Goal: Task Accomplishment & Management: Manage account settings

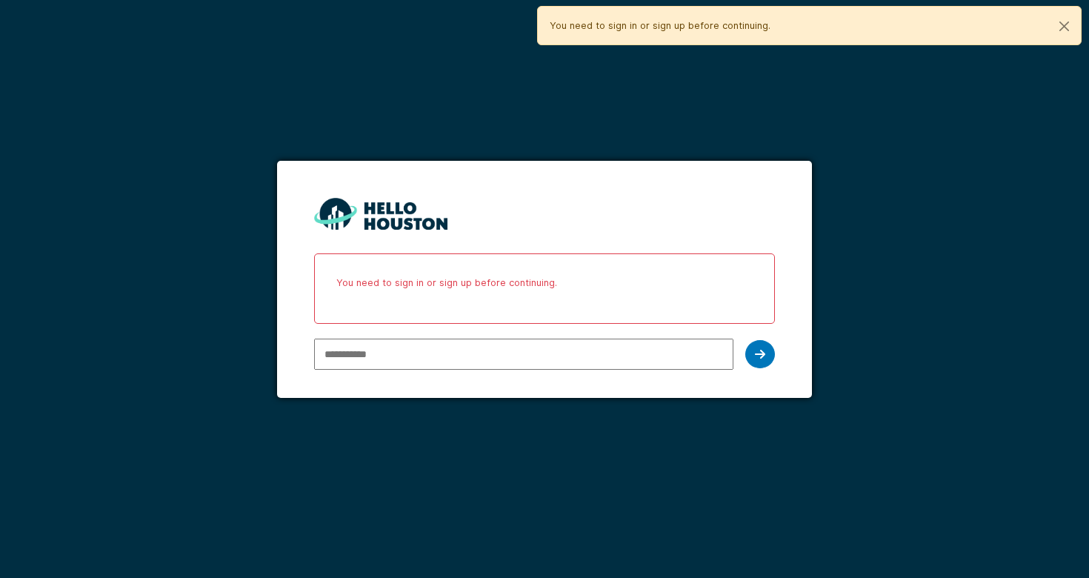
click at [459, 355] on input "email" at bounding box center [523, 354] width 419 height 31
click at [0, 577] on com-1password-button at bounding box center [0, 578] width 0 height 0
type input "**********"
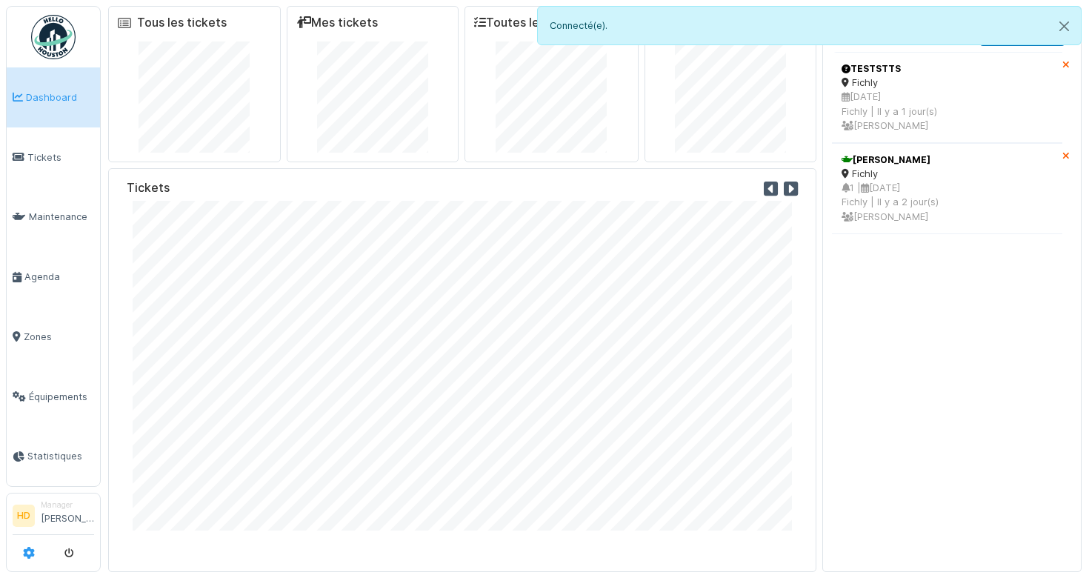
click at [28, 555] on icon at bounding box center [29, 553] width 12 height 12
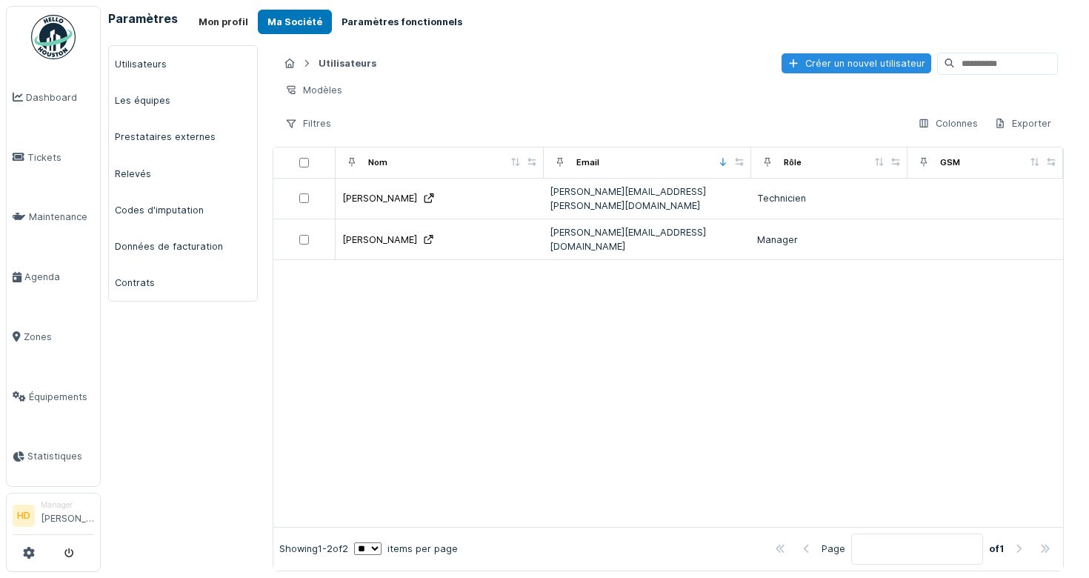
click at [416, 16] on button "Paramètres fonctionnels" at bounding box center [402, 22] width 140 height 24
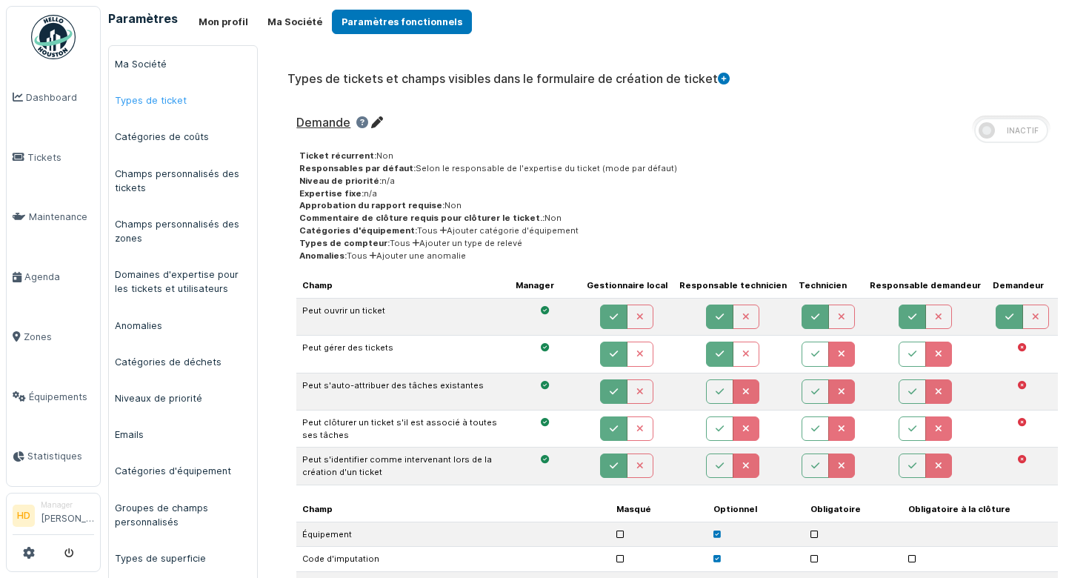
click at [144, 95] on link "Types de ticket" at bounding box center [183, 100] width 148 height 36
click at [157, 104] on link "Types de ticket" at bounding box center [183, 100] width 148 height 36
click at [158, 133] on link "Catégories de coûts" at bounding box center [183, 137] width 148 height 36
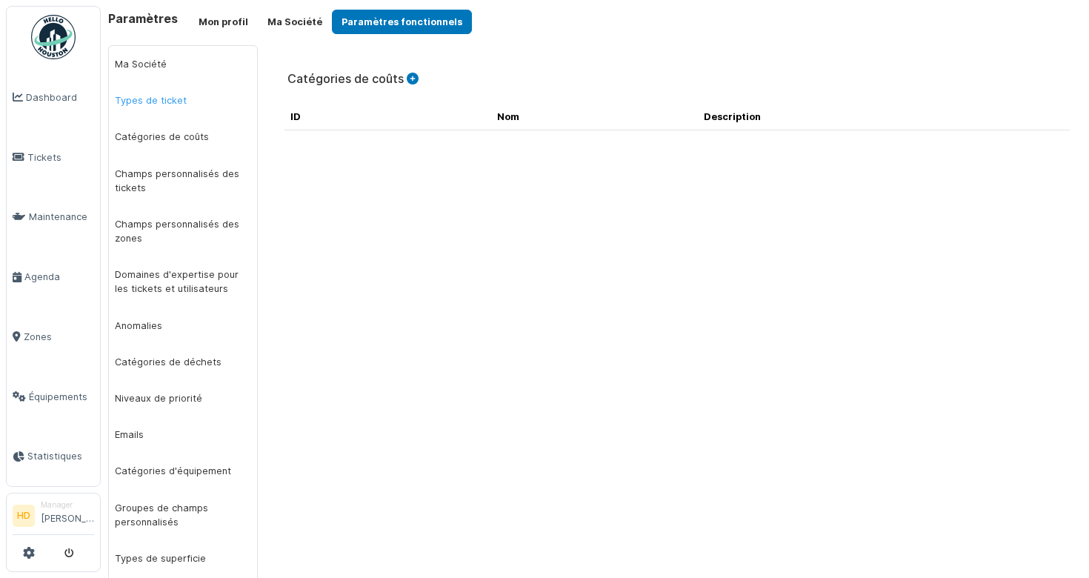
click at [159, 96] on link "Types de ticket" at bounding box center [183, 100] width 148 height 36
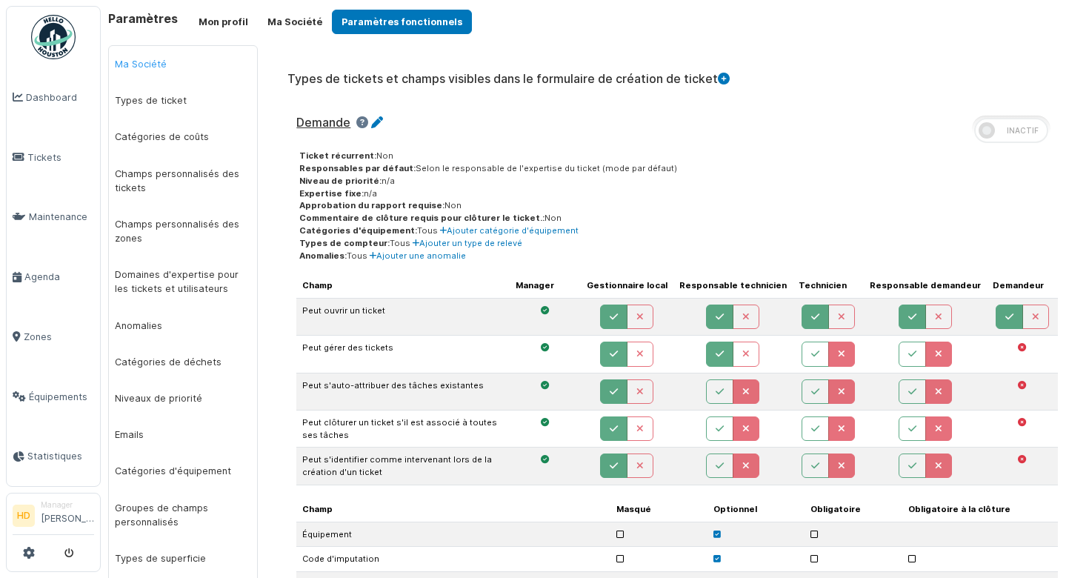
click at [160, 71] on link "Ma Société" at bounding box center [183, 64] width 148 height 36
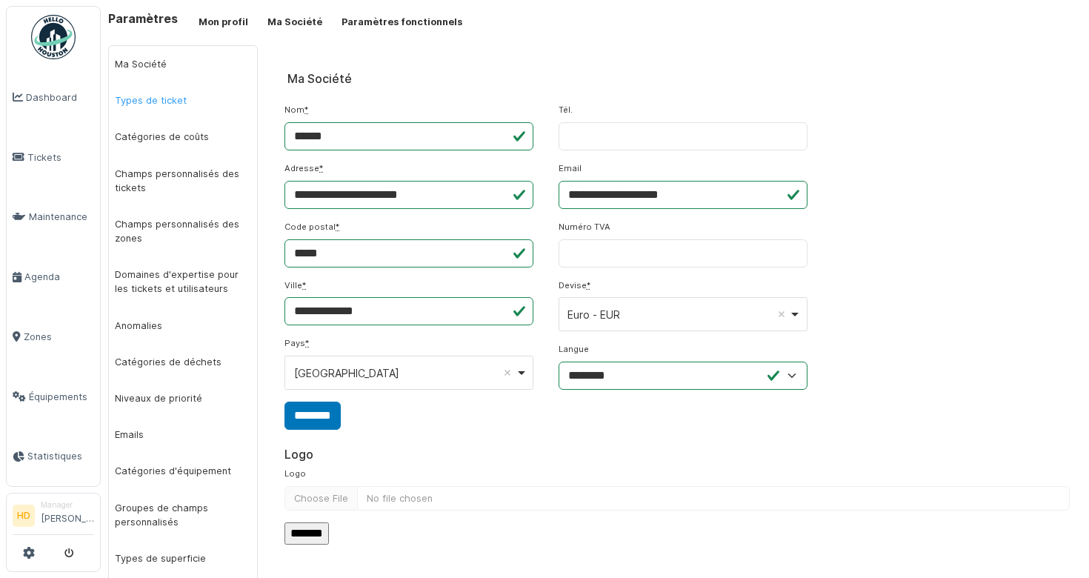
click at [173, 99] on link "Types de ticket" at bounding box center [183, 100] width 148 height 36
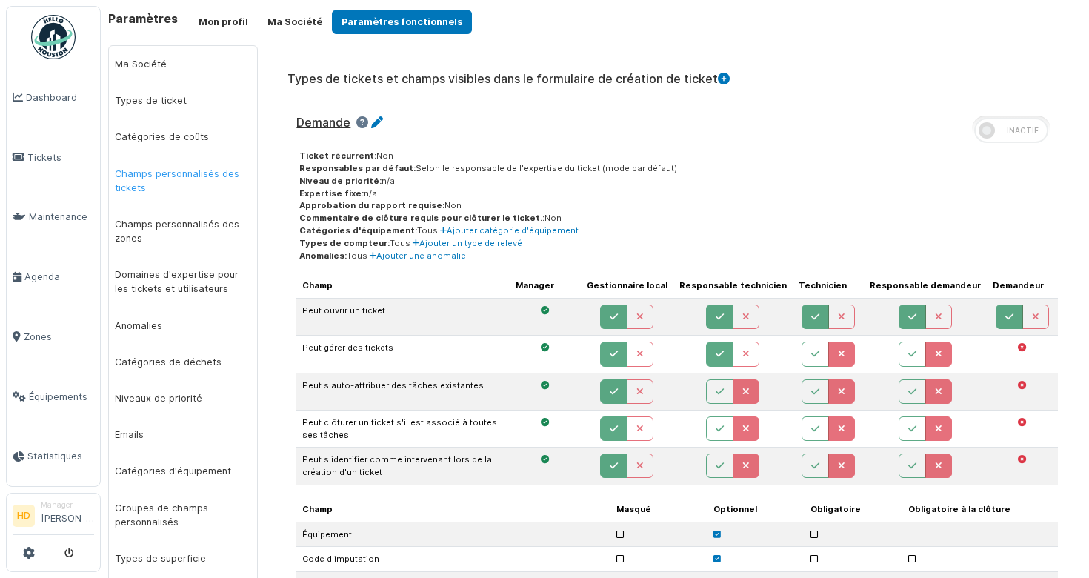
click at [199, 176] on link "Champs personnalisés des tickets" at bounding box center [183, 181] width 148 height 50
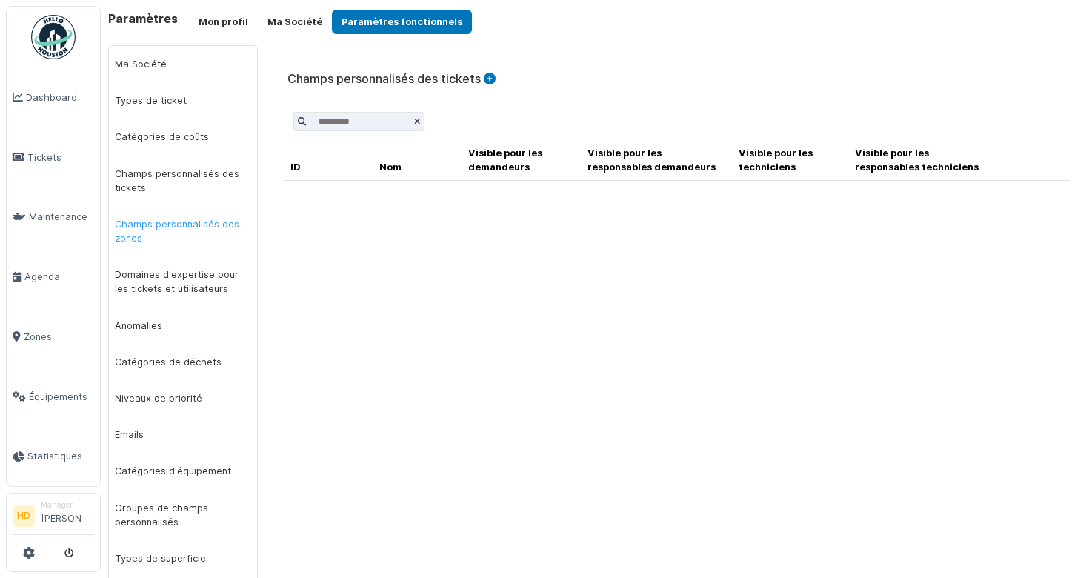
click at [191, 224] on link "Champs personnalisés des zones" at bounding box center [183, 231] width 148 height 50
click at [184, 255] on link "Champs personnalisés des zones" at bounding box center [183, 231] width 148 height 50
click at [190, 272] on link "Domaines d'expertise pour les tickets et utilisateurs" at bounding box center [183, 281] width 148 height 50
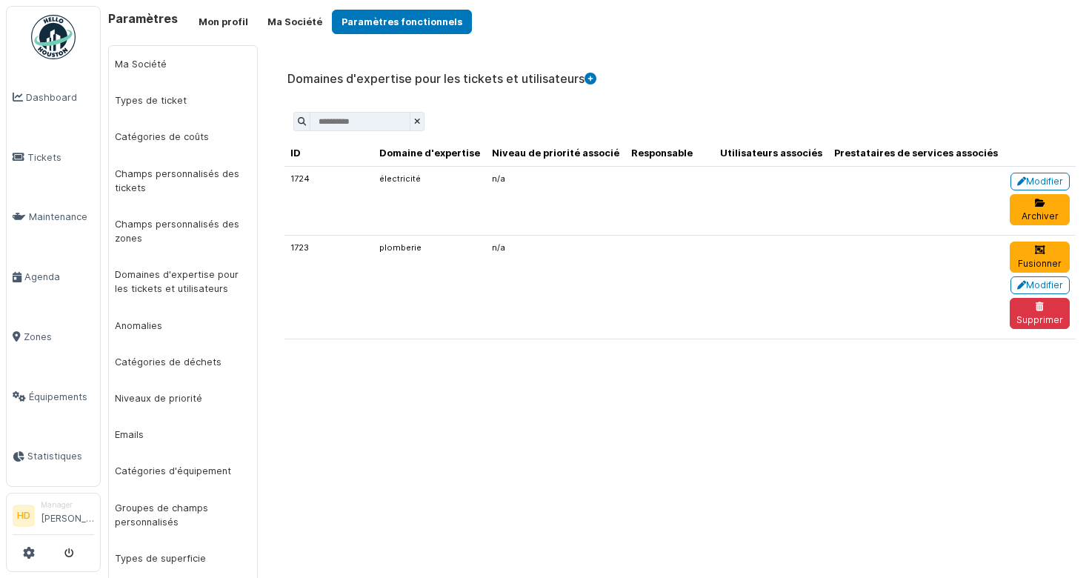
click at [460, 416] on div "**********" at bounding box center [677, 444] width 824 height 799
click at [592, 73] on icon at bounding box center [591, 79] width 12 height 12
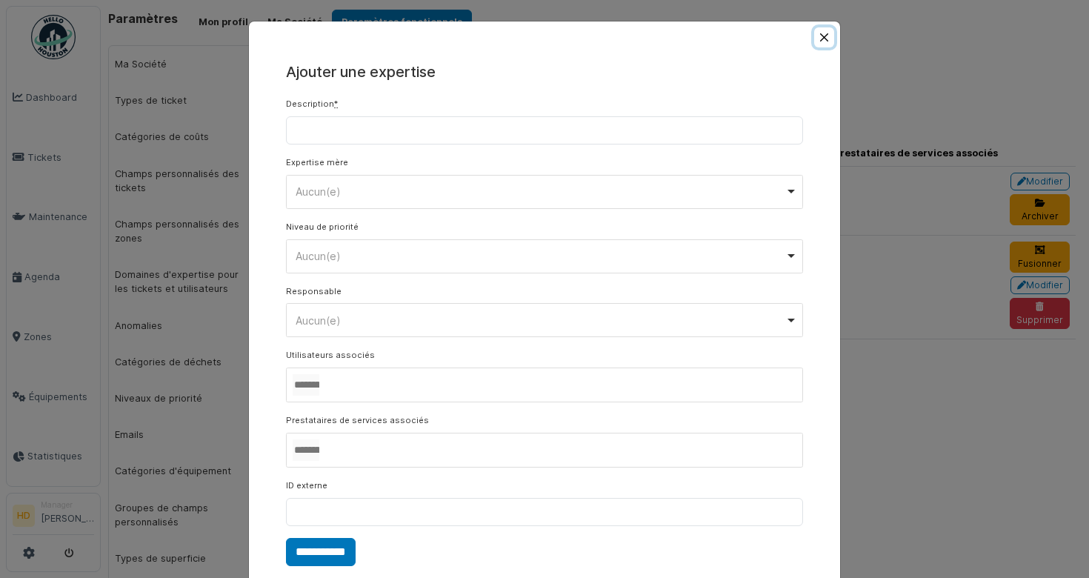
click at [822, 30] on button "Close" at bounding box center [824, 37] width 20 height 20
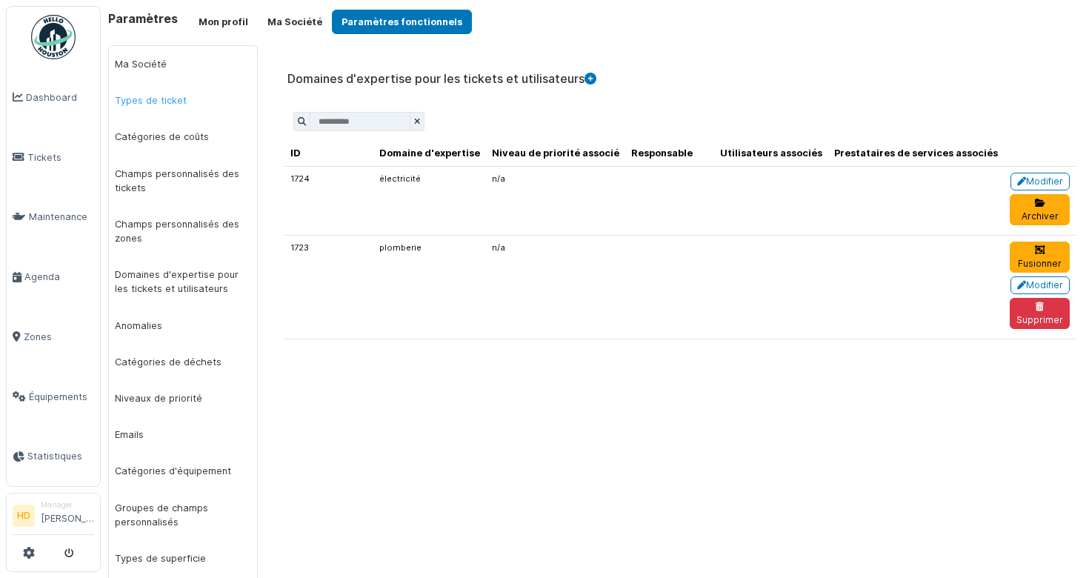
click at [160, 99] on link "Types de ticket" at bounding box center [183, 100] width 148 height 36
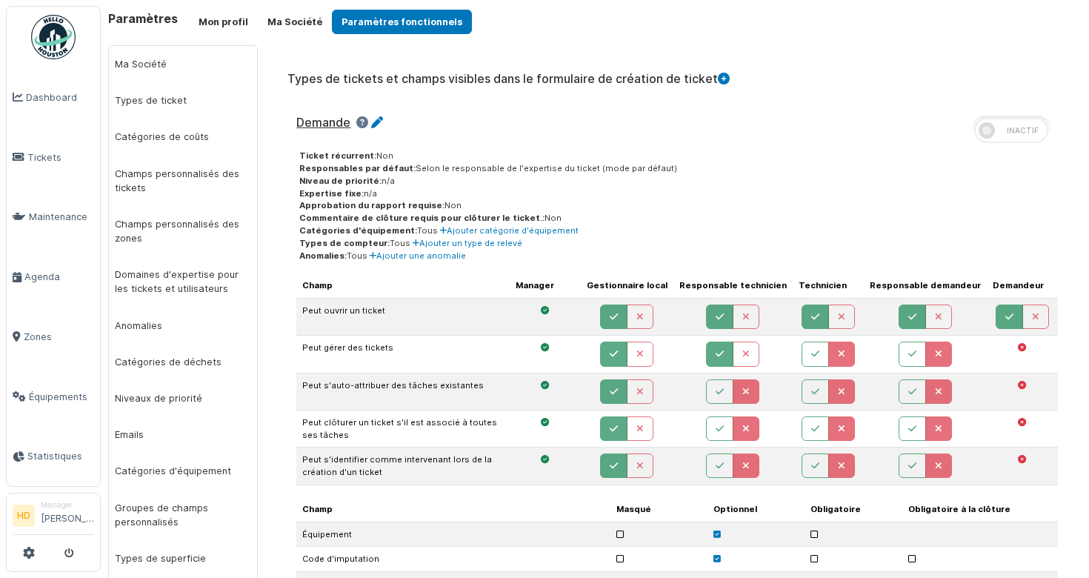
click at [718, 82] on icon at bounding box center [724, 79] width 12 height 12
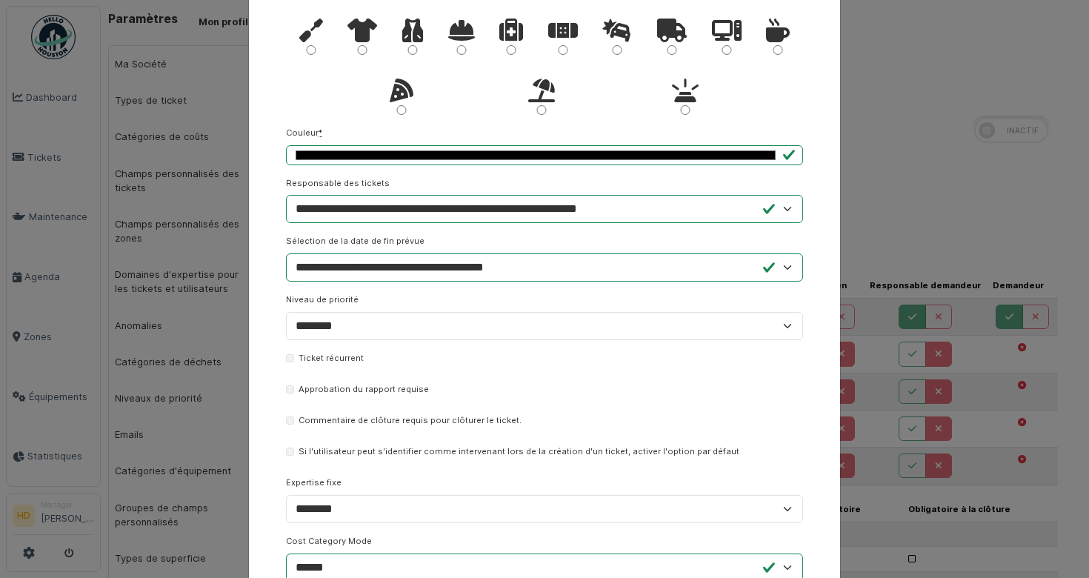
scroll to position [290, 0]
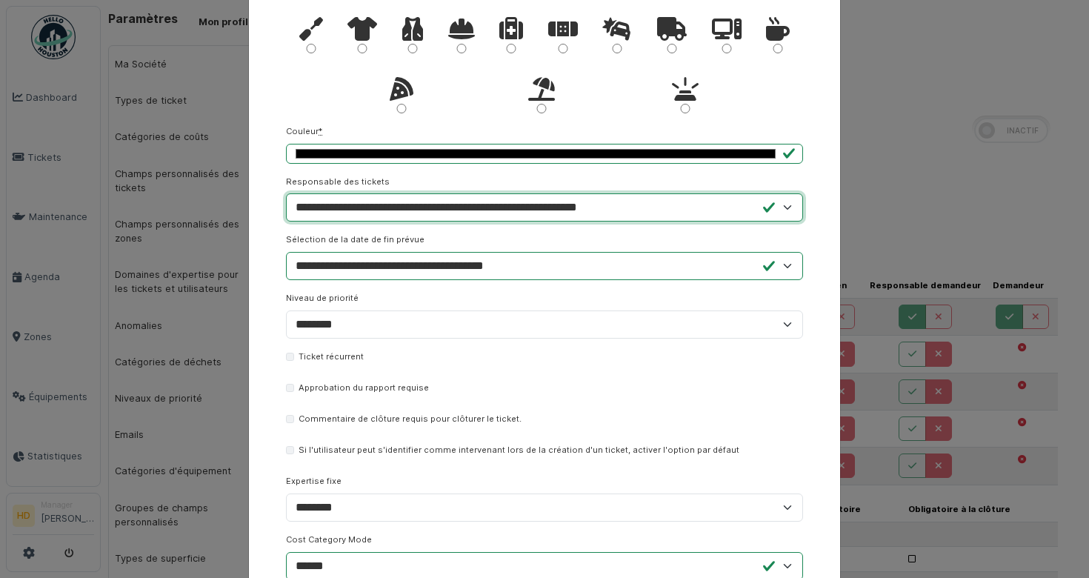
click at [713, 221] on select "**********" at bounding box center [544, 207] width 517 height 28
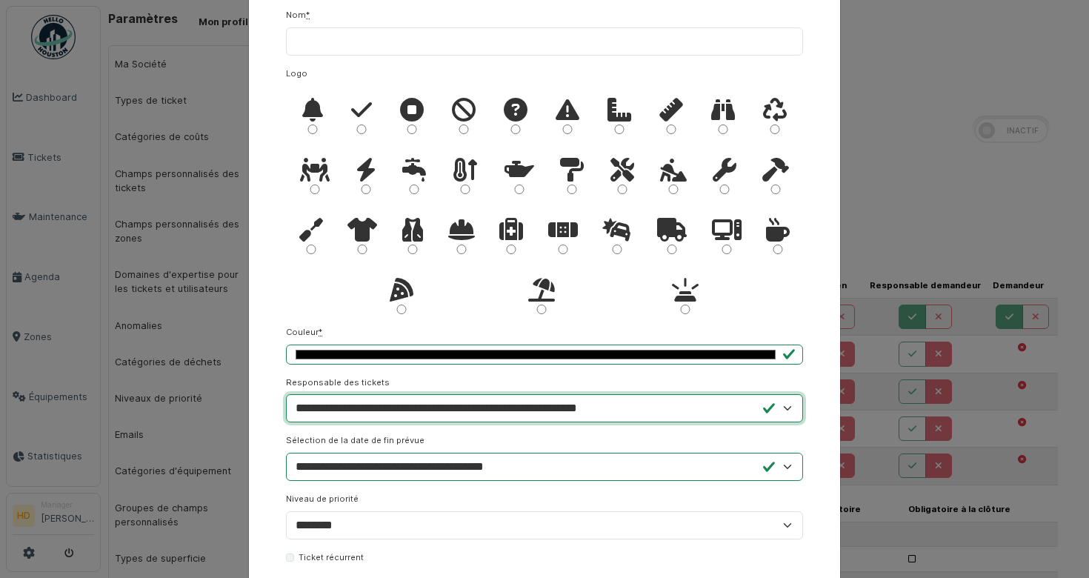
scroll to position [90, 0]
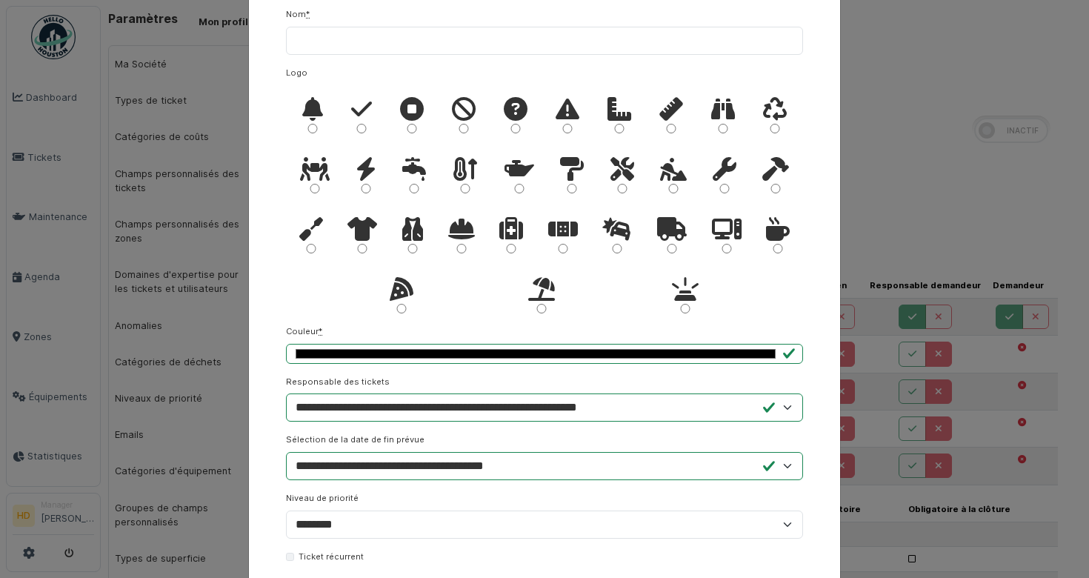
click at [588, 290] on div at bounding box center [544, 205] width 517 height 240
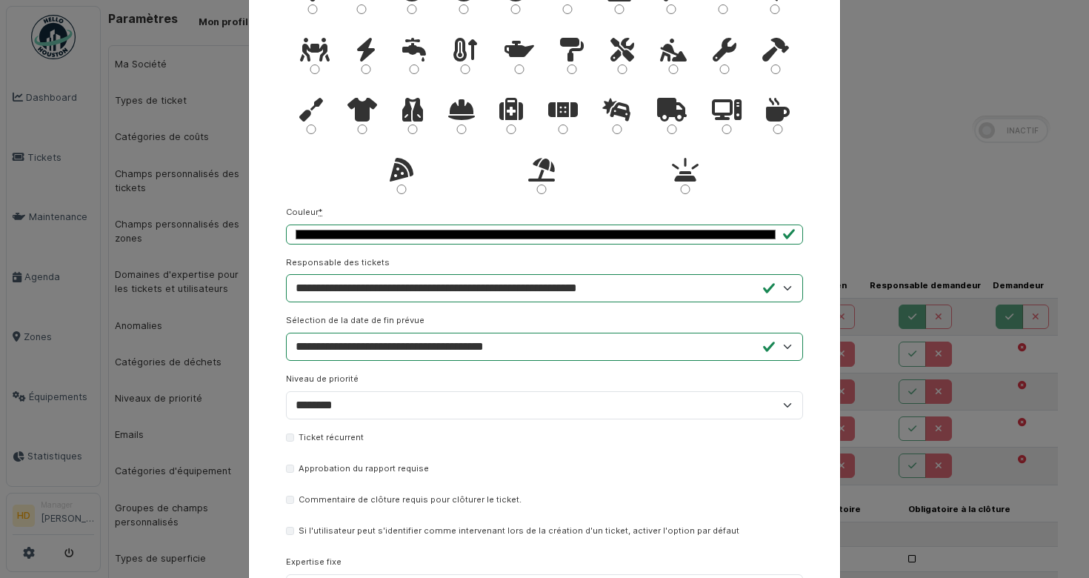
scroll to position [210, 0]
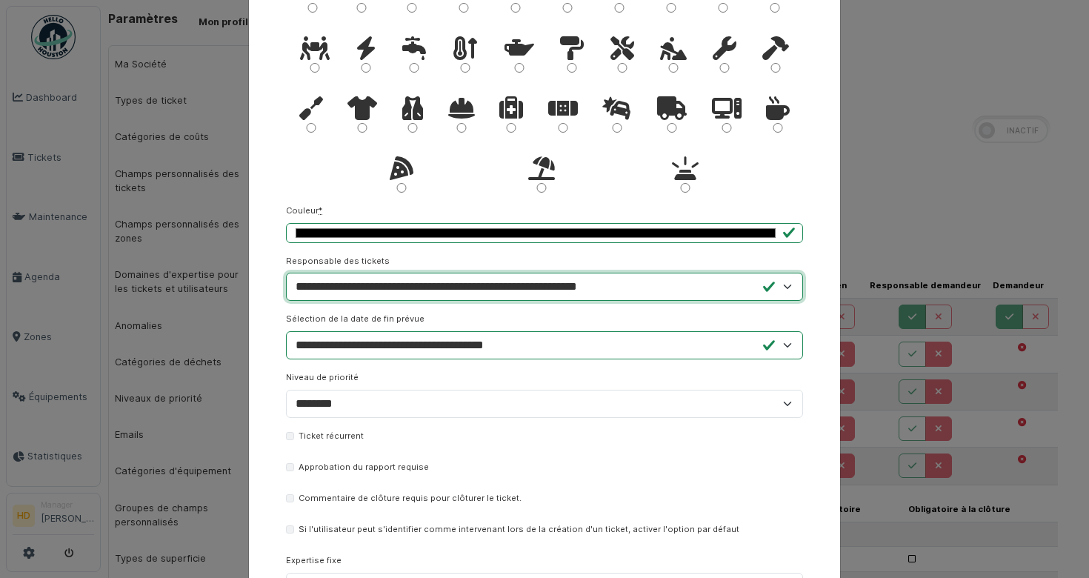
click at [588, 290] on select "**********" at bounding box center [544, 287] width 517 height 28
click at [286, 273] on select "**********" at bounding box center [544, 287] width 517 height 28
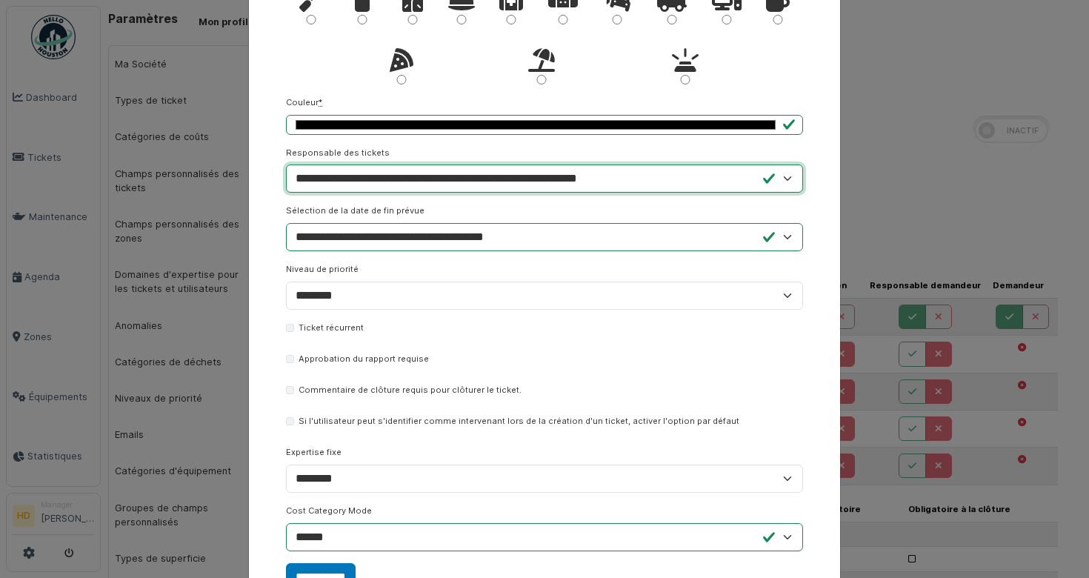
scroll to position [331, 0]
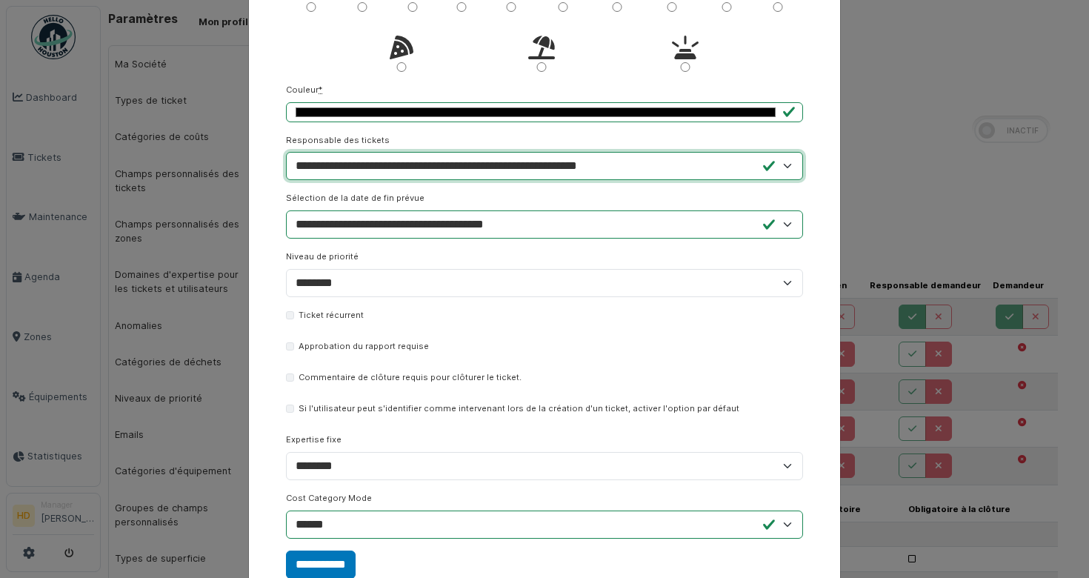
click at [548, 176] on select "**********" at bounding box center [544, 166] width 517 height 28
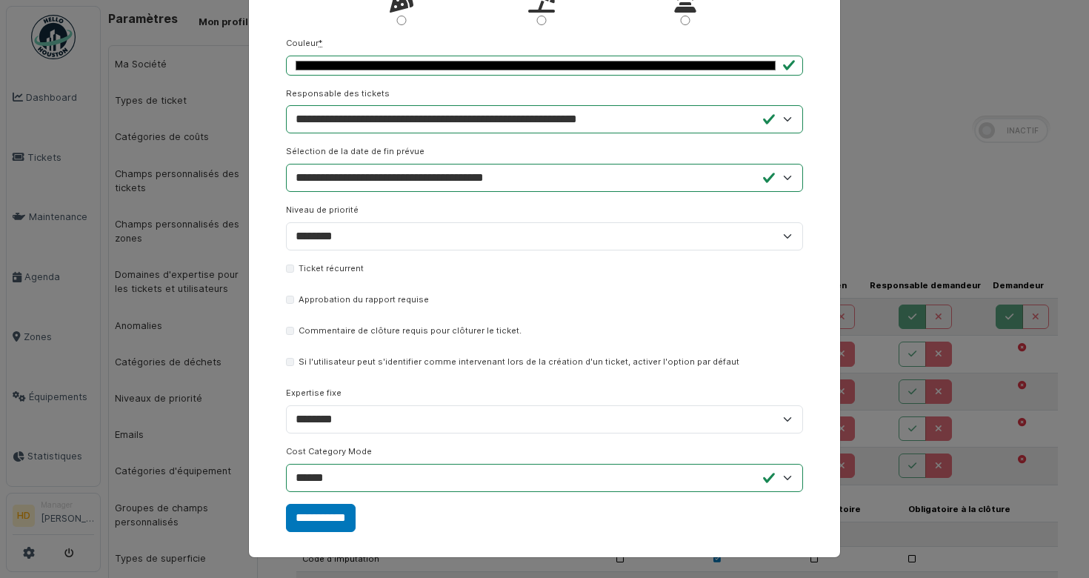
click at [215, 395] on div "Ajouter un type de ticket Nom * Logo *" at bounding box center [544, 289] width 1089 height 578
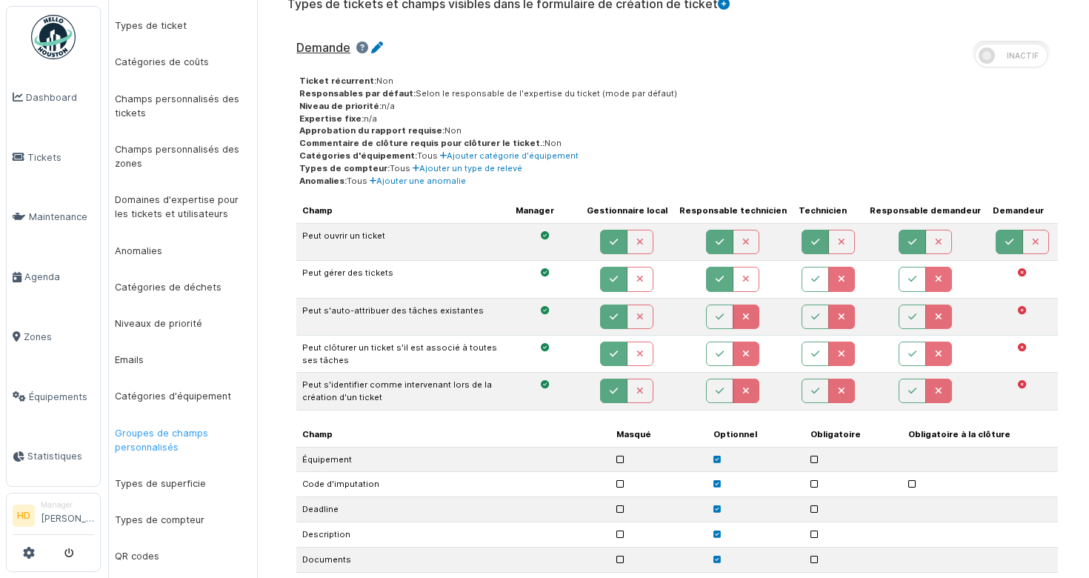
scroll to position [77, 0]
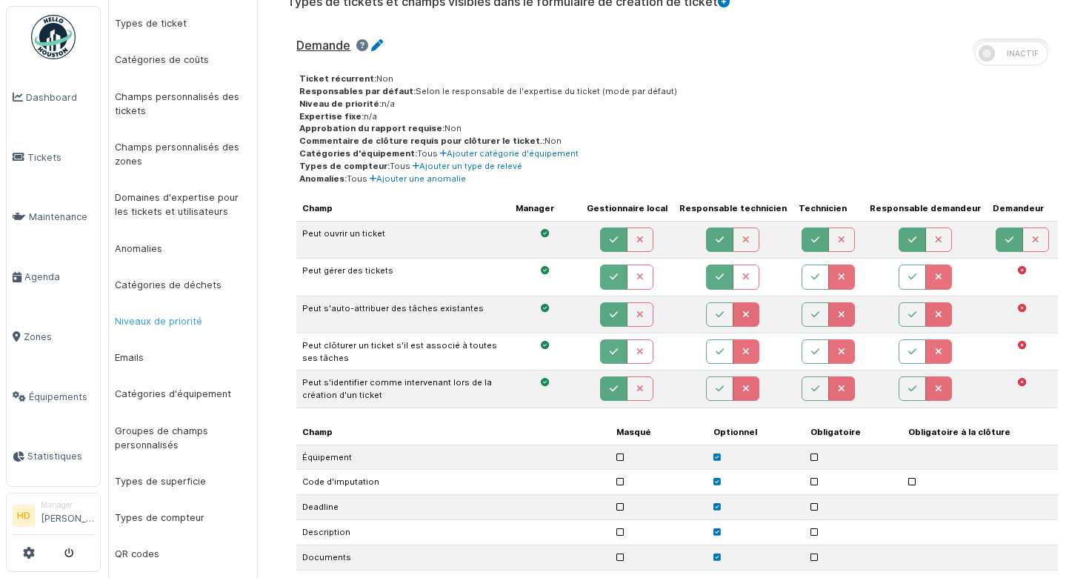
click at [176, 310] on link "Niveaux de priorité" at bounding box center [183, 321] width 148 height 36
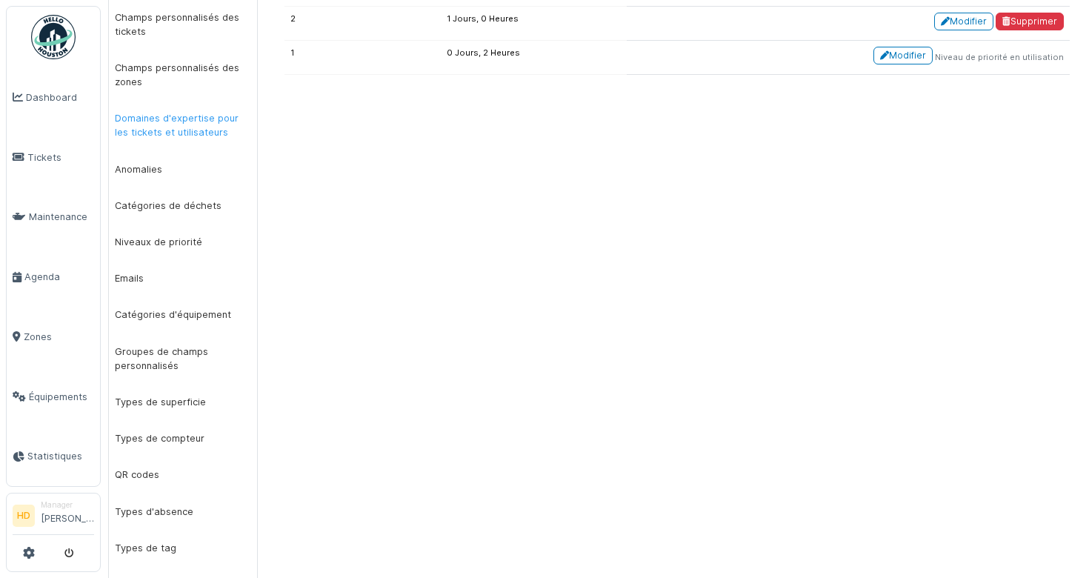
scroll to position [158, 0]
click at [176, 219] on link "Catégories de déchets" at bounding box center [183, 204] width 148 height 36
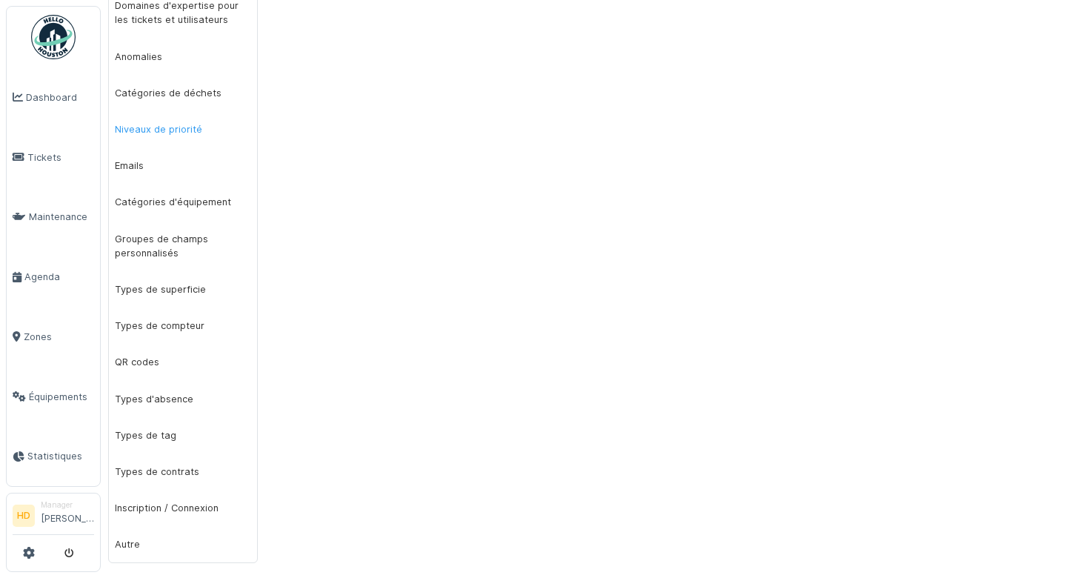
scroll to position [276, 0]
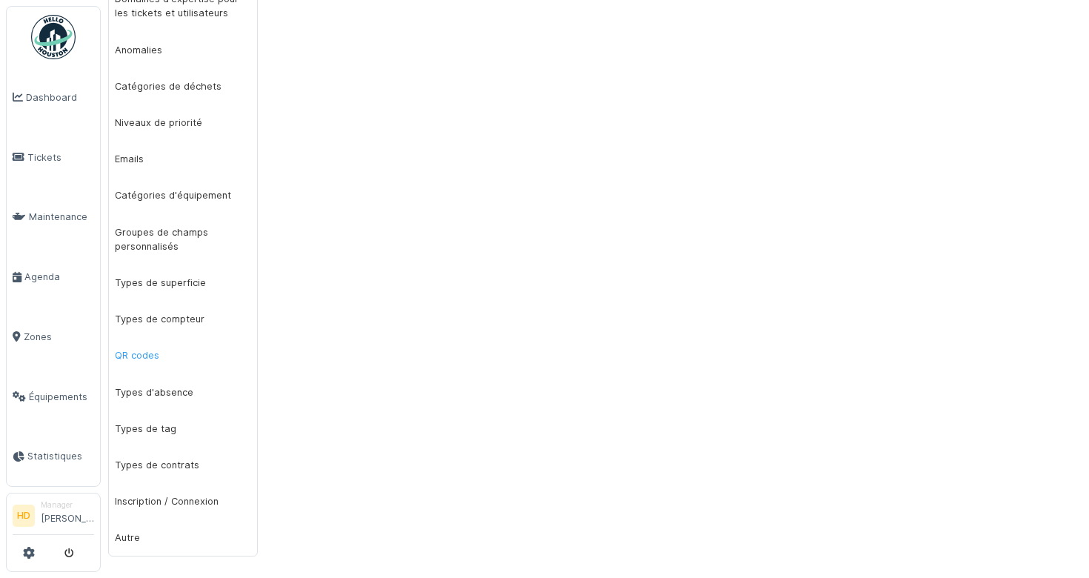
click at [148, 348] on link "QR codes" at bounding box center [183, 355] width 148 height 36
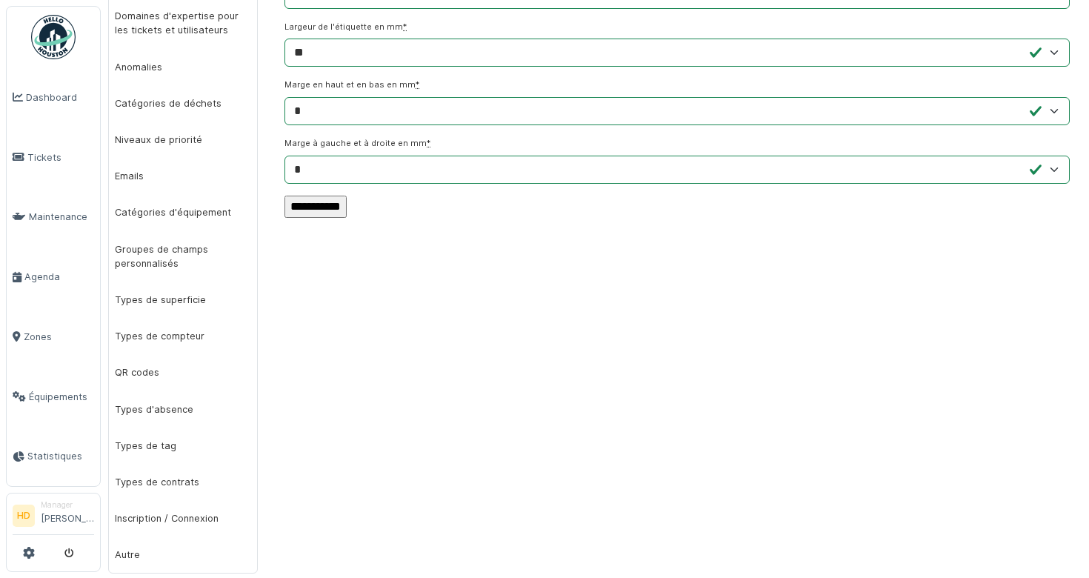
scroll to position [276, 0]
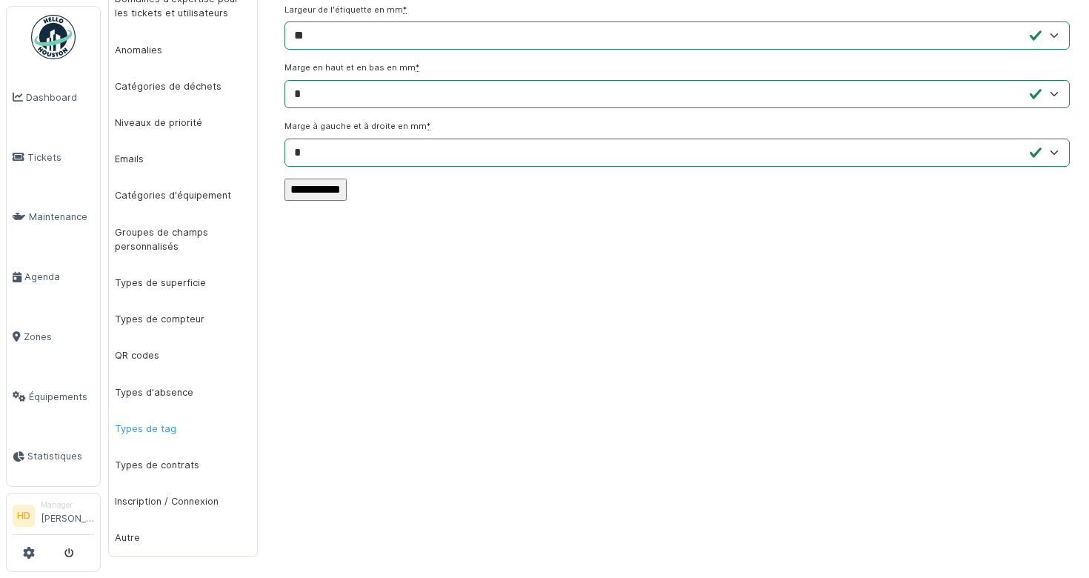
click at [158, 436] on link "Types de tag" at bounding box center [183, 428] width 148 height 36
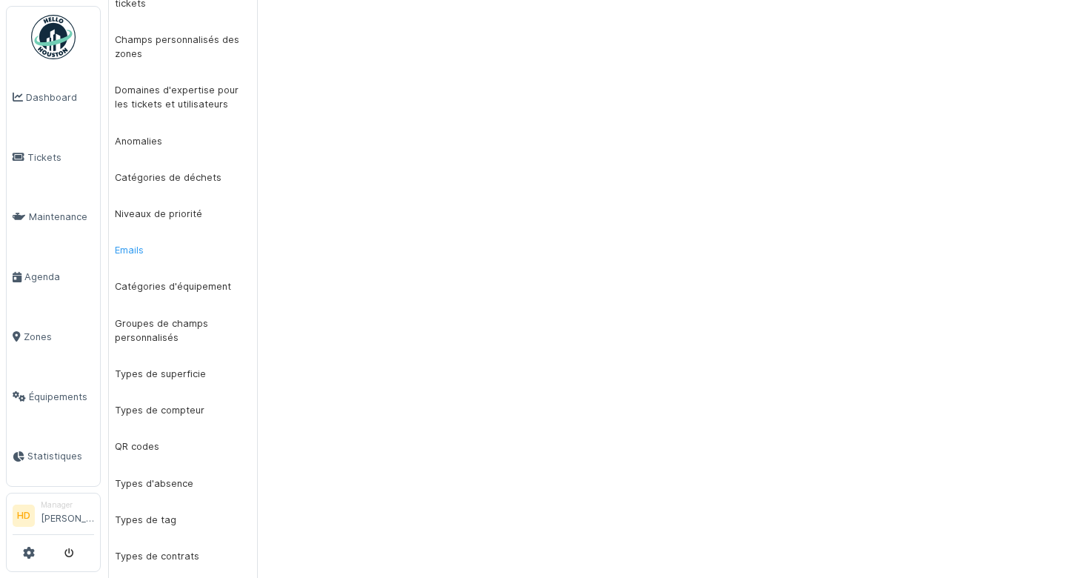
scroll to position [276, 0]
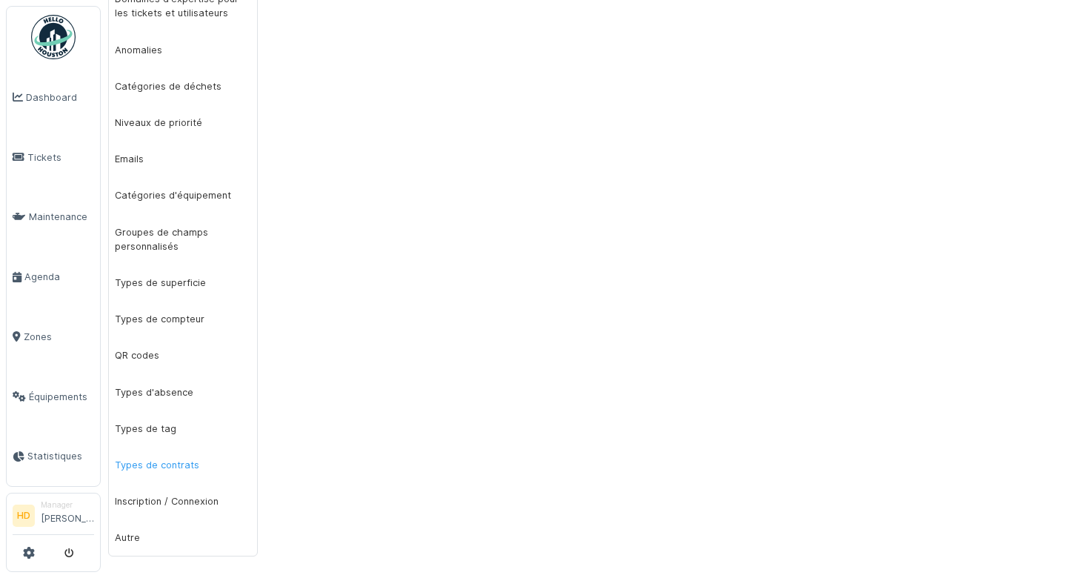
click at [159, 462] on link "Types de contrats" at bounding box center [183, 465] width 148 height 36
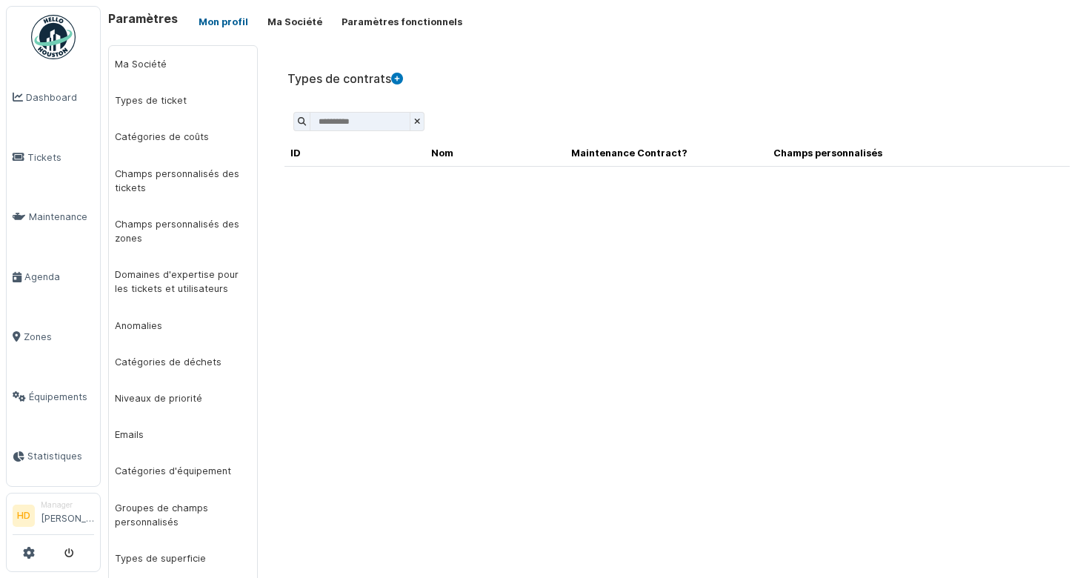
click at [242, 22] on button "Mon profil" at bounding box center [223, 22] width 69 height 24
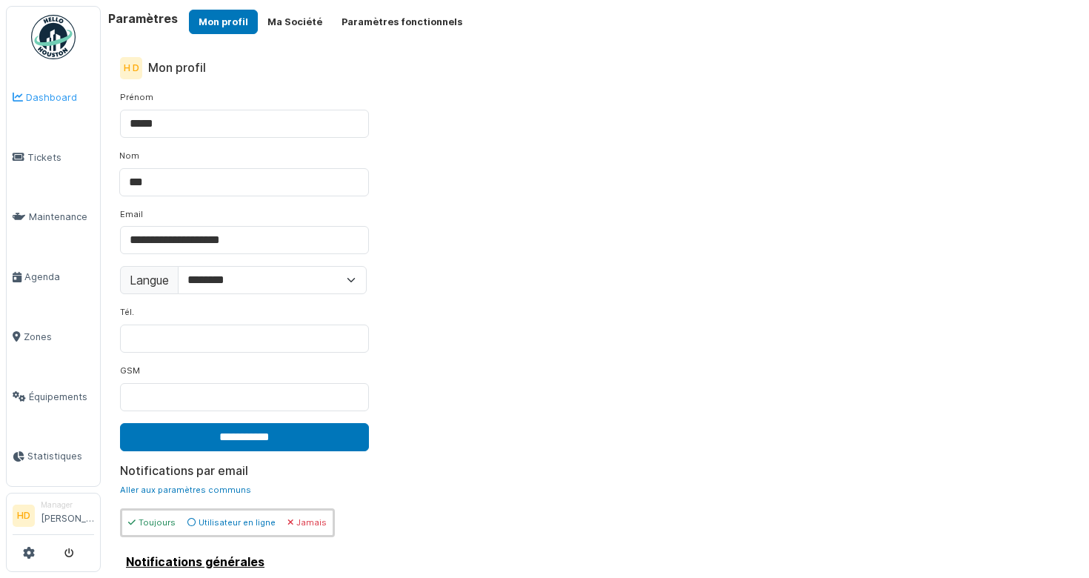
click at [71, 88] on link "Dashboard" at bounding box center [53, 97] width 93 height 60
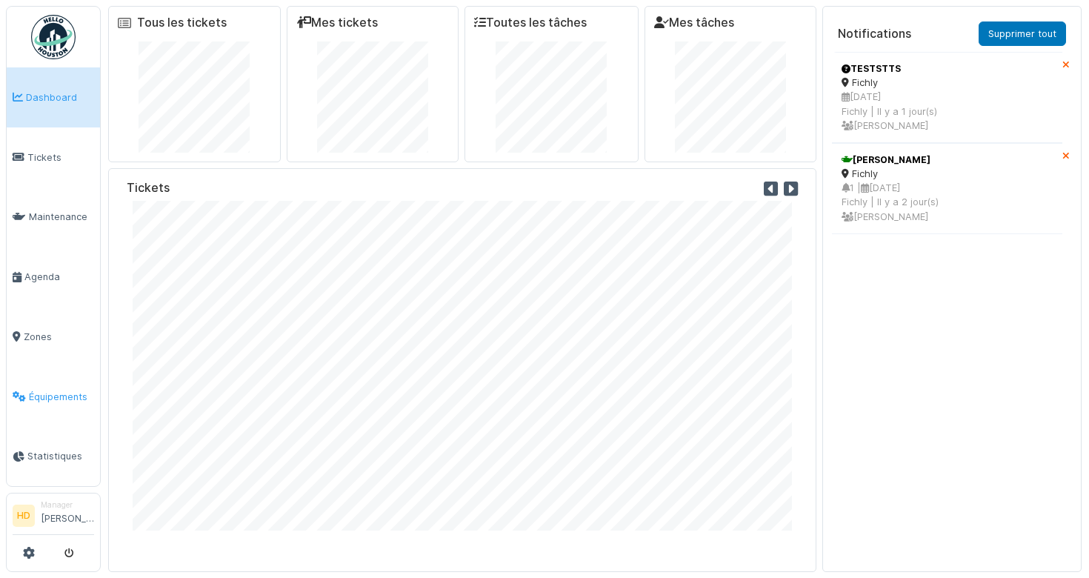
scroll to position [1, 0]
click at [31, 552] on icon at bounding box center [29, 553] width 12 height 12
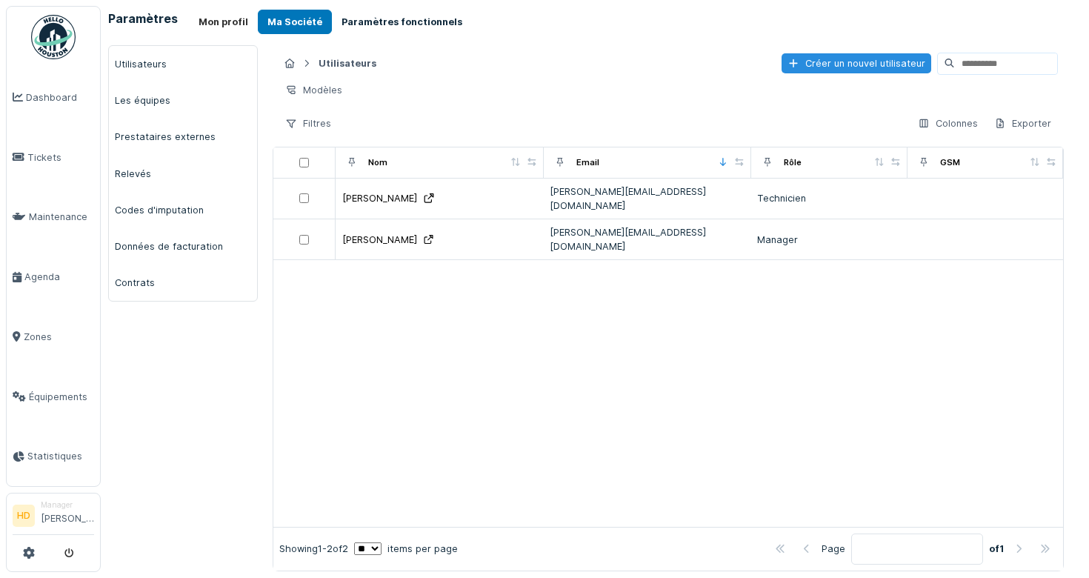
click at [385, 33] on button "Paramètres fonctionnels" at bounding box center [402, 22] width 140 height 24
click at [387, 26] on button "Paramètres fonctionnels" at bounding box center [402, 22] width 140 height 24
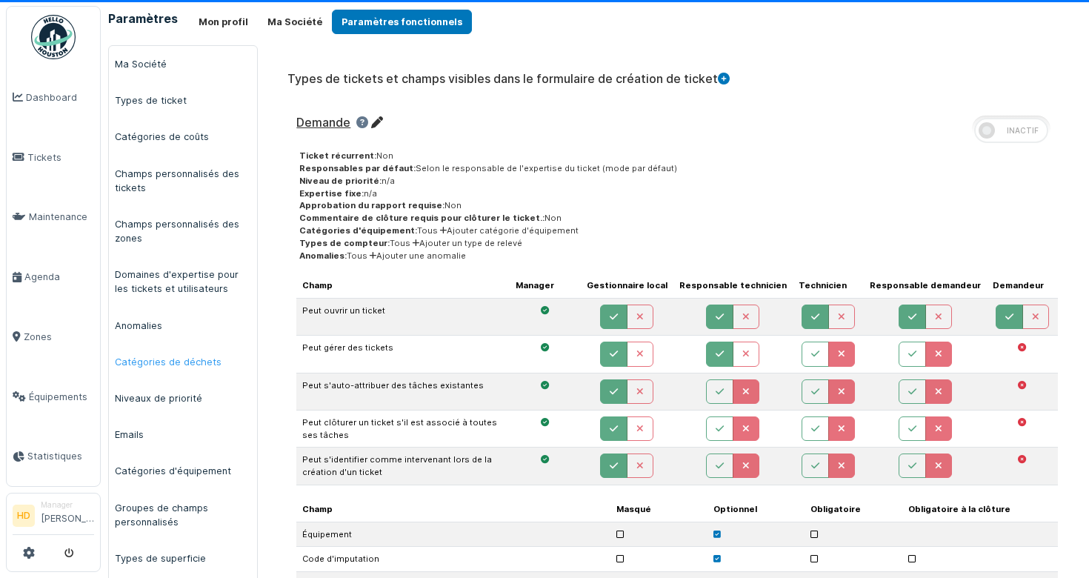
click at [196, 369] on link "Catégories de déchets" at bounding box center [183, 362] width 148 height 36
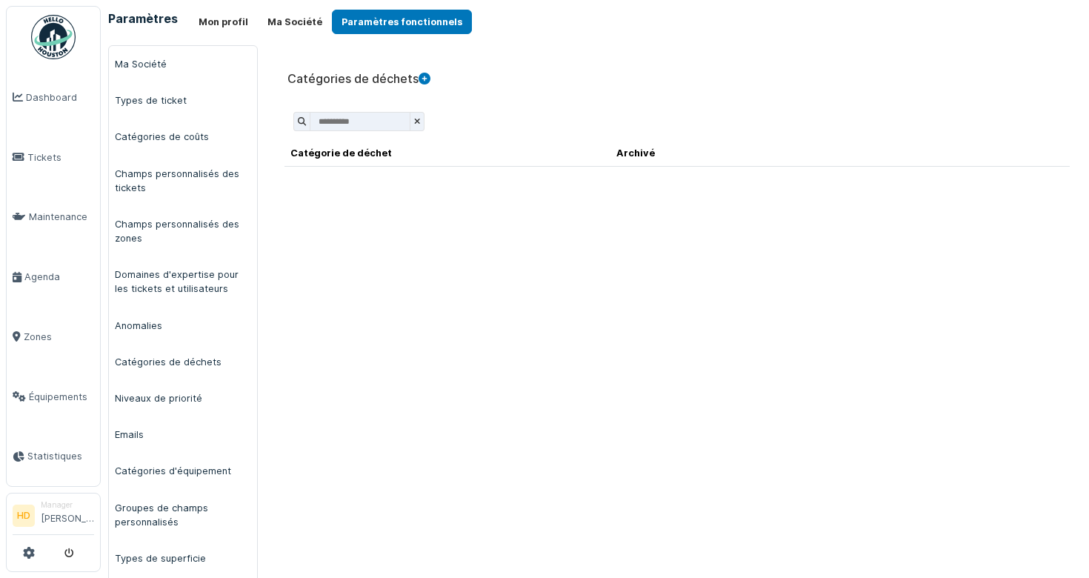
click at [430, 79] on icon at bounding box center [425, 79] width 12 height 12
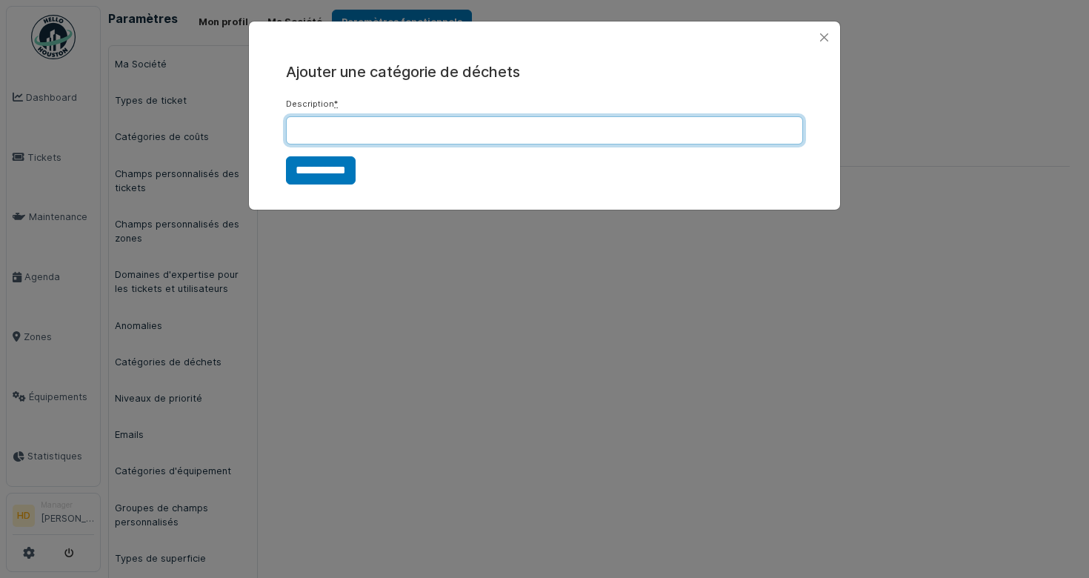
click at [438, 130] on input "Description *" at bounding box center [544, 130] width 517 height 28
click at [309, 117] on input "*********" at bounding box center [544, 130] width 517 height 28
type input "*********"
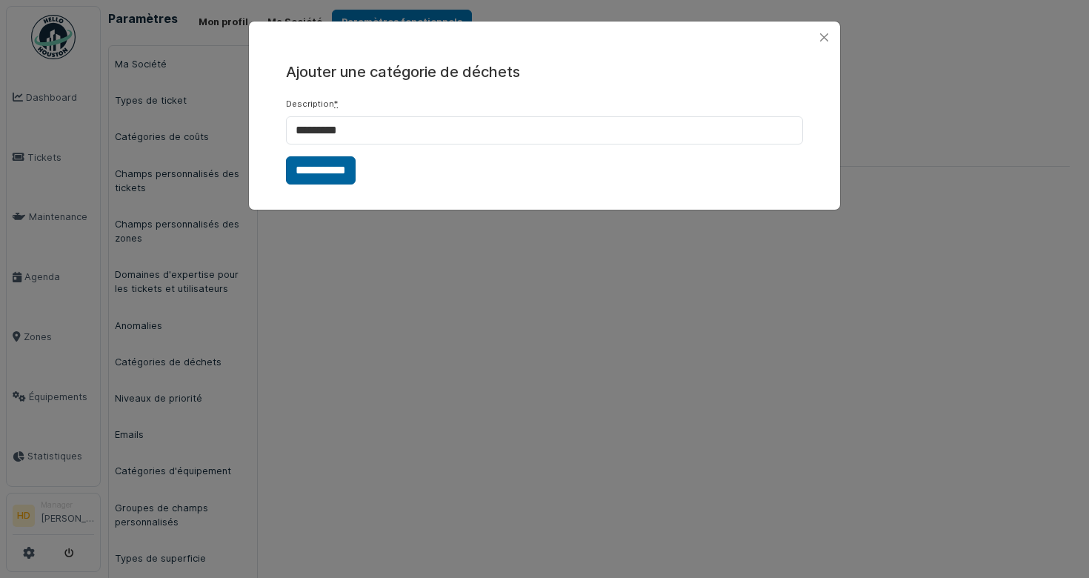
click at [295, 179] on input "**********" at bounding box center [321, 170] width 70 height 28
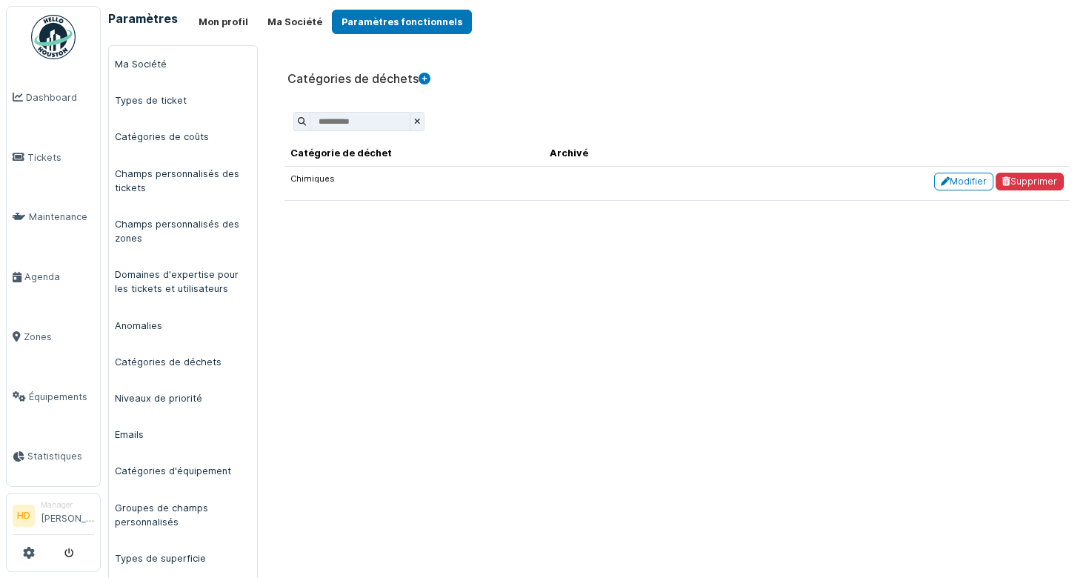
click at [427, 82] on icon at bounding box center [425, 79] width 12 height 12
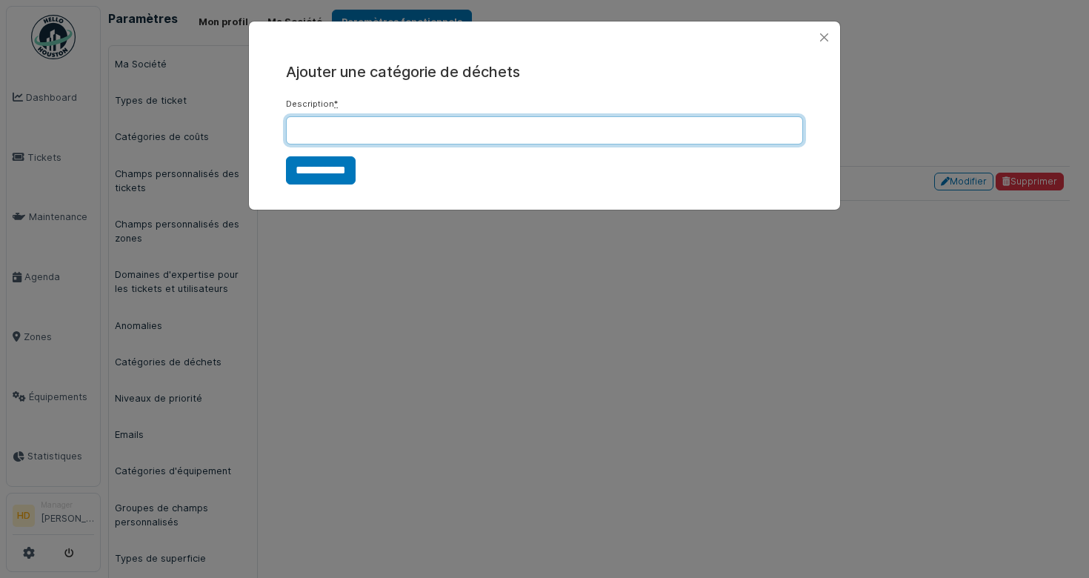
click at [391, 136] on input "Description *" at bounding box center [544, 130] width 517 height 28
type input "*"
type input "**********"
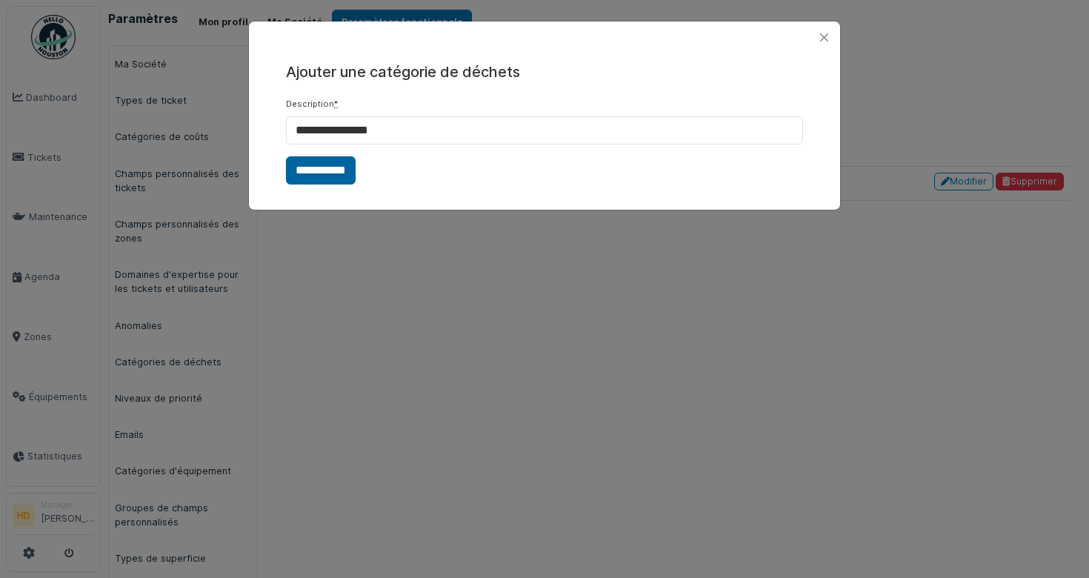
click at [330, 182] on input "**********" at bounding box center [321, 170] width 70 height 28
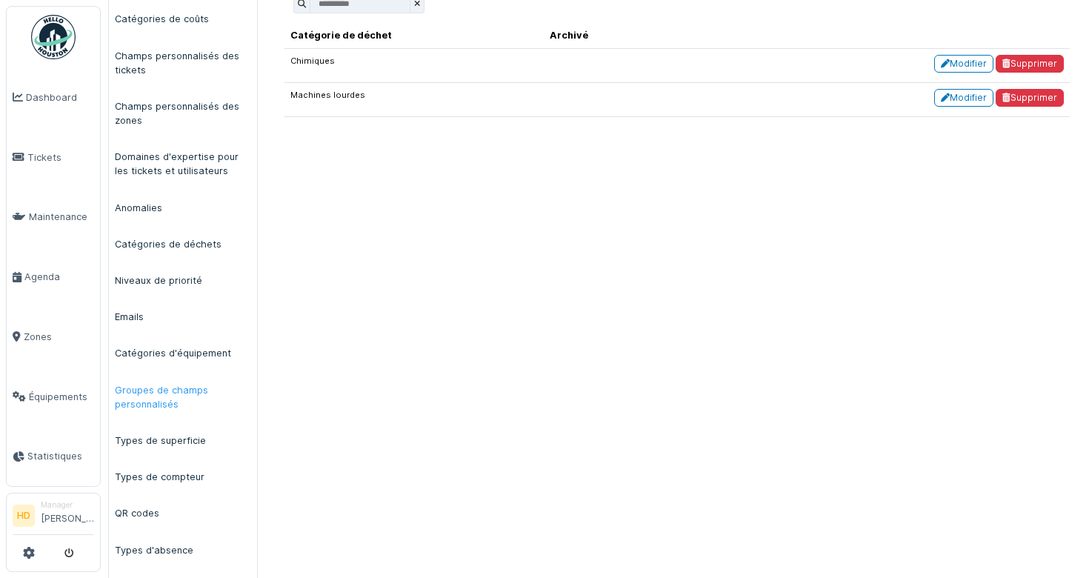
scroll to position [125, 0]
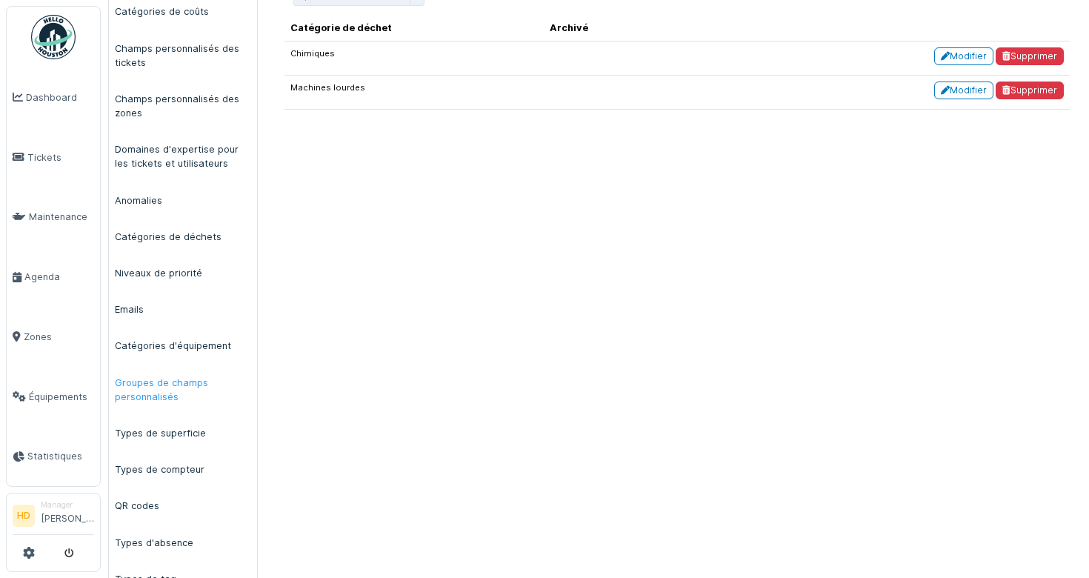
click at [184, 386] on link "Groupes de champs personnalisés" at bounding box center [183, 390] width 148 height 50
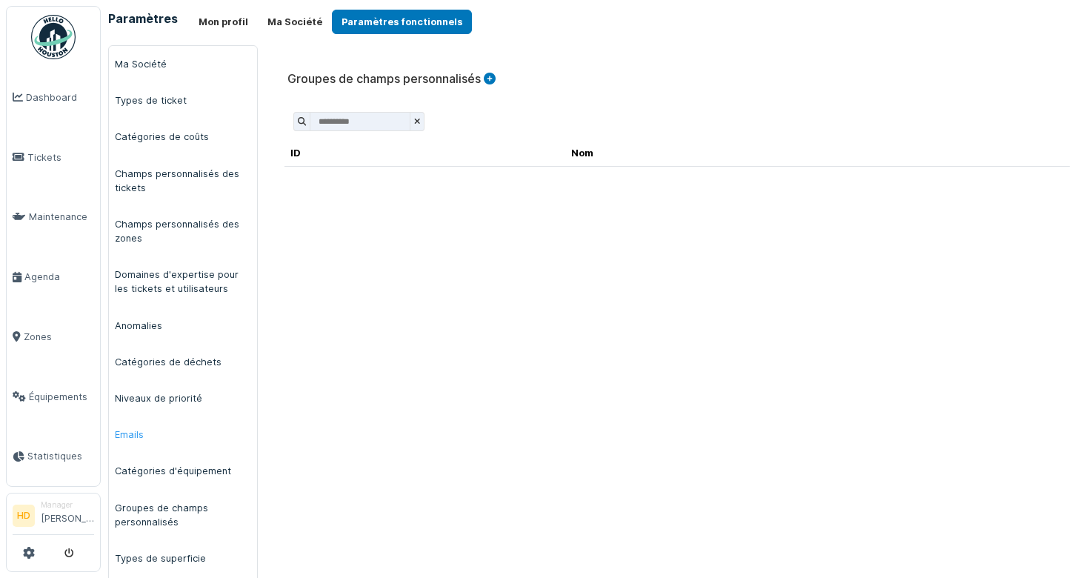
click at [222, 417] on link "Emails" at bounding box center [183, 434] width 148 height 36
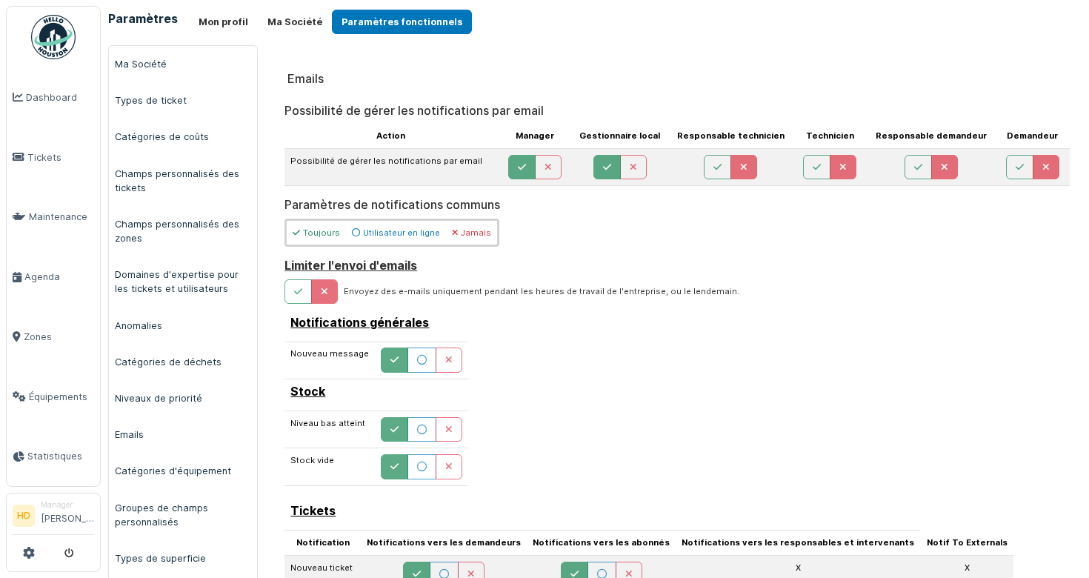
click at [419, 318] on h6 "Notifications générales" at bounding box center [376, 323] width 172 height 14
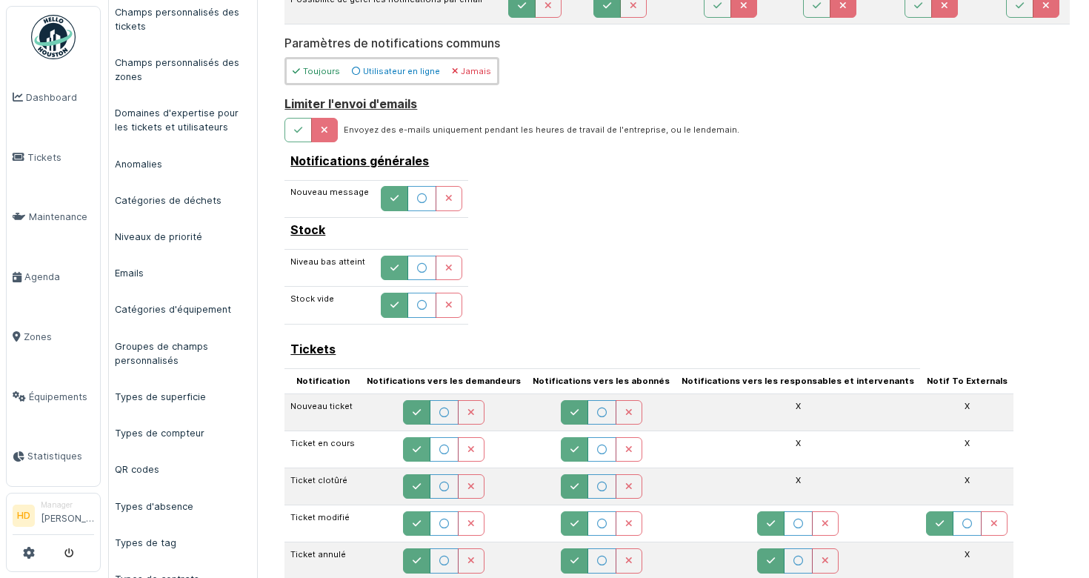
scroll to position [168, 0]
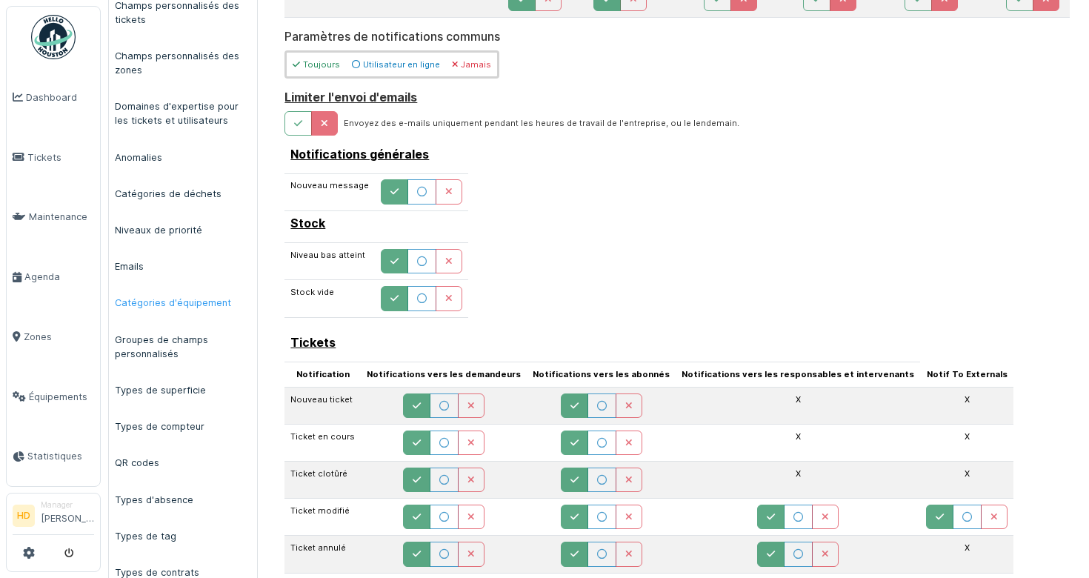
click at [243, 302] on link "Catégories d'équipement" at bounding box center [183, 303] width 148 height 36
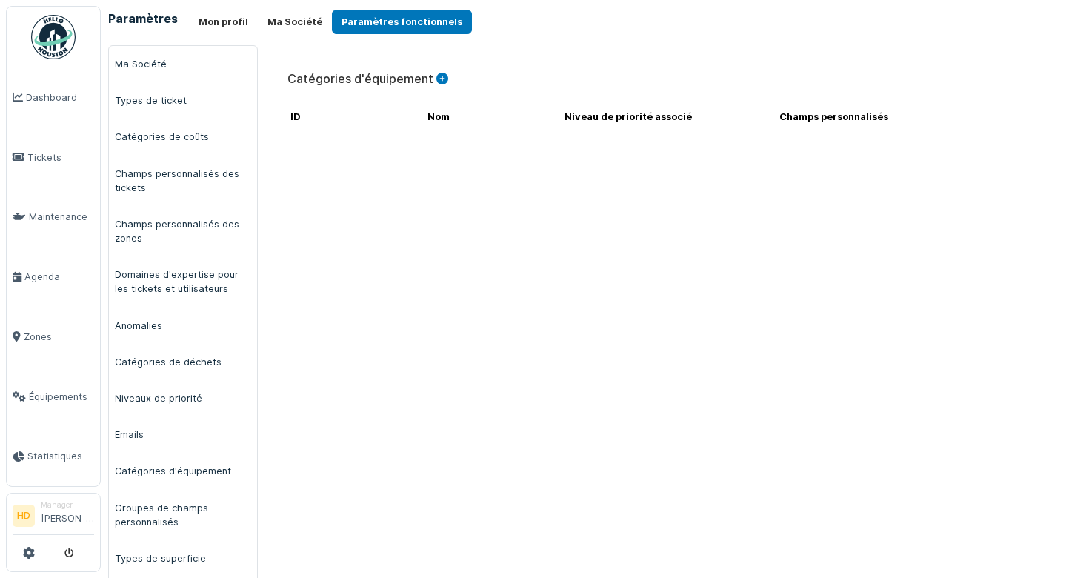
click at [443, 72] on h6 "Catégories d'équipement" at bounding box center [367, 79] width 161 height 14
click at [443, 79] on icon at bounding box center [442, 79] width 12 height 12
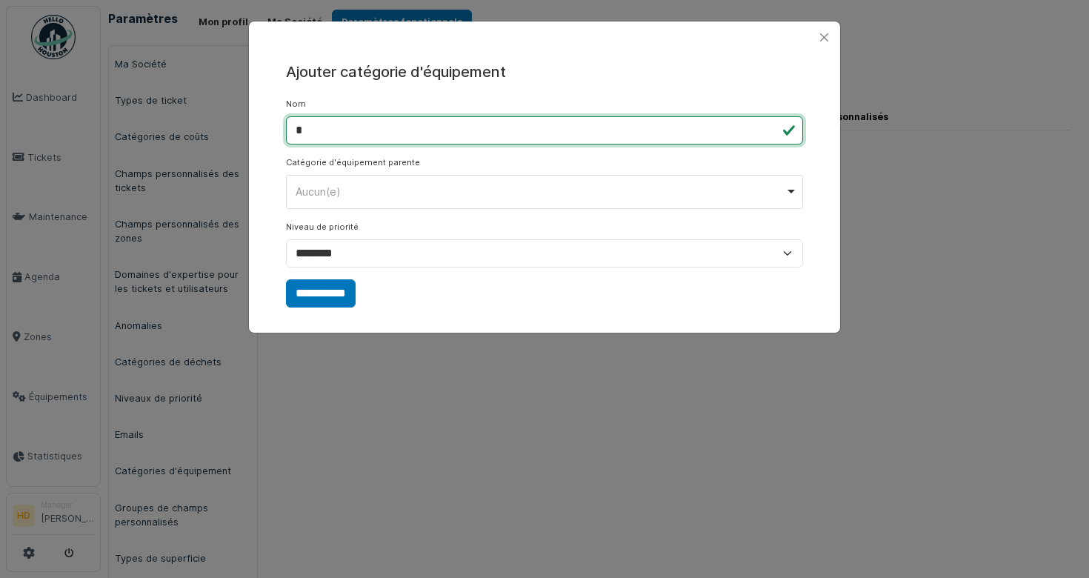
click at [410, 137] on input "*" at bounding box center [544, 130] width 517 height 28
type input "******"
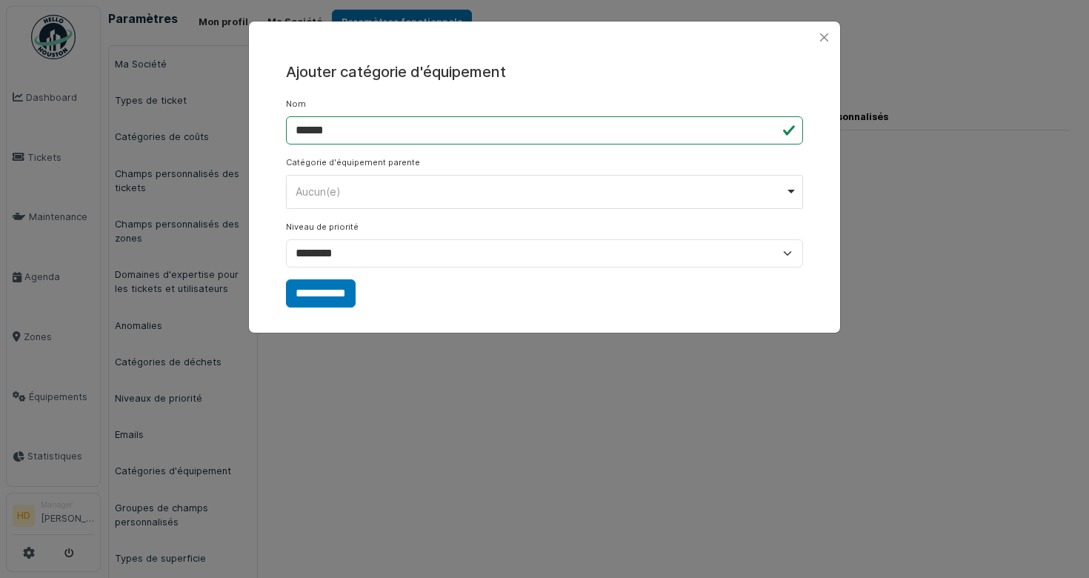
drag, startPoint x: 336, startPoint y: 290, endPoint x: 397, endPoint y: 243, distance: 77.1
click at [397, 243] on form "**********" at bounding box center [544, 202] width 517 height 209
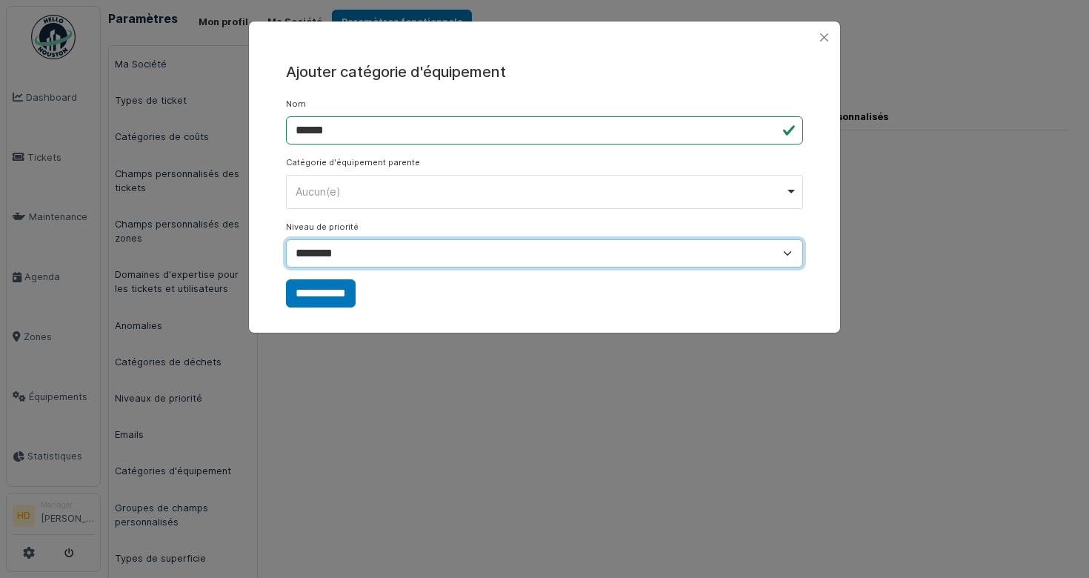
click at [397, 243] on select "**********" at bounding box center [544, 253] width 517 height 28
select select "***"
click at [286, 239] on select "**********" at bounding box center [544, 253] width 517 height 28
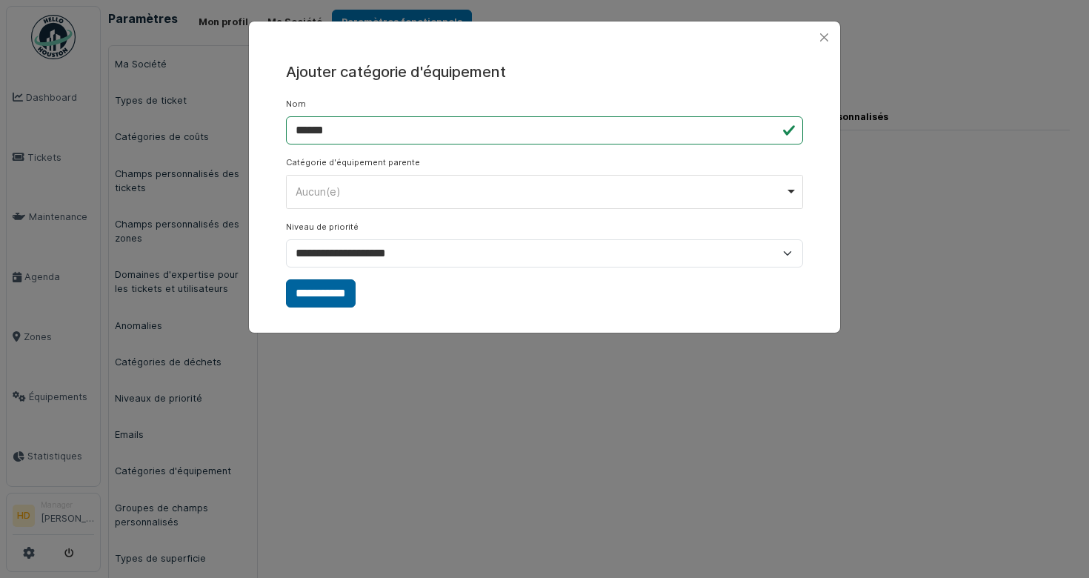
click at [338, 294] on input "**********" at bounding box center [321, 293] width 70 height 28
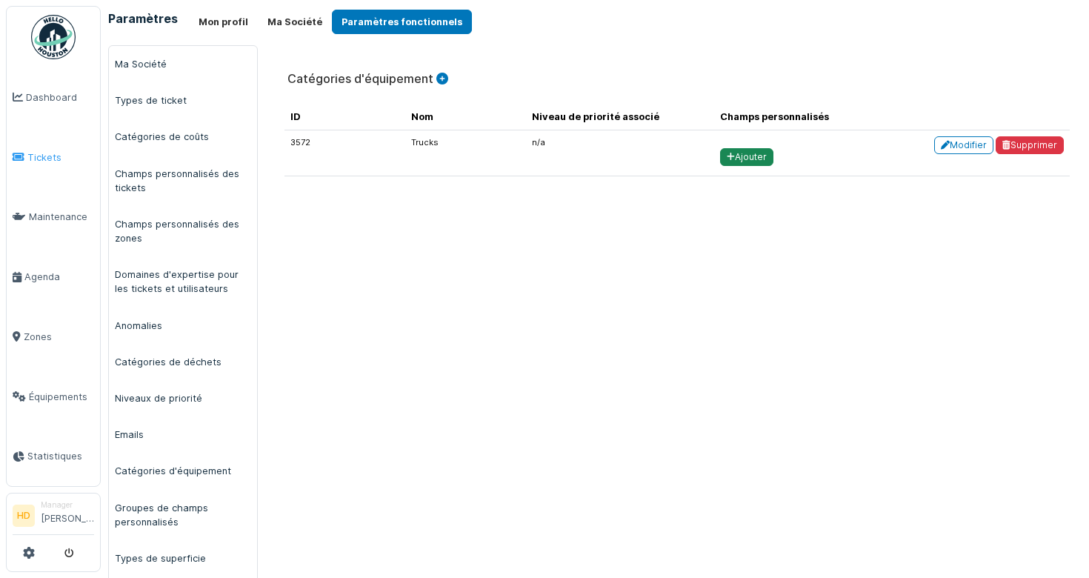
click at [41, 153] on span "Tickets" at bounding box center [60, 157] width 67 height 14
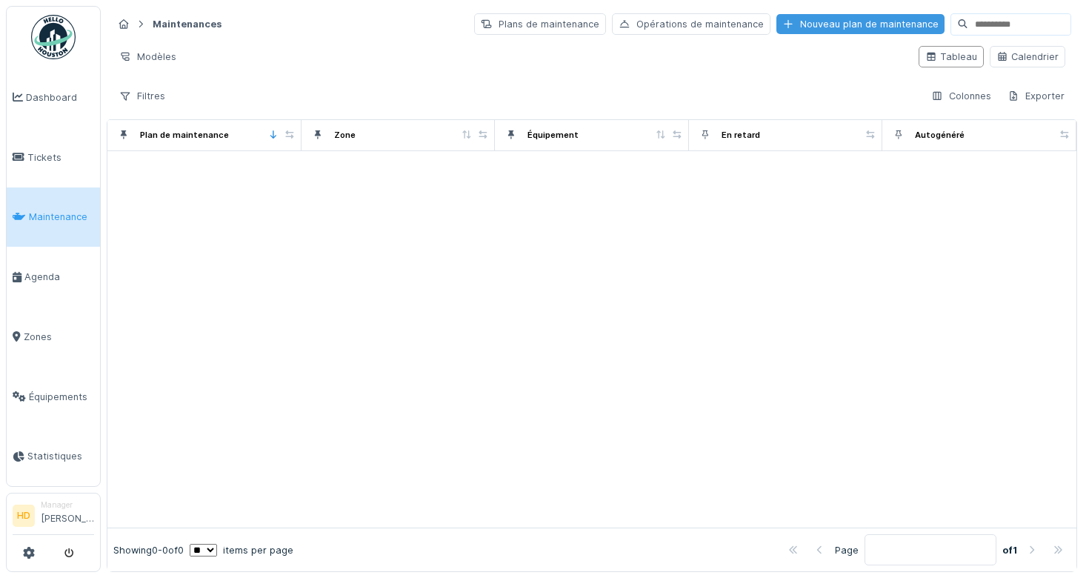
click at [873, 24] on div "Nouveau plan de maintenance" at bounding box center [860, 24] width 168 height 20
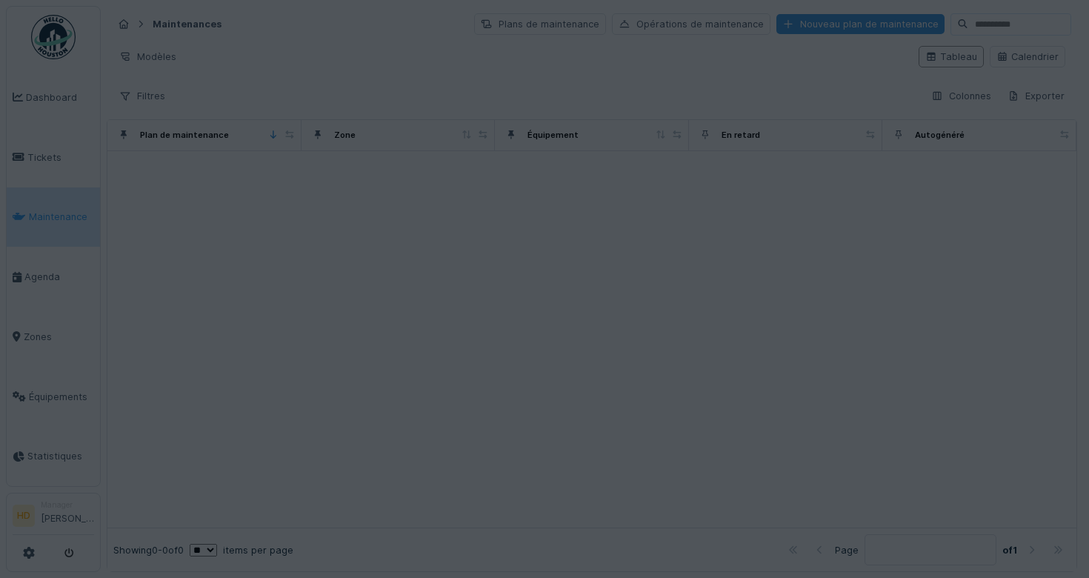
type input "****"
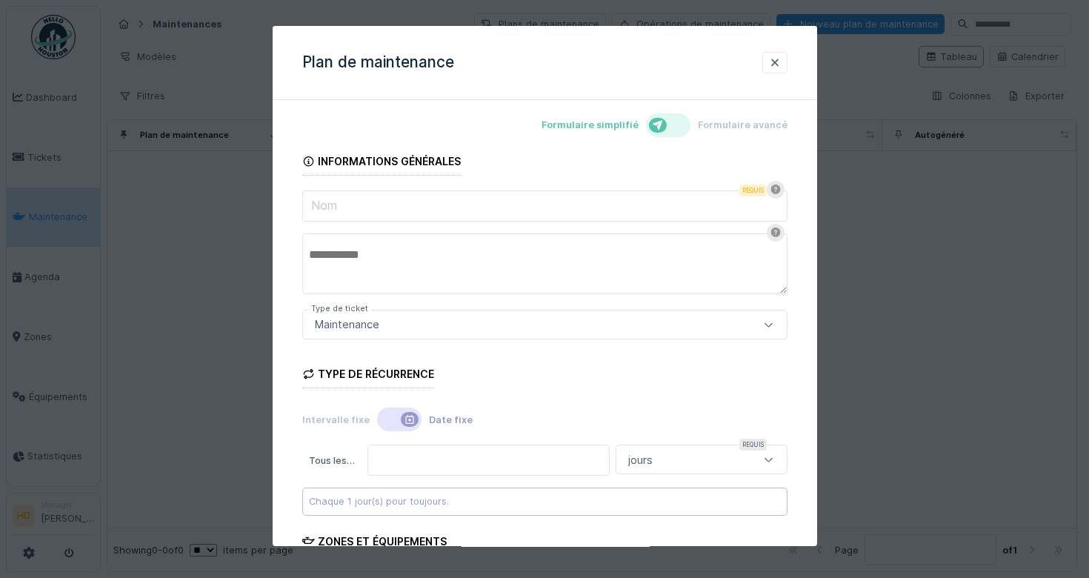
click at [474, 210] on input "Nom" at bounding box center [544, 205] width 485 height 31
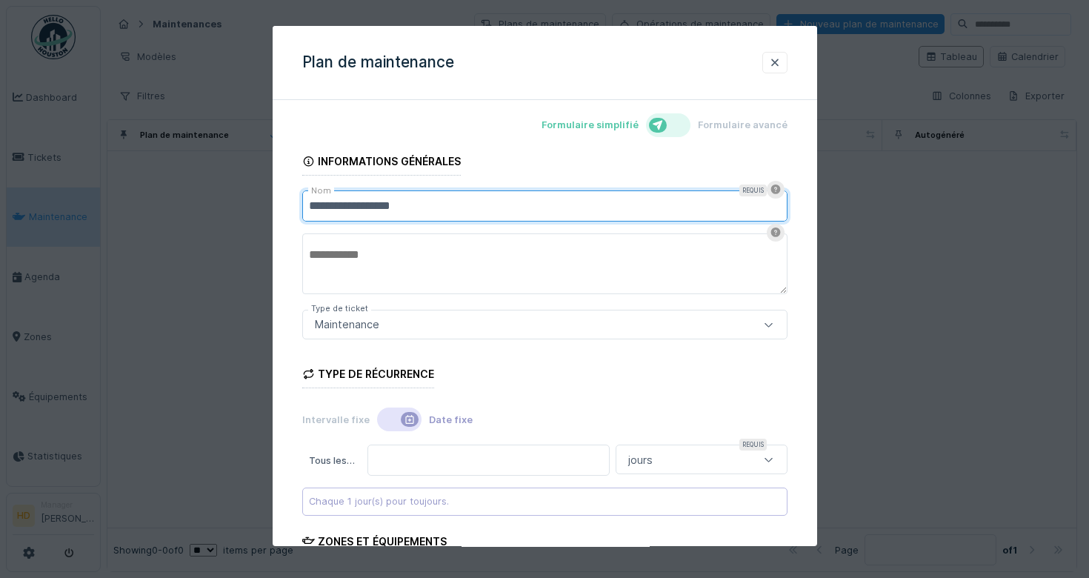
type input "**********"
click at [624, 323] on div "Maintenance" at bounding box center [515, 324] width 413 height 16
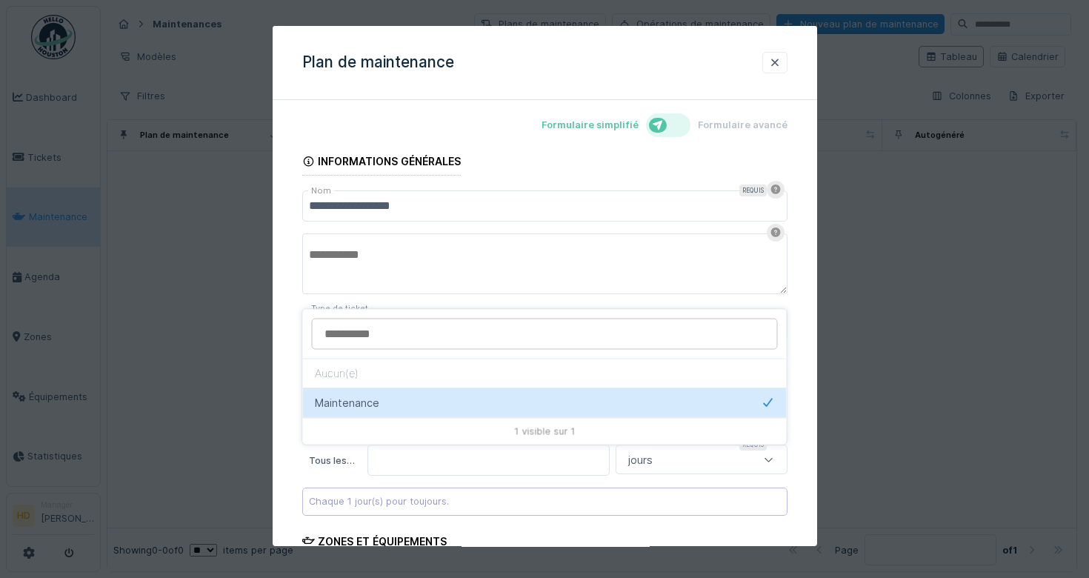
scroll to position [39, 0]
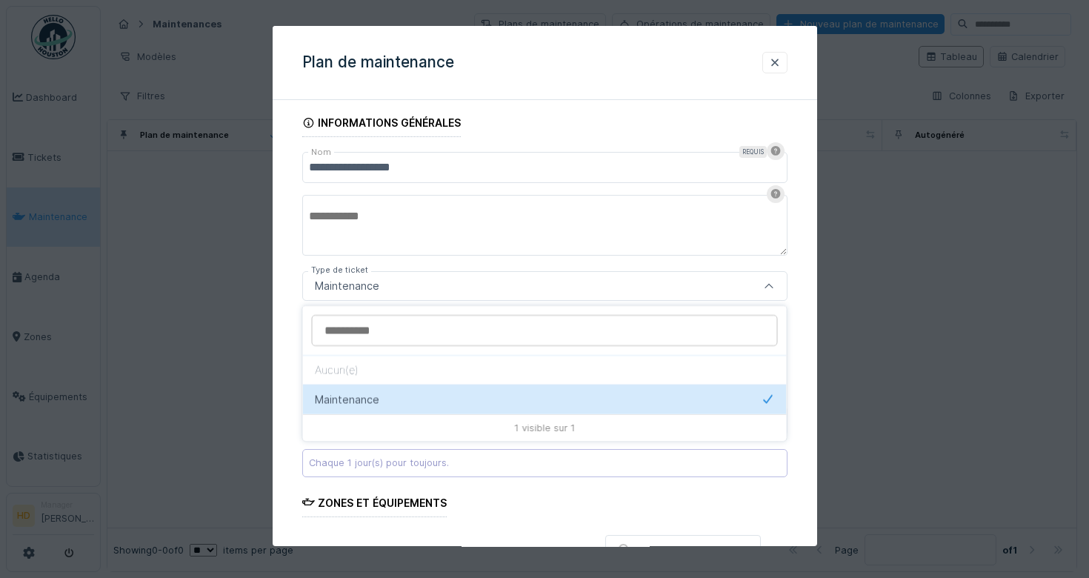
click at [588, 271] on div "Maintenance" at bounding box center [544, 286] width 485 height 30
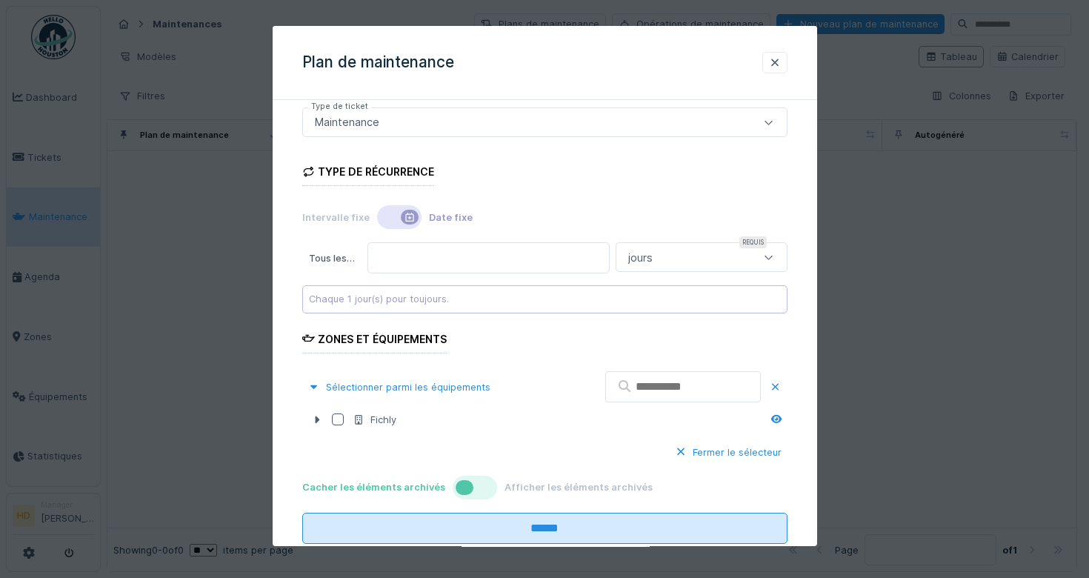
scroll to position [219, 0]
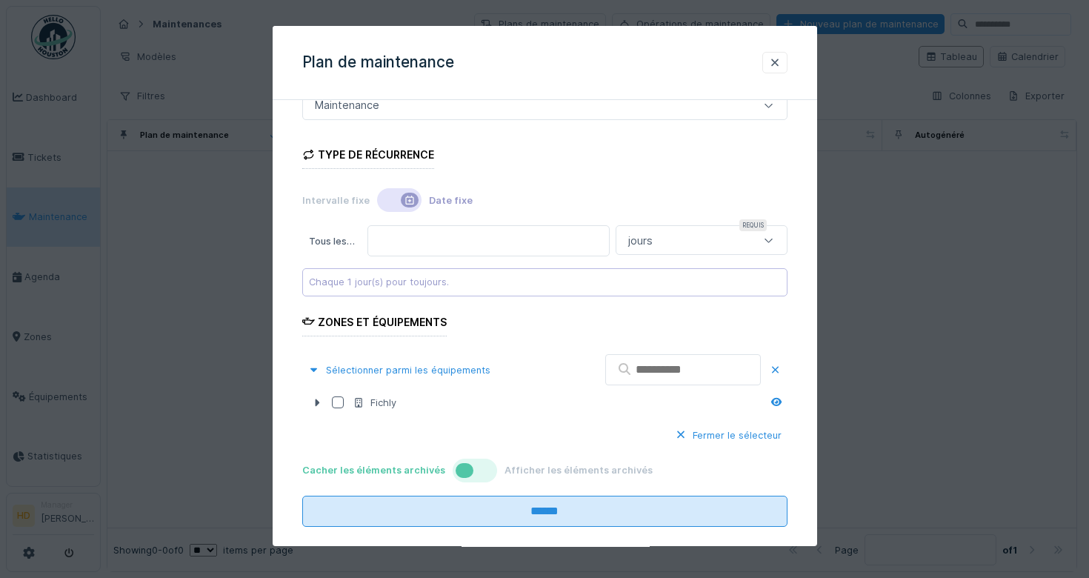
click at [392, 204] on div at bounding box center [399, 201] width 44 height 24
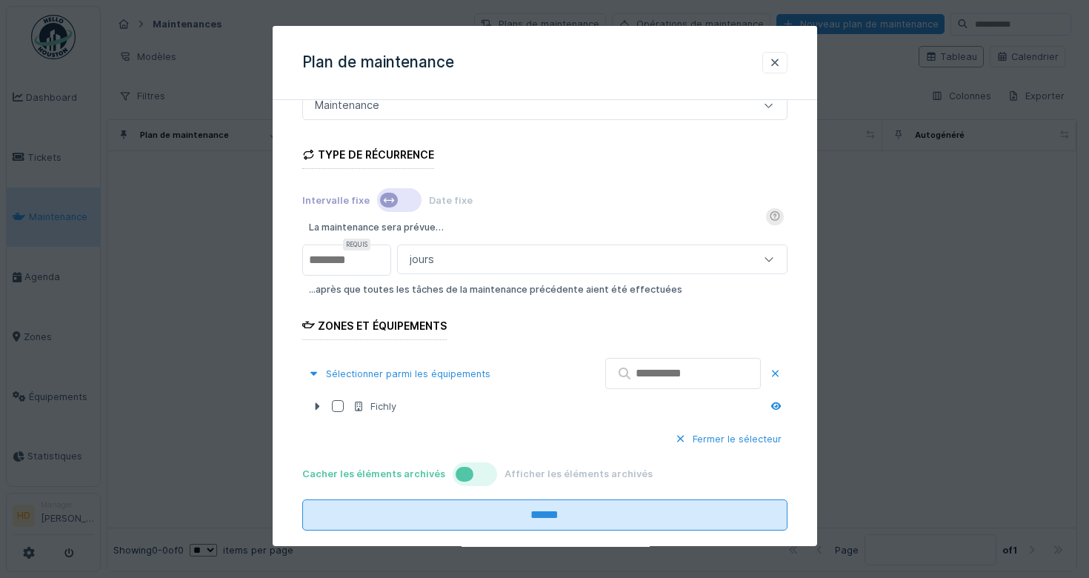
click at [347, 288] on div "...après que toutes les tâches de la maintenance précédente aient été effectuées" at bounding box center [544, 289] width 485 height 21
click at [476, 275] on div "La maintenance sera prévue… Requis * jours ***** ...après que toutes les tâches…" at bounding box center [544, 258] width 485 height 83
click at [476, 260] on div "jours" at bounding box center [567, 259] width 327 height 16
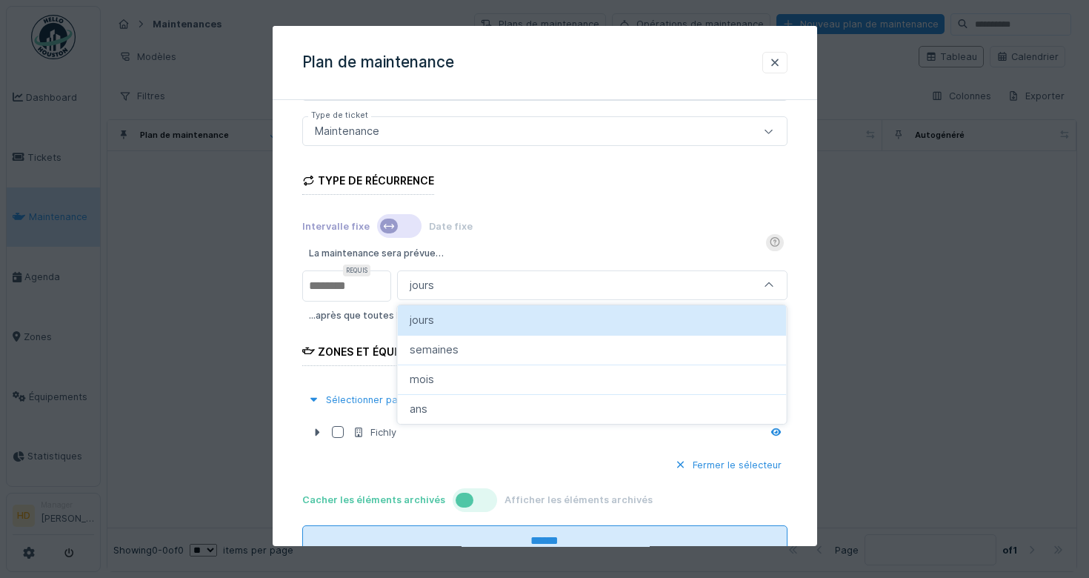
scroll to position [193, 0]
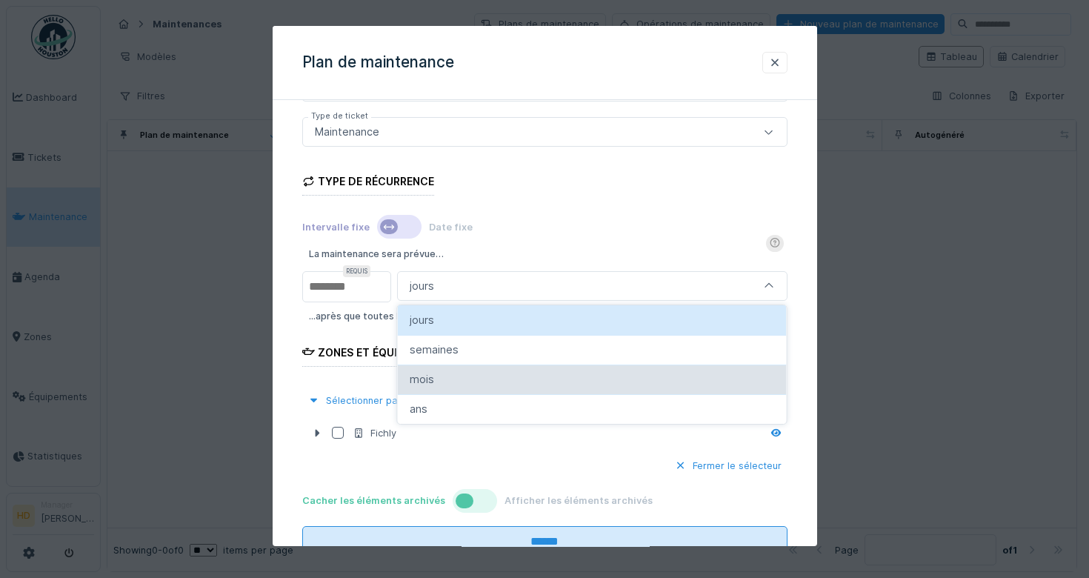
click at [471, 376] on div "mois" at bounding box center [592, 379] width 365 height 16
type input "*******"
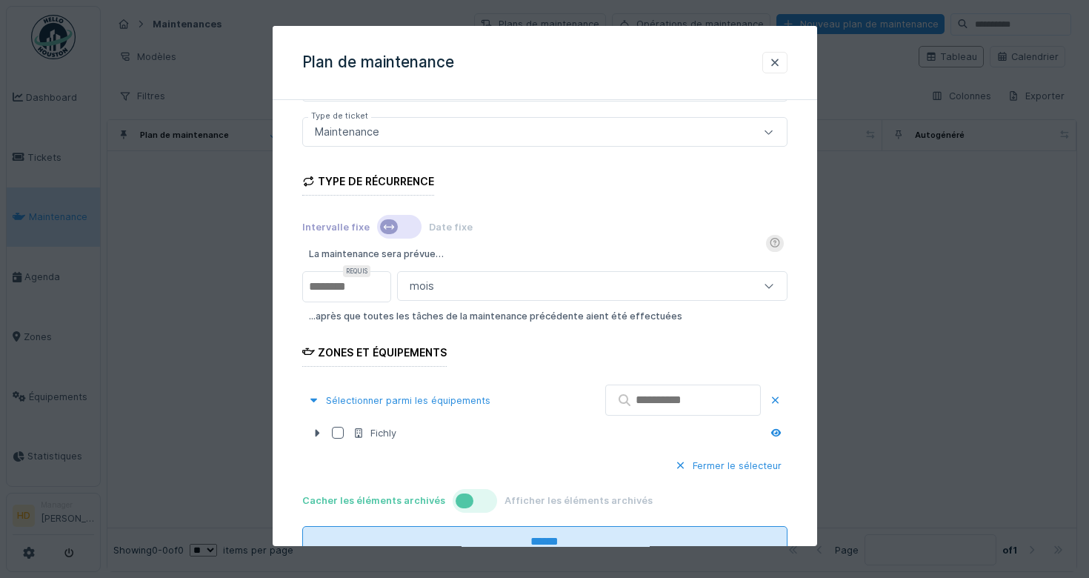
scroll to position [245, 0]
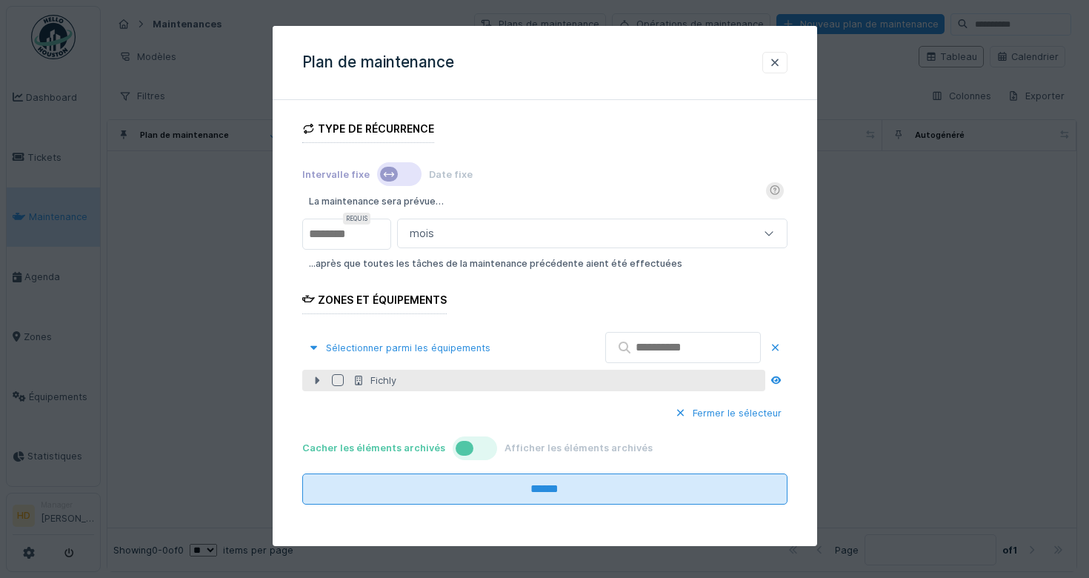
click at [309, 378] on div at bounding box center [317, 381] width 24 height 16
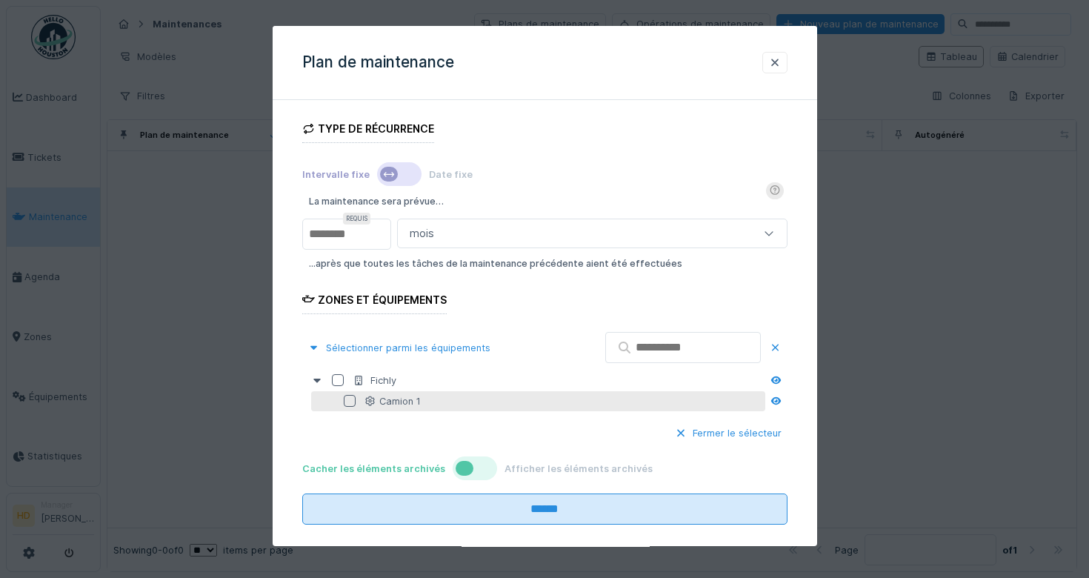
click at [347, 402] on div at bounding box center [350, 402] width 12 height 12
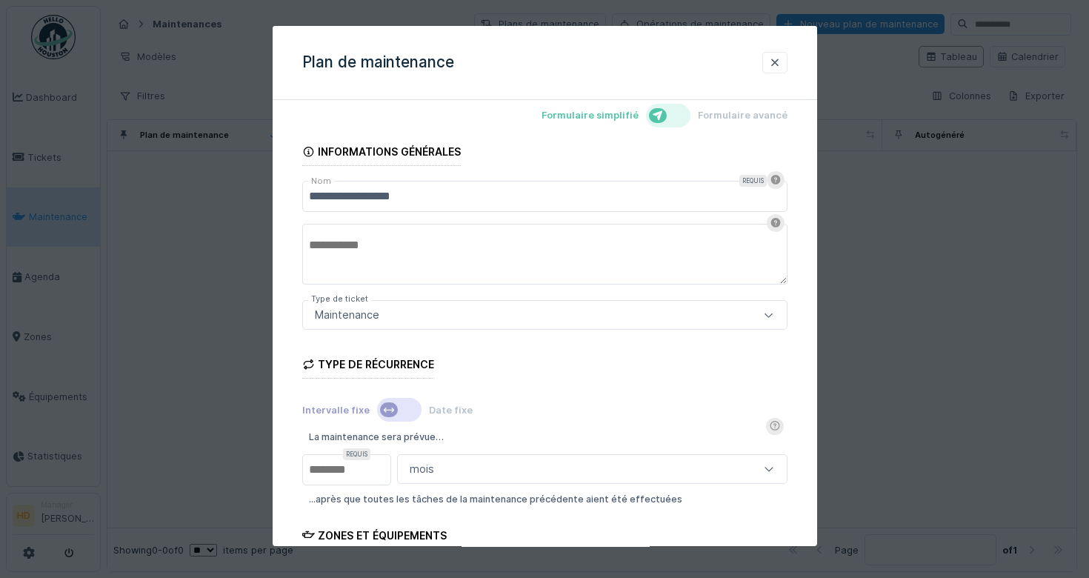
click at [522, 313] on div "Maintenance" at bounding box center [515, 315] width 413 height 16
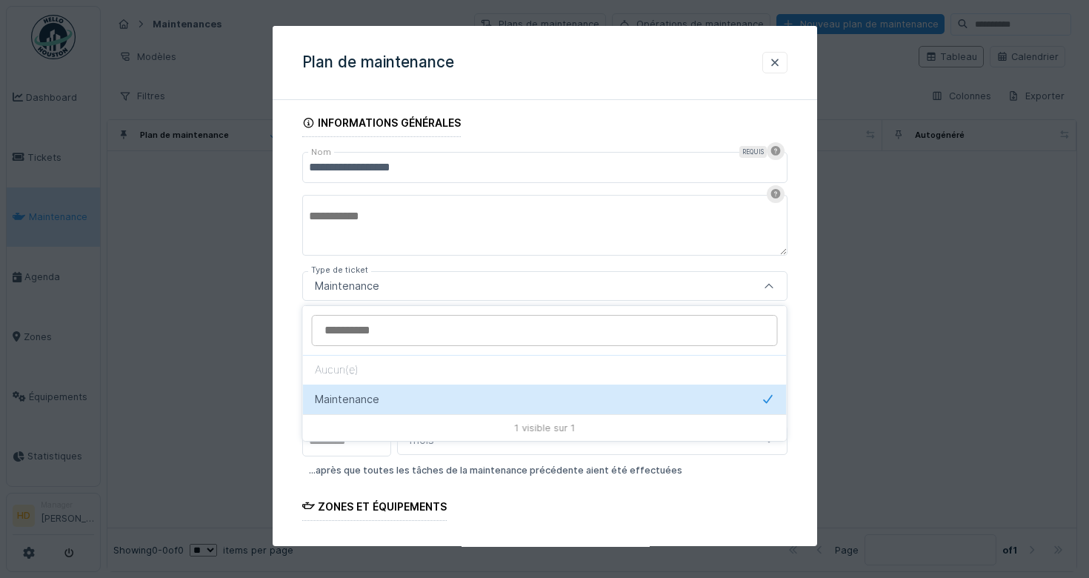
scroll to position [39, 0]
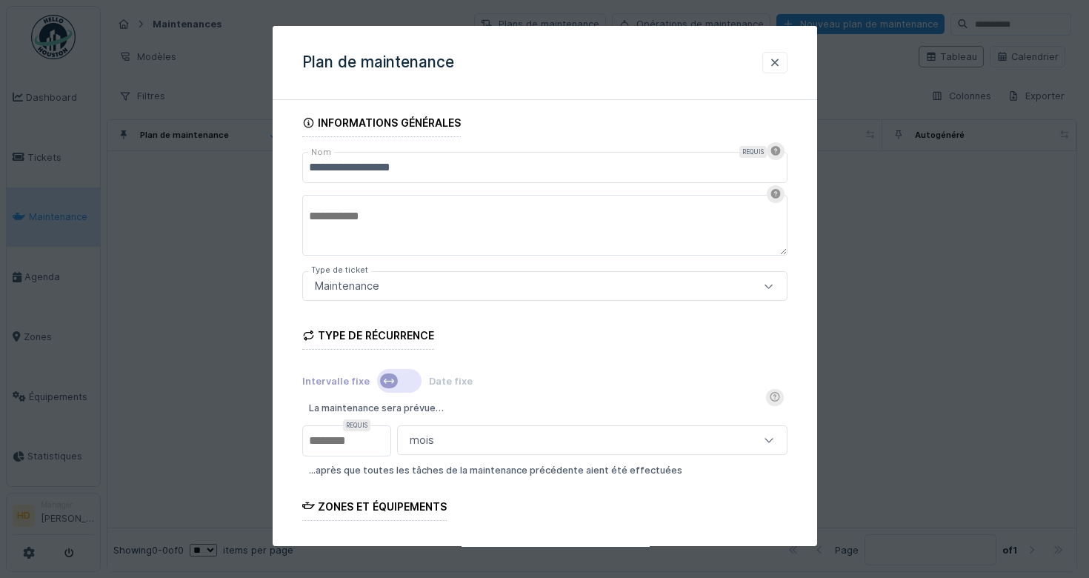
click at [528, 270] on form "**********" at bounding box center [544, 419] width 485 height 638
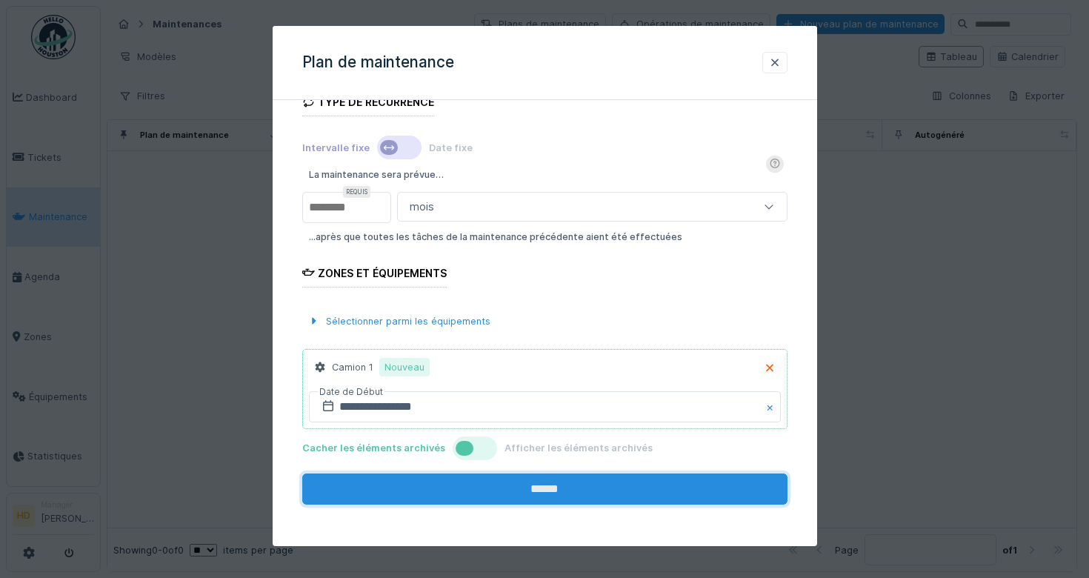
click at [490, 482] on input "******" at bounding box center [544, 488] width 485 height 31
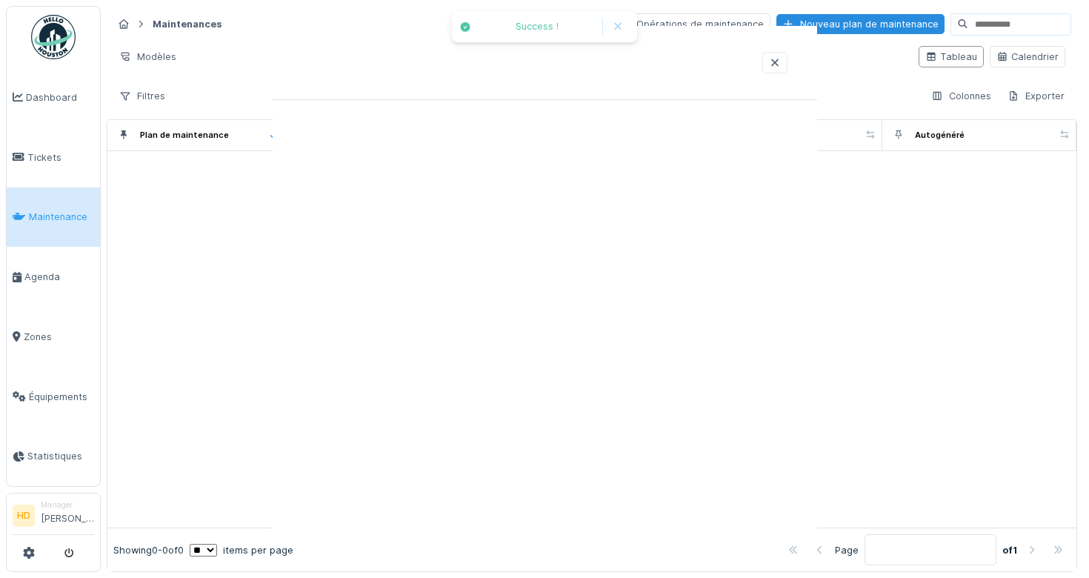
scroll to position [0, 0]
click at [548, 284] on div at bounding box center [591, 339] width 969 height 377
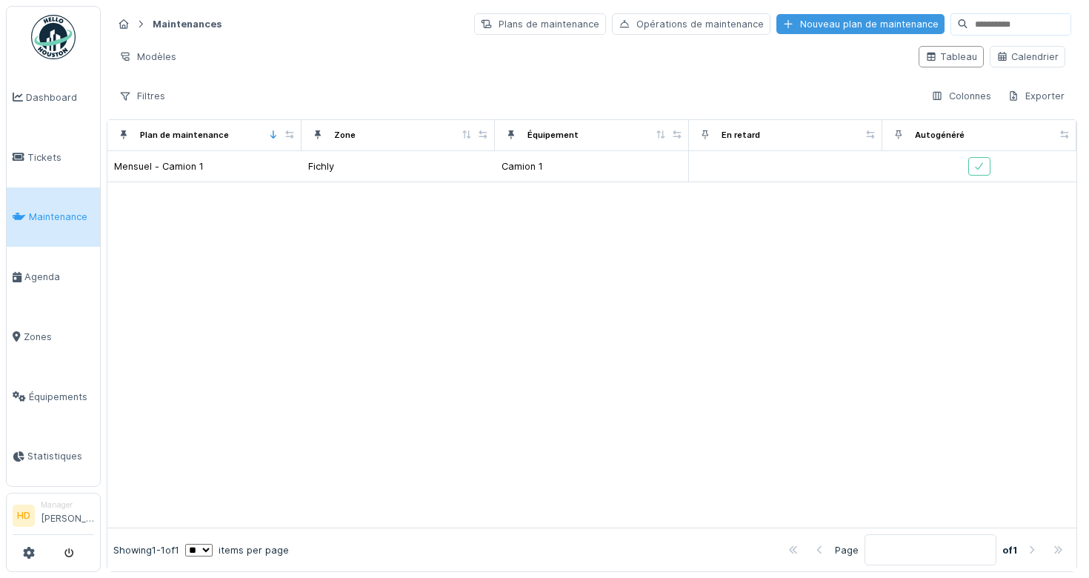
click at [801, 30] on div "Nouveau plan de maintenance" at bounding box center [860, 24] width 168 height 20
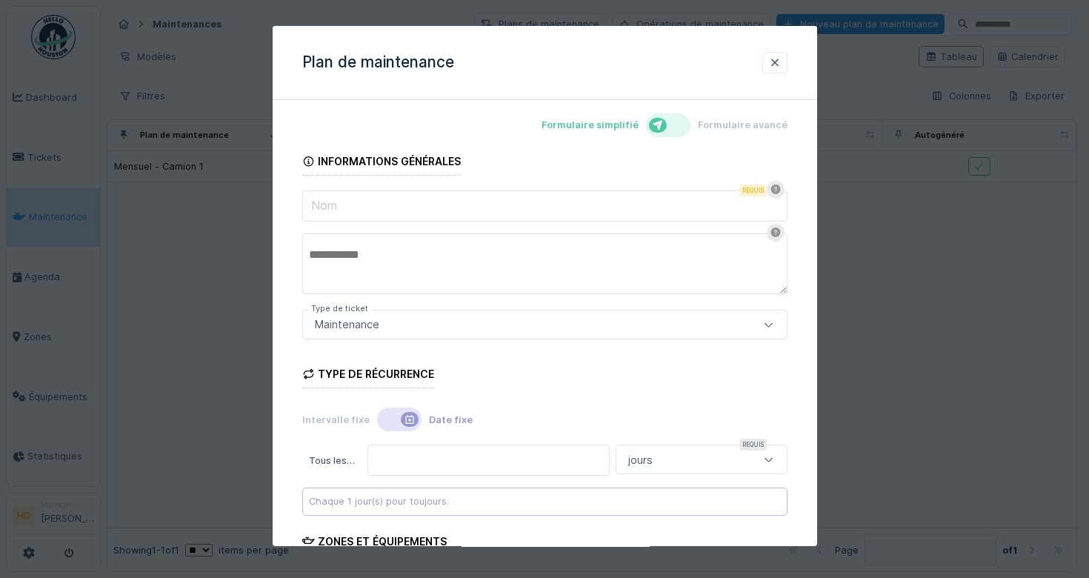
click at [163, 302] on div at bounding box center [544, 289] width 1089 height 578
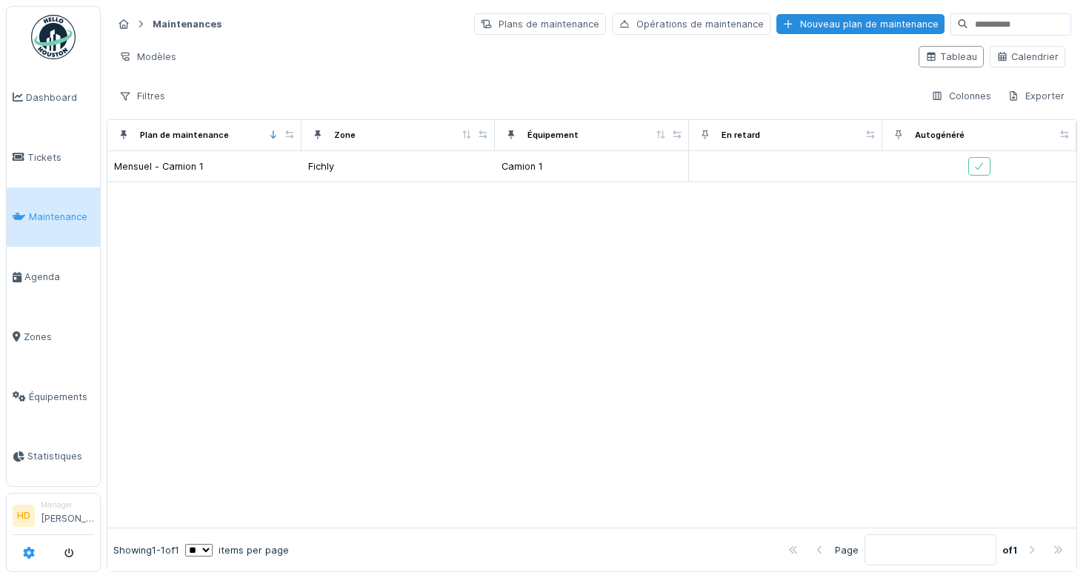
click at [32, 548] on icon at bounding box center [29, 553] width 12 height 12
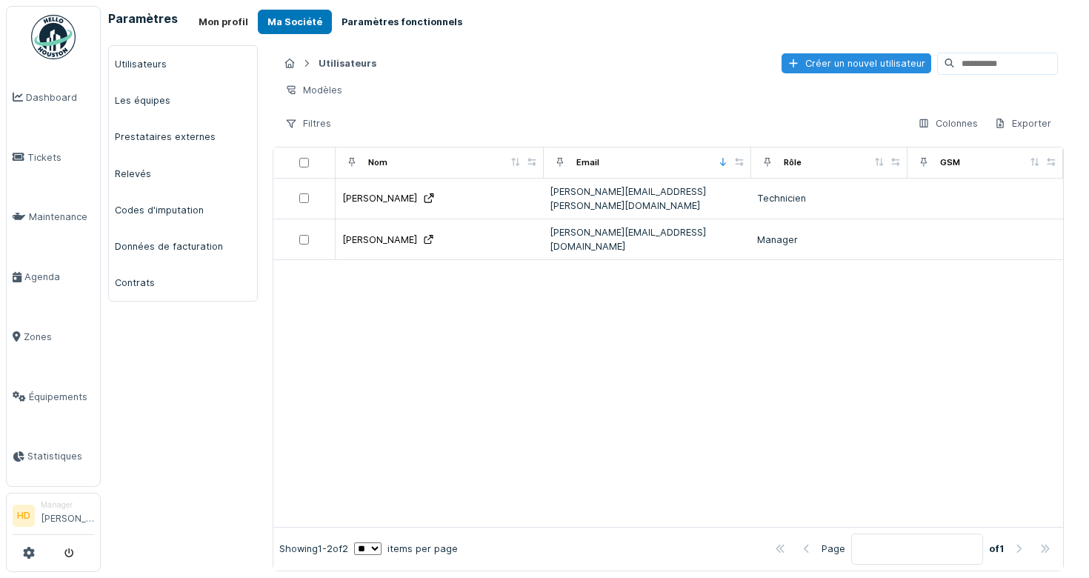
click at [371, 19] on button "Paramètres fonctionnels" at bounding box center [402, 22] width 140 height 24
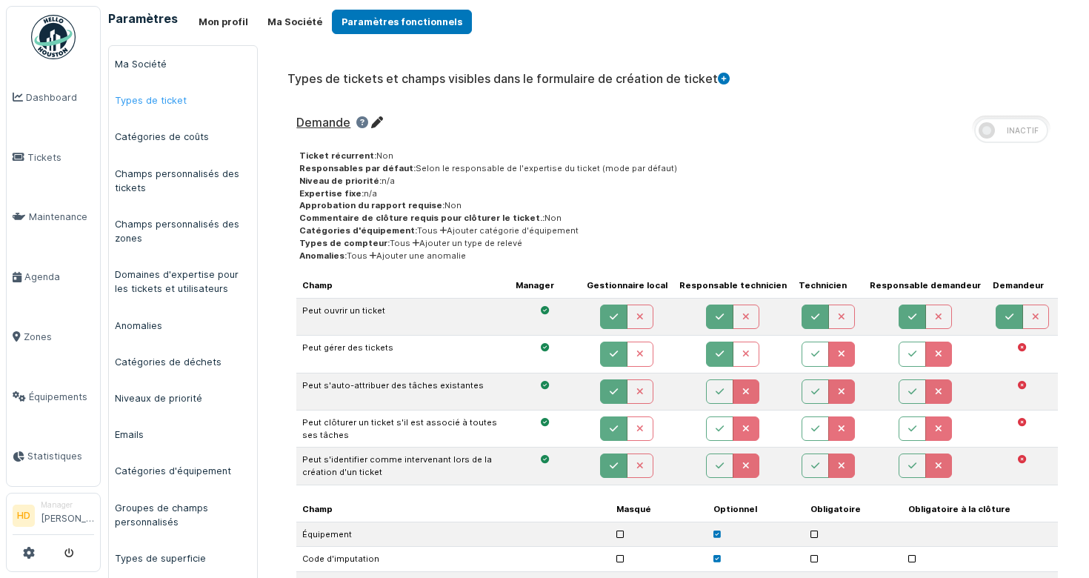
click at [178, 90] on link "Types de ticket" at bounding box center [183, 100] width 148 height 36
click at [158, 102] on link "Types de ticket" at bounding box center [183, 100] width 148 height 36
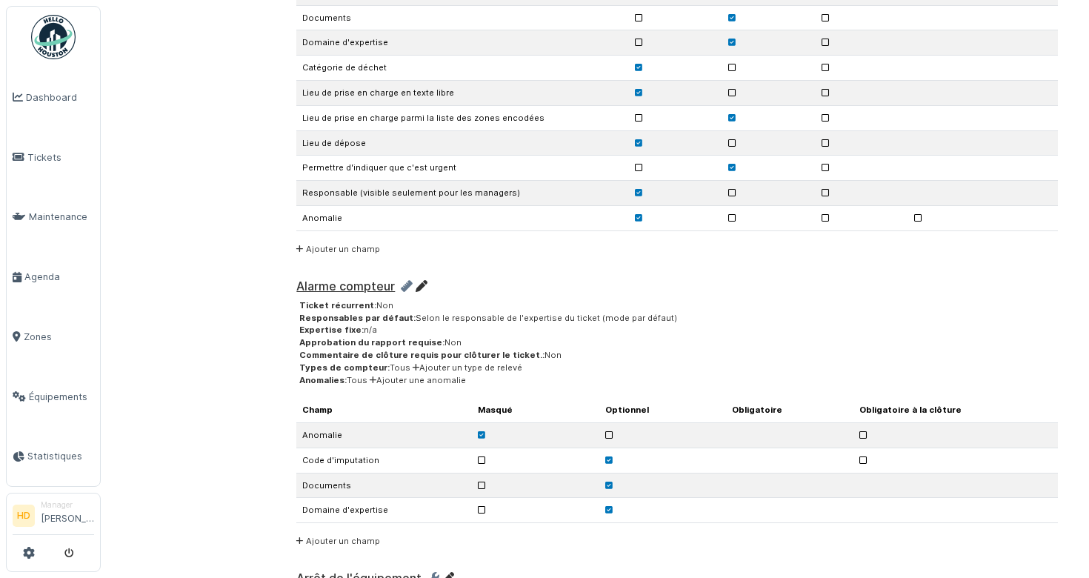
scroll to position [4600, 0]
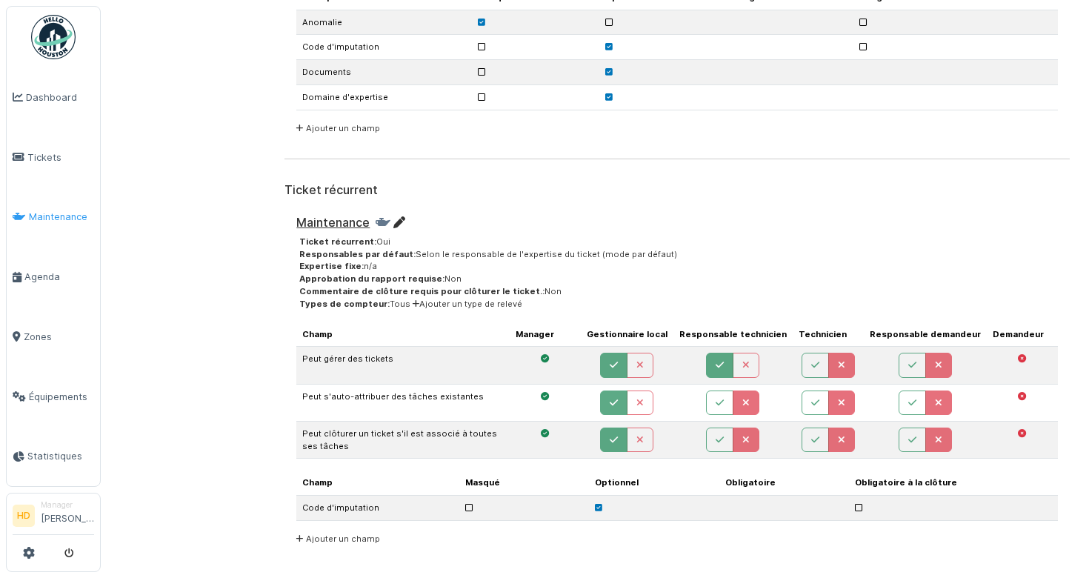
click at [70, 227] on link "Maintenance" at bounding box center [53, 217] width 93 height 60
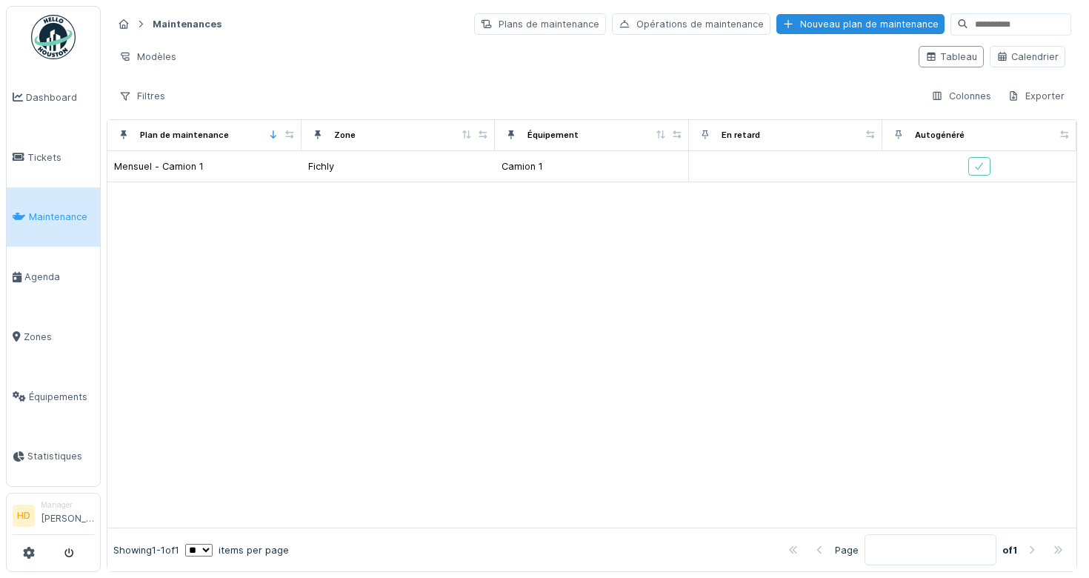
click at [847, 35] on div "Maintenances Plans de maintenance Opérations de maintenance Nouveau plan de mai…" at bounding box center [592, 24] width 959 height 24
click at [847, 28] on div "Nouveau plan de maintenance" at bounding box center [860, 24] width 168 height 20
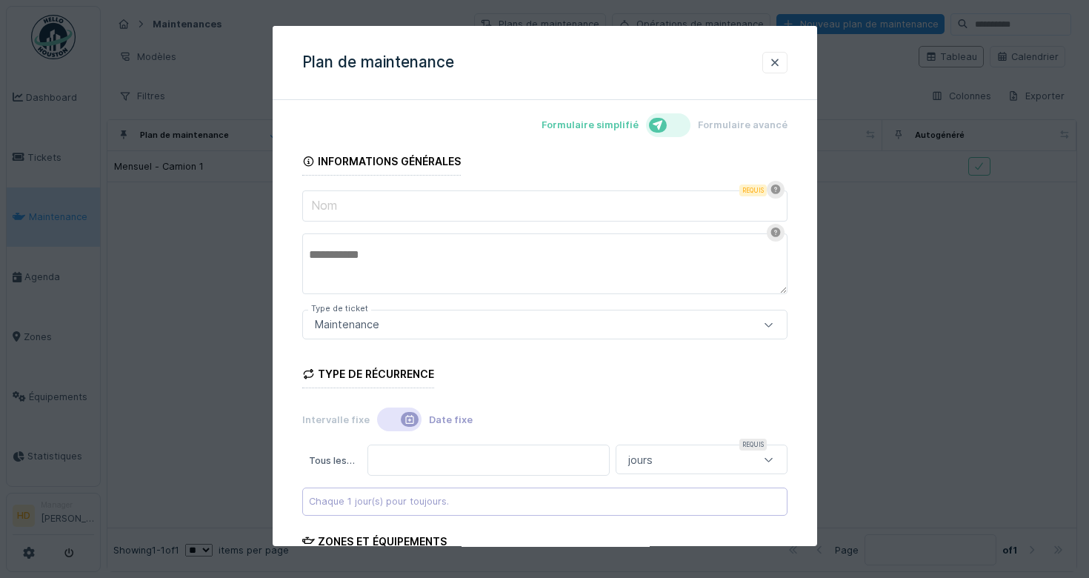
click at [369, 197] on input "Nom" at bounding box center [544, 205] width 485 height 31
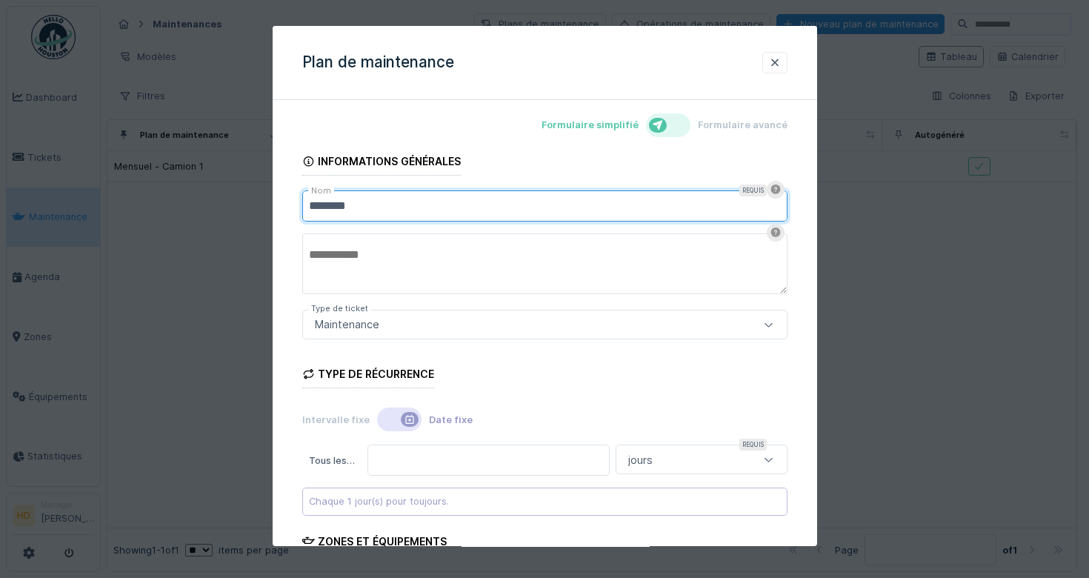
type input "********"
click at [508, 298] on form "Informations générales Nom Requis ******** Type de ticket Maintenance **** Type…" at bounding box center [544, 443] width 485 height 608
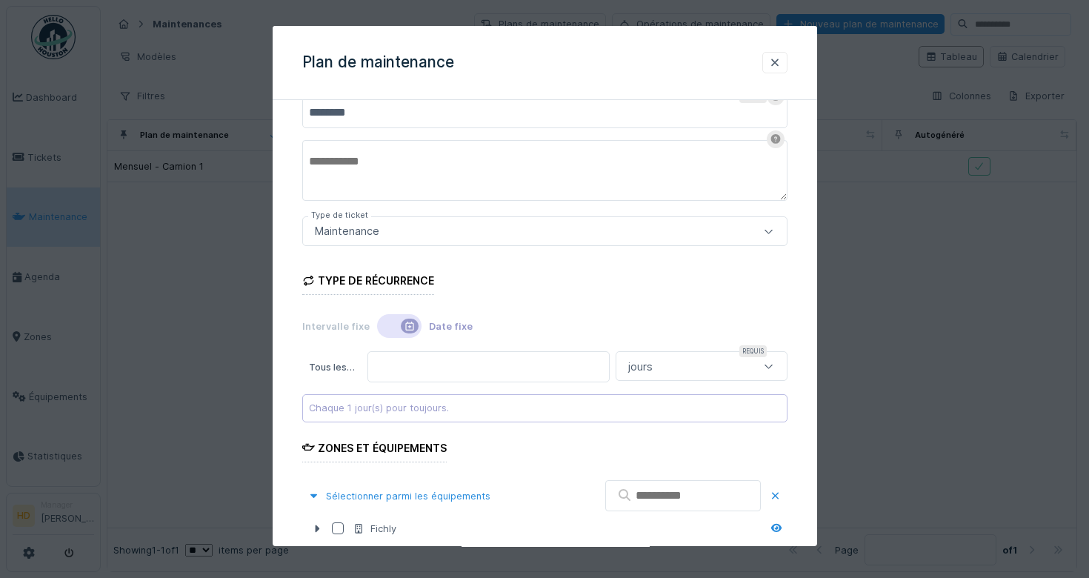
scroll to position [241, 0]
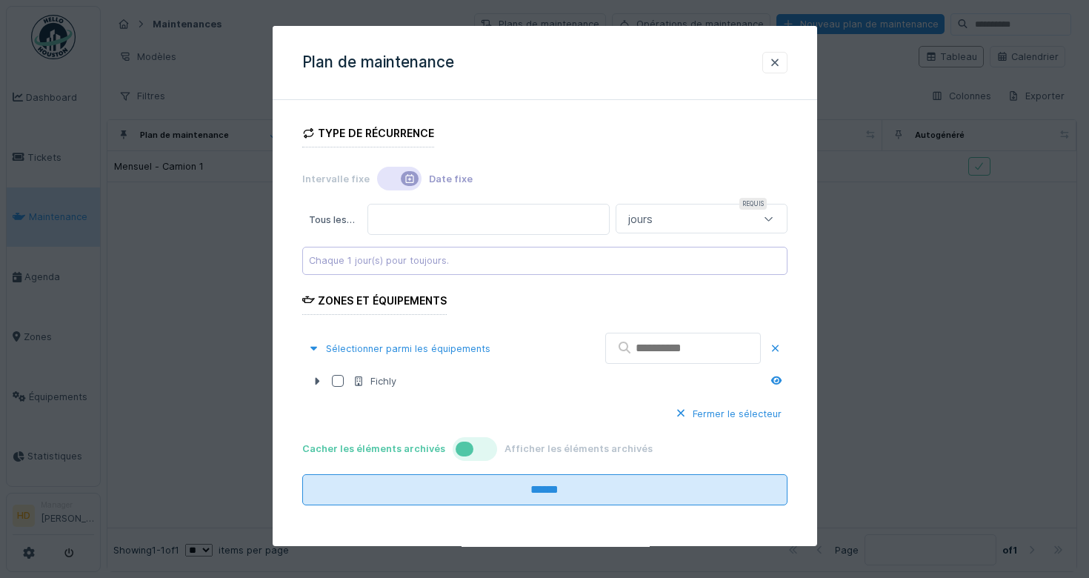
click at [405, 176] on icon at bounding box center [409, 178] width 8 height 9
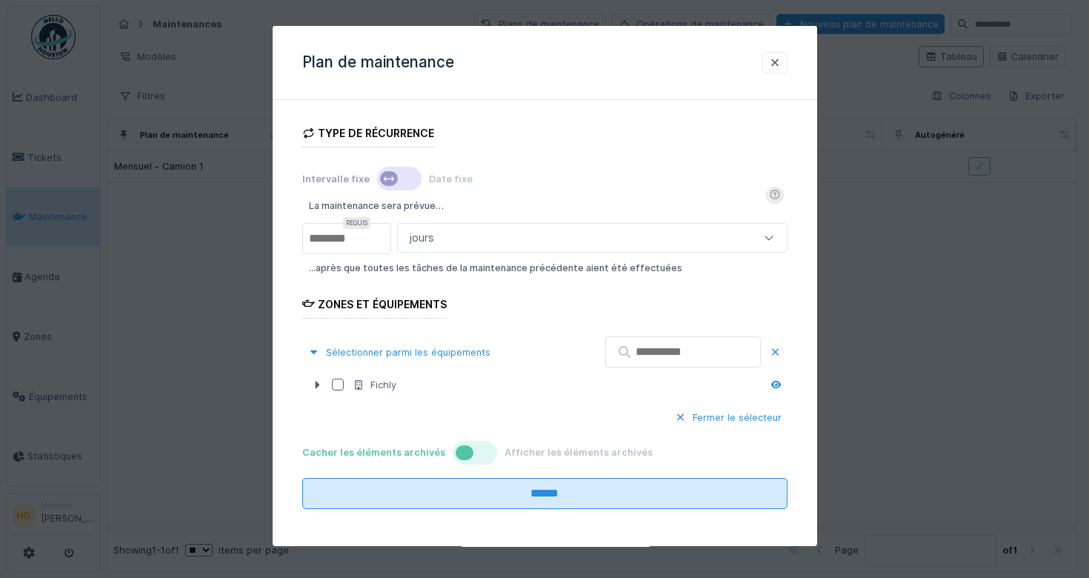
click at [431, 228] on div "jours" at bounding box center [592, 238] width 390 height 30
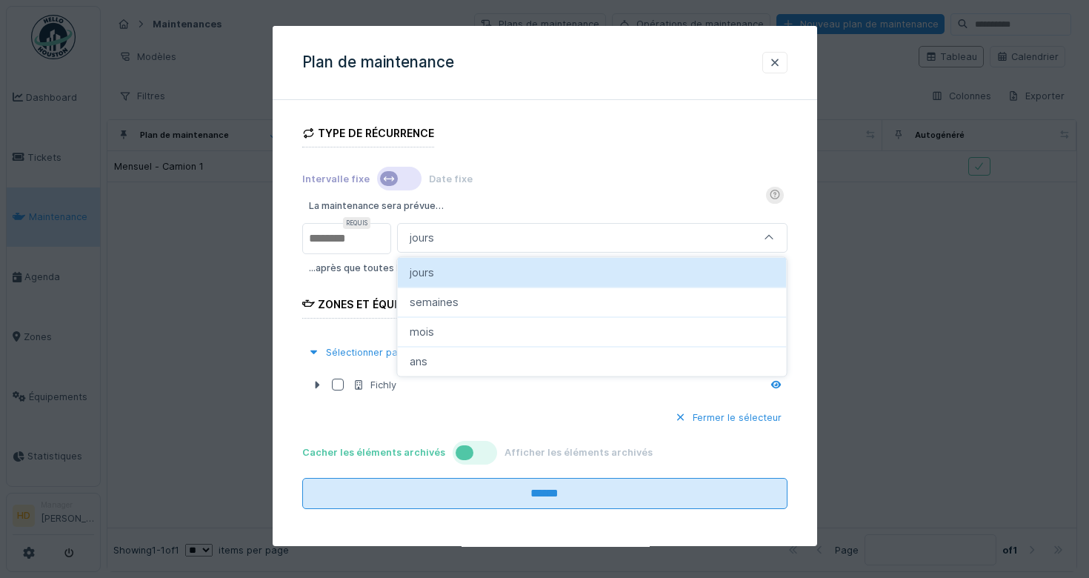
scroll to position [193, 0]
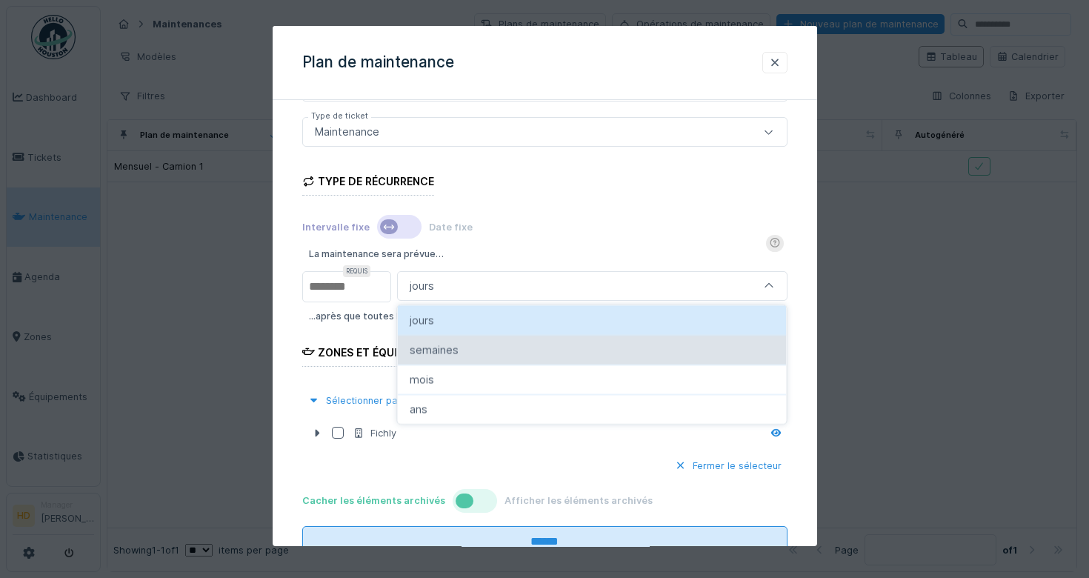
click at [476, 357] on div "semaines" at bounding box center [592, 350] width 389 height 30
type input "******"
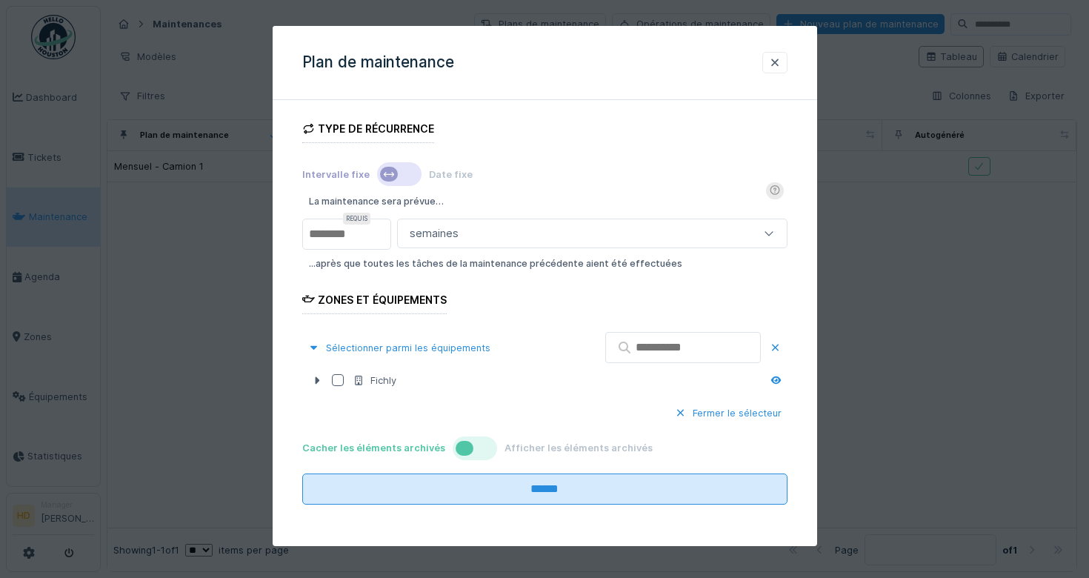
scroll to position [0, 0]
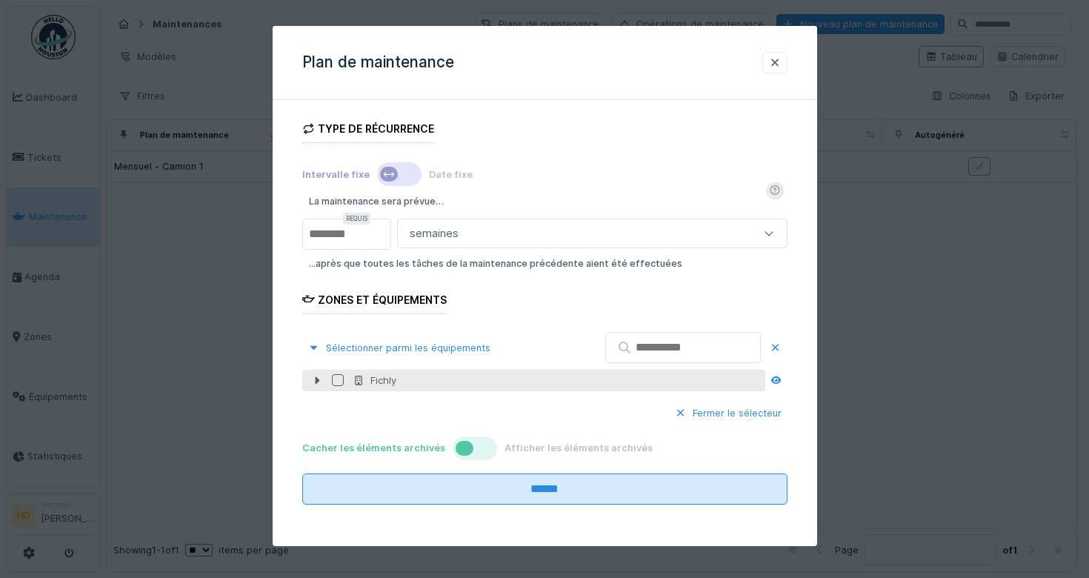
click at [319, 372] on div "Fichly" at bounding box center [533, 380] width 463 height 21
click at [316, 380] on icon at bounding box center [317, 380] width 4 height 7
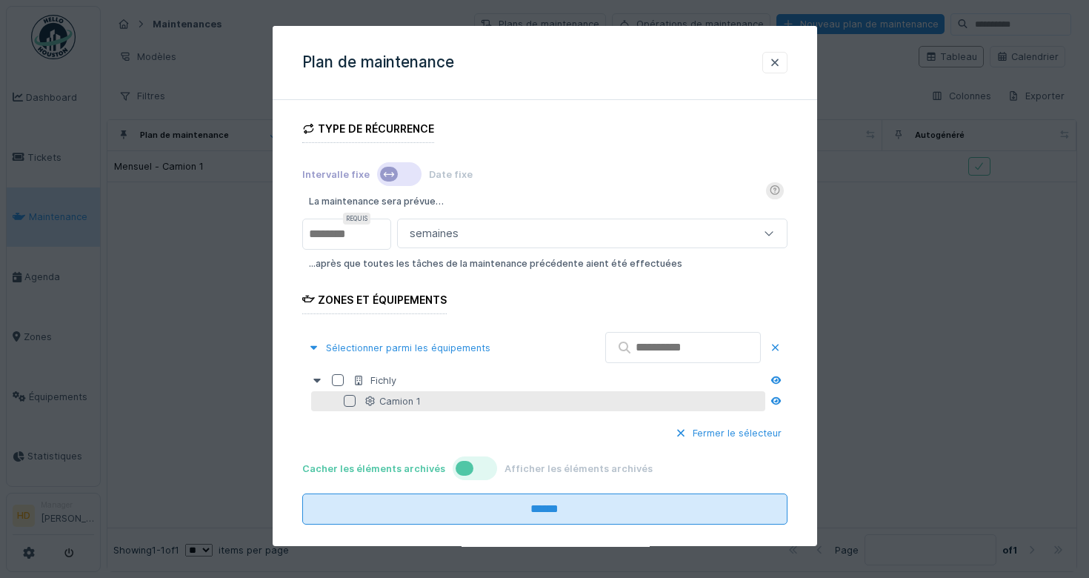
click at [344, 400] on div at bounding box center [350, 402] width 12 height 12
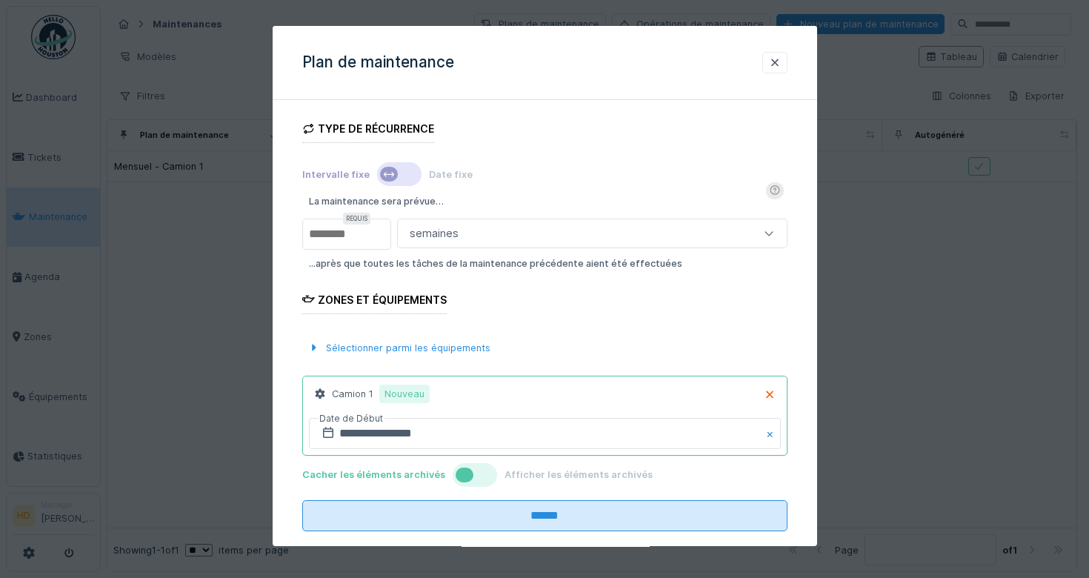
scroll to position [272, 0]
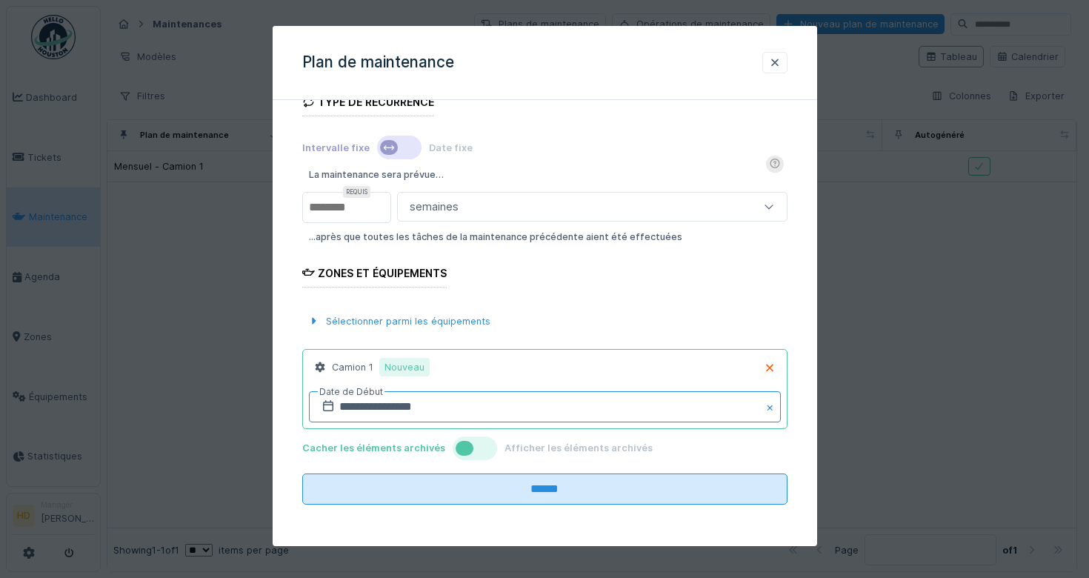
click at [387, 407] on input "**********" at bounding box center [545, 406] width 472 height 31
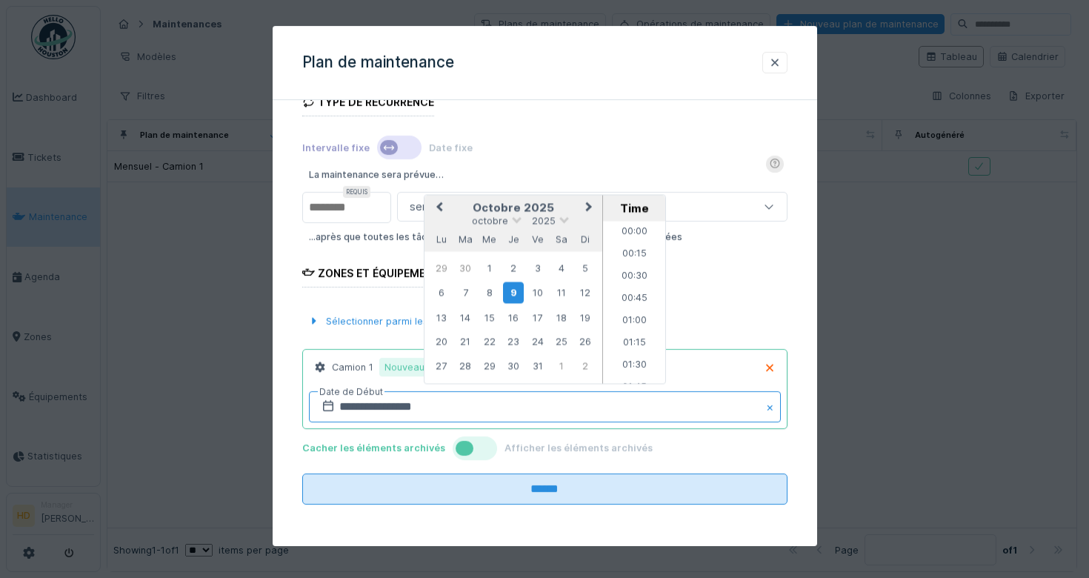
scroll to position [841, 0]
click at [450, 317] on div "13" at bounding box center [441, 317] width 20 height 20
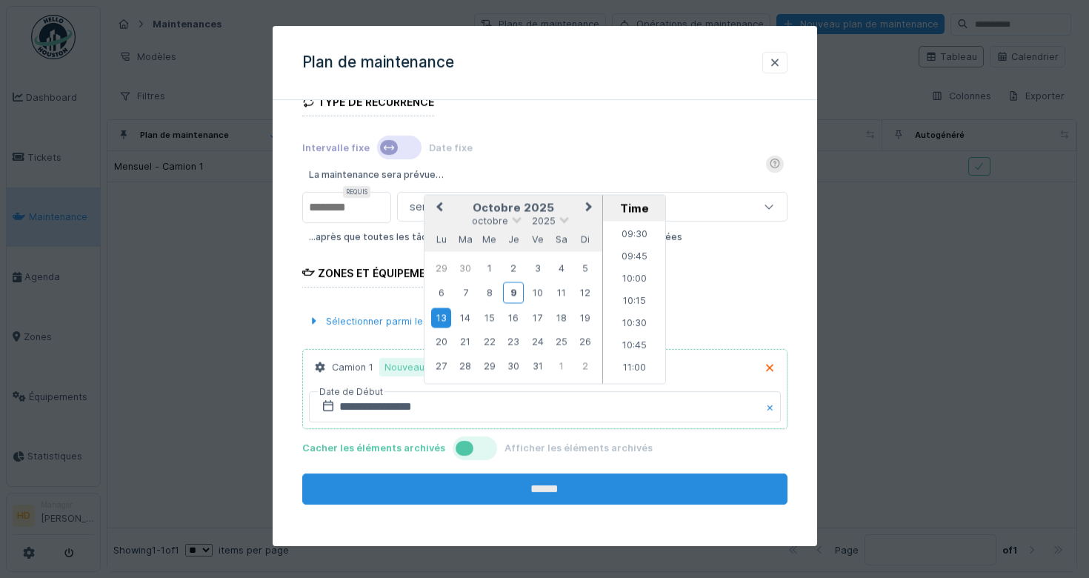
click at [523, 499] on input "******" at bounding box center [544, 488] width 485 height 31
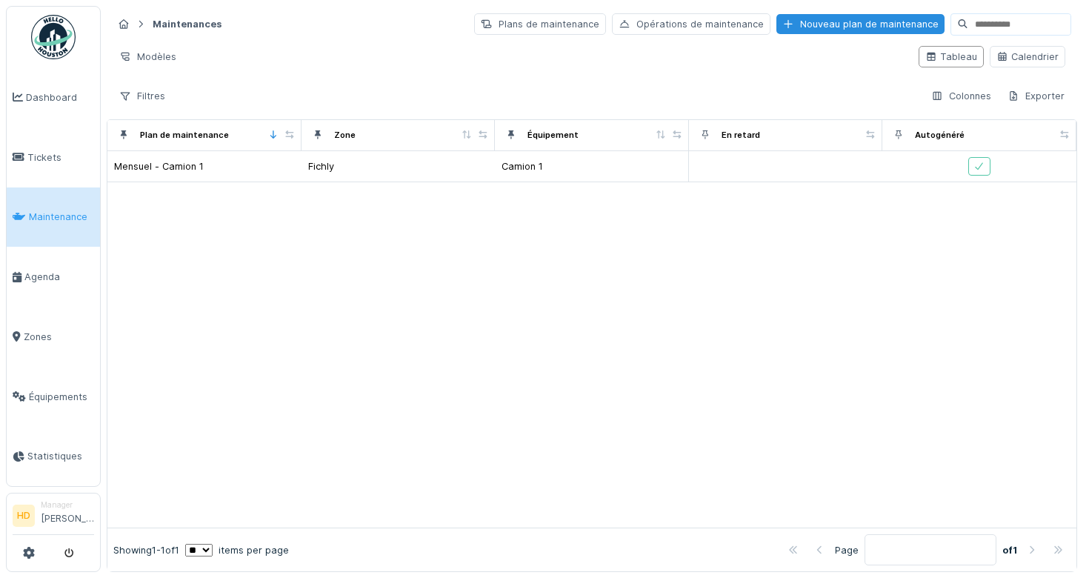
scroll to position [0, 0]
click at [558, 21] on div "Plans de maintenance" at bounding box center [540, 23] width 132 height 21
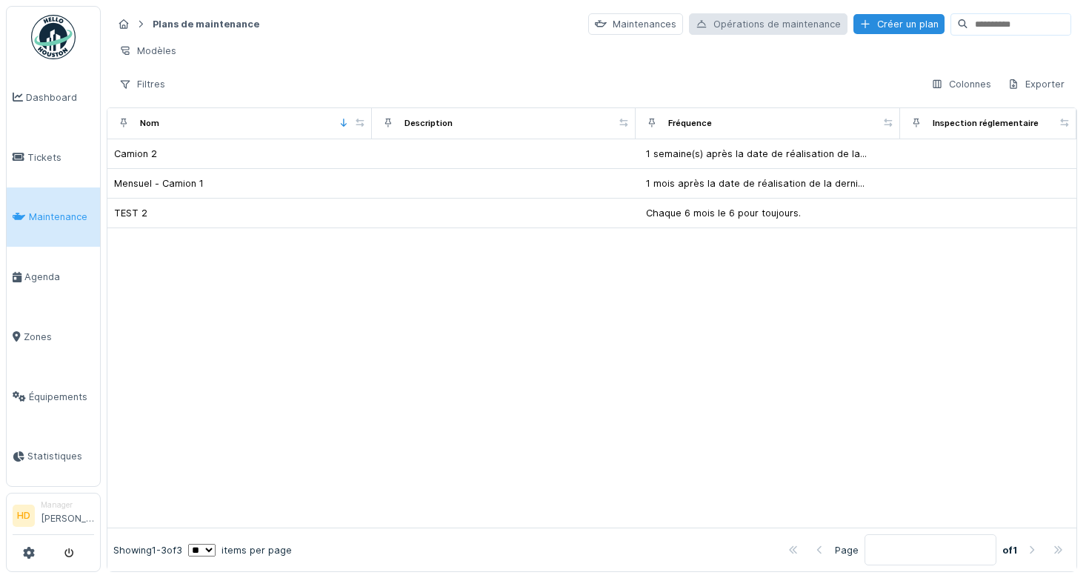
click at [722, 31] on div "Opérations de maintenance" at bounding box center [768, 23] width 159 height 21
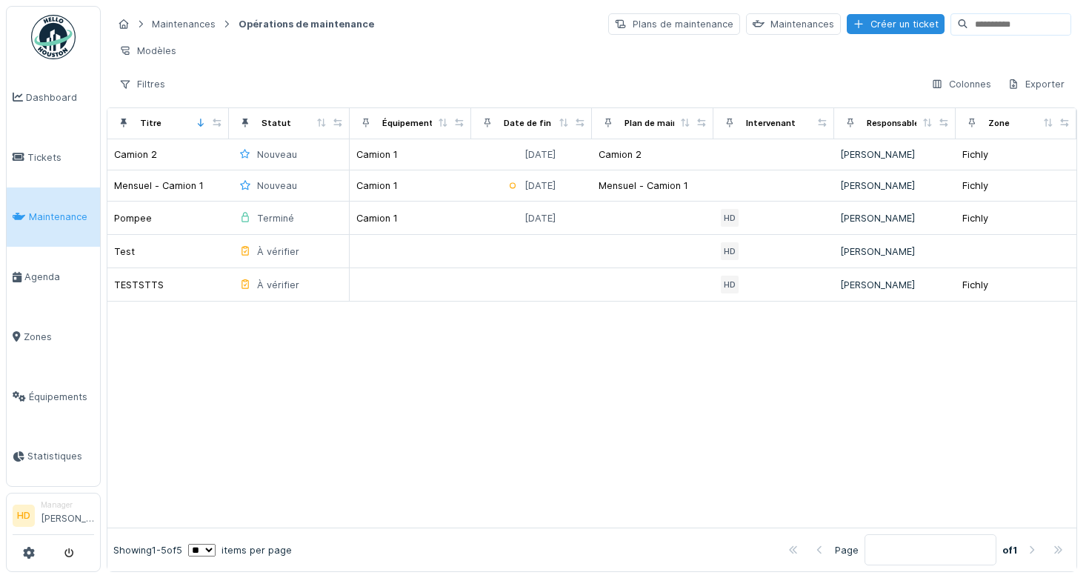
click at [722, 31] on div "Plans de maintenance" at bounding box center [674, 23] width 132 height 21
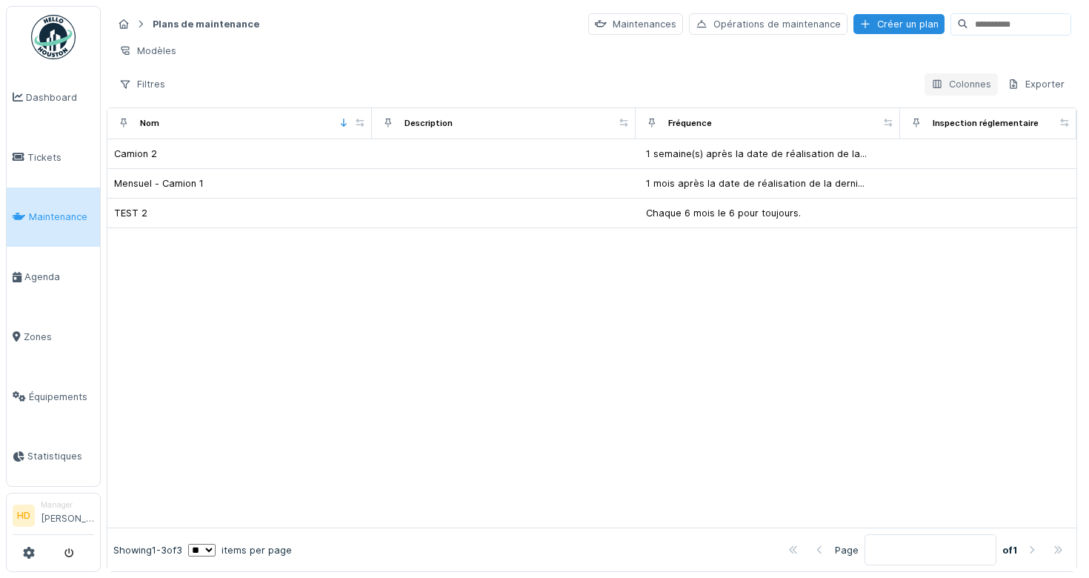
click at [968, 87] on div "Colonnes" at bounding box center [961, 83] width 73 height 21
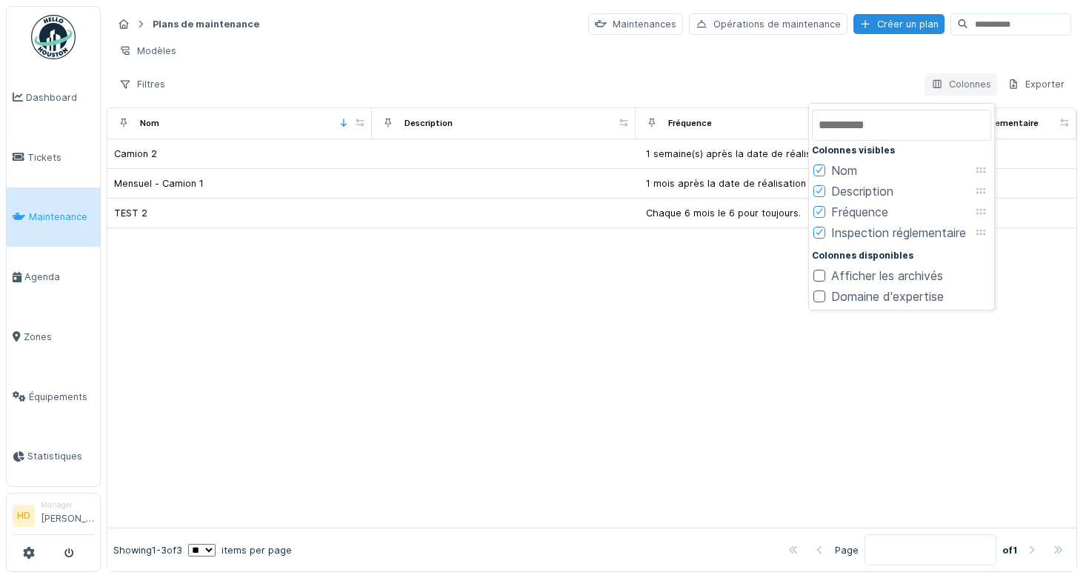
click at [968, 87] on div "Colonnes" at bounding box center [961, 83] width 73 height 21
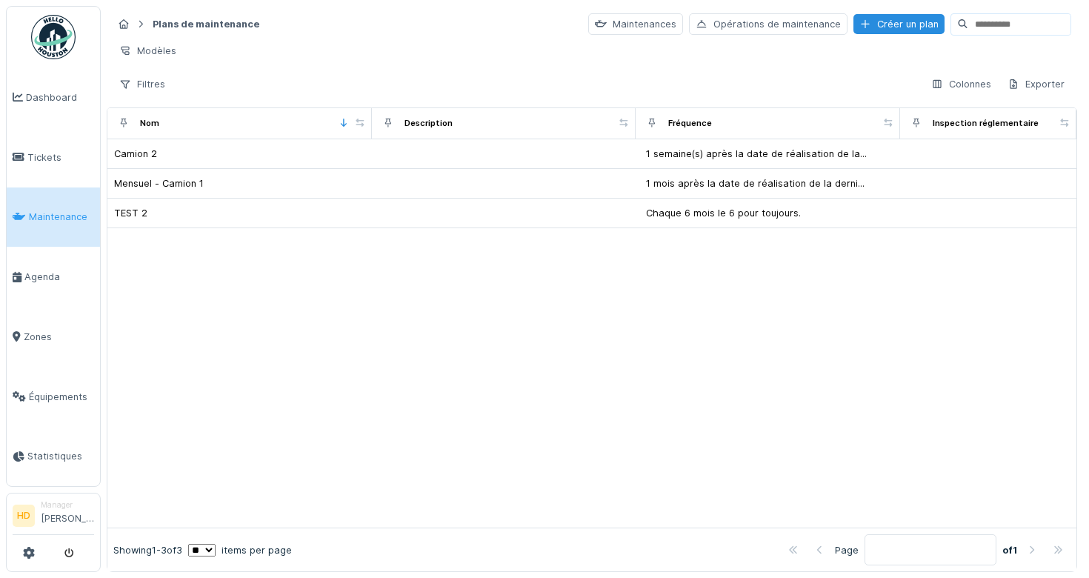
click at [36, 243] on link "Maintenance" at bounding box center [53, 217] width 93 height 60
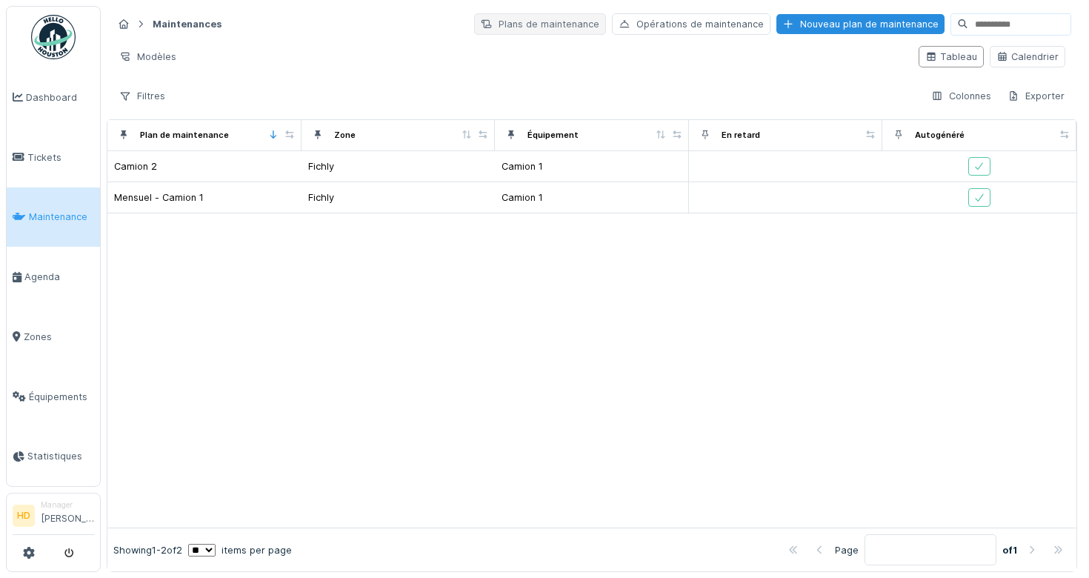
click at [528, 31] on div "Plans de maintenance" at bounding box center [540, 23] width 132 height 21
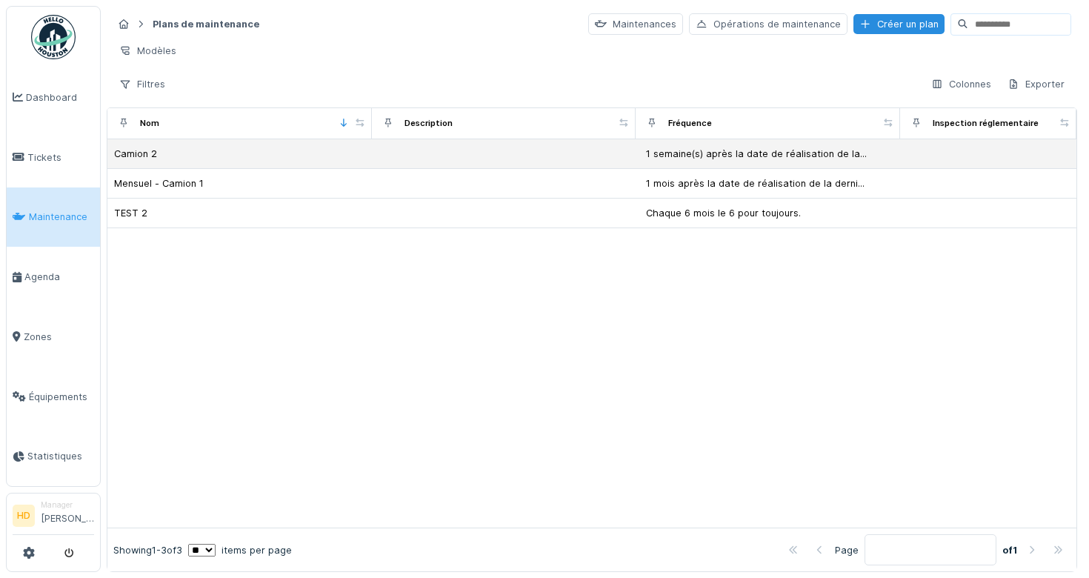
click at [365, 162] on td "Camion 2" at bounding box center [239, 154] width 265 height 30
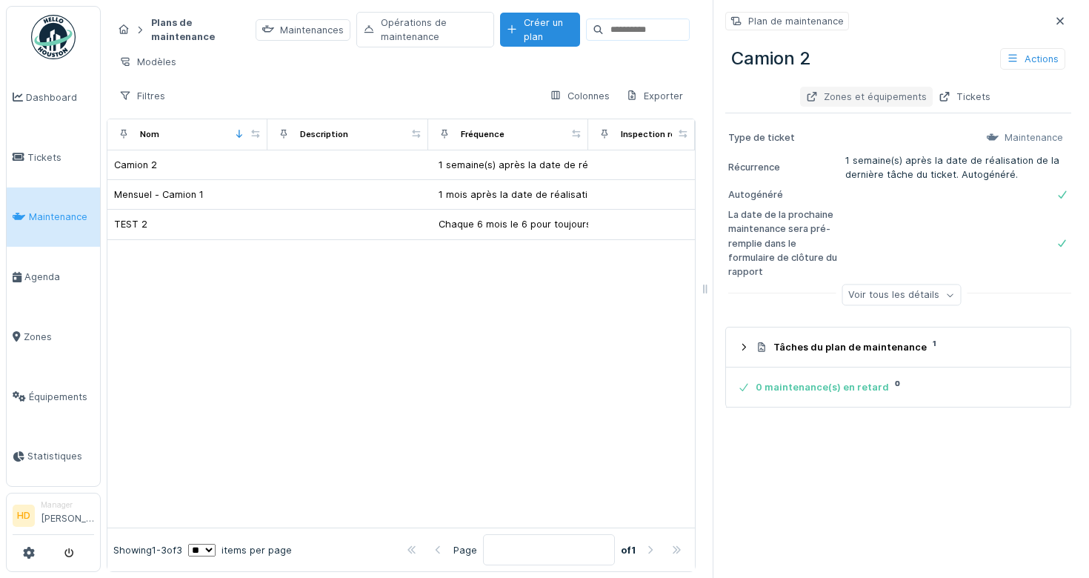
click at [885, 103] on div "Zones et équipements" at bounding box center [866, 97] width 133 height 20
click at [1062, 23] on icon at bounding box center [1060, 20] width 7 height 7
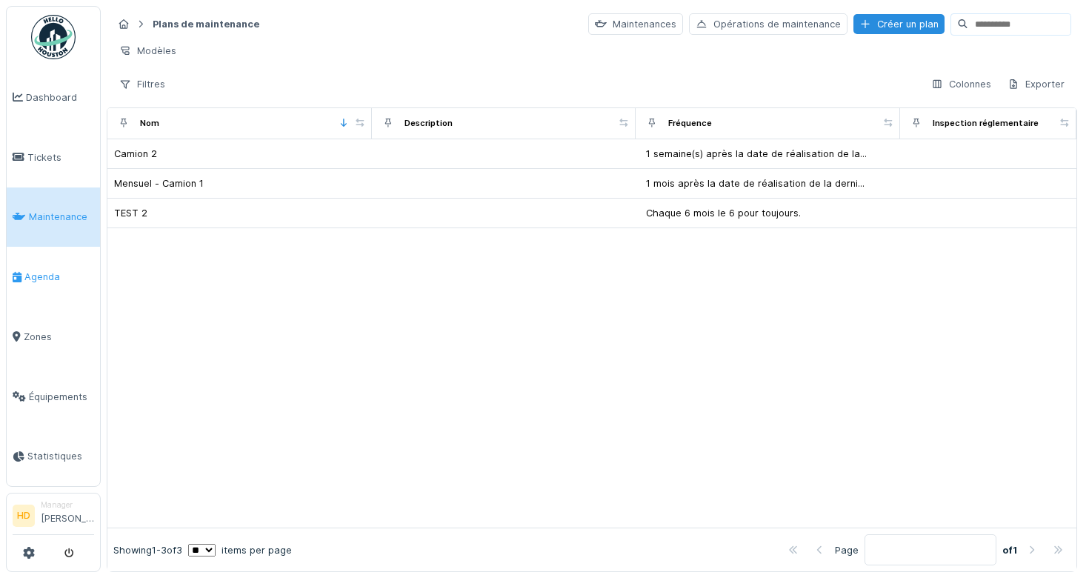
click at [41, 288] on link "Agenda" at bounding box center [53, 277] width 93 height 60
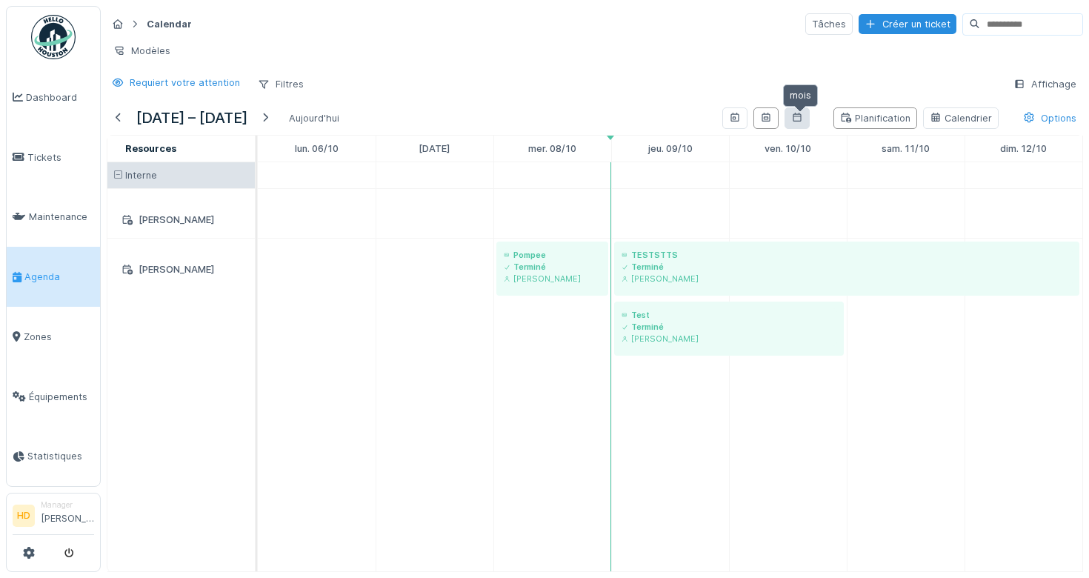
click at [803, 119] on icon at bounding box center [797, 118] width 12 height 10
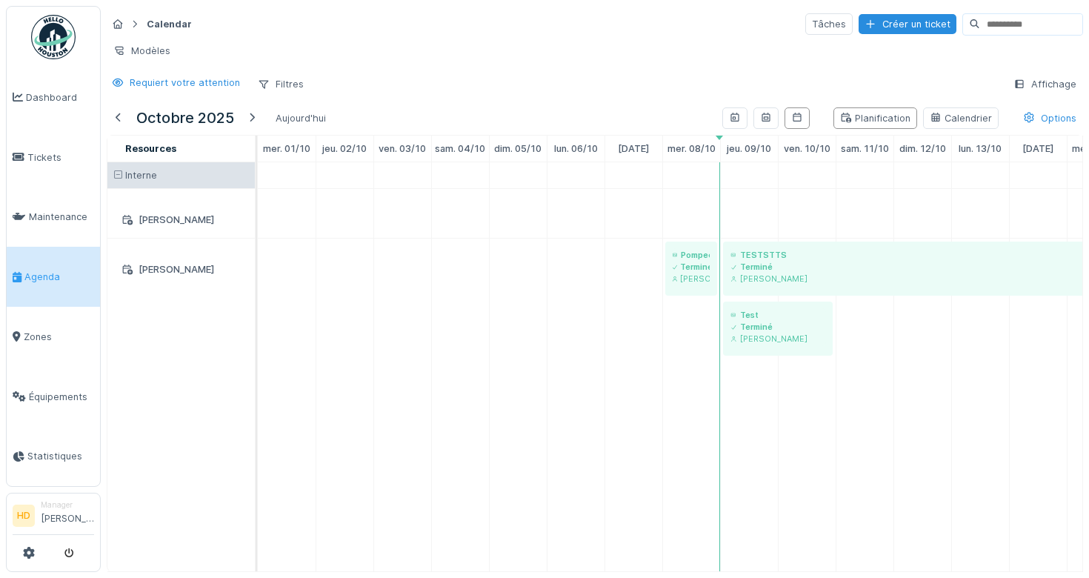
drag, startPoint x: 818, startPoint y: 181, endPoint x: 581, endPoint y: 197, distance: 237.7
click at [264, 123] on div at bounding box center [252, 118] width 24 height 20
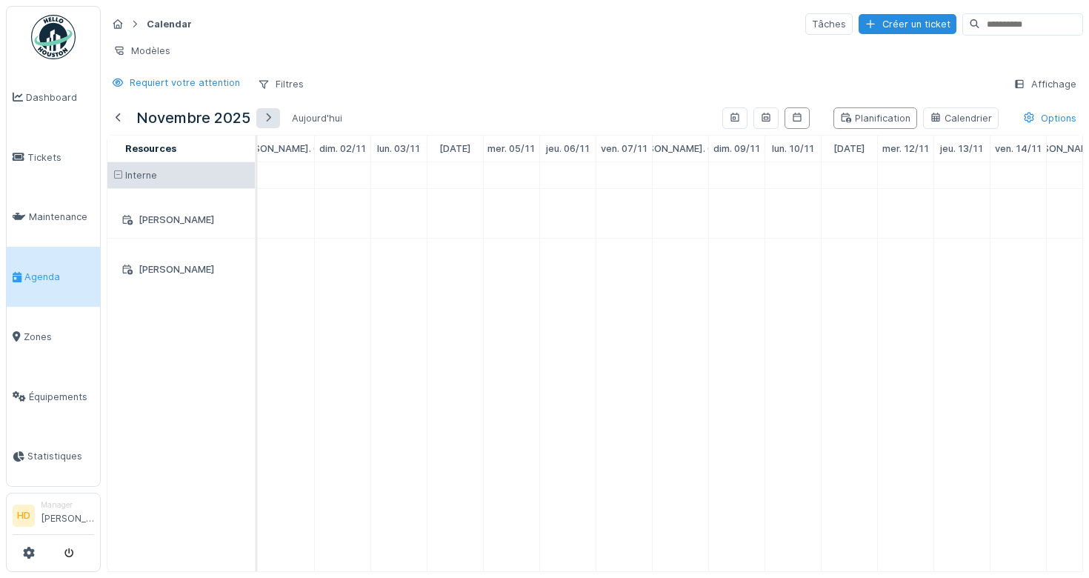
click at [271, 116] on div at bounding box center [268, 118] width 12 height 14
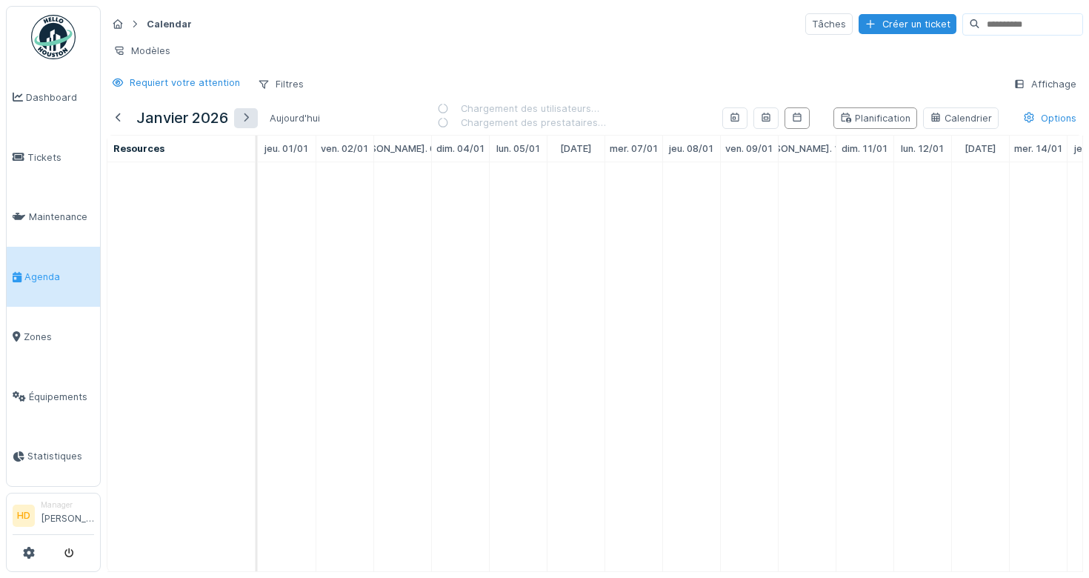
click at [271, 116] on div "Aujourd'hui" at bounding box center [295, 118] width 62 height 20
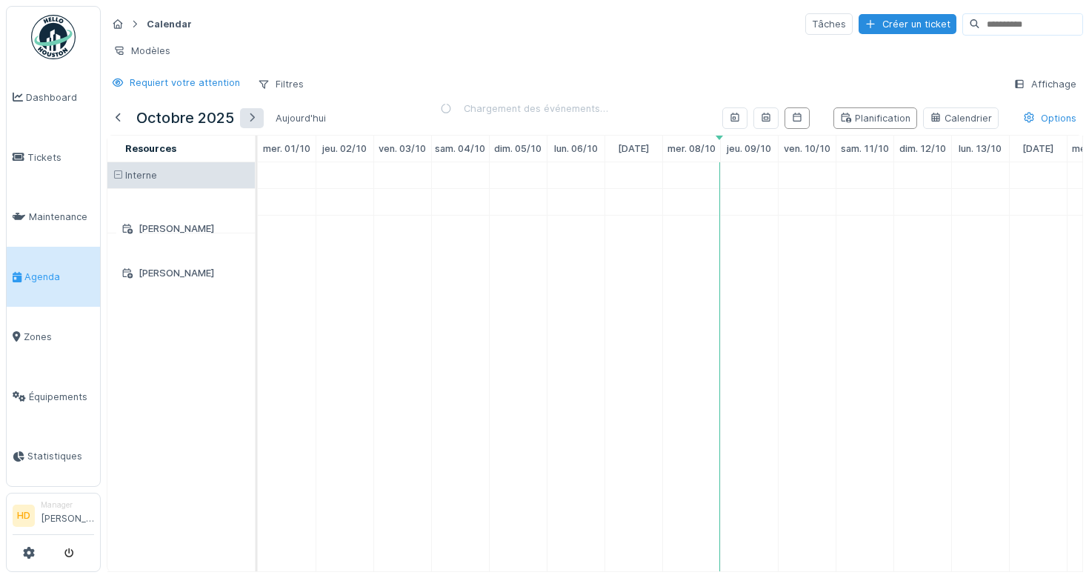
click at [271, 116] on div "Aujourd'hui" at bounding box center [301, 118] width 62 height 20
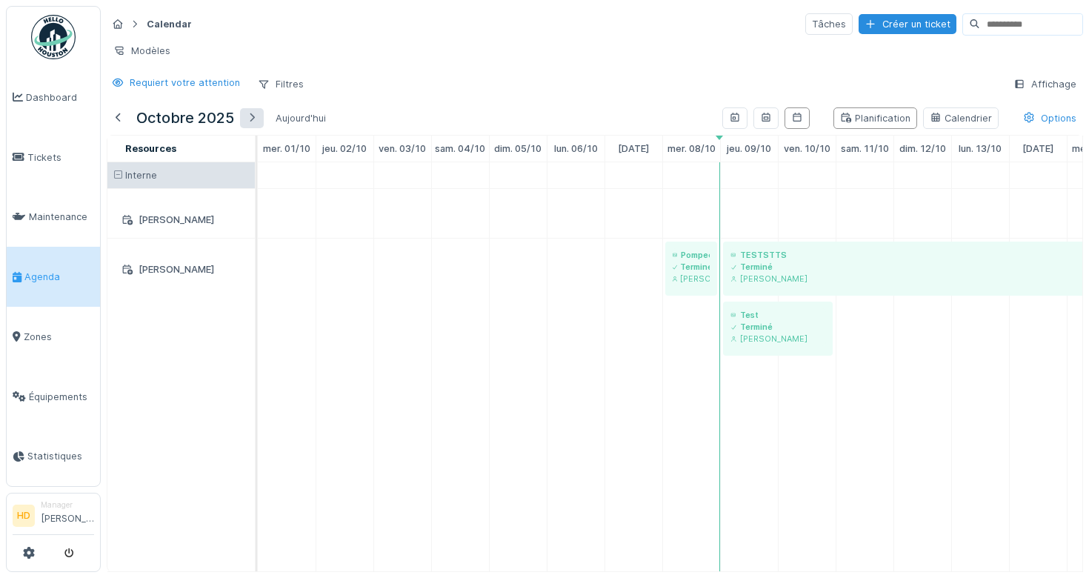
click at [271, 116] on div "Aujourd'hui" at bounding box center [301, 118] width 62 height 20
click at [241, 124] on div at bounding box center [252, 118] width 24 height 20
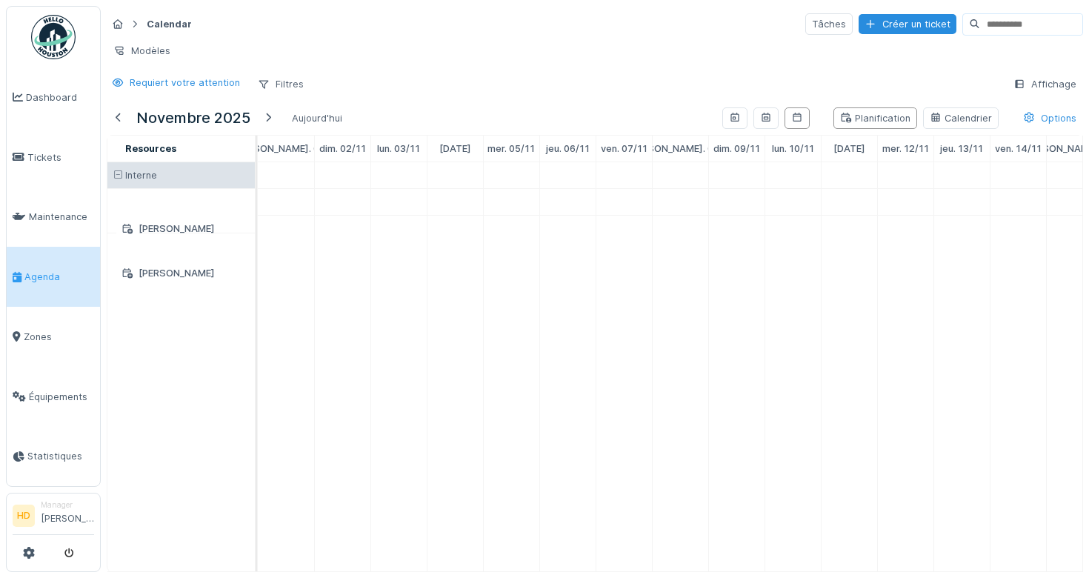
click at [253, 120] on div "novembre 2025 Aujourd'hui" at bounding box center [228, 118] width 242 height 33
click at [259, 119] on div at bounding box center [268, 118] width 24 height 20
click at [259, 119] on div "janvier 2026 Aujourd'hui" at bounding box center [216, 118] width 219 height 33
click at [239, 118] on div at bounding box center [246, 118] width 24 height 20
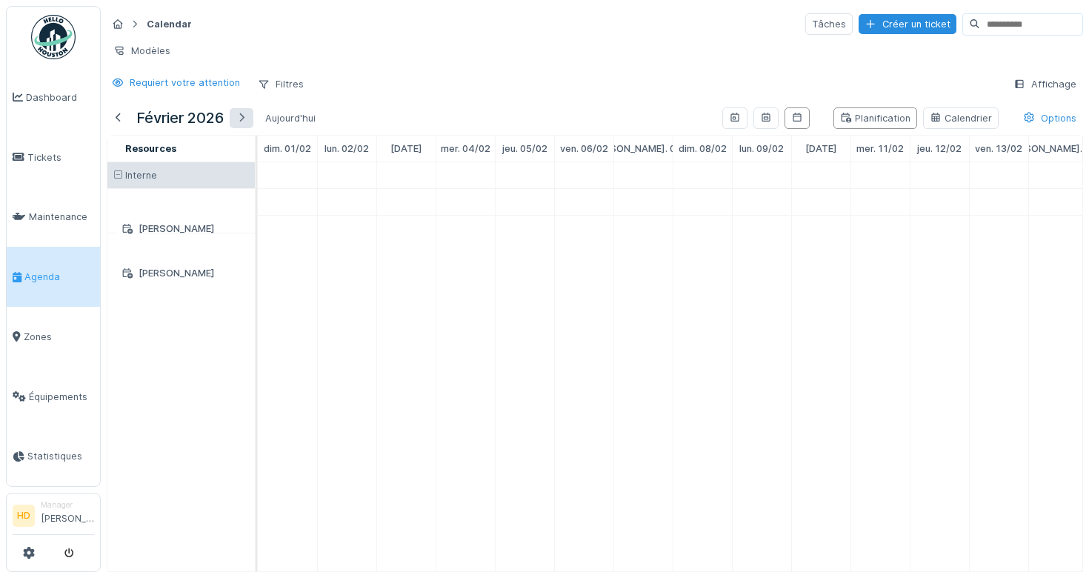
click at [243, 118] on div at bounding box center [242, 118] width 12 height 14
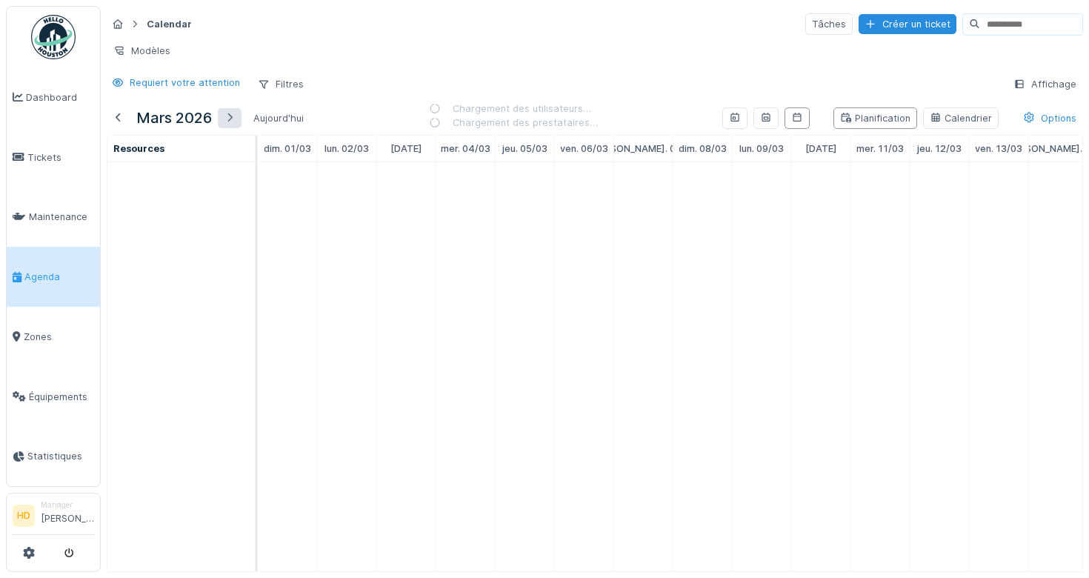
click at [243, 118] on div "mars 2026 Aujourd'hui" at bounding box center [208, 118] width 203 height 33
click at [234, 120] on div at bounding box center [230, 118] width 12 height 14
click at [230, 120] on div at bounding box center [224, 118] width 12 height 14
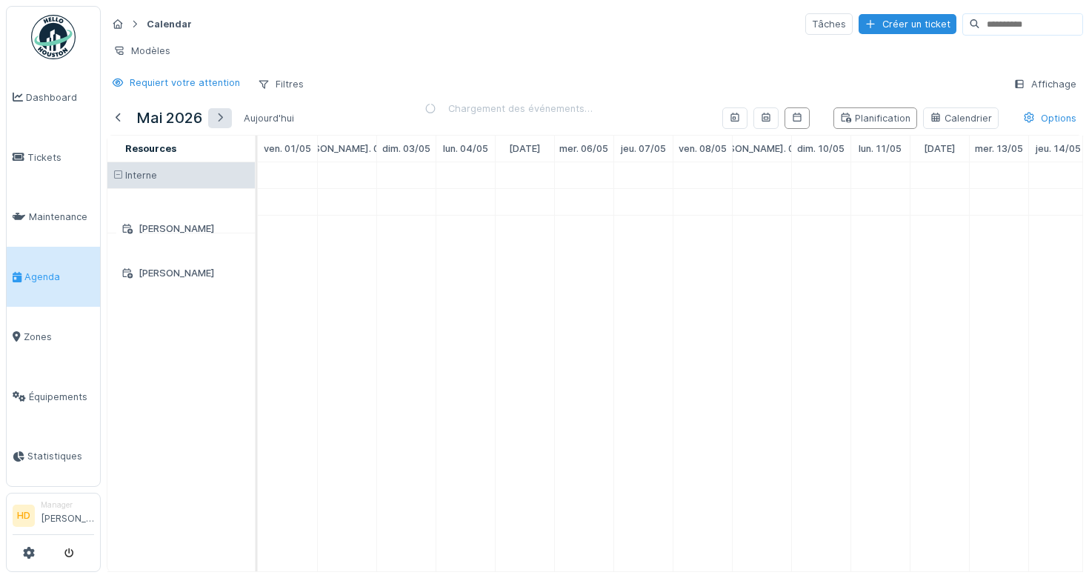
click at [226, 119] on div at bounding box center [220, 118] width 24 height 20
click at [226, 119] on div at bounding box center [223, 118] width 12 height 14
click at [226, 119] on div at bounding box center [236, 118] width 24 height 20
click at [226, 119] on div at bounding box center [228, 118] width 12 height 14
click at [226, 119] on h5 "septembre 2026" at bounding box center [195, 118] width 119 height 18
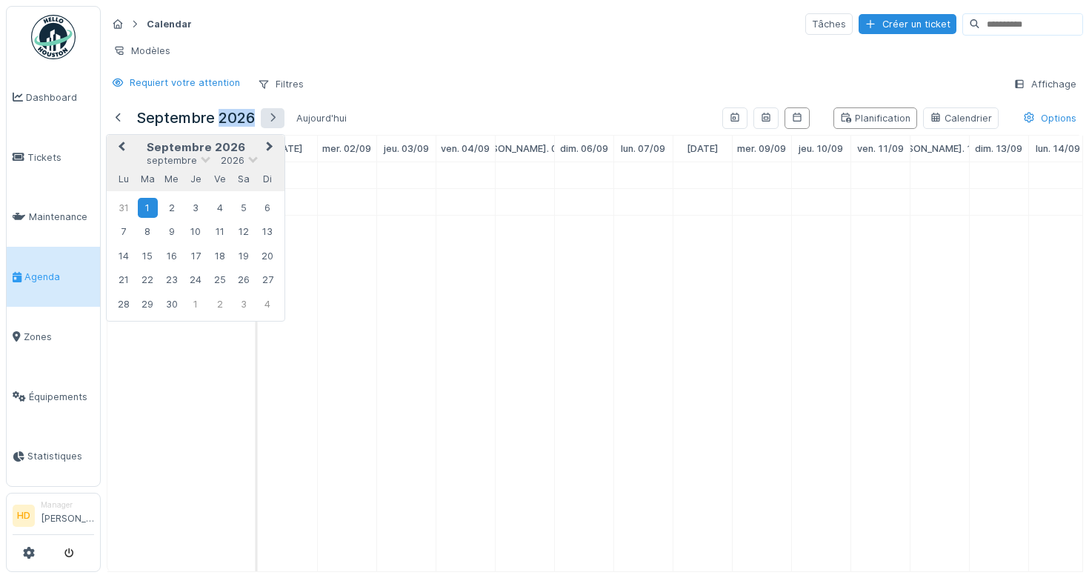
click at [226, 119] on h5 "septembre 2026" at bounding box center [195, 118] width 119 height 18
click at [320, 116] on div "Aujourd'hui" at bounding box center [321, 118] width 62 height 20
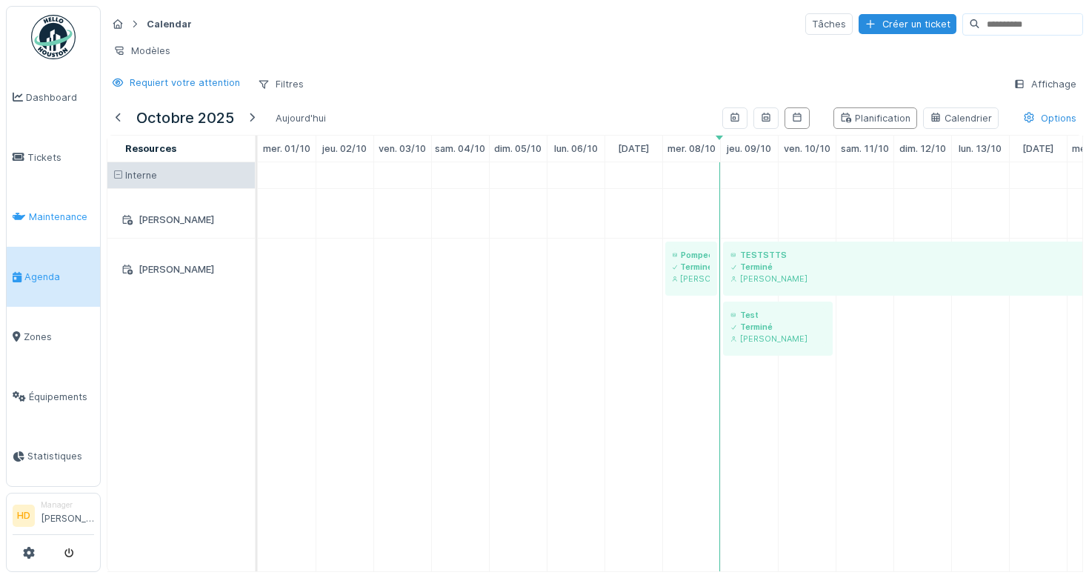
click at [64, 225] on link "Maintenance" at bounding box center [53, 217] width 93 height 60
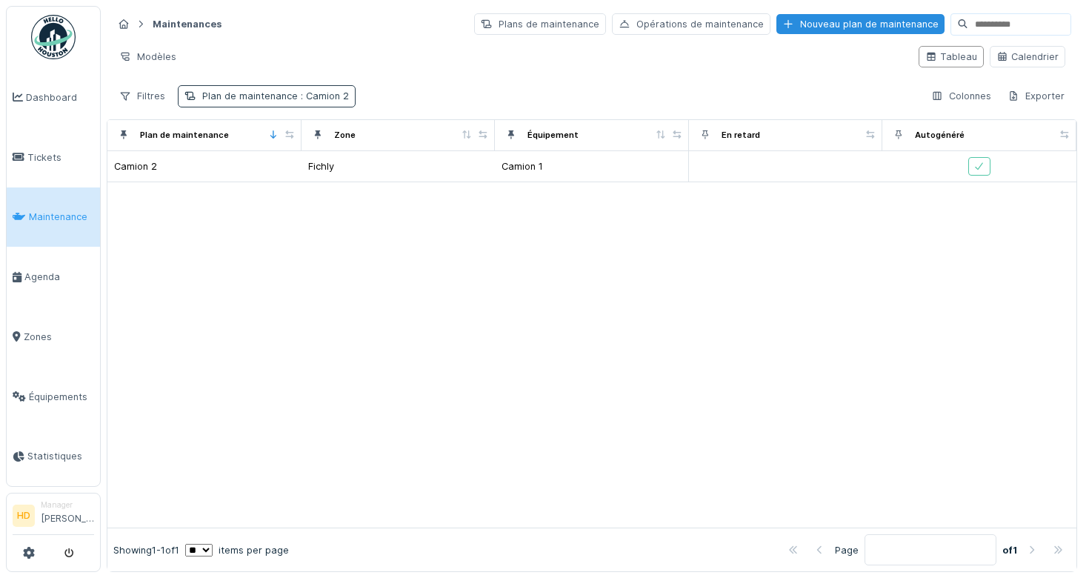
click at [233, 85] on div "Plan de maintenance : Camion 2" at bounding box center [267, 95] width 178 height 21
click at [253, 165] on icon at bounding box center [251, 166] width 8 height 8
click at [473, 216] on div at bounding box center [591, 370] width 969 height 314
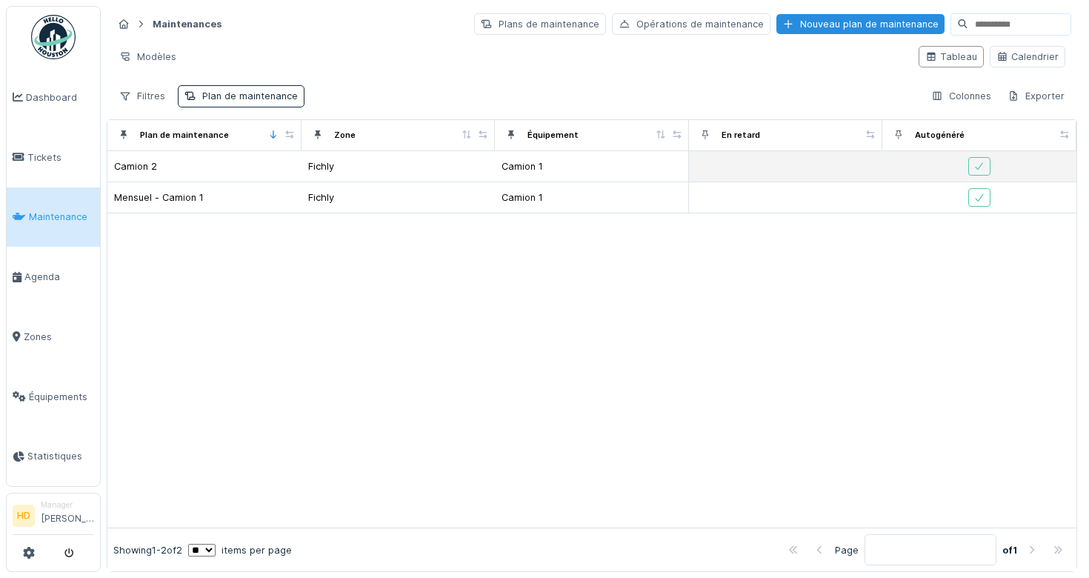
click at [259, 173] on div "Camion 2" at bounding box center [204, 167] width 182 height 16
click at [150, 166] on div "Camion 2" at bounding box center [135, 166] width 43 height 14
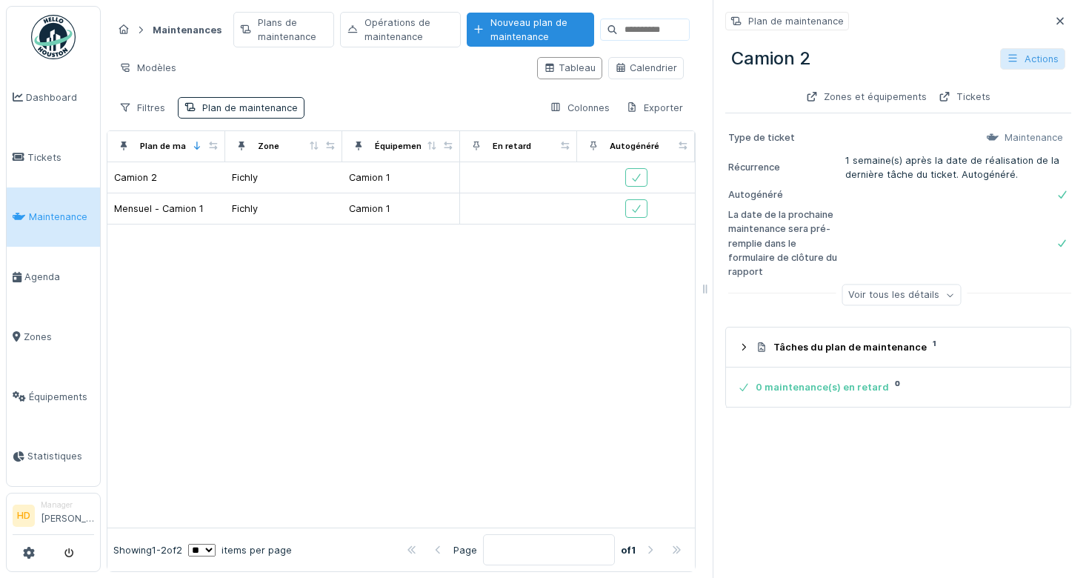
click at [1039, 56] on div "Actions" at bounding box center [1032, 58] width 65 height 21
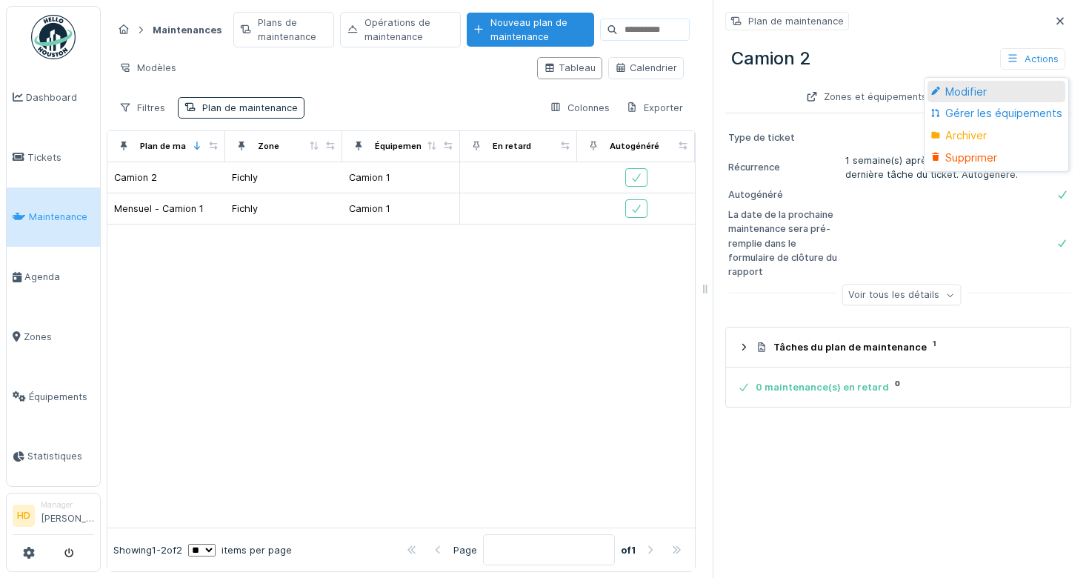
click at [1012, 90] on div "Modifier" at bounding box center [996, 92] width 137 height 22
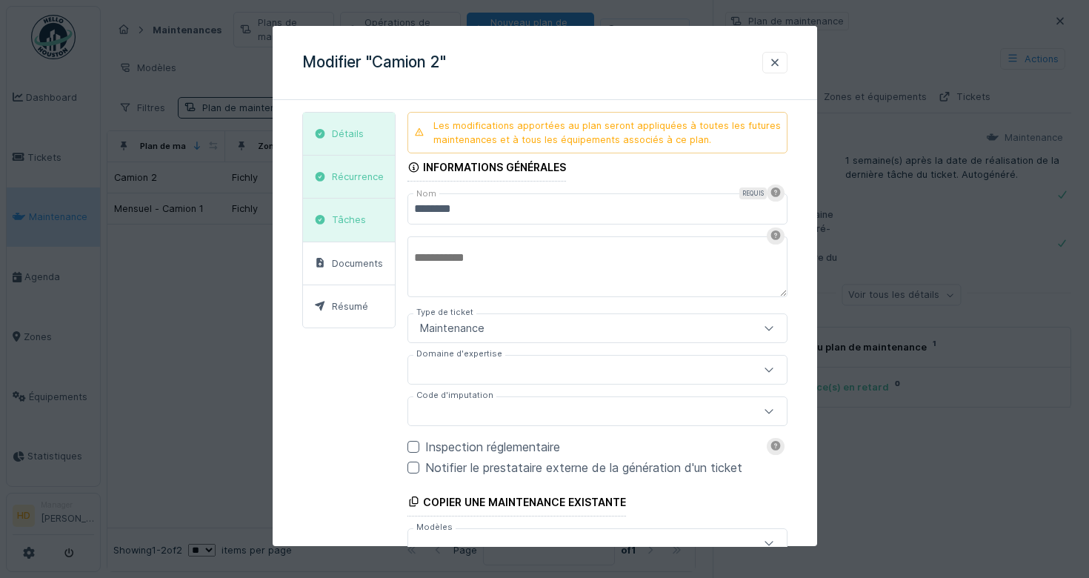
scroll to position [97, 0]
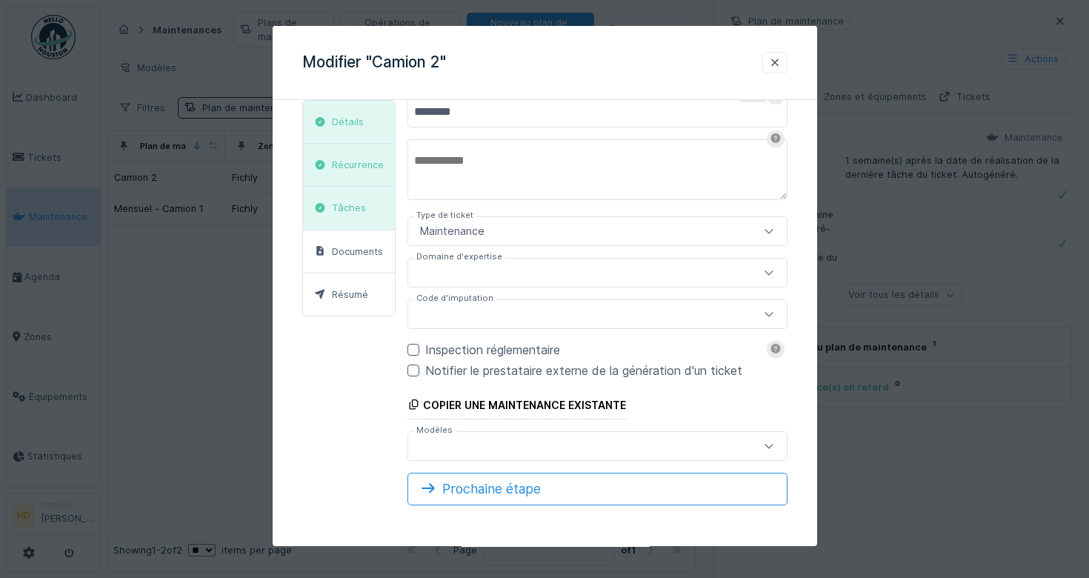
click at [488, 352] on div "Inspection réglementaire" at bounding box center [606, 350] width 362 height 18
click at [522, 449] on div at bounding box center [573, 446] width 319 height 16
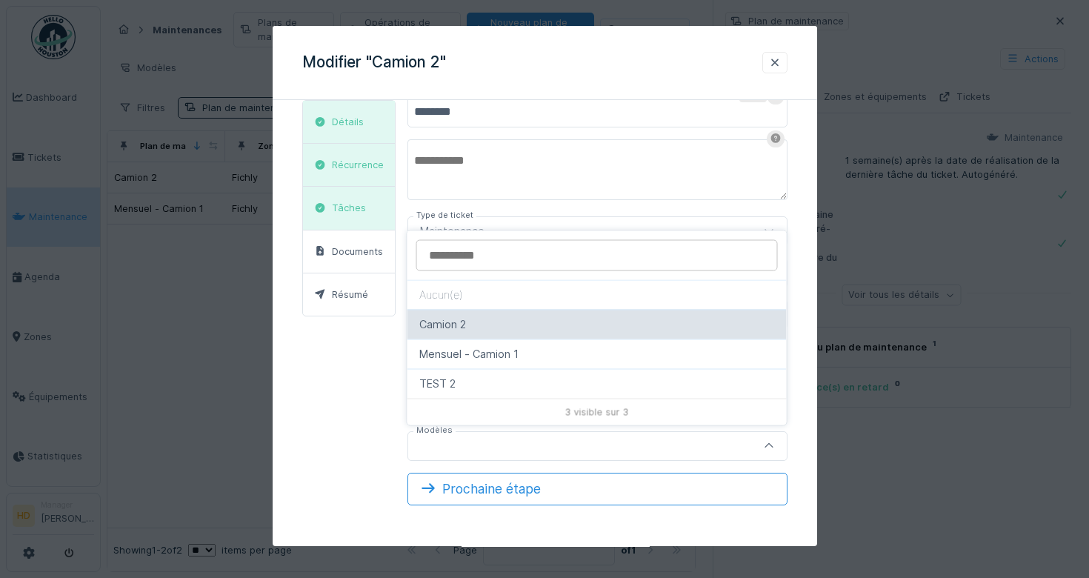
click at [522, 330] on div "Camion 2" at bounding box center [597, 324] width 356 height 16
type input "**********"
type input "*****"
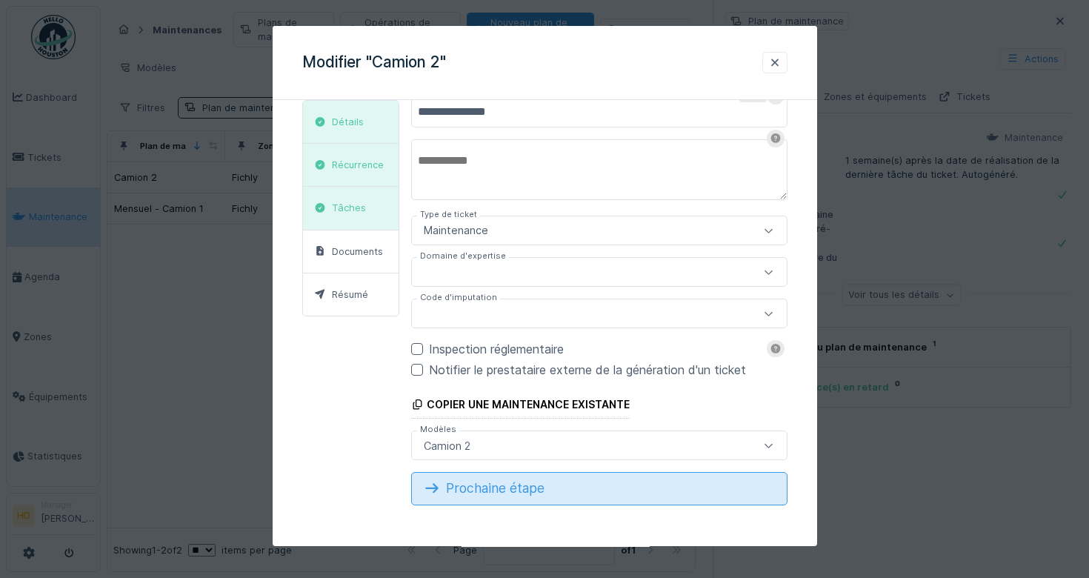
click at [520, 480] on div "Prochaine étape" at bounding box center [599, 489] width 376 height 33
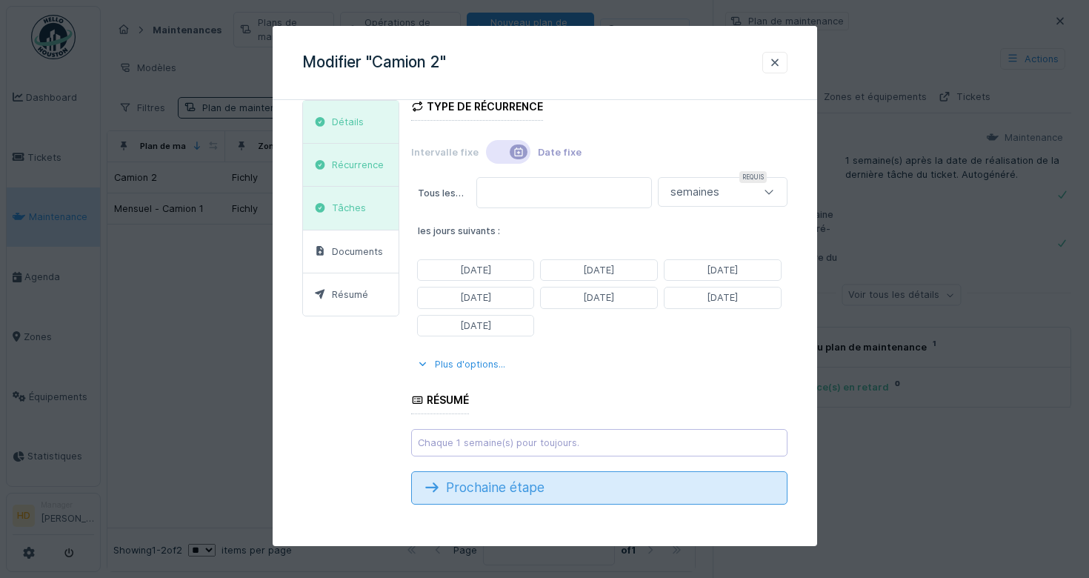
scroll to position [36, 0]
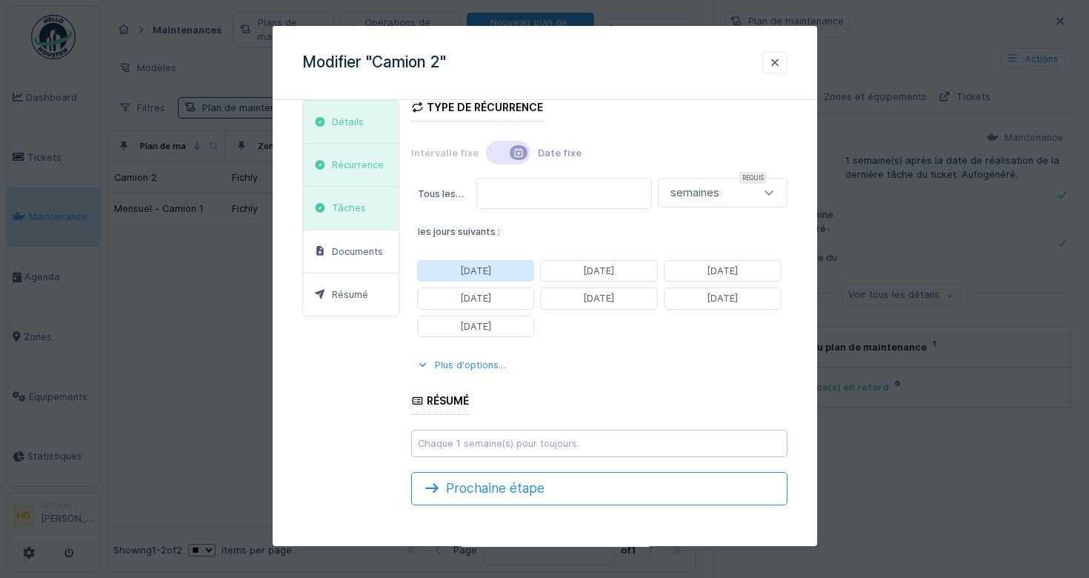
click at [472, 273] on div "[DATE]" at bounding box center [475, 271] width 31 height 14
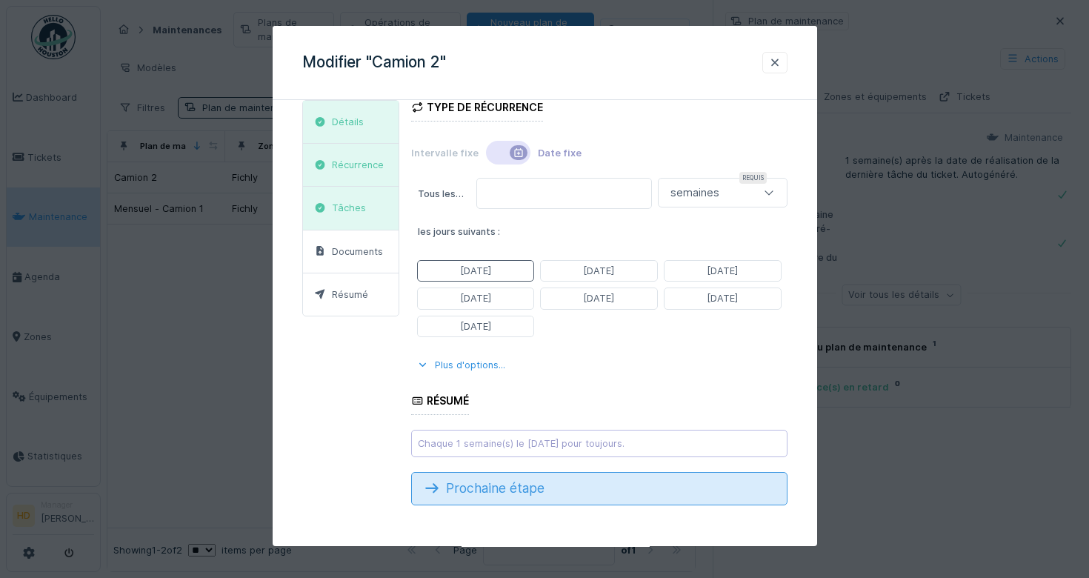
click at [553, 498] on div "Prochaine étape" at bounding box center [599, 488] width 376 height 33
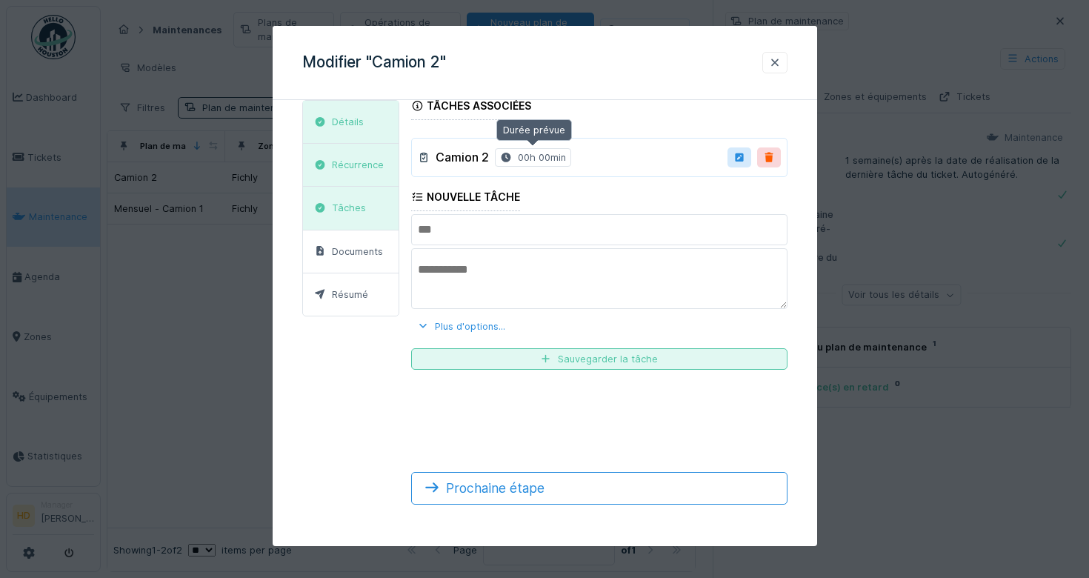
click at [520, 157] on div "00h 00min" at bounding box center [542, 157] width 48 height 14
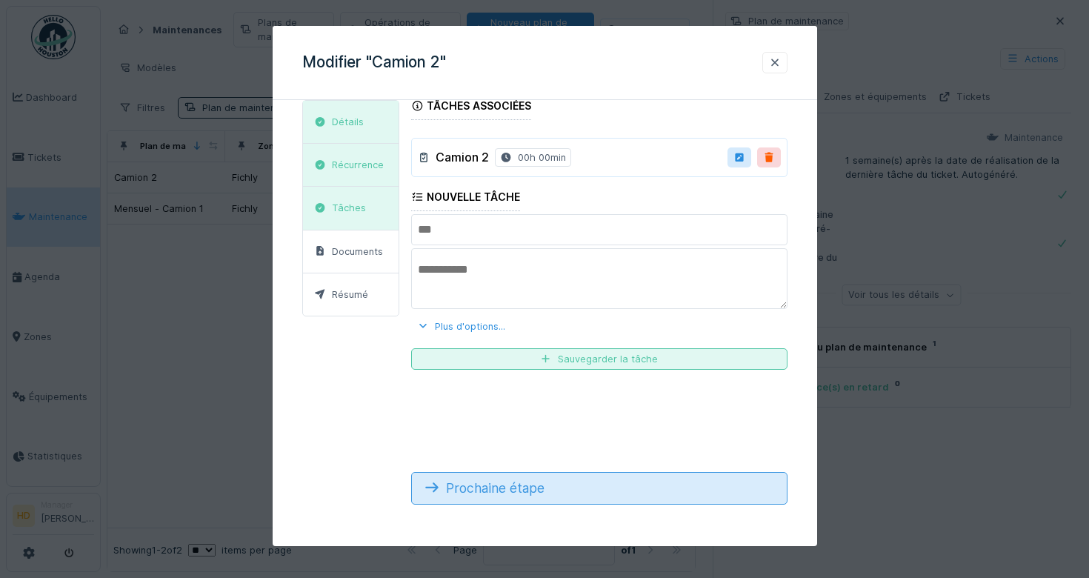
click at [566, 476] on div "Prochaine étape" at bounding box center [599, 488] width 376 height 33
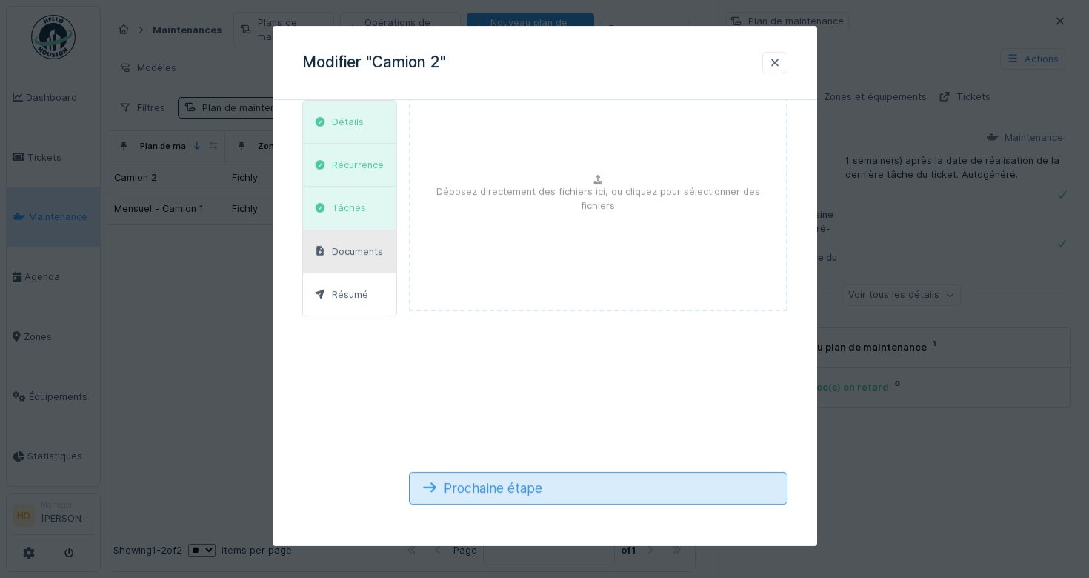
click at [566, 476] on div "Prochaine étape" at bounding box center [598, 488] width 379 height 33
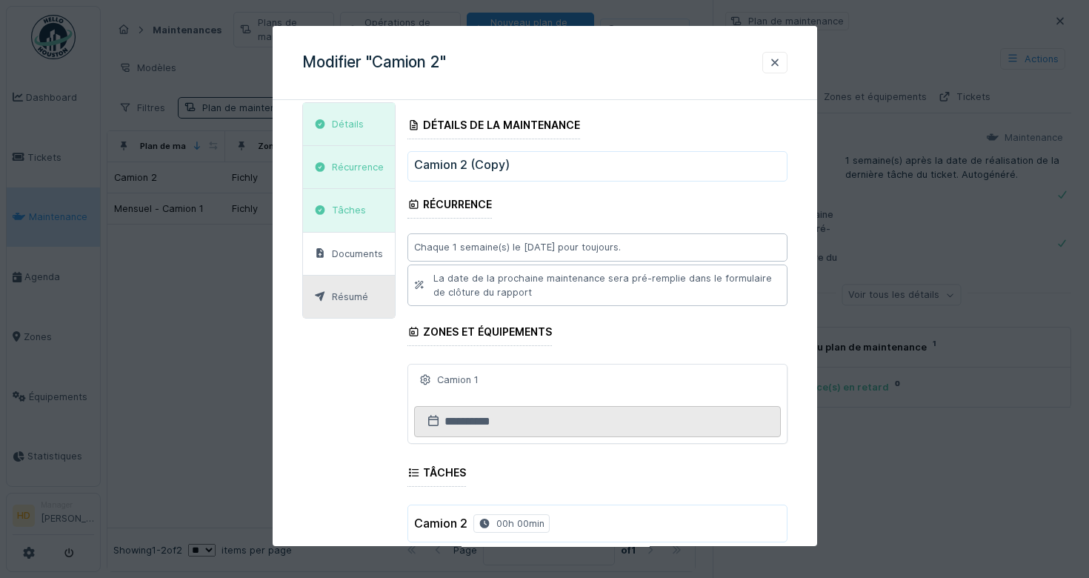
scroll to position [0, 0]
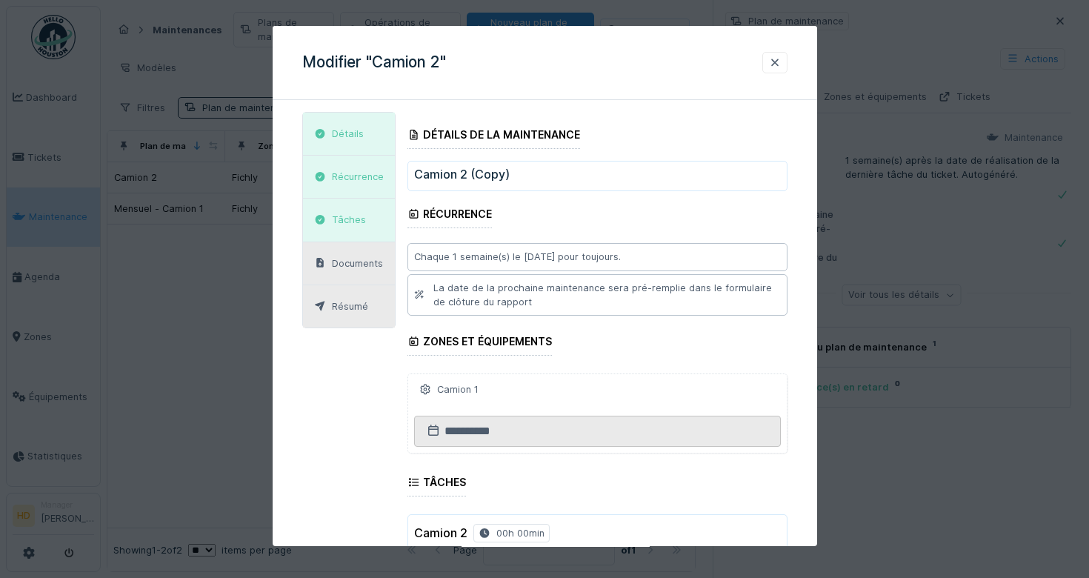
click at [347, 251] on div "Documents" at bounding box center [349, 263] width 92 height 43
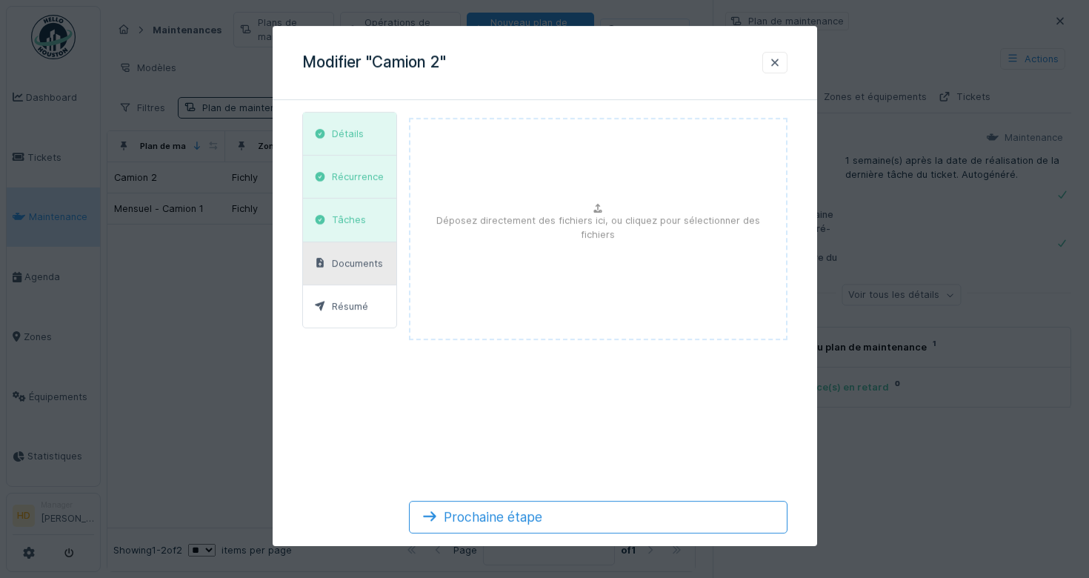
scroll to position [29, 0]
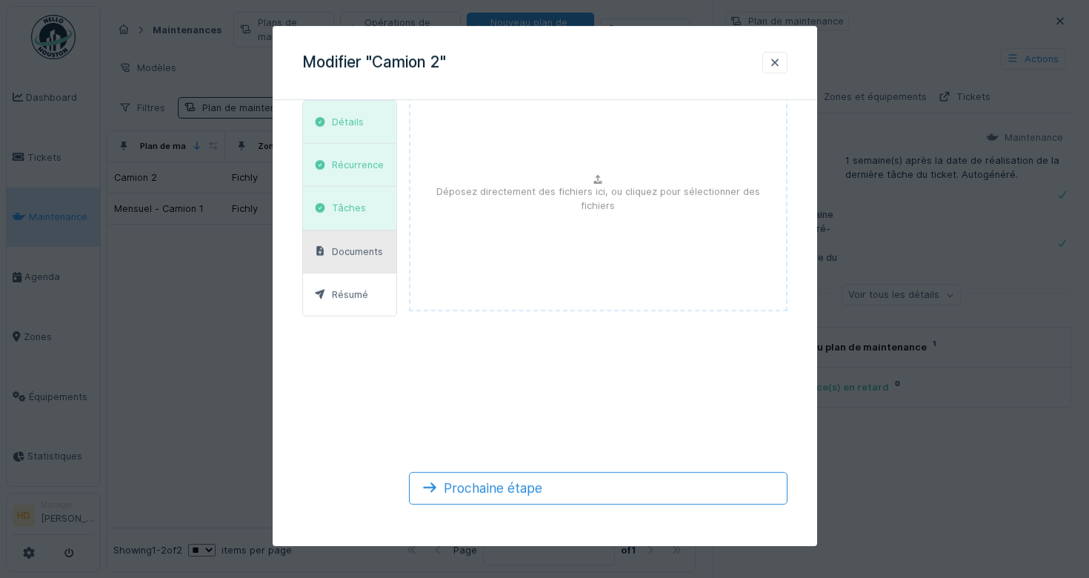
click at [579, 210] on div "Déposez directement des fichiers ici, ou cliquez pour sélectionner des fichiers" at bounding box center [598, 200] width 379 height 222
type input "**********"
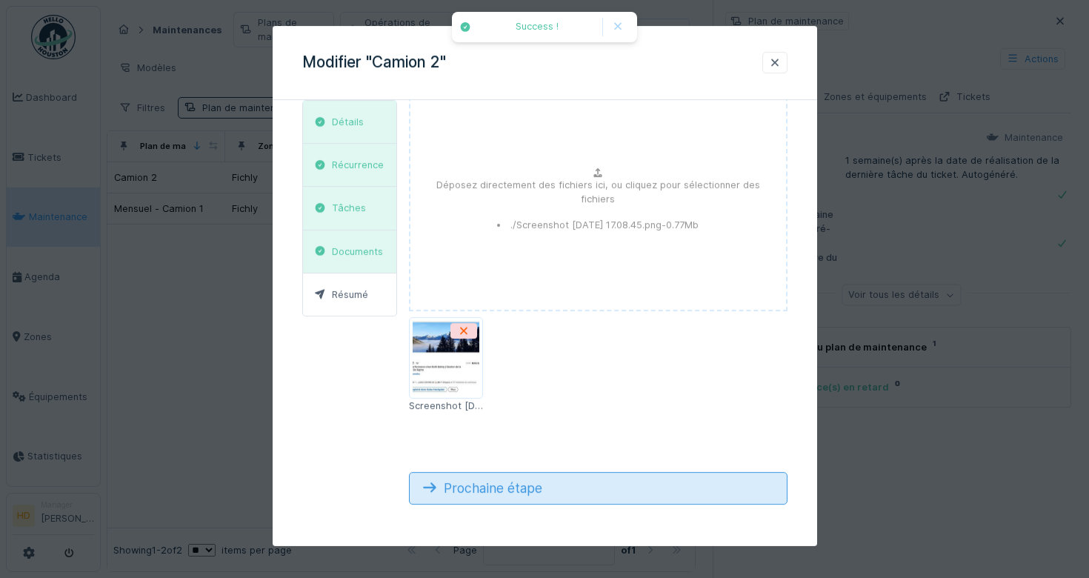
click at [631, 485] on div "Prochaine étape" at bounding box center [598, 488] width 379 height 33
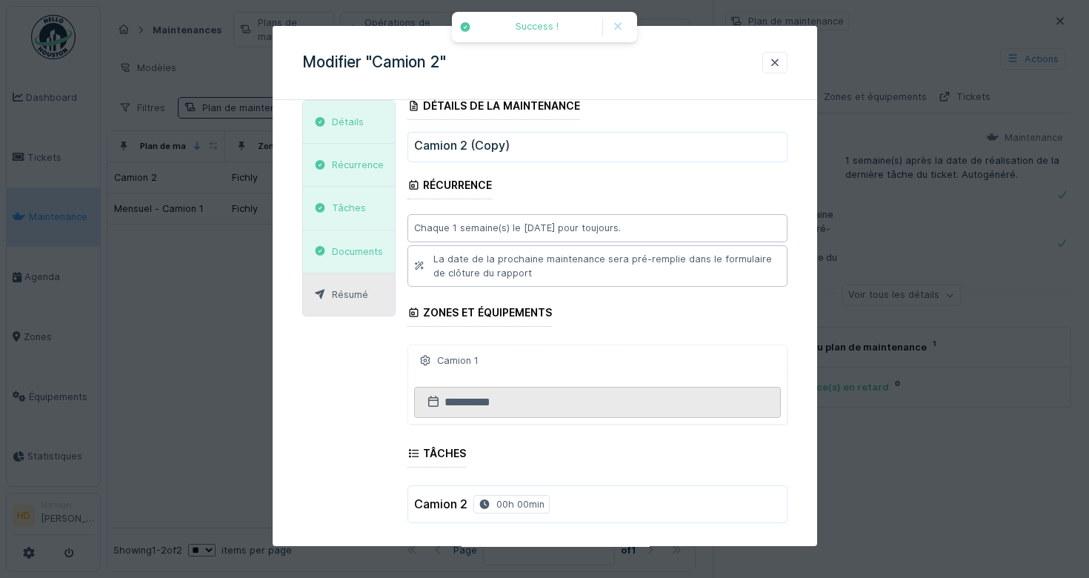
click at [631, 485] on div "Camion 2 00h 00min" at bounding box center [597, 504] width 380 height 38
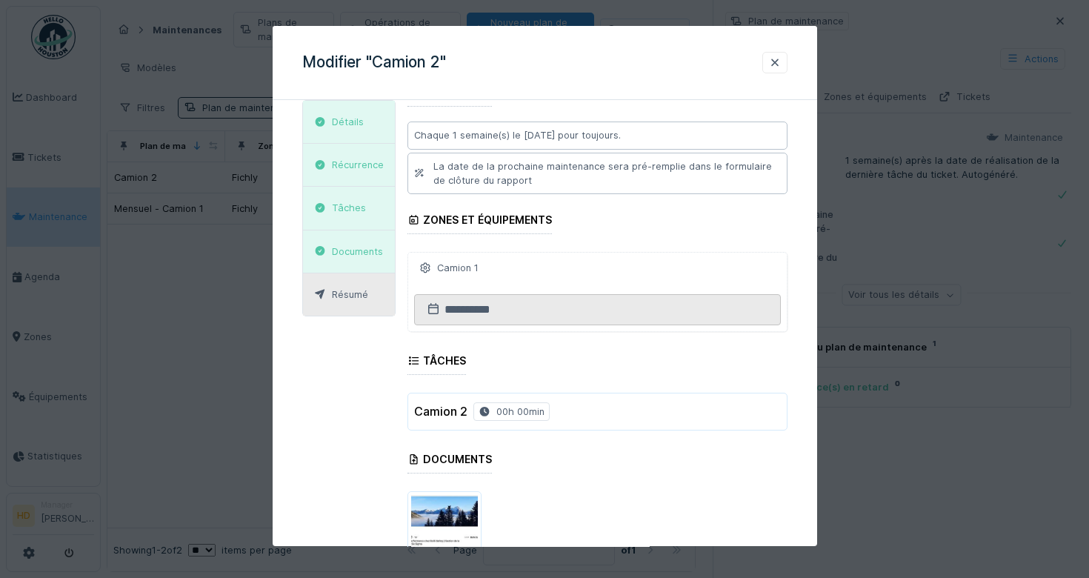
scroll to position [253, 0]
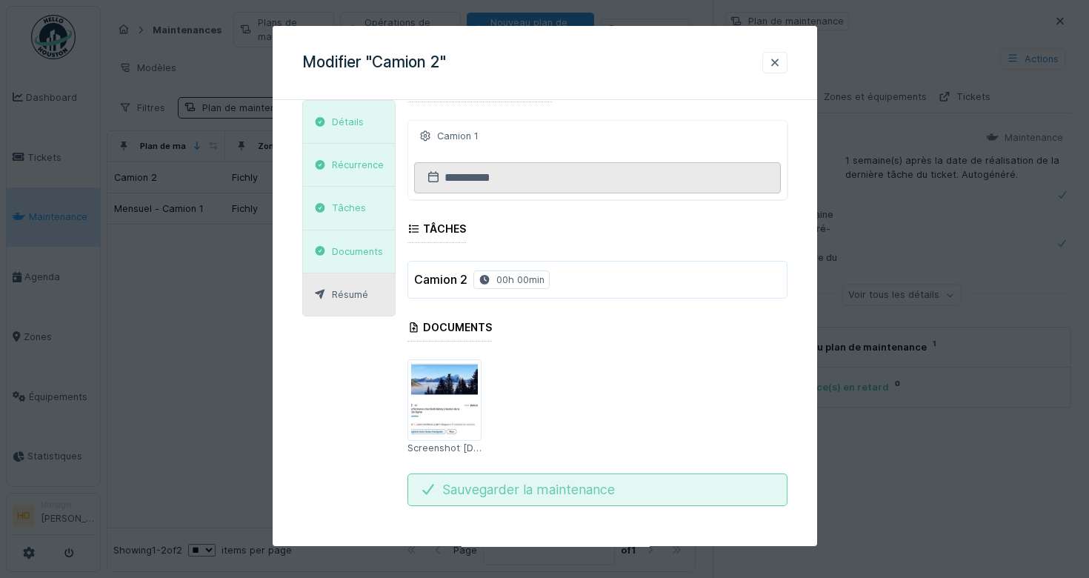
click at [625, 486] on div "Sauvegarder la maintenance" at bounding box center [597, 489] width 380 height 33
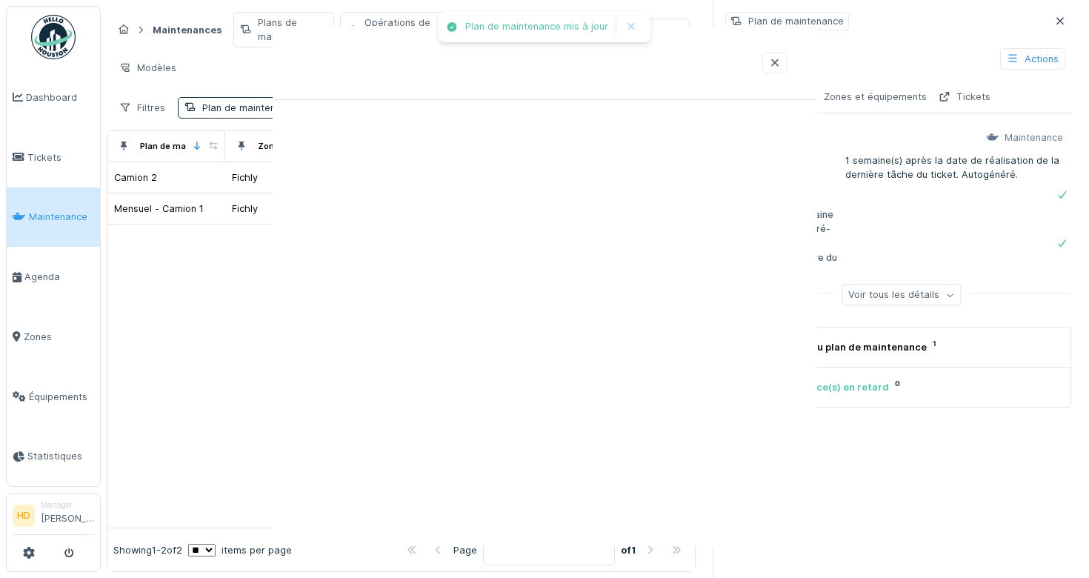
scroll to position [0, 0]
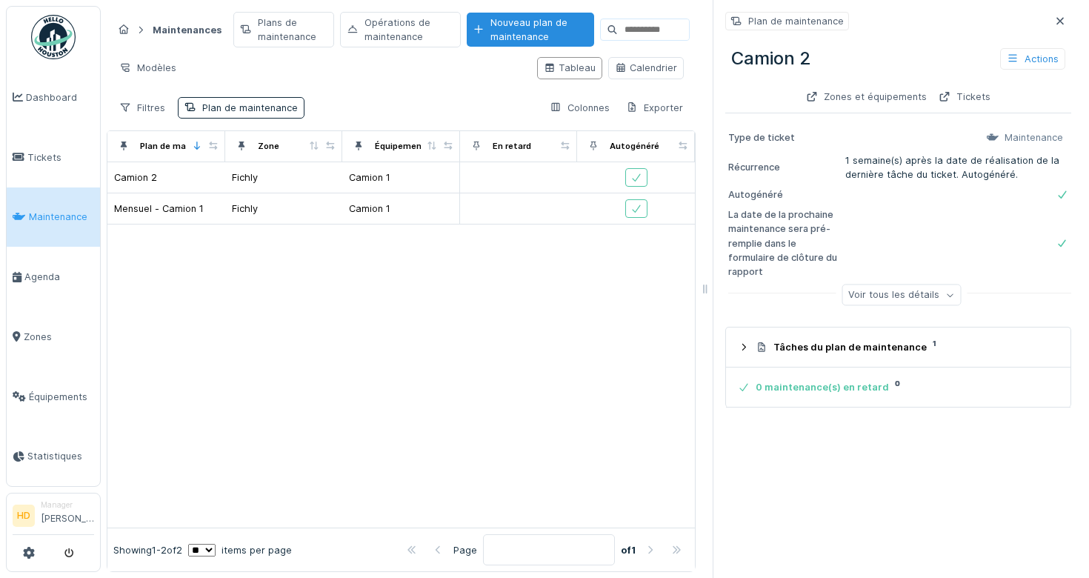
click at [50, 218] on span "Maintenance" at bounding box center [61, 217] width 65 height 14
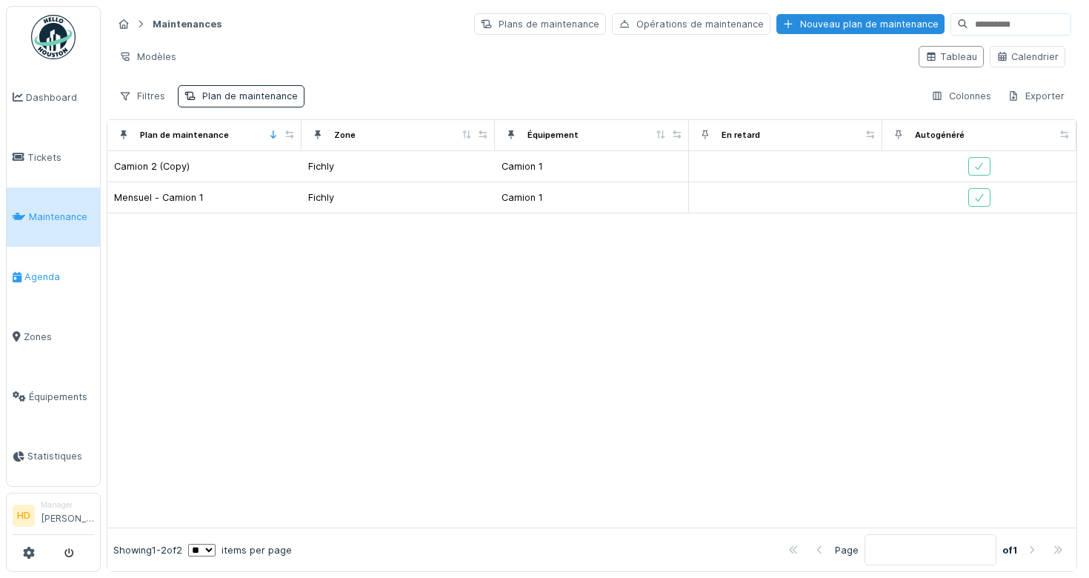
click at [52, 268] on link "Agenda" at bounding box center [53, 277] width 93 height 60
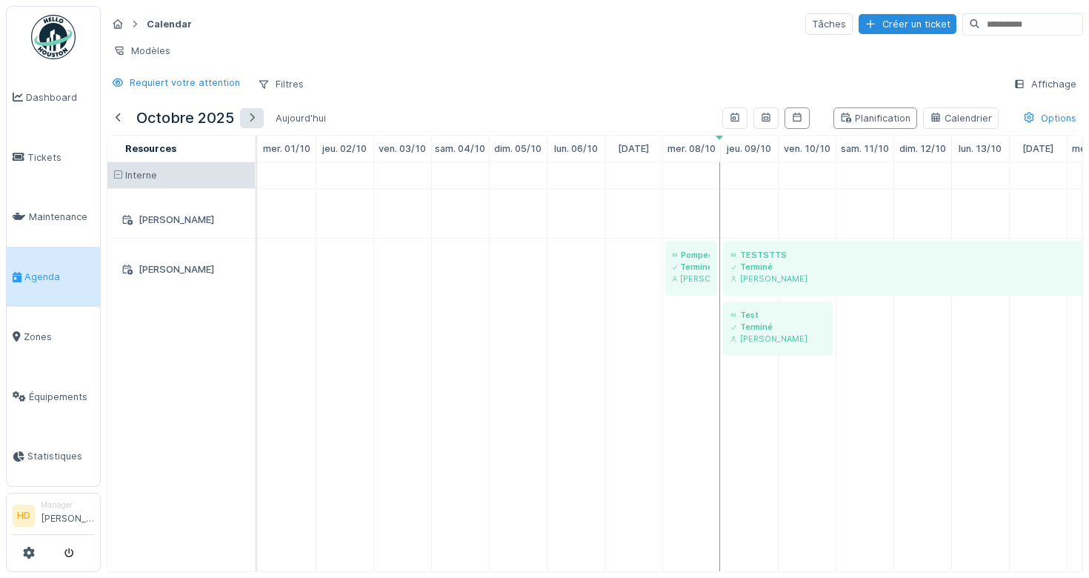
click at [250, 115] on div at bounding box center [252, 118] width 12 height 14
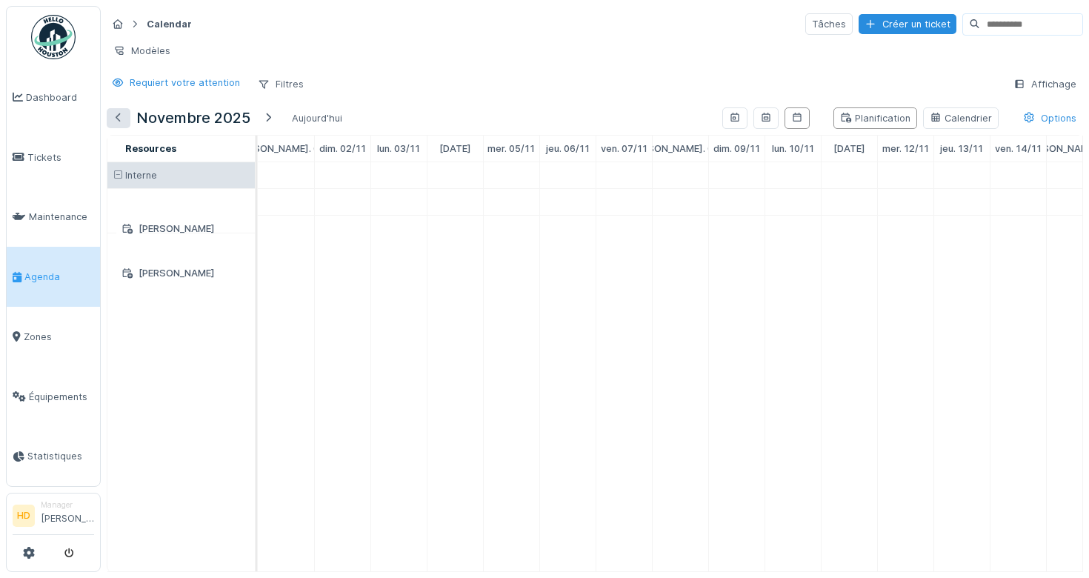
click at [122, 118] on div at bounding box center [119, 118] width 12 height 14
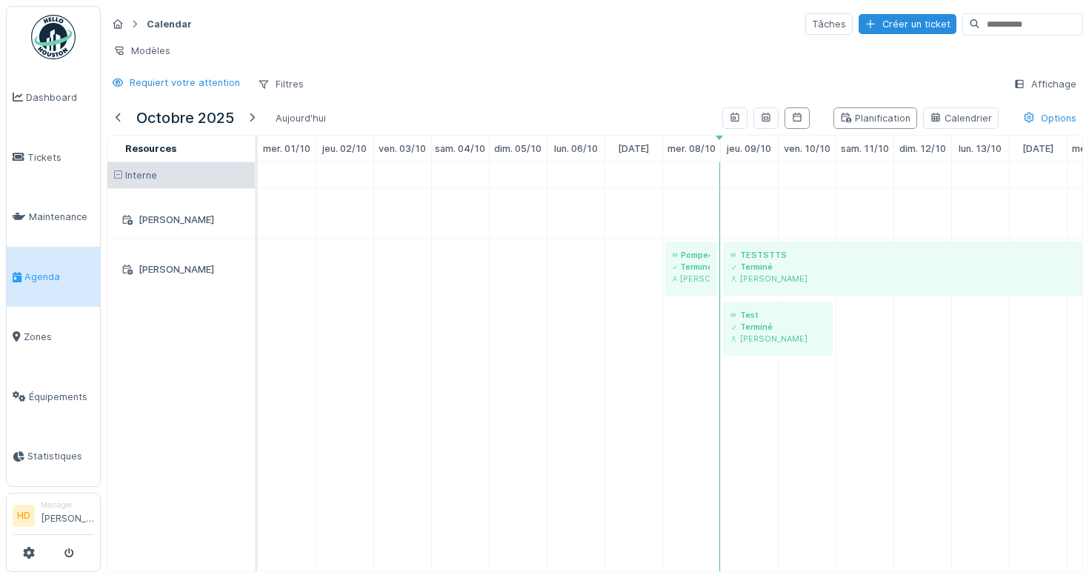
click at [159, 259] on div "[PERSON_NAME]" at bounding box center [181, 270] width 136 height 23
click at [159, 272] on div "[PERSON_NAME]" at bounding box center [181, 269] width 130 height 19
click at [59, 206] on link "Maintenance" at bounding box center [53, 217] width 93 height 60
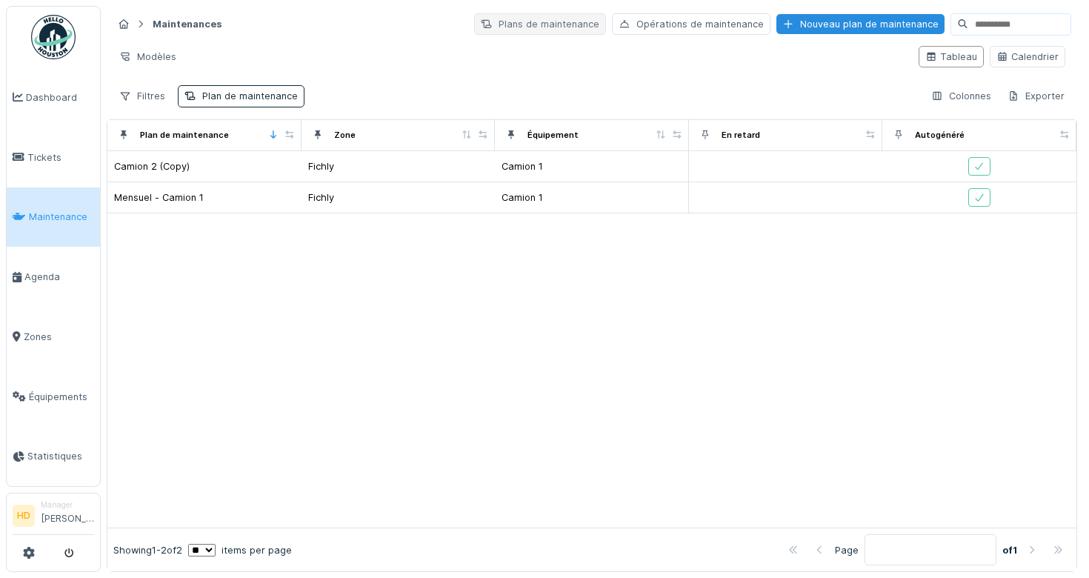
click at [554, 25] on div "Plans de maintenance" at bounding box center [540, 23] width 132 height 21
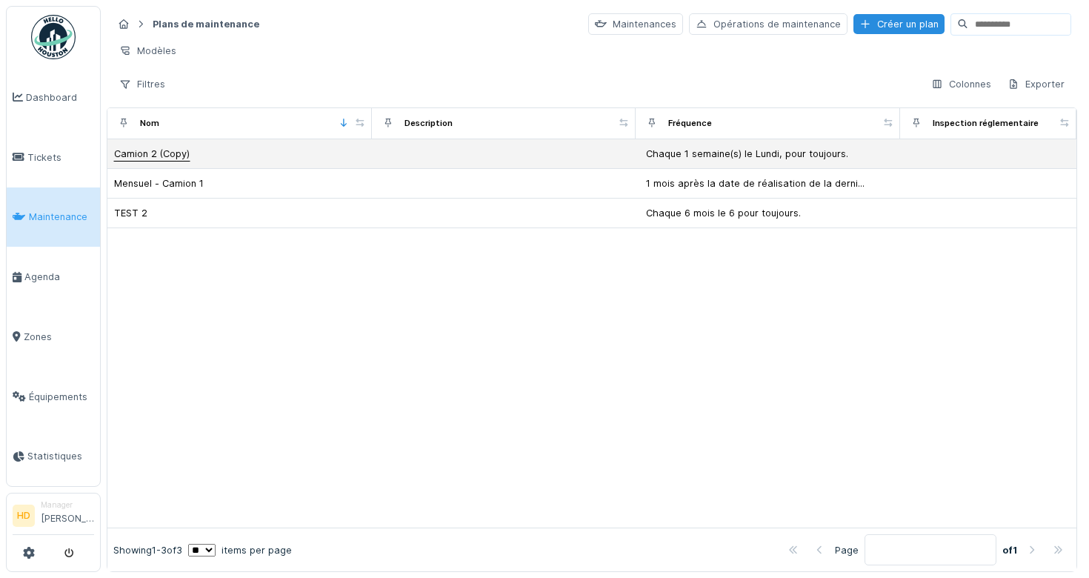
click at [163, 157] on div "Camion 2 (Copy)" at bounding box center [152, 154] width 76 height 14
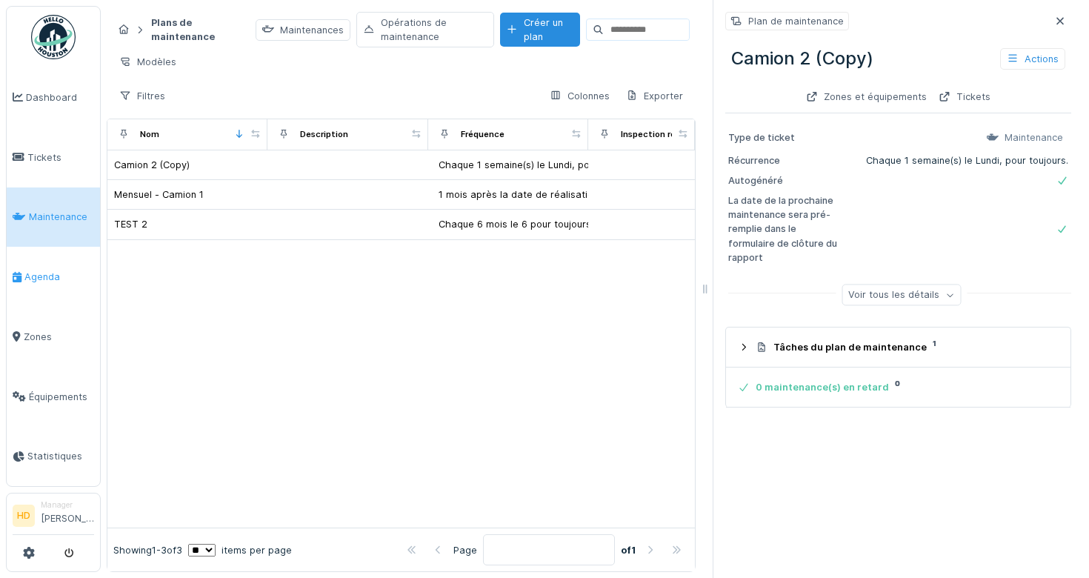
click at [27, 256] on link "Agenda" at bounding box center [53, 277] width 93 height 60
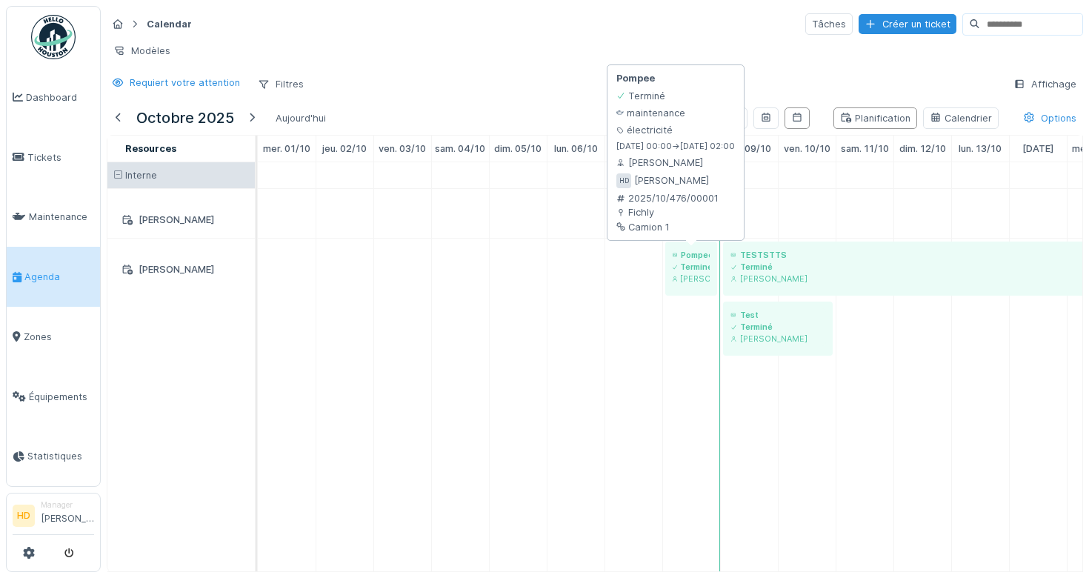
click at [698, 266] on div "Terminé" at bounding box center [691, 267] width 37 height 12
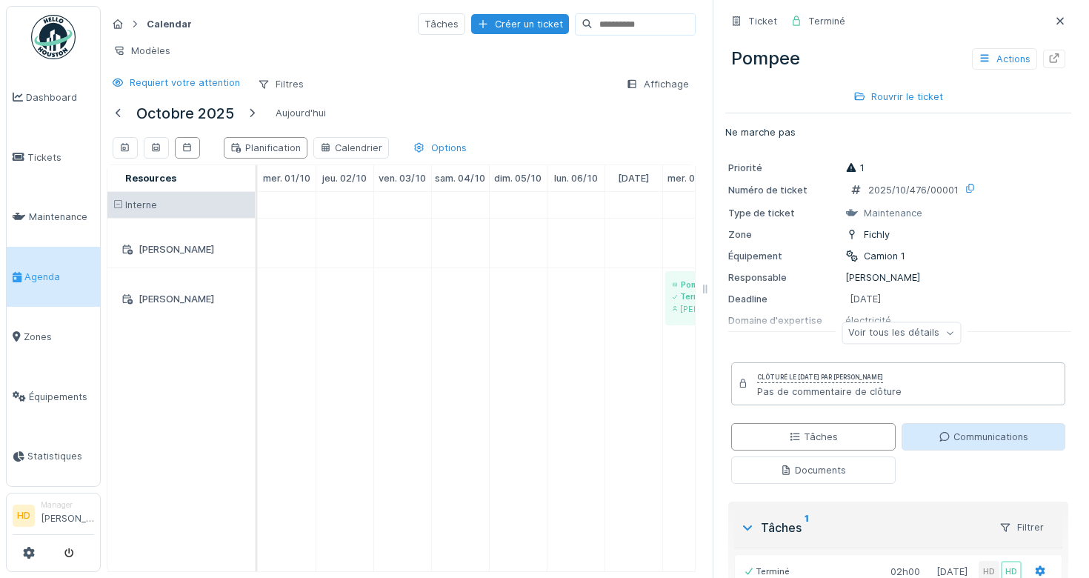
scroll to position [112, 0]
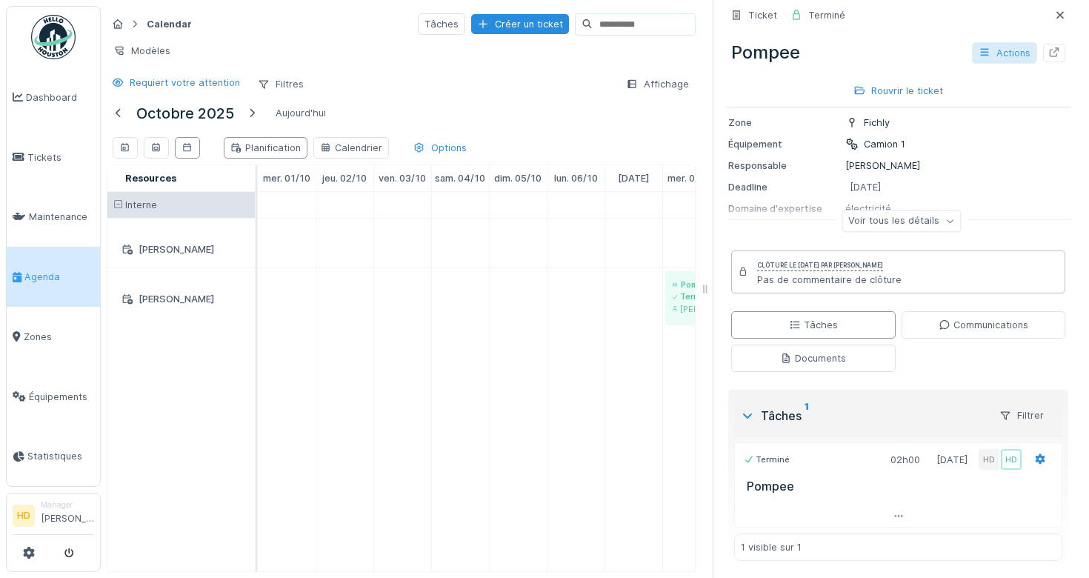
click at [1010, 56] on div "Actions" at bounding box center [1004, 52] width 65 height 21
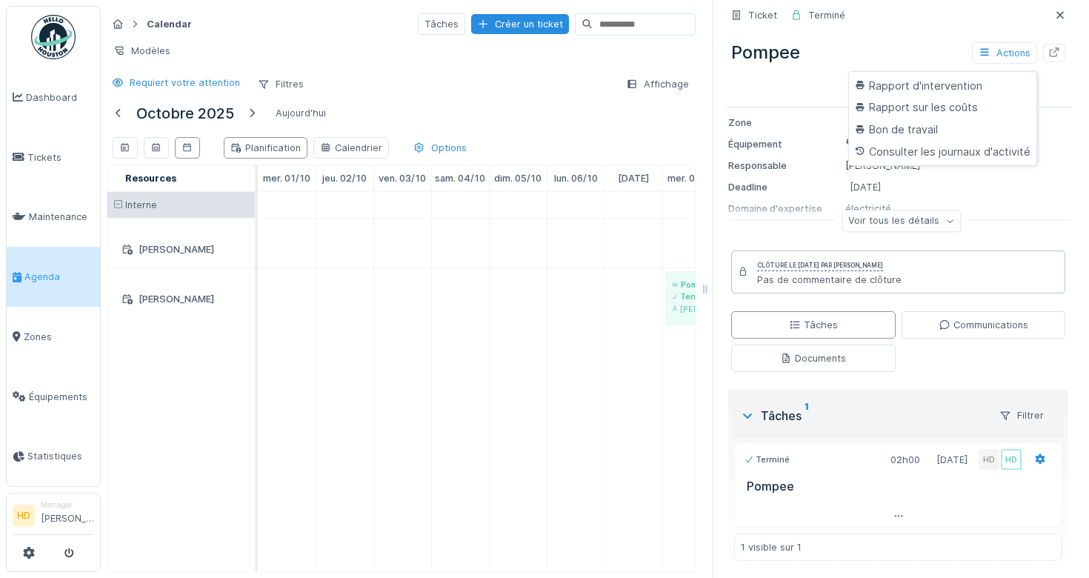
click at [1014, 198] on div "Priorité 1 Numéro de ticket 2025/10/476/00001 Type de ticket Maintenance Zone F…" at bounding box center [898, 143] width 346 height 207
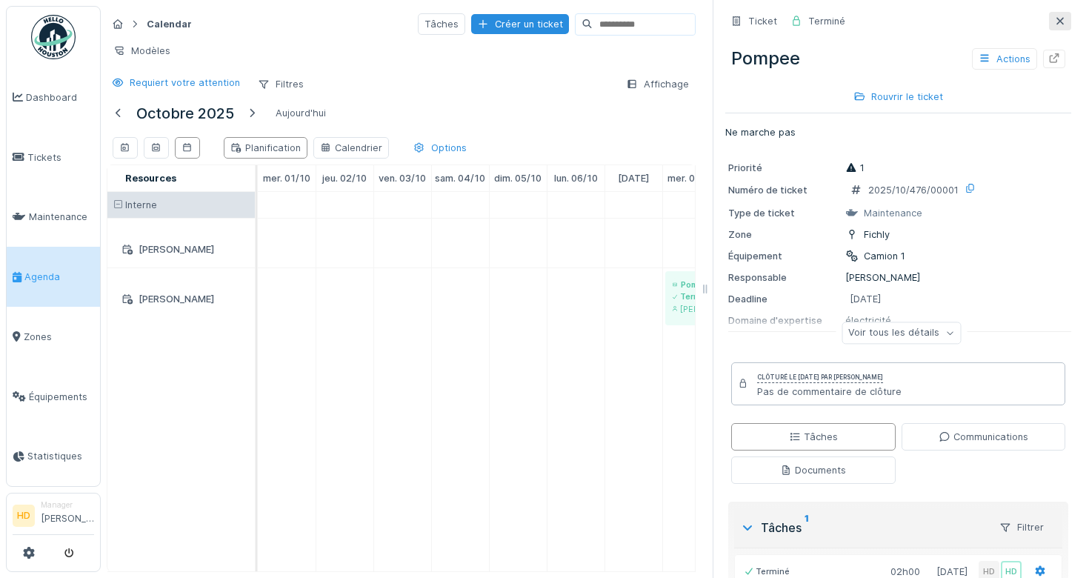
click at [1063, 24] on icon at bounding box center [1060, 20] width 7 height 7
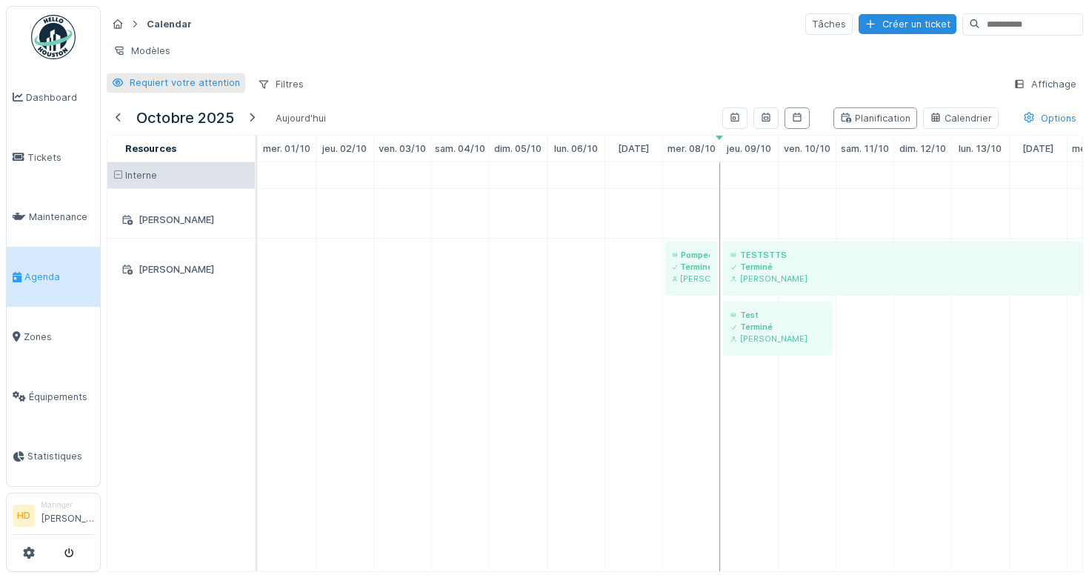
click at [138, 79] on div "Requiert votre attention" at bounding box center [185, 83] width 110 height 14
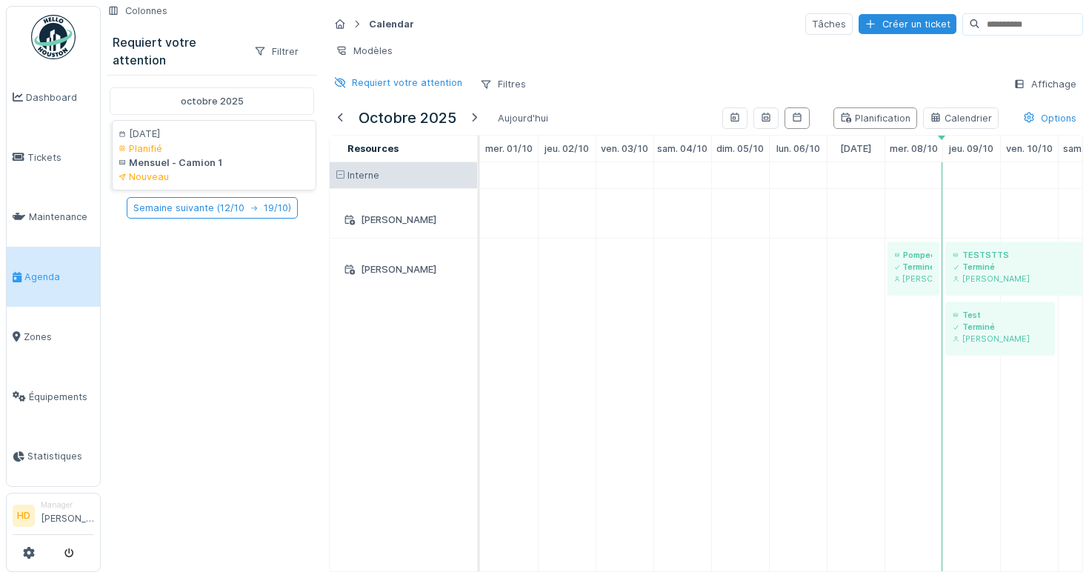
click at [179, 142] on div "Planifié" at bounding box center [214, 149] width 191 height 14
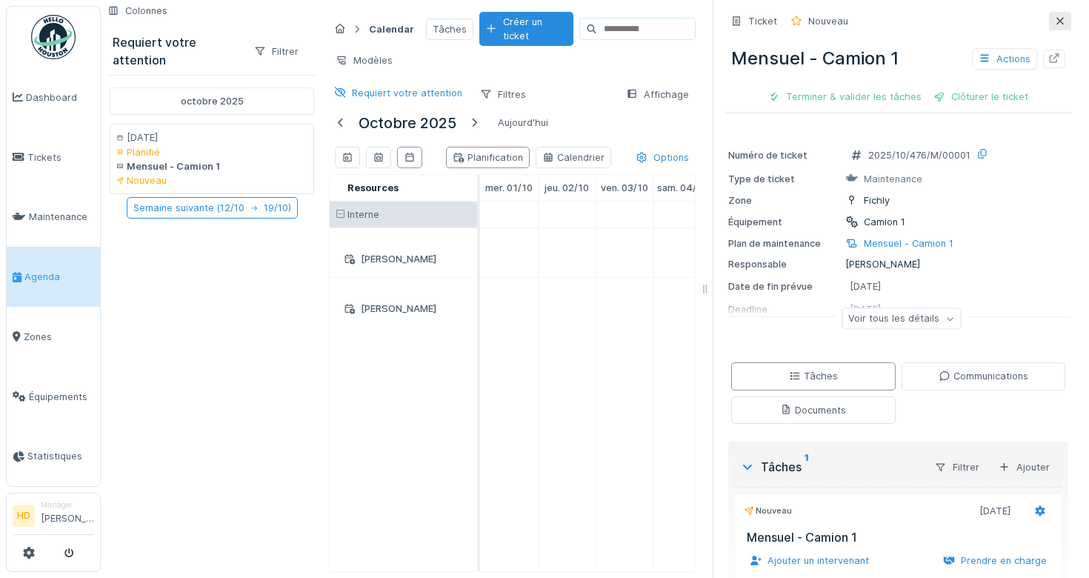
click at [1062, 20] on icon at bounding box center [1060, 21] width 12 height 10
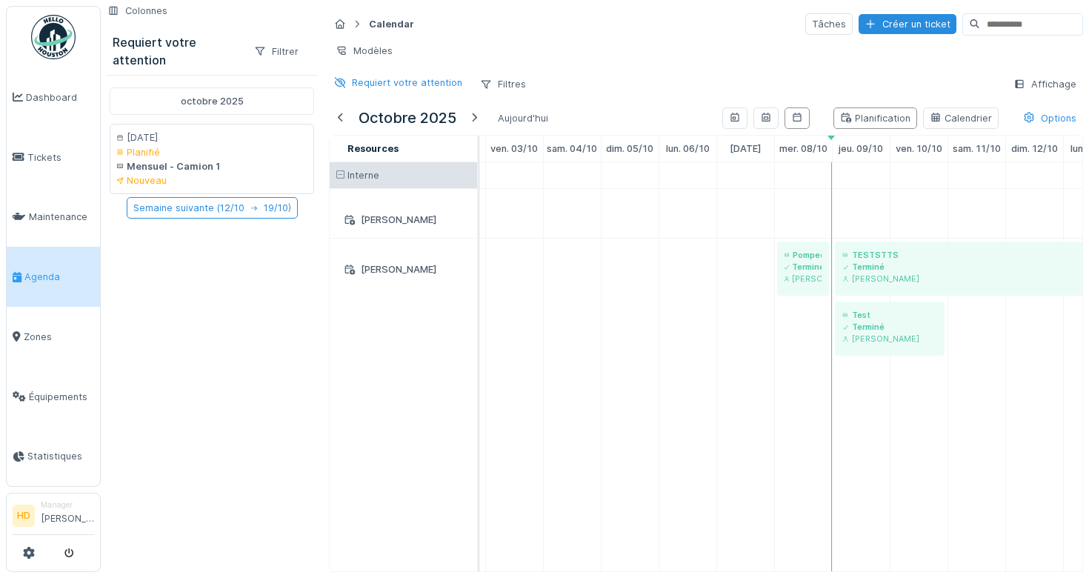
scroll to position [0, 184]
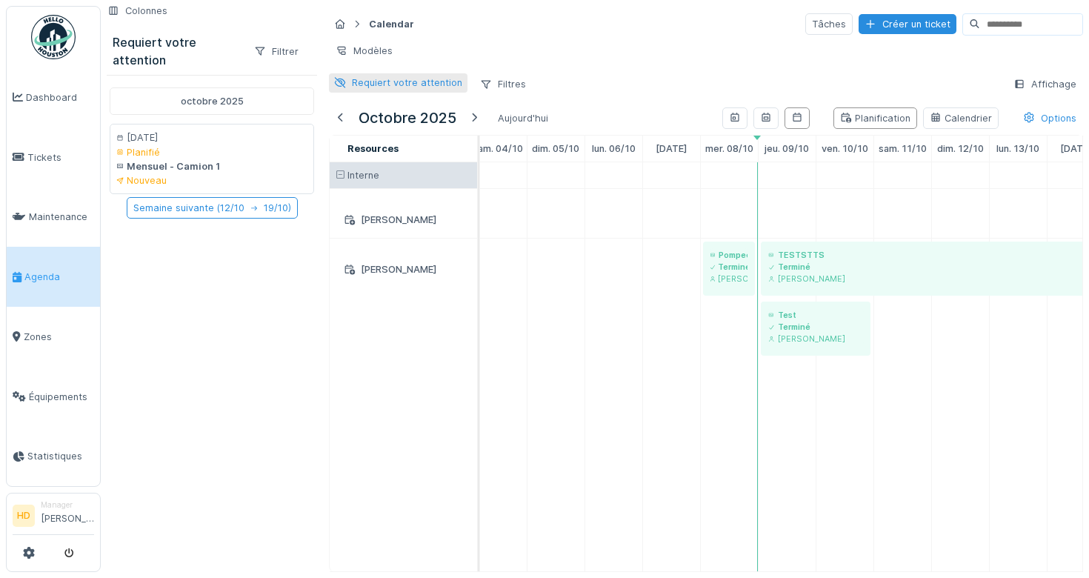
click at [402, 79] on div "Requiert votre attention" at bounding box center [407, 83] width 110 height 14
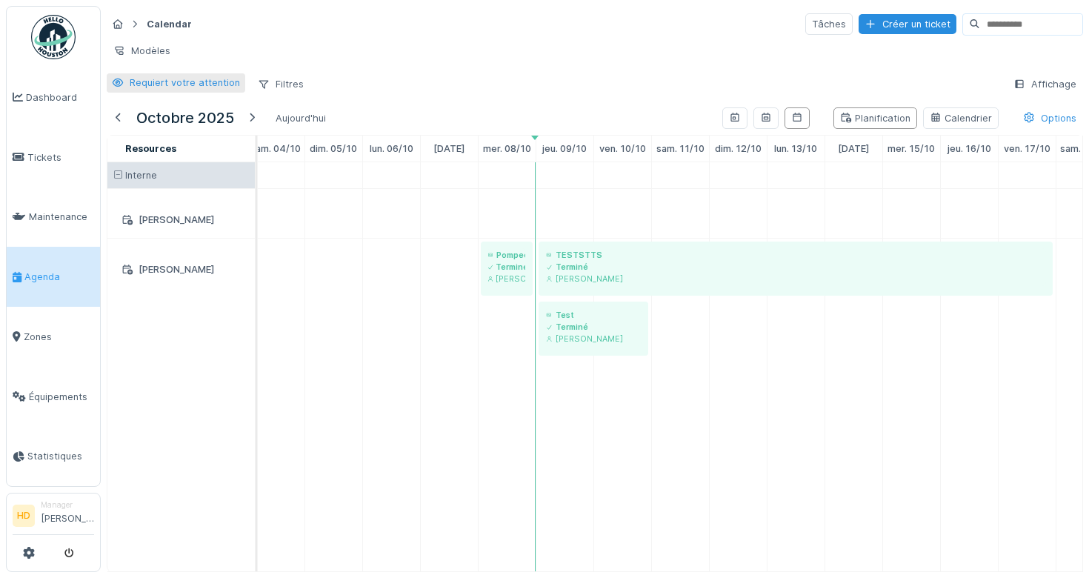
scroll to position [0, 0]
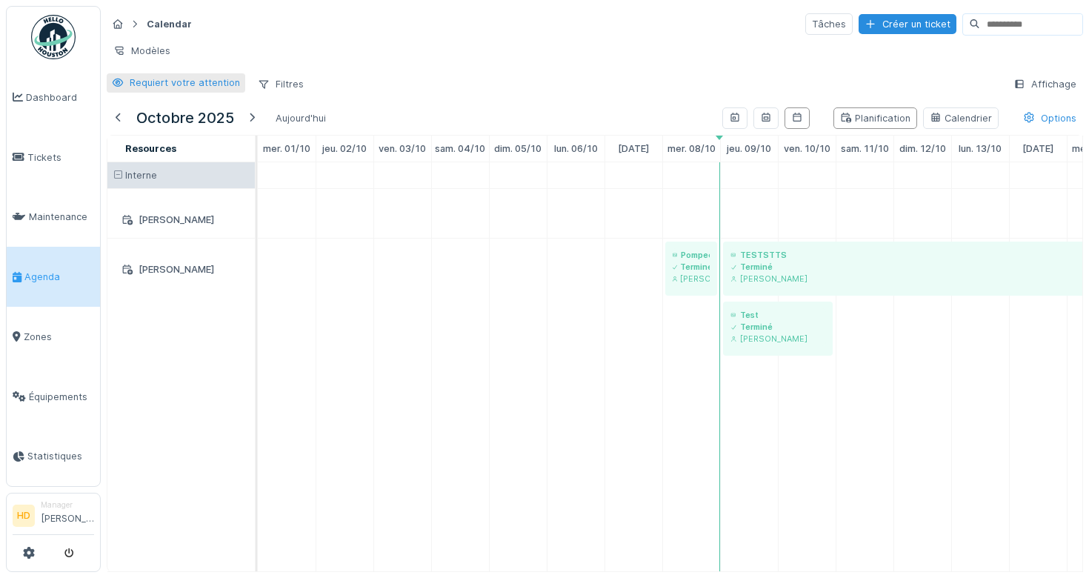
click at [167, 83] on div "Requiert votre attention" at bounding box center [185, 83] width 110 height 14
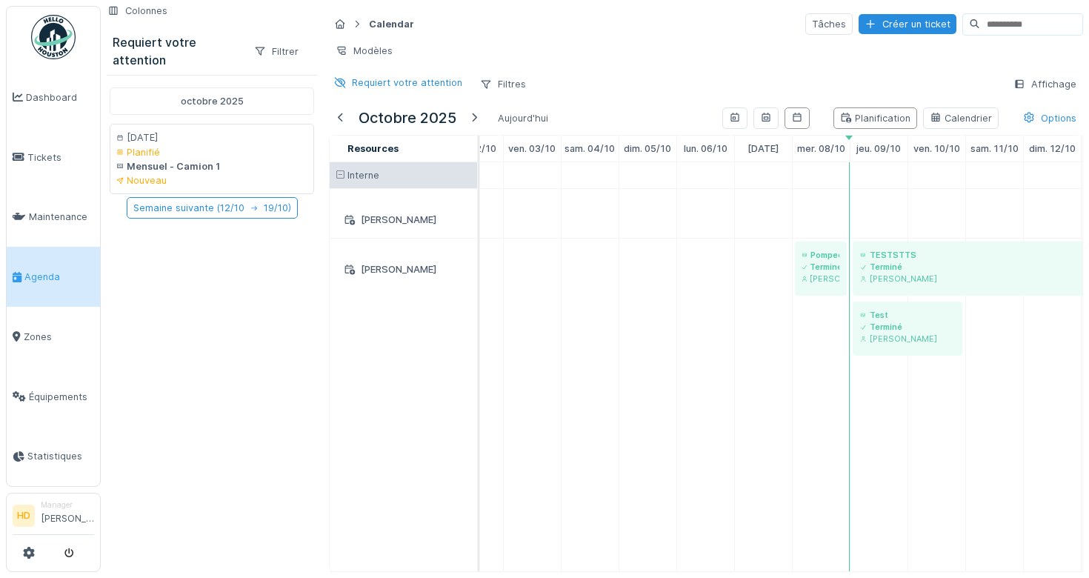
scroll to position [0, 128]
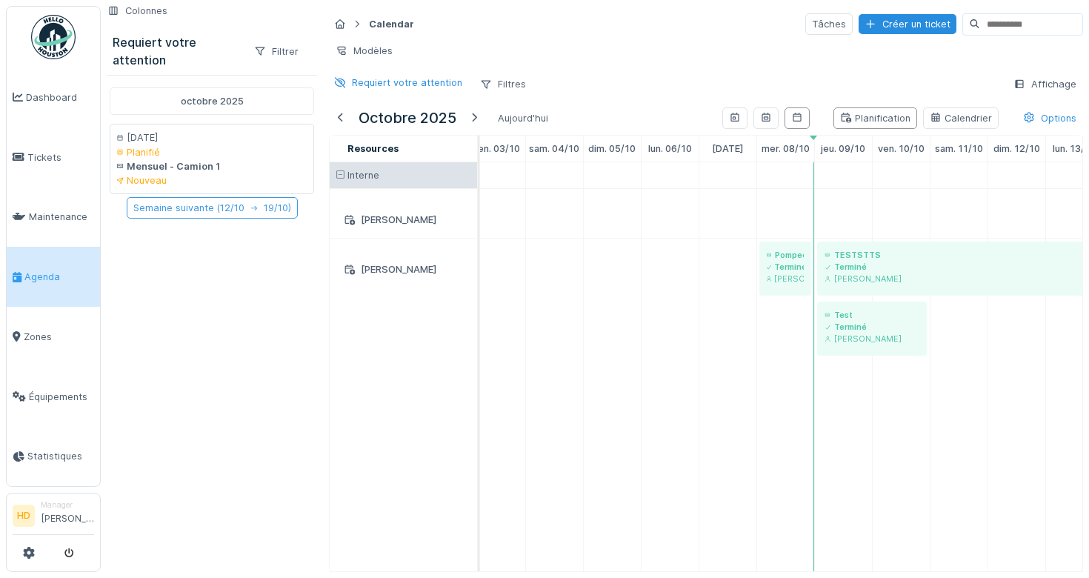
click at [254, 206] on icon at bounding box center [253, 208] width 7 height 6
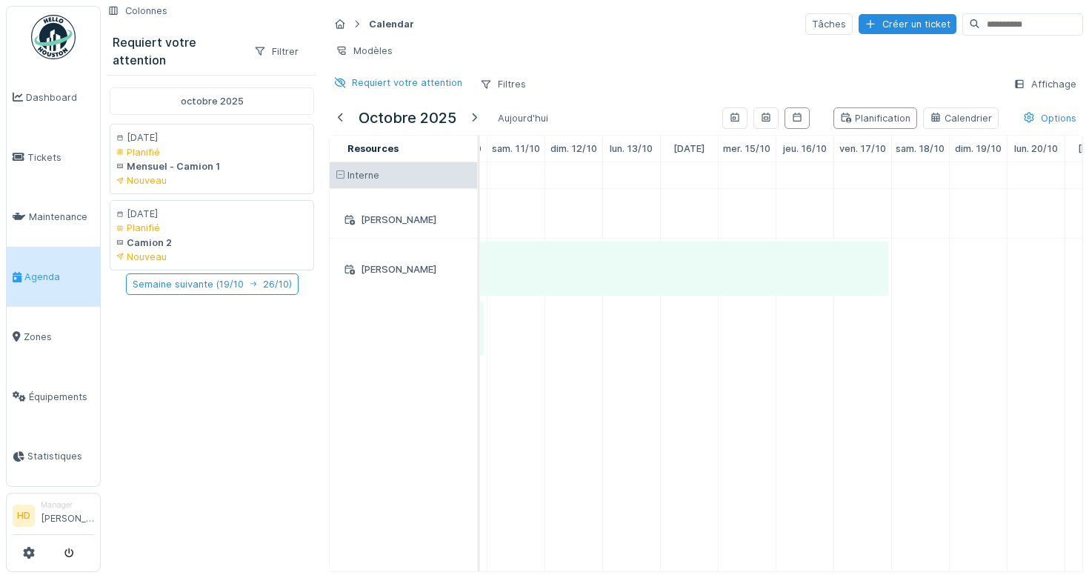
scroll to position [0, 461]
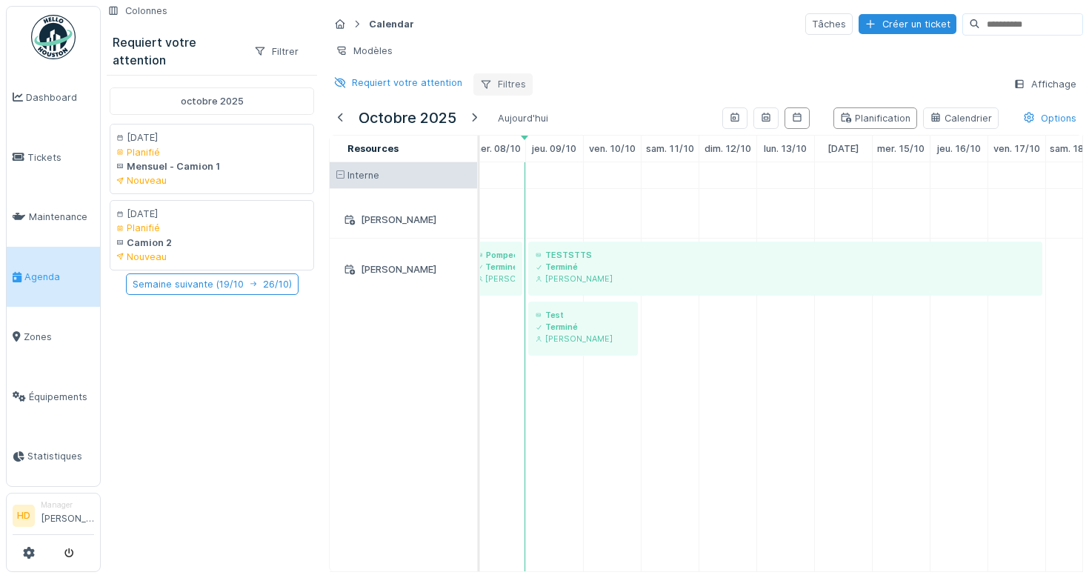
click at [503, 78] on div "Filtres" at bounding box center [502, 83] width 59 height 21
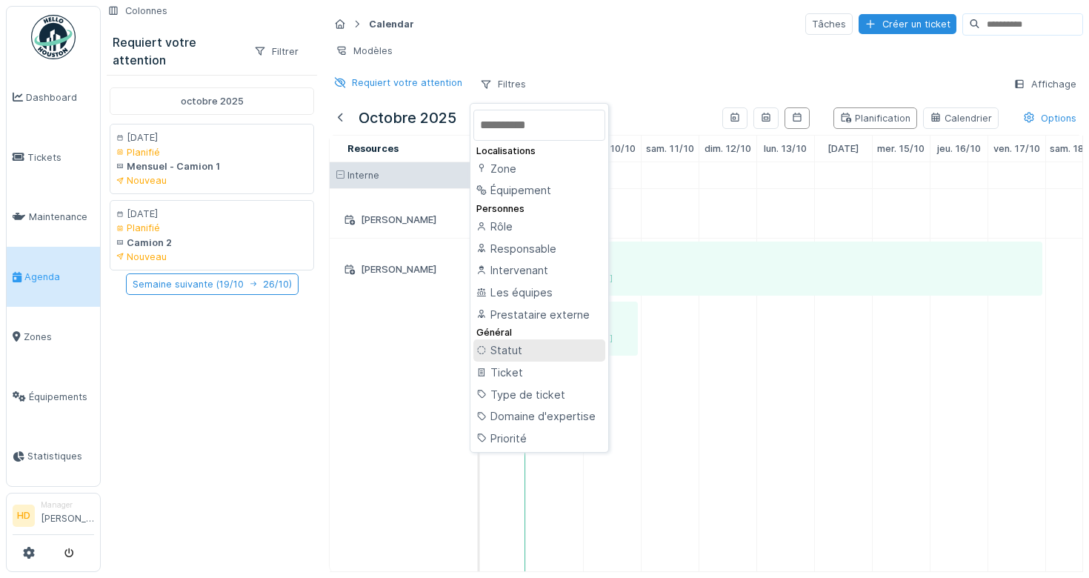
click at [542, 358] on div "Statut" at bounding box center [539, 350] width 132 height 22
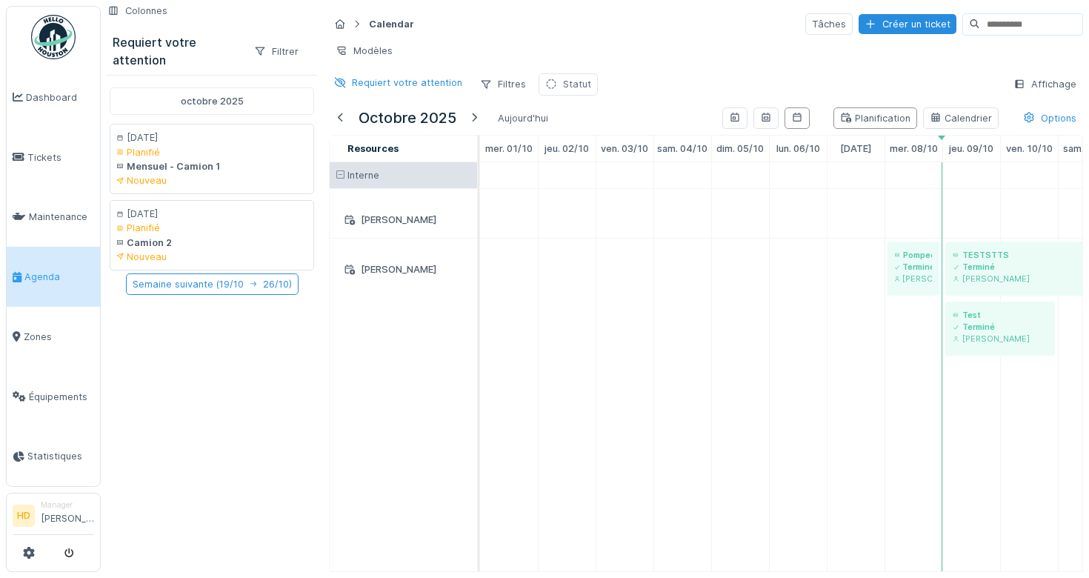
click at [557, 79] on div "Statut" at bounding box center [568, 83] width 59 height 21
click at [641, 160] on div "Statut" at bounding box center [607, 155] width 119 height 16
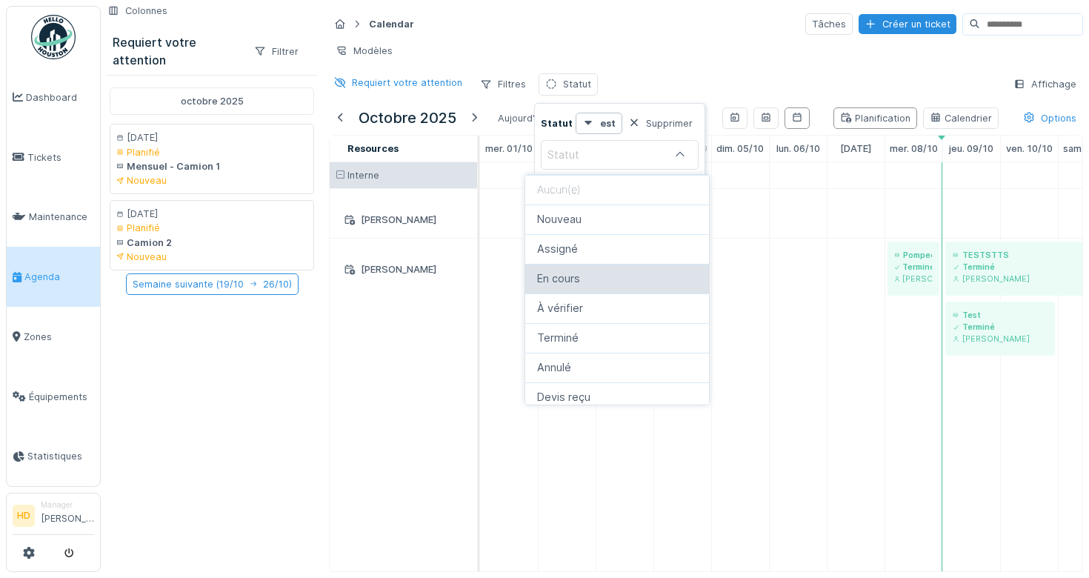
drag, startPoint x: 625, startPoint y: 290, endPoint x: 616, endPoint y: 280, distance: 13.7
click at [616, 281] on div "En cours" at bounding box center [617, 279] width 184 height 30
type input "*******"
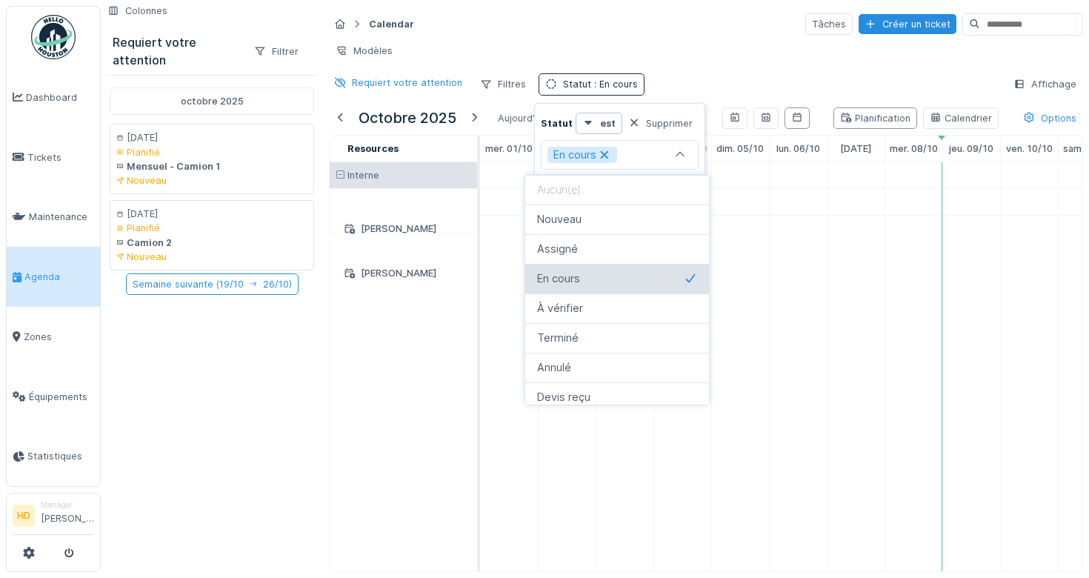
click at [616, 280] on div "En cours" at bounding box center [617, 278] width 160 height 16
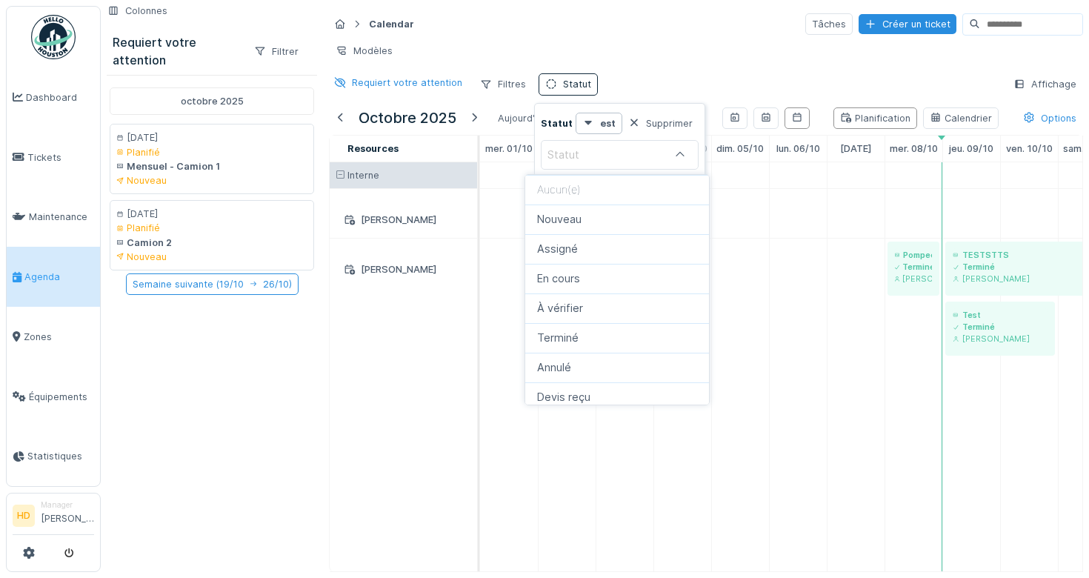
click at [599, 44] on div "Modèles" at bounding box center [706, 50] width 754 height 21
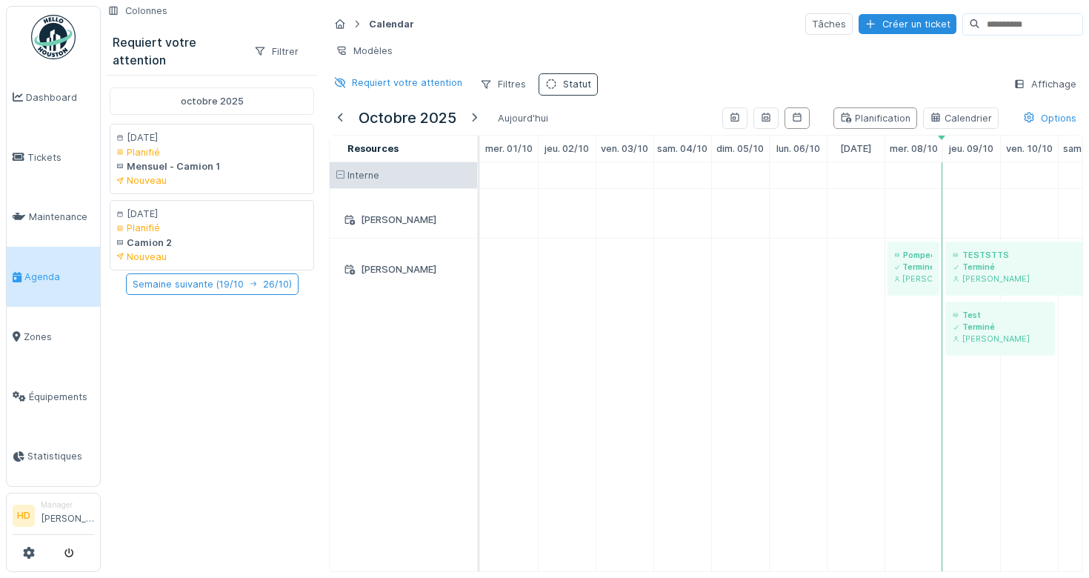
click at [551, 83] on icon at bounding box center [551, 84] width 12 height 10
click at [642, 125] on div "Supprimer" at bounding box center [660, 123] width 76 height 20
click at [1064, 111] on div "Options" at bounding box center [1050, 117] width 67 height 21
click at [879, 70] on div "Calendar Tâches Créer un ticket Modèles Requiert votre attention Filtres Affich…" at bounding box center [706, 54] width 766 height 96
click at [390, 96] on div "Calendar Tâches Créer un ticket Modèles Requiert votre attention Filtres Affich…" at bounding box center [706, 54] width 766 height 96
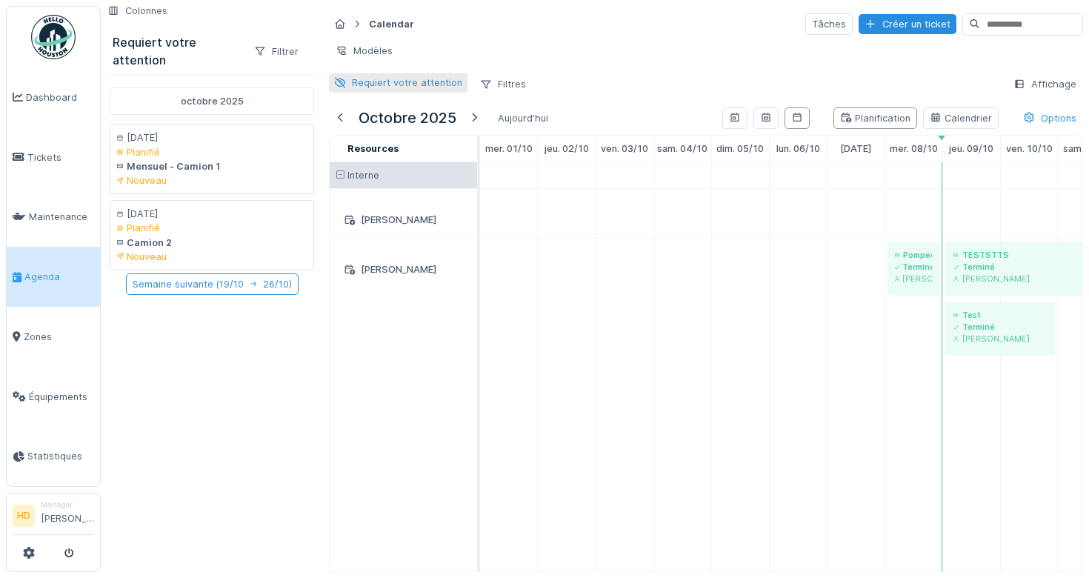
click at [390, 87] on div "Requiert votre attention" at bounding box center [407, 83] width 110 height 14
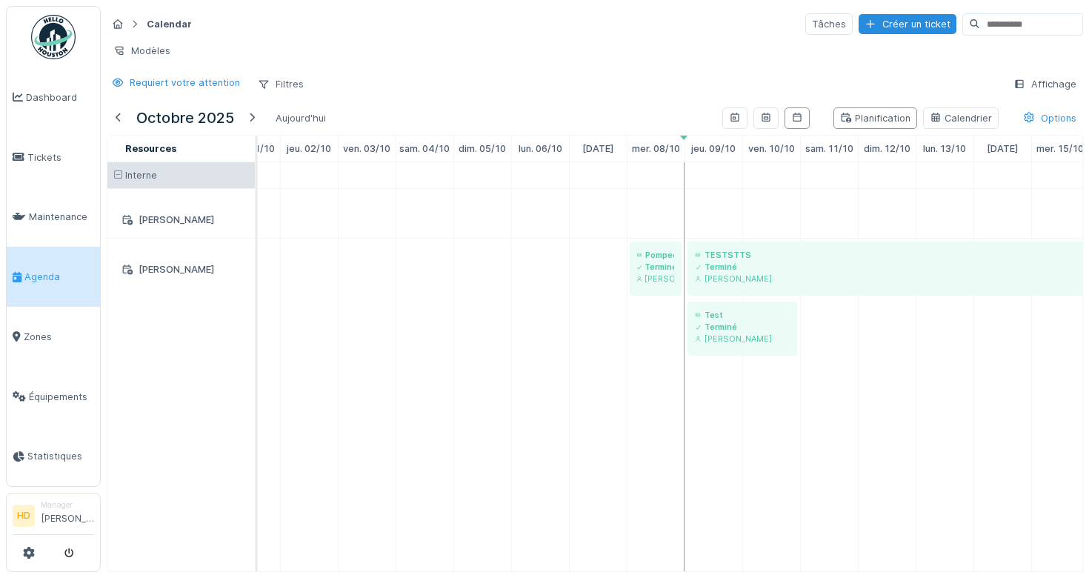
scroll to position [0, 142]
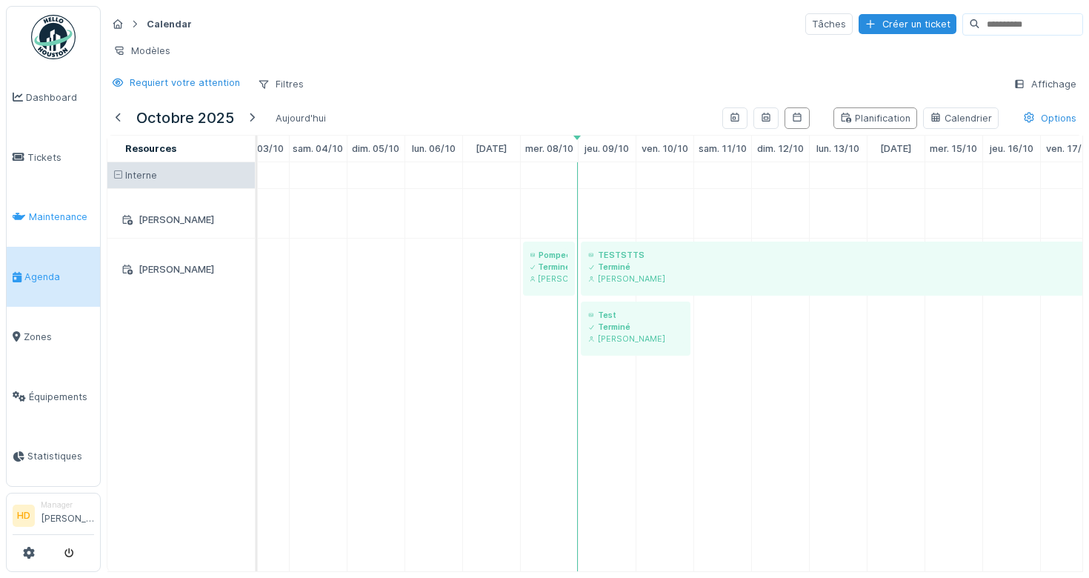
click at [28, 227] on link "Maintenance" at bounding box center [53, 217] width 93 height 60
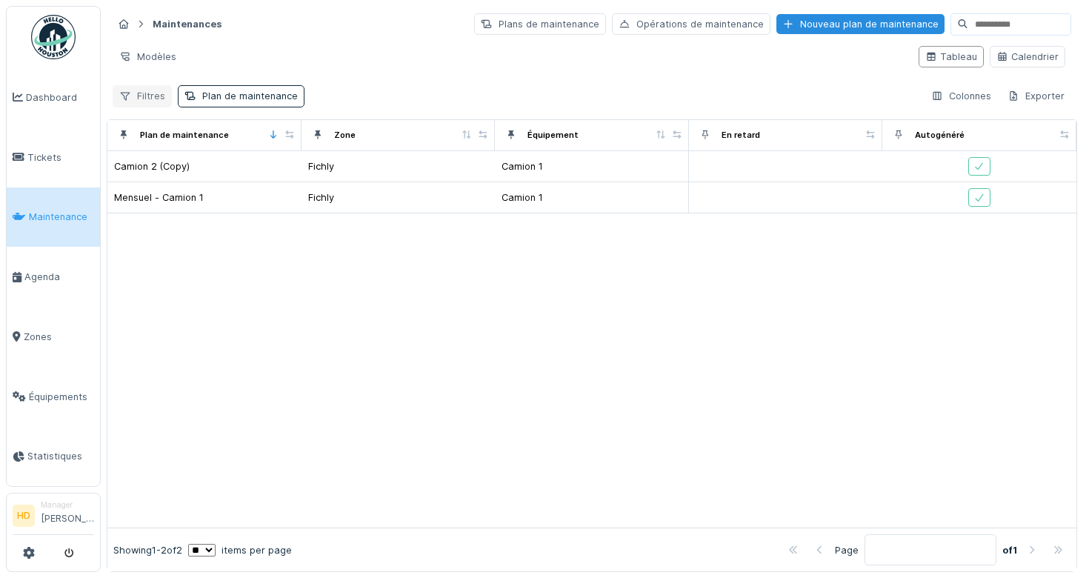
click at [159, 93] on div "Filtres" at bounding box center [142, 95] width 59 height 21
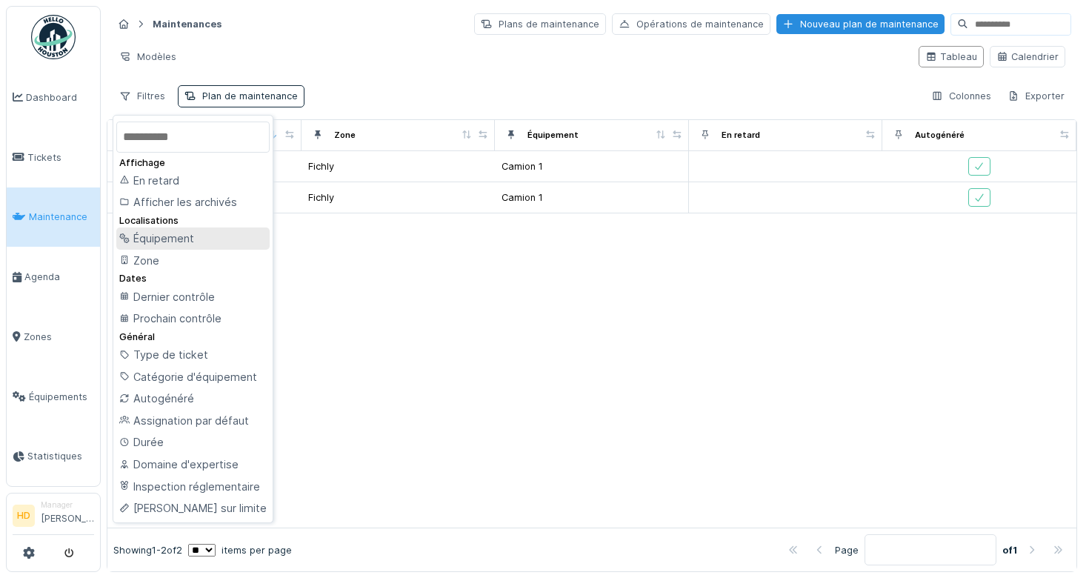
click at [219, 248] on div "Équipement" at bounding box center [192, 238] width 153 height 22
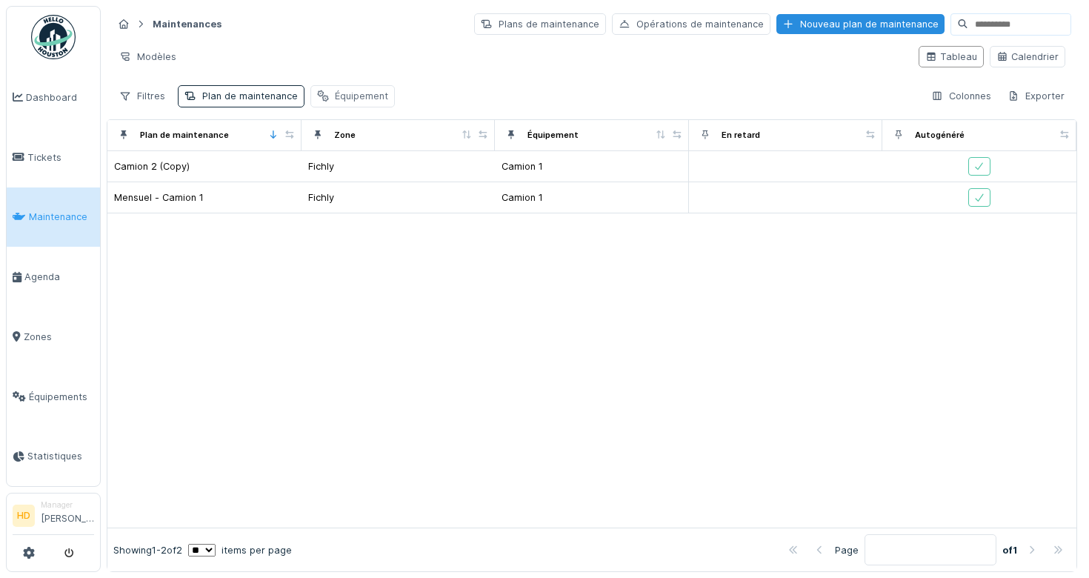
click at [336, 90] on div "Équipement" at bounding box center [361, 96] width 53 height 14
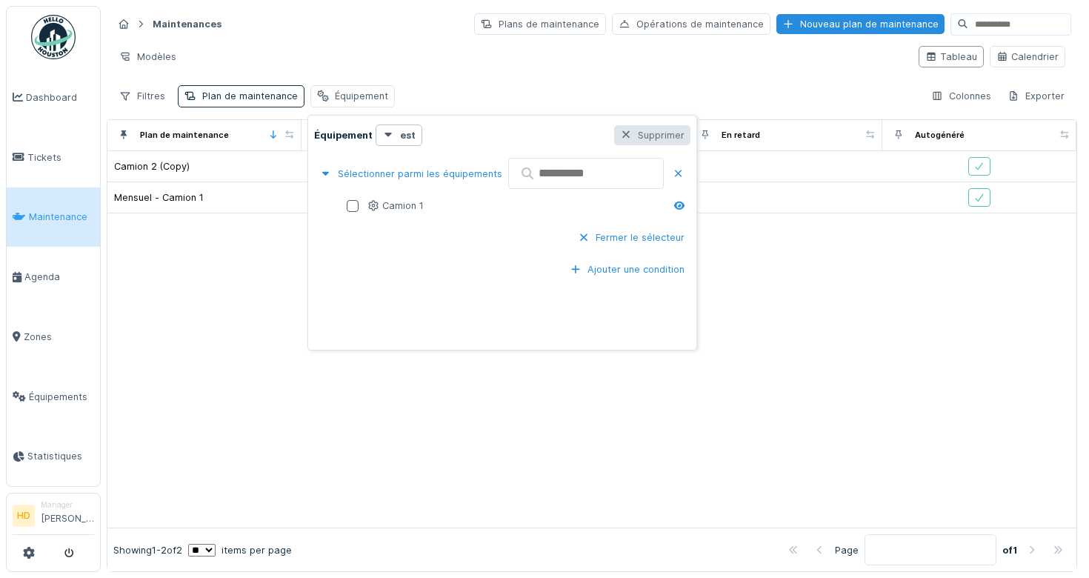
click at [674, 130] on div "Supprimer" at bounding box center [652, 135] width 76 height 20
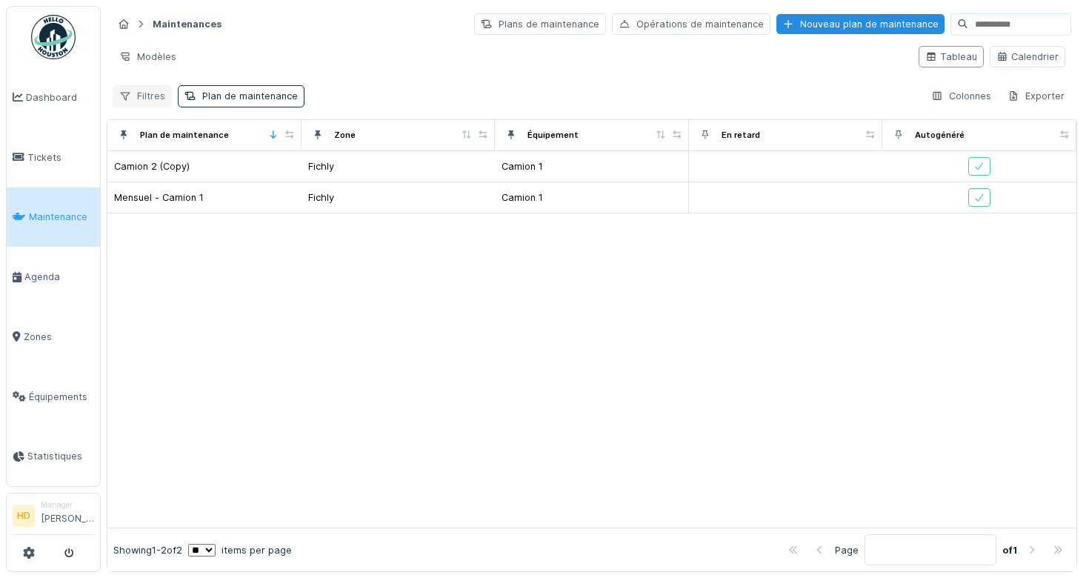
click at [147, 97] on div "Filtres" at bounding box center [142, 95] width 59 height 21
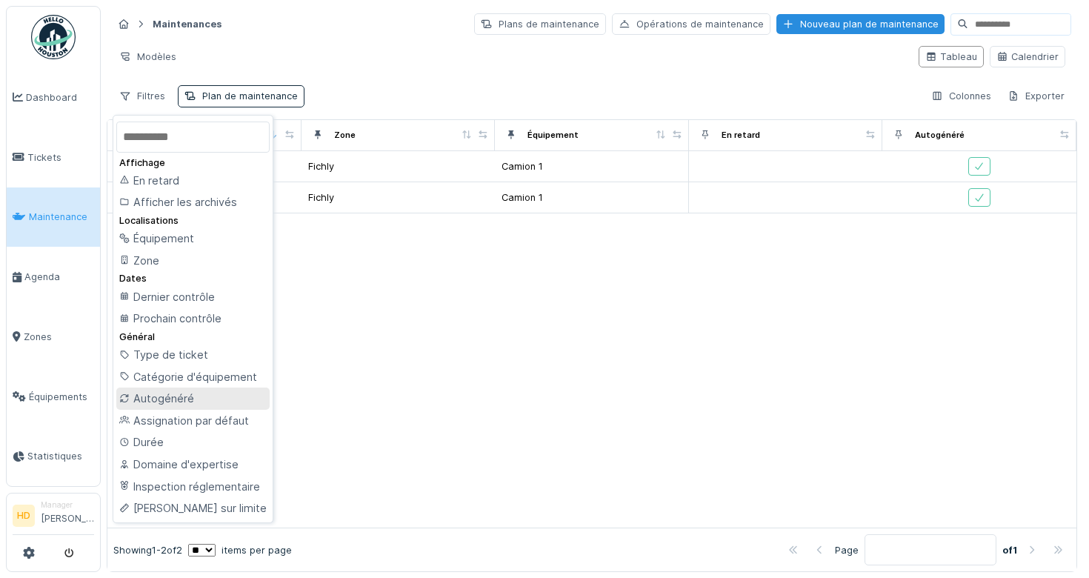
click at [178, 408] on div "Autogénéré" at bounding box center [192, 398] width 153 height 22
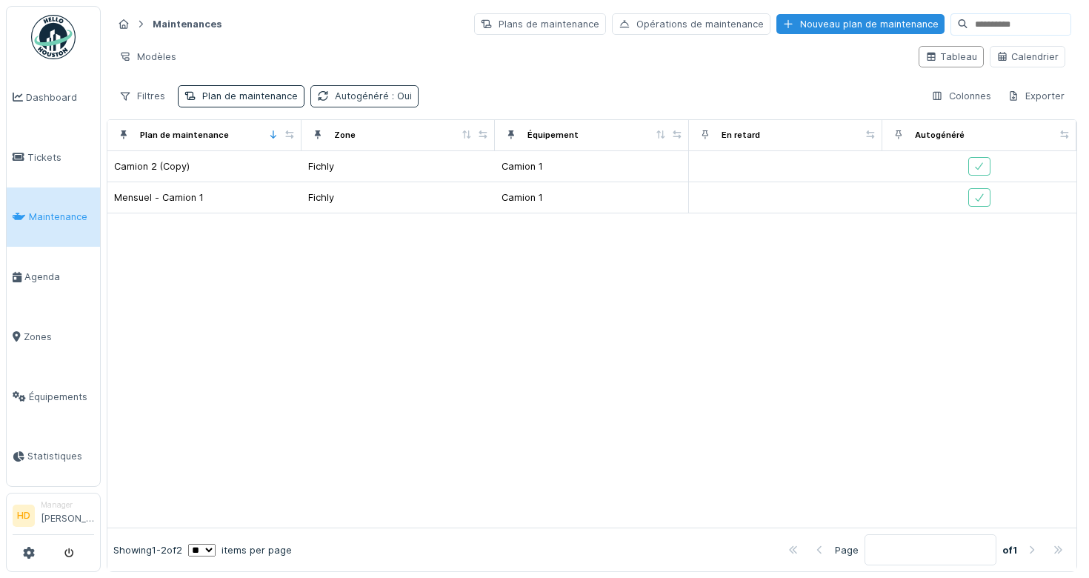
click at [376, 103] on div "Autogénéré : Oui" at bounding box center [373, 96] width 77 height 14
click at [406, 139] on strong "est" at bounding box center [408, 135] width 16 height 14
click at [390, 130] on div "est" at bounding box center [399, 134] width 47 height 21
click at [325, 157] on div "Autogénéré" at bounding box center [406, 164] width 184 height 18
click at [325, 159] on div at bounding box center [320, 164] width 12 height 12
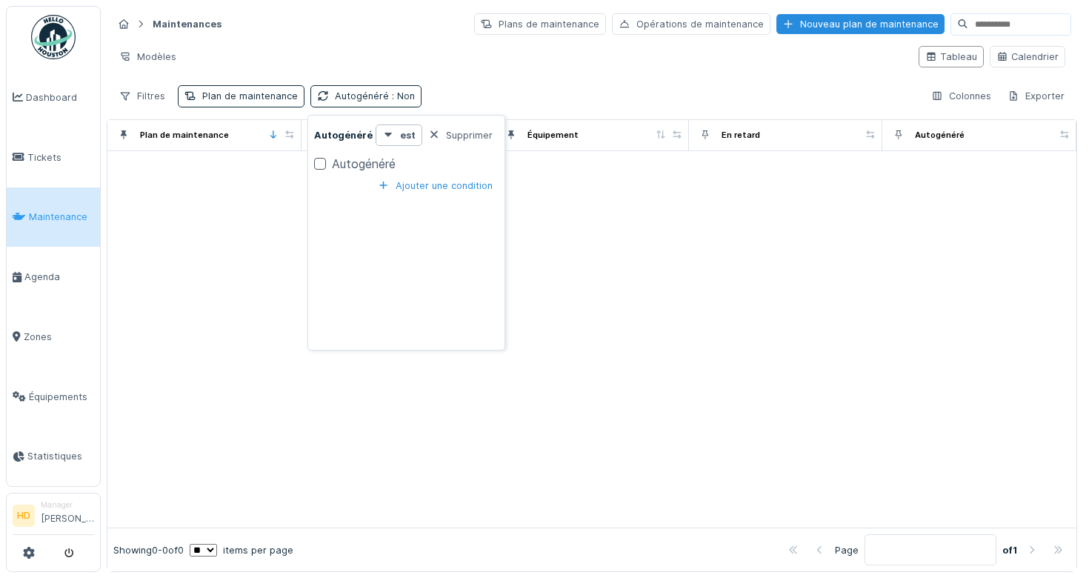
click at [325, 159] on div at bounding box center [320, 164] width 12 height 12
click at [460, 133] on div "Supprimer" at bounding box center [460, 135] width 76 height 20
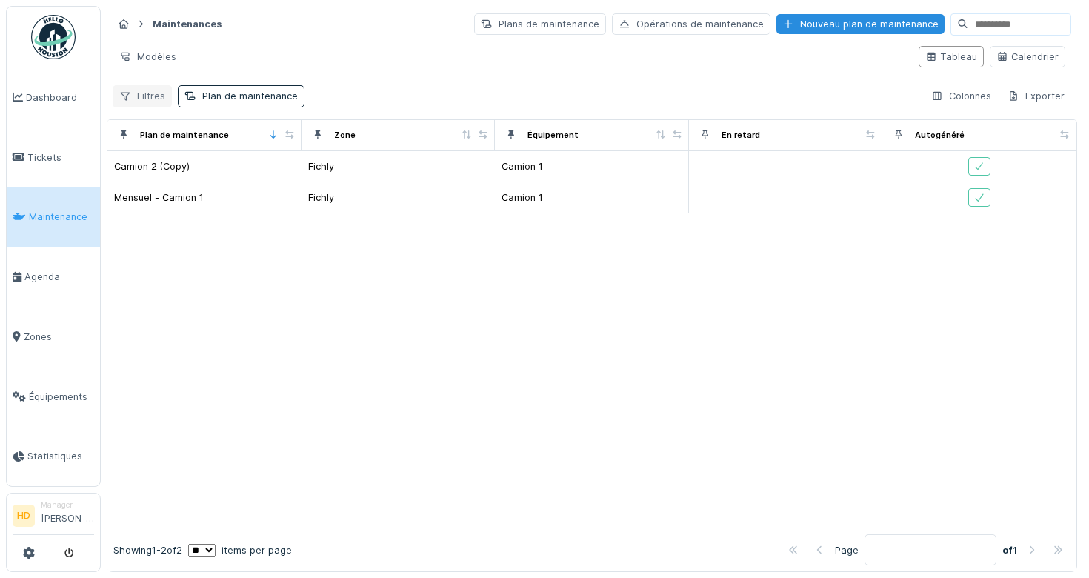
click at [162, 98] on div "Filtres" at bounding box center [142, 95] width 59 height 21
click at [158, 56] on div "Modèles" at bounding box center [148, 56] width 70 height 21
click at [164, 89] on div "Nouvelle vue" at bounding box center [179, 90] width 127 height 22
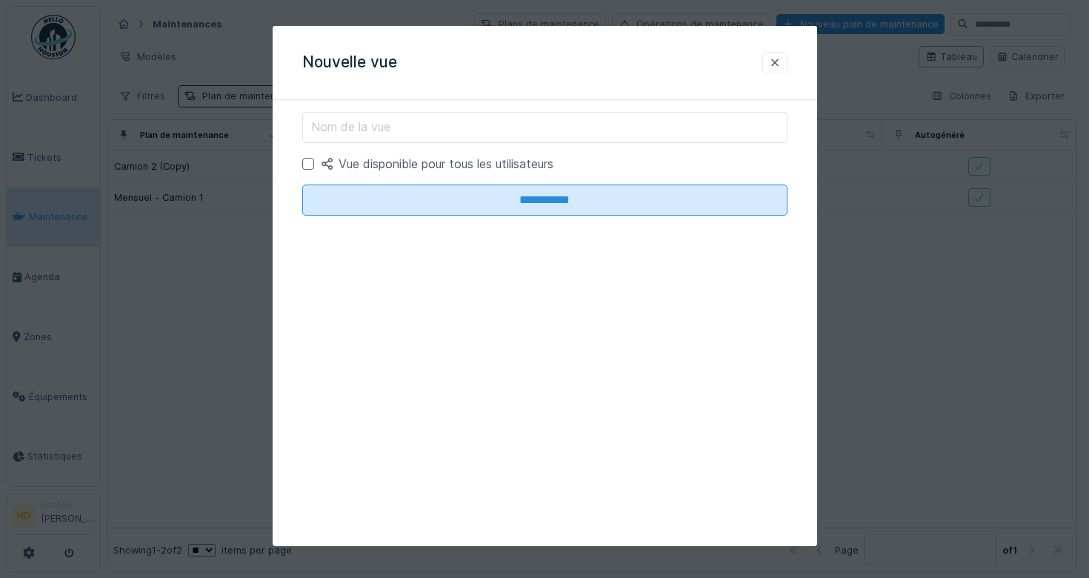
click at [506, 128] on input "Nom de la vue" at bounding box center [544, 127] width 485 height 31
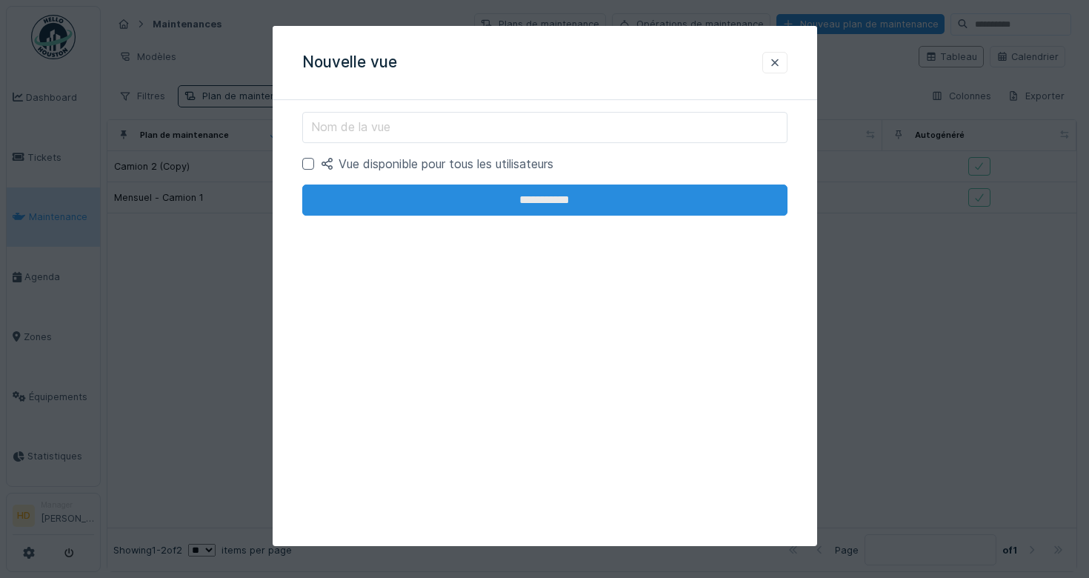
click at [653, 206] on input "**********" at bounding box center [544, 199] width 485 height 31
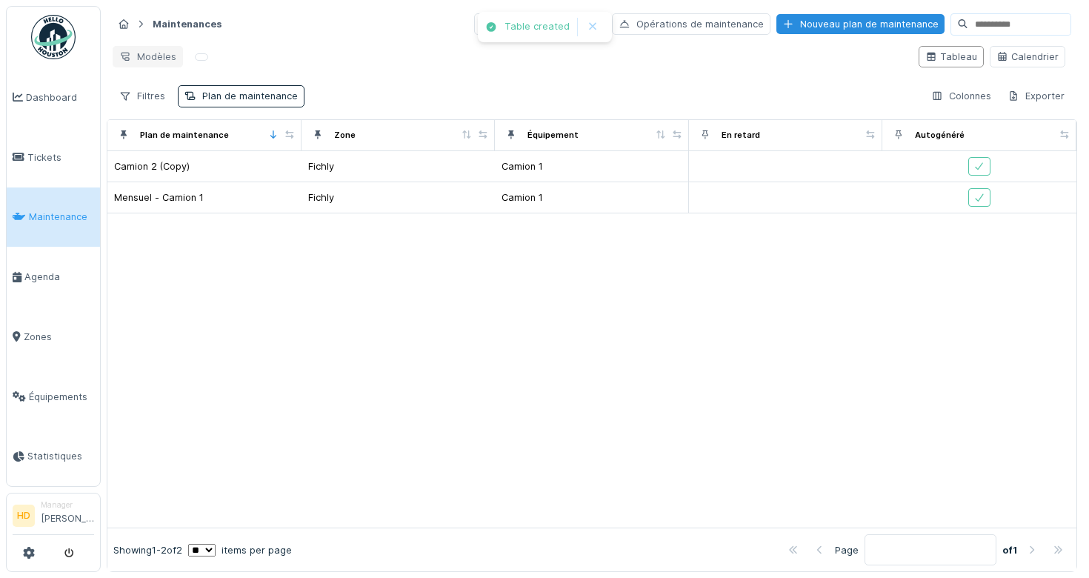
click at [171, 56] on div "Modèles" at bounding box center [148, 56] width 70 height 21
click at [197, 54] on div at bounding box center [201, 56] width 13 height 7
click at [151, 60] on div "Modèles" at bounding box center [148, 56] width 70 height 21
click at [194, 88] on div "Nouvelle vue" at bounding box center [179, 90] width 127 height 22
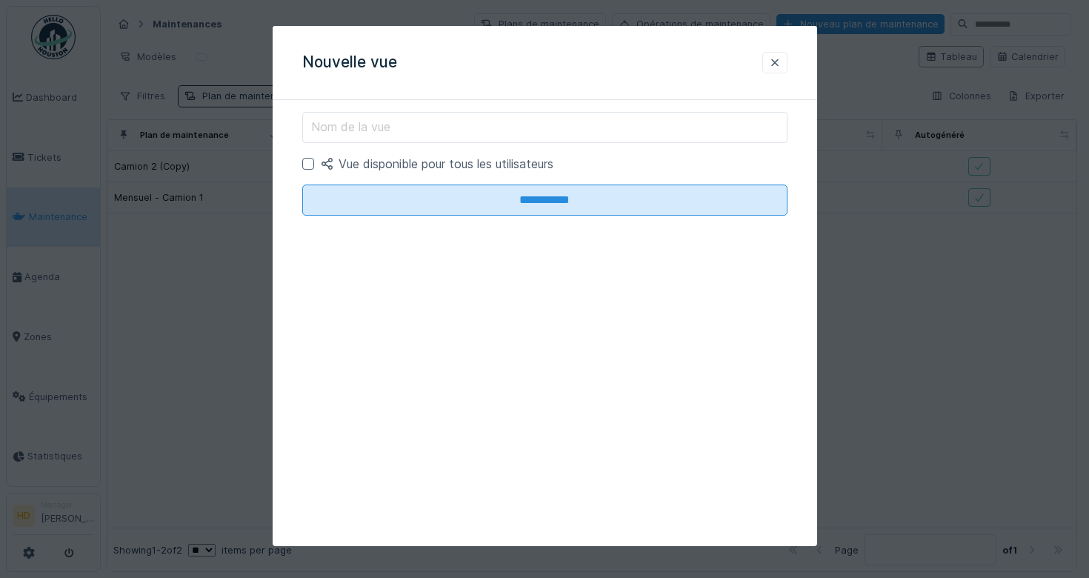
click at [418, 126] on input "Nom de la vue" at bounding box center [544, 127] width 485 height 31
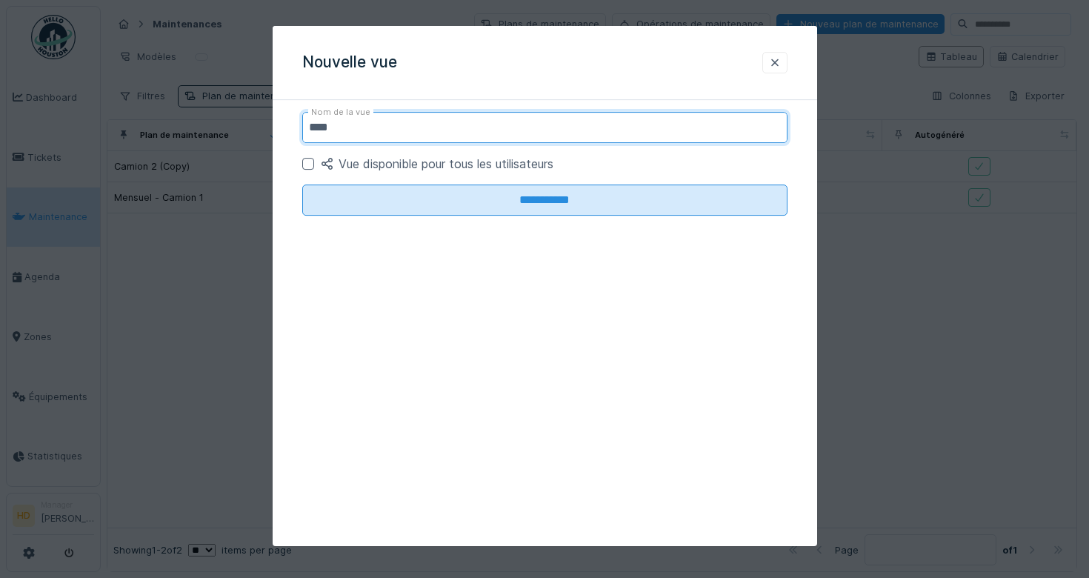
type input "****"
click at [754, 308] on div "**********" at bounding box center [545, 286] width 545 height 520
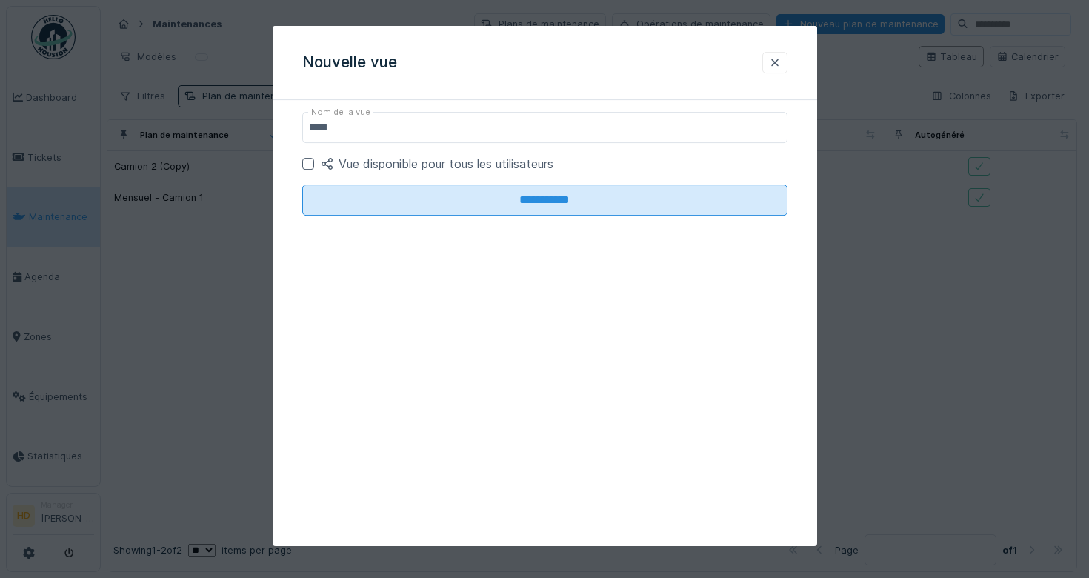
click at [319, 169] on div "Vue disponible pour tous les utilisateurs" at bounding box center [544, 164] width 485 height 18
click at [310, 170] on div "Vue disponible pour tous les utilisateurs" at bounding box center [544, 164] width 485 height 18
click at [310, 164] on div at bounding box center [308, 164] width 12 height 12
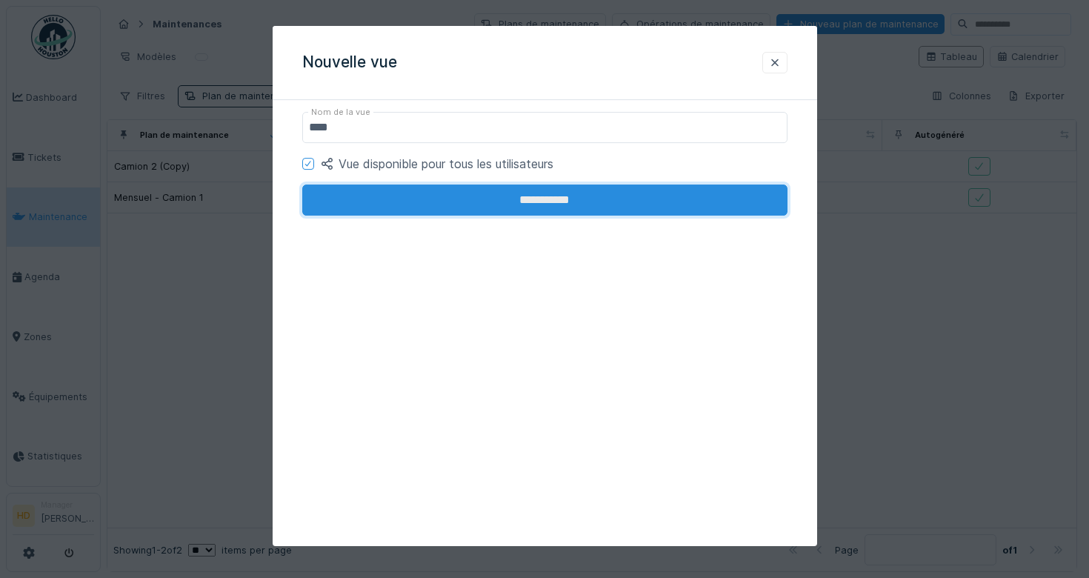
click at [350, 196] on input "**********" at bounding box center [544, 199] width 485 height 31
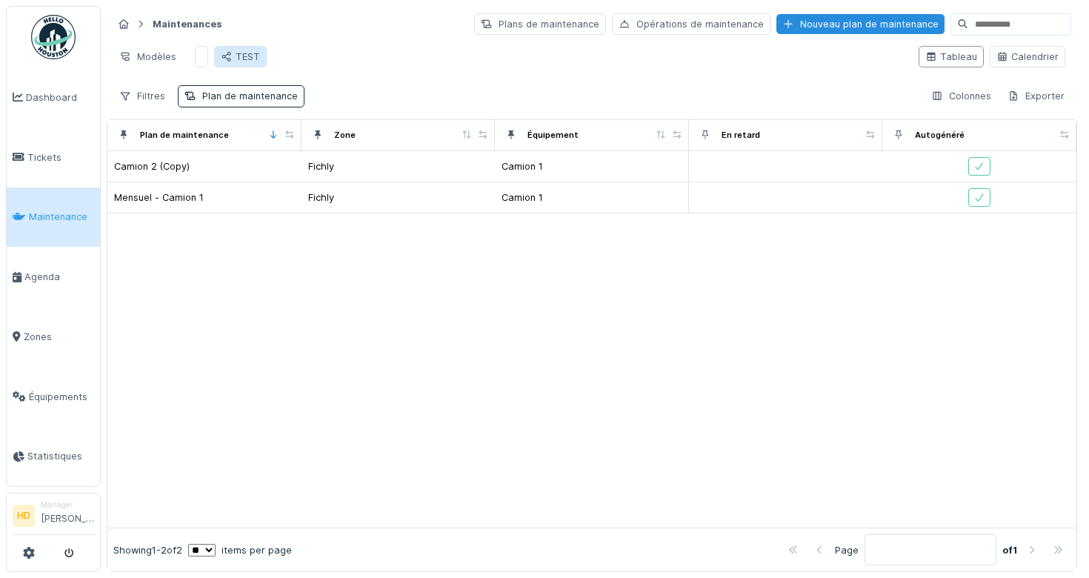
click at [246, 47] on div "TEST" at bounding box center [240, 56] width 53 height 21
click at [228, 61] on div at bounding box center [227, 57] width 12 height 14
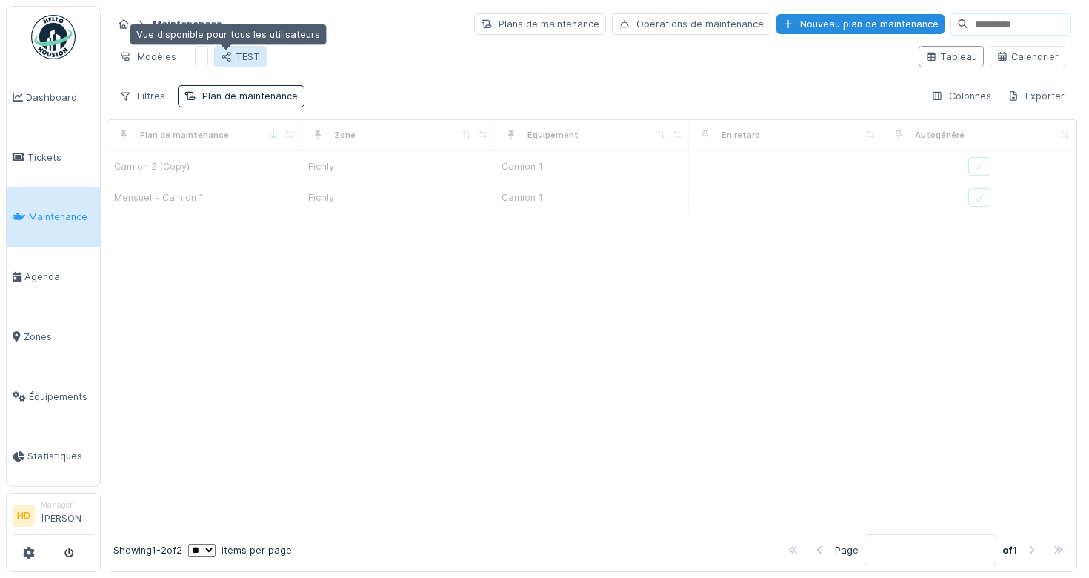
click at [228, 61] on div at bounding box center [227, 57] width 12 height 14
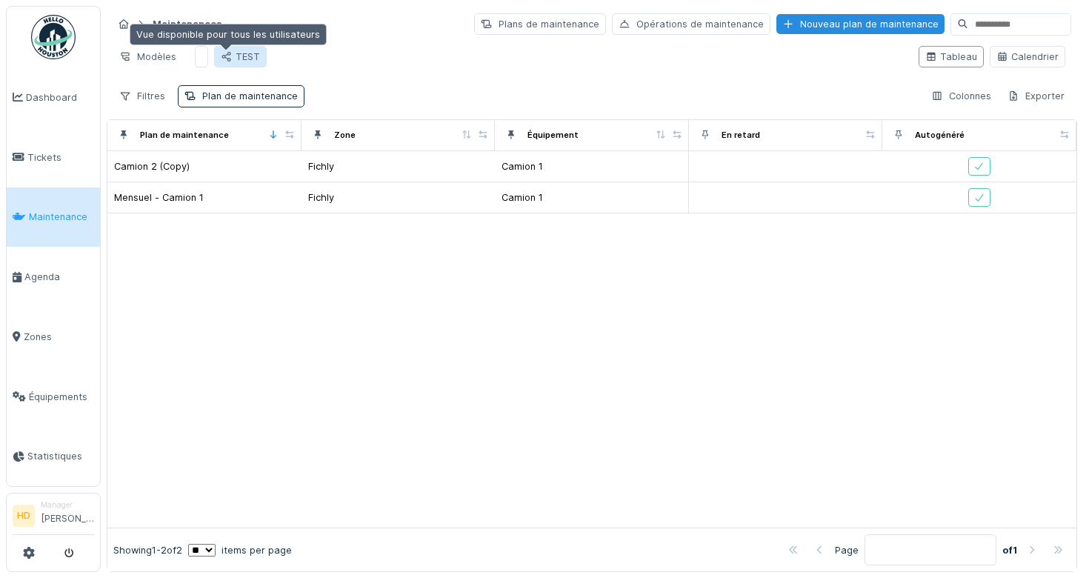
click at [228, 61] on div at bounding box center [227, 57] width 12 height 14
click at [154, 60] on div "Modèles" at bounding box center [148, 56] width 70 height 21
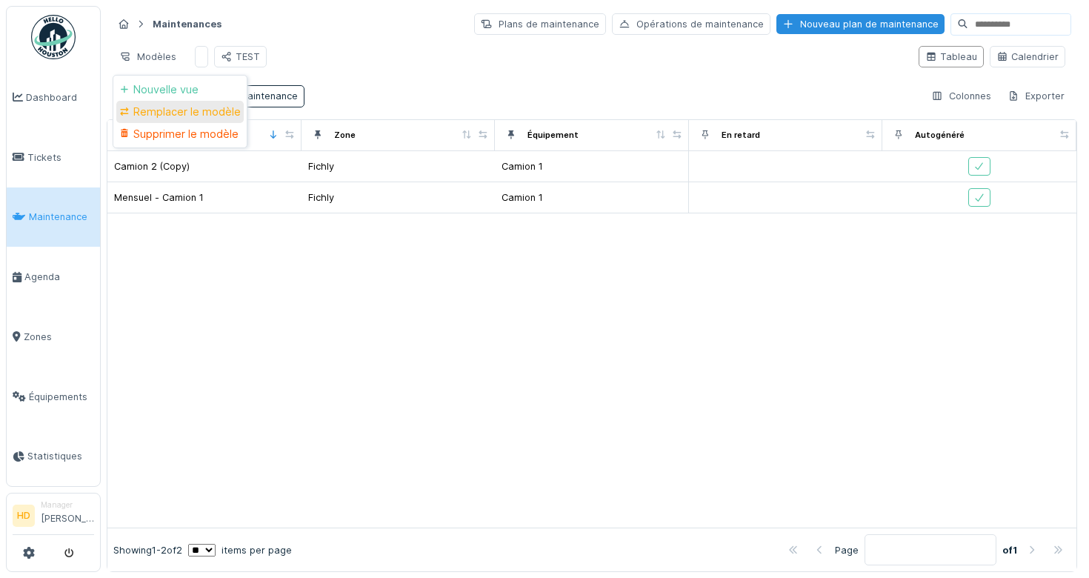
click at [146, 104] on div "Remplacer le modèle" at bounding box center [179, 112] width 127 height 22
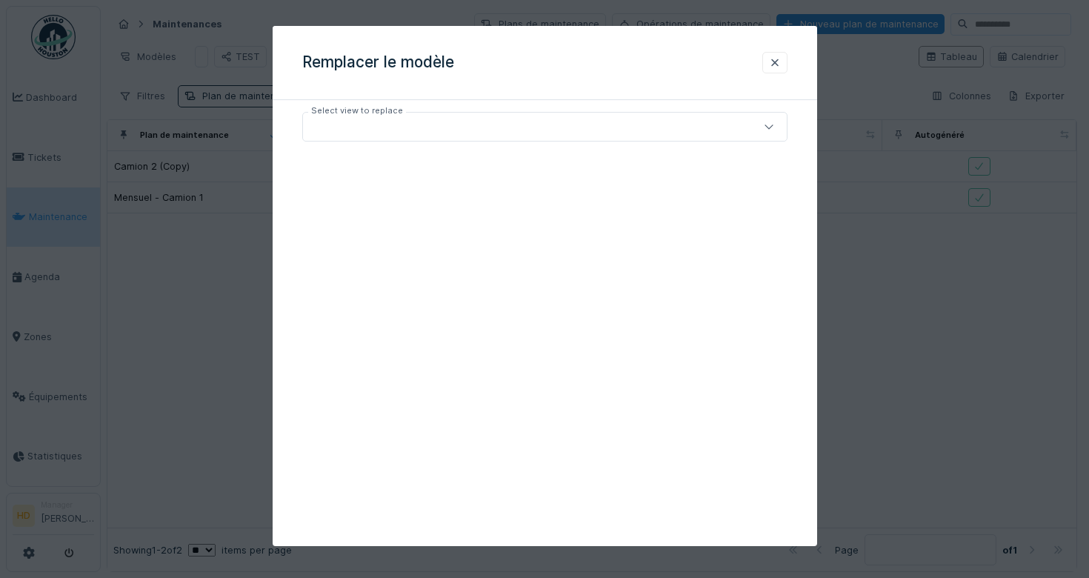
click at [445, 133] on div at bounding box center [515, 127] width 413 height 16
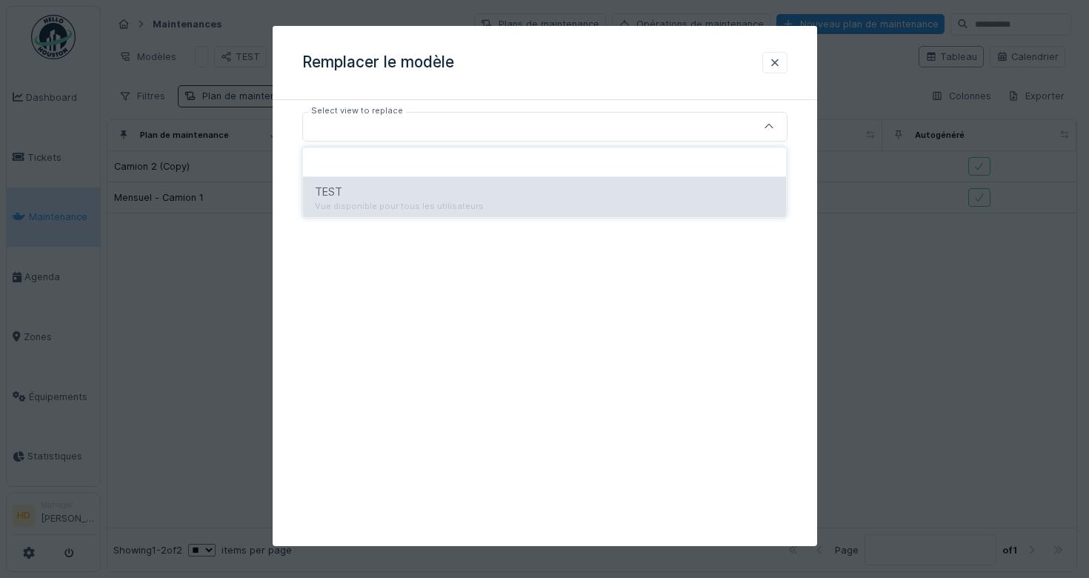
click at [433, 190] on div "TEST" at bounding box center [545, 192] width 460 height 16
type input "*****"
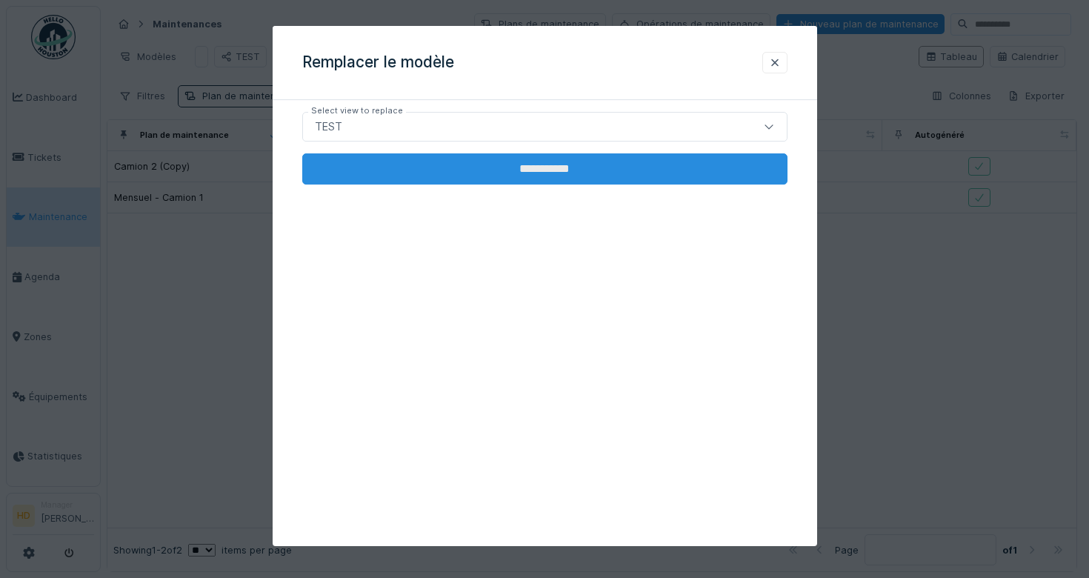
click at [463, 179] on input "**********" at bounding box center [544, 168] width 485 height 31
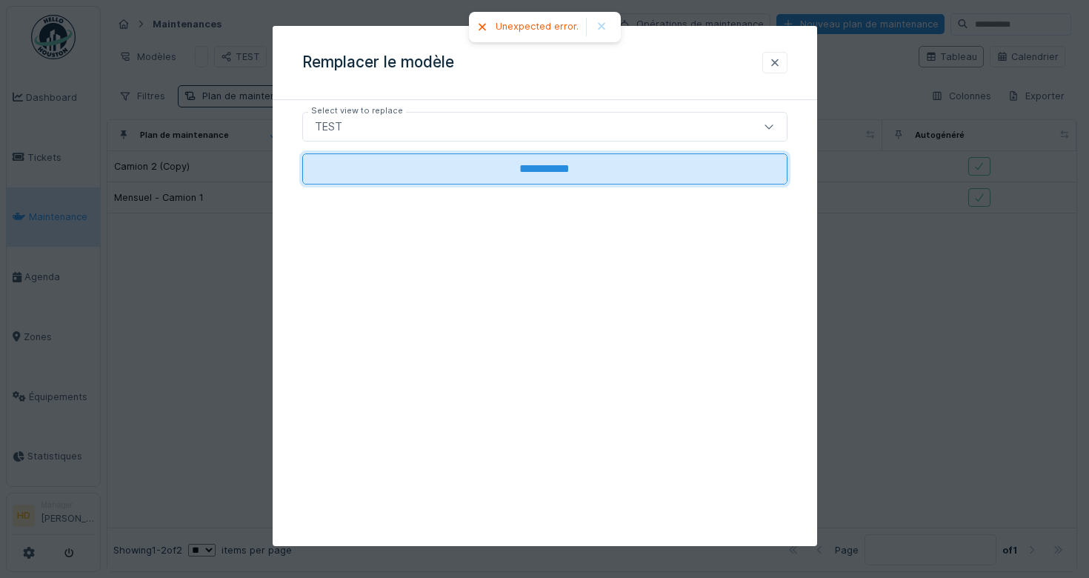
click at [767, 61] on div at bounding box center [774, 62] width 25 height 21
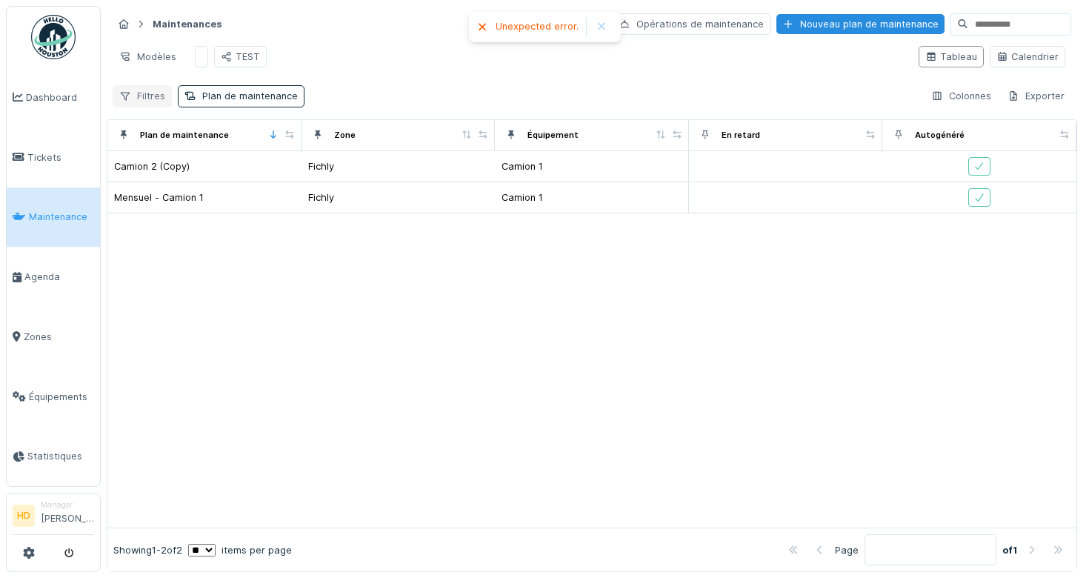
click at [133, 85] on div "Filtres" at bounding box center [142, 95] width 59 height 21
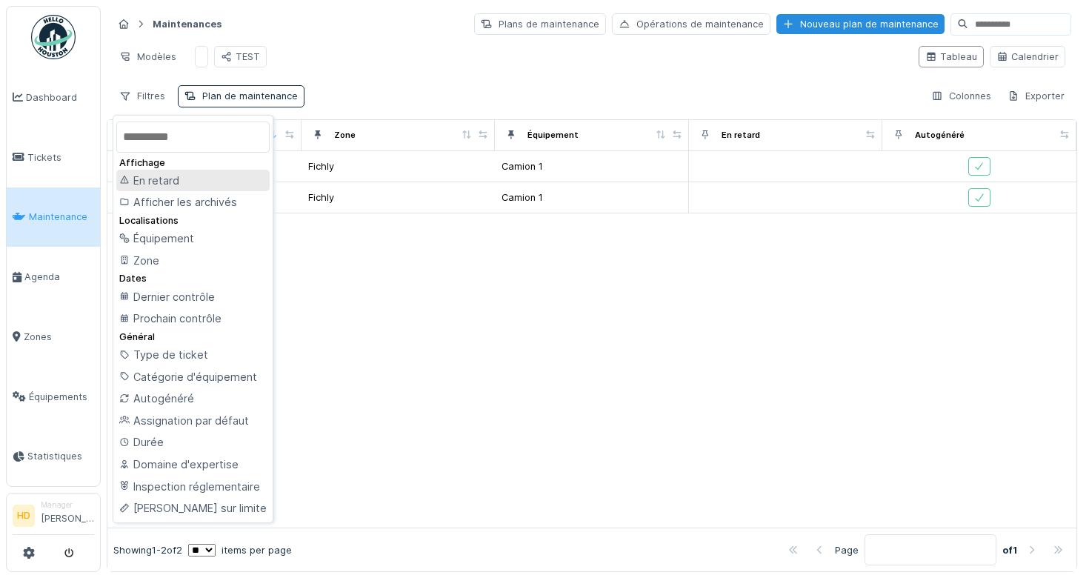
click at [171, 187] on div "En retard" at bounding box center [192, 181] width 153 height 22
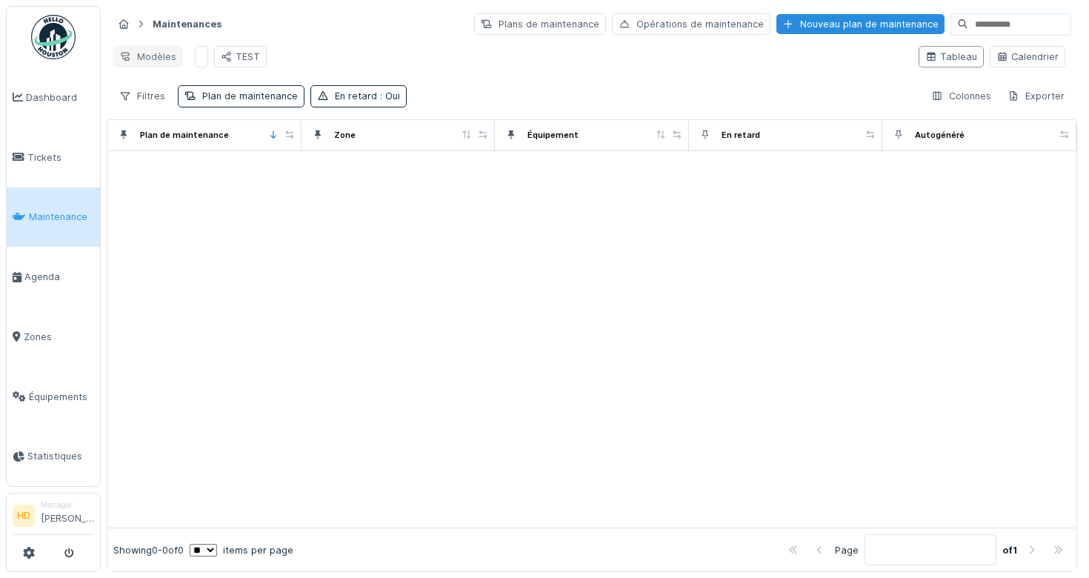
click at [170, 55] on div "Modèles" at bounding box center [148, 56] width 70 height 21
click at [190, 93] on div "Nouvelle vue" at bounding box center [179, 90] width 127 height 22
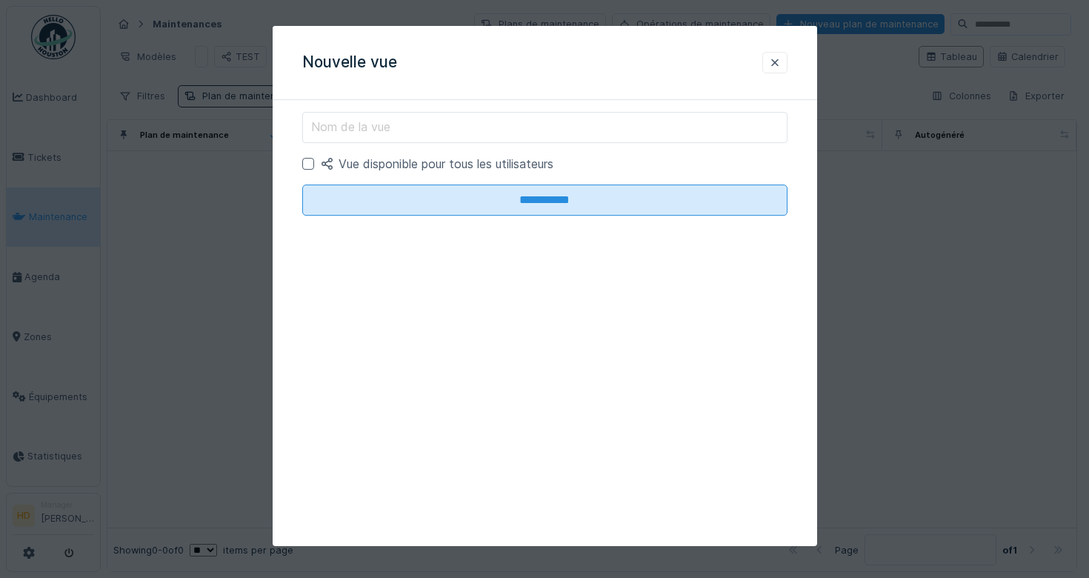
click at [405, 128] on input "Nom de la vue" at bounding box center [544, 127] width 485 height 31
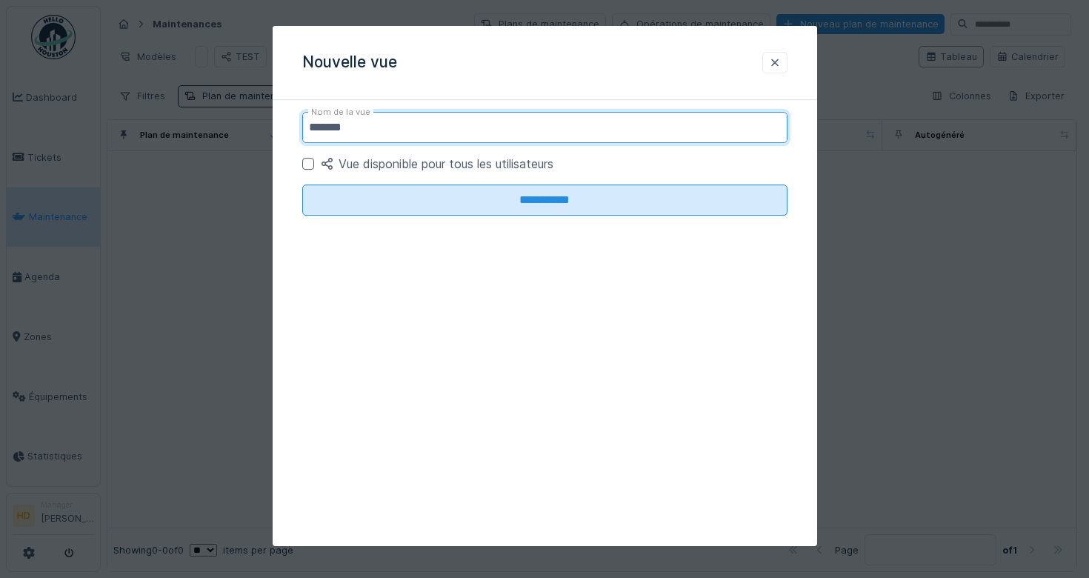
type input "*******"
click at [390, 308] on div "**********" at bounding box center [545, 286] width 545 height 520
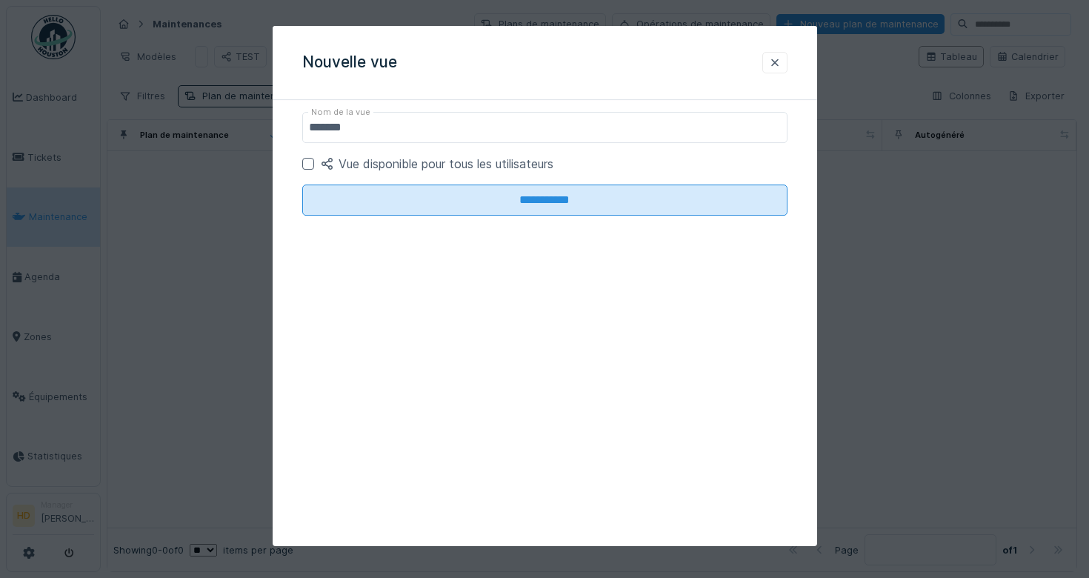
click at [305, 159] on div at bounding box center [308, 164] width 12 height 12
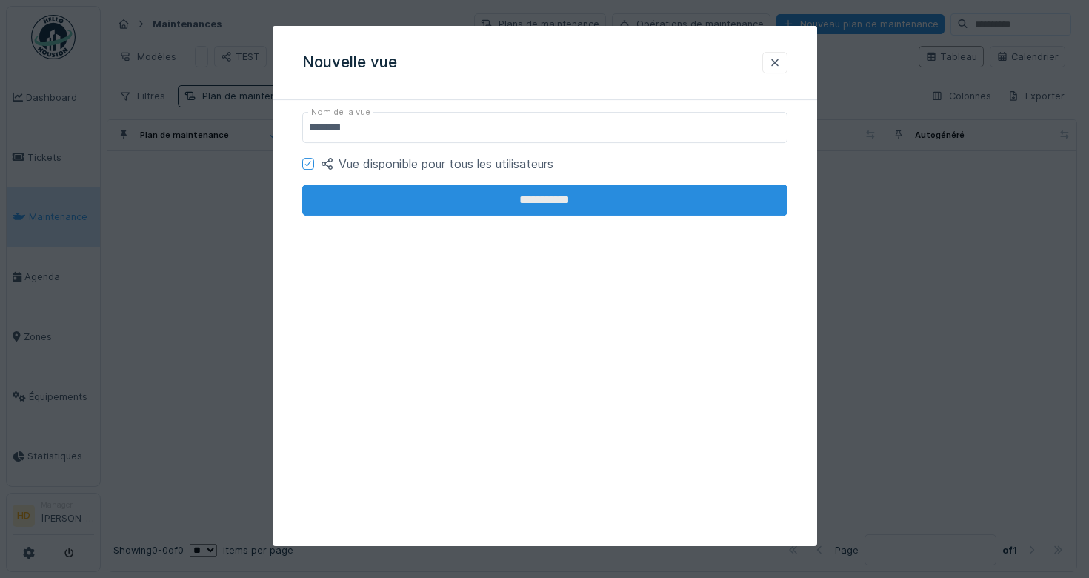
click at [342, 201] on input "**********" at bounding box center [544, 199] width 485 height 31
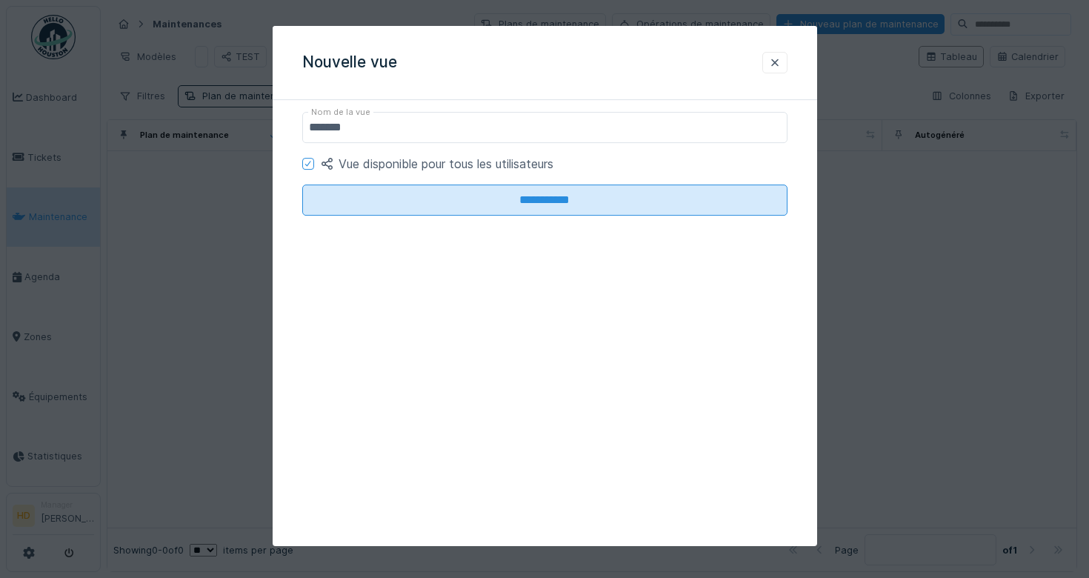
click at [244, 162] on div at bounding box center [544, 289] width 1089 height 578
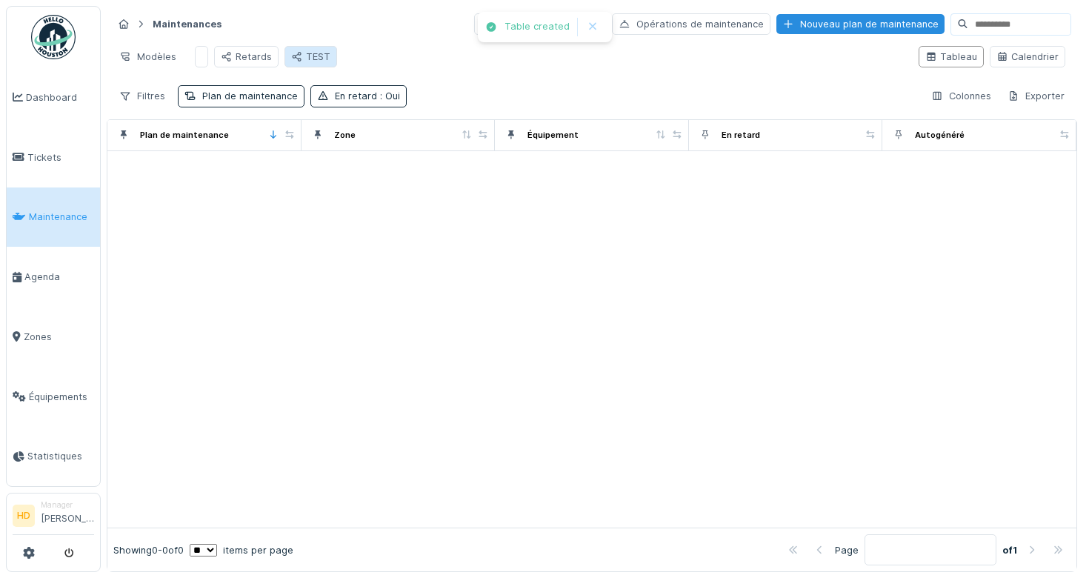
click at [303, 57] on div "TEST" at bounding box center [310, 57] width 39 height 14
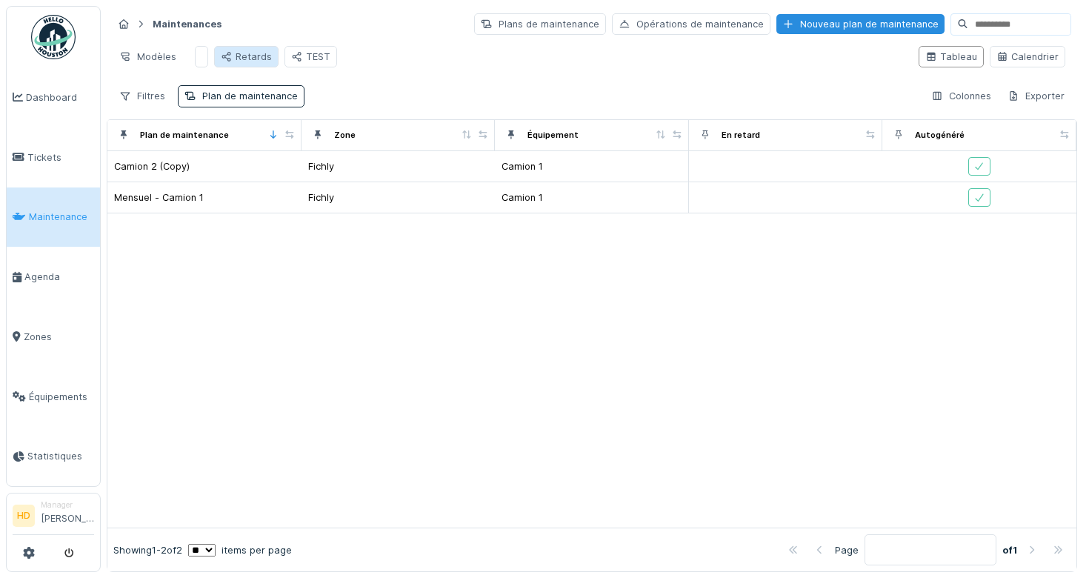
click at [264, 64] on div "Retards" at bounding box center [246, 56] width 64 height 21
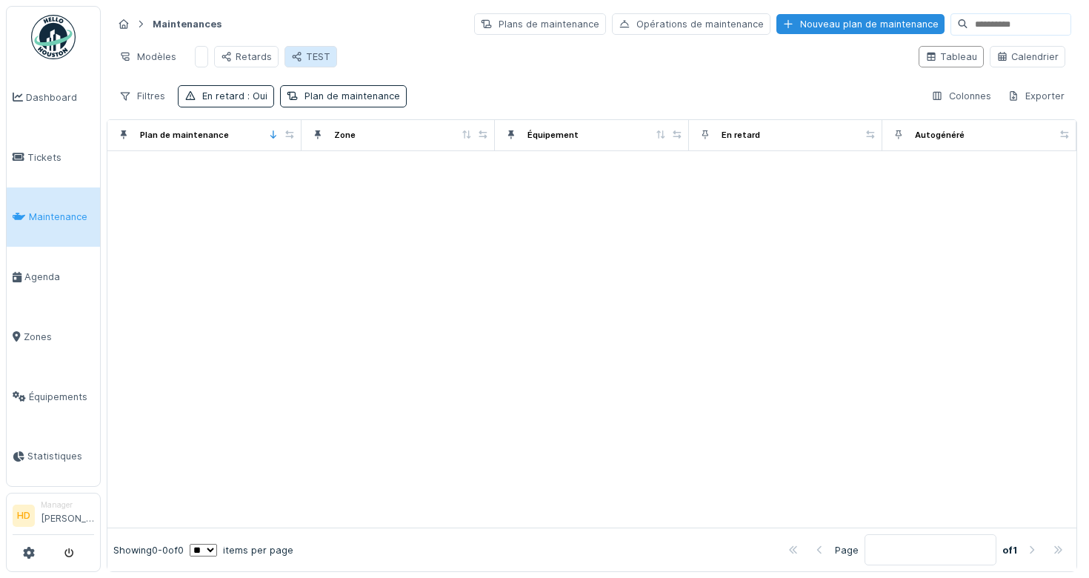
click at [305, 56] on div "TEST" at bounding box center [310, 57] width 39 height 14
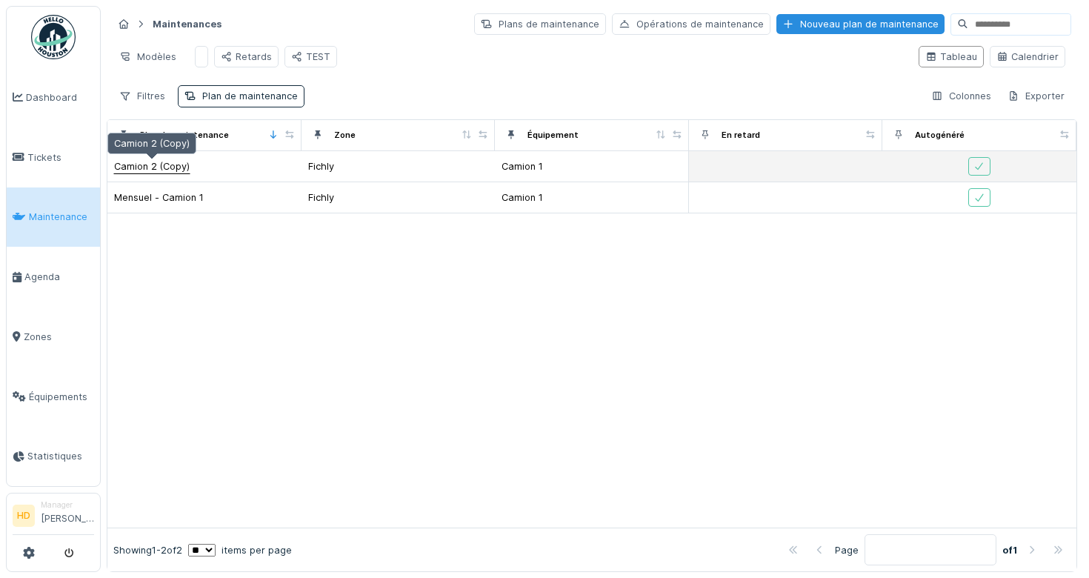
click at [154, 165] on div "Camion 2 (Copy)" at bounding box center [152, 166] width 76 height 14
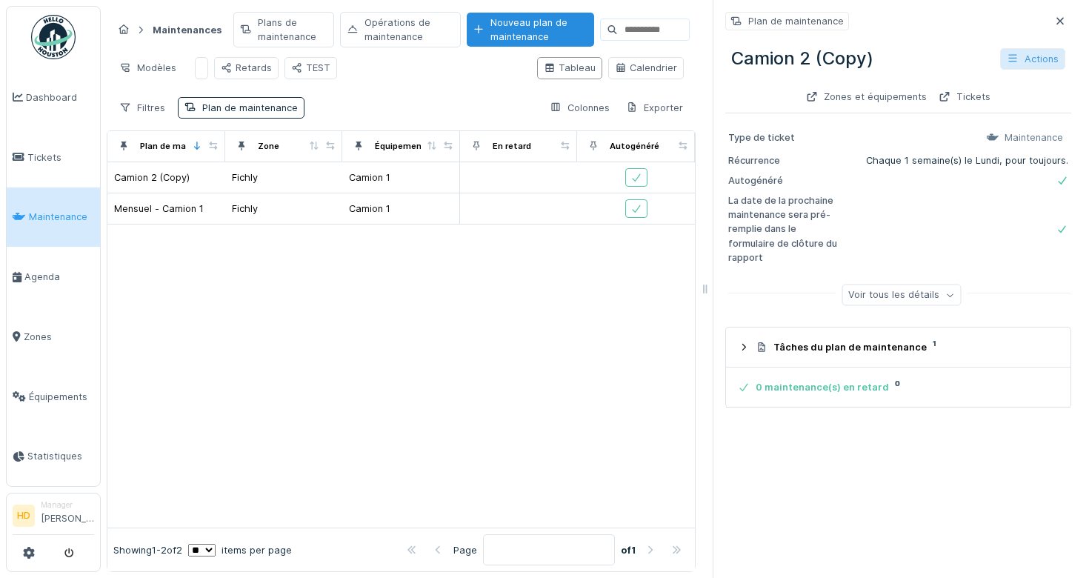
click at [1017, 67] on div "Actions" at bounding box center [1032, 58] width 65 height 21
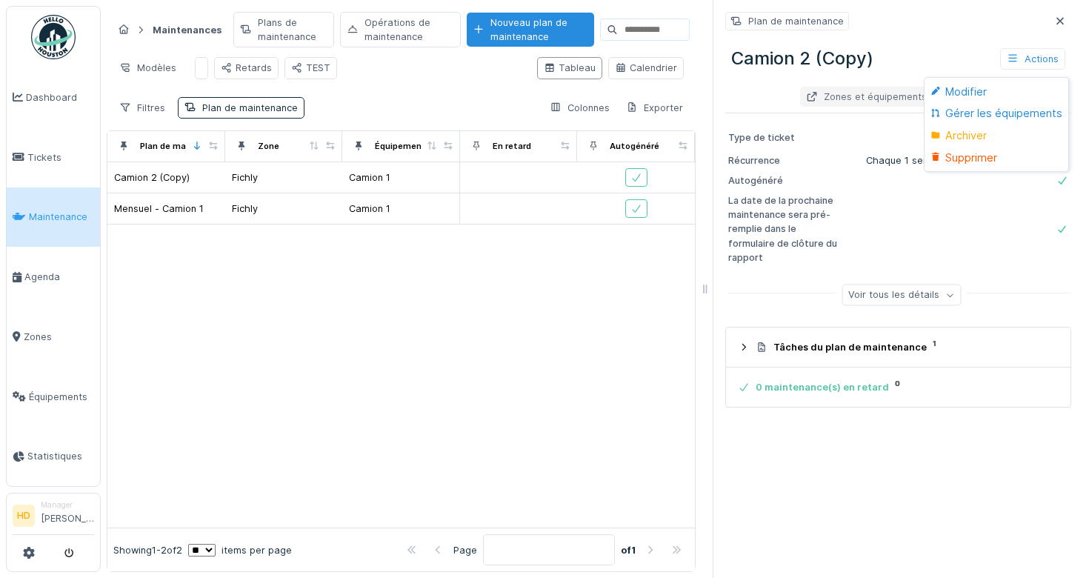
click at [885, 103] on div "Zones et équipements" at bounding box center [866, 97] width 133 height 20
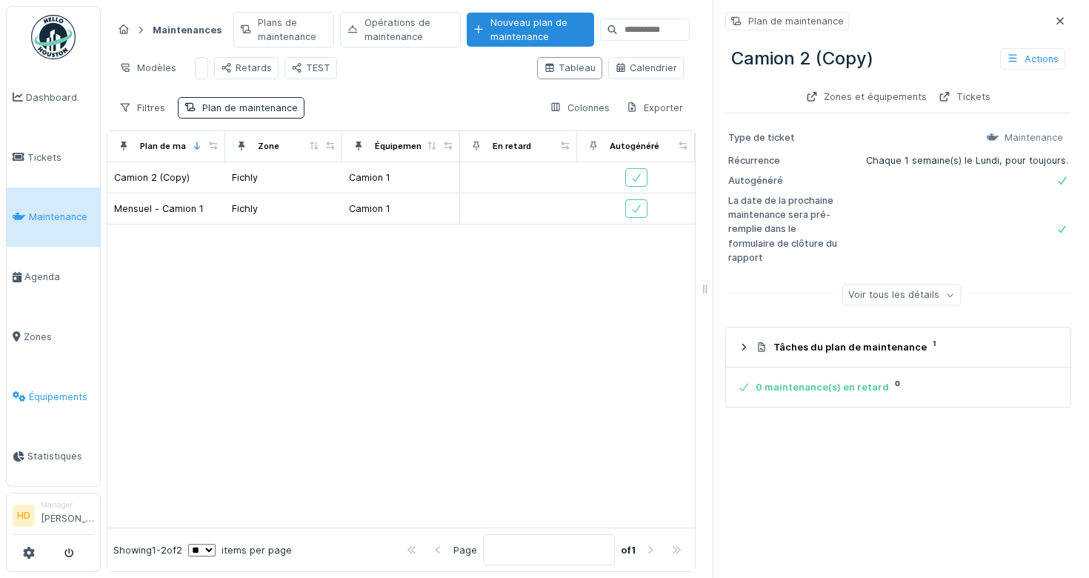
click at [71, 393] on span "Équipements" at bounding box center [61, 397] width 65 height 14
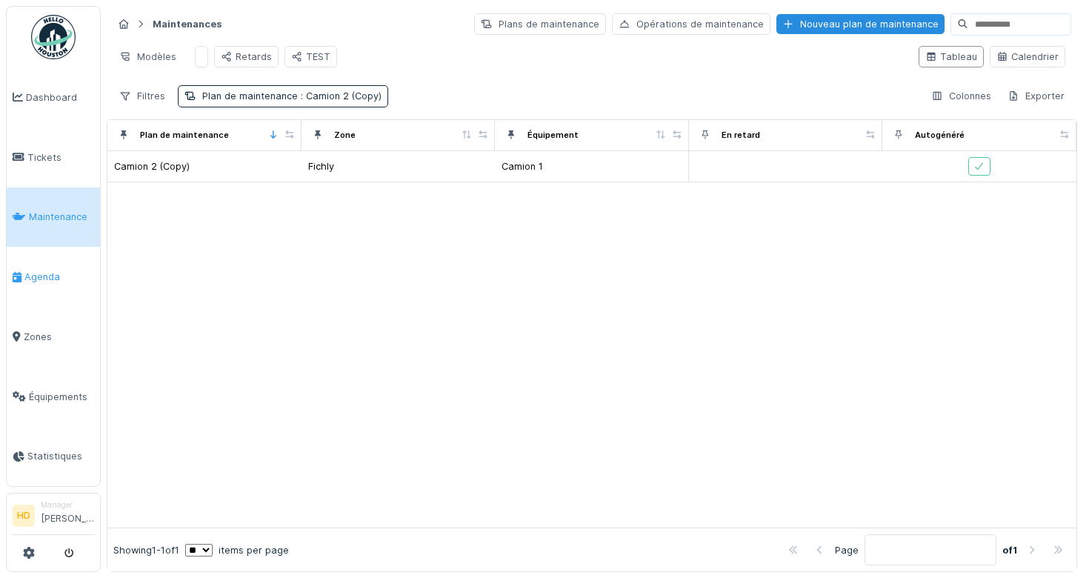
click at [78, 273] on span "Agenda" at bounding box center [59, 277] width 70 height 14
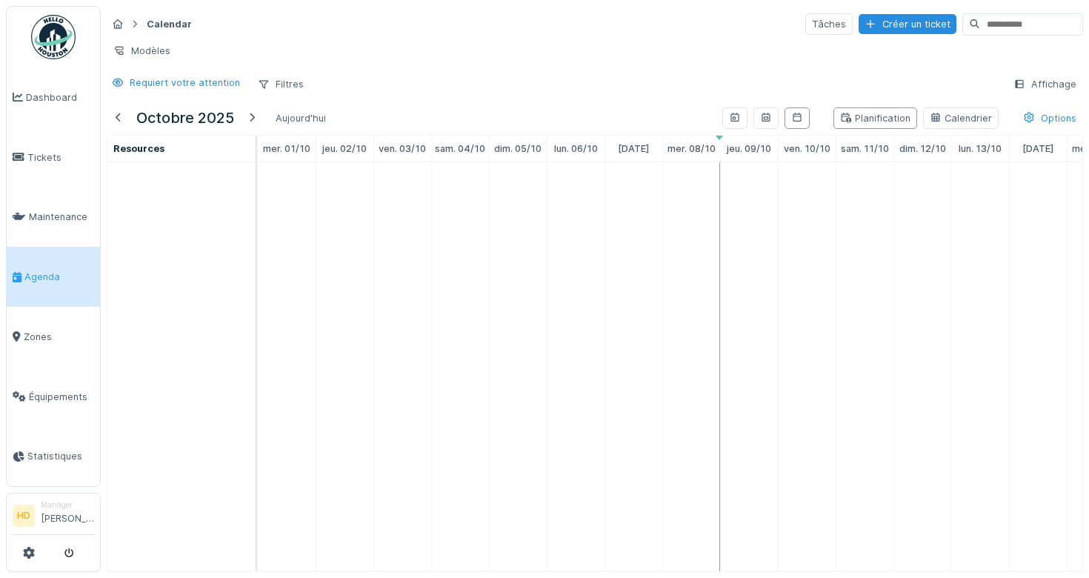
click at [192, 248] on div at bounding box center [180, 366] width 147 height 409
click at [117, 123] on div at bounding box center [119, 118] width 12 height 14
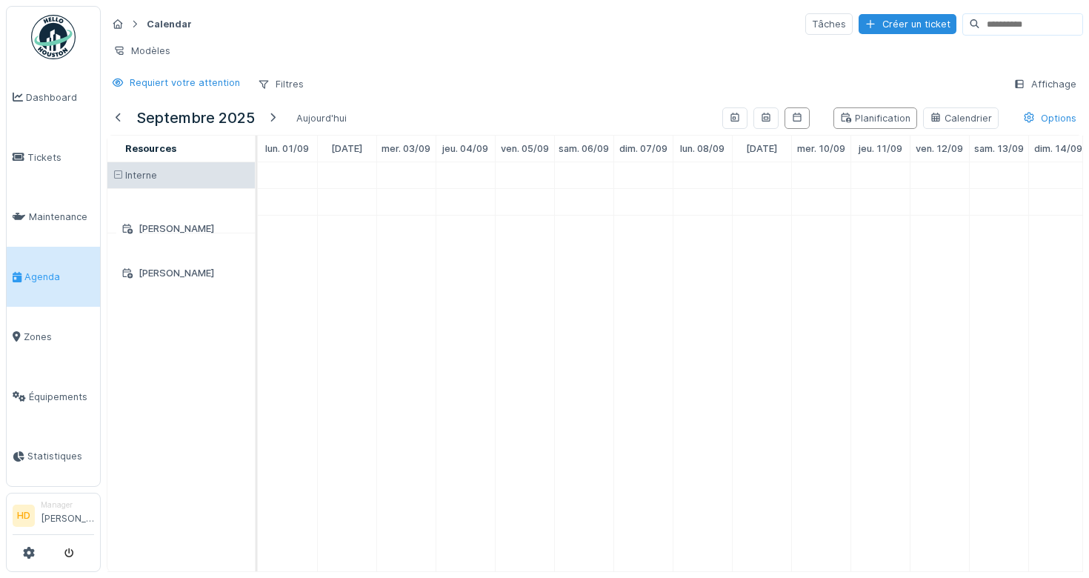
click at [316, 103] on div "septembre 2025 Aujourd'hui" at bounding box center [230, 118] width 246 height 33
click at [316, 116] on div "Aujourd'hui" at bounding box center [321, 118] width 62 height 20
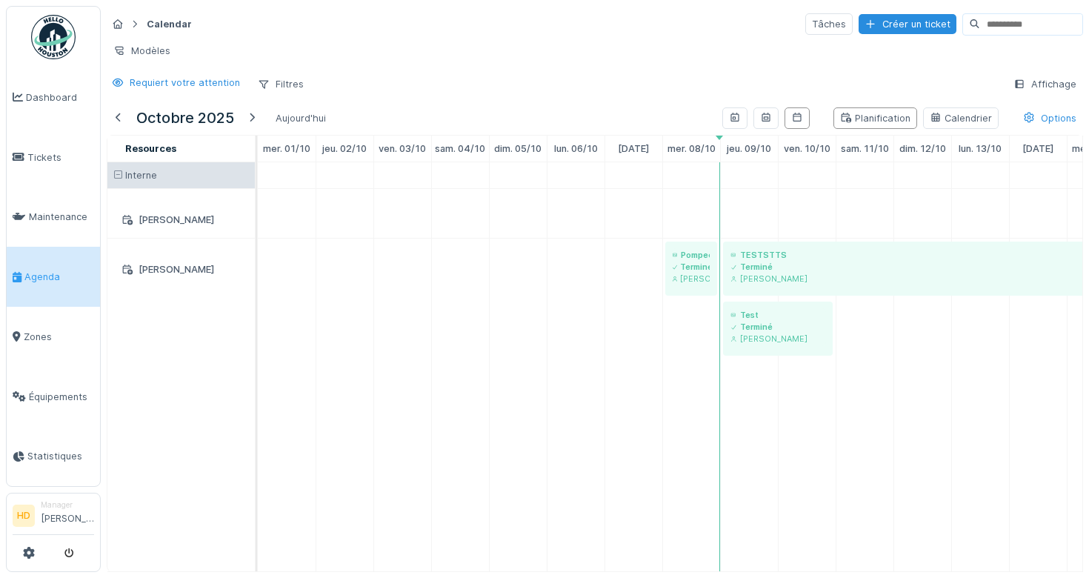
click at [139, 222] on div "[PERSON_NAME]" at bounding box center [181, 219] width 130 height 19
click at [270, 86] on div "Filtres" at bounding box center [280, 83] width 59 height 21
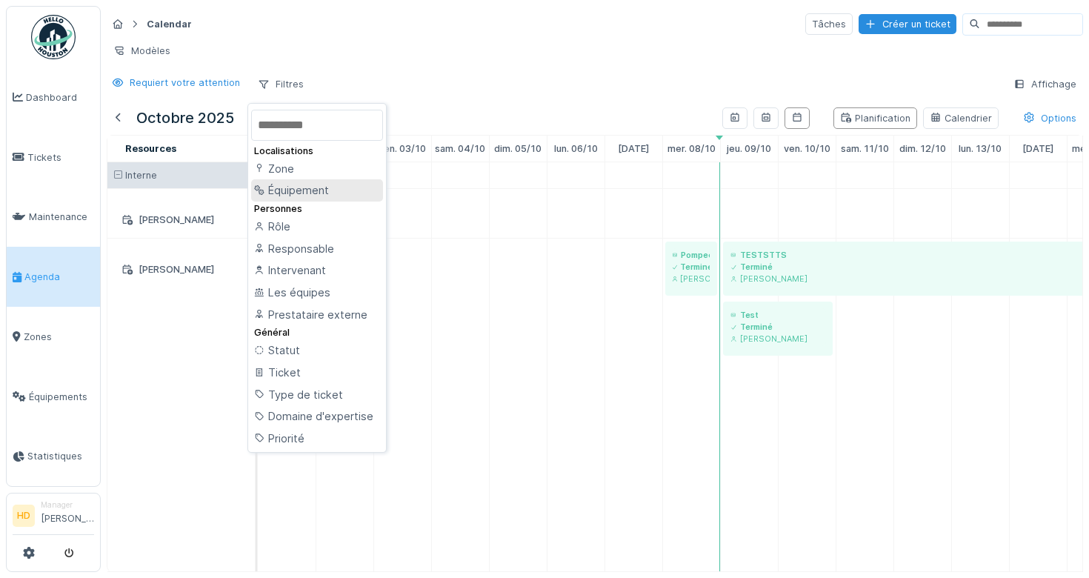
click at [284, 196] on div "Équipement" at bounding box center [317, 190] width 132 height 22
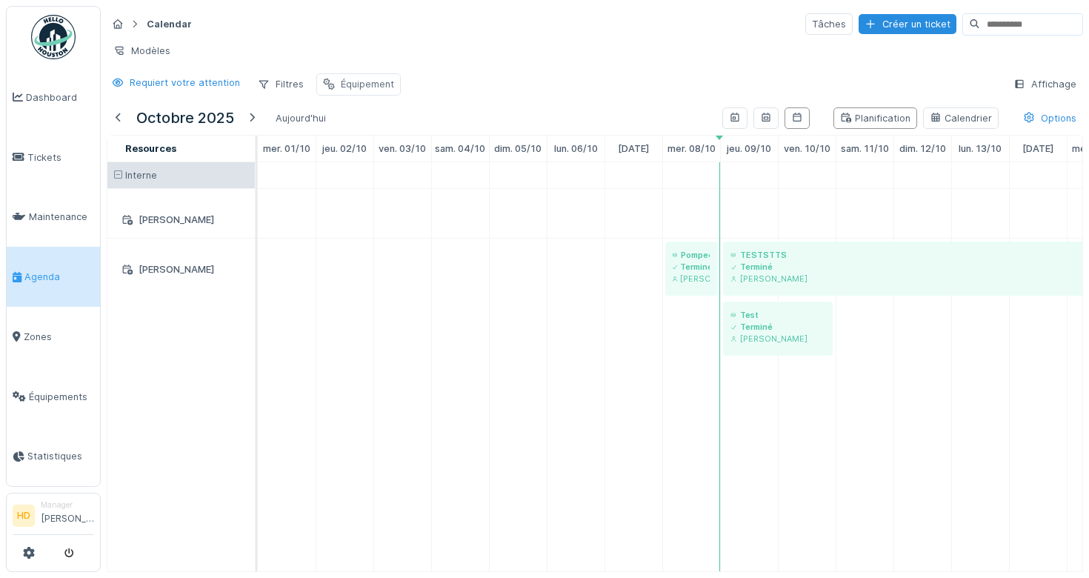
click at [325, 93] on div "Équipement" at bounding box center [358, 83] width 84 height 21
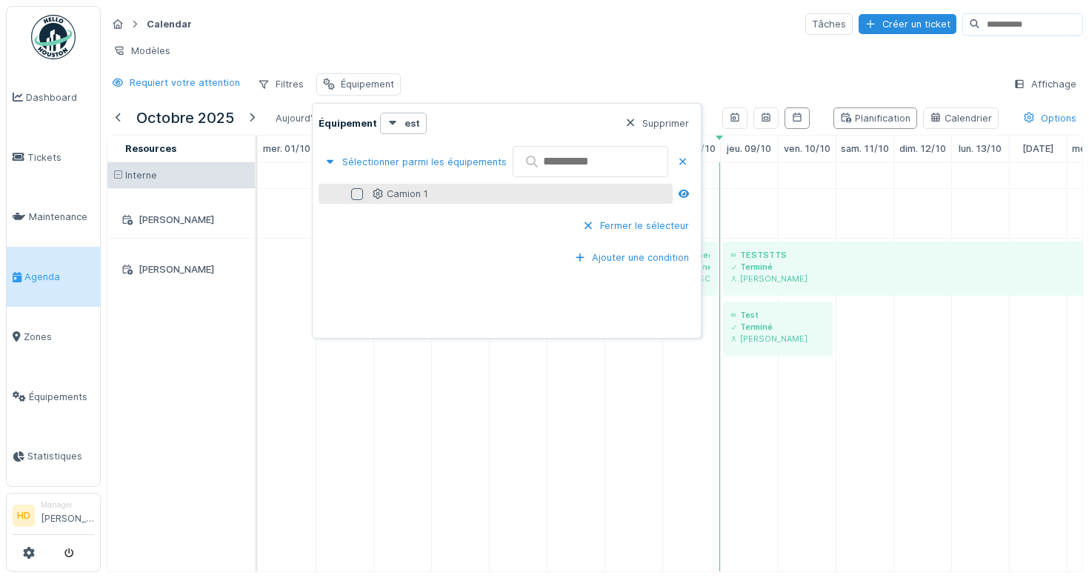
click at [355, 194] on div at bounding box center [357, 194] width 12 height 12
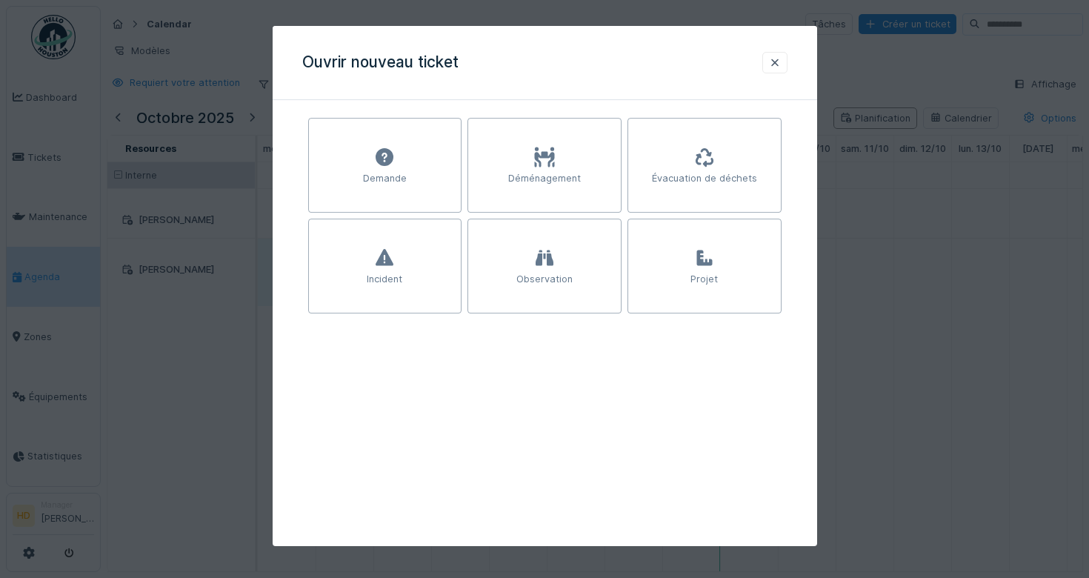
click at [247, 259] on div at bounding box center [544, 289] width 1089 height 578
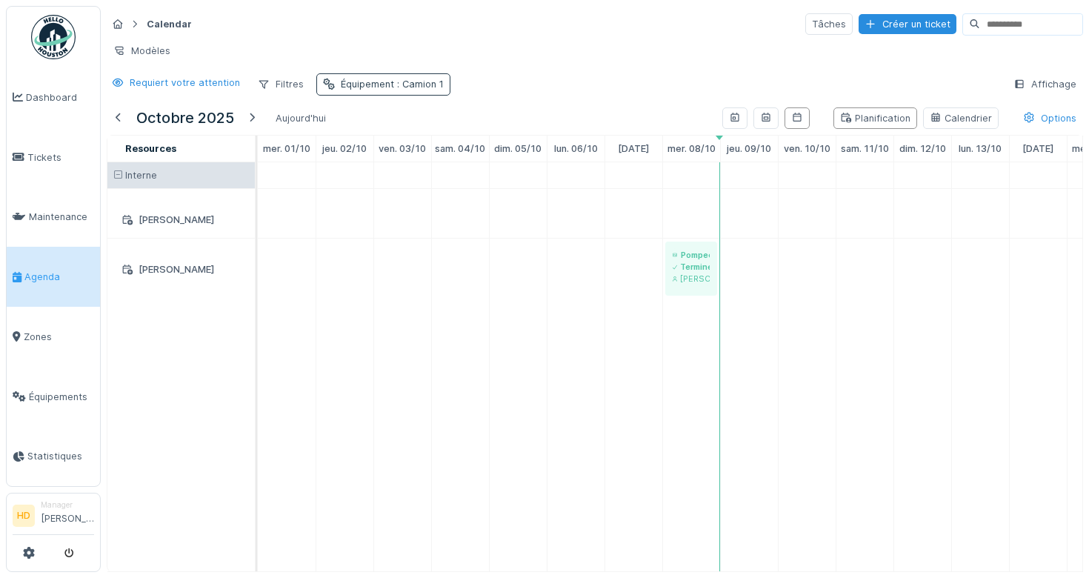
click at [343, 90] on div "Équipement : Camion 1" at bounding box center [392, 84] width 103 height 14
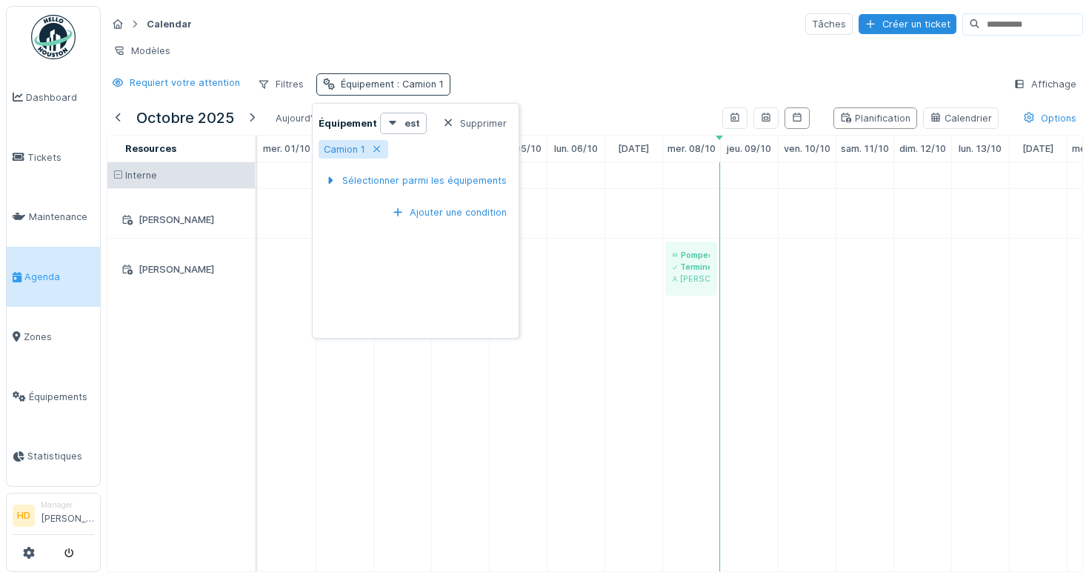
click at [343, 90] on div "Équipement : Camion 1" at bounding box center [392, 84] width 103 height 14
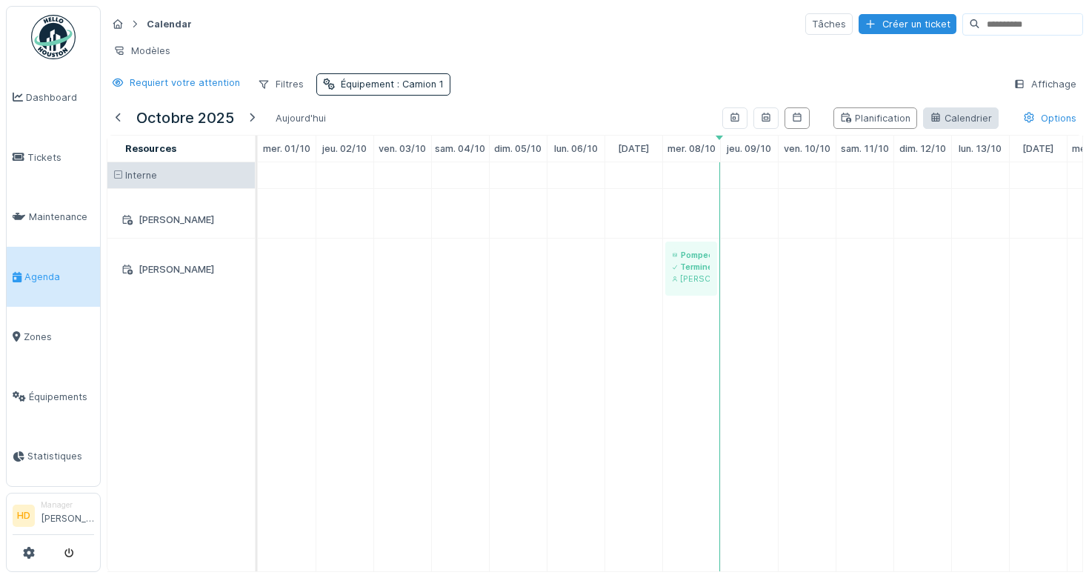
click at [948, 117] on div "Calendrier" at bounding box center [961, 118] width 62 height 14
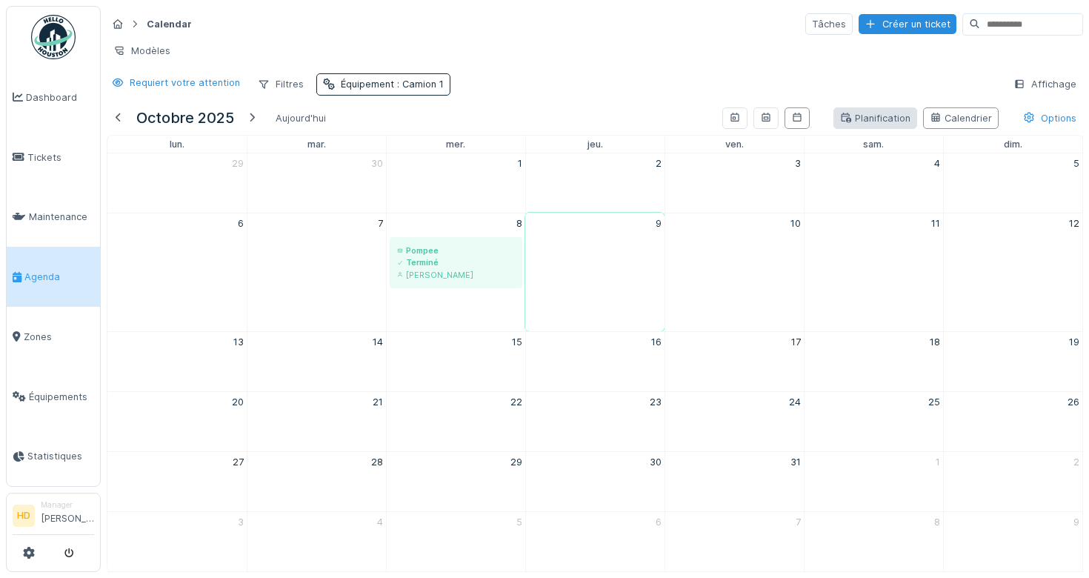
click at [888, 118] on div "Planification" at bounding box center [875, 118] width 70 height 14
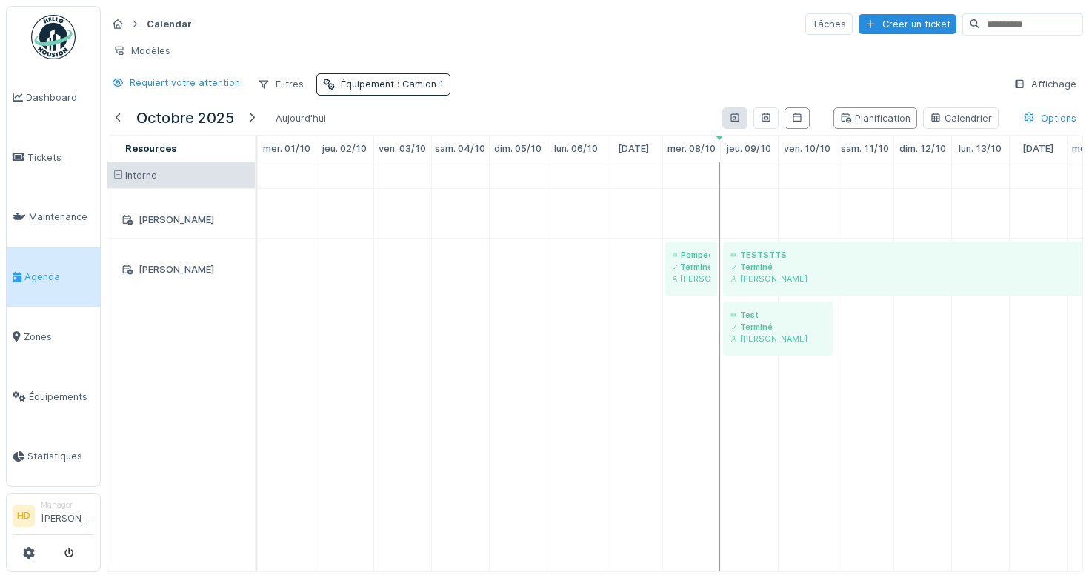
click at [729, 117] on div at bounding box center [734, 117] width 25 height 21
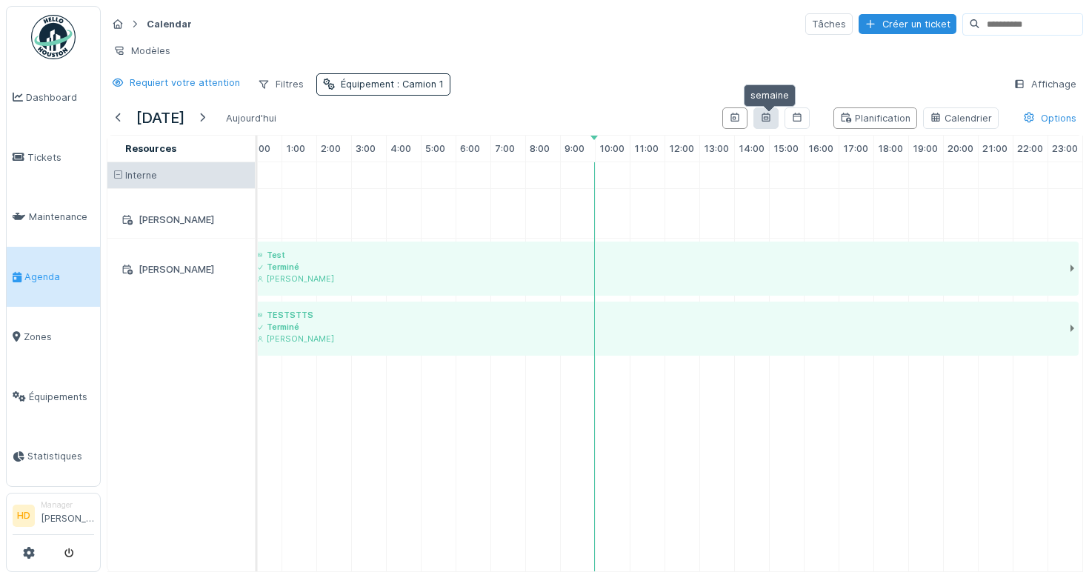
click at [765, 118] on icon at bounding box center [766, 118] width 12 height 10
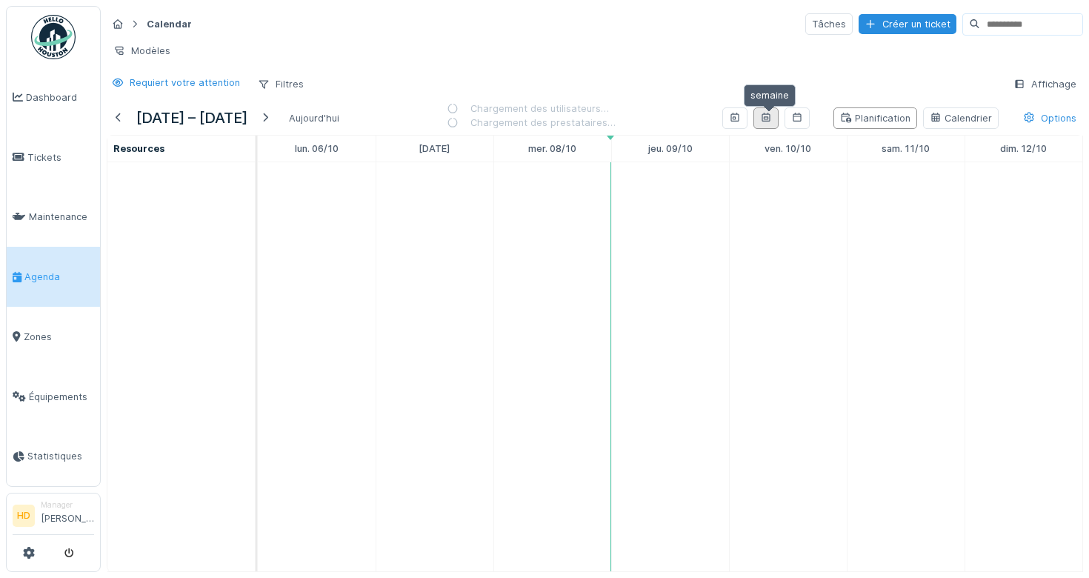
scroll to position [0, 0]
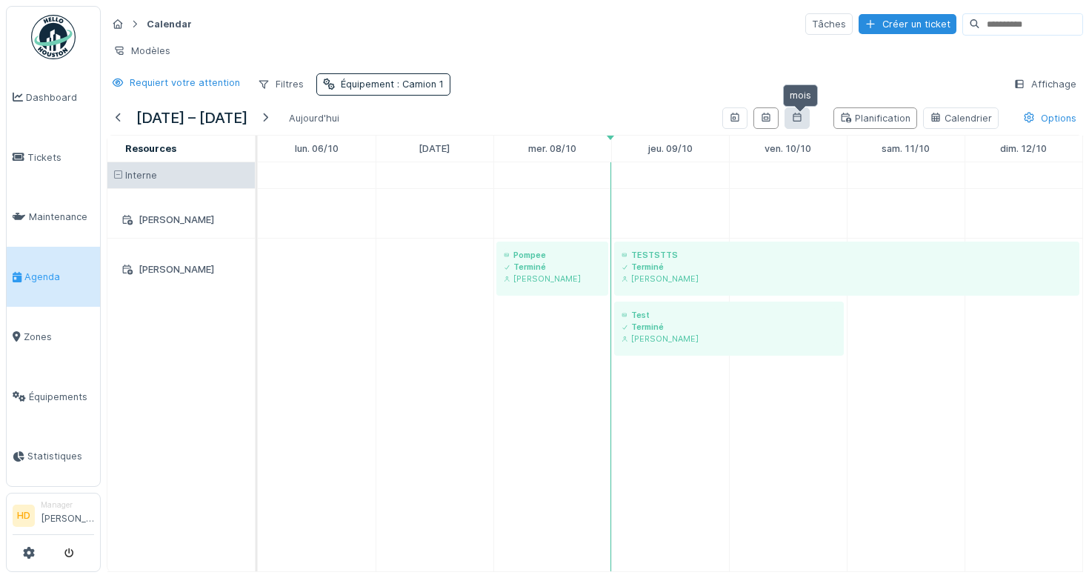
click at [799, 120] on icon at bounding box center [797, 118] width 12 height 10
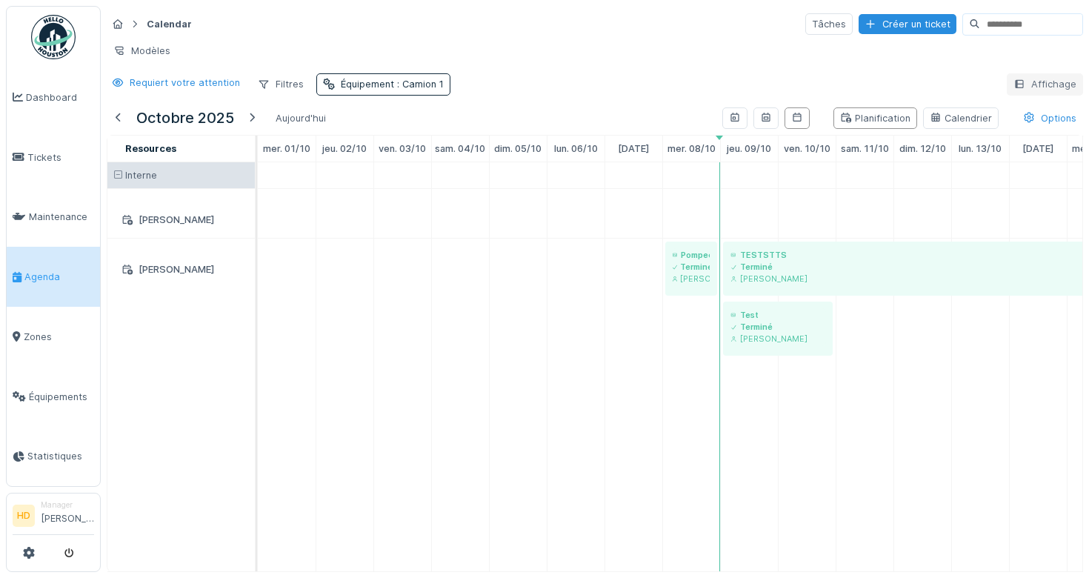
click at [1055, 77] on div "Affichage" at bounding box center [1045, 83] width 76 height 21
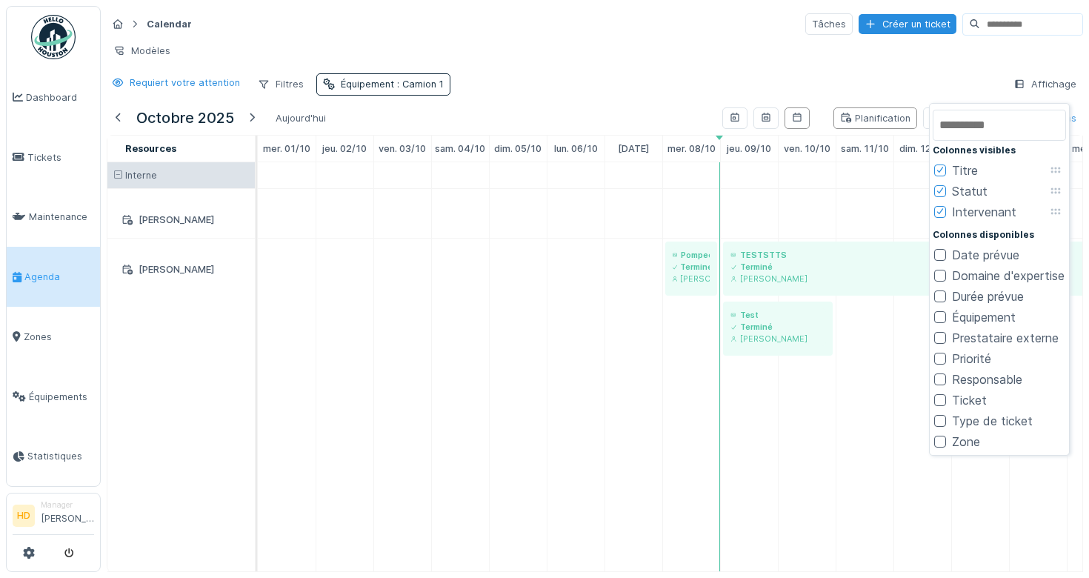
click at [945, 257] on div at bounding box center [940, 255] width 12 height 12
click at [939, 440] on div at bounding box center [940, 442] width 12 height 12
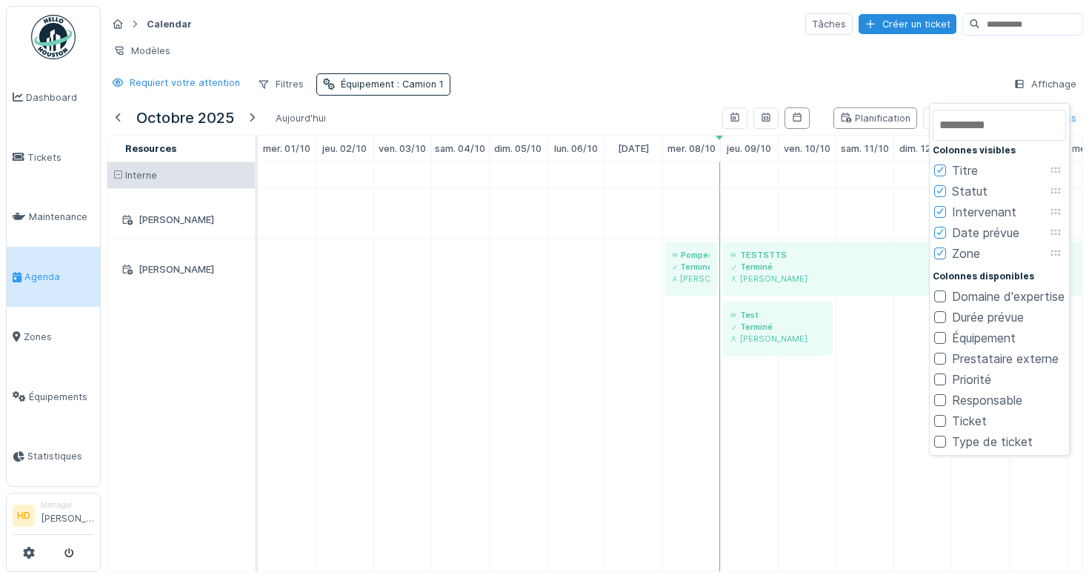
click at [939, 427] on div "Ticket" at bounding box center [960, 421] width 53 height 18
click at [939, 423] on div at bounding box center [940, 421] width 12 height 12
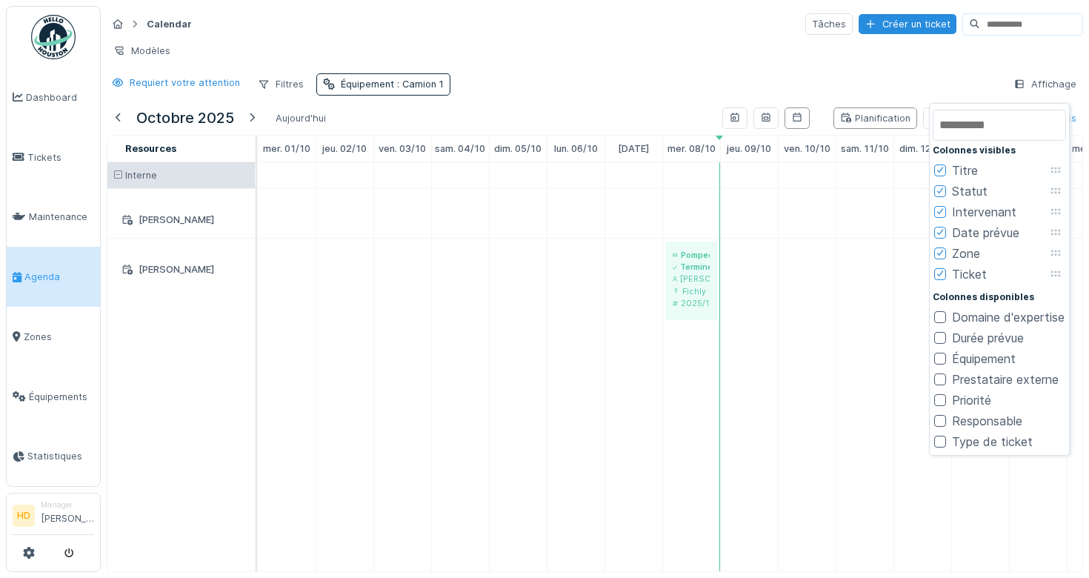
click at [939, 355] on div at bounding box center [940, 359] width 12 height 12
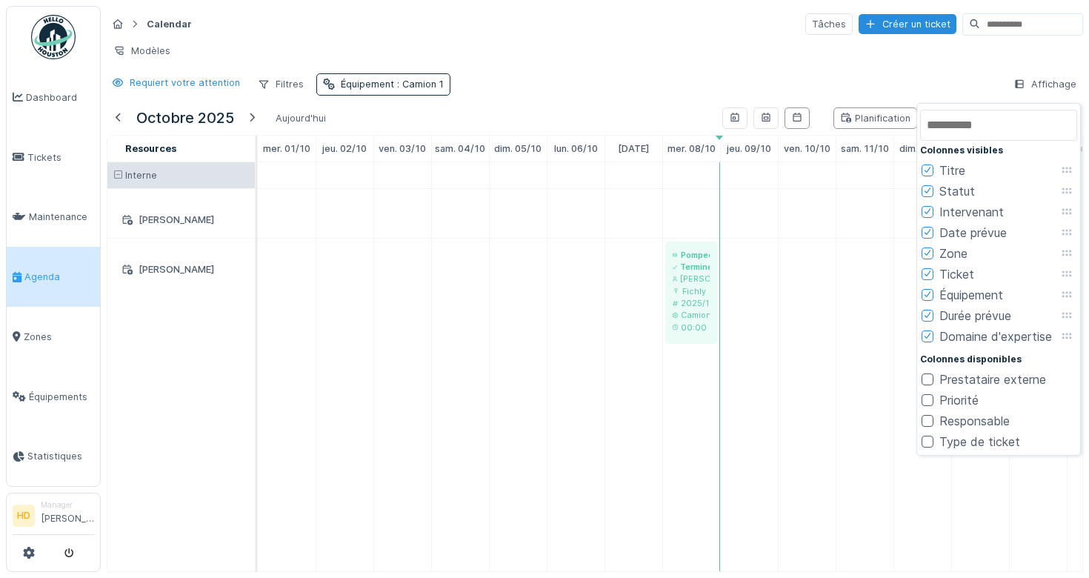
click at [935, 375] on div "Prestataire externe" at bounding box center [984, 379] width 124 height 18
click at [931, 376] on div at bounding box center [928, 379] width 12 height 12
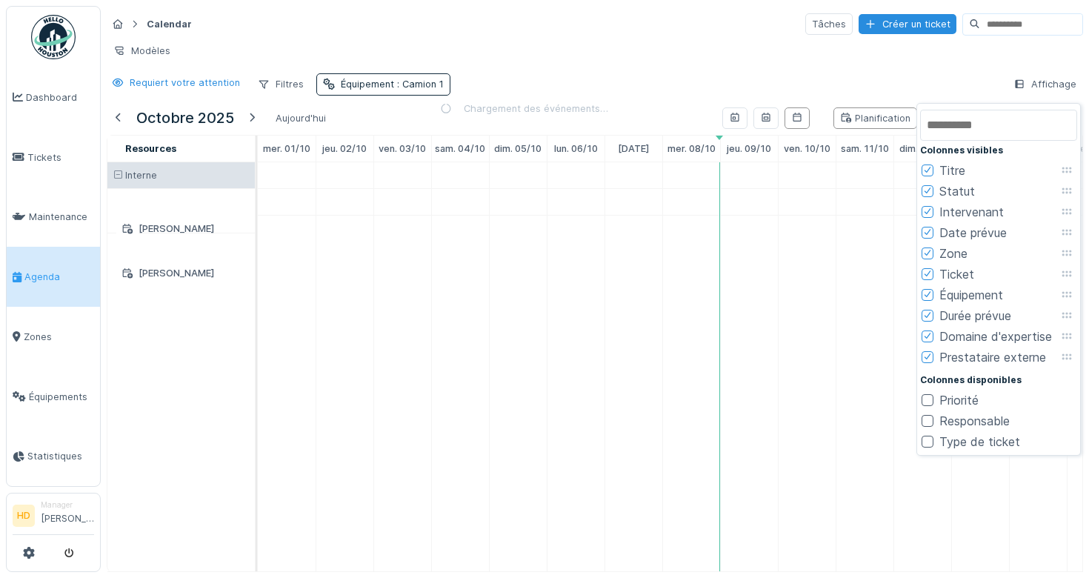
click at [928, 405] on div "Priorité" at bounding box center [950, 400] width 57 height 18
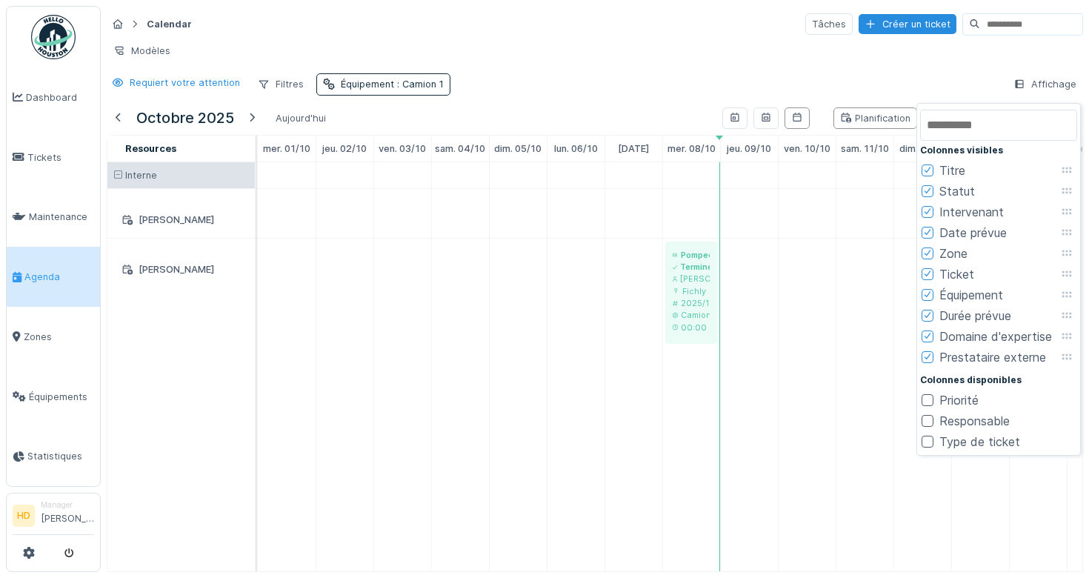
click at [929, 398] on div at bounding box center [928, 400] width 12 height 12
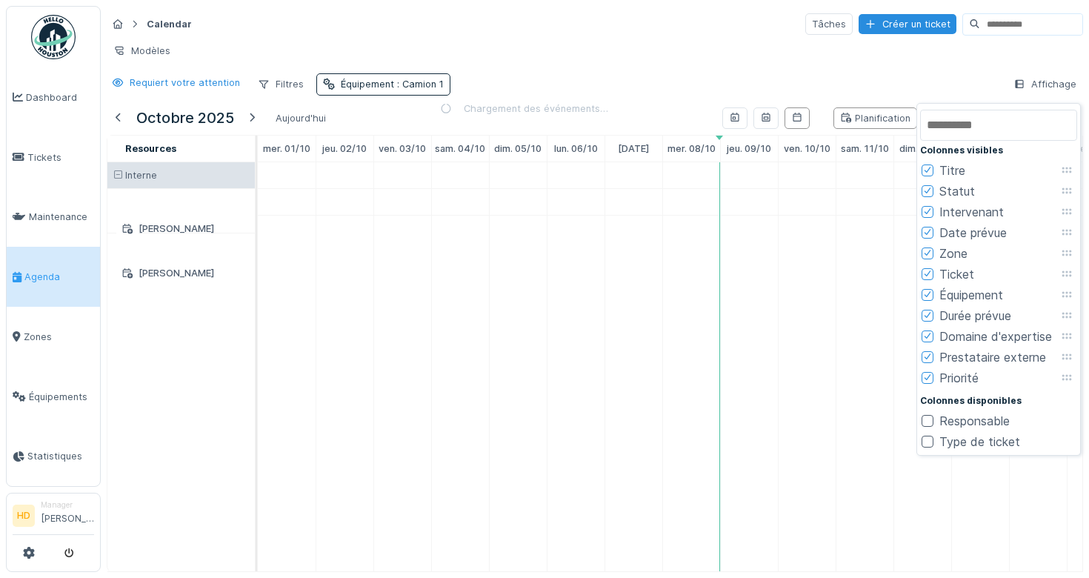
click at [928, 418] on div at bounding box center [928, 421] width 12 height 12
click at [928, 438] on div at bounding box center [928, 442] width 12 height 12
click at [996, 83] on div "Requiert votre attention Filtres Équipement : Camion 1 Affichage" at bounding box center [595, 83] width 977 height 21
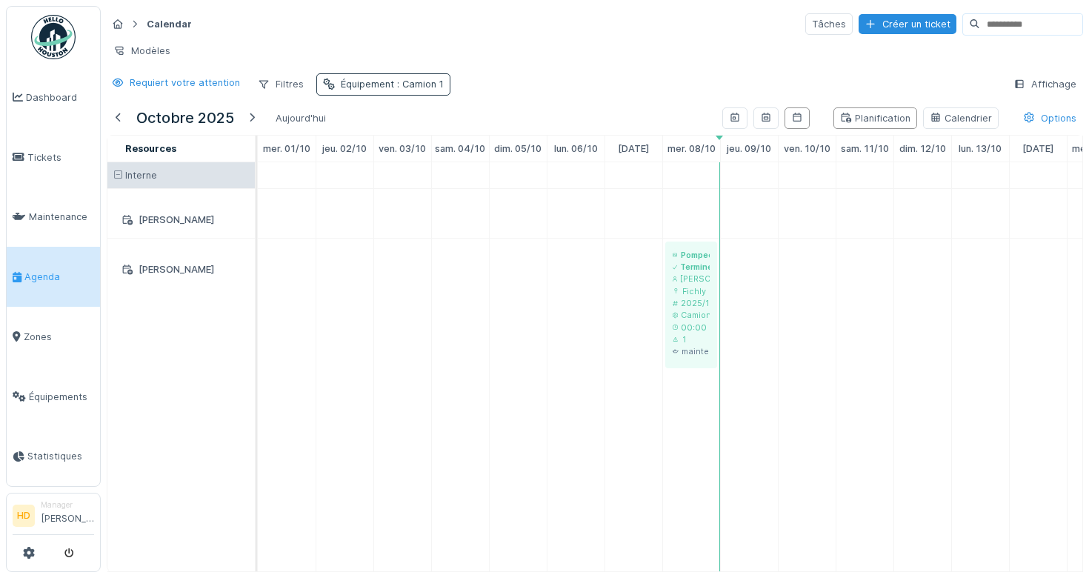
click at [359, 76] on div "Équipement : Camion 1" at bounding box center [383, 83] width 134 height 21
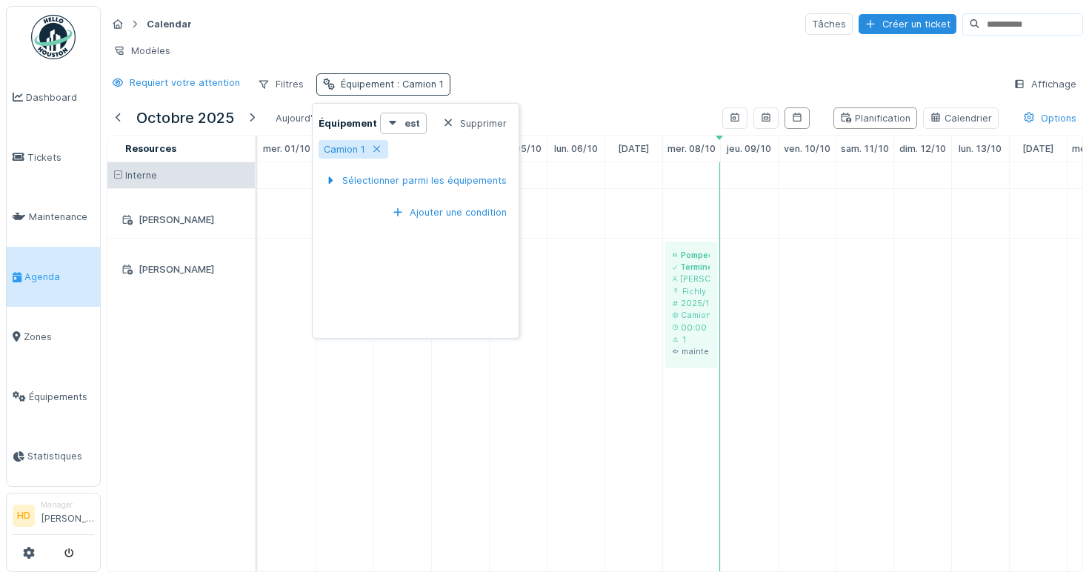
click at [359, 77] on div "Équipement : Camion 1" at bounding box center [392, 84] width 103 height 14
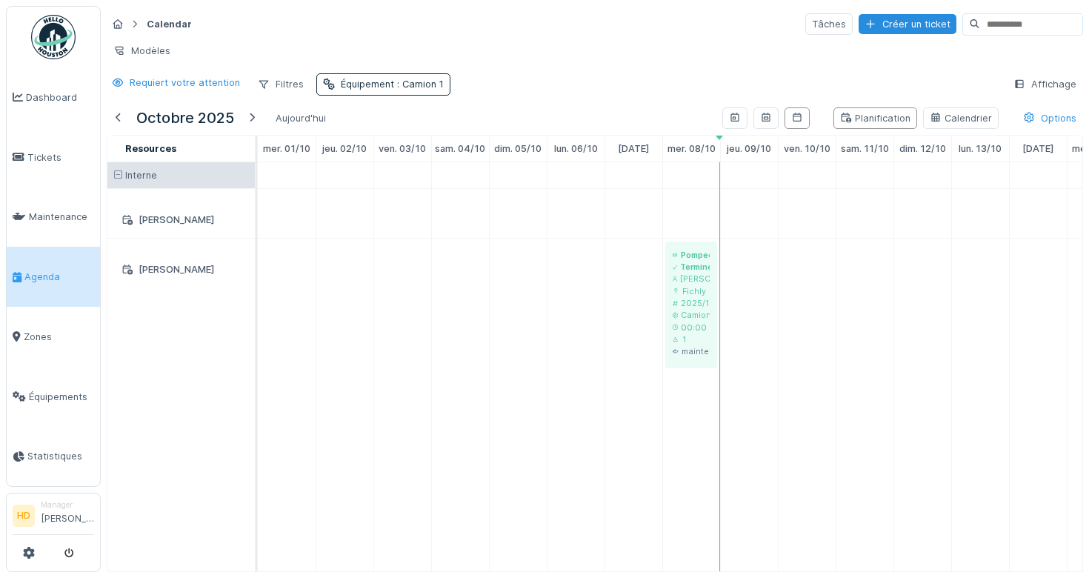
click at [160, 62] on div "Calendar Tâches Créer un ticket Modèles Requiert votre attention Filtres Équipe…" at bounding box center [595, 54] width 988 height 96
click at [160, 52] on div "Modèles" at bounding box center [142, 50] width 70 height 21
click at [276, 85] on div "Filtres" at bounding box center [280, 83] width 59 height 21
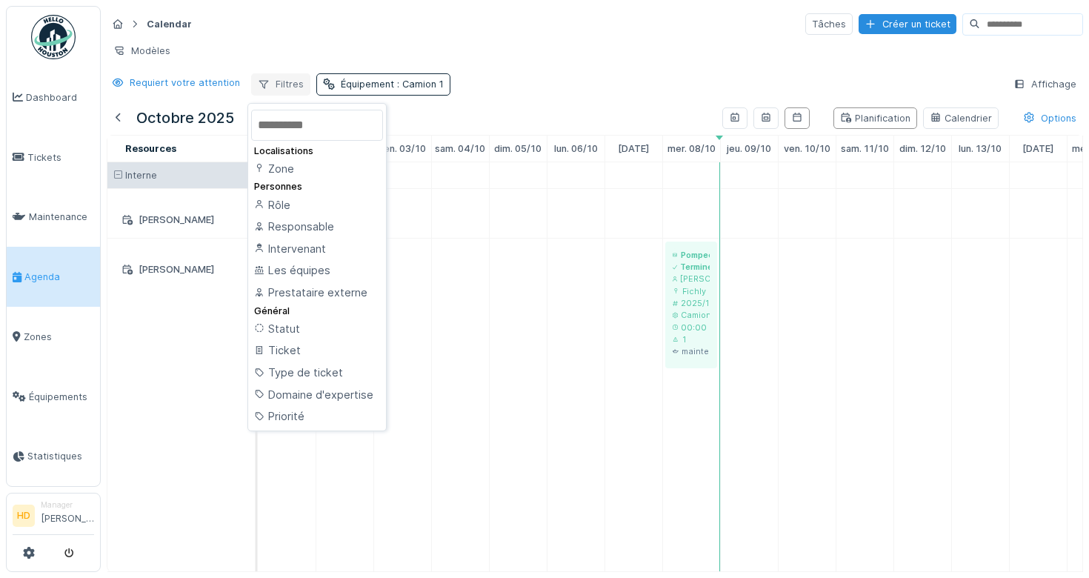
click at [276, 85] on div "Filtres" at bounding box center [280, 83] width 59 height 21
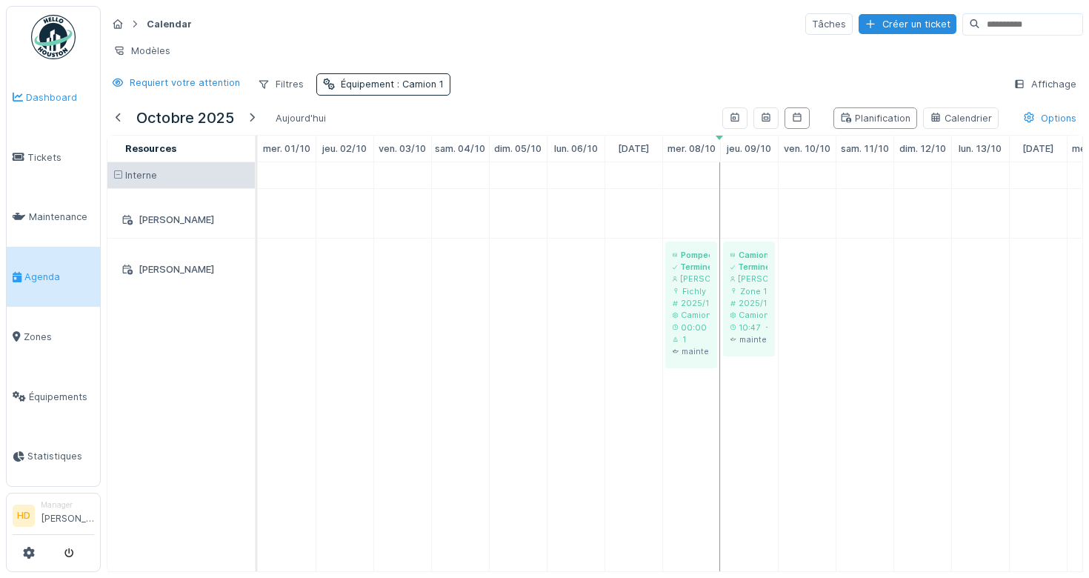
click at [66, 93] on span "Dashboard" at bounding box center [60, 97] width 68 height 14
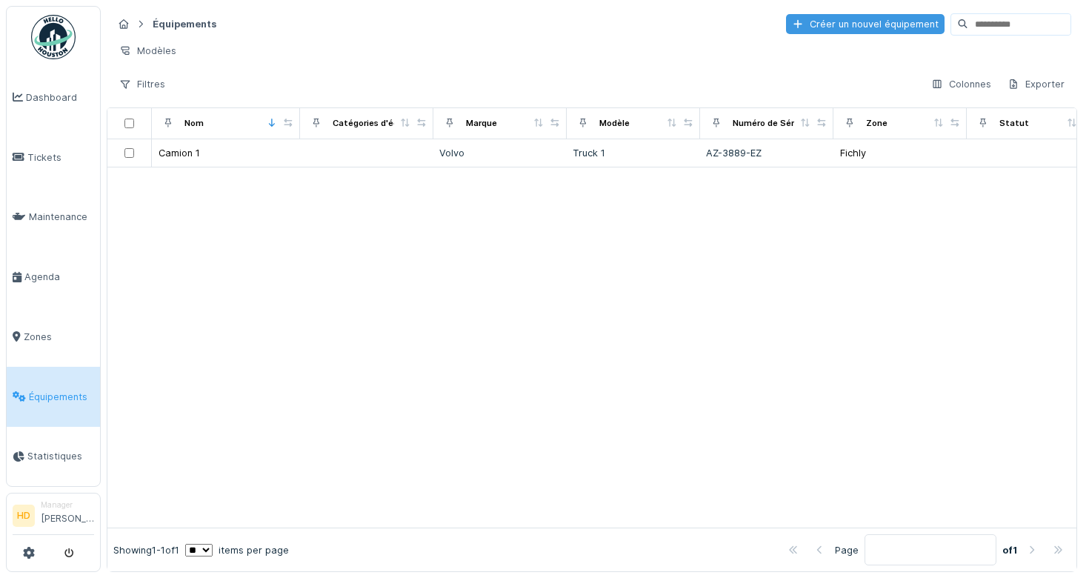
click at [875, 16] on div "Créer un nouvel équipement" at bounding box center [865, 24] width 159 height 20
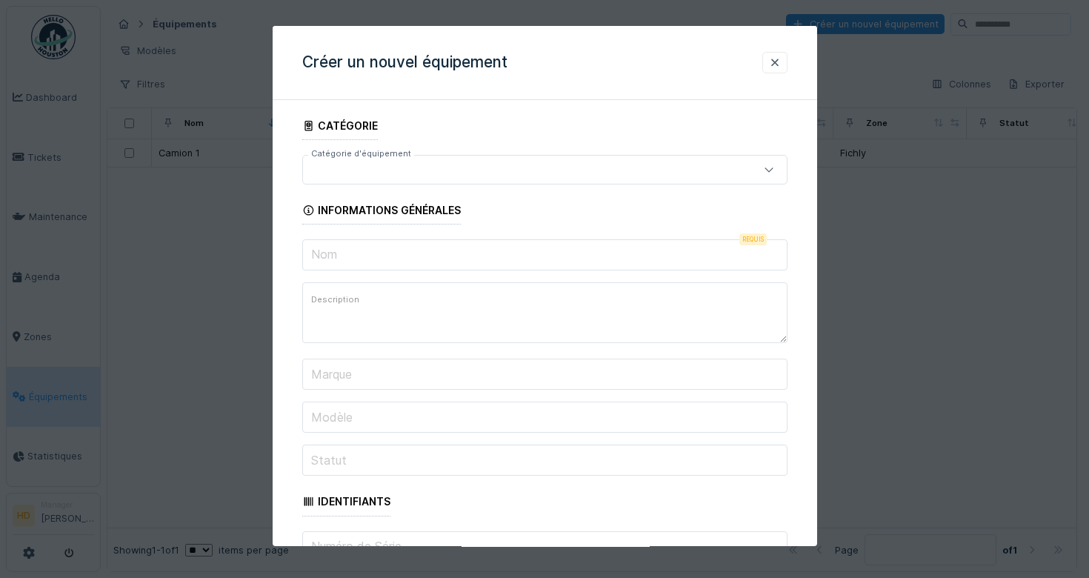
click at [484, 181] on div at bounding box center [544, 170] width 485 height 30
type input "********"
click at [477, 305] on textarea "Description" at bounding box center [544, 312] width 485 height 61
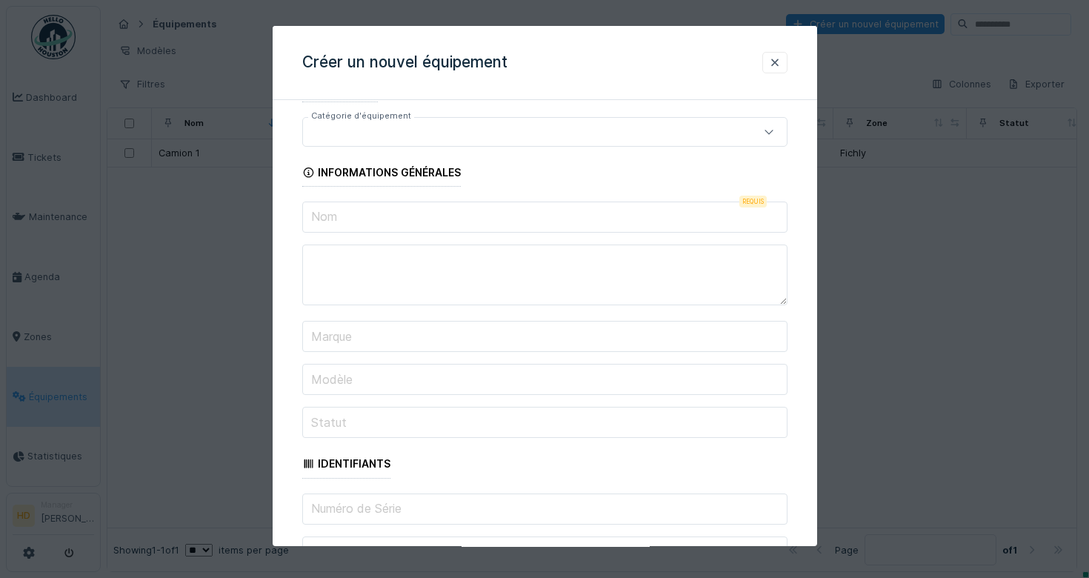
scroll to position [50, 0]
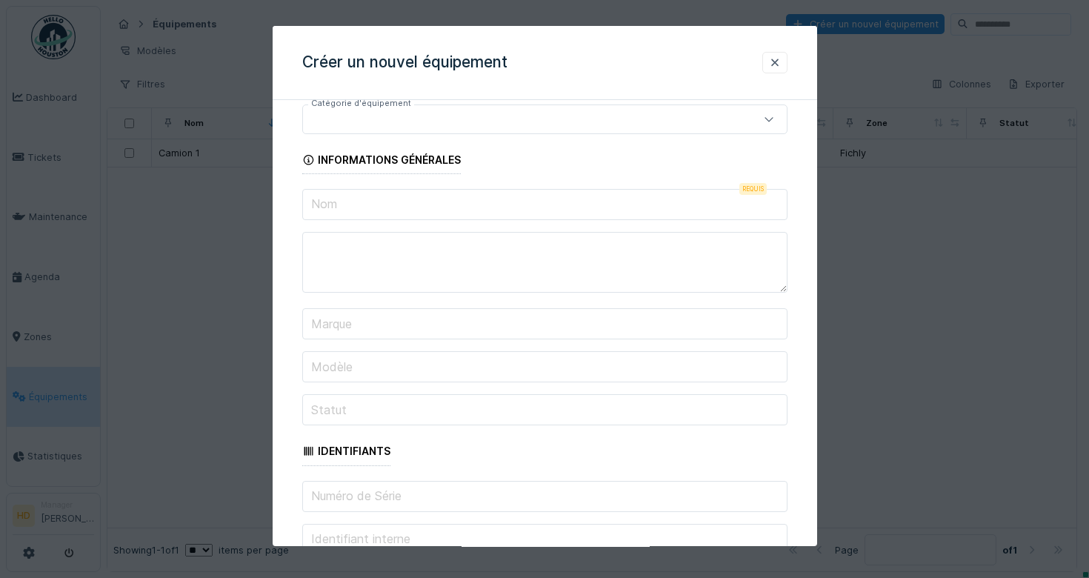
click at [451, 204] on input "Nom" at bounding box center [544, 204] width 485 height 31
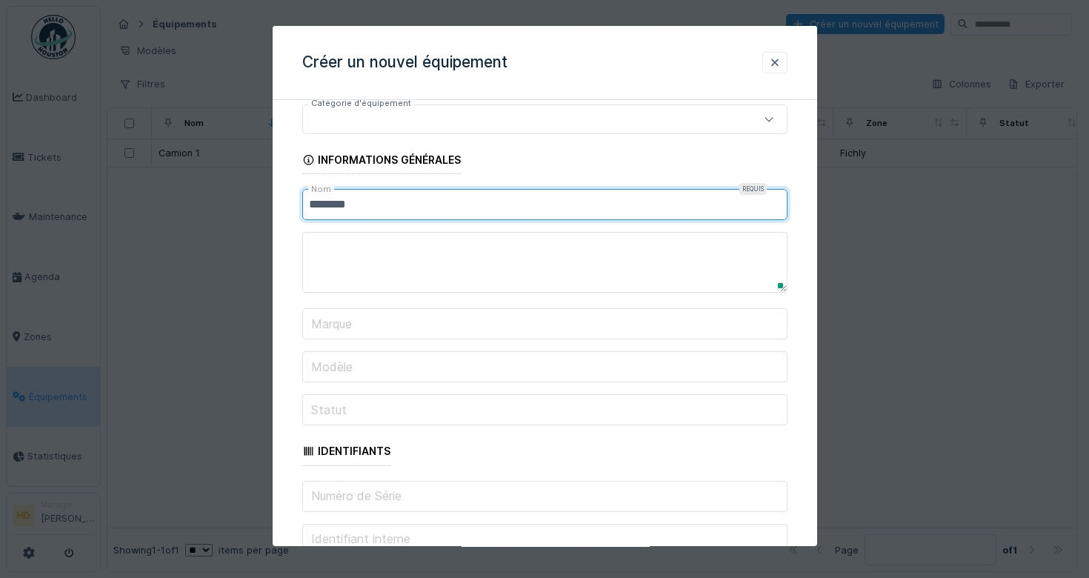
type input "********"
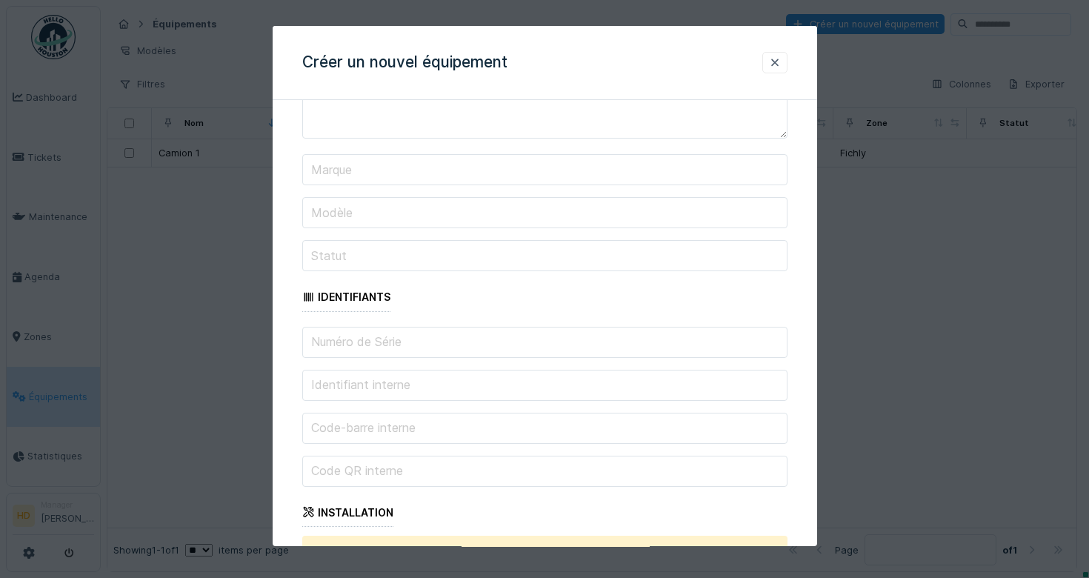
scroll to position [253, 0]
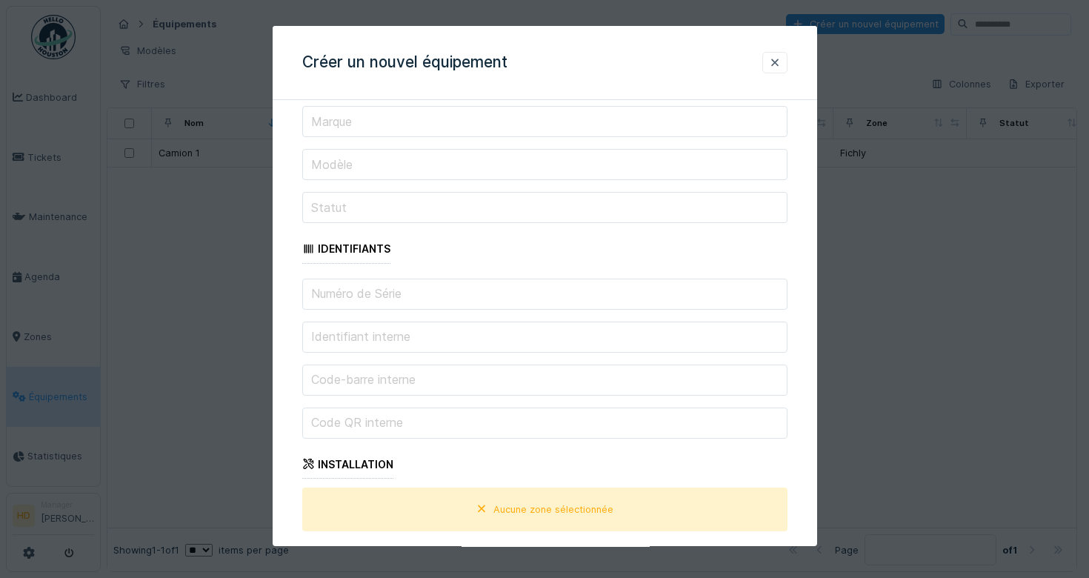
click at [427, 130] on input "Marque" at bounding box center [544, 122] width 485 height 31
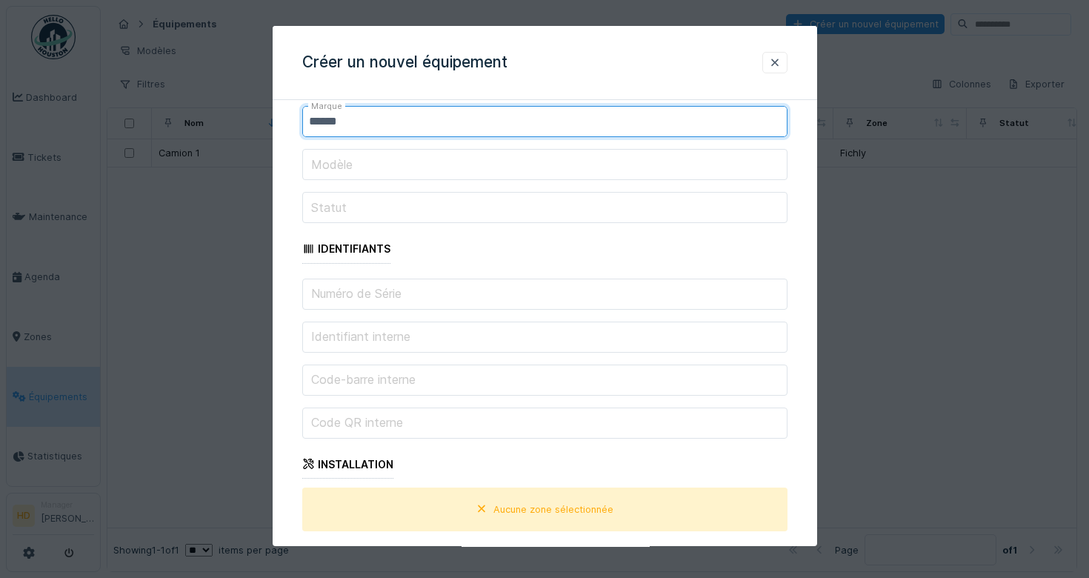
type input "******"
click at [446, 157] on input "Modèle" at bounding box center [544, 165] width 485 height 31
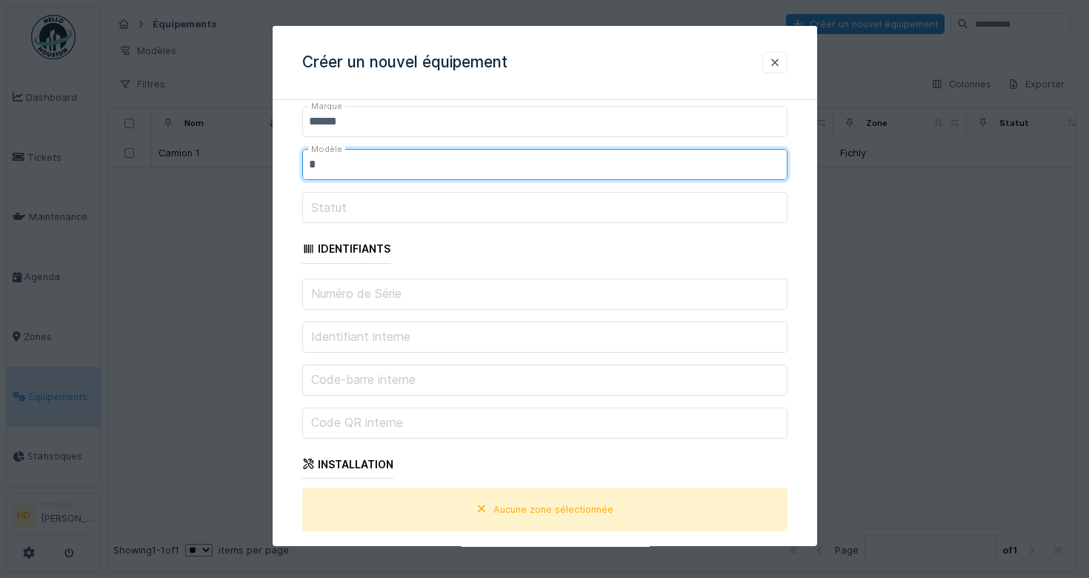
type input "*"
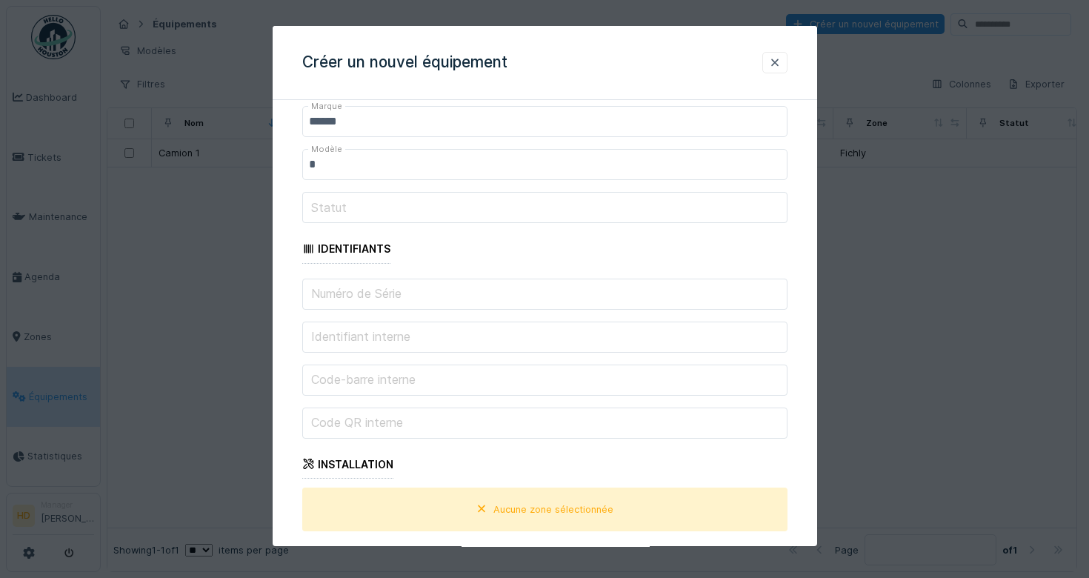
click at [459, 200] on input "Statut" at bounding box center [544, 208] width 485 height 31
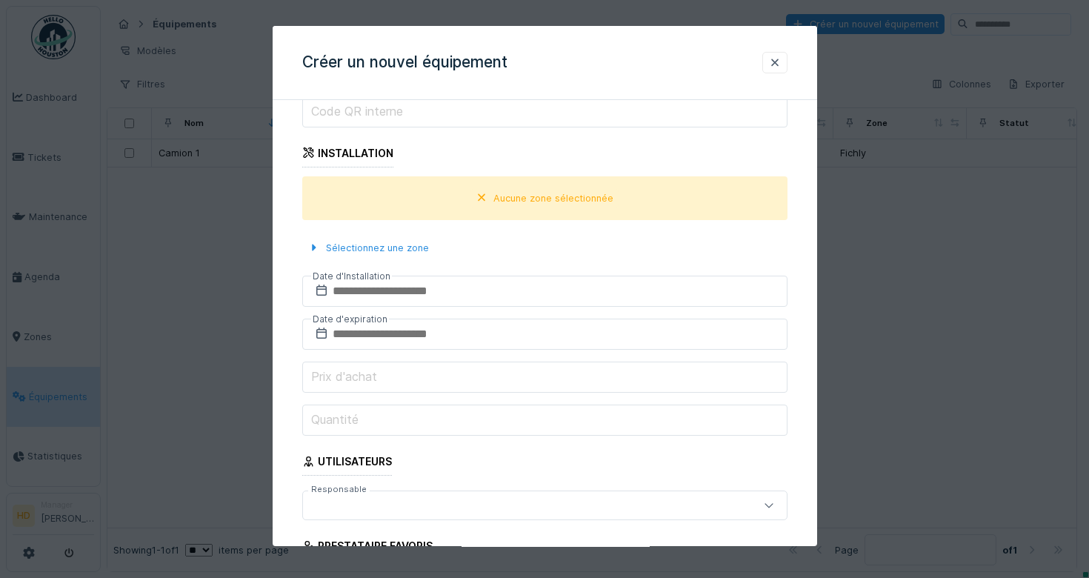
scroll to position [704, 0]
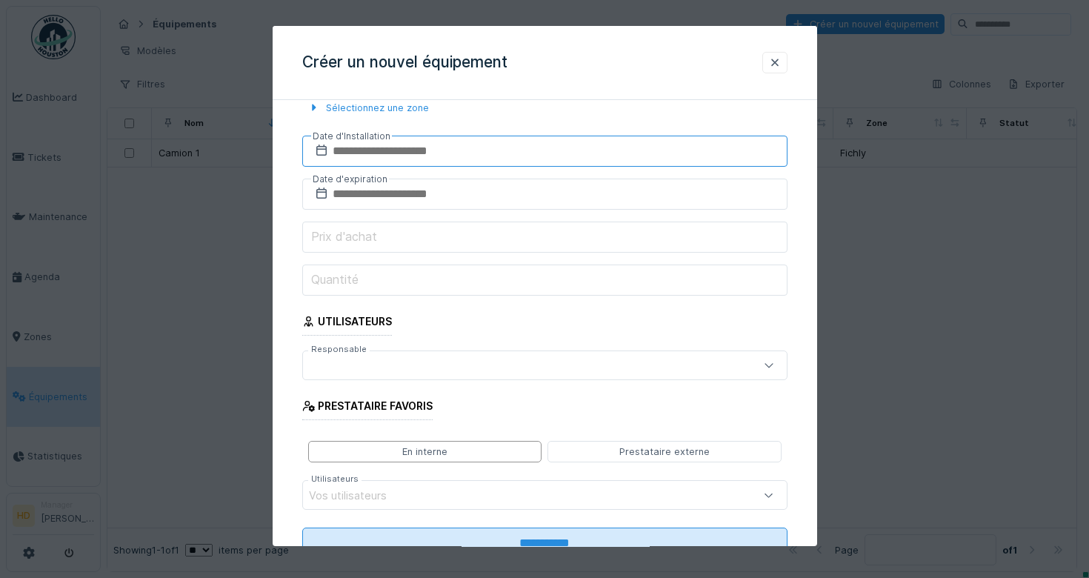
click at [444, 164] on input "text" at bounding box center [544, 151] width 485 height 31
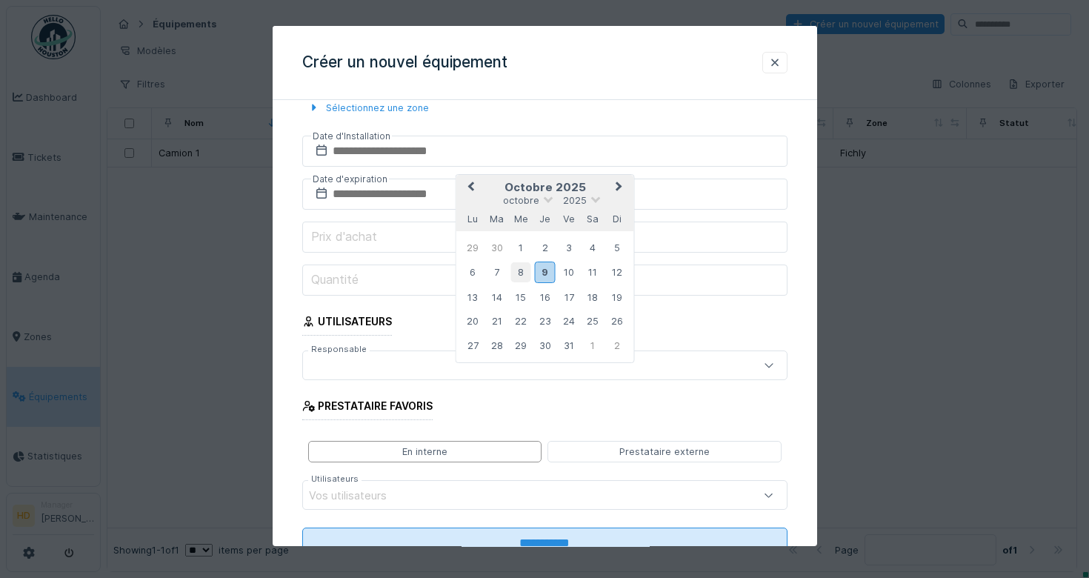
click at [526, 273] on div "8" at bounding box center [520, 272] width 20 height 20
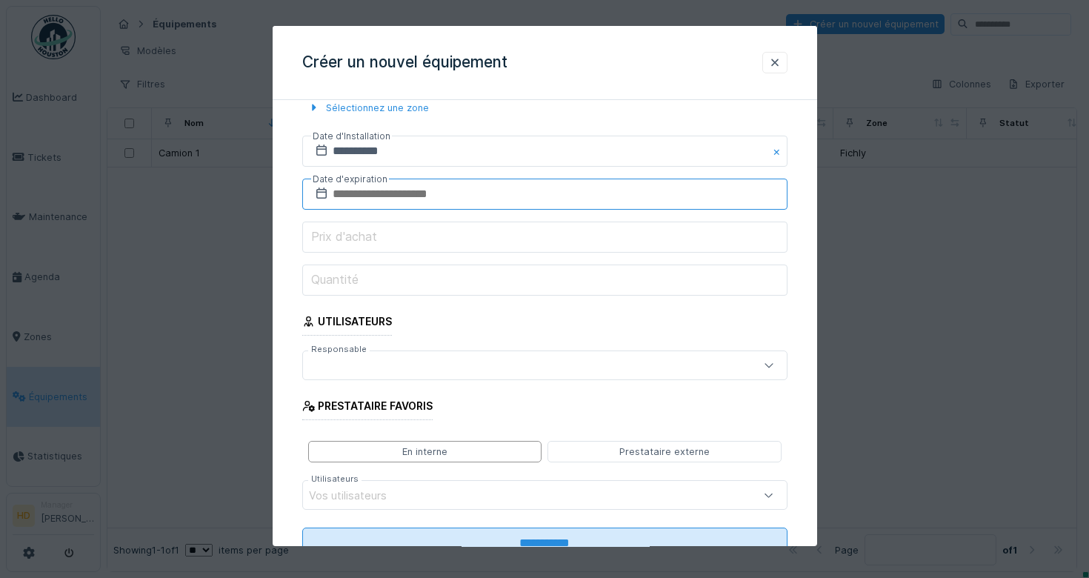
click at [375, 204] on input "text" at bounding box center [544, 194] width 485 height 31
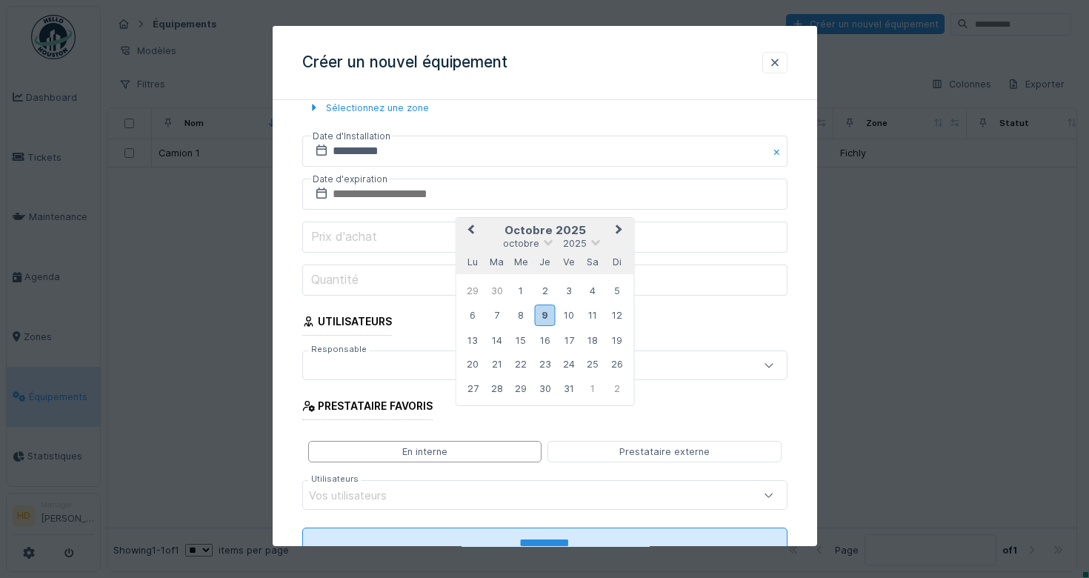
click at [608, 227] on button "Next Month" at bounding box center [620, 231] width 24 height 24
click at [612, 227] on button "Next Month" at bounding box center [620, 231] width 24 height 24
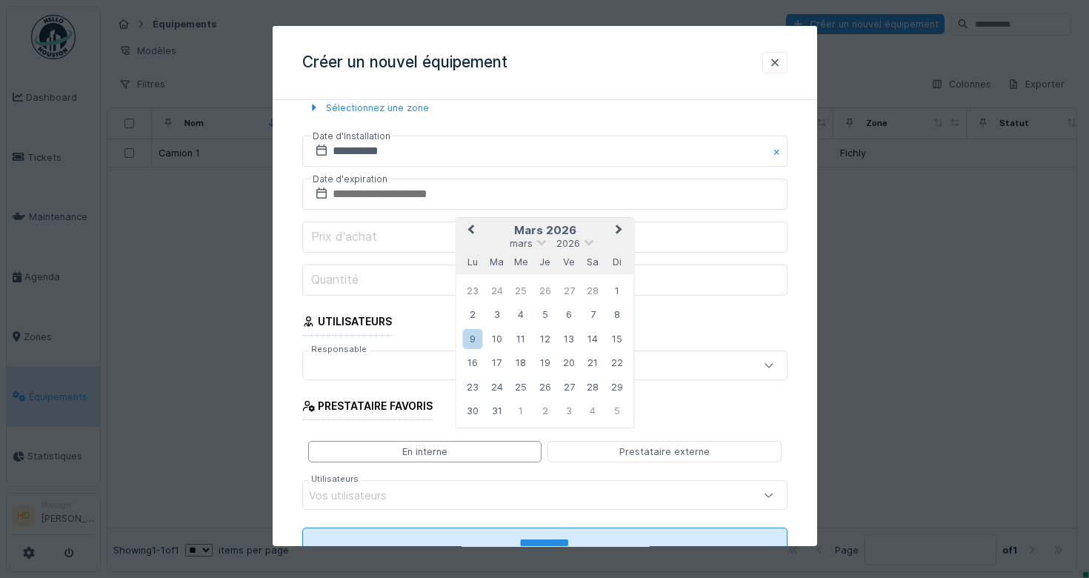
click at [612, 227] on button "Next Month" at bounding box center [620, 231] width 24 height 24
click at [573, 353] on div "24" at bounding box center [569, 363] width 20 height 20
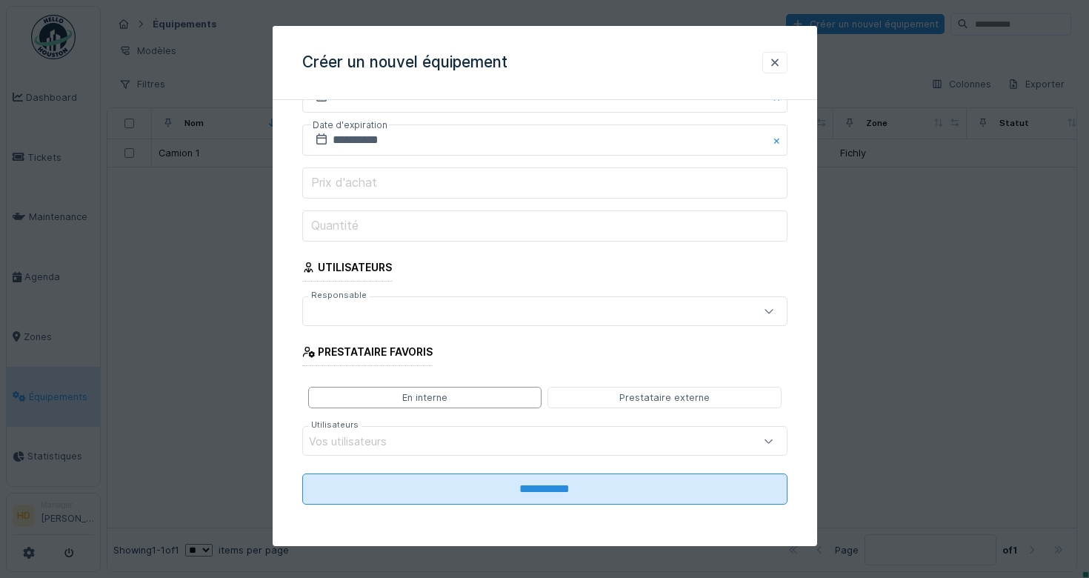
scroll to position [757, 0]
click at [442, 219] on input "Quantité" at bounding box center [544, 226] width 485 height 31
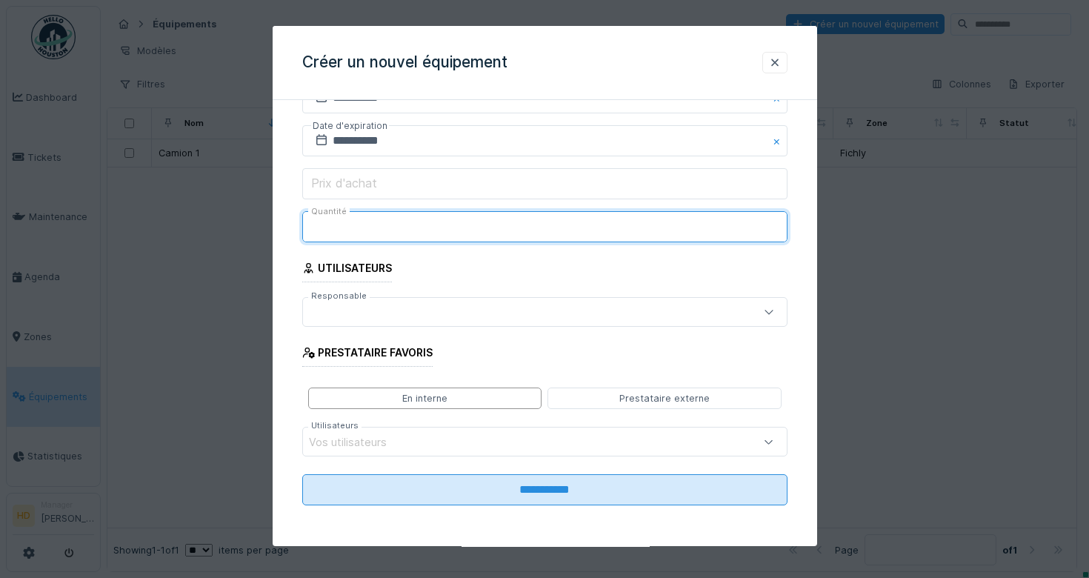
type input "*"
click at [521, 322] on div at bounding box center [544, 312] width 485 height 30
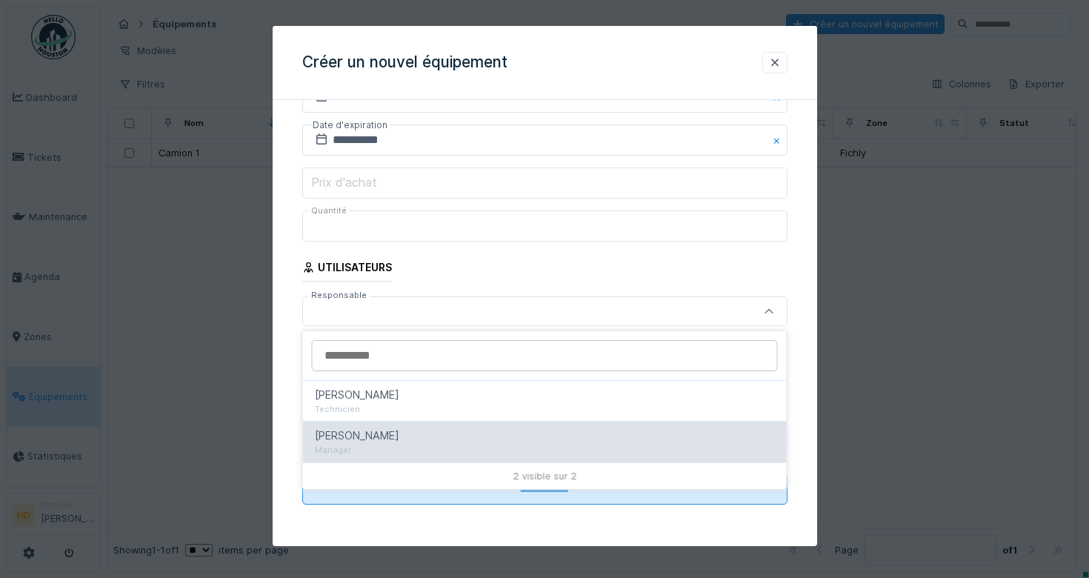
click at [495, 427] on div "Hugo Duc Manager" at bounding box center [545, 441] width 484 height 41
type input "*****"
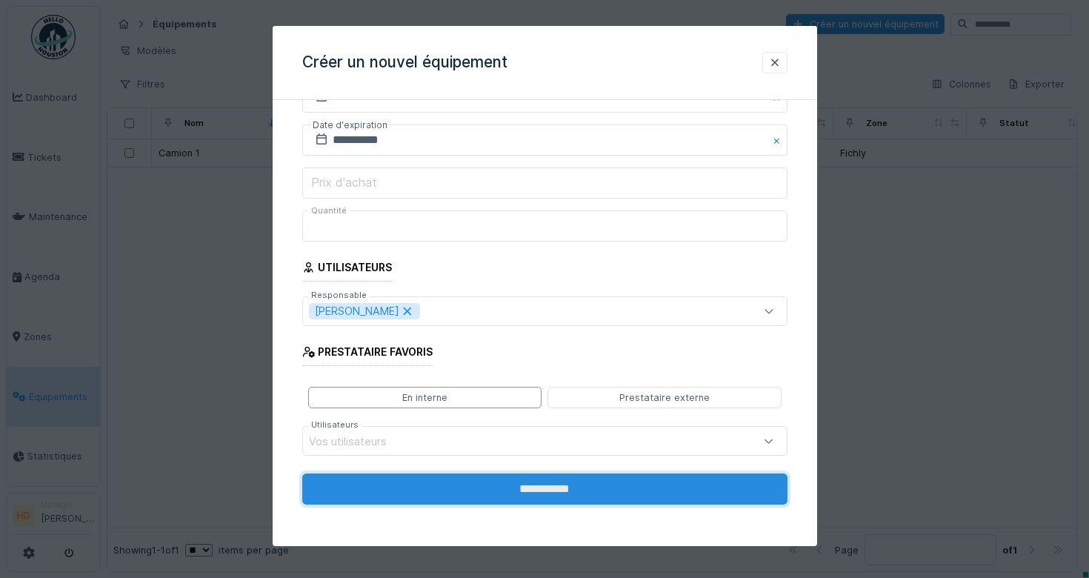
click at [551, 485] on input "**********" at bounding box center [544, 489] width 485 height 31
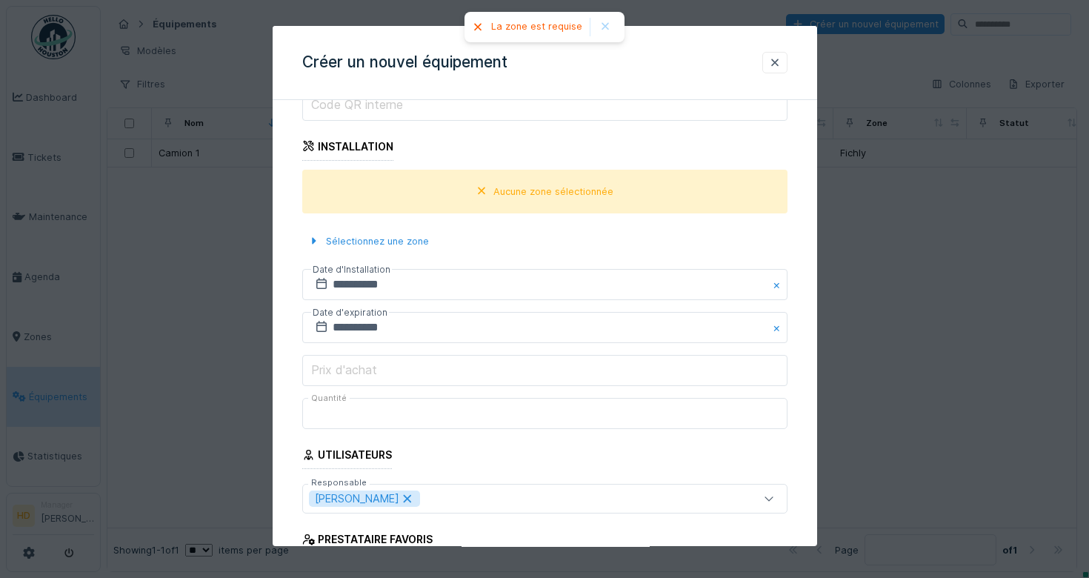
scroll to position [470, 0]
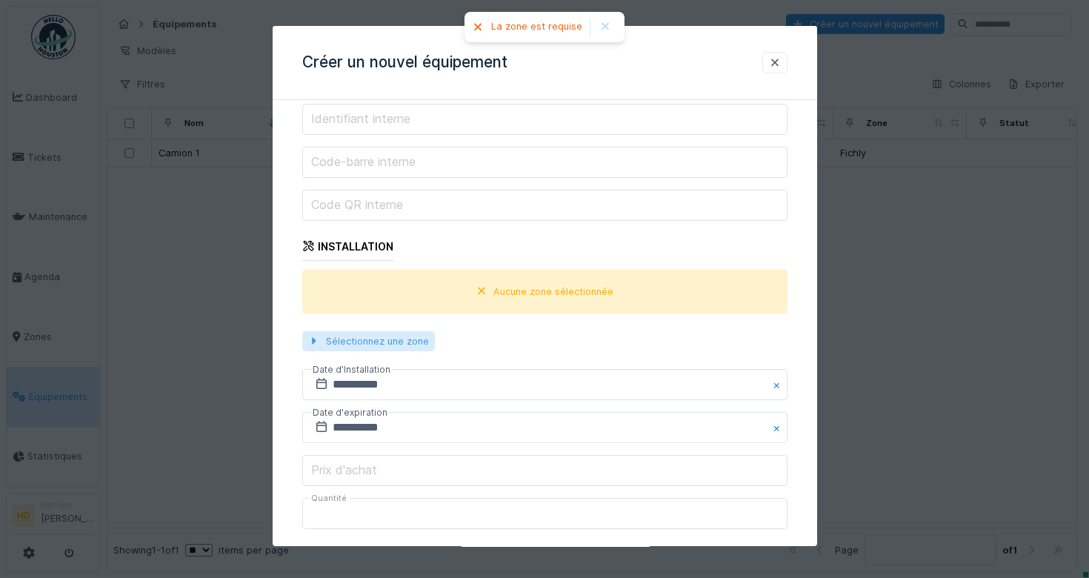
click at [308, 337] on div at bounding box center [314, 341] width 12 height 14
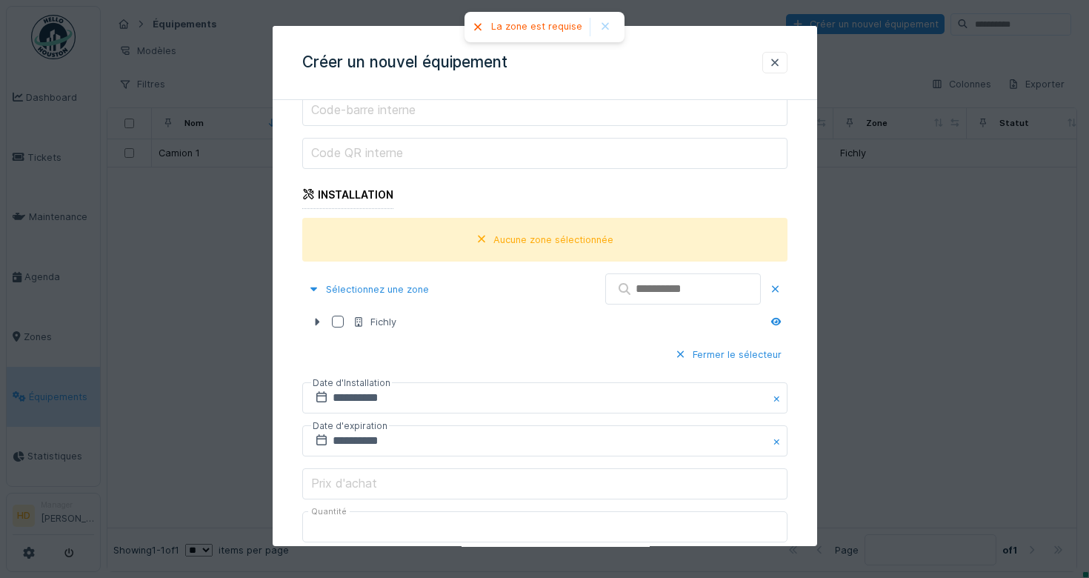
scroll to position [626, 0]
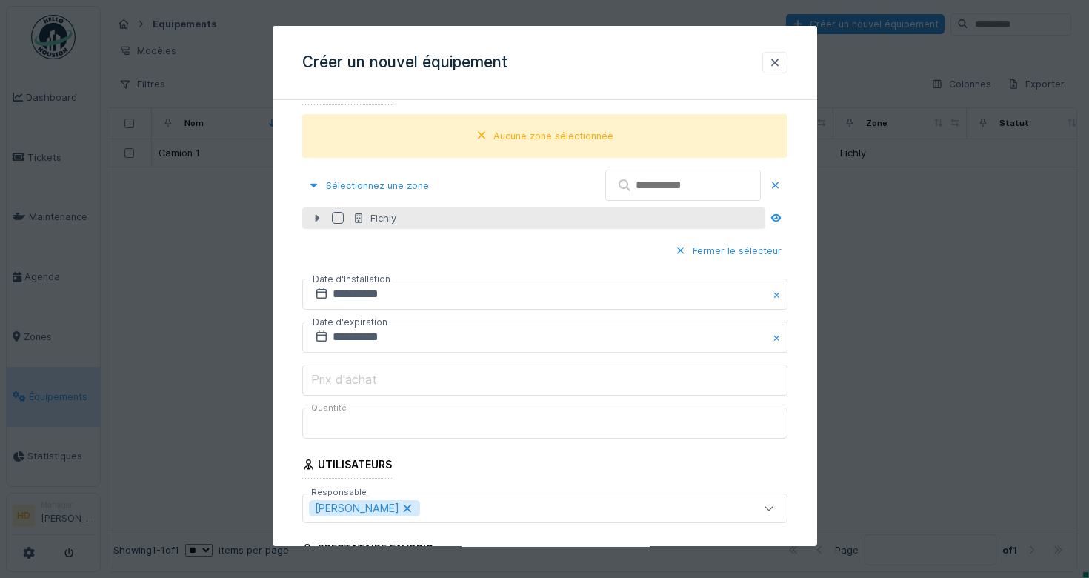
click at [320, 217] on icon at bounding box center [317, 218] width 12 height 10
click at [333, 218] on div at bounding box center [338, 218] width 12 height 12
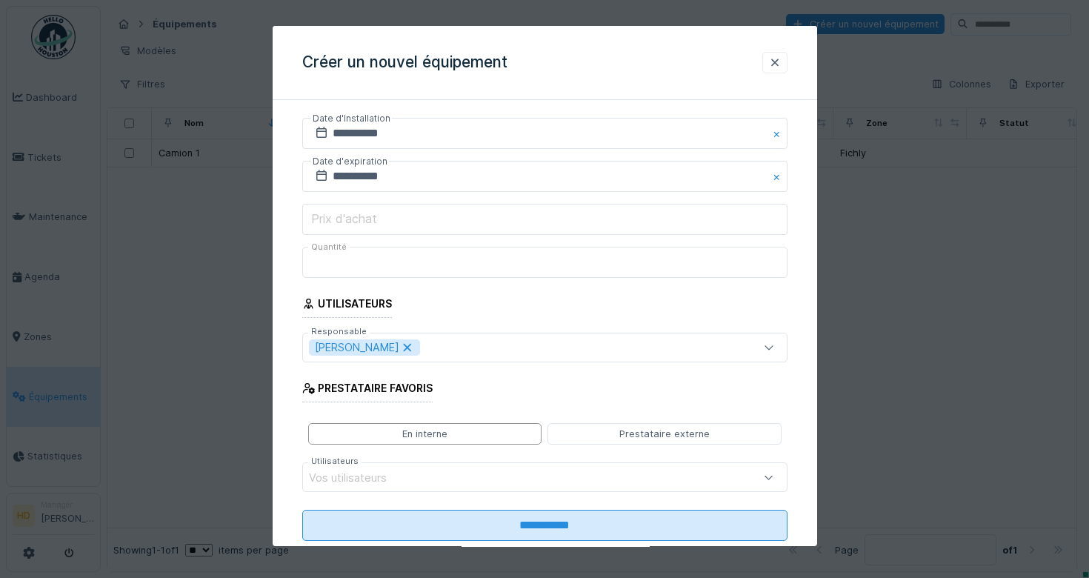
scroll to position [823, 0]
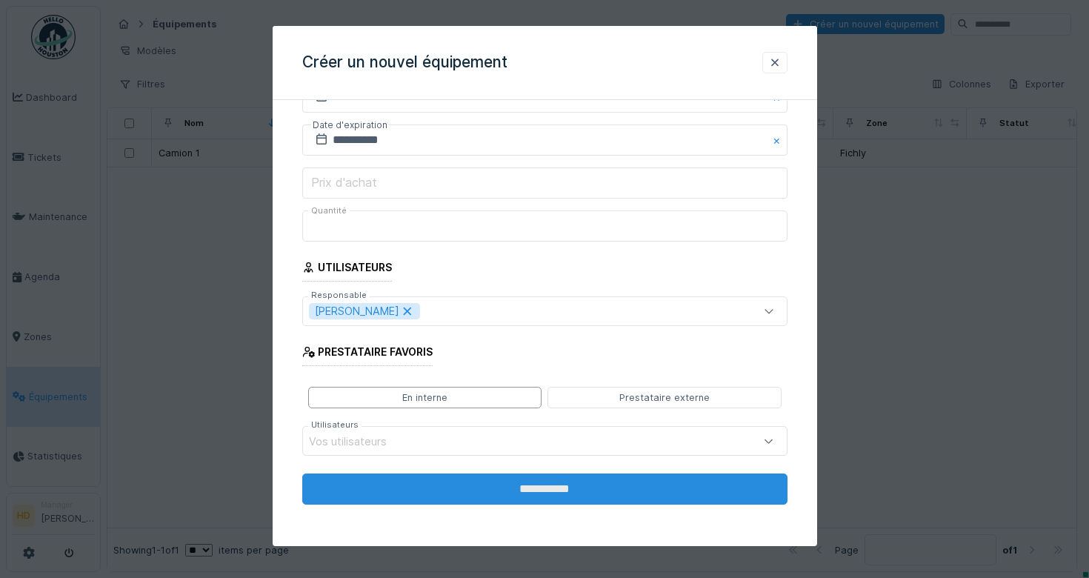
click at [497, 501] on input "**********" at bounding box center [544, 488] width 485 height 31
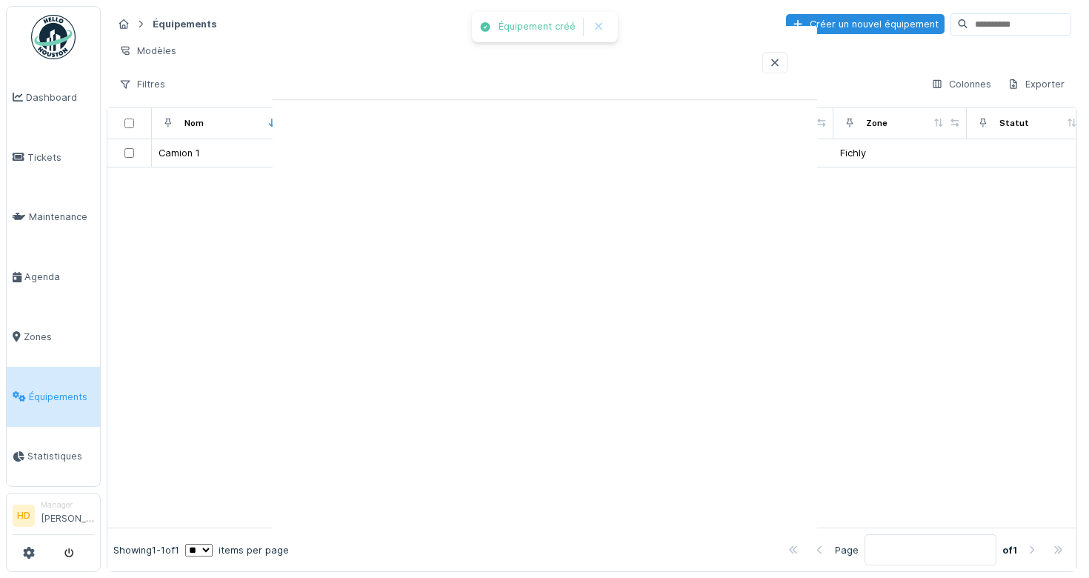
scroll to position [0, 0]
click at [27, 548] on icon at bounding box center [29, 553] width 12 height 12
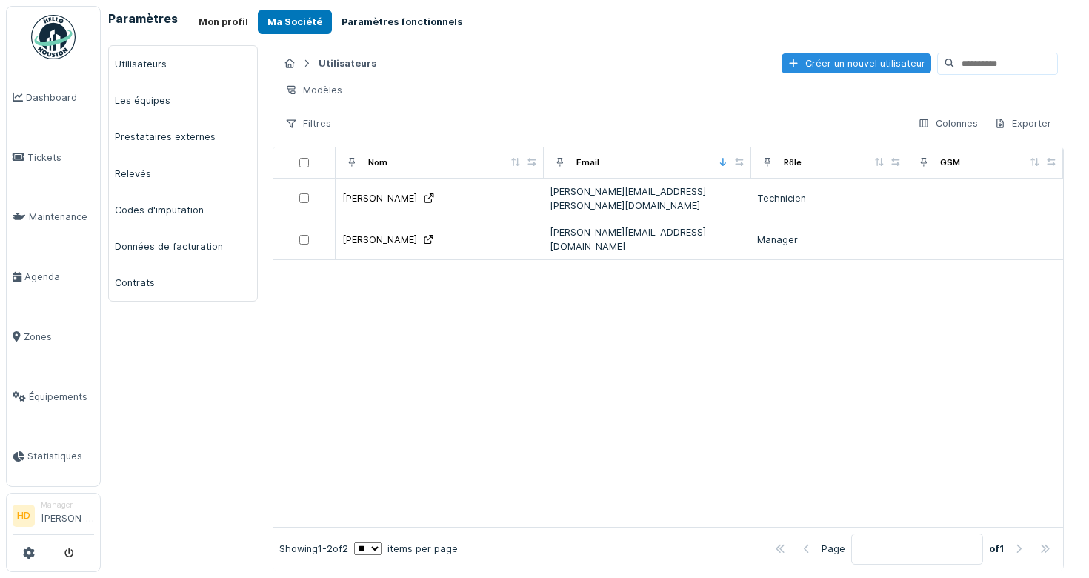
click at [347, 16] on button "Paramètres fonctionnels" at bounding box center [402, 22] width 140 height 24
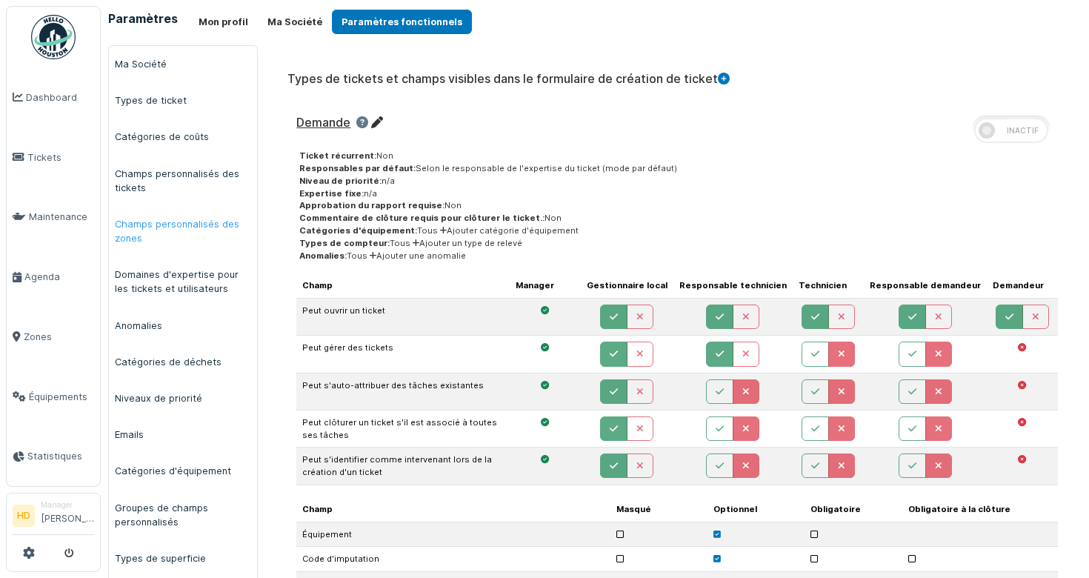
click at [204, 232] on link "Champs personnalisés des zones" at bounding box center [183, 231] width 148 height 50
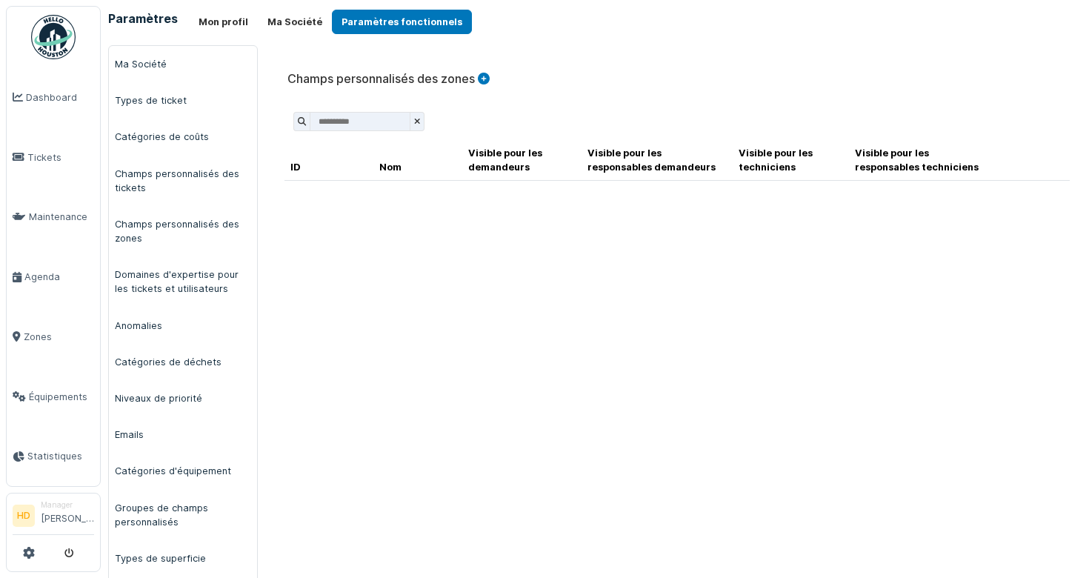
click at [487, 78] on icon at bounding box center [484, 79] width 12 height 12
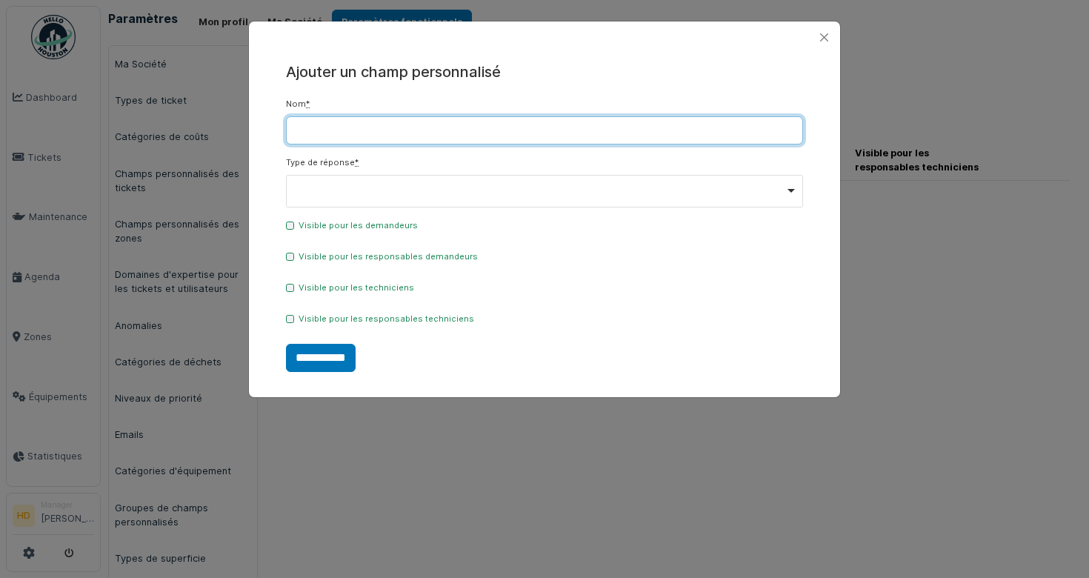
click at [390, 141] on input "Nom *" at bounding box center [544, 130] width 517 height 28
type input "*******"
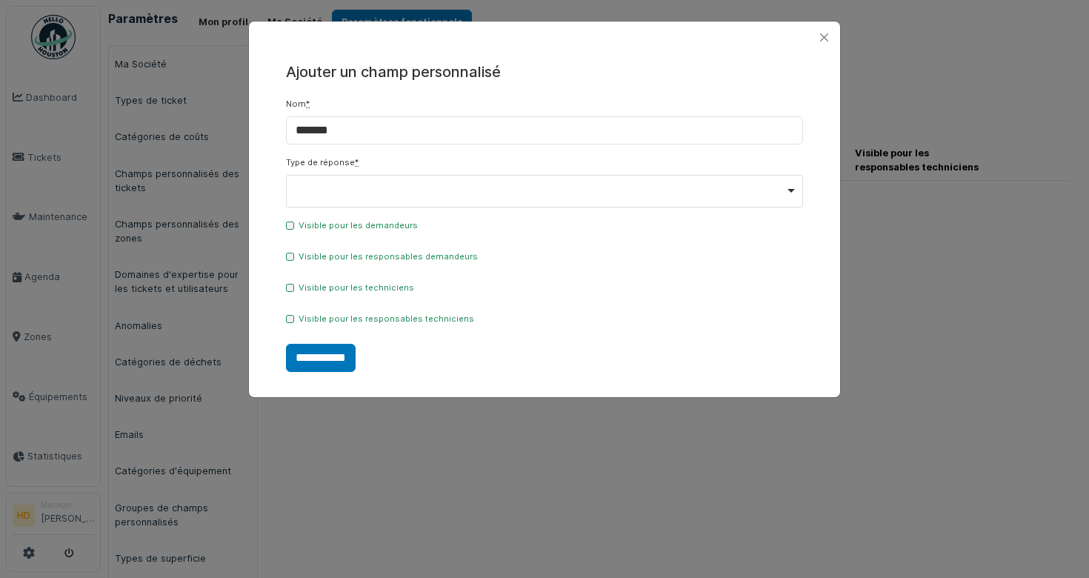
click at [753, 219] on div "Visible pour les demandeurs" at bounding box center [544, 228] width 517 height 18
click at [470, 191] on div "Remove item" at bounding box center [545, 190] width 505 height 6
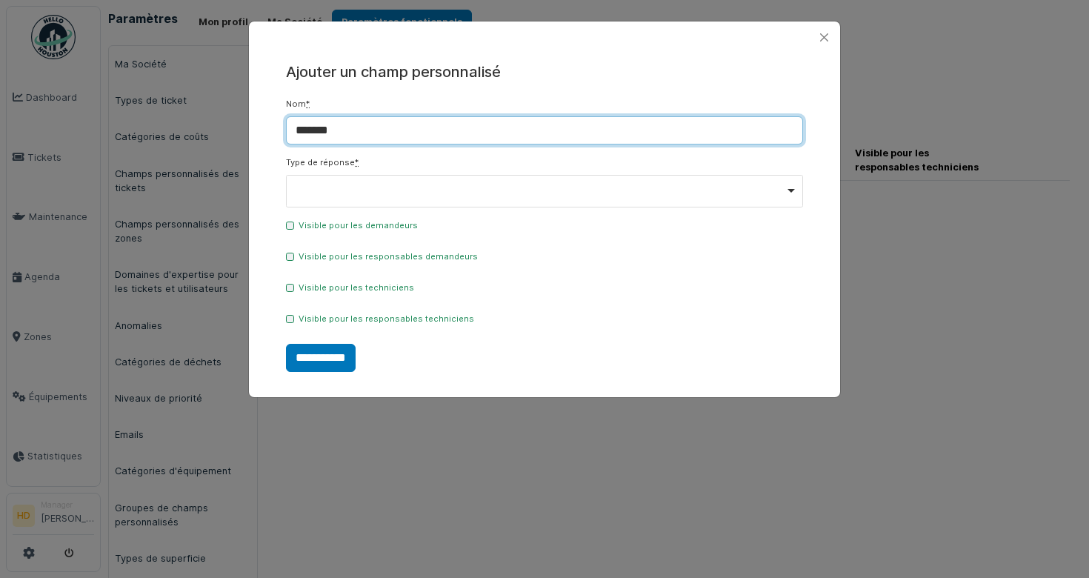
click at [439, 133] on input "*******" at bounding box center [544, 130] width 517 height 28
type input "**********"
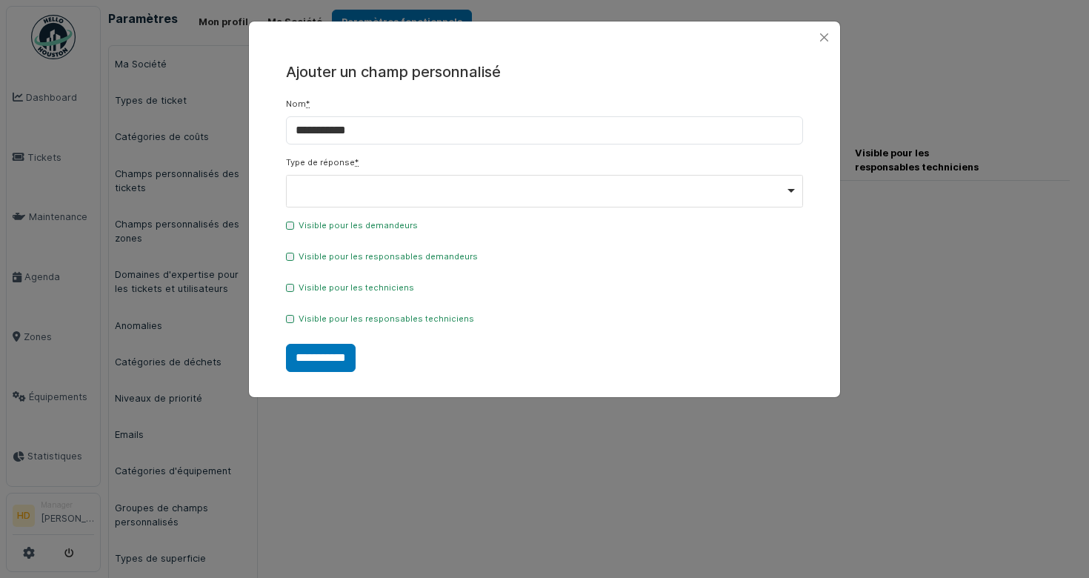
click at [587, 107] on div "**********" at bounding box center [544, 121] width 517 height 47
click at [376, 213] on form "**********" at bounding box center [544, 235] width 517 height 274
click at [376, 200] on div "Remove item" at bounding box center [544, 191] width 517 height 33
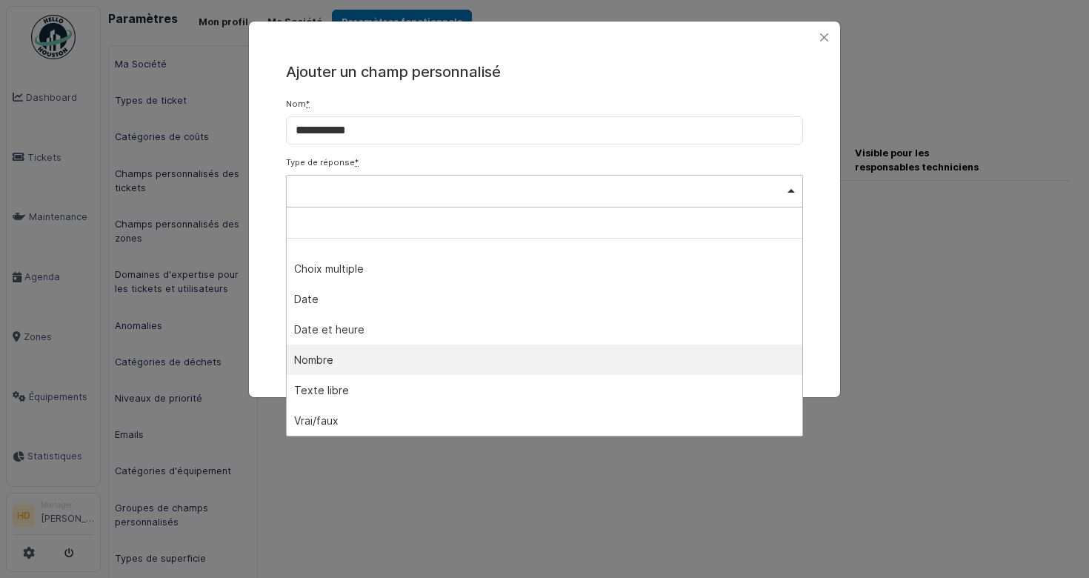
select select "******"
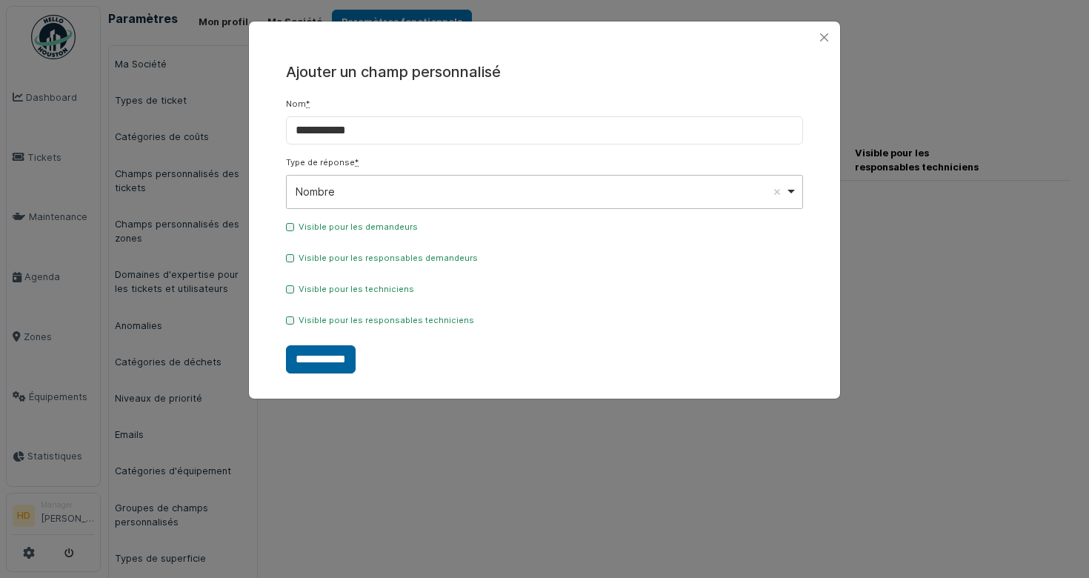
click at [347, 366] on input "**********" at bounding box center [321, 359] width 70 height 28
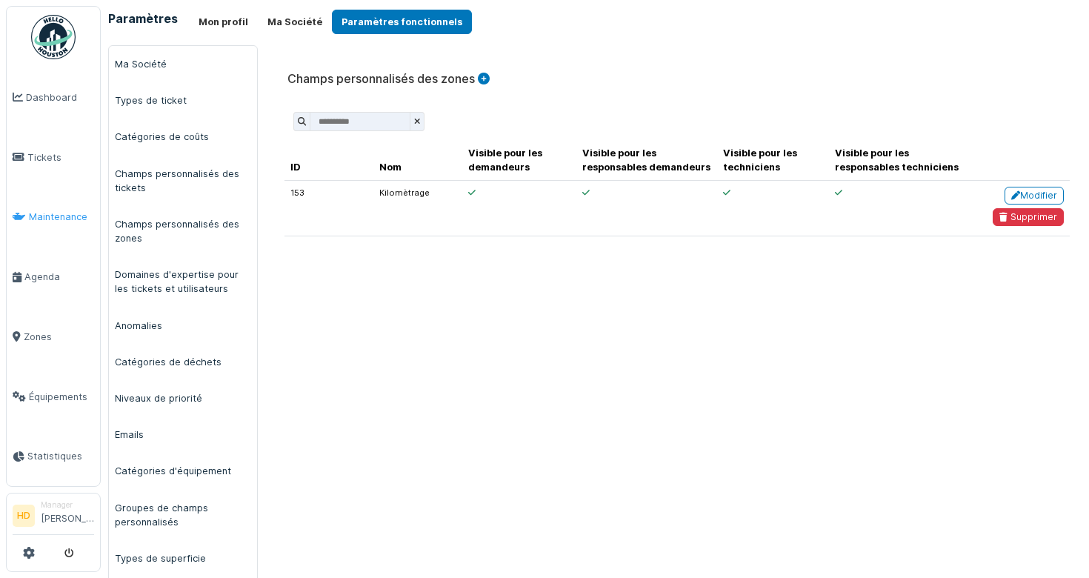
click at [50, 213] on span "Maintenance" at bounding box center [61, 217] width 65 height 14
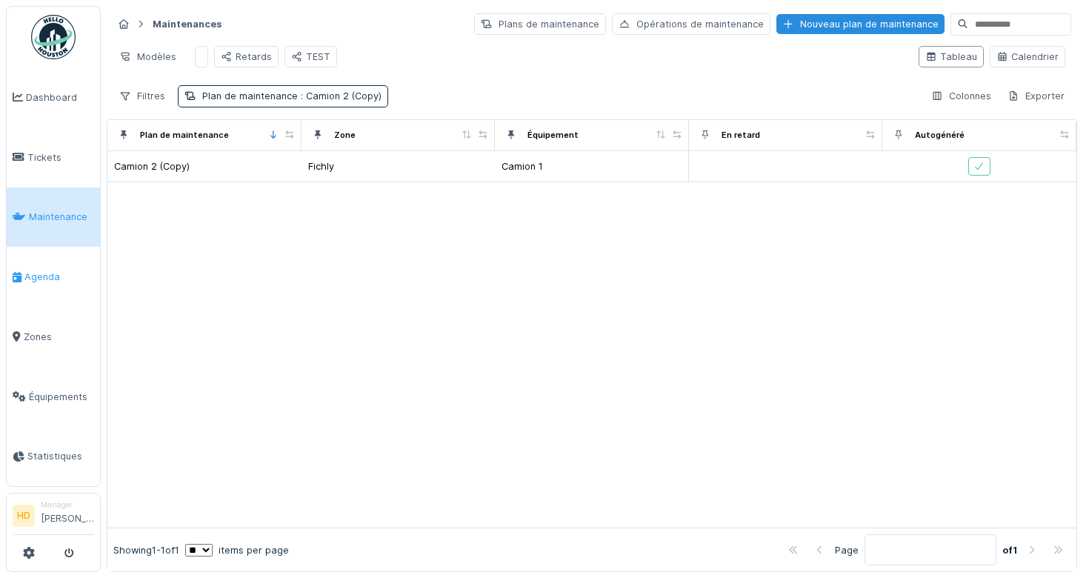
click at [51, 285] on link "Agenda" at bounding box center [53, 277] width 93 height 60
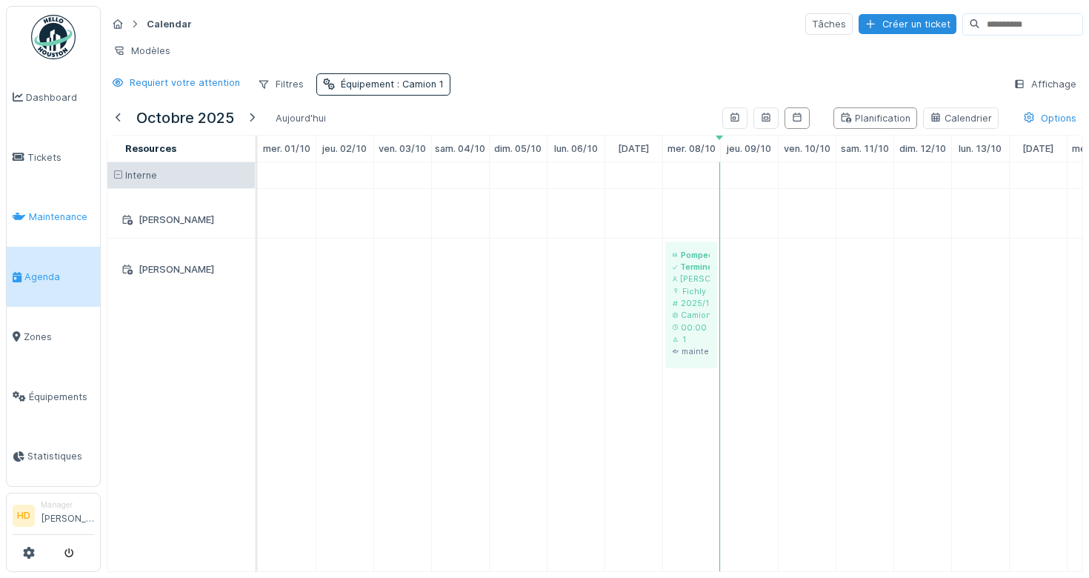
click at [52, 239] on link "Maintenance" at bounding box center [53, 217] width 93 height 60
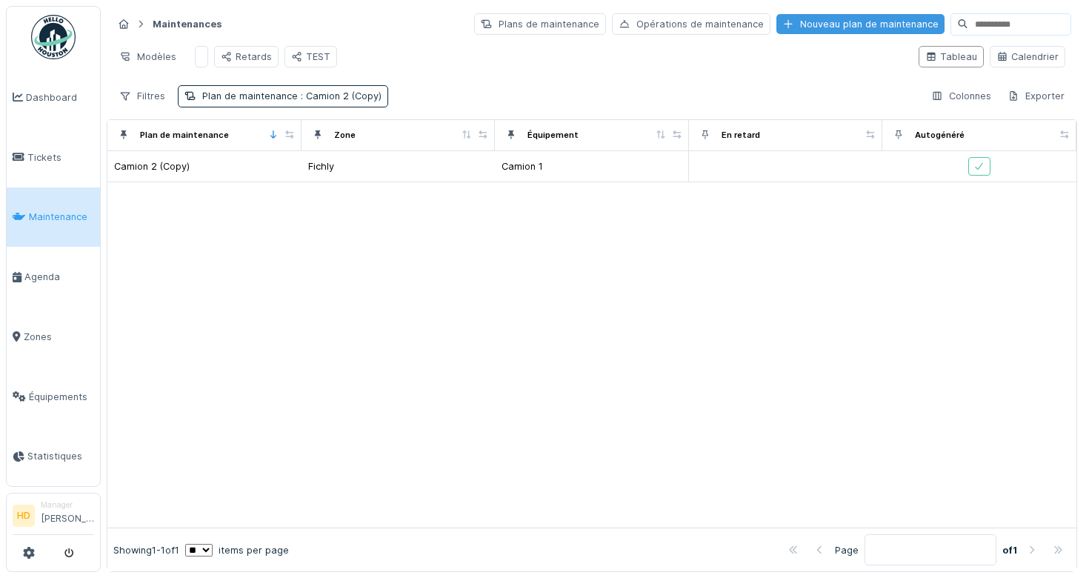
click at [876, 27] on div "Nouveau plan de maintenance" at bounding box center [860, 24] width 168 height 20
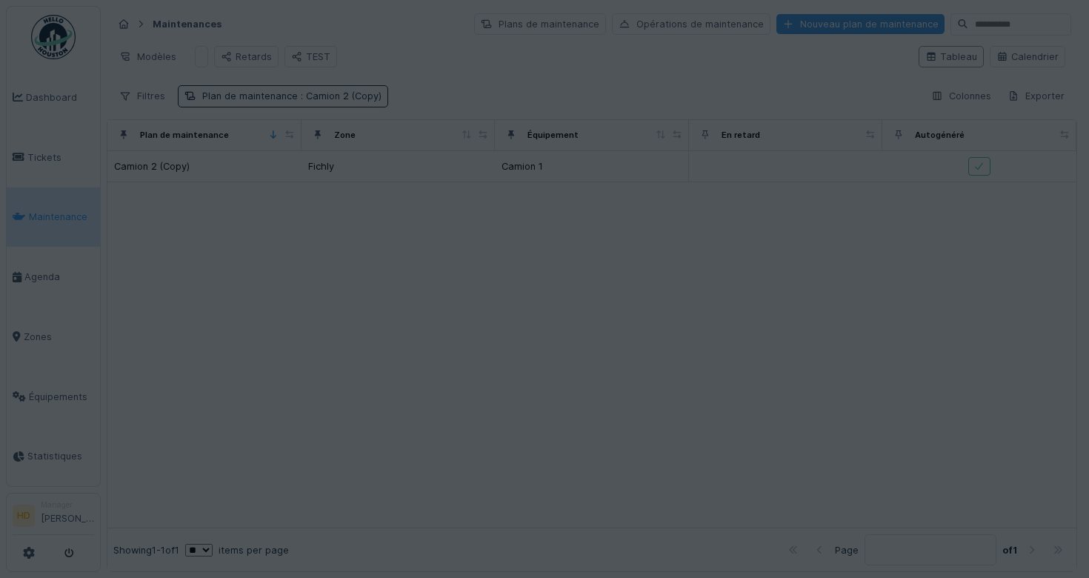
type input "****"
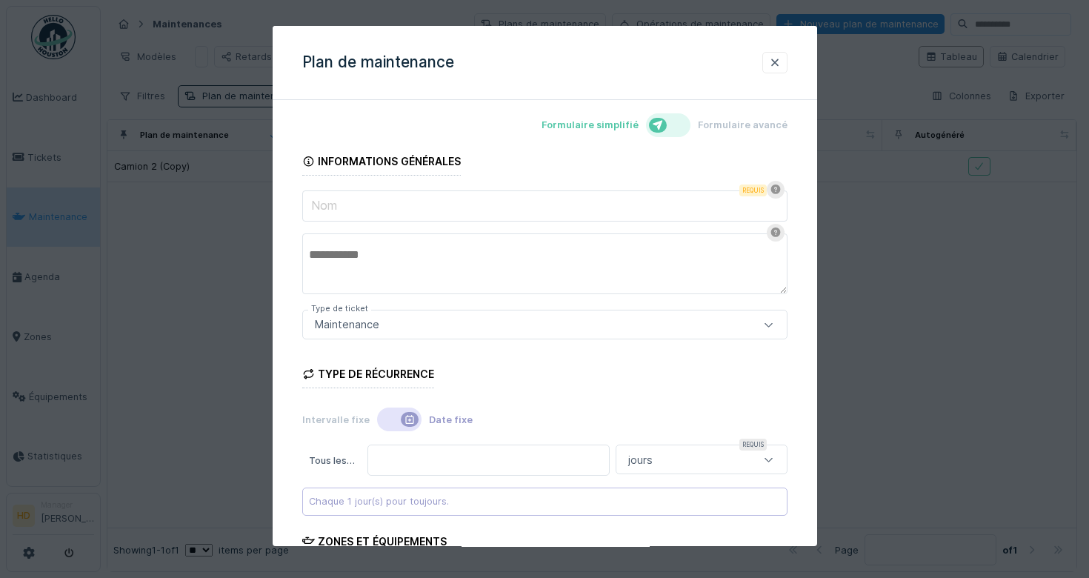
click at [445, 209] on input "Nom" at bounding box center [544, 205] width 485 height 31
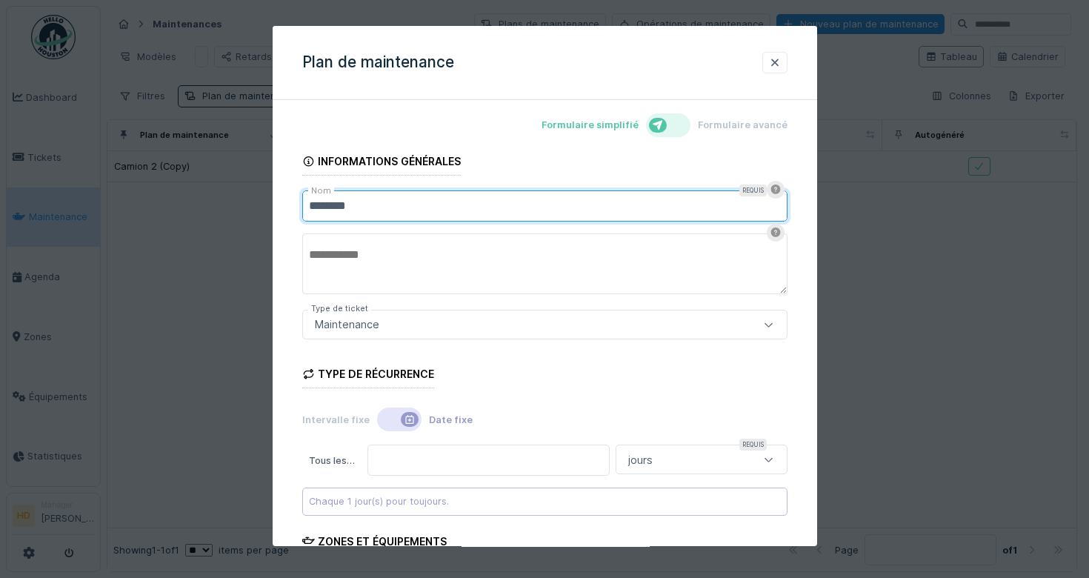
type input "********"
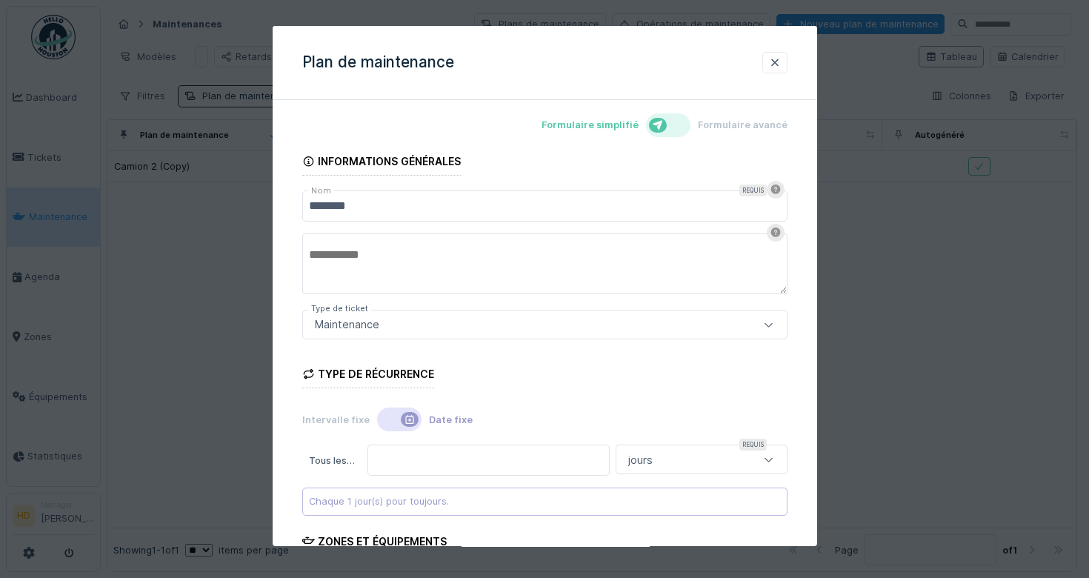
click at [681, 313] on div "Maintenance" at bounding box center [544, 325] width 485 height 30
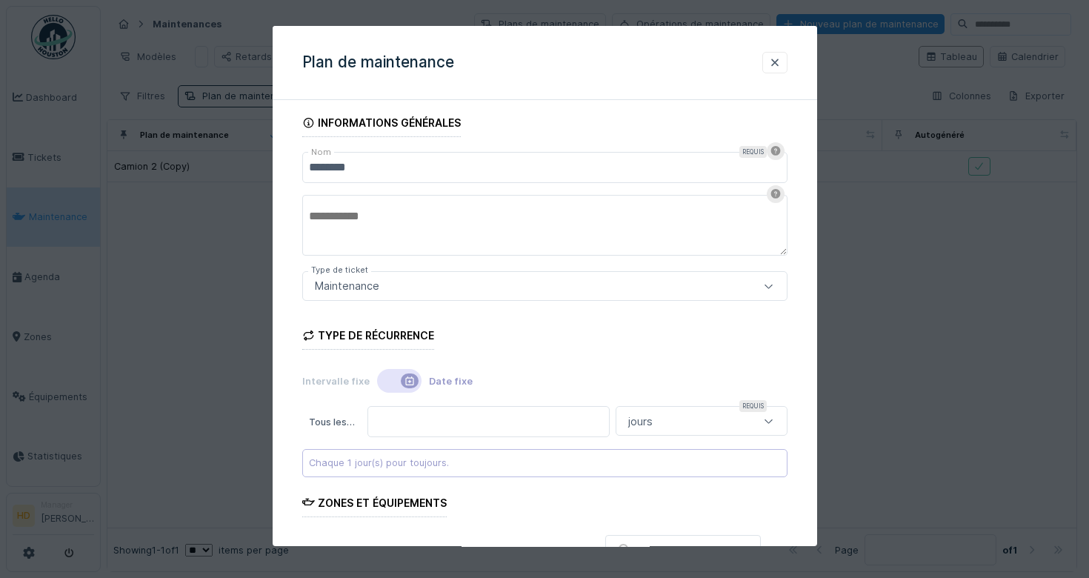
click at [527, 227] on textarea at bounding box center [544, 225] width 485 height 61
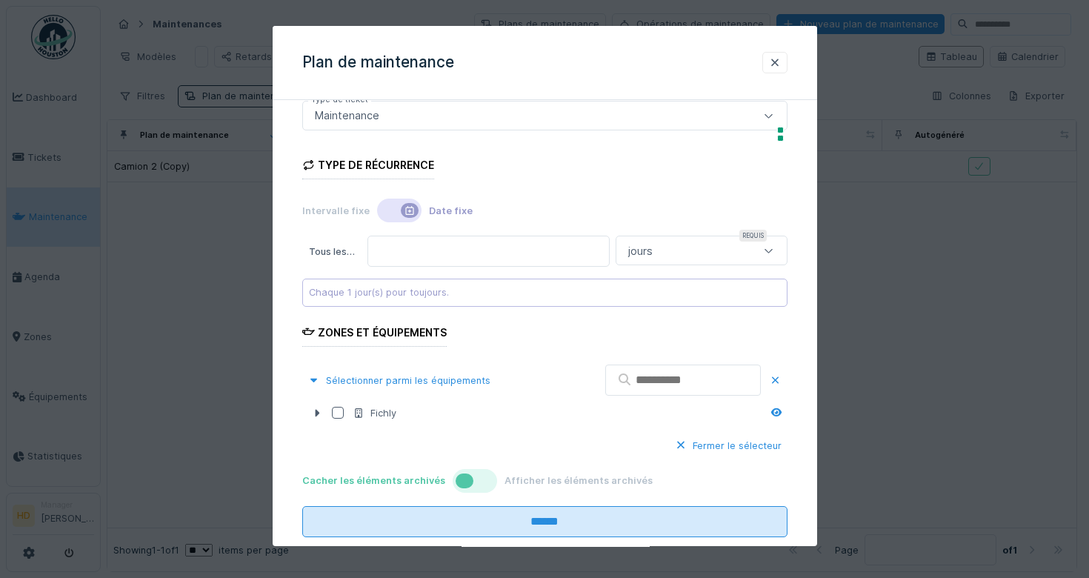
scroll to position [241, 0]
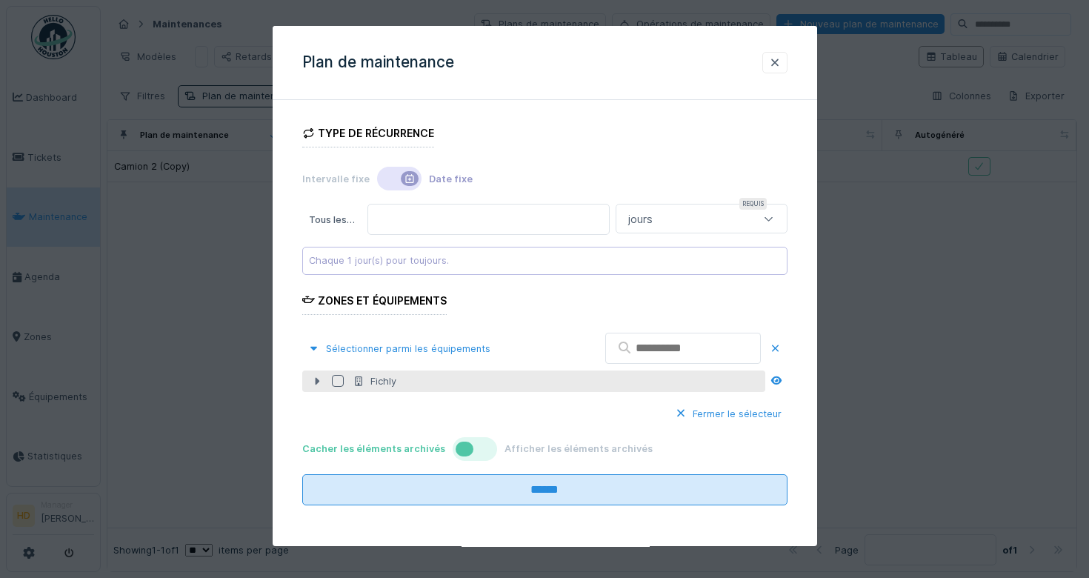
click at [315, 382] on icon at bounding box center [317, 381] width 4 height 7
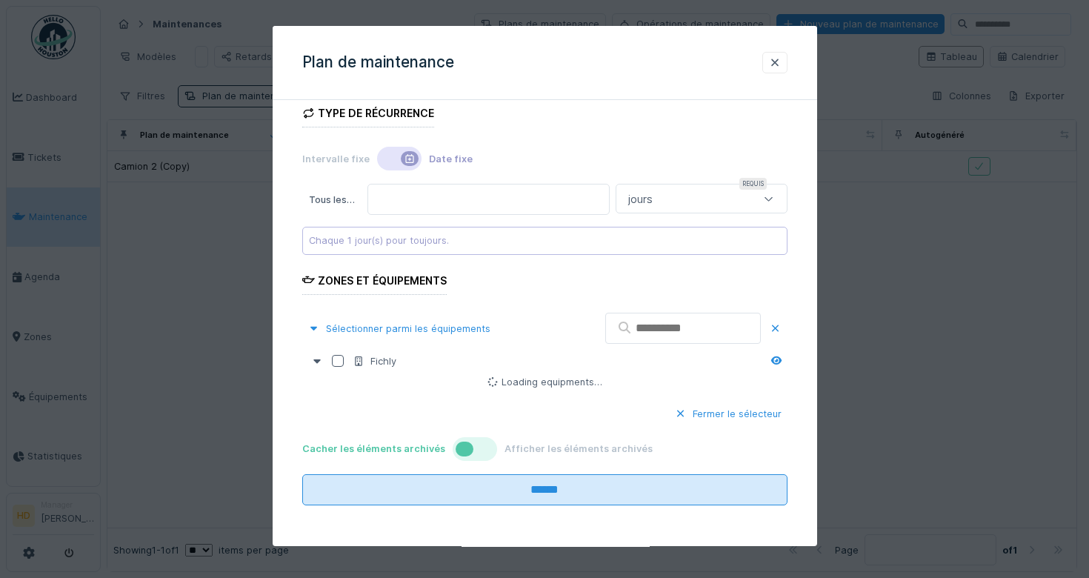
scroll to position [0, 0]
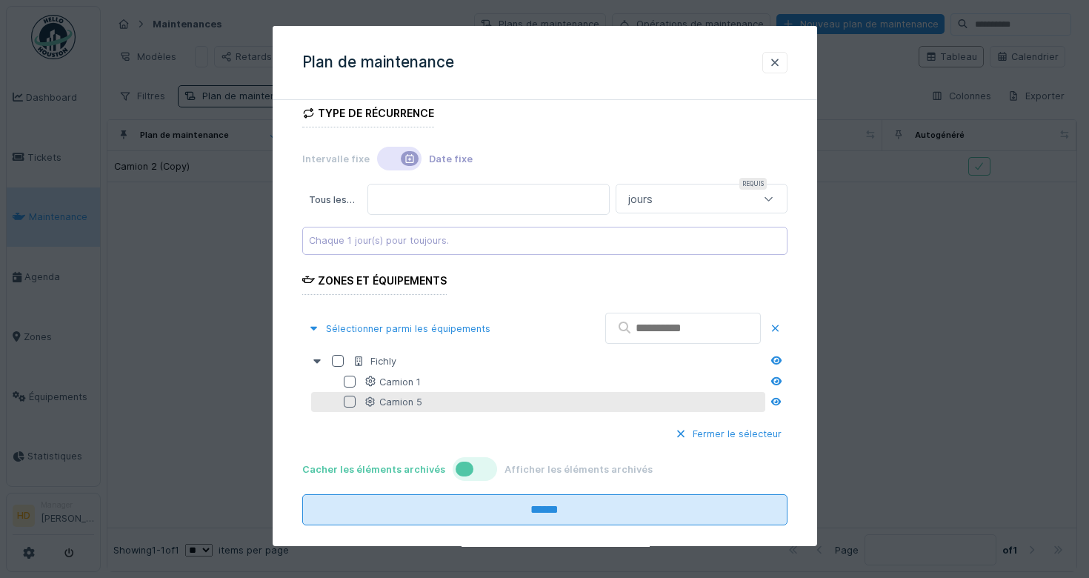
click at [349, 405] on div at bounding box center [350, 402] width 12 height 12
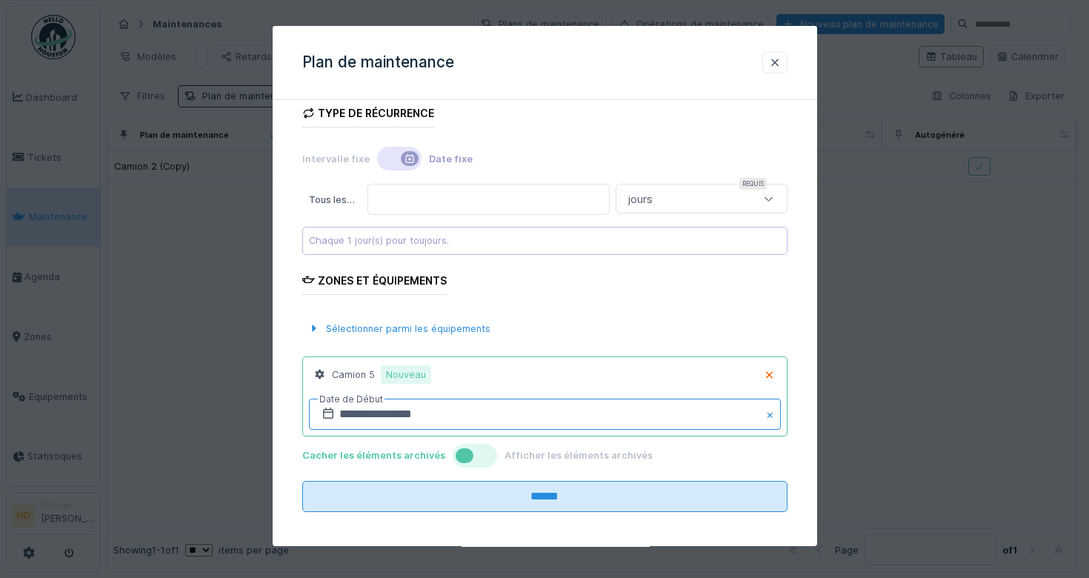
click at [357, 413] on input "**********" at bounding box center [545, 414] width 472 height 31
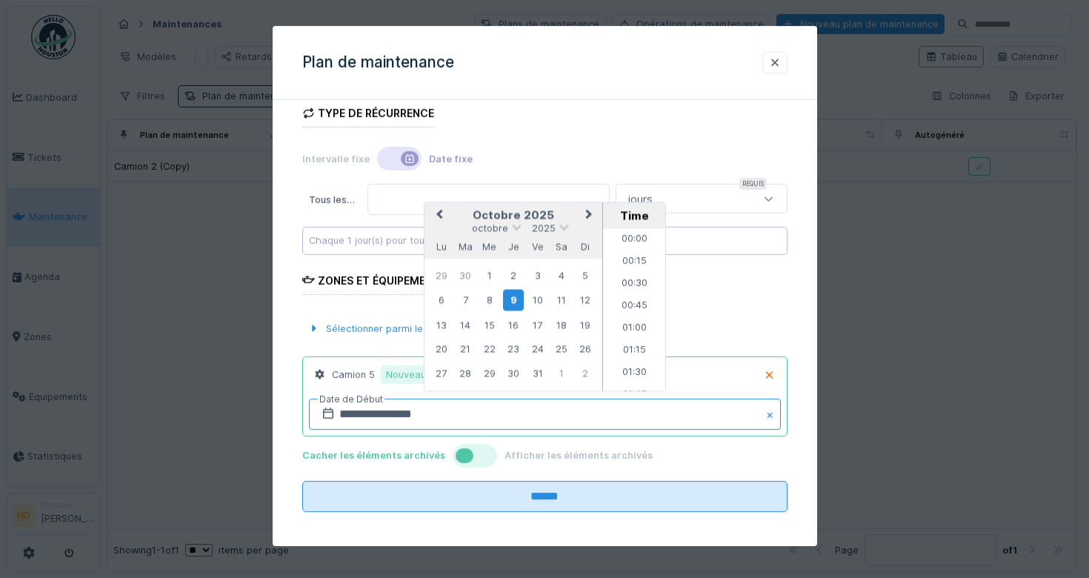
scroll to position [885, 0]
click at [439, 211] on span "Previous Month" at bounding box center [439, 215] width 0 height 18
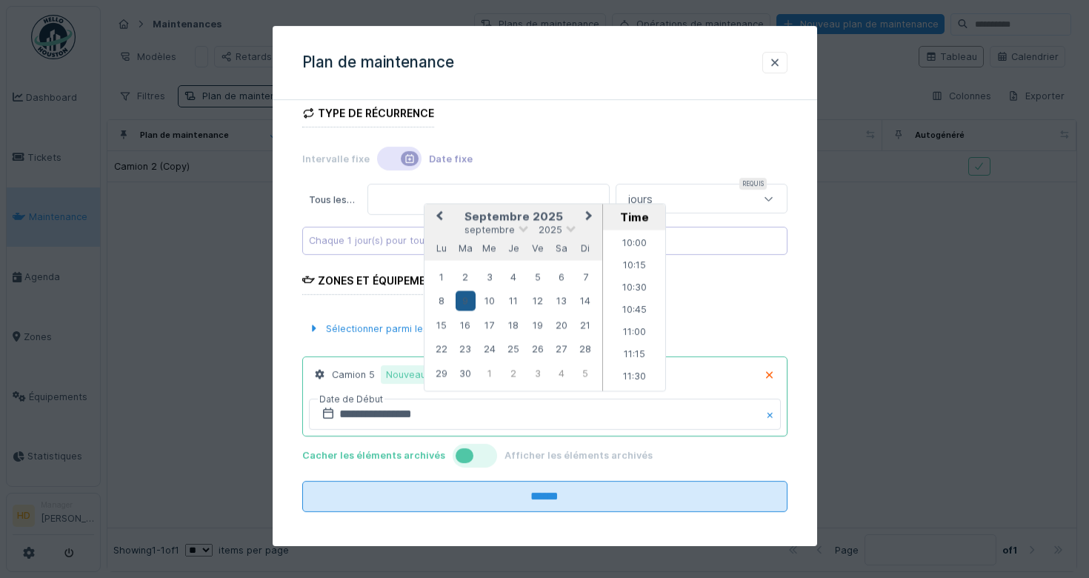
click at [465, 299] on div "9" at bounding box center [465, 301] width 20 height 20
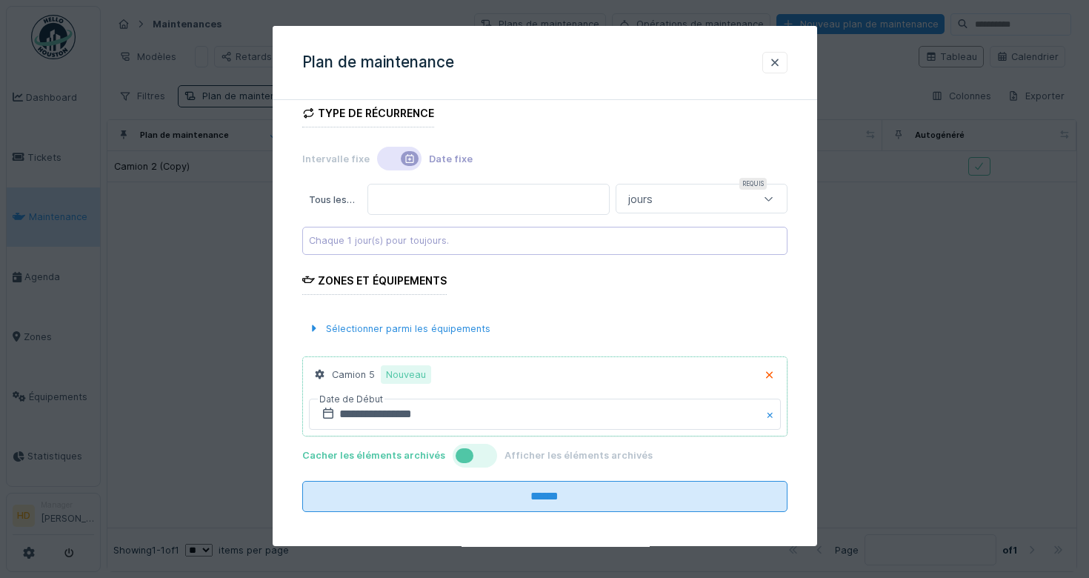
click at [411, 464] on div "Cacher les éléments archivés Afficher les éléments archivés" at bounding box center [544, 455] width 485 height 27
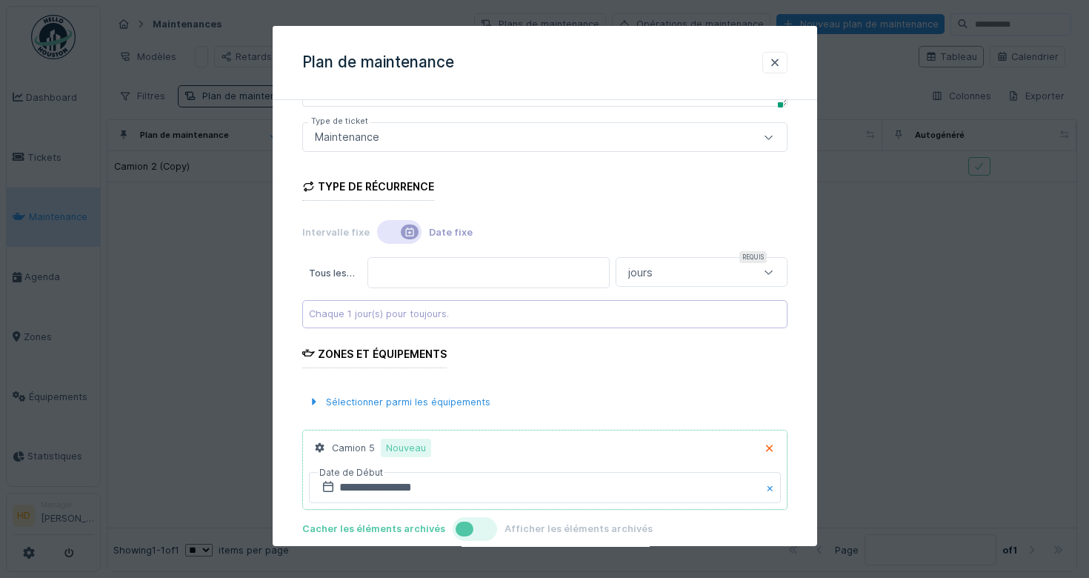
scroll to position [182, 0]
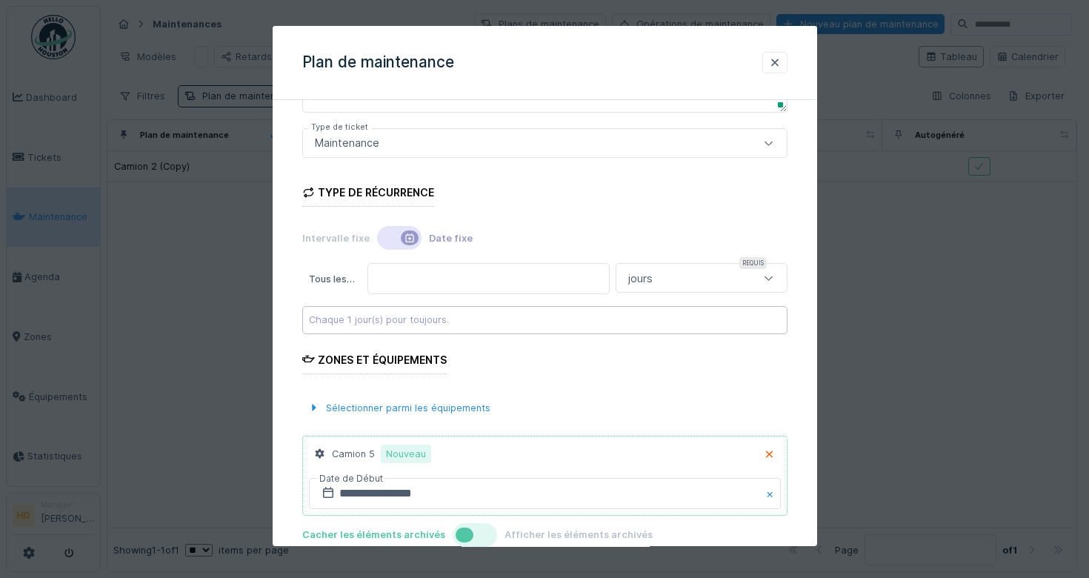
click at [705, 278] on div "jours" at bounding box center [687, 278] width 131 height 16
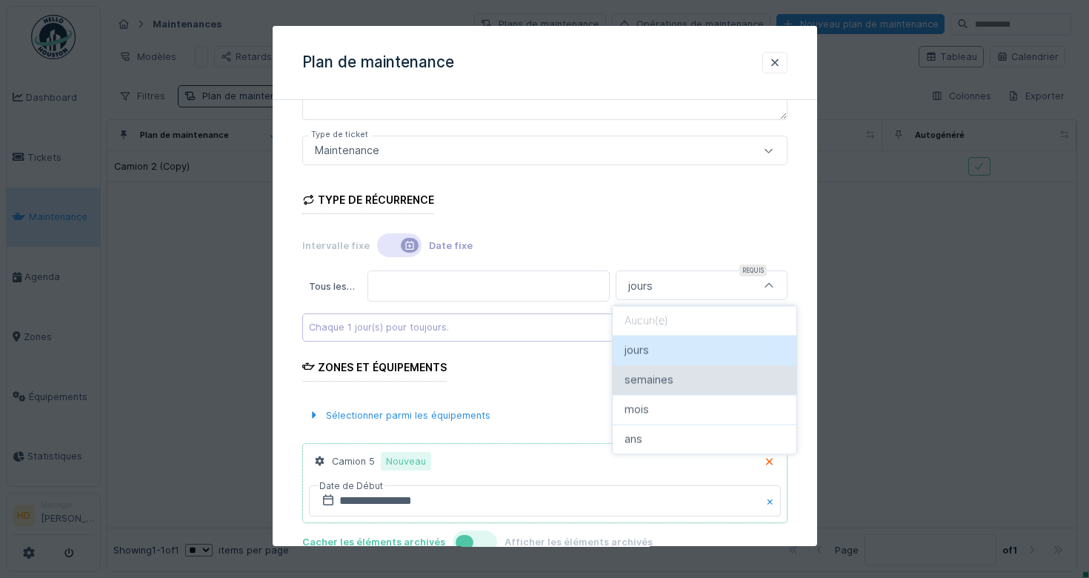
click at [688, 391] on div "semaines" at bounding box center [705, 380] width 184 height 30
type input "******"
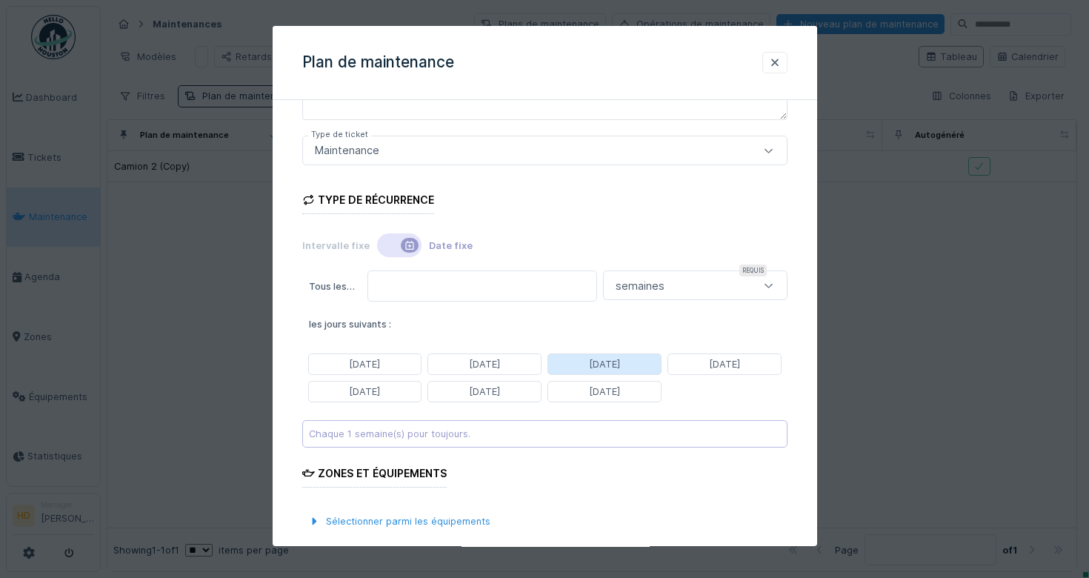
click at [619, 369] on div "[DATE]" at bounding box center [604, 364] width 31 height 14
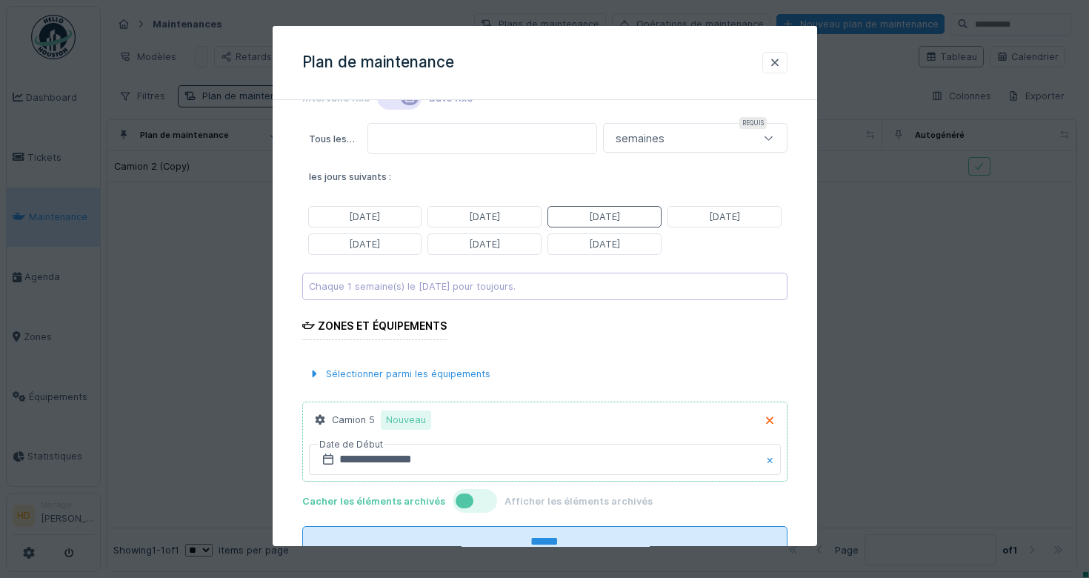
scroll to position [373, 0]
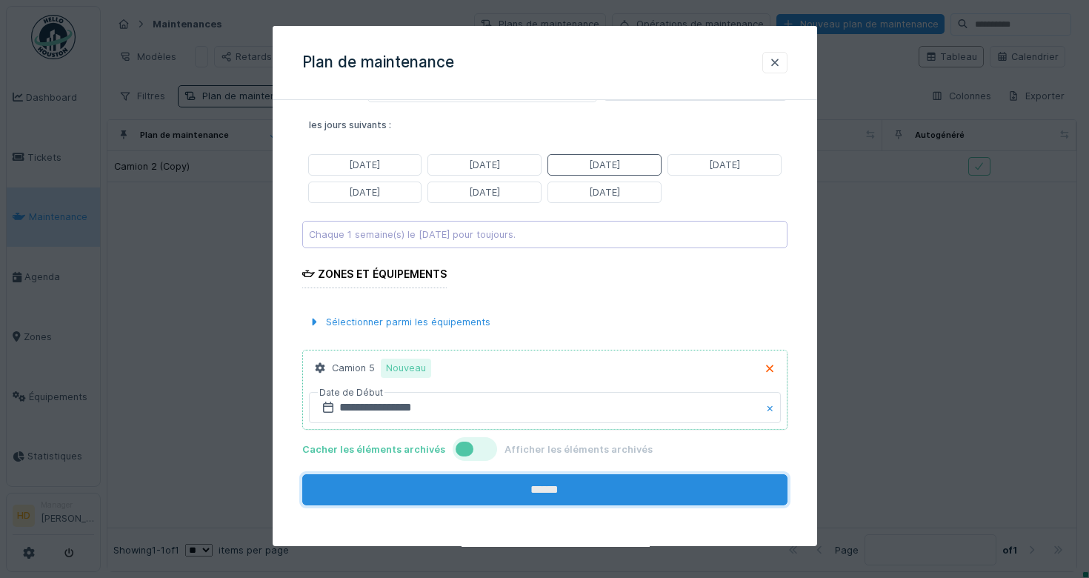
click at [481, 499] on input "******" at bounding box center [544, 490] width 485 height 31
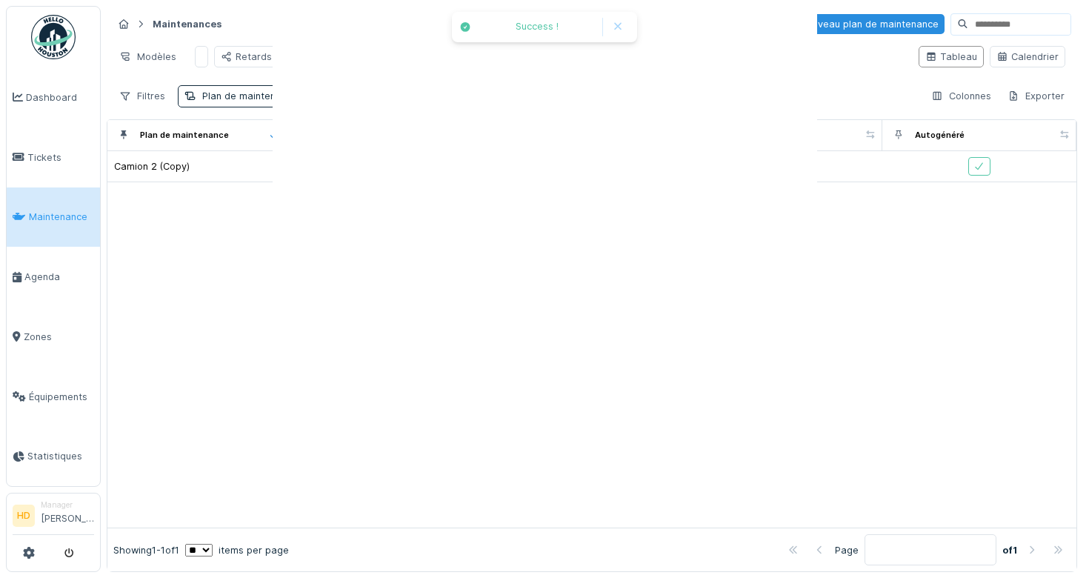
scroll to position [0, 0]
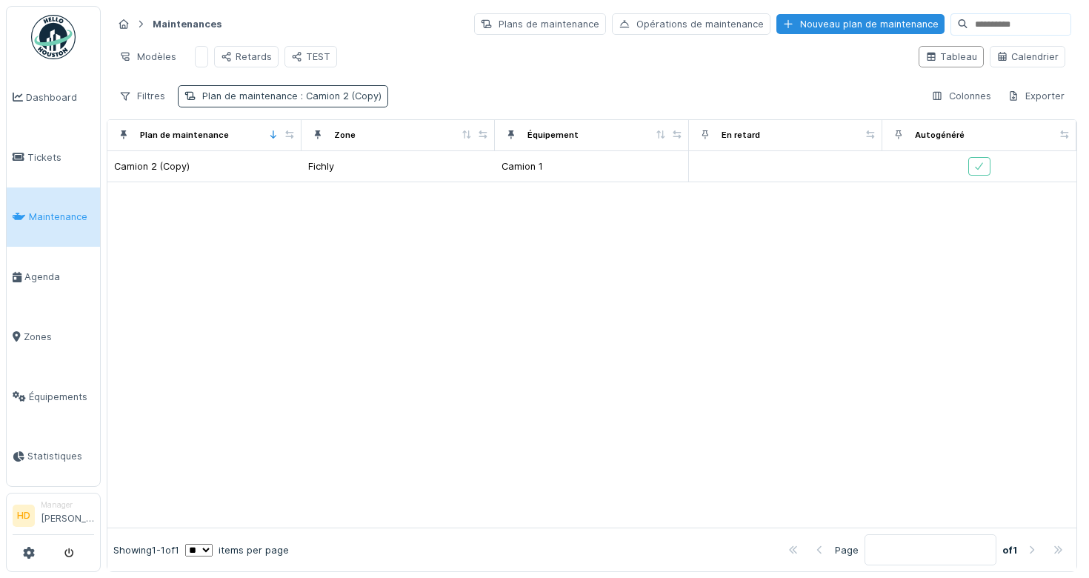
click at [374, 99] on span ": Camion 2 (Copy)" at bounding box center [340, 95] width 84 height 11
click at [368, 136] on div "Supprimer" at bounding box center [373, 135] width 76 height 20
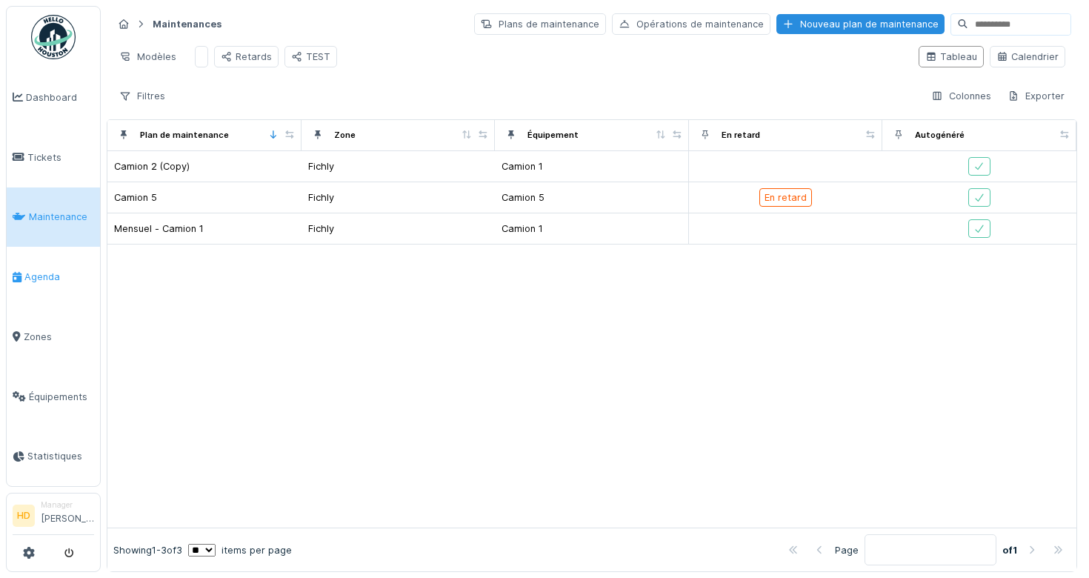
click at [24, 276] on span "Agenda" at bounding box center [59, 277] width 70 height 14
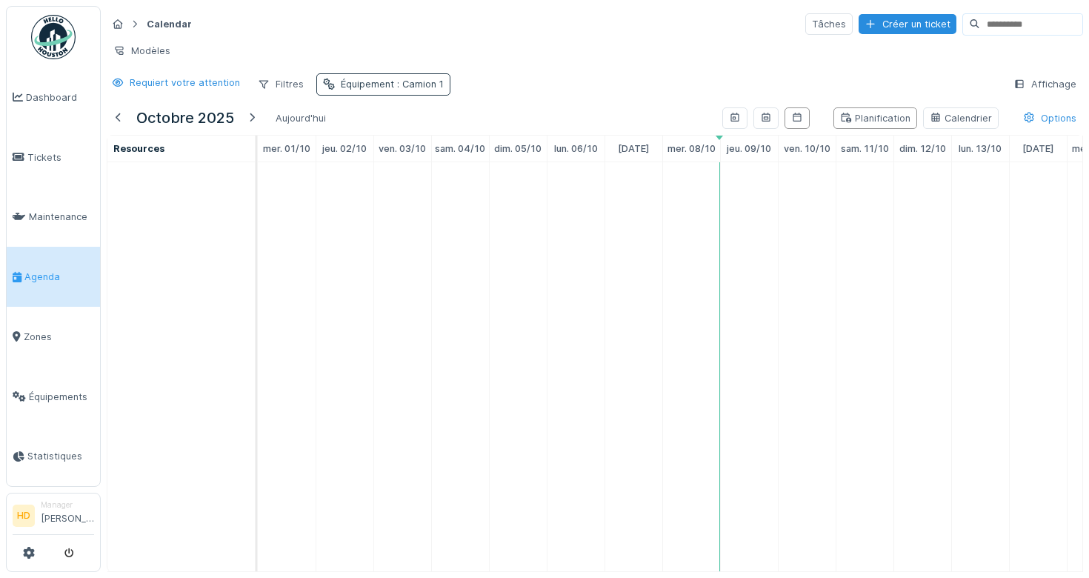
click at [341, 82] on div "Équipement : Camion 1" at bounding box center [392, 84] width 103 height 14
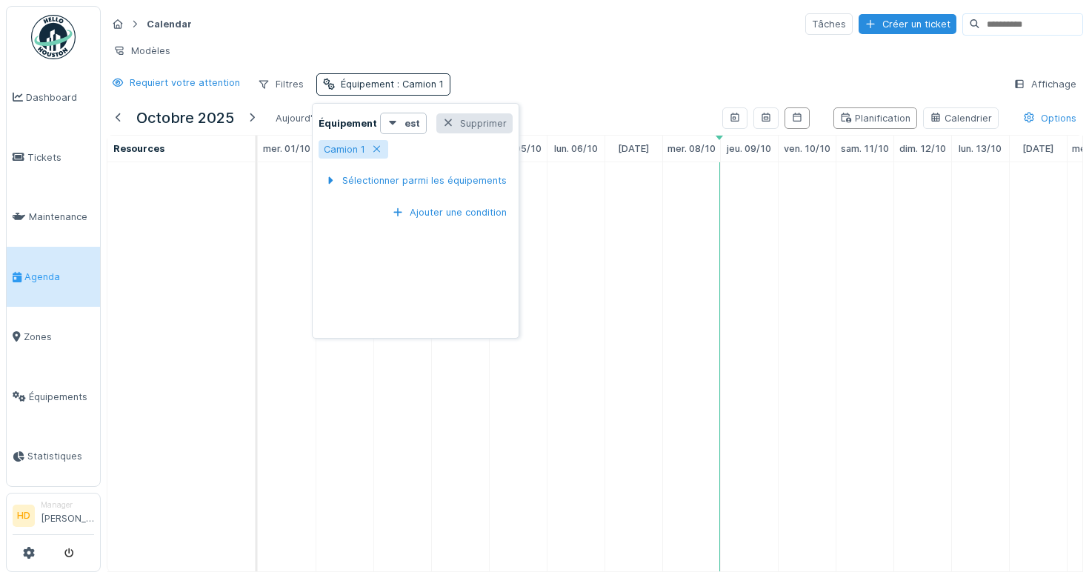
click at [485, 119] on div "Supprimer" at bounding box center [474, 123] width 76 height 20
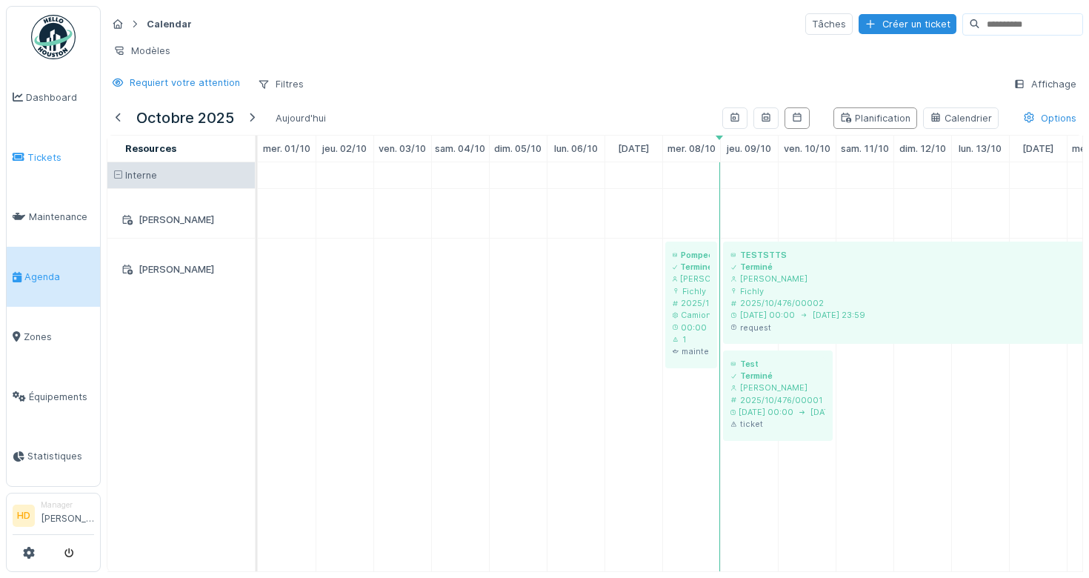
click at [45, 170] on link "Tickets" at bounding box center [53, 157] width 93 height 60
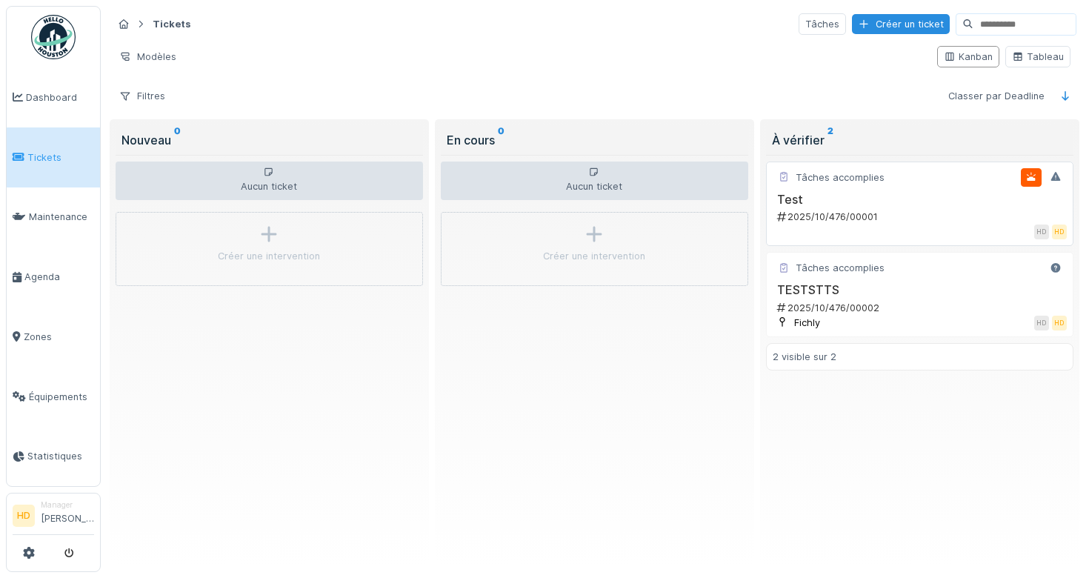
click at [970, 197] on h3 "Test" at bounding box center [920, 200] width 294 height 14
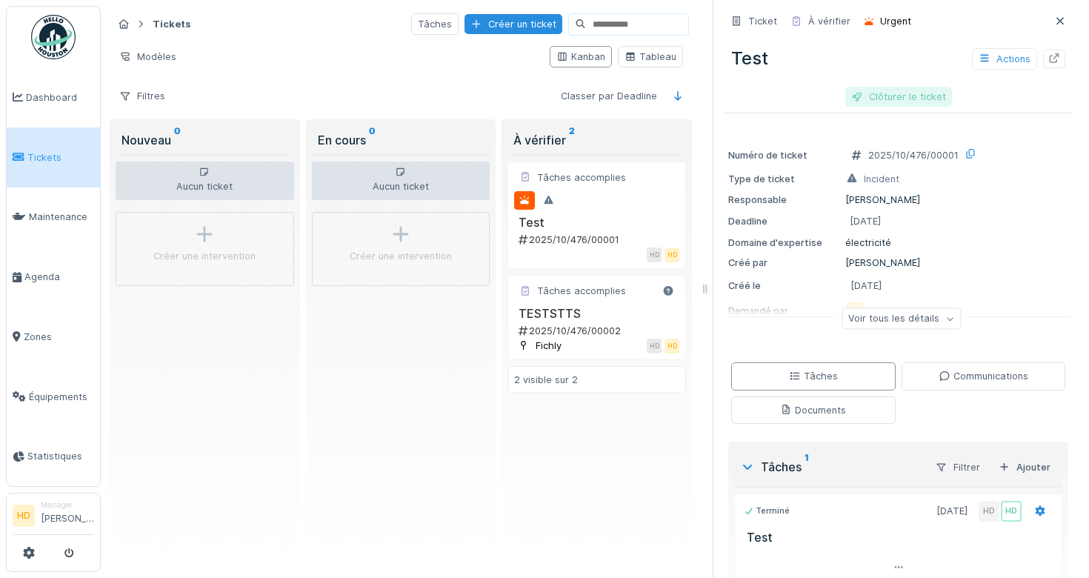
click at [926, 87] on div "Clôturer le ticket" at bounding box center [898, 97] width 107 height 20
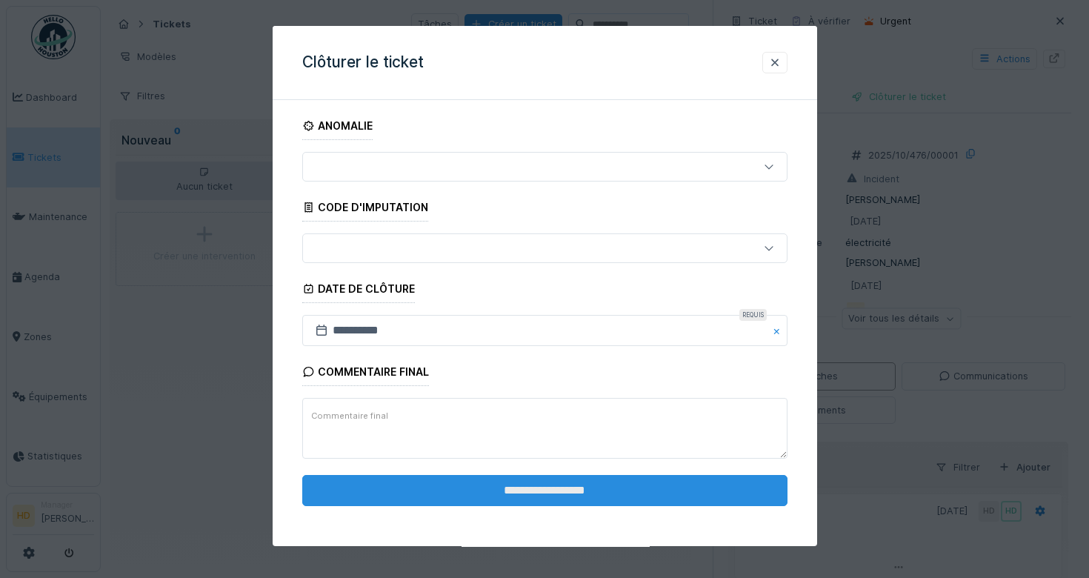
click at [682, 488] on input "**********" at bounding box center [544, 490] width 485 height 31
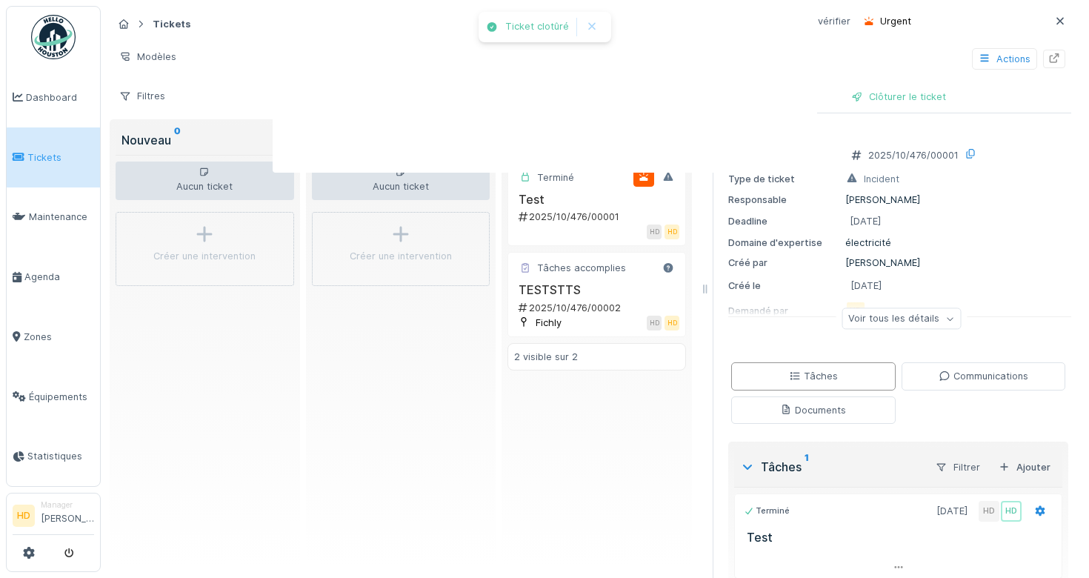
click at [671, 498] on div at bounding box center [544, 289] width 1089 height 578
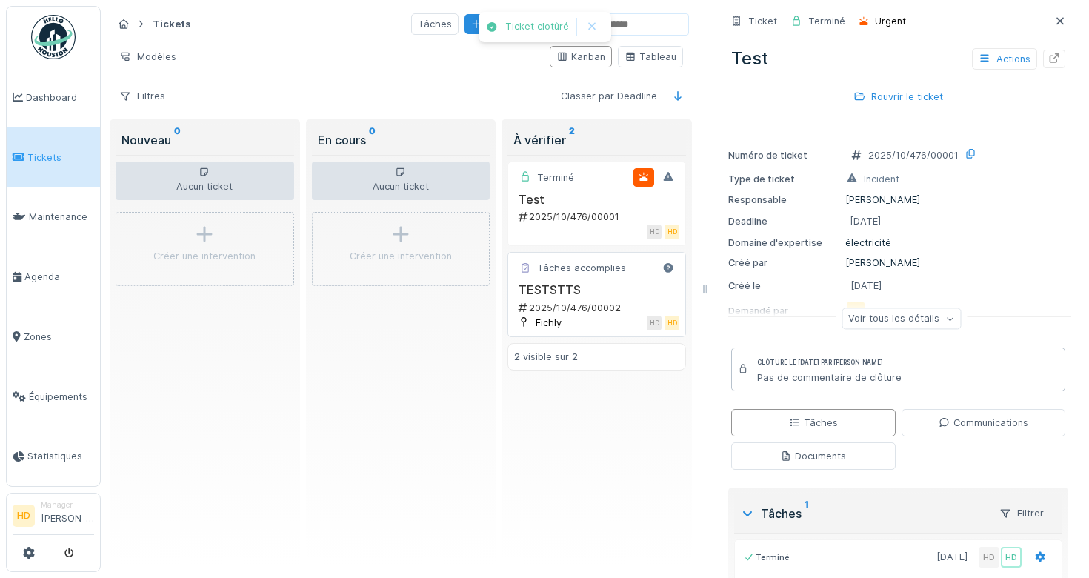
click at [567, 288] on h3 "TESTSTTS" at bounding box center [596, 290] width 165 height 14
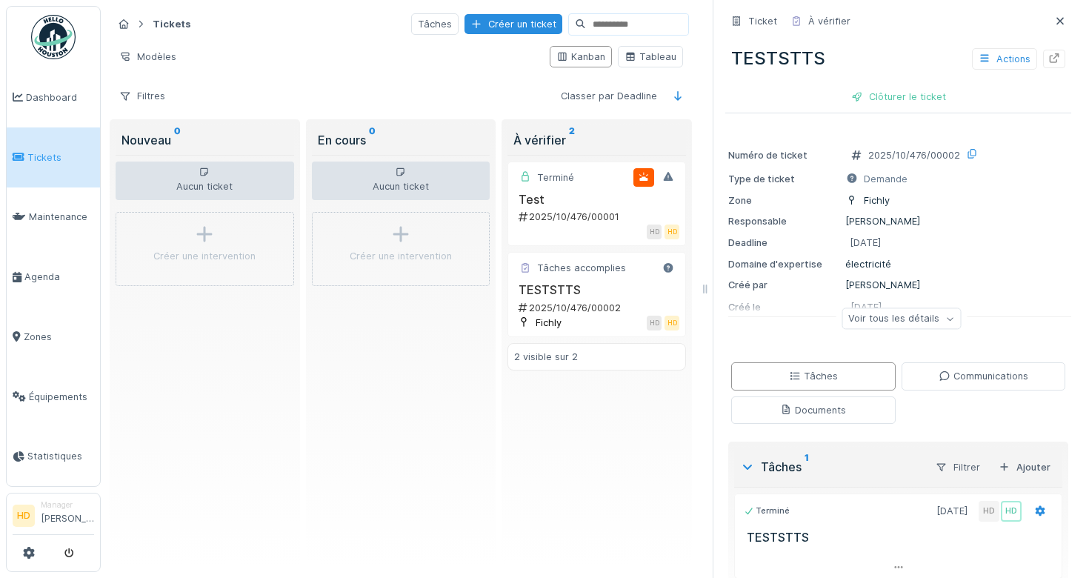
click at [917, 84] on div "TESTSTTS Actions Clôturer le ticket" at bounding box center [898, 71] width 346 height 76
click at [919, 96] on div "Clôturer le ticket" at bounding box center [898, 97] width 107 height 20
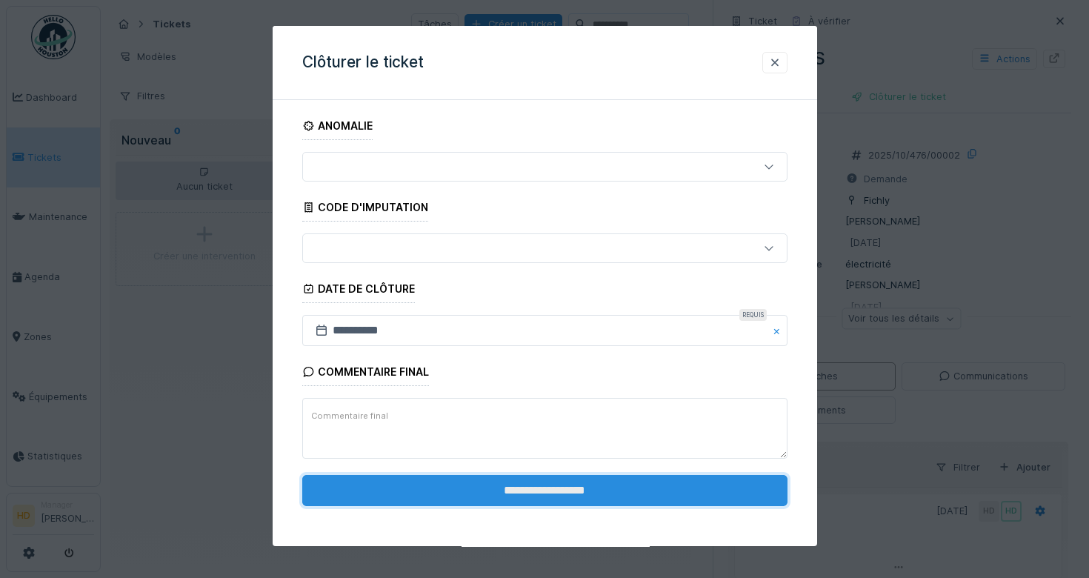
click at [611, 497] on input "**********" at bounding box center [544, 490] width 485 height 31
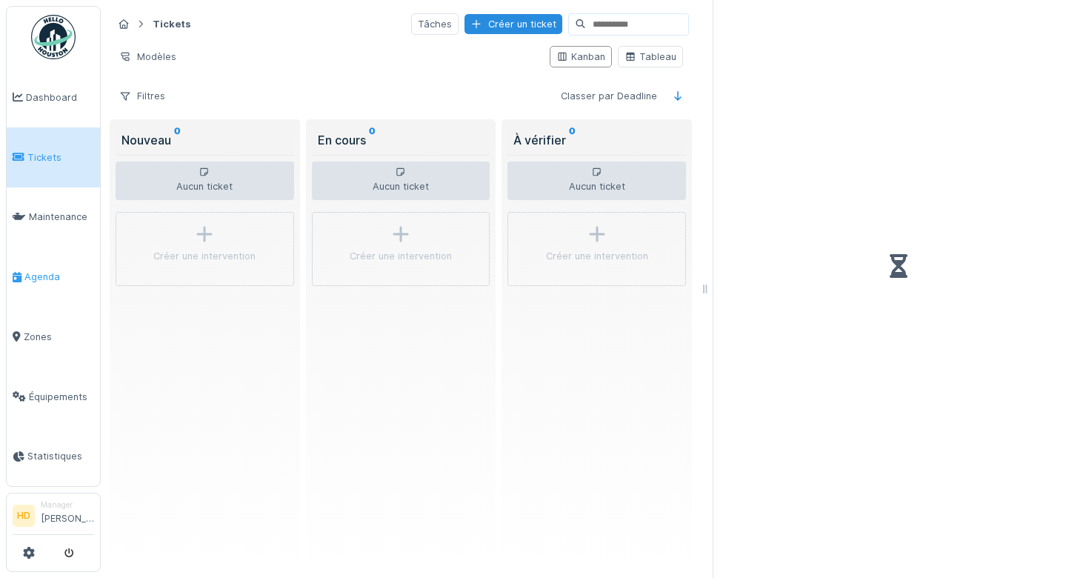
click at [44, 270] on span "Agenda" at bounding box center [59, 277] width 70 height 14
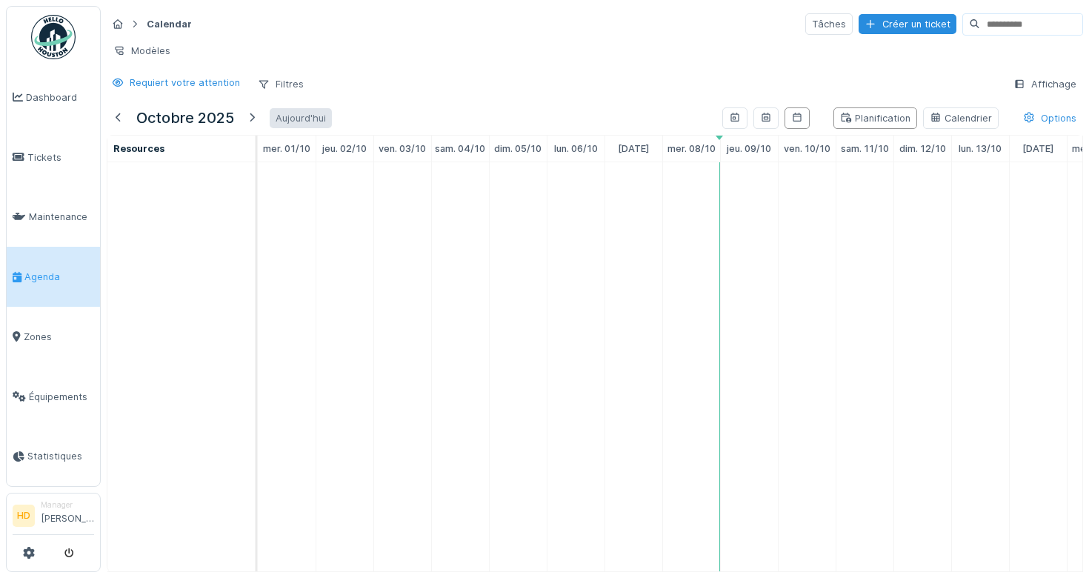
click at [292, 116] on div "Aujourd'hui" at bounding box center [301, 118] width 62 height 20
click at [1034, 121] on icon at bounding box center [1029, 118] width 12 height 10
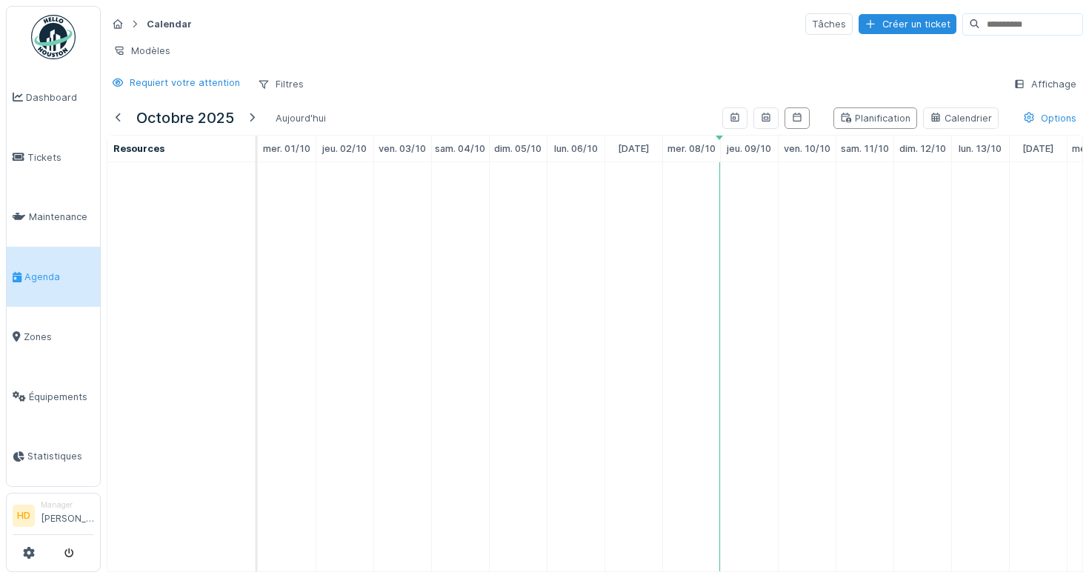
click at [73, 260] on link "Agenda" at bounding box center [53, 277] width 93 height 60
click at [1031, 81] on div "Affichage" at bounding box center [1045, 83] width 76 height 21
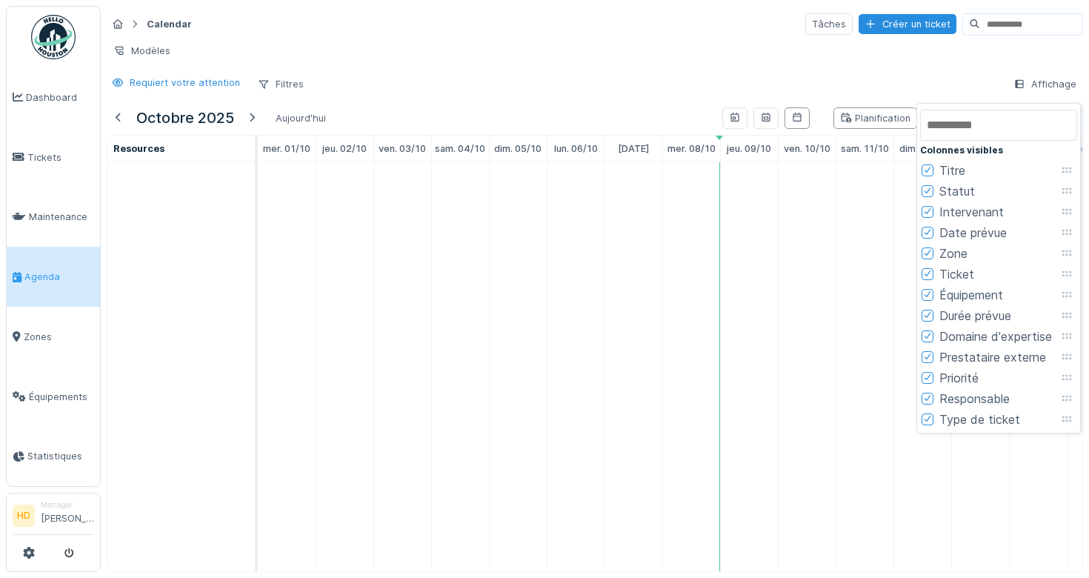
click at [928, 423] on div at bounding box center [927, 419] width 9 height 14
click at [928, 395] on icon at bounding box center [927, 397] width 9 height 7
click at [928, 382] on div at bounding box center [927, 377] width 9 height 14
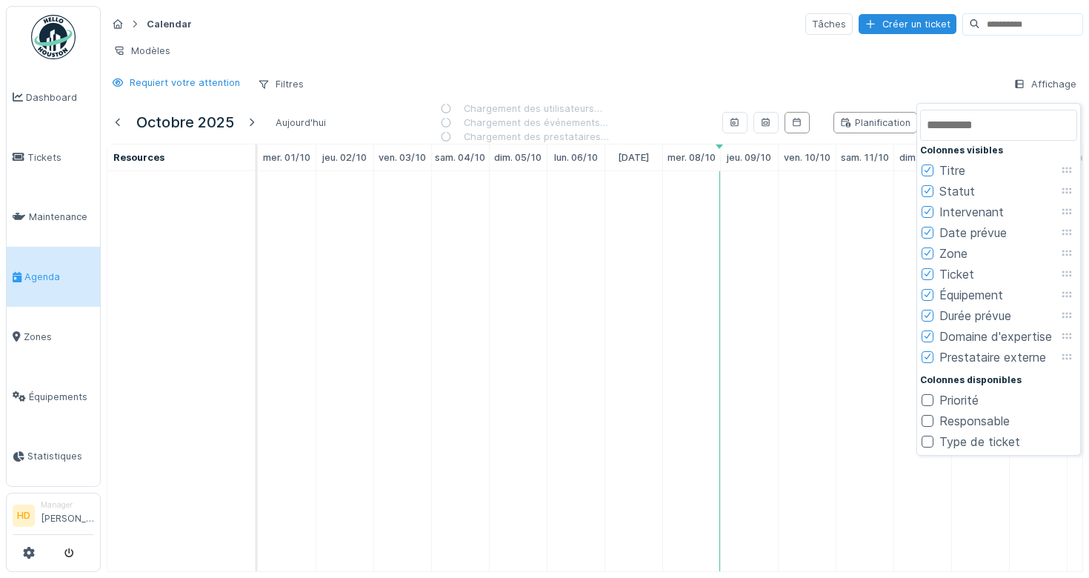
click at [928, 365] on div "Prestataire externe" at bounding box center [984, 357] width 124 height 18
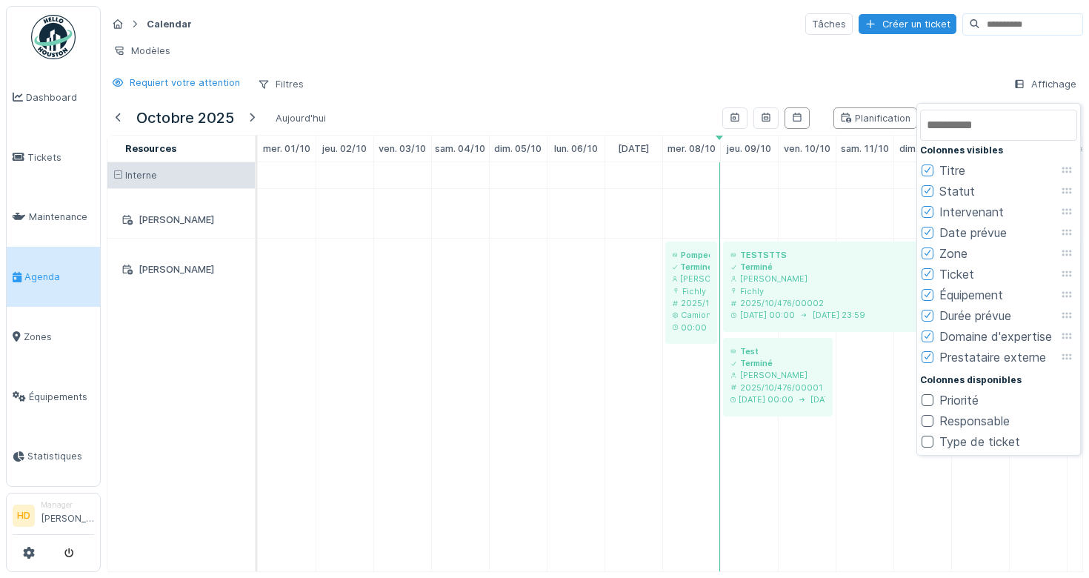
click at [928, 341] on div at bounding box center [927, 336] width 9 height 14
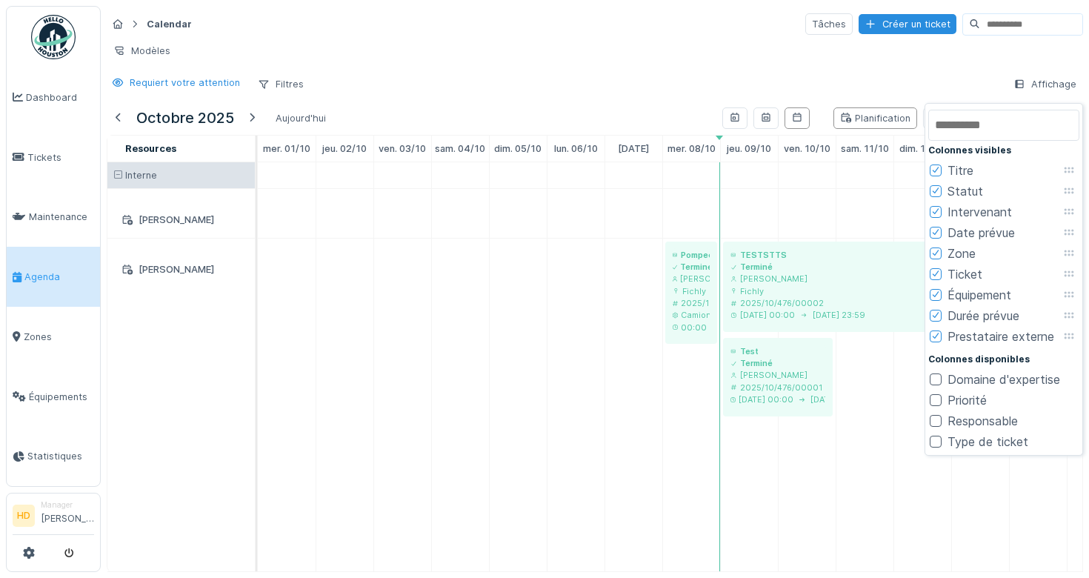
click at [941, 339] on div at bounding box center [936, 336] width 12 height 12
click at [938, 312] on icon at bounding box center [940, 314] width 9 height 7
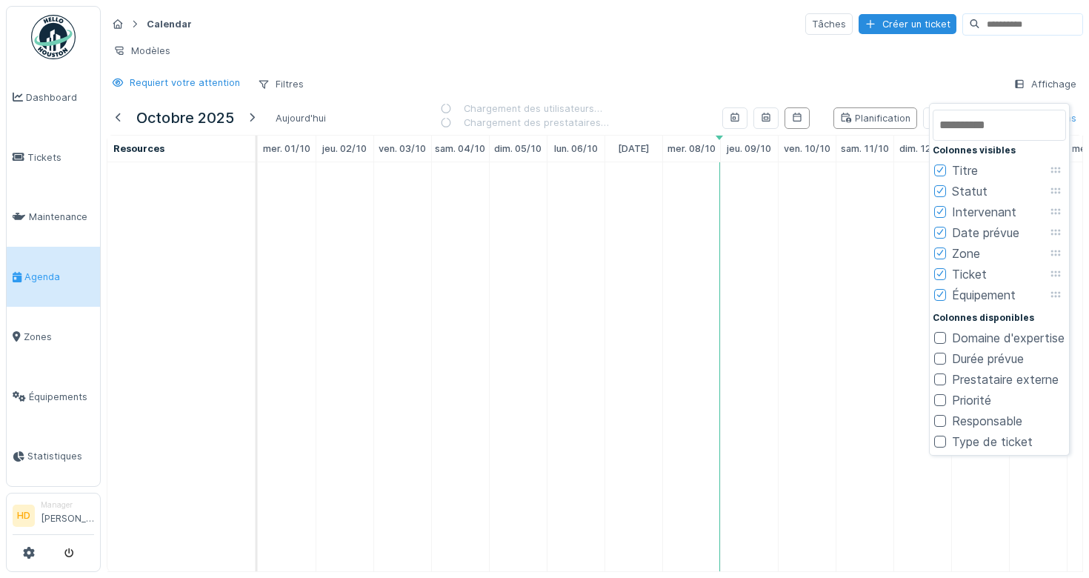
click at [939, 293] on icon at bounding box center [940, 293] width 9 height 7
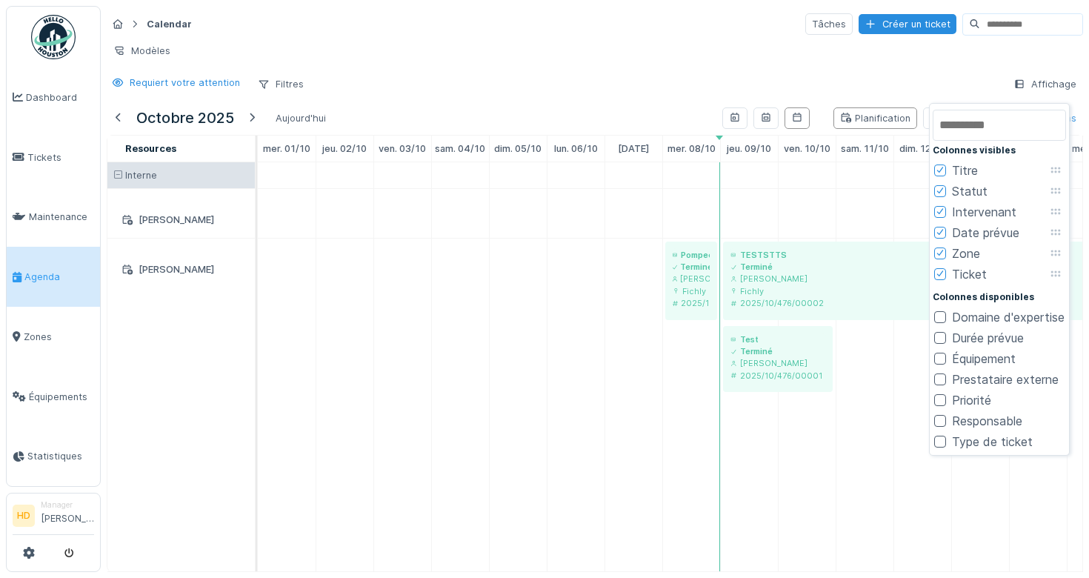
click at [883, 56] on div "Modèles" at bounding box center [595, 50] width 977 height 21
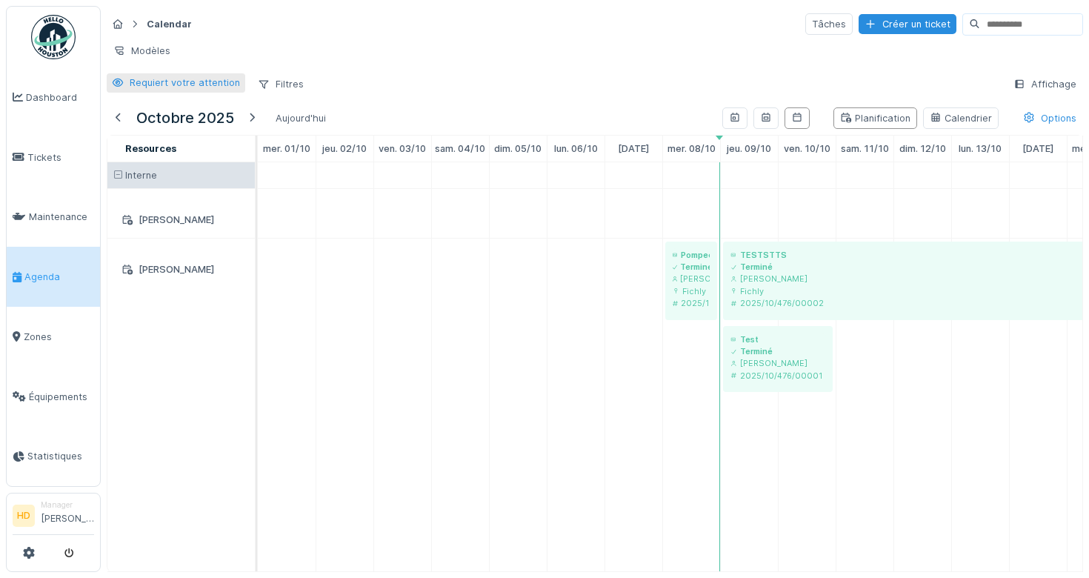
click at [197, 82] on div "Requiert votre attention" at bounding box center [185, 83] width 110 height 14
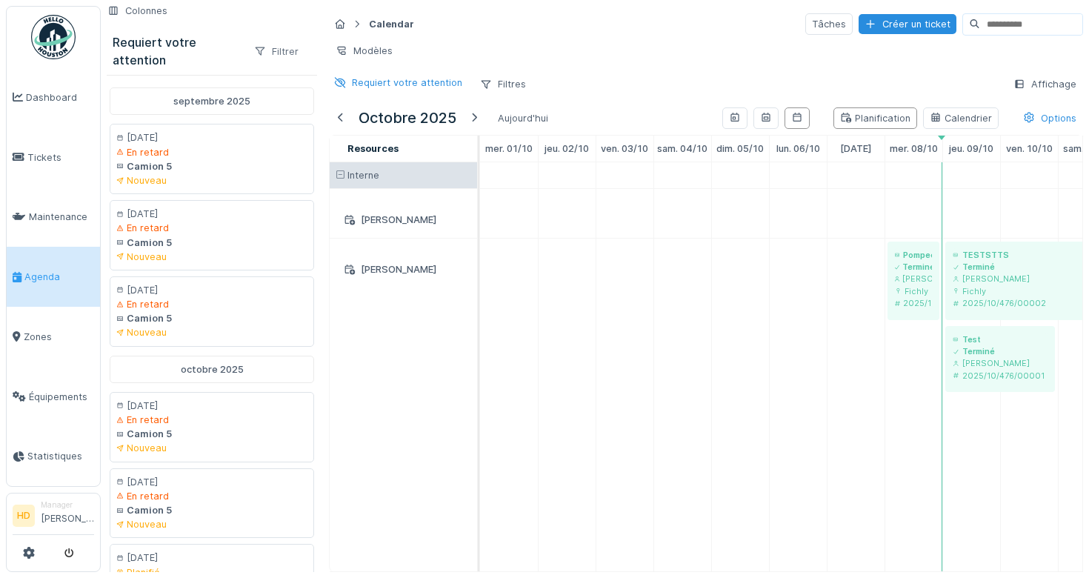
click at [279, 49] on div "Filtrer" at bounding box center [276, 51] width 58 height 21
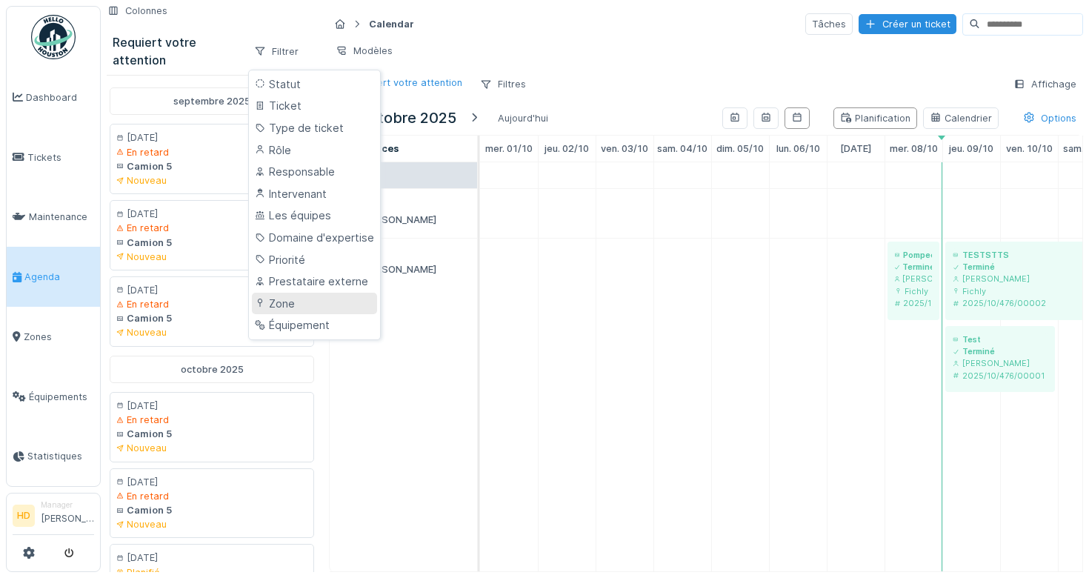
click at [319, 312] on div "Zone" at bounding box center [314, 304] width 125 height 22
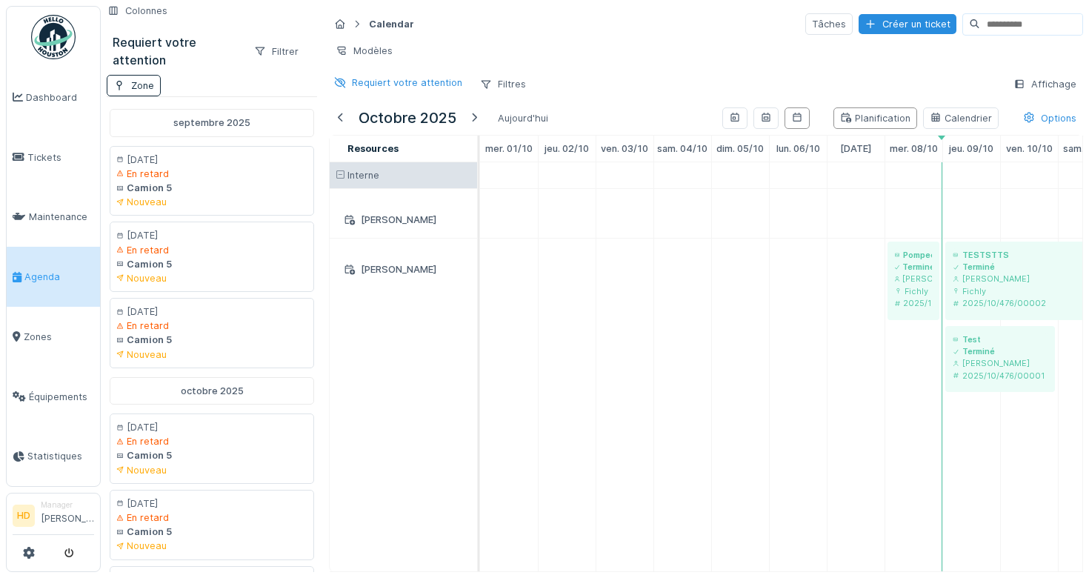
click at [137, 97] on div "septembre 2025 10/09/2025 En retard Camion 5 Nouveau 17/09/2025 En retard Camio…" at bounding box center [212, 341] width 210 height 491
click at [137, 95] on div "Zone" at bounding box center [134, 85] width 54 height 21
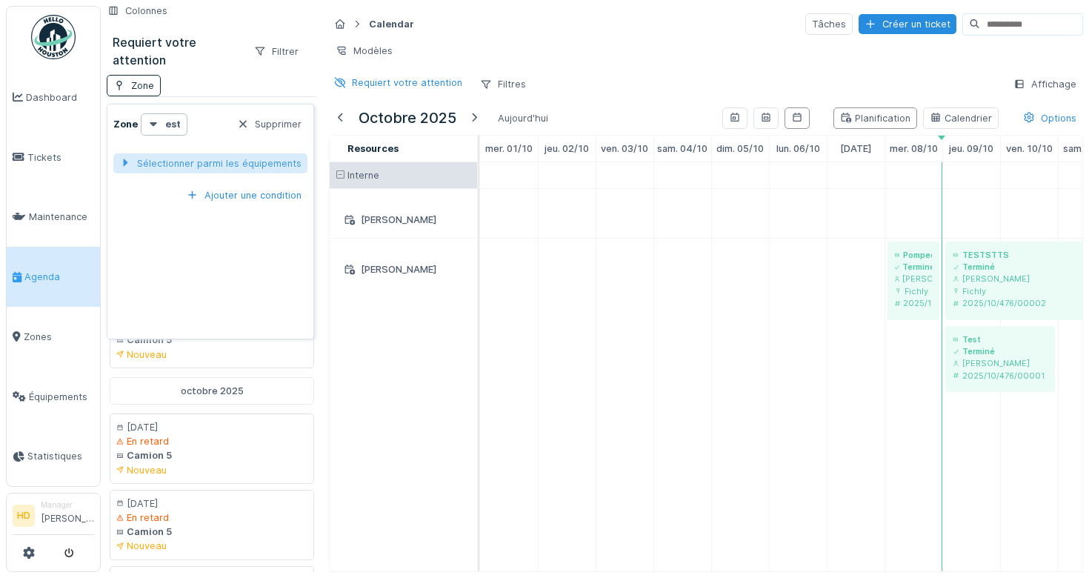
click at [119, 165] on div "Sélectionner parmi les équipements" at bounding box center [210, 163] width 194 height 20
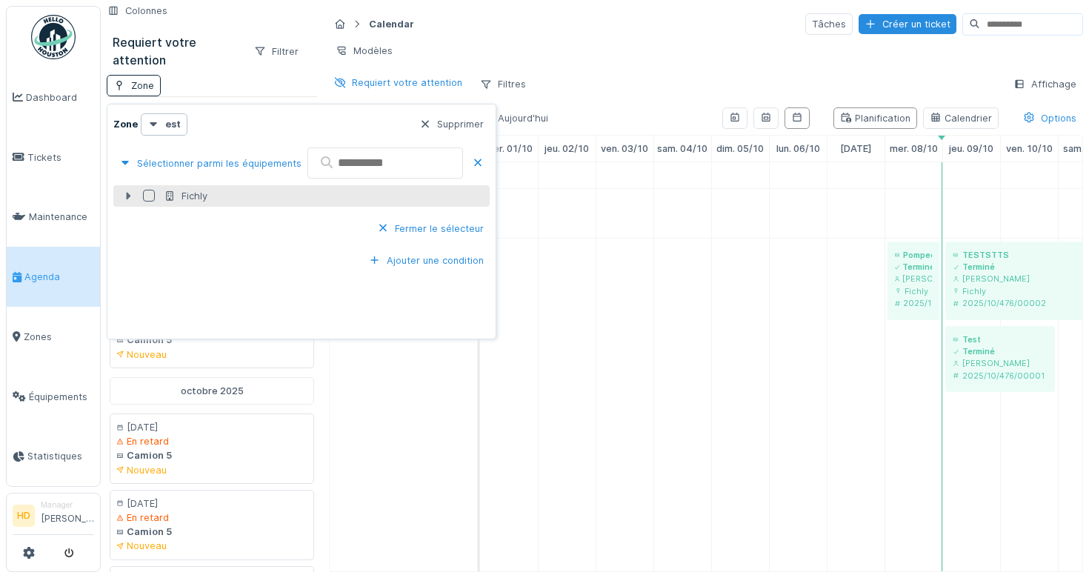
click at [127, 196] on icon at bounding box center [129, 195] width 4 height 7
click at [131, 199] on icon at bounding box center [128, 196] width 12 height 10
click at [132, 199] on icon at bounding box center [128, 196] width 12 height 10
click at [153, 194] on div at bounding box center [149, 196] width 12 height 12
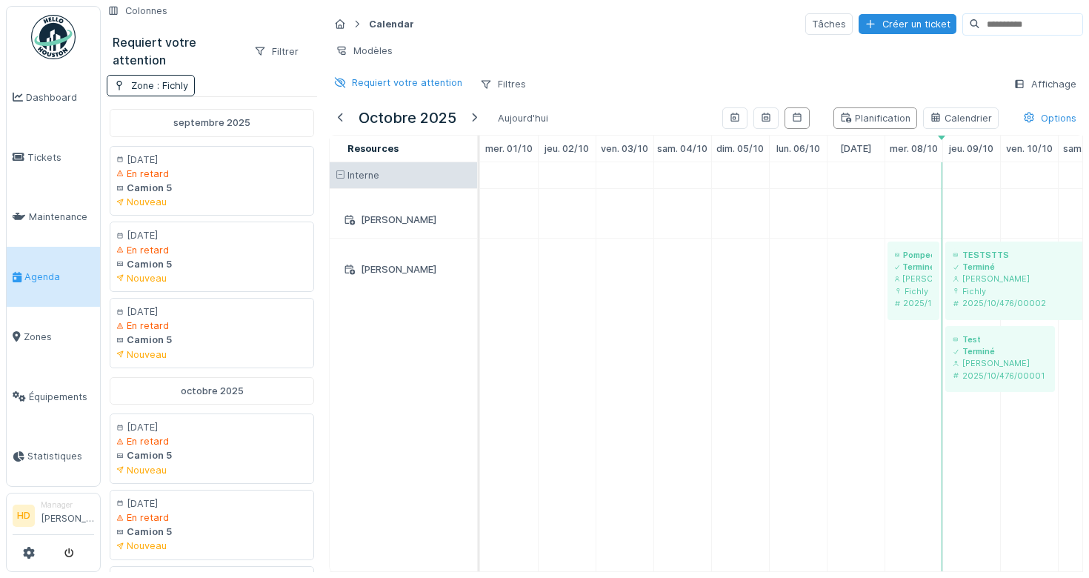
click at [310, 74] on div "Requiert votre attention Filtrer" at bounding box center [212, 50] width 210 height 47
click at [202, 86] on div "Zone : Fichly" at bounding box center [212, 85] width 210 height 21
click at [177, 86] on span ": Fichly" at bounding box center [171, 85] width 34 height 11
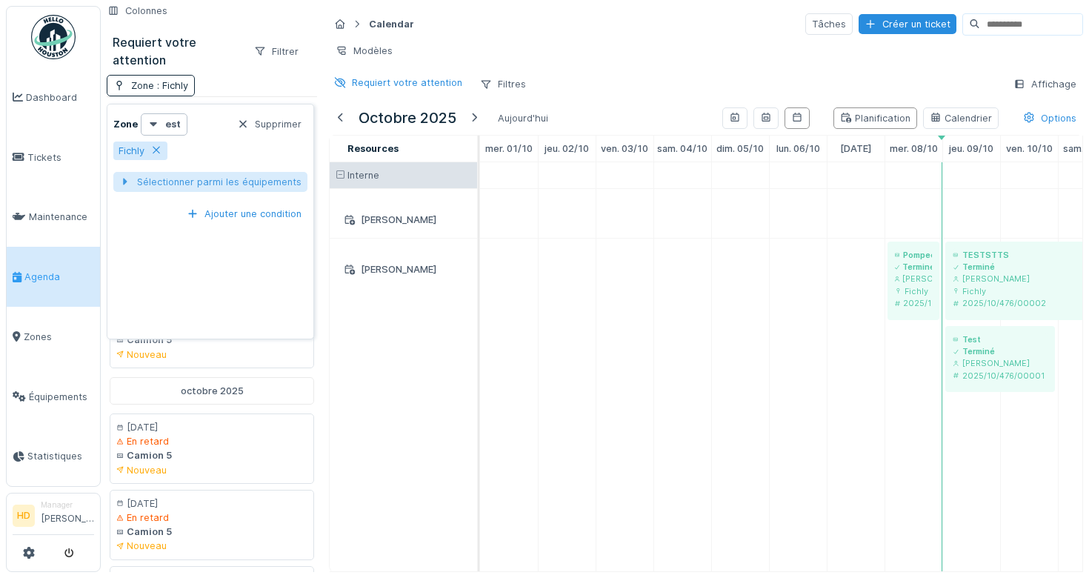
click at [118, 182] on div "Sélectionner parmi les équipements" at bounding box center [210, 182] width 194 height 20
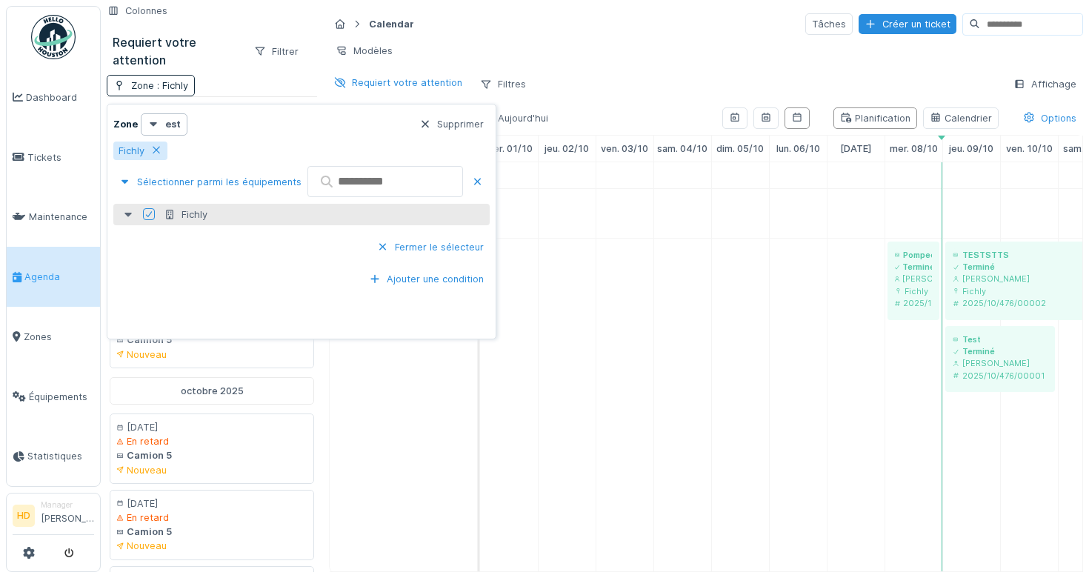
click at [126, 216] on icon at bounding box center [128, 215] width 12 height 10
click at [254, 56] on div at bounding box center [260, 51] width 12 height 14
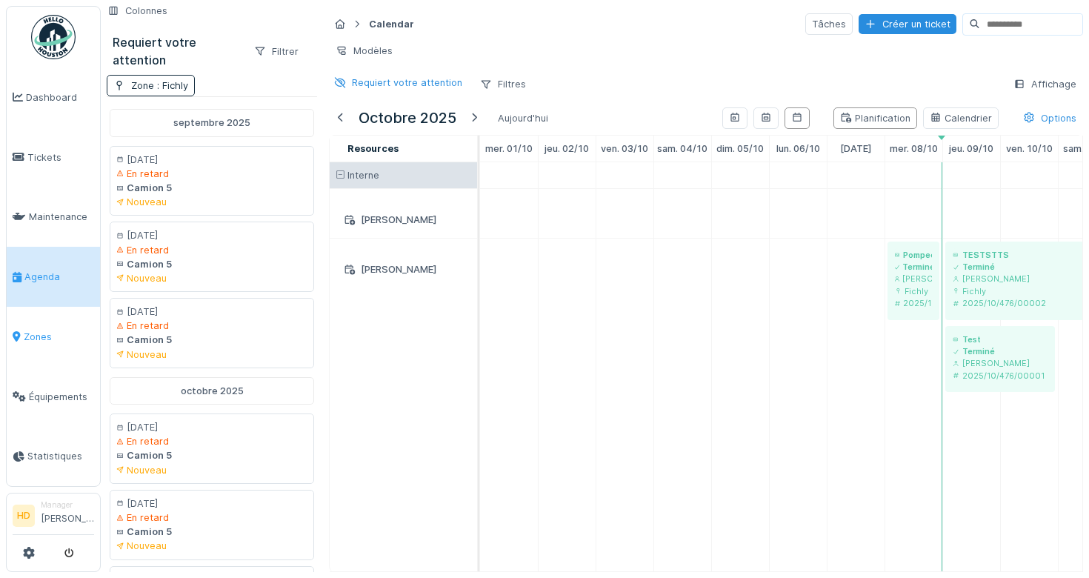
click at [33, 360] on link "Zones" at bounding box center [53, 337] width 93 height 60
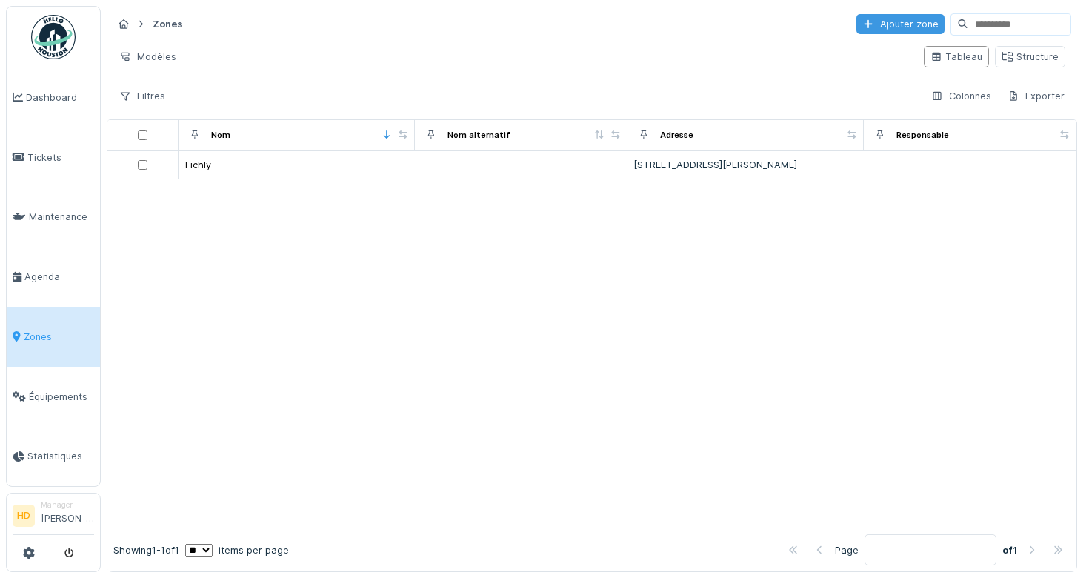
click at [892, 33] on div "Ajouter zone" at bounding box center [900, 24] width 88 height 20
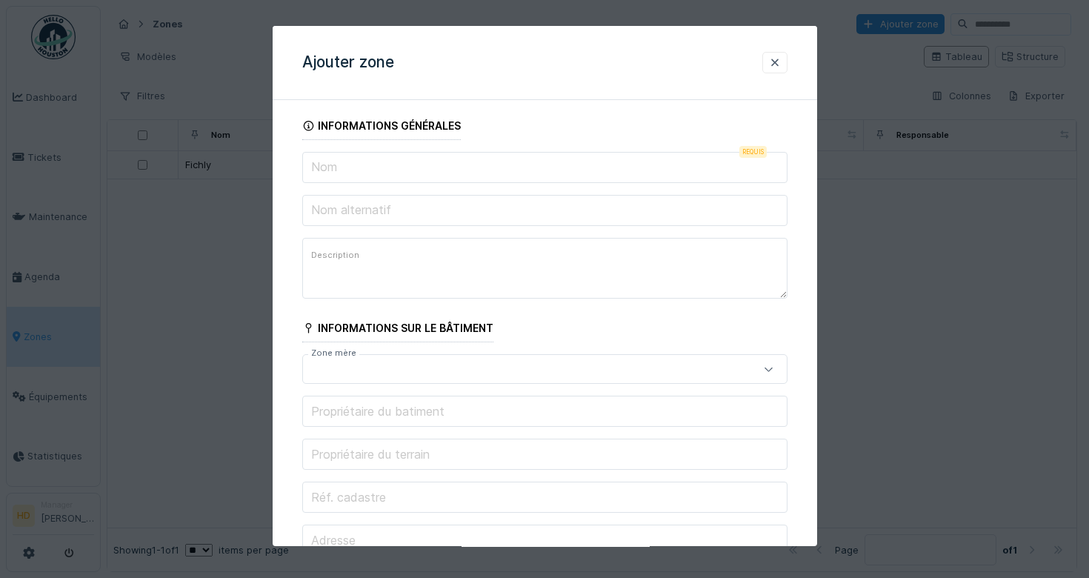
click at [436, 161] on input "Nom" at bounding box center [544, 167] width 485 height 31
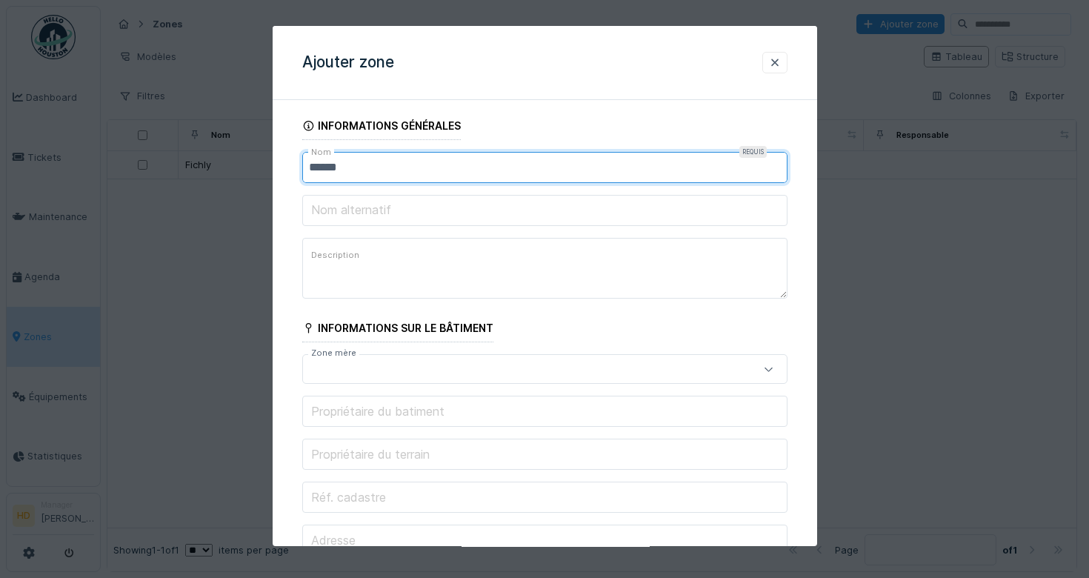
type input "******"
click at [450, 310] on fieldset "**********" at bounding box center [544, 487] width 485 height 751
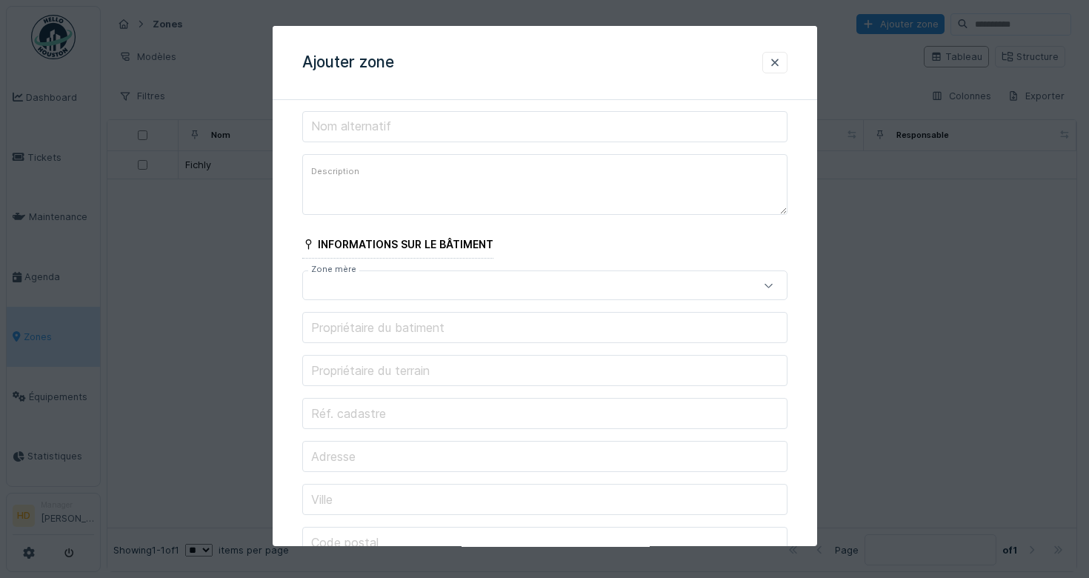
click at [451, 291] on div at bounding box center [515, 286] width 413 height 16
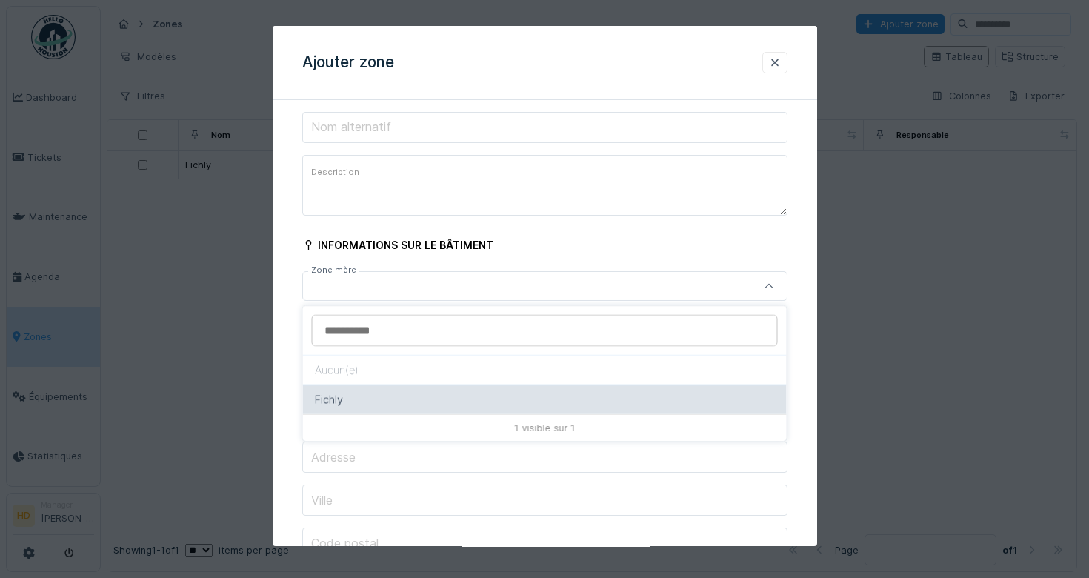
click at [365, 389] on div "Fichly" at bounding box center [545, 400] width 484 height 30
type input "*****"
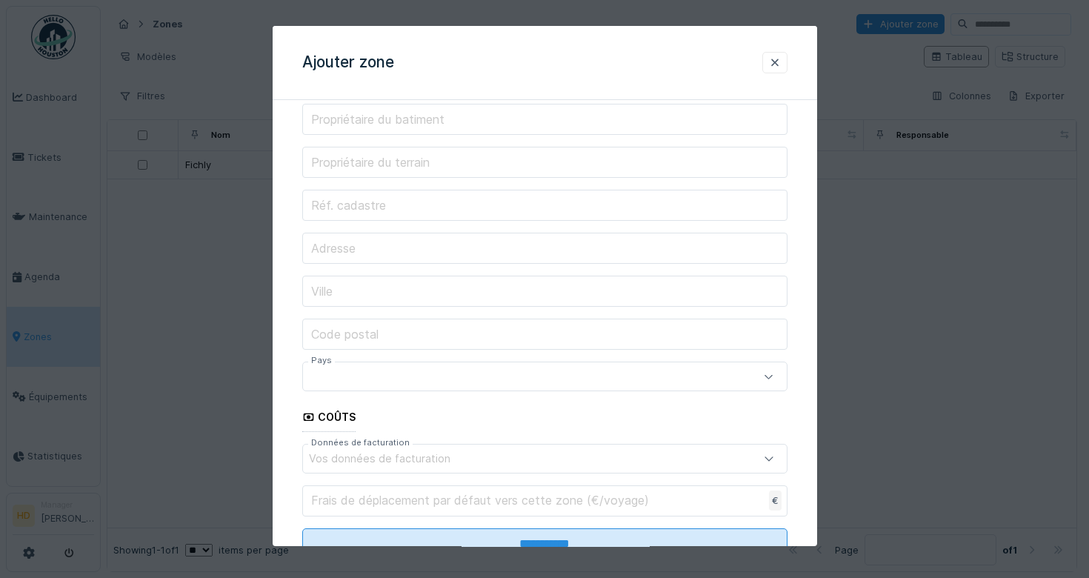
scroll to position [346, 0]
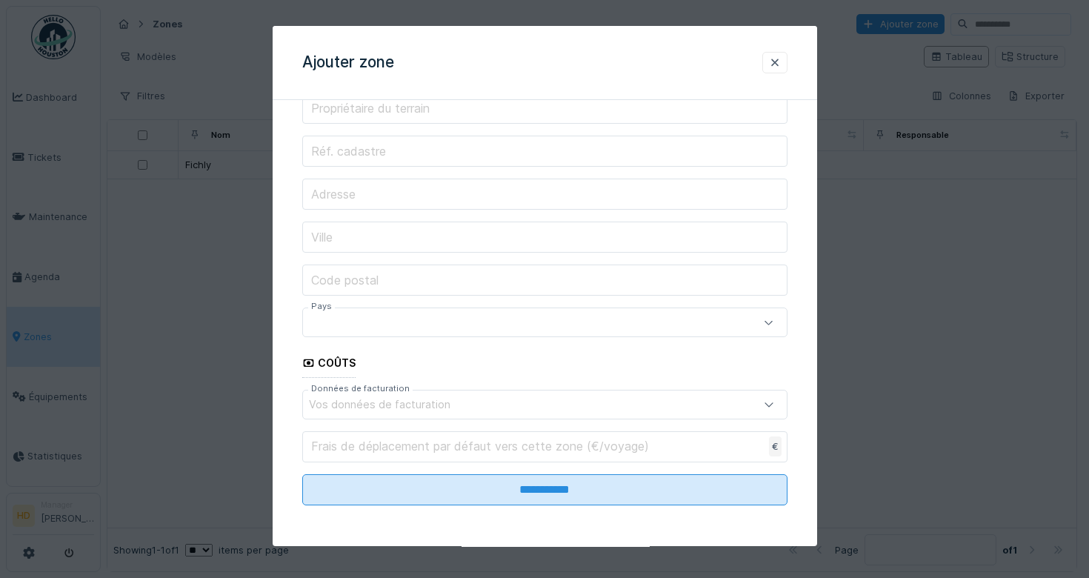
click at [420, 508] on fieldset "**********" at bounding box center [544, 141] width 485 height 751
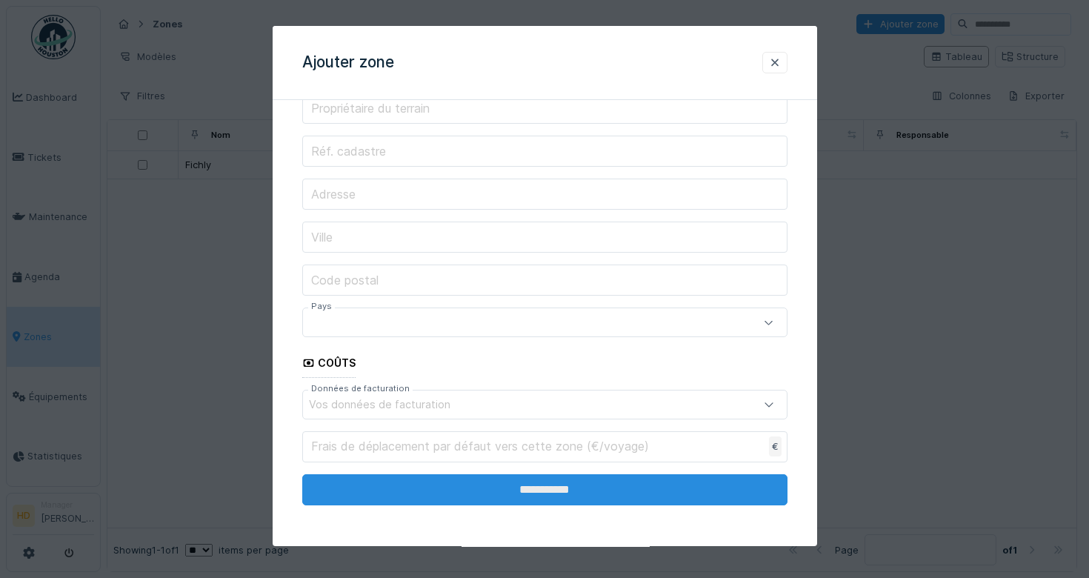
click at [420, 488] on input "**********" at bounding box center [544, 489] width 485 height 31
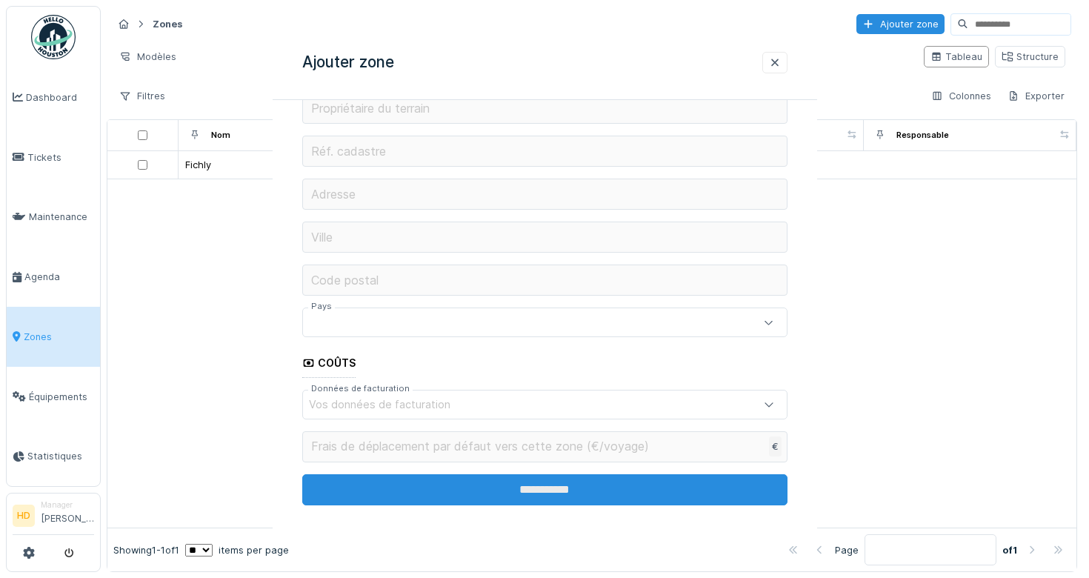
scroll to position [0, 0]
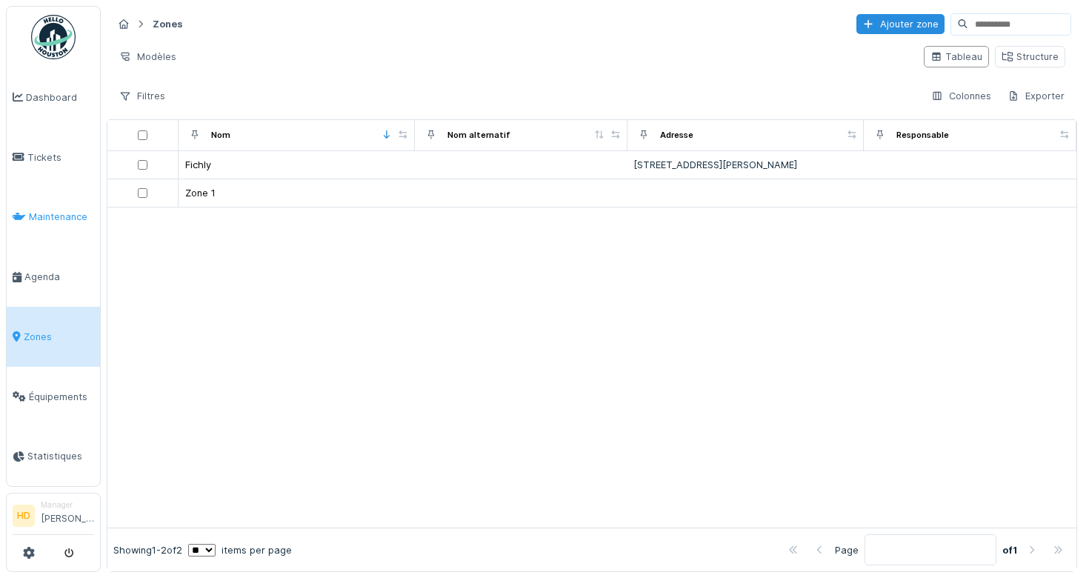
click at [79, 219] on span "Maintenance" at bounding box center [61, 217] width 65 height 14
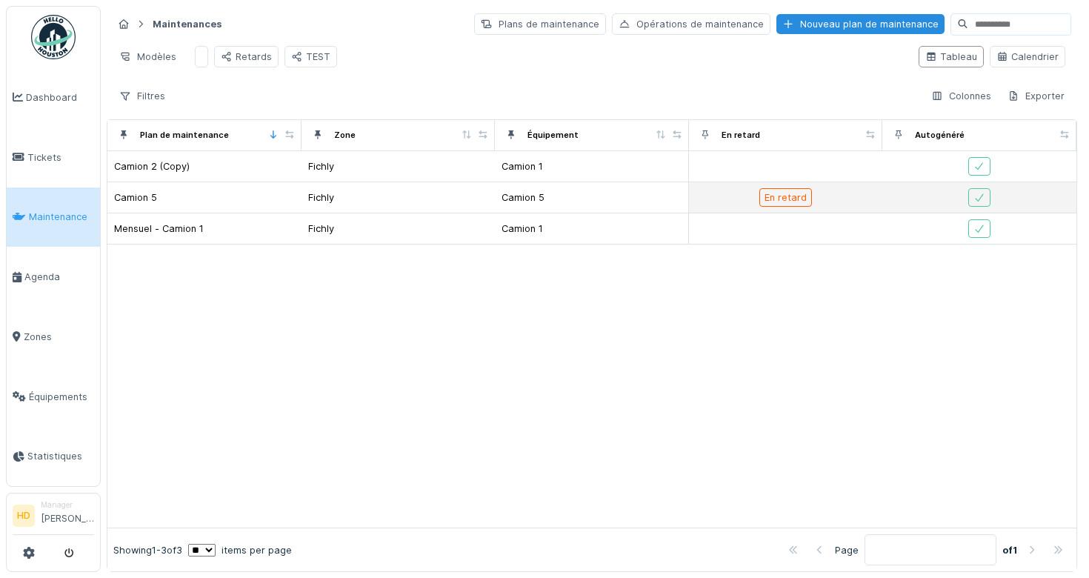
click at [243, 198] on div "Camion 5" at bounding box center [204, 198] width 182 height 16
click at [144, 206] on td "Camion 5" at bounding box center [204, 197] width 194 height 31
click at [144, 199] on div "Camion 5" at bounding box center [135, 197] width 43 height 14
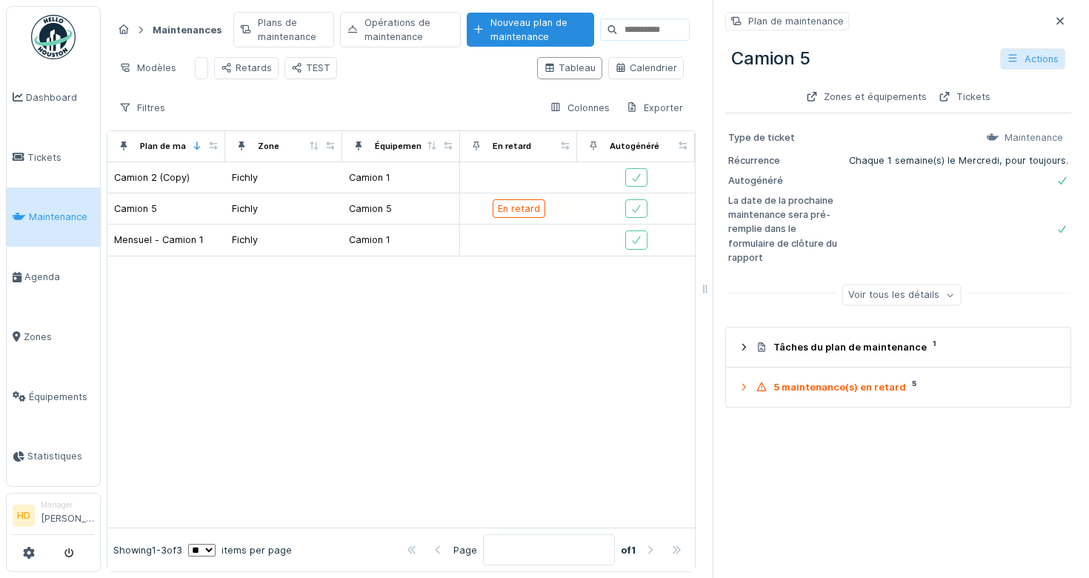
click at [1029, 53] on div "Actions" at bounding box center [1032, 58] width 65 height 21
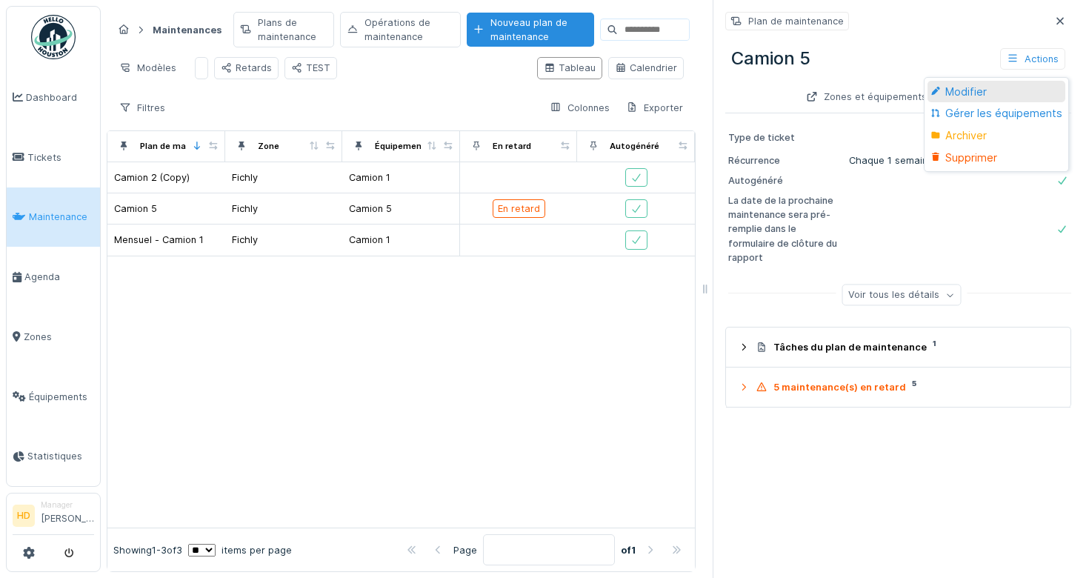
click at [968, 94] on div "Modifier" at bounding box center [996, 92] width 137 height 22
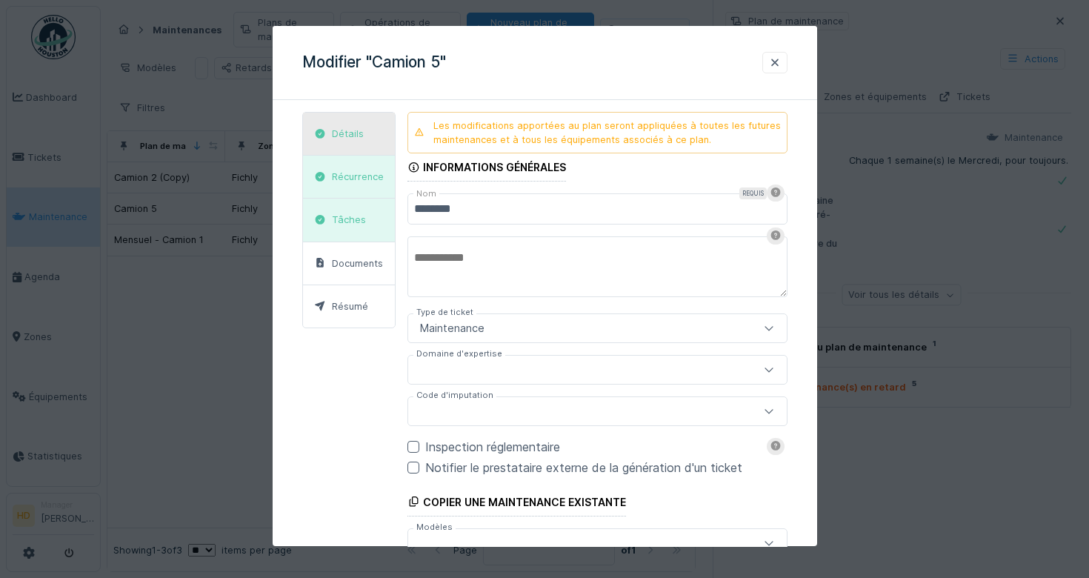
click at [341, 119] on div "Détails" at bounding box center [349, 134] width 92 height 43
click at [341, 125] on div "Détails" at bounding box center [339, 133] width 60 height 19
click at [342, 167] on div "Récurrence" at bounding box center [349, 177] width 92 height 43
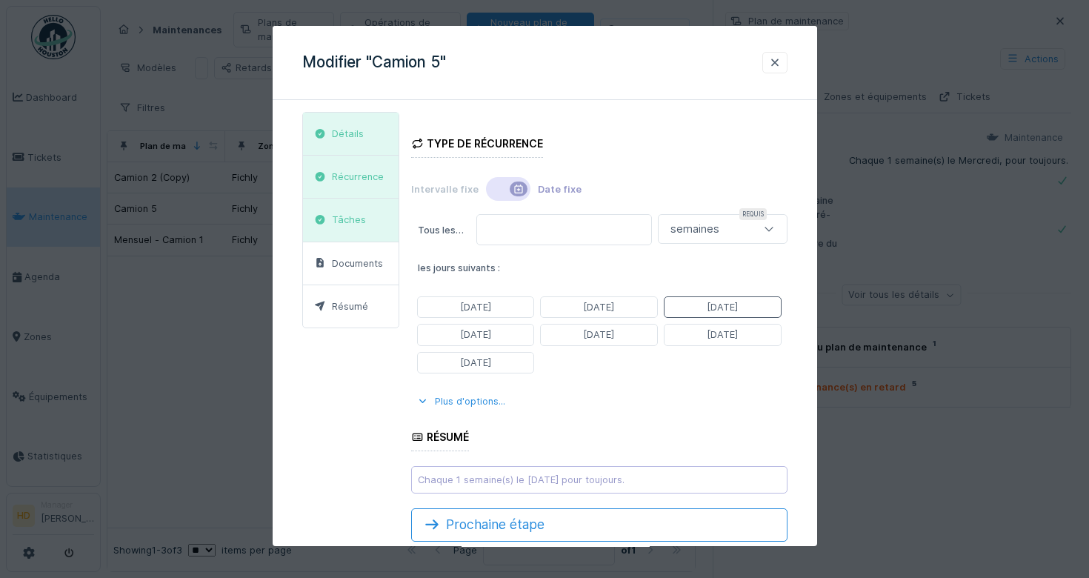
scroll to position [36, 0]
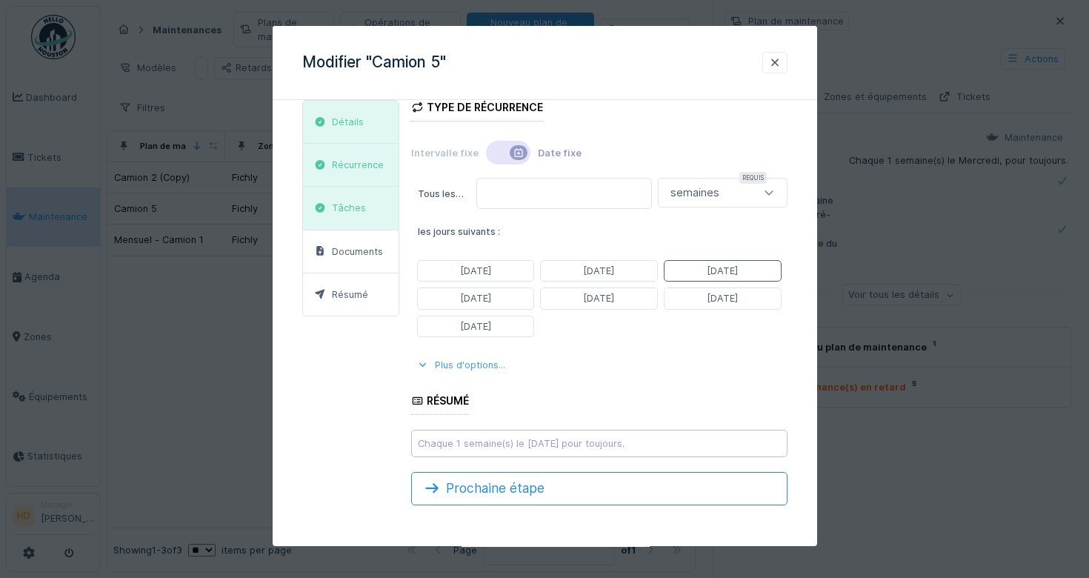
click at [423, 365] on div at bounding box center [423, 365] width 12 height 14
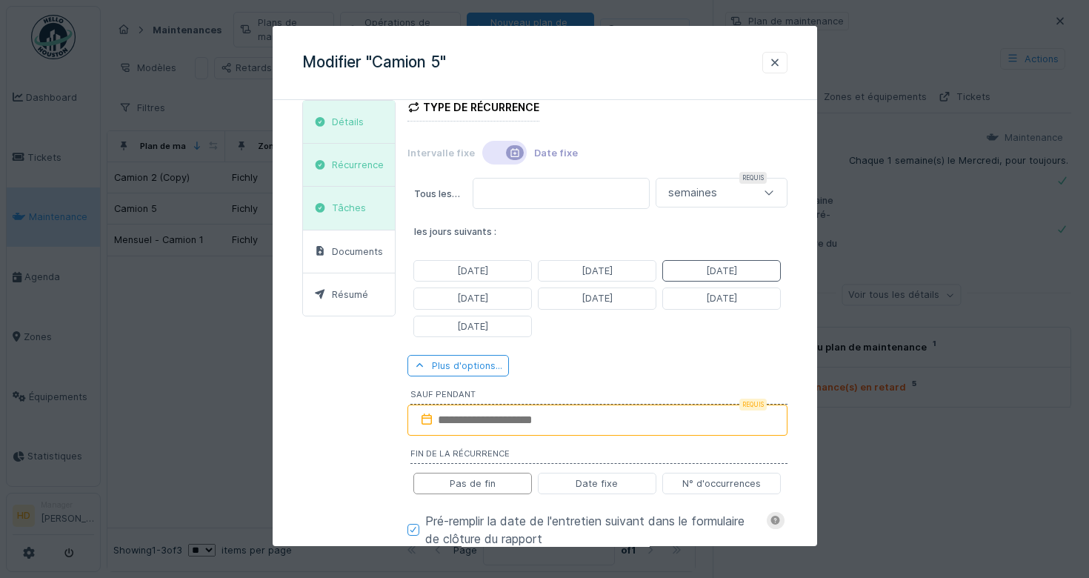
scroll to position [216, 0]
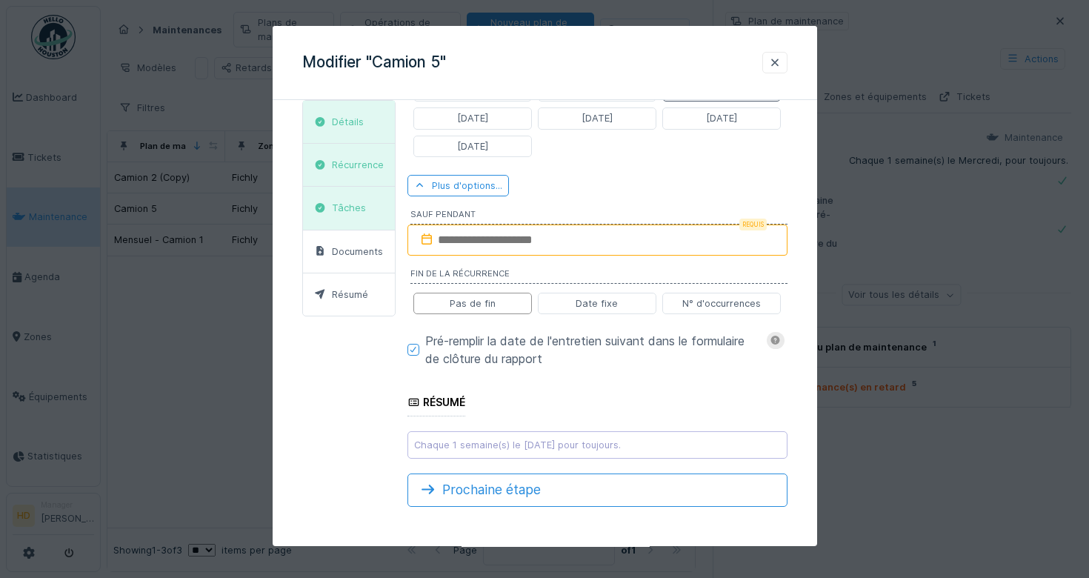
click at [545, 390] on div "Tous les … * Requis semaines ****** les jours suivants : Lundi Mardi Mercredi J…" at bounding box center [597, 228] width 380 height 461
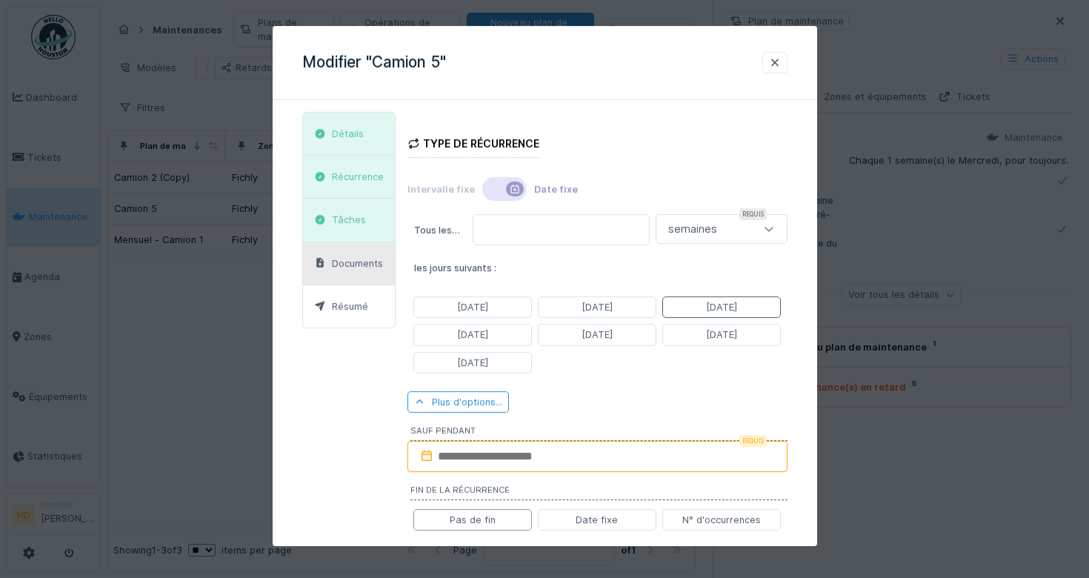
click at [365, 253] on div "Documents" at bounding box center [349, 263] width 92 height 43
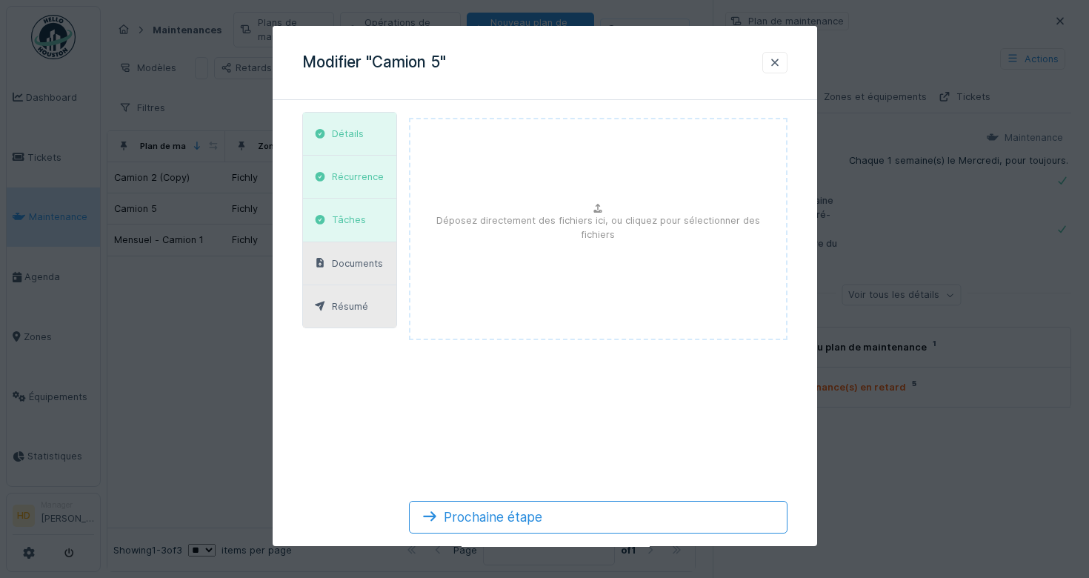
click at [366, 305] on div "Résumé" at bounding box center [350, 306] width 36 height 14
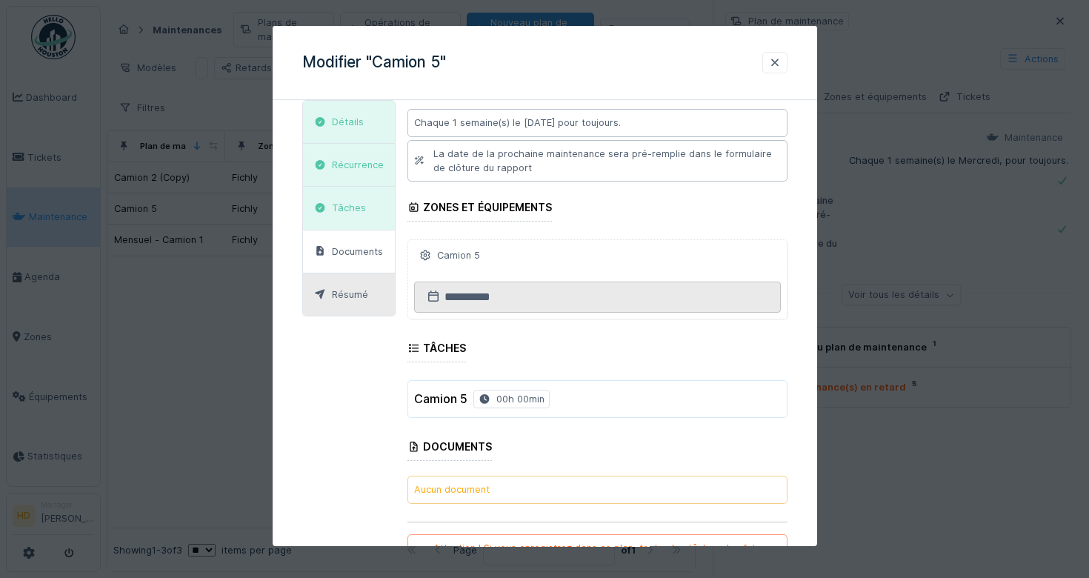
scroll to position [125, 0]
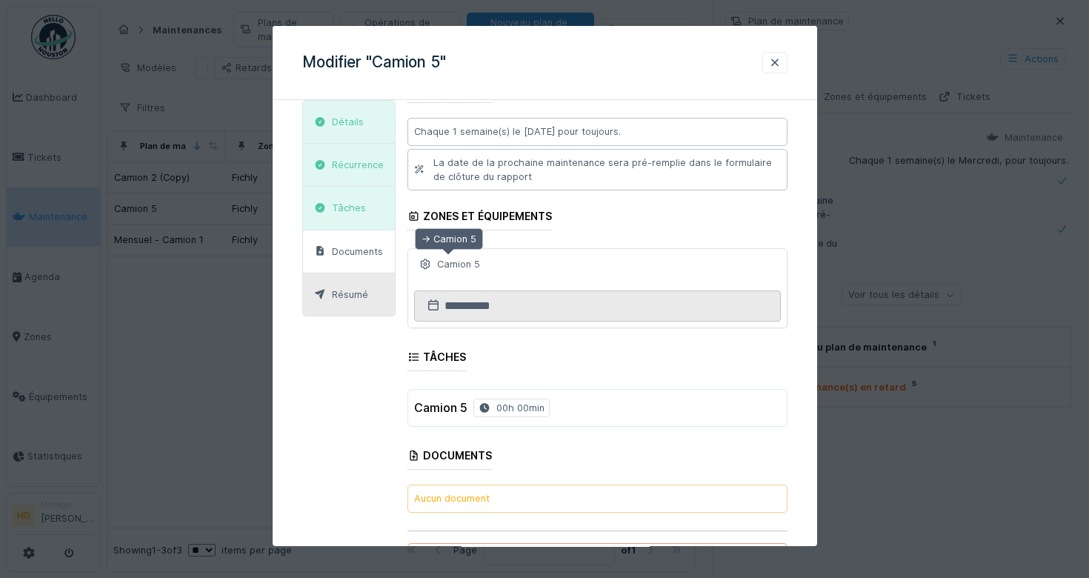
click at [431, 261] on div "Camion 5" at bounding box center [449, 264] width 71 height 19
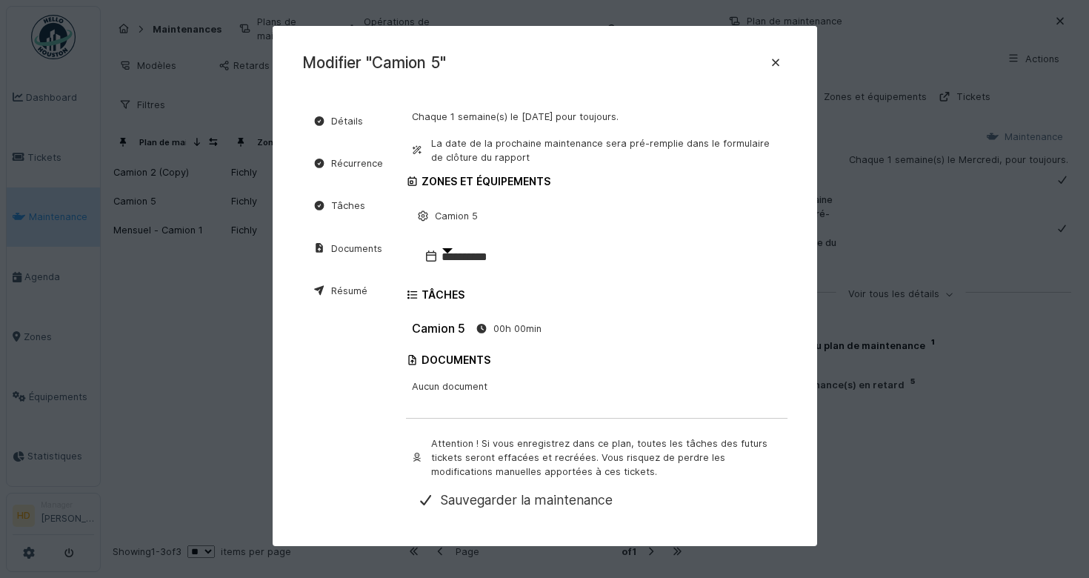
scroll to position [0, 0]
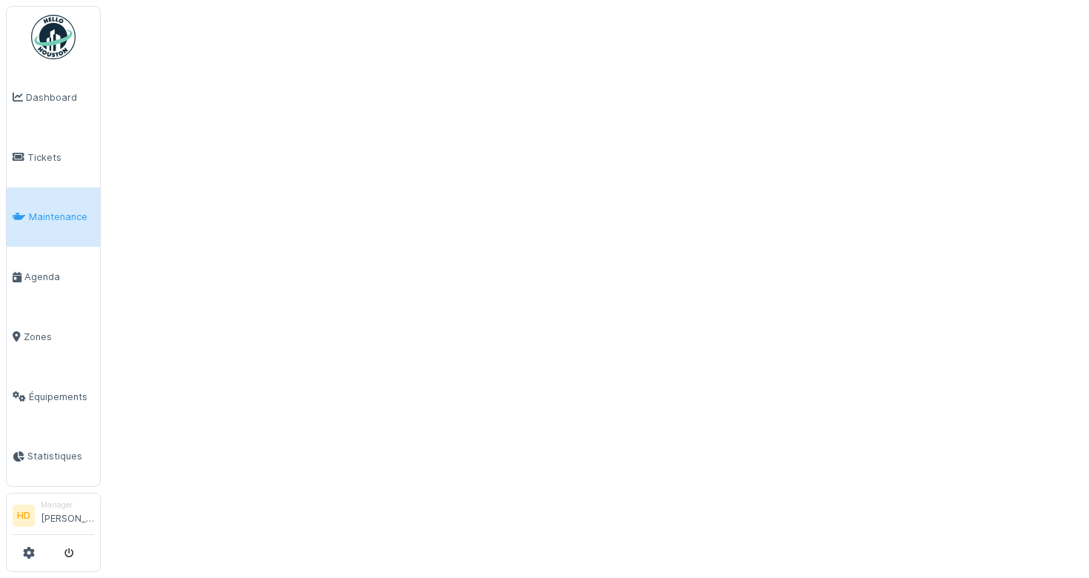
click at [90, 218] on span "Maintenance" at bounding box center [61, 217] width 65 height 14
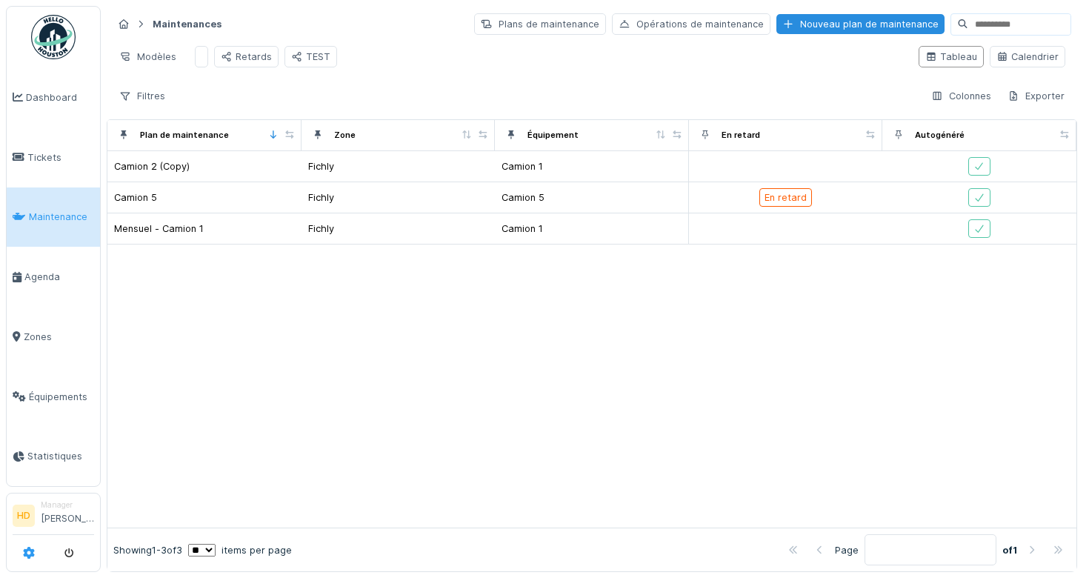
click at [23, 546] on link at bounding box center [29, 553] width 12 height 24
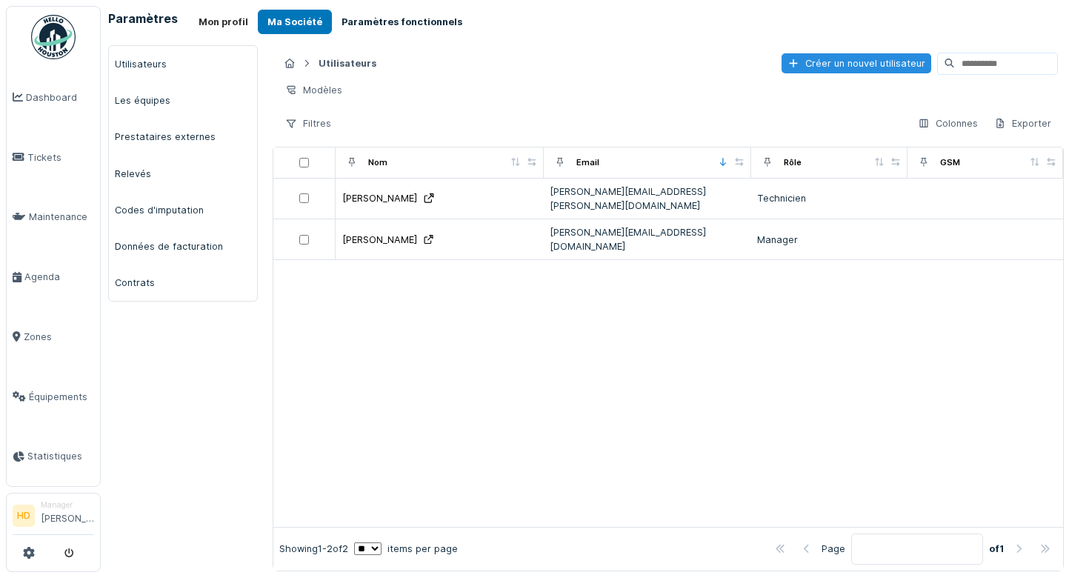
click at [391, 10] on button "Paramètres fonctionnels" at bounding box center [402, 22] width 140 height 24
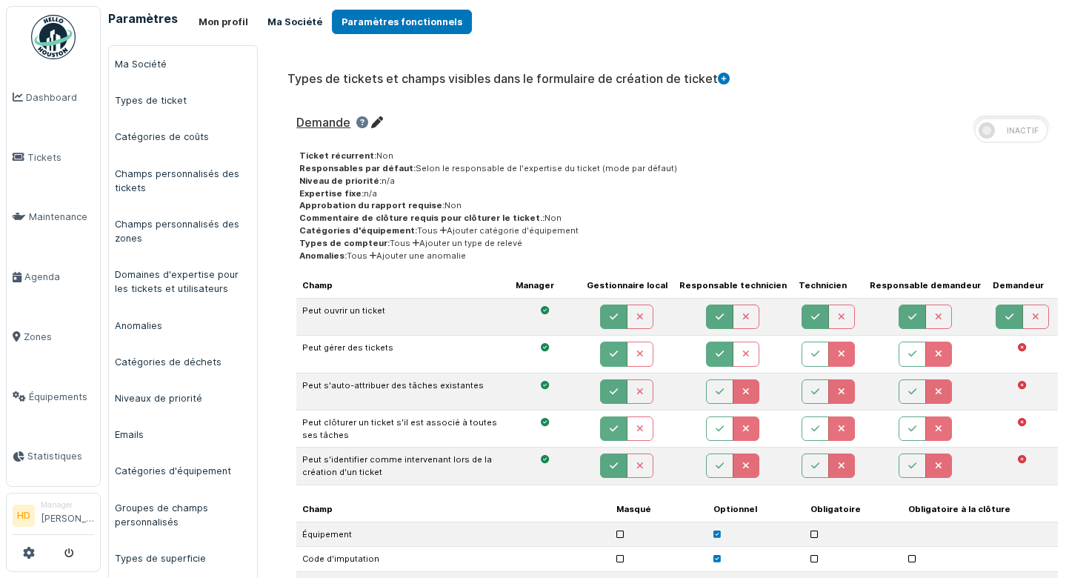
click at [302, 19] on button "Ma Société" at bounding box center [295, 22] width 74 height 24
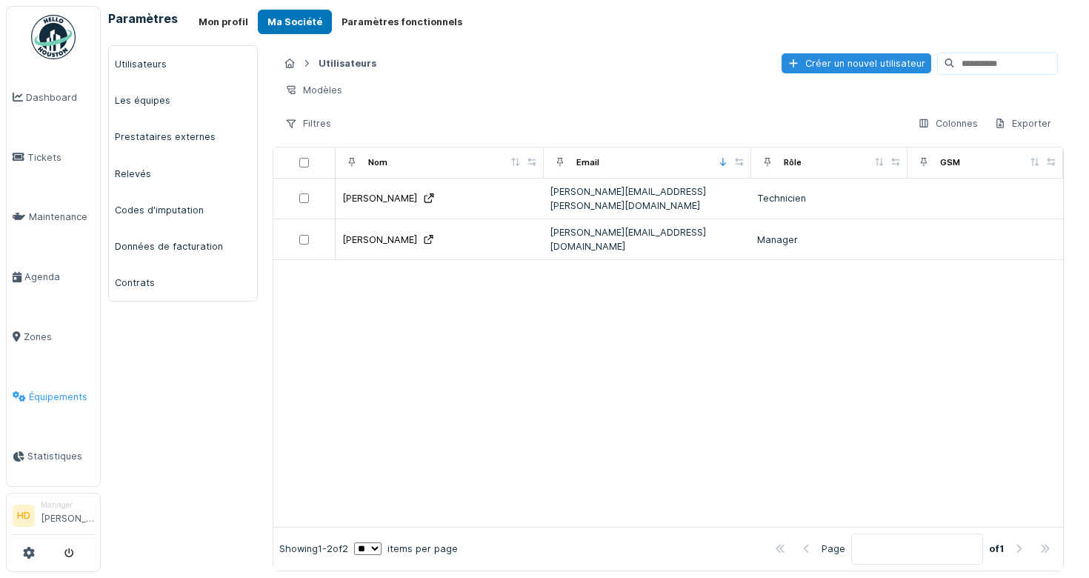
click at [61, 386] on link "Équipements" at bounding box center [53, 397] width 93 height 60
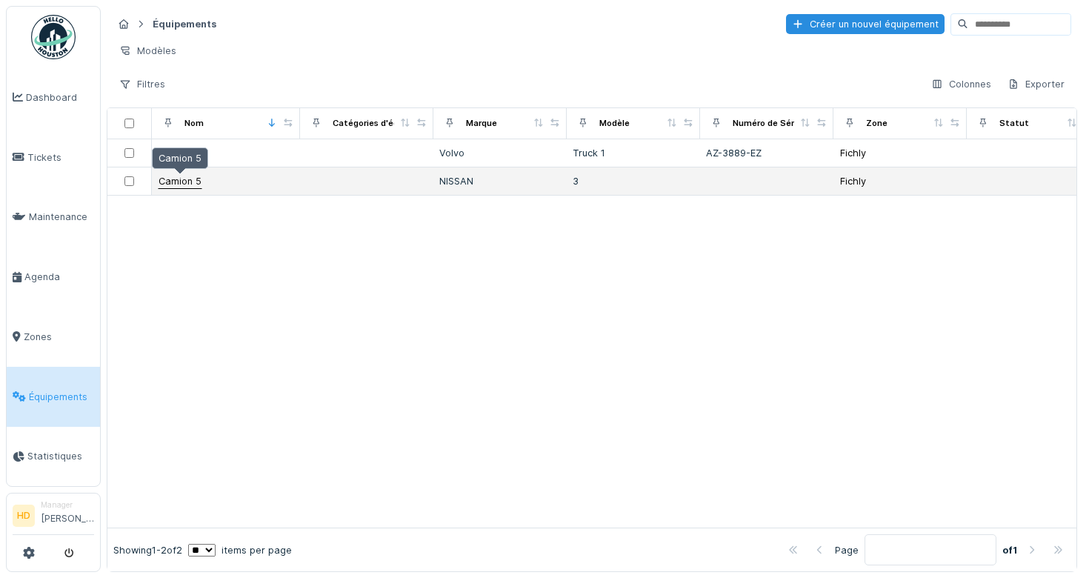
click at [163, 183] on div "Camion 5" at bounding box center [180, 181] width 43 height 14
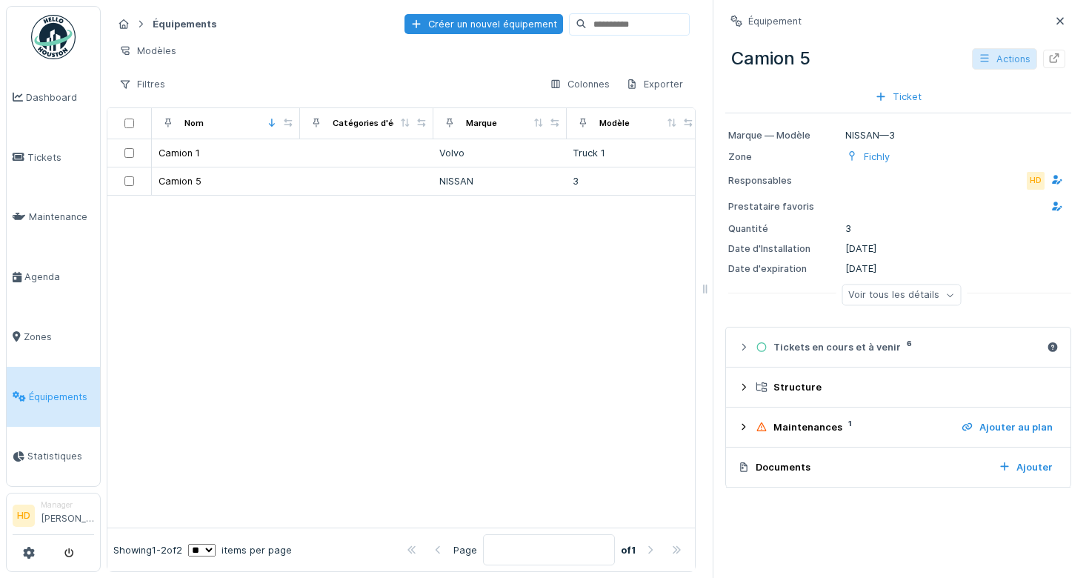
click at [1007, 64] on div "Actions" at bounding box center [1004, 58] width 65 height 21
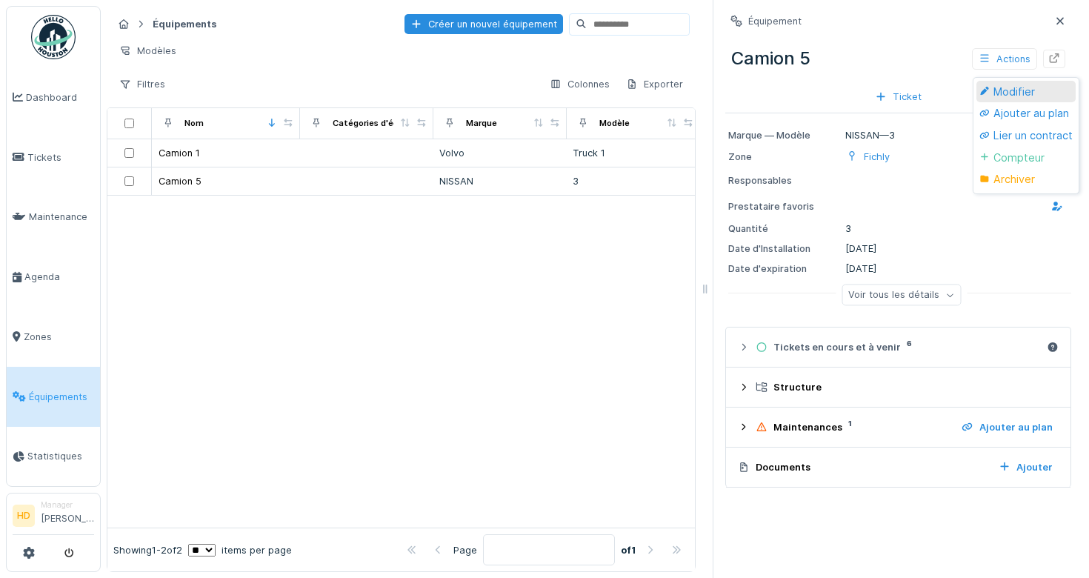
click at [991, 87] on div at bounding box center [986, 91] width 14 height 13
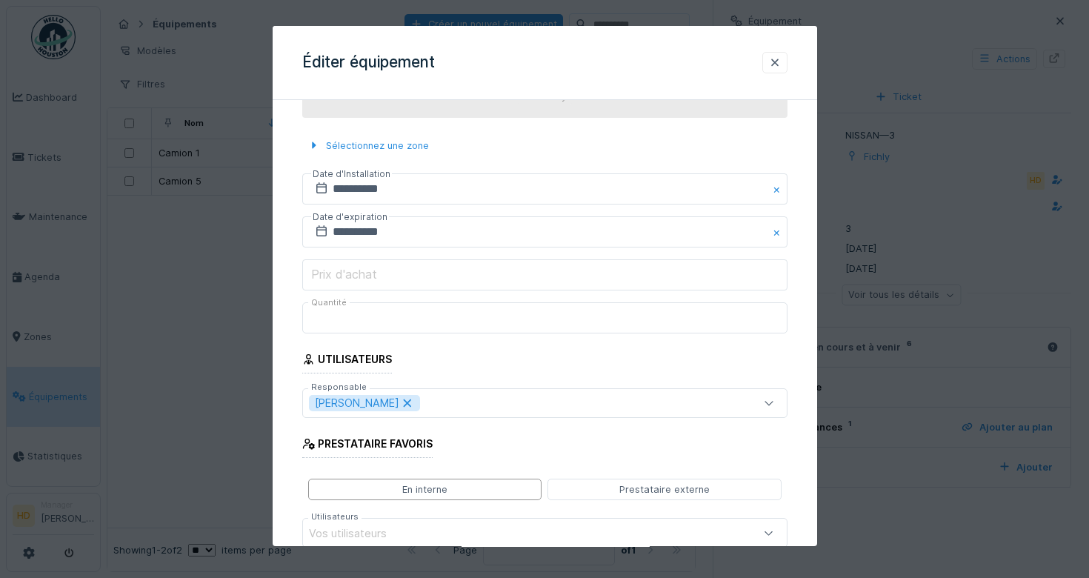
scroll to position [652, 0]
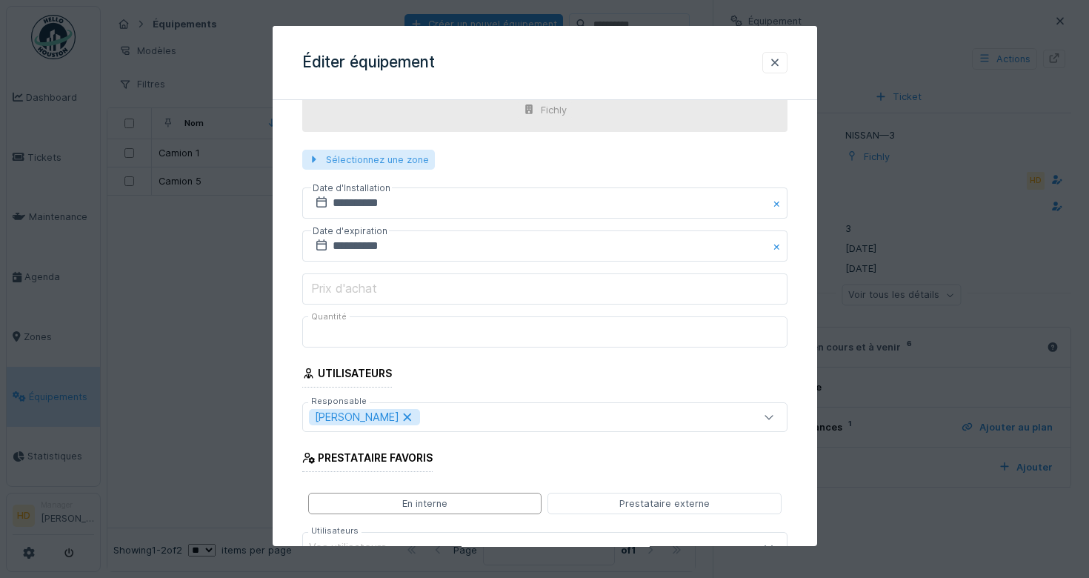
click at [308, 162] on div at bounding box center [314, 160] width 12 height 14
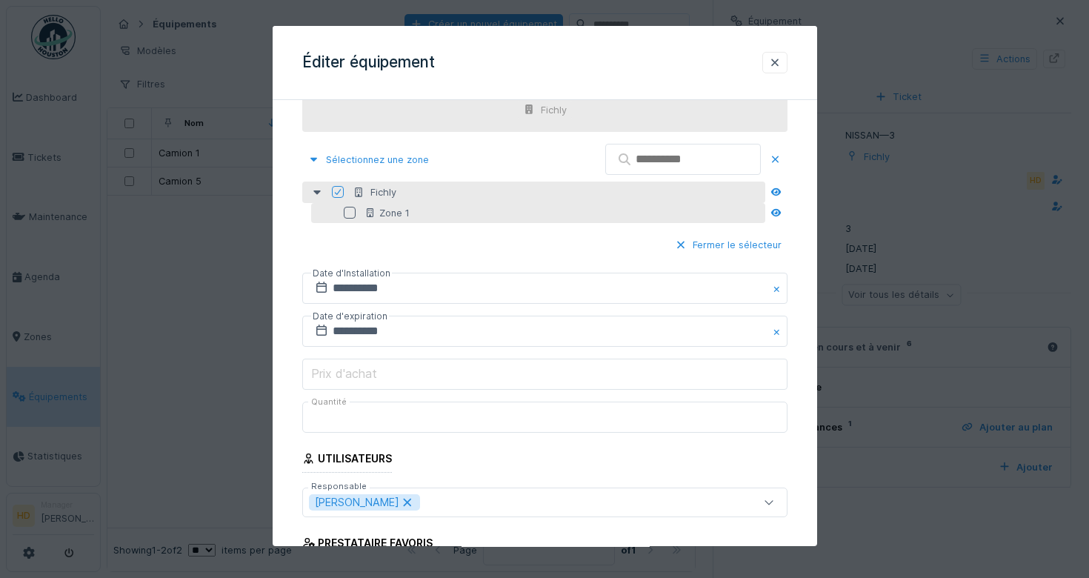
click at [347, 210] on div at bounding box center [350, 213] width 12 height 12
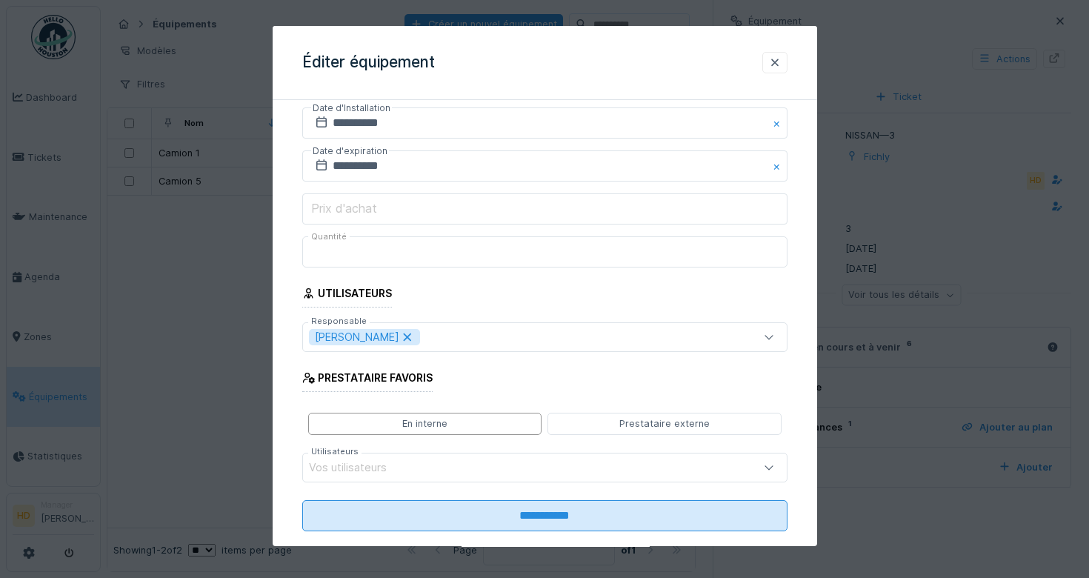
scroll to position [843, 0]
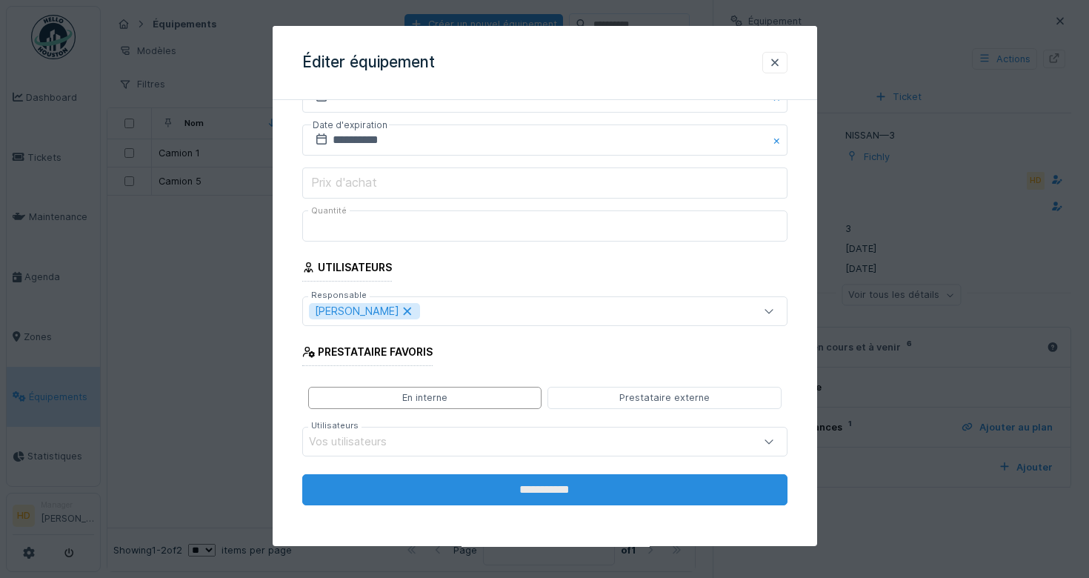
click at [644, 486] on input "**********" at bounding box center [544, 489] width 485 height 31
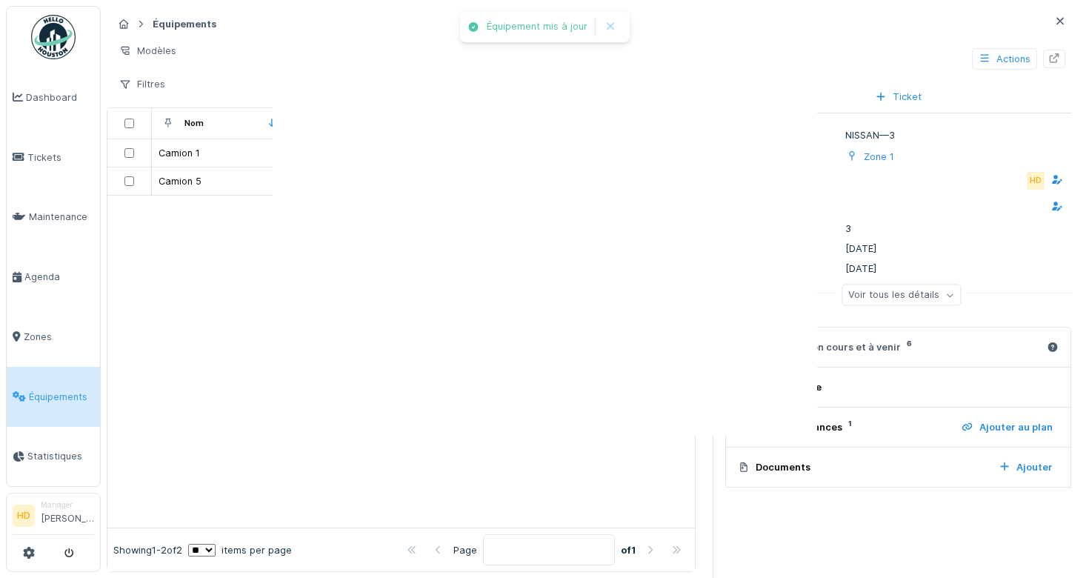
scroll to position [0, 0]
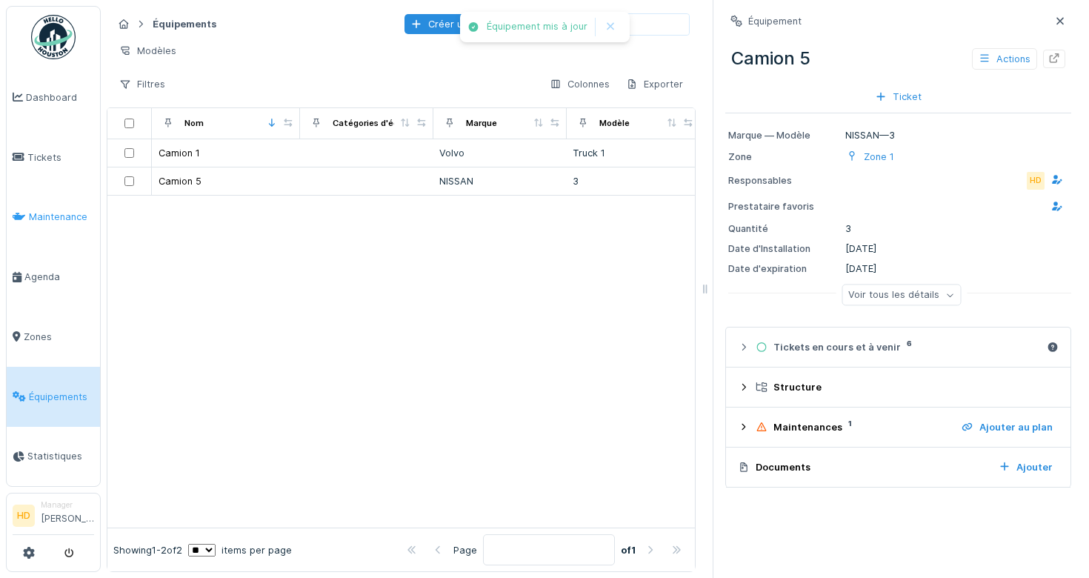
click at [80, 213] on span "Maintenance" at bounding box center [61, 217] width 65 height 14
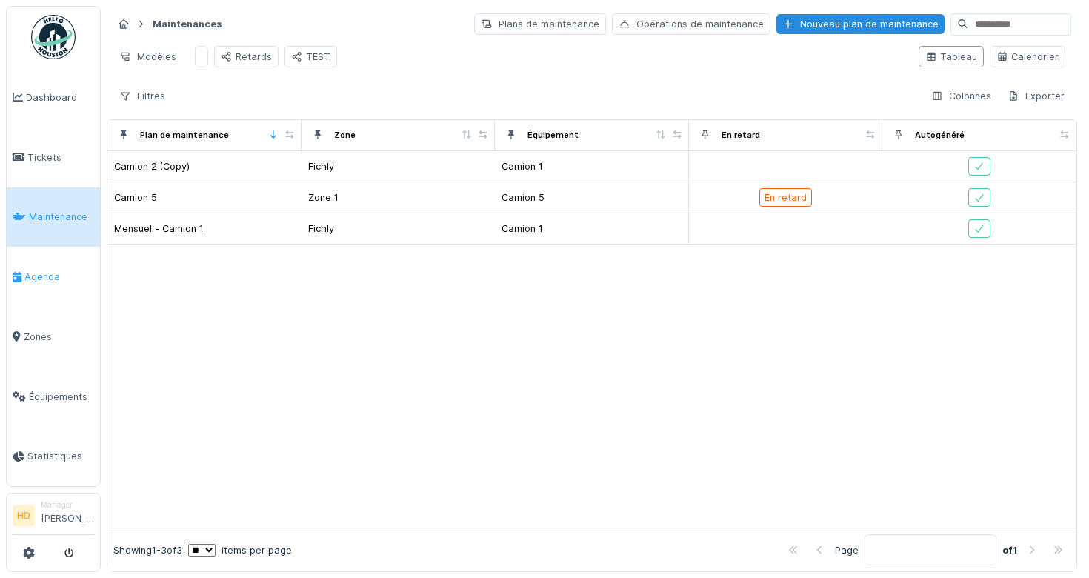
click at [64, 282] on span "Agenda" at bounding box center [59, 277] width 70 height 14
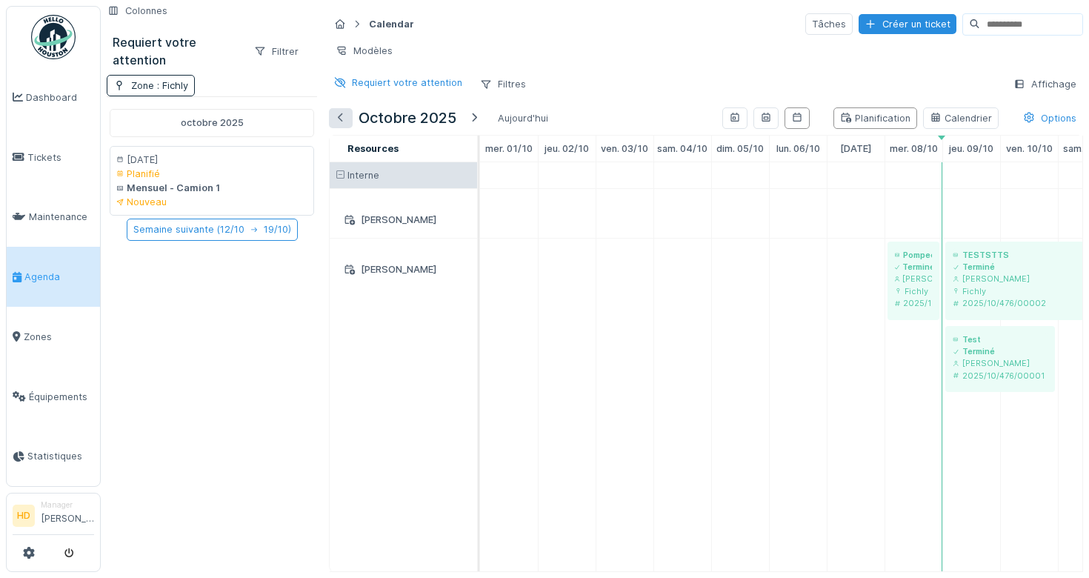
click at [342, 117] on div at bounding box center [341, 118] width 12 height 14
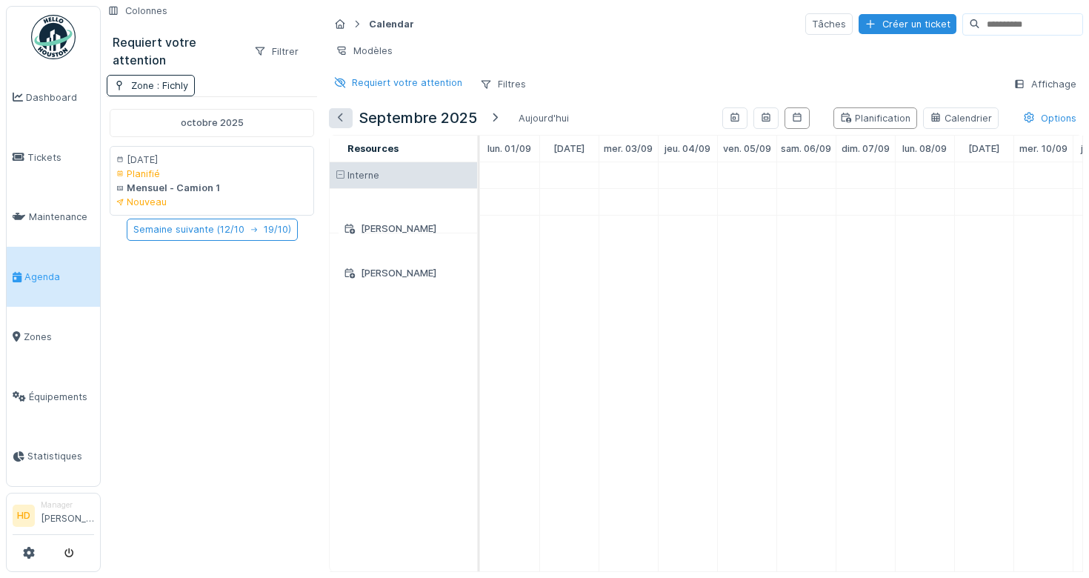
click at [342, 117] on div at bounding box center [341, 118] width 12 height 14
click at [456, 119] on div at bounding box center [450, 118] width 12 height 14
click at [456, 119] on h5 "septembre 2025" at bounding box center [418, 118] width 119 height 18
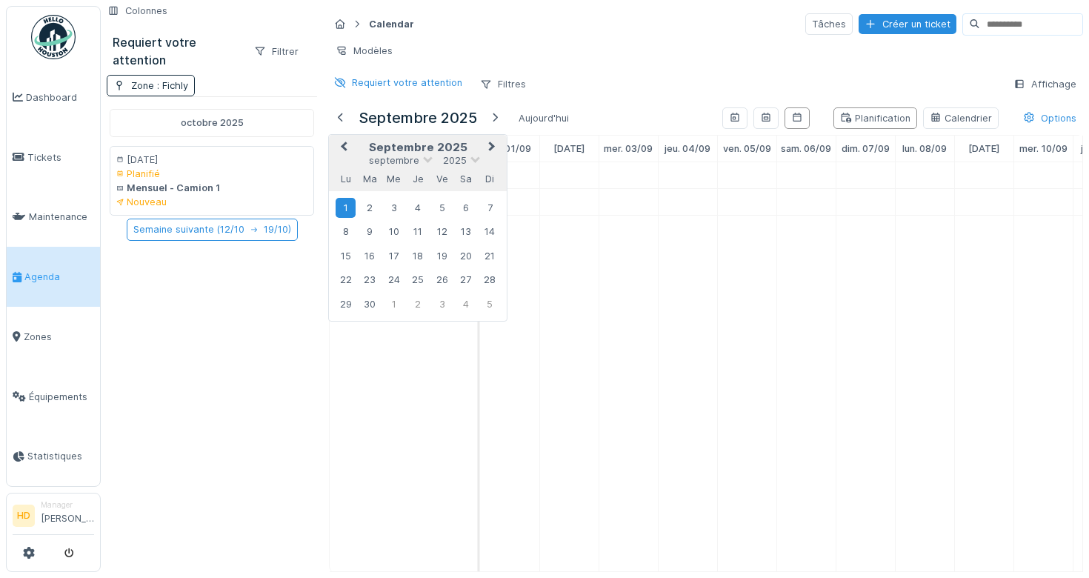
click at [626, 59] on div "Modèles" at bounding box center [706, 50] width 754 height 21
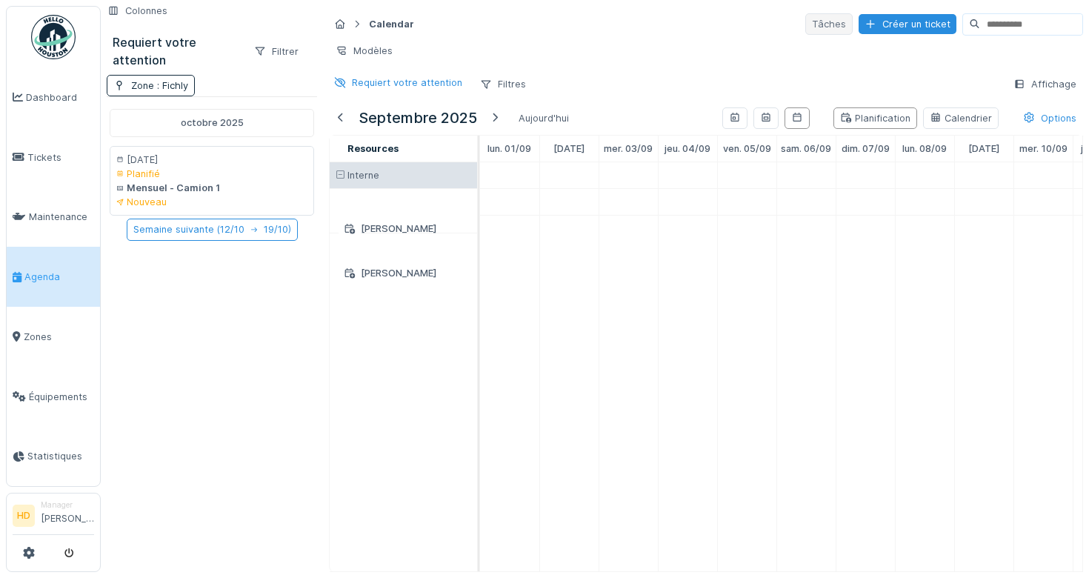
click at [811, 13] on div "Tâches" at bounding box center [828, 23] width 47 height 21
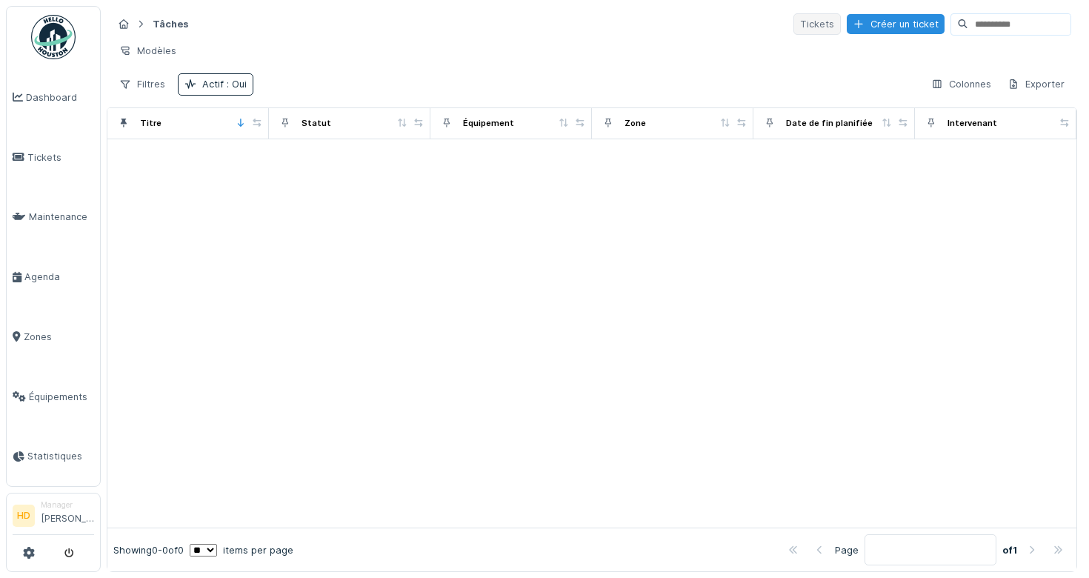
click at [820, 30] on div "Tickets" at bounding box center [817, 23] width 47 height 21
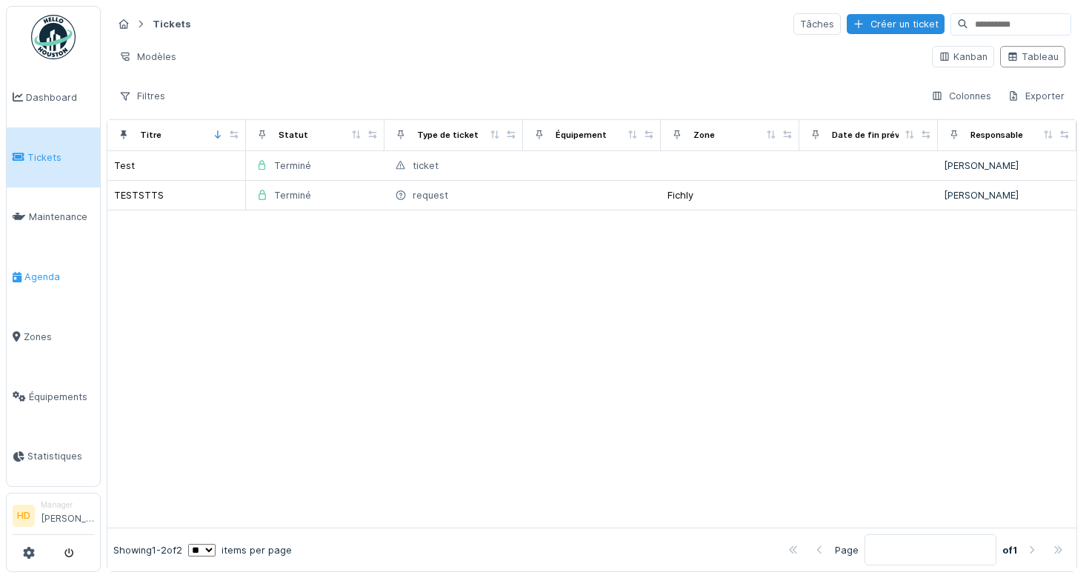
click at [40, 282] on span "Agenda" at bounding box center [59, 277] width 70 height 14
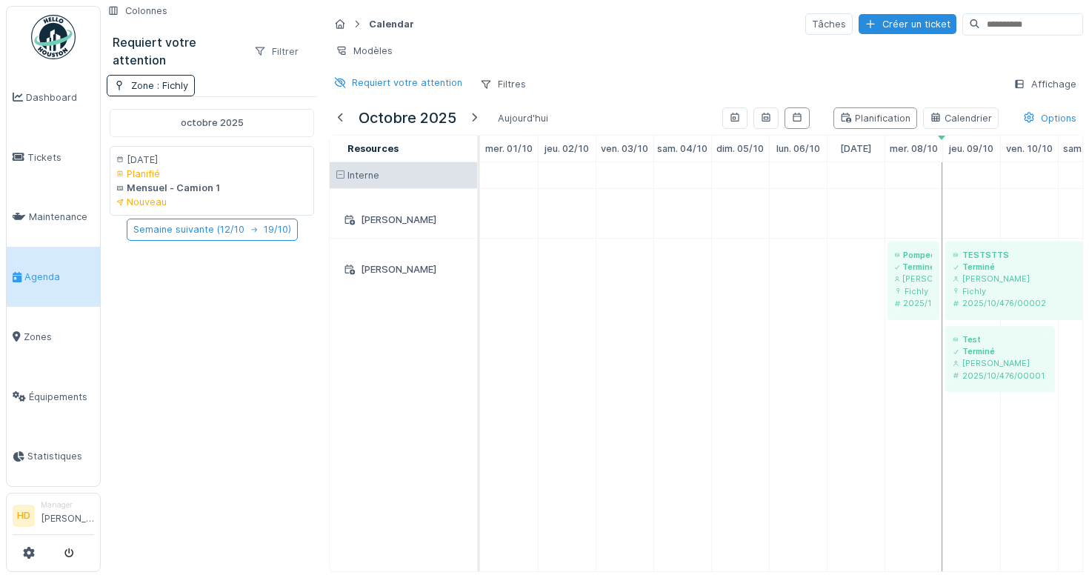
click at [272, 52] on div "Filtrer" at bounding box center [276, 51] width 58 height 21
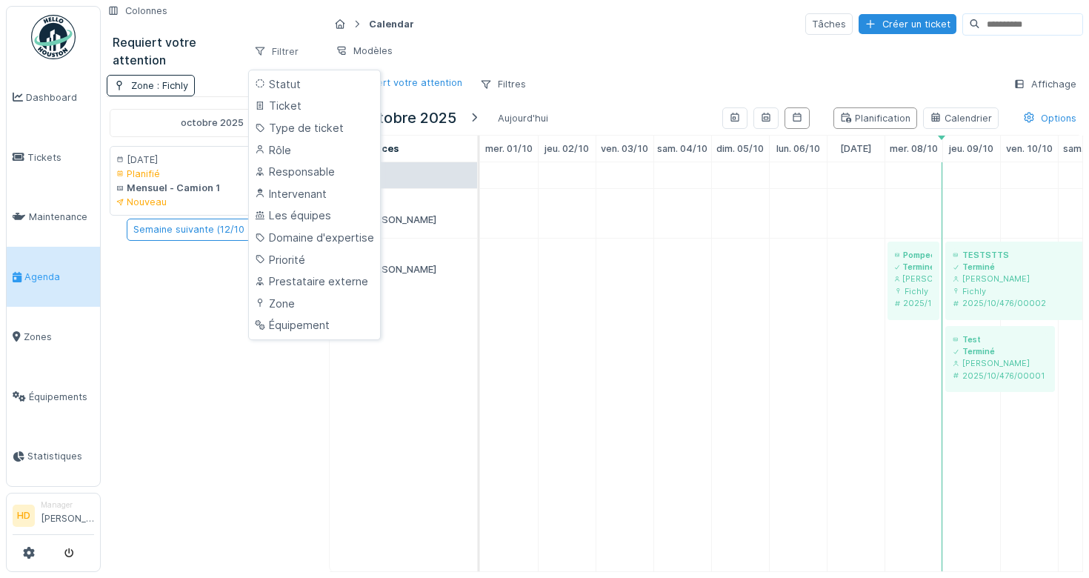
click at [272, 52] on div "Filtrer" at bounding box center [276, 51] width 58 height 21
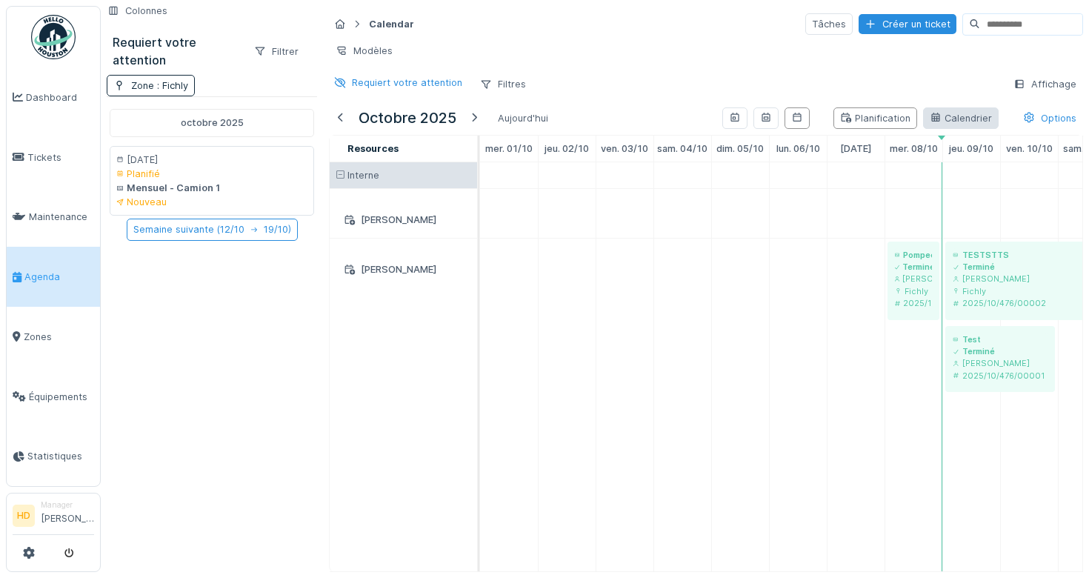
click at [968, 113] on div "Calendrier" at bounding box center [961, 118] width 62 height 14
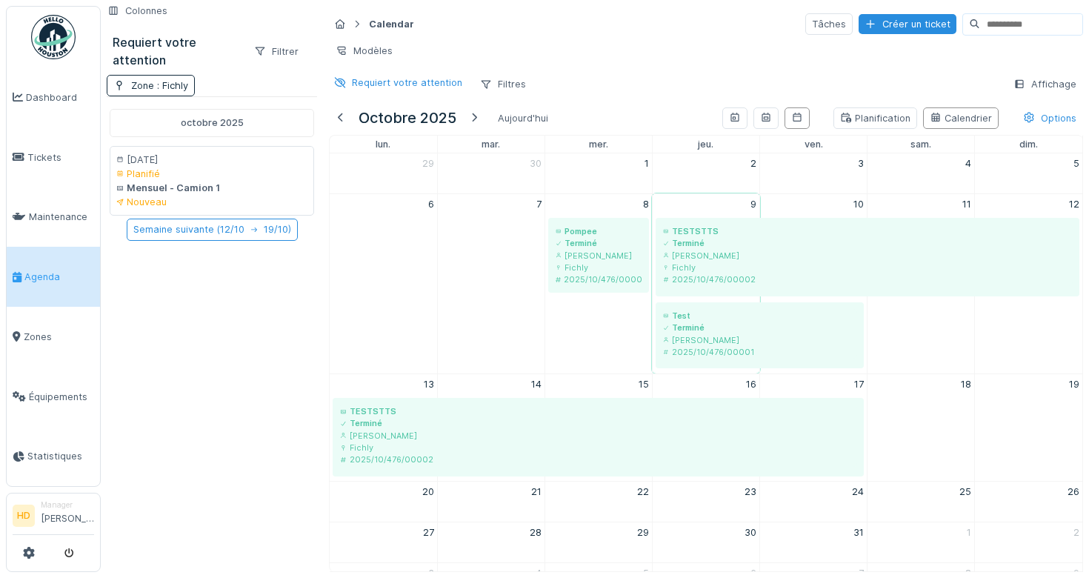
click at [920, 124] on div "octobre 2025 Aujourd'hui Planification Calendrier Options" at bounding box center [706, 118] width 754 height 33
click at [893, 113] on div "Planification" at bounding box center [875, 118] width 70 height 14
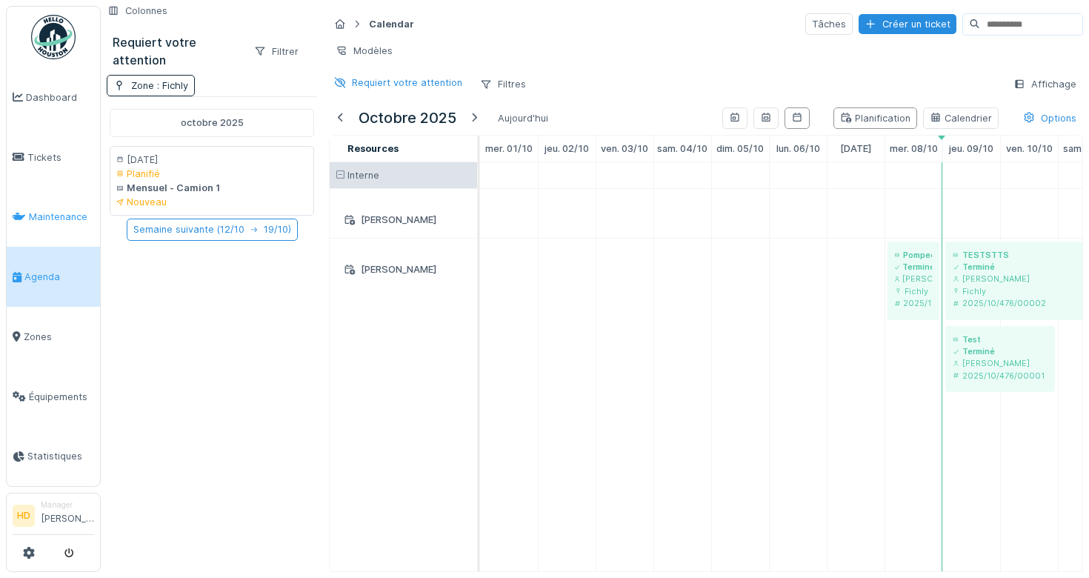
click at [70, 233] on link "Maintenance" at bounding box center [53, 217] width 93 height 60
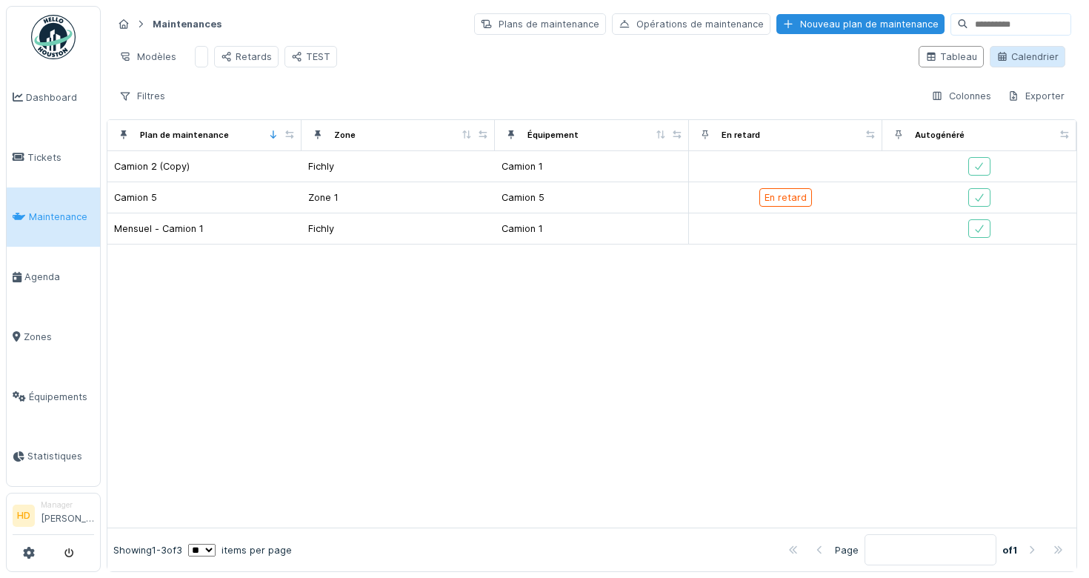
click at [1038, 62] on div "Calendrier" at bounding box center [1028, 57] width 62 height 14
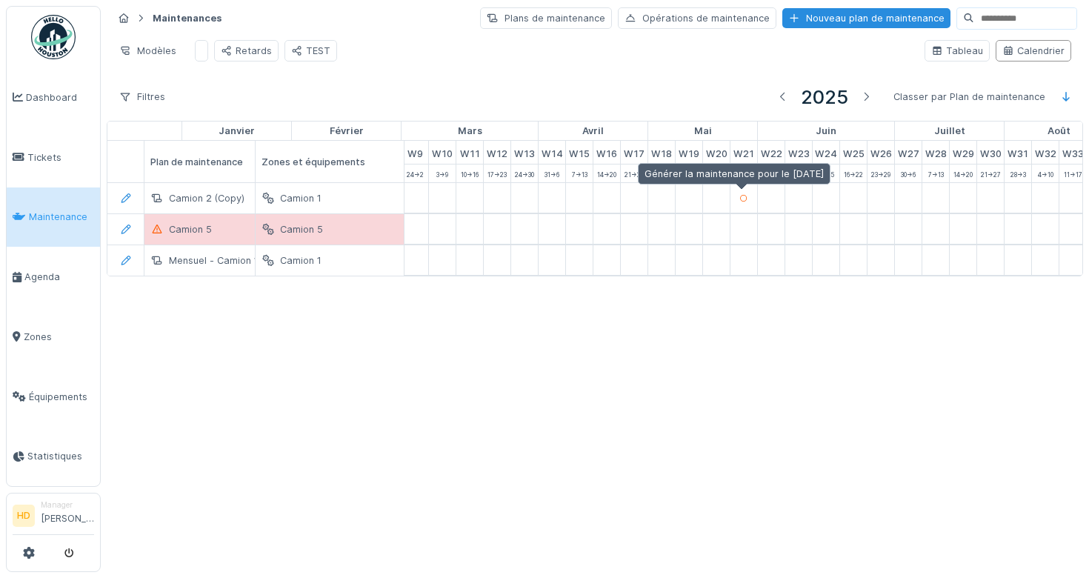
scroll to position [0, 276]
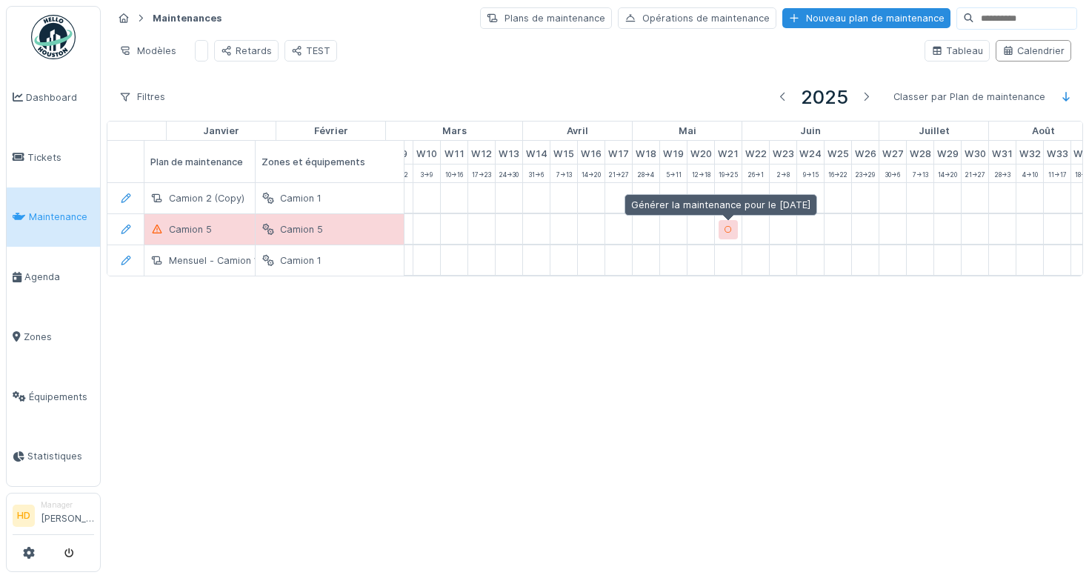
click at [733, 221] on div at bounding box center [728, 229] width 19 height 19
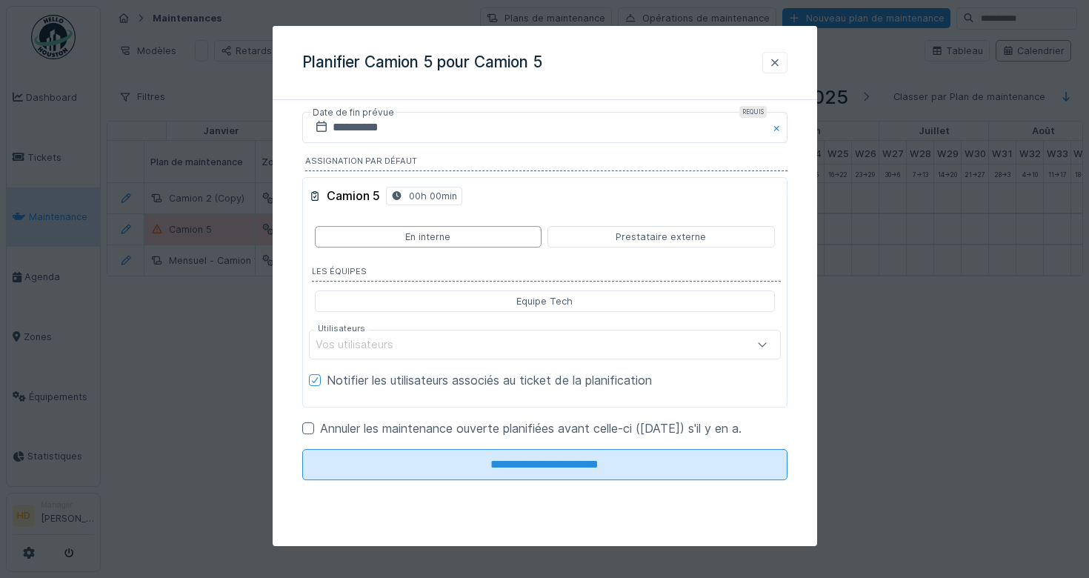
click at [782, 61] on div at bounding box center [774, 62] width 25 height 21
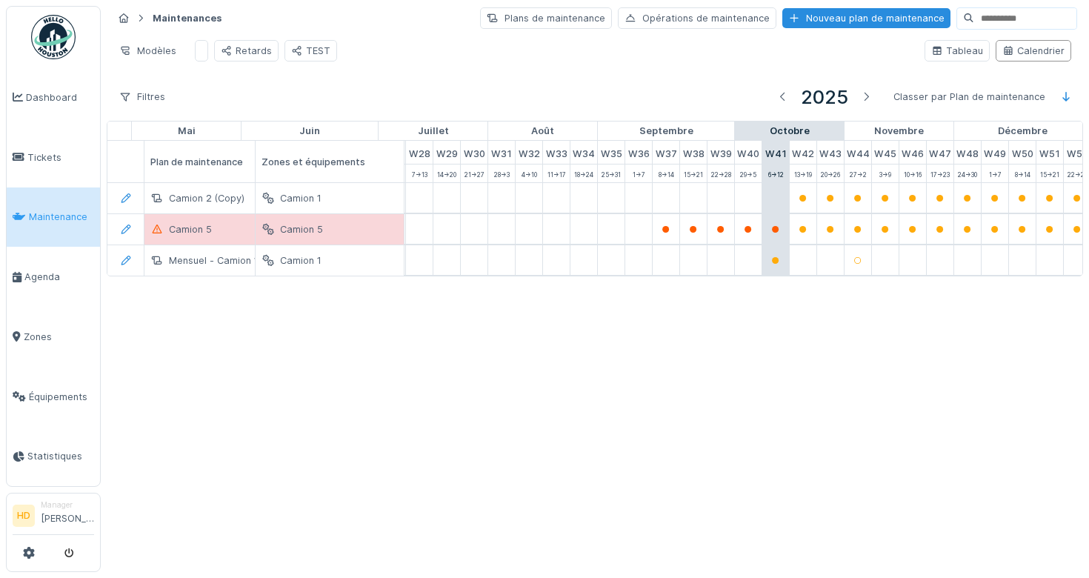
scroll to position [0, 785]
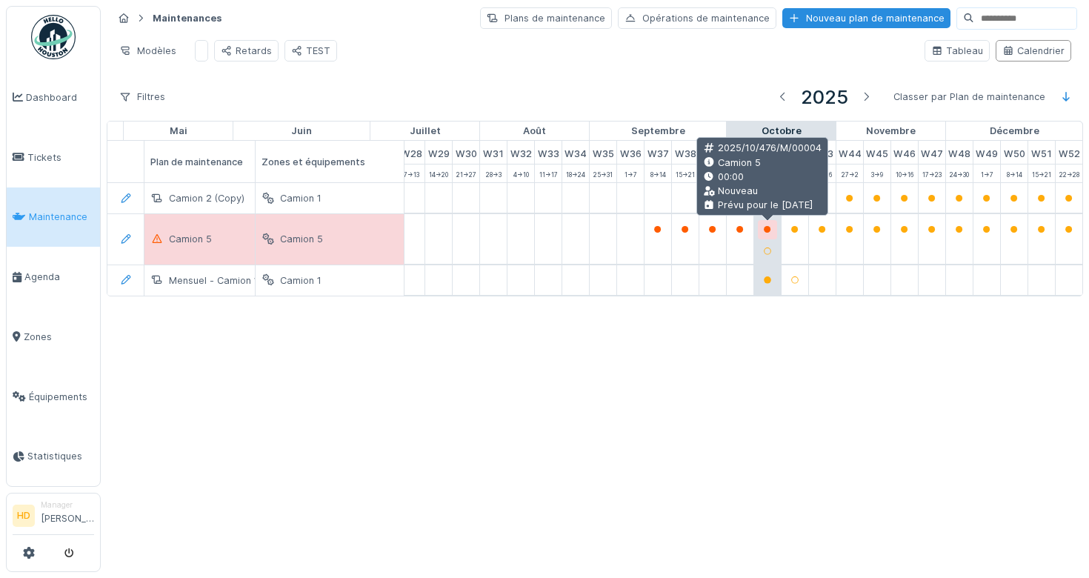
click at [765, 229] on icon at bounding box center [767, 229] width 7 height 7
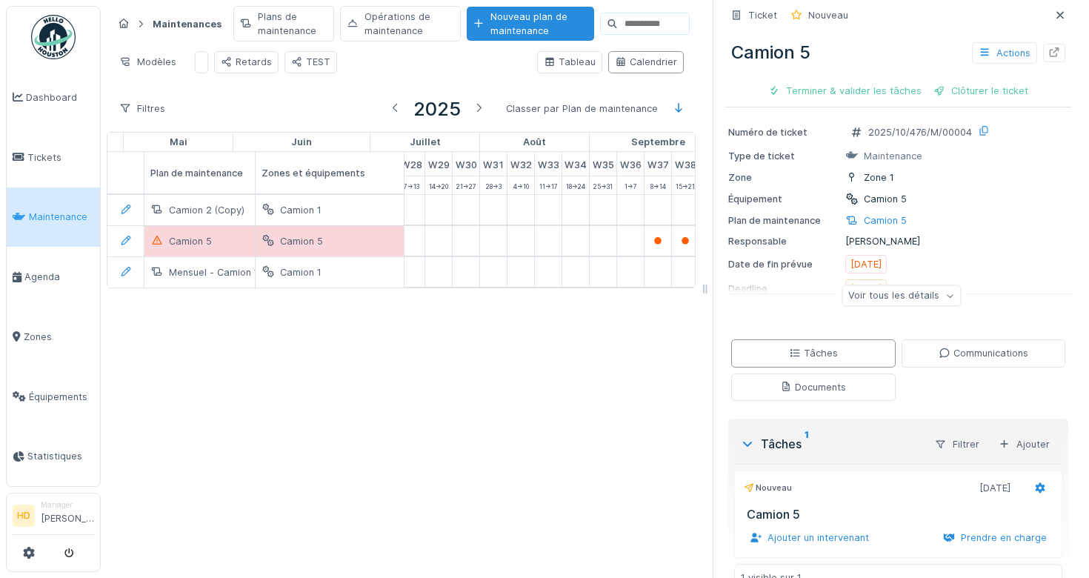
scroll to position [54, 0]
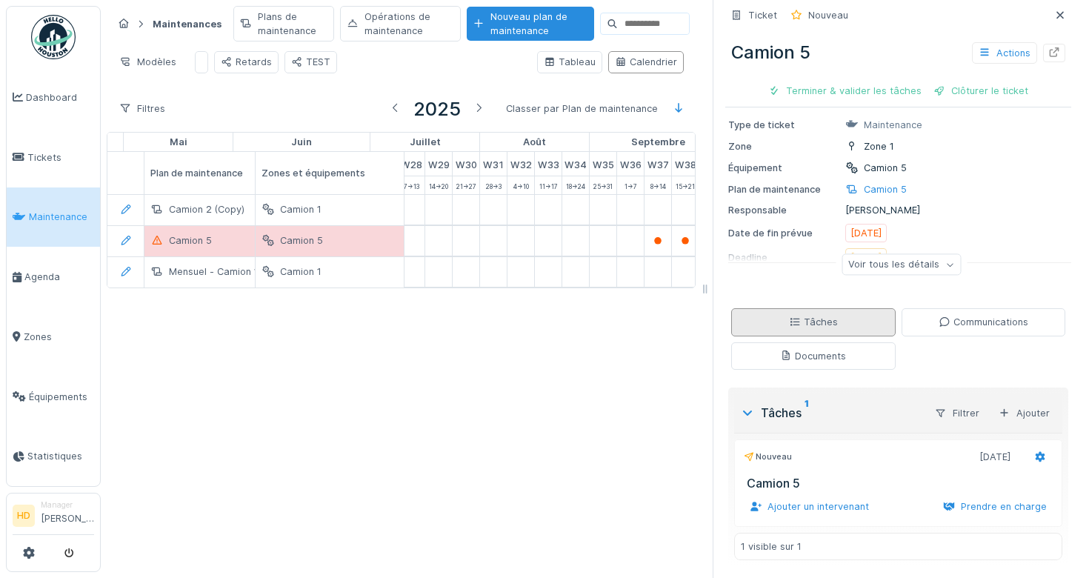
click at [807, 326] on div "Tâches" at bounding box center [813, 322] width 49 height 14
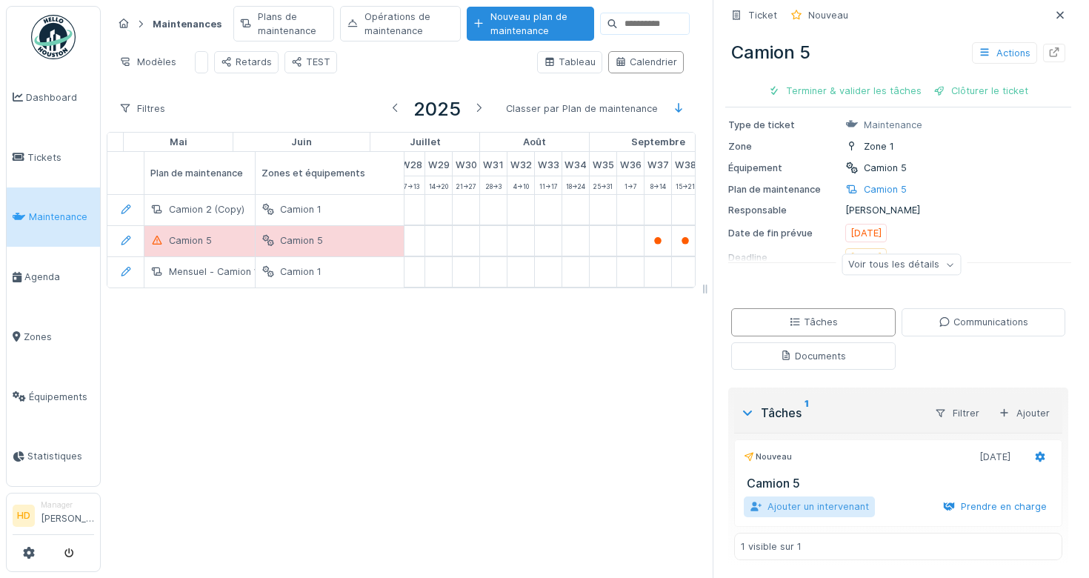
click at [824, 513] on div "Ajouter un intervenant" at bounding box center [809, 506] width 131 height 20
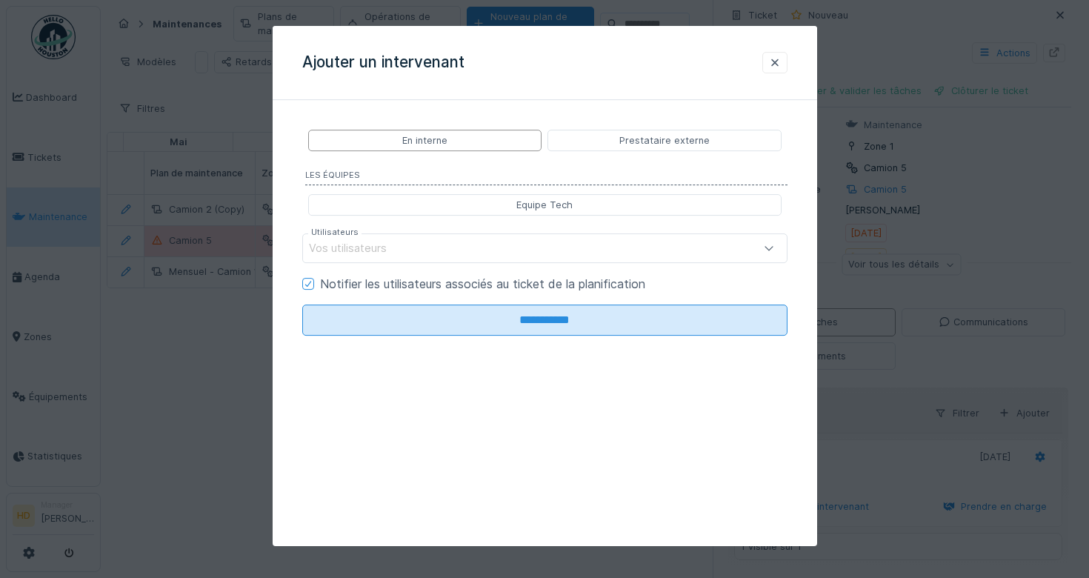
click at [450, 247] on div "Vos utilisateurs" at bounding box center [515, 248] width 413 height 16
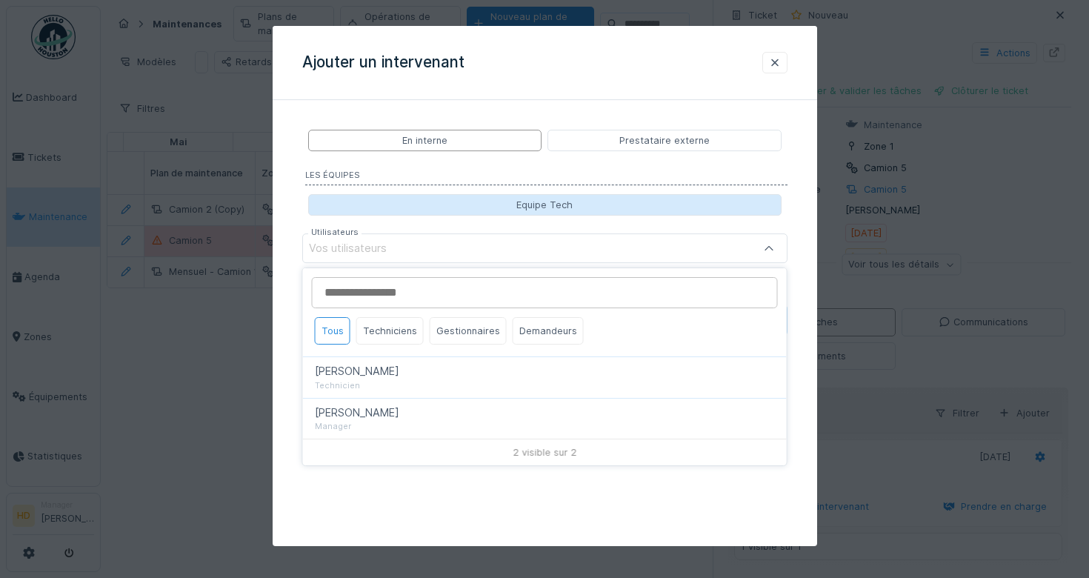
click at [514, 207] on div "Equipe Tech" at bounding box center [544, 204] width 473 height 21
type input "*****"
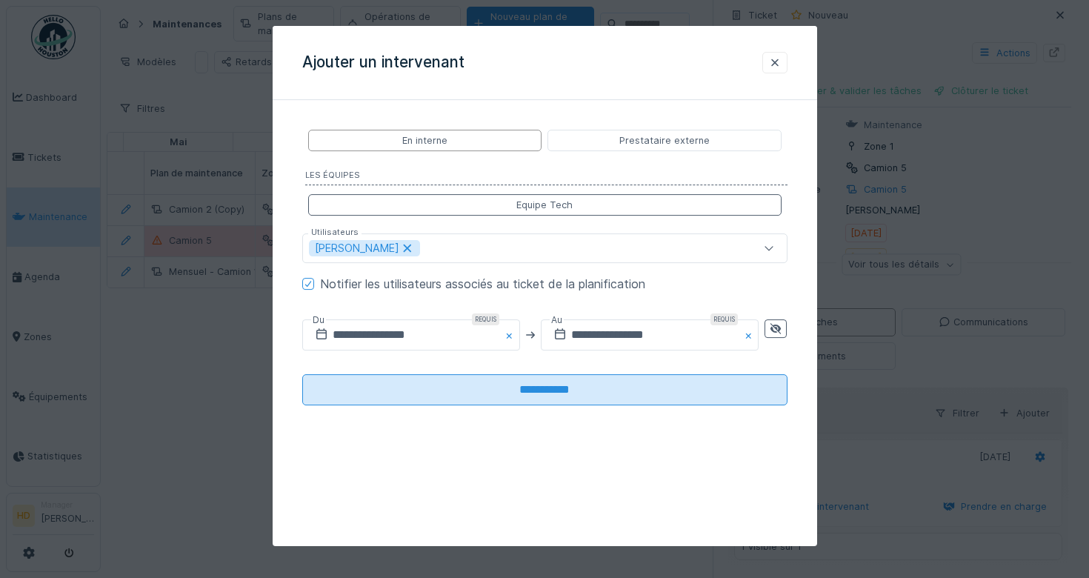
click at [319, 333] on icon at bounding box center [321, 334] width 15 height 12
click at [332, 337] on input "**********" at bounding box center [411, 334] width 218 height 31
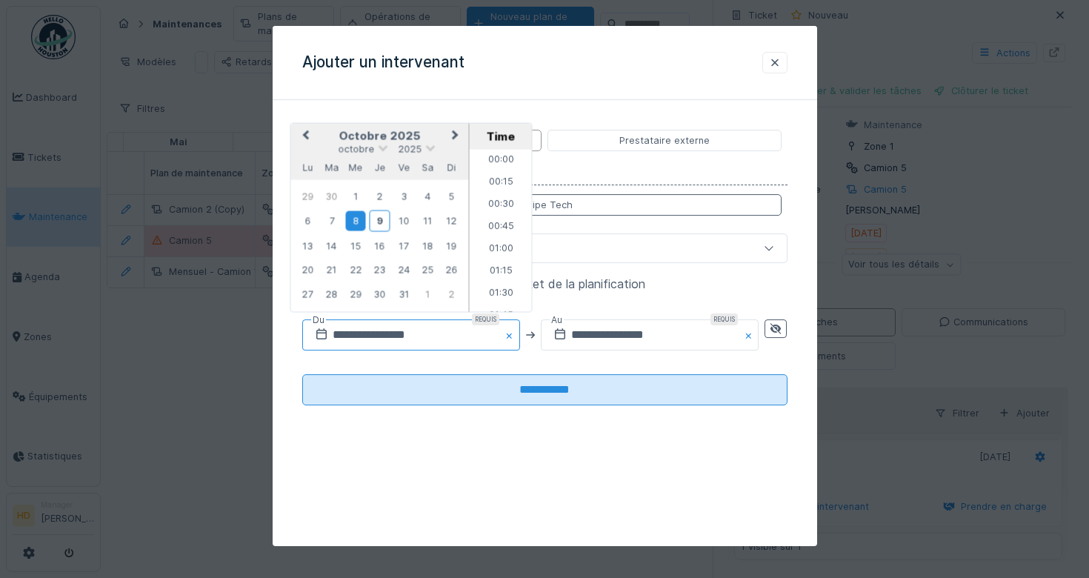
scroll to position [885, 0]
click at [376, 219] on div "9" at bounding box center [379, 220] width 20 height 21
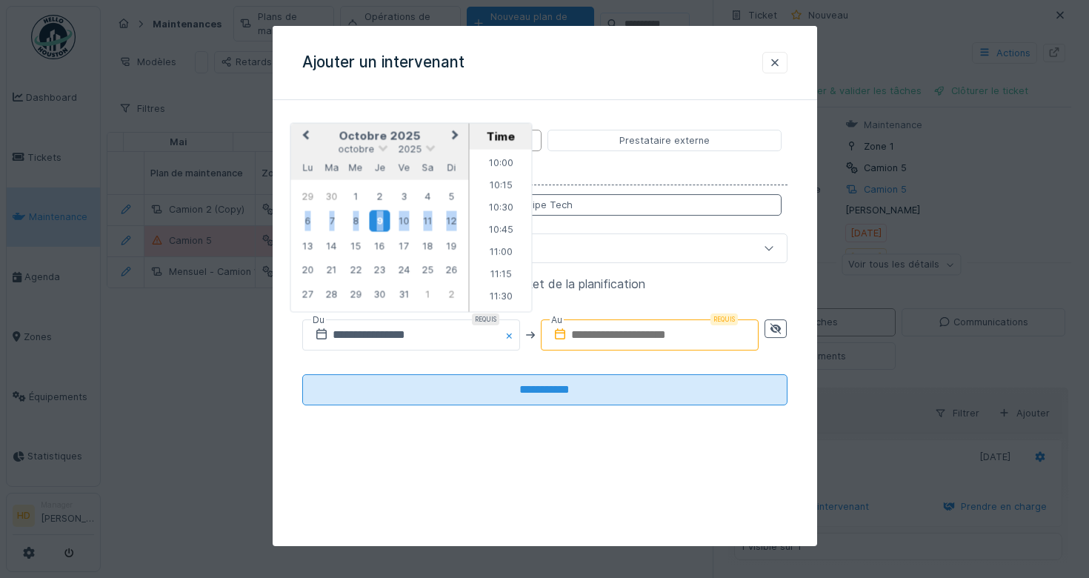
click at [376, 219] on div "9" at bounding box center [379, 220] width 20 height 21
click at [382, 219] on div "9" at bounding box center [379, 220] width 20 height 21
click at [671, 337] on input "text" at bounding box center [650, 334] width 218 height 31
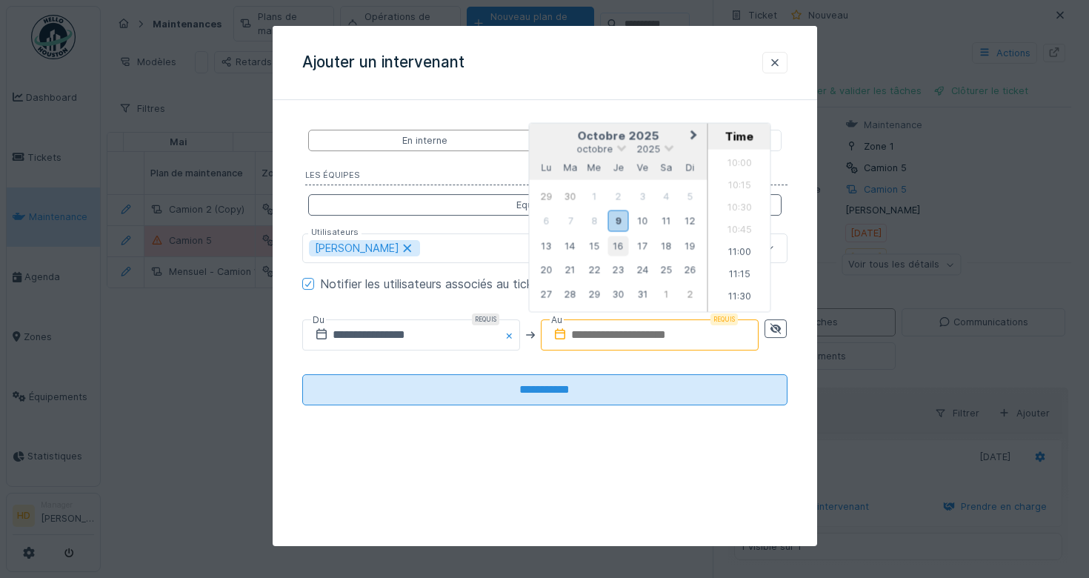
click at [624, 219] on div "9" at bounding box center [618, 220] width 20 height 21
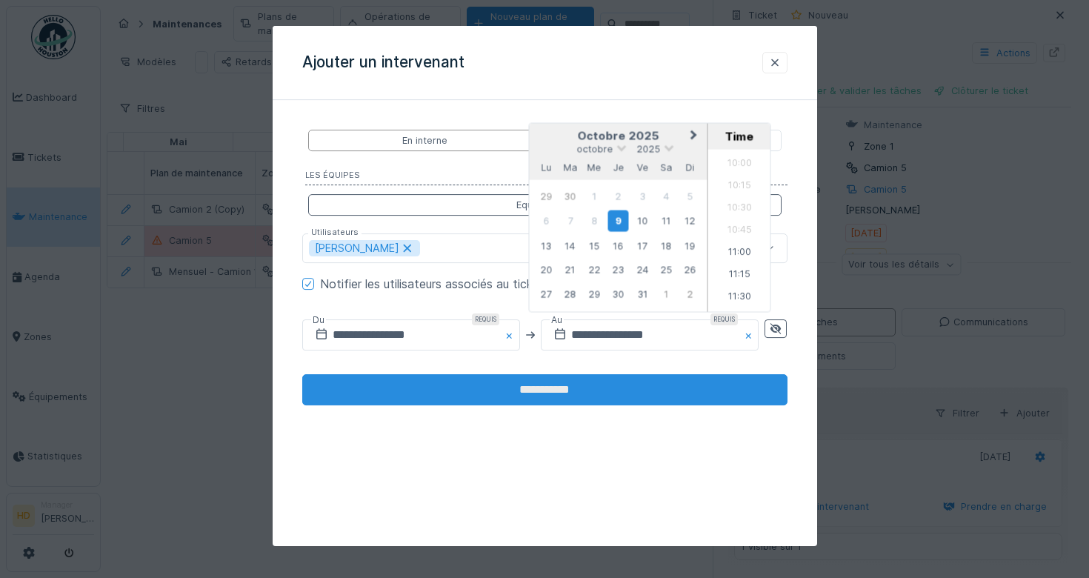
click at [616, 379] on input "**********" at bounding box center [544, 389] width 485 height 31
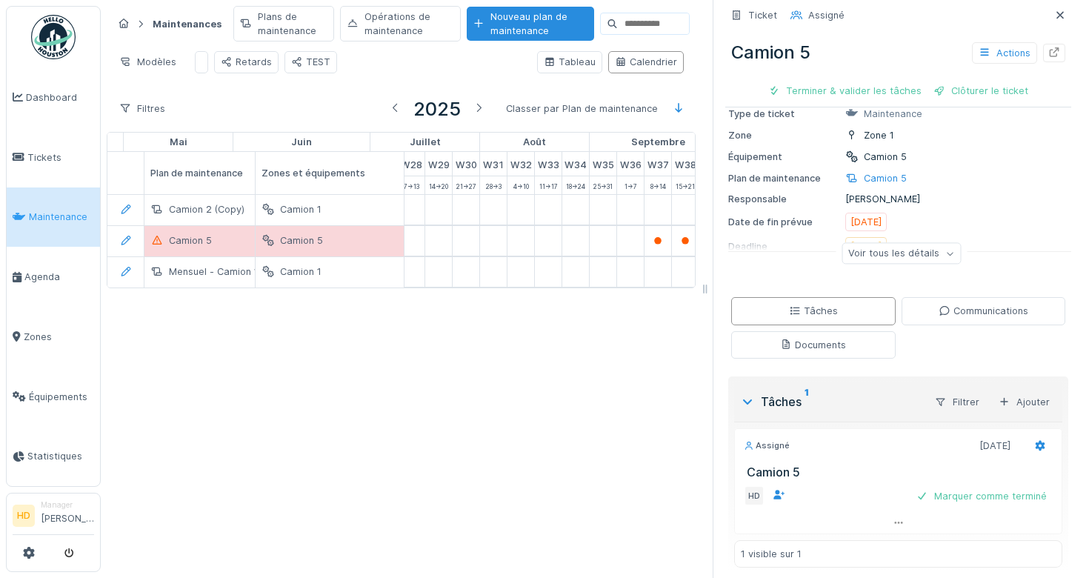
scroll to position [73, 0]
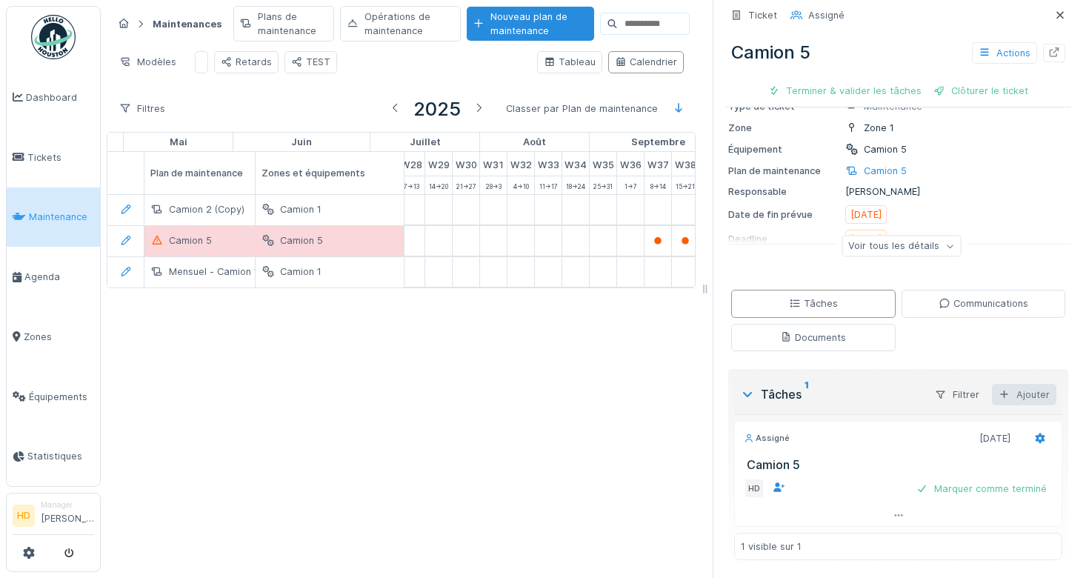
click at [1040, 396] on div "Ajouter" at bounding box center [1024, 394] width 64 height 21
click at [1028, 451] on div "Tâches du plan de maintenance" at bounding box center [963, 449] width 181 height 22
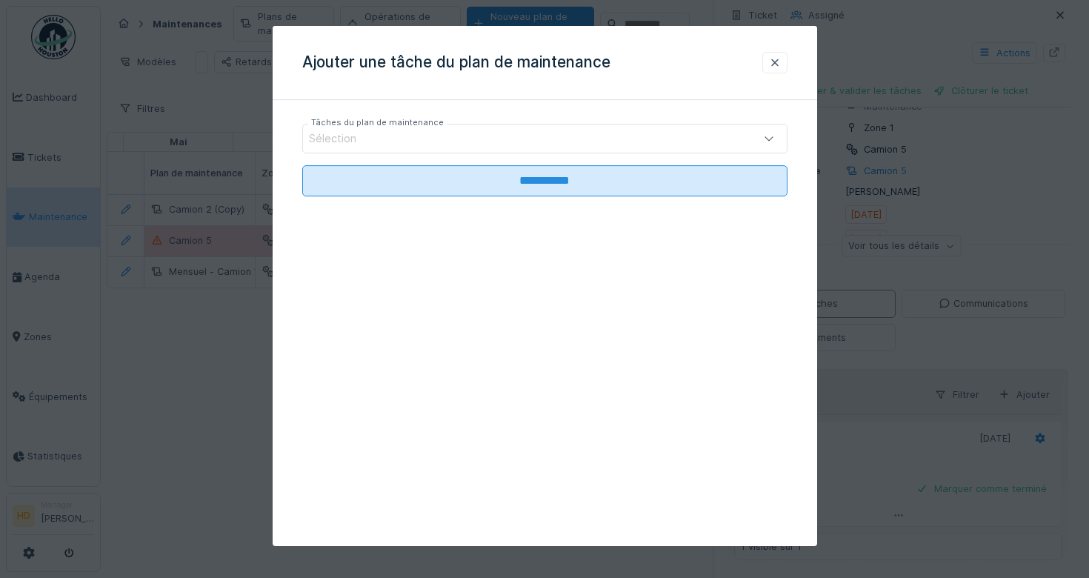
click at [632, 127] on div "Sélection" at bounding box center [544, 139] width 485 height 30
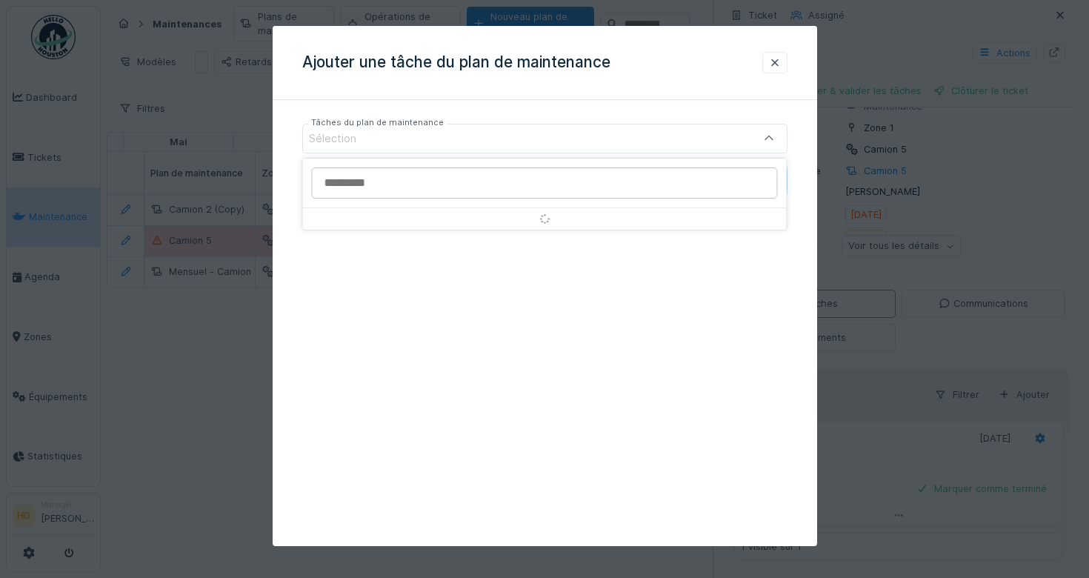
click at [632, 139] on div "Sélection" at bounding box center [515, 138] width 413 height 16
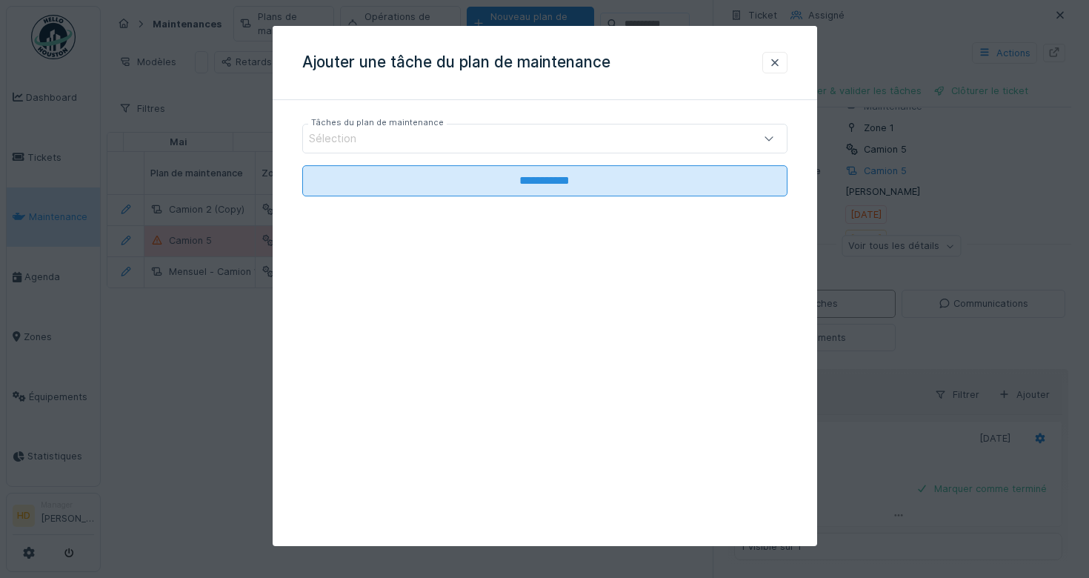
click at [731, 153] on fieldset "**********" at bounding box center [544, 160] width 485 height 96
click at [736, 140] on div "Sélection" at bounding box center [544, 139] width 485 height 30
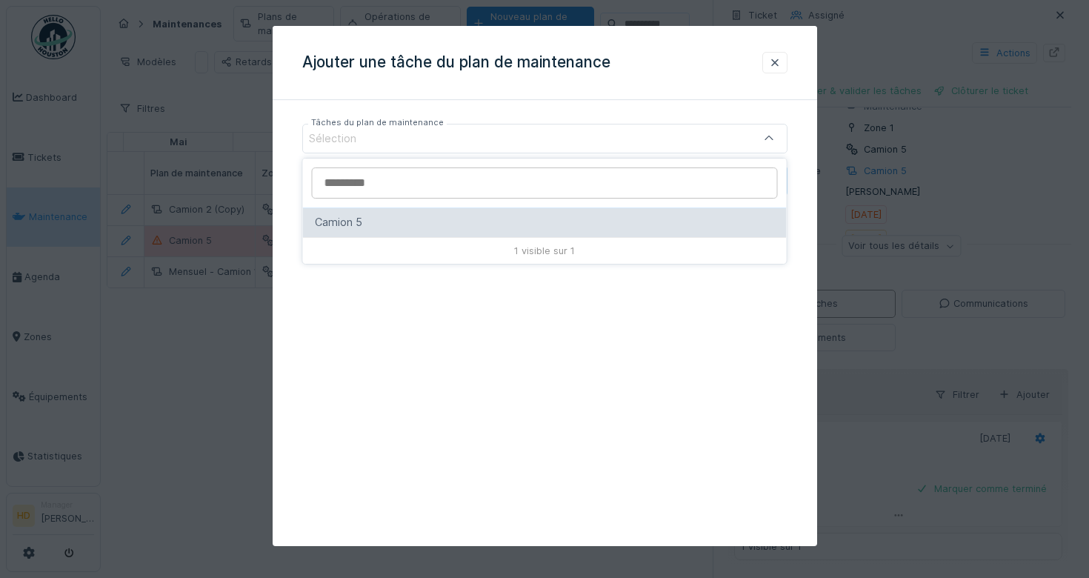
click at [666, 214] on div "Camion 5" at bounding box center [545, 222] width 460 height 16
type input "*****"
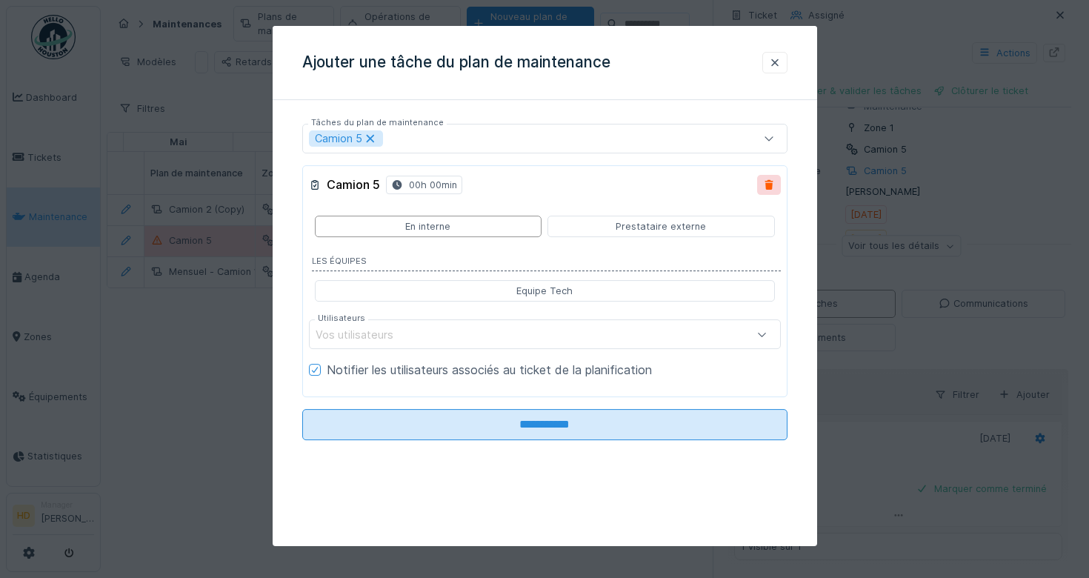
click at [651, 458] on div "**********" at bounding box center [545, 297] width 545 height 370
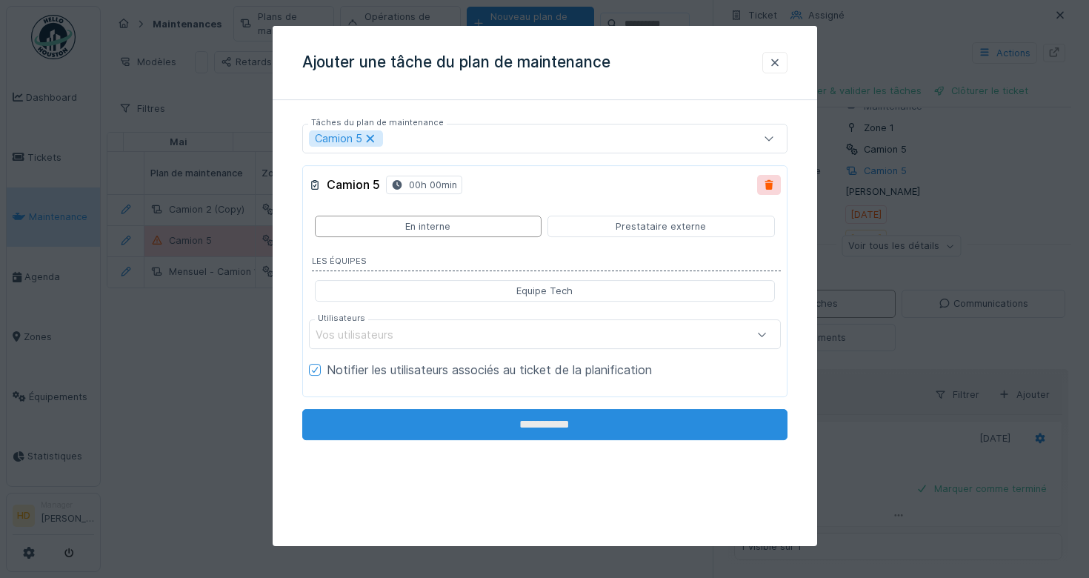
click at [648, 430] on input "**********" at bounding box center [544, 424] width 485 height 31
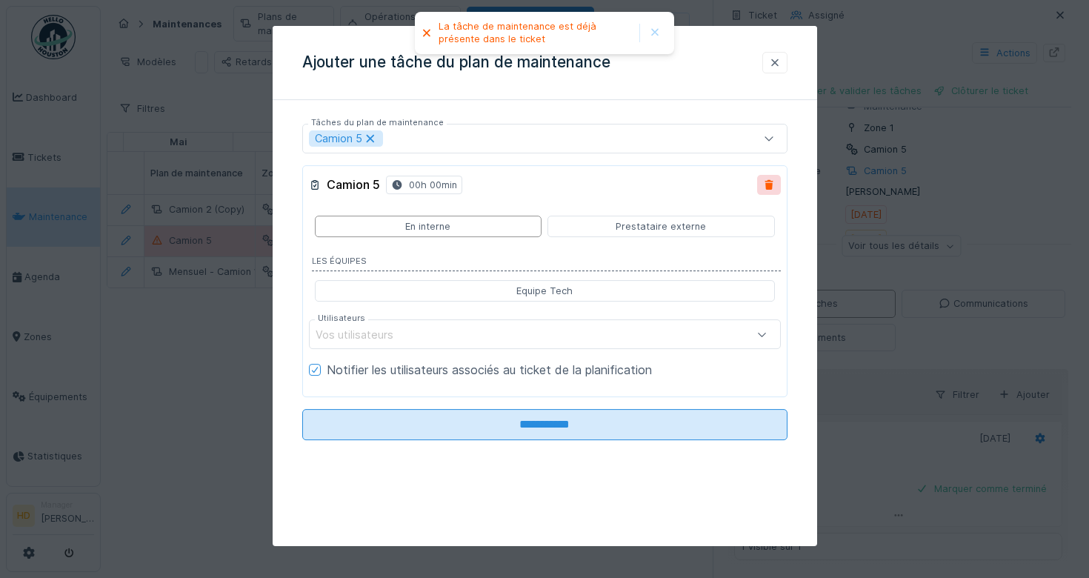
click at [768, 53] on div at bounding box center [774, 62] width 25 height 21
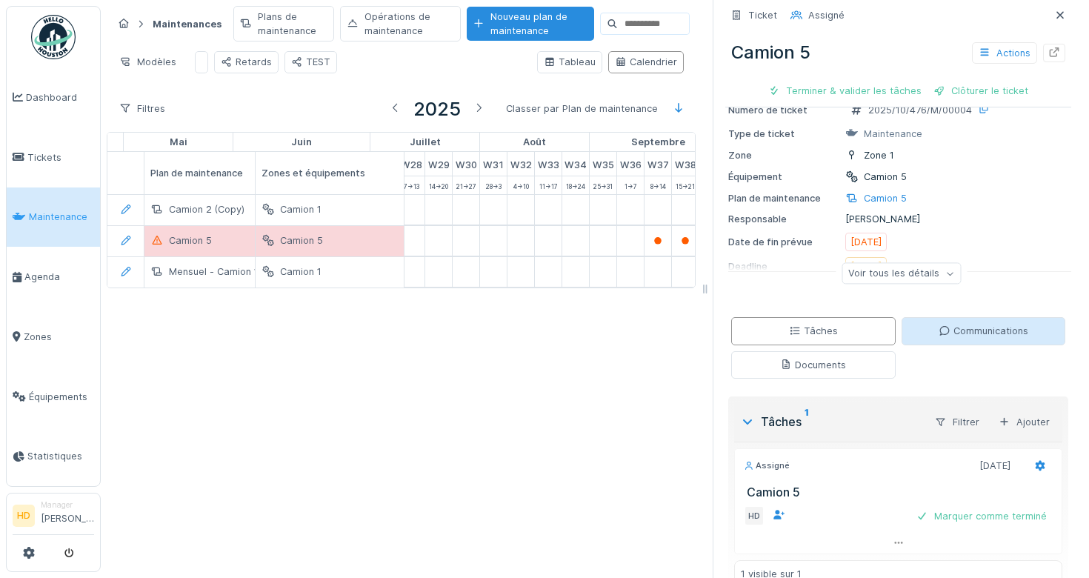
click at [1007, 333] on div "Communications" at bounding box center [984, 331] width 90 height 14
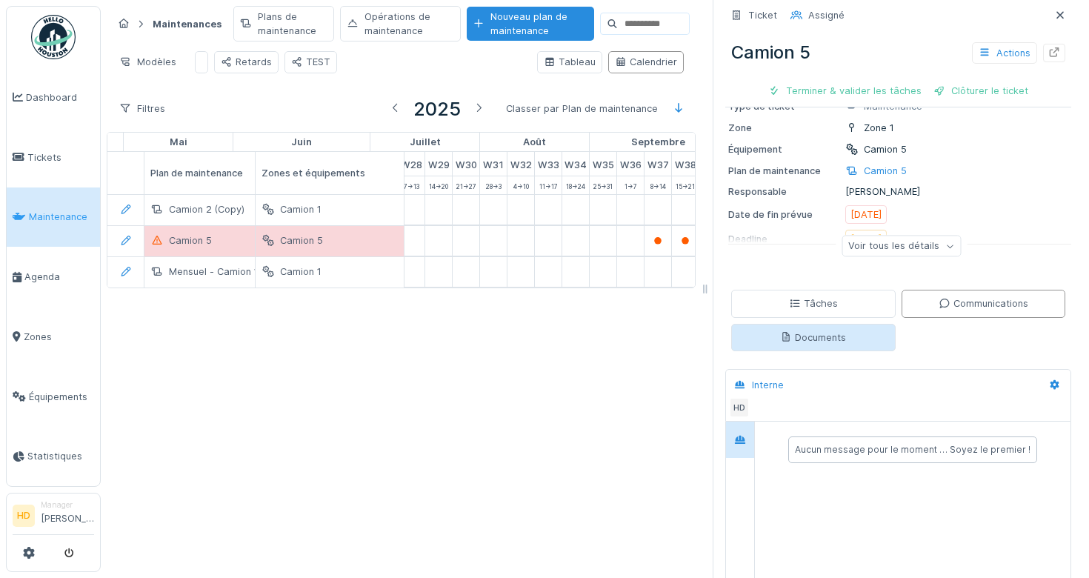
click at [828, 334] on div "Documents" at bounding box center [813, 337] width 66 height 14
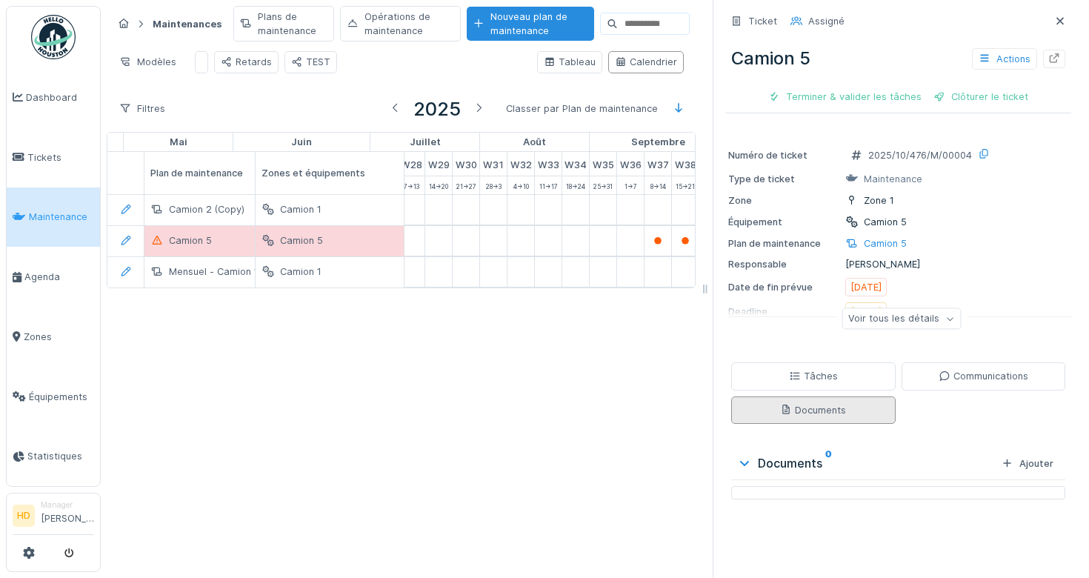
scroll to position [0, 0]
click at [887, 102] on div "Terminer & valider les tâches" at bounding box center [844, 97] width 165 height 20
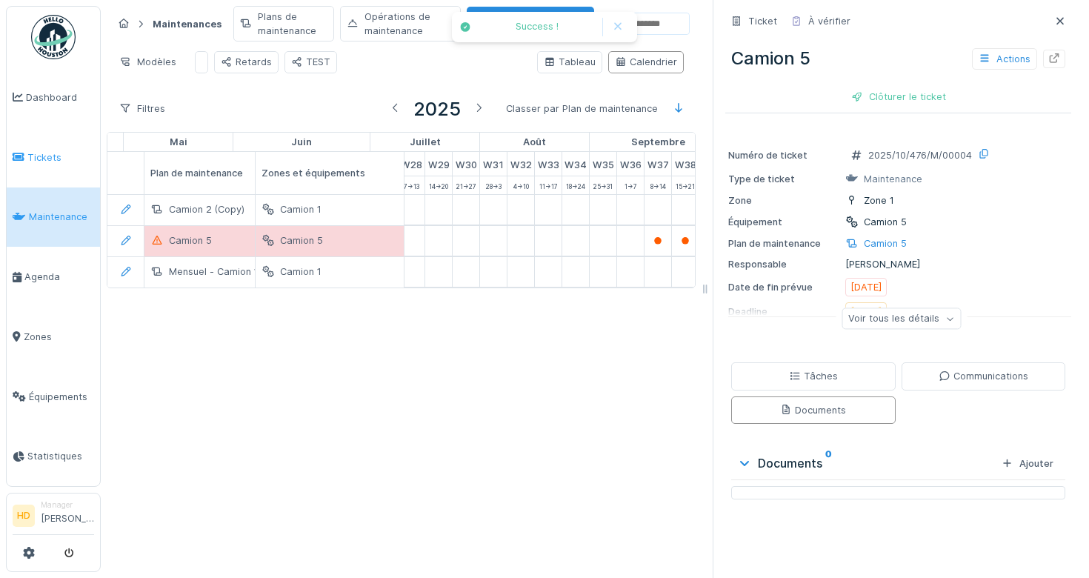
click at [9, 134] on link "Tickets" at bounding box center [53, 157] width 93 height 60
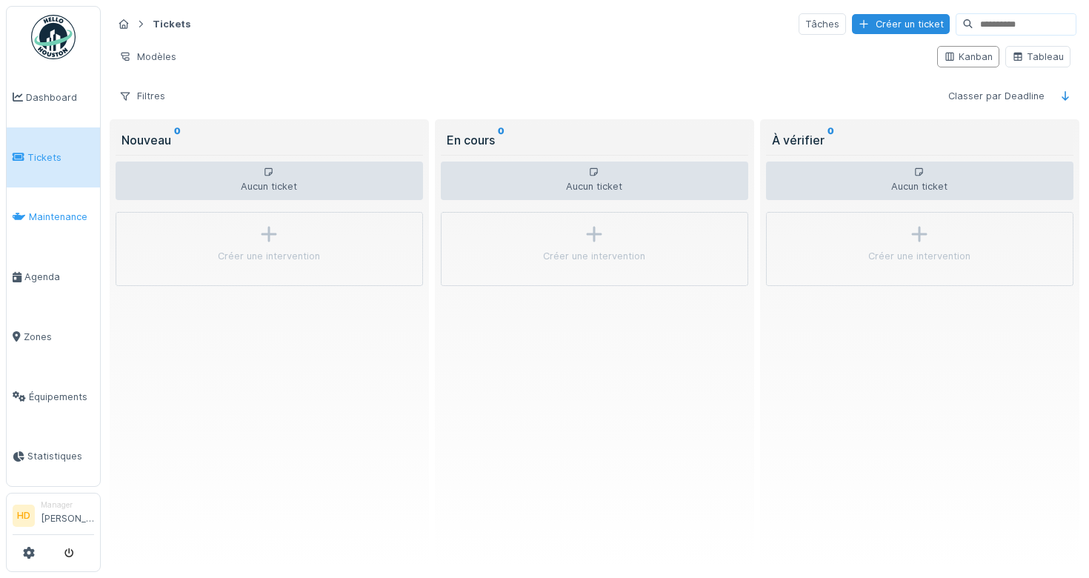
click at [56, 215] on span "Maintenance" at bounding box center [61, 217] width 65 height 14
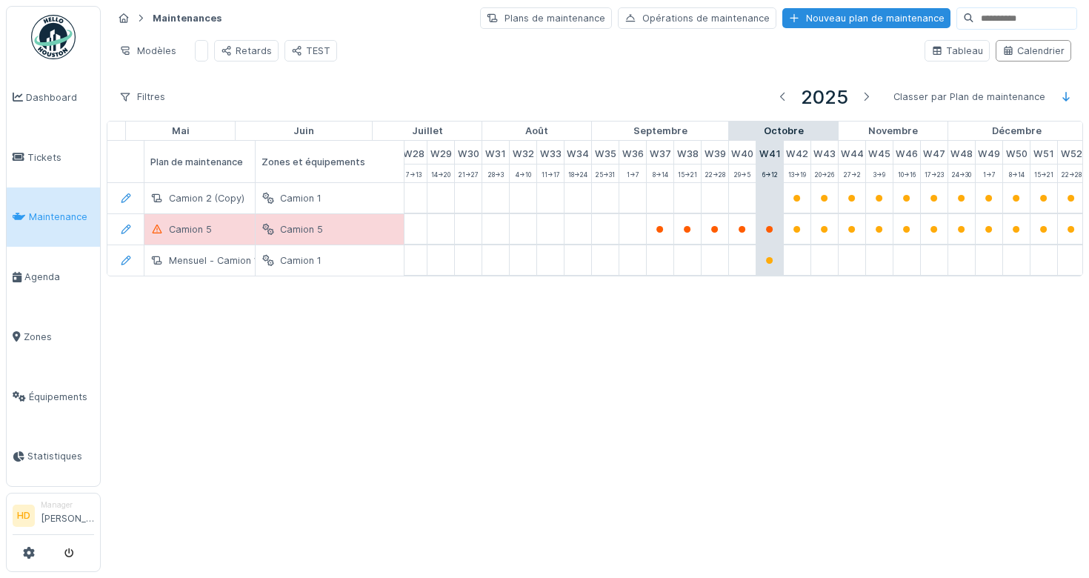
scroll to position [0, 785]
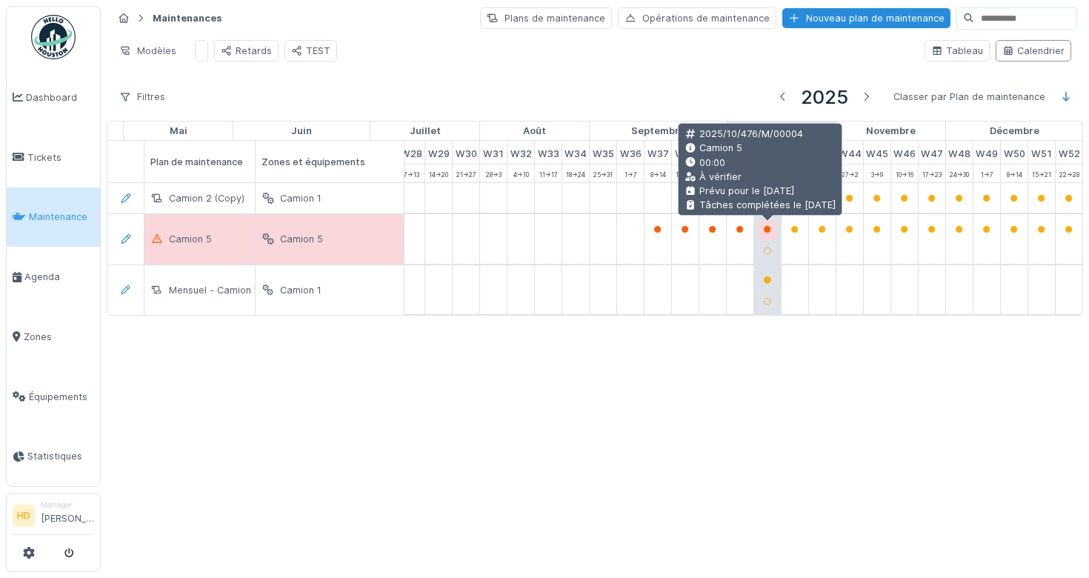
click at [765, 228] on icon at bounding box center [767, 229] width 7 height 7
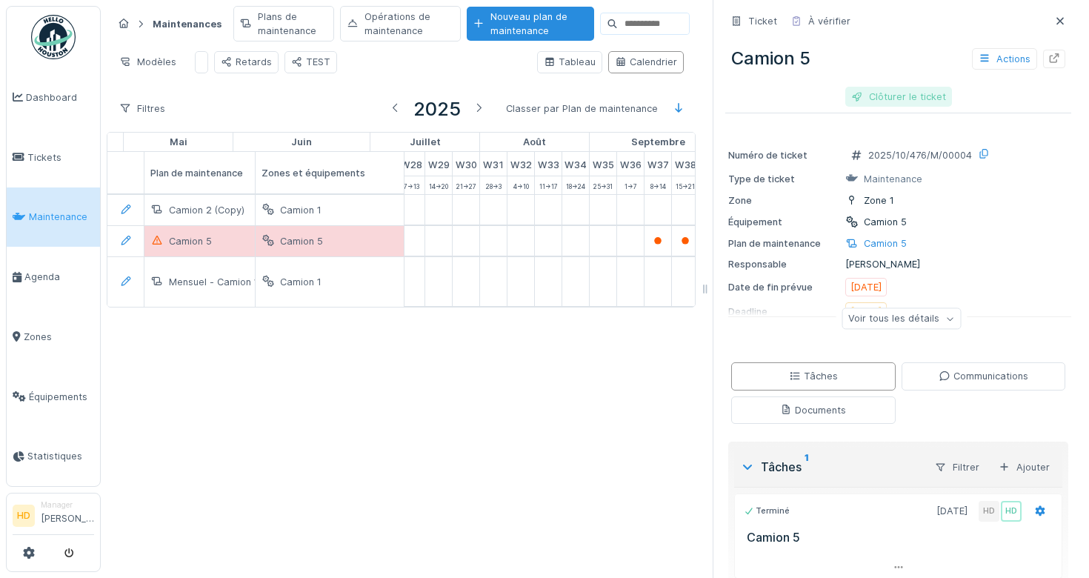
click at [937, 99] on div "Clôturer le ticket" at bounding box center [898, 97] width 107 height 20
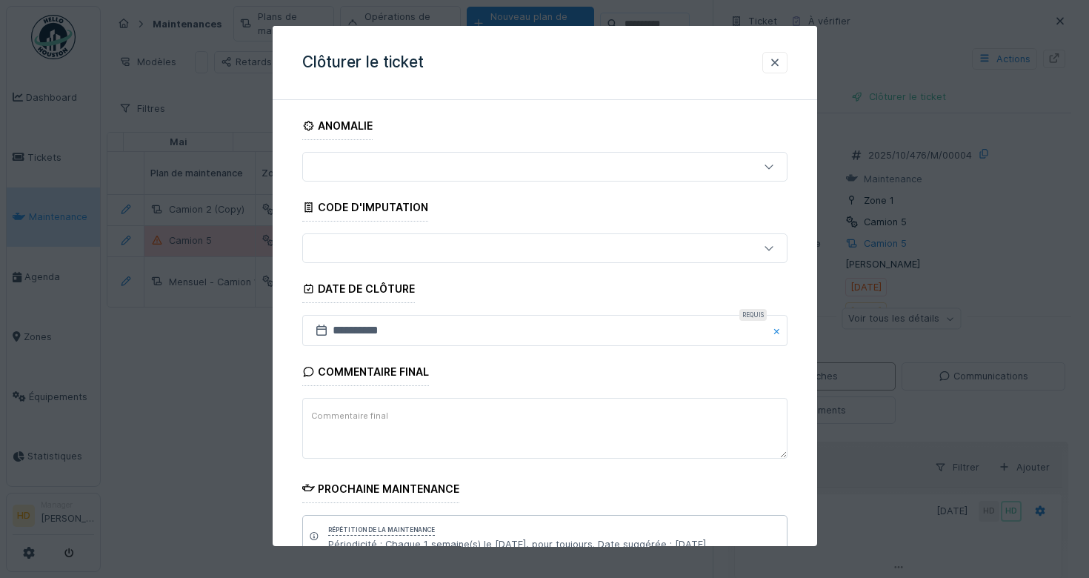
click at [574, 170] on div at bounding box center [515, 167] width 413 height 16
click at [608, 415] on textarea "Commentaire final" at bounding box center [544, 429] width 485 height 61
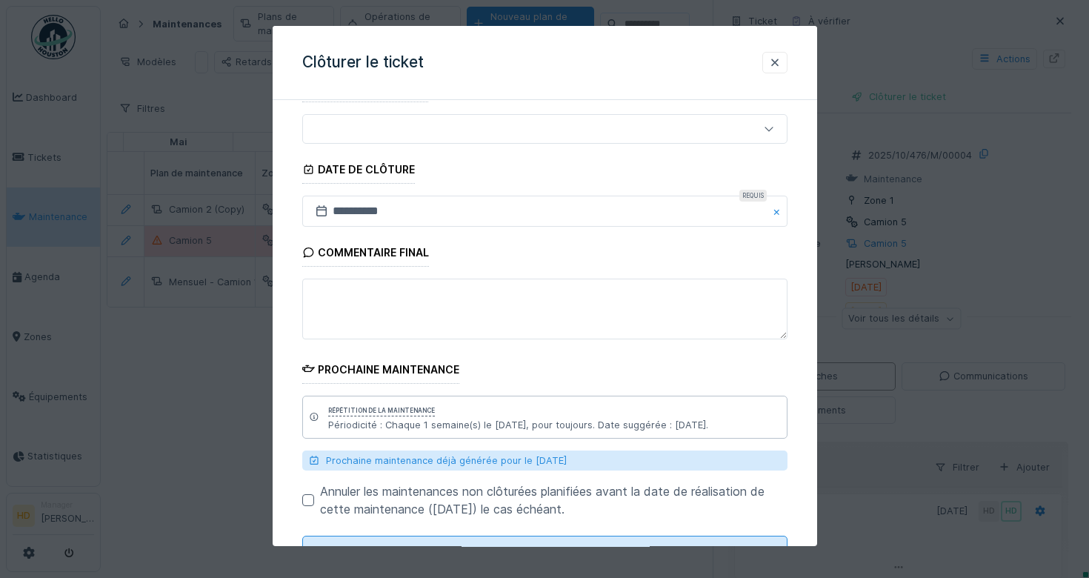
scroll to position [181, 0]
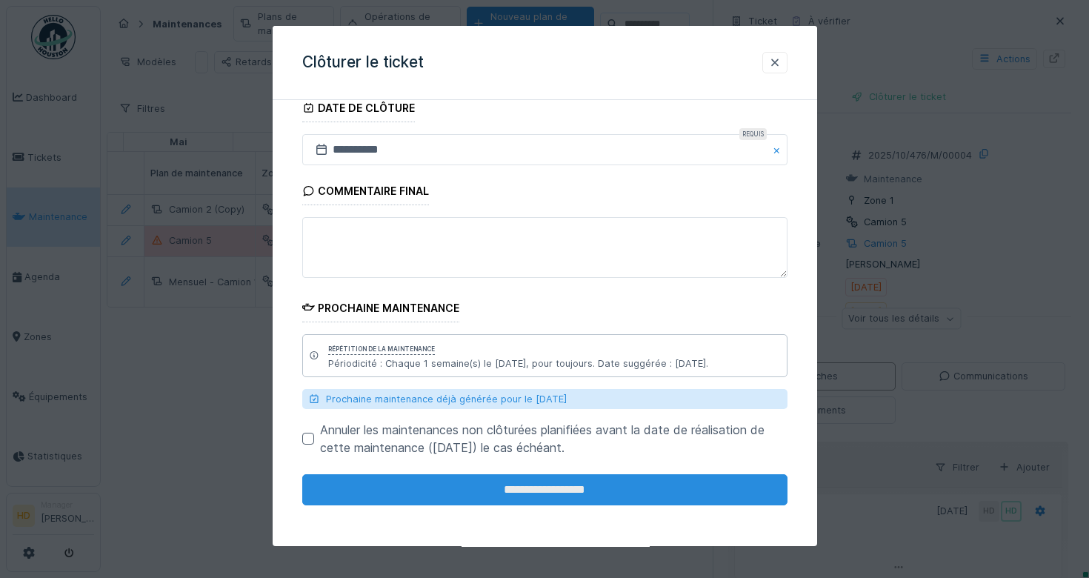
click at [533, 498] on input "**********" at bounding box center [544, 489] width 485 height 31
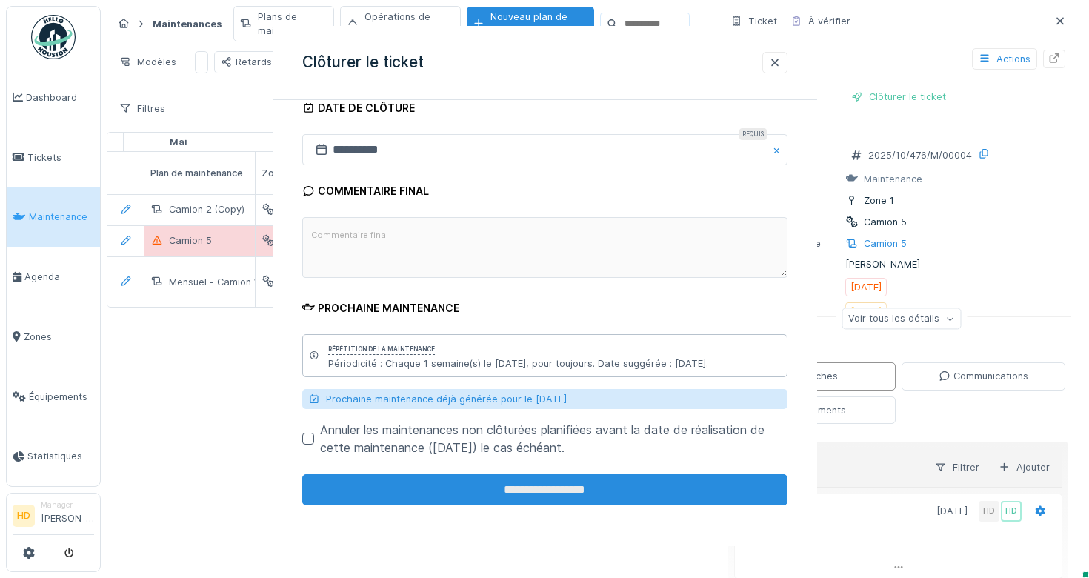
scroll to position [0, 0]
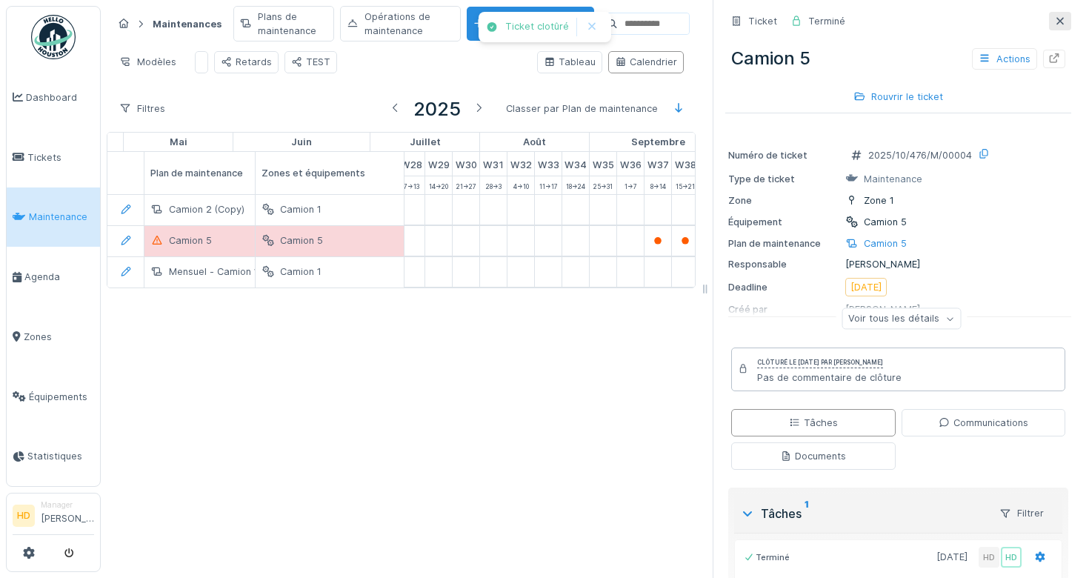
click at [1059, 27] on div at bounding box center [1060, 21] width 12 height 14
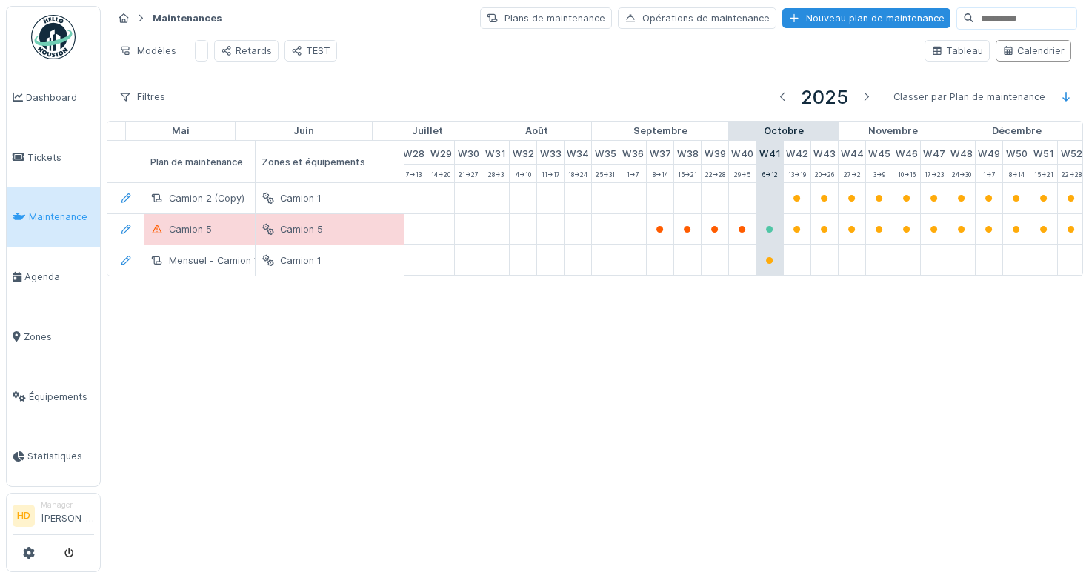
scroll to position [0, 785]
click at [534, 21] on div "Plans de maintenance" at bounding box center [546, 17] width 132 height 21
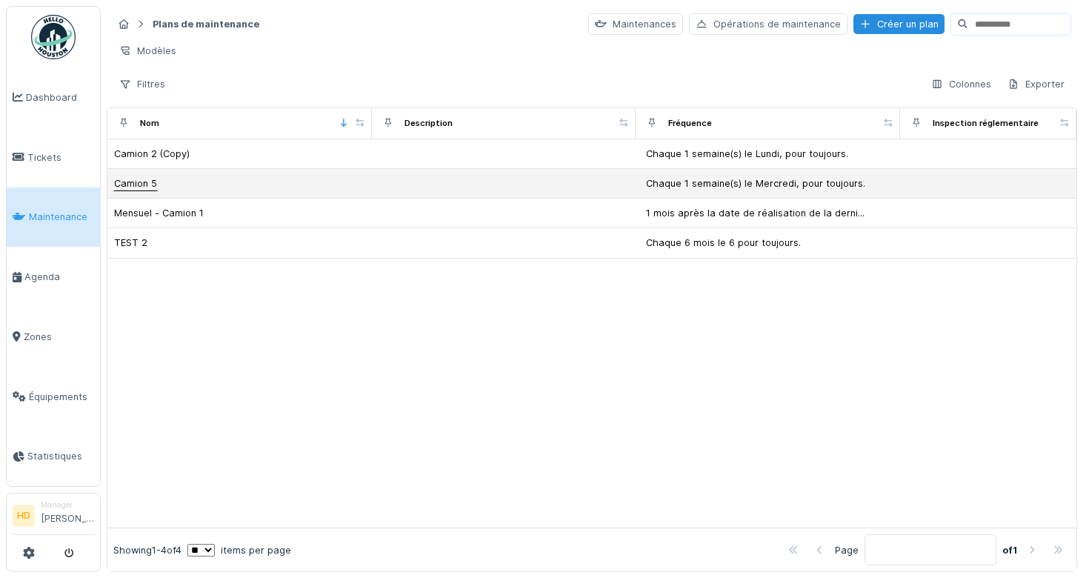
click at [150, 184] on div "Camion 5" at bounding box center [135, 183] width 43 height 14
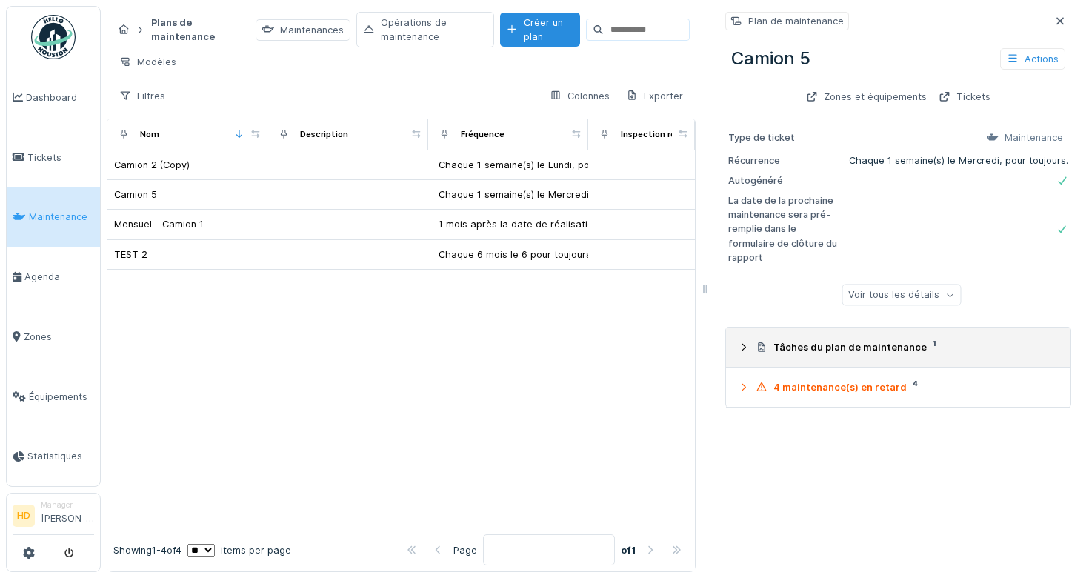
click at [739, 356] on summary "Tâches du plan de maintenance 1" at bounding box center [898, 346] width 333 height 27
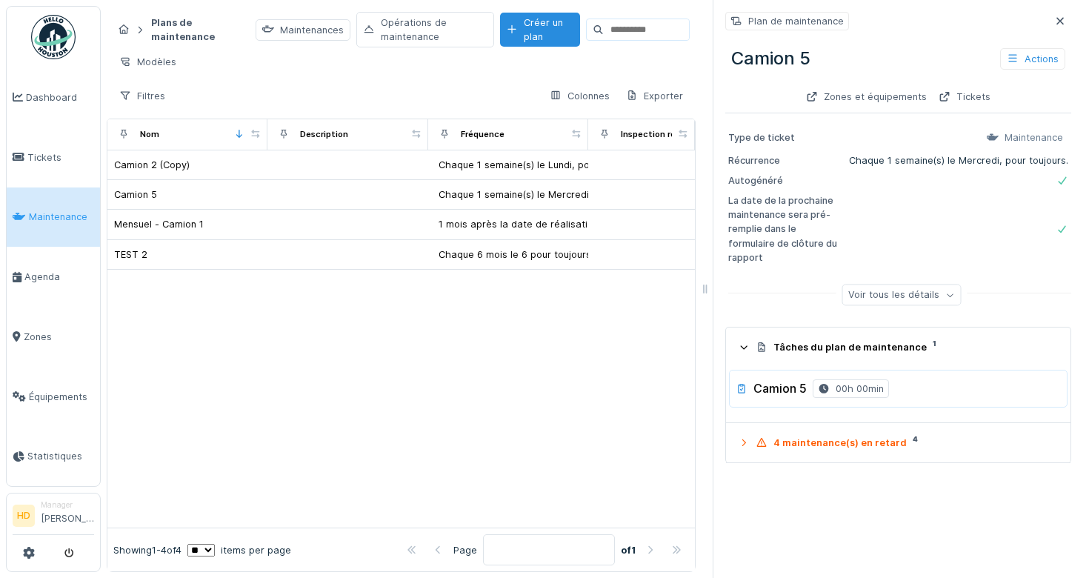
click at [778, 387] on h3 "Camion 5" at bounding box center [780, 389] width 53 height 14
click at [146, 167] on div "Camion 2 (Copy)" at bounding box center [152, 165] width 76 height 14
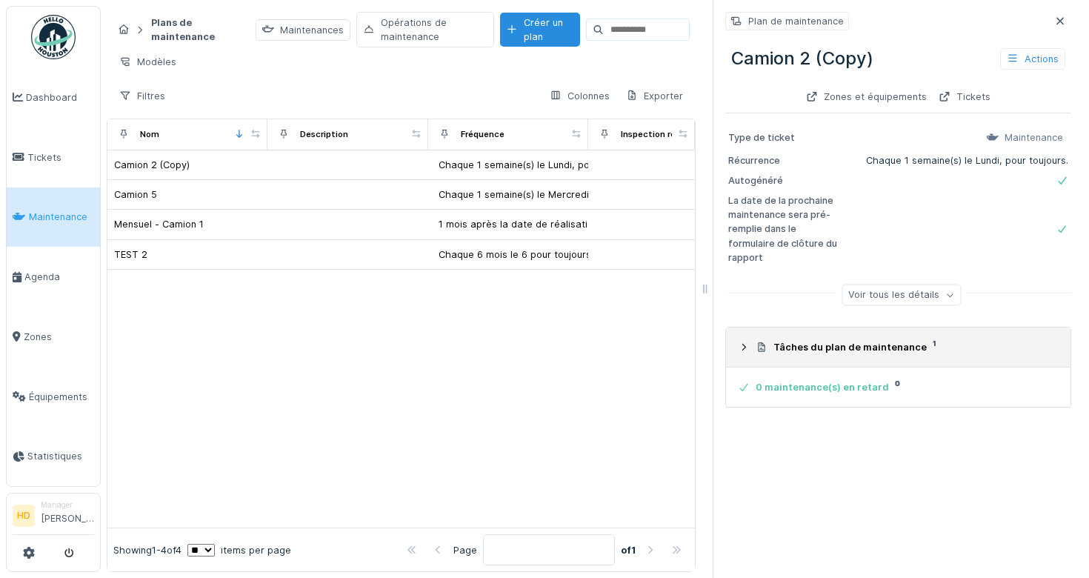
click at [746, 348] on icon at bounding box center [744, 347] width 12 height 10
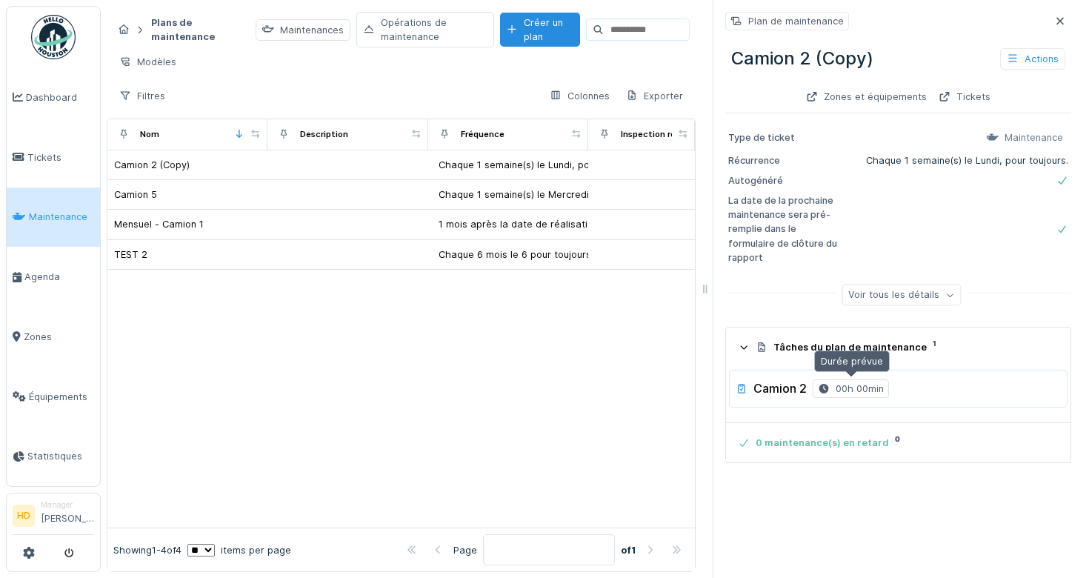
click at [853, 386] on div "00h 00min" at bounding box center [860, 389] width 48 height 14
click at [1045, 50] on div "Actions" at bounding box center [1032, 58] width 65 height 21
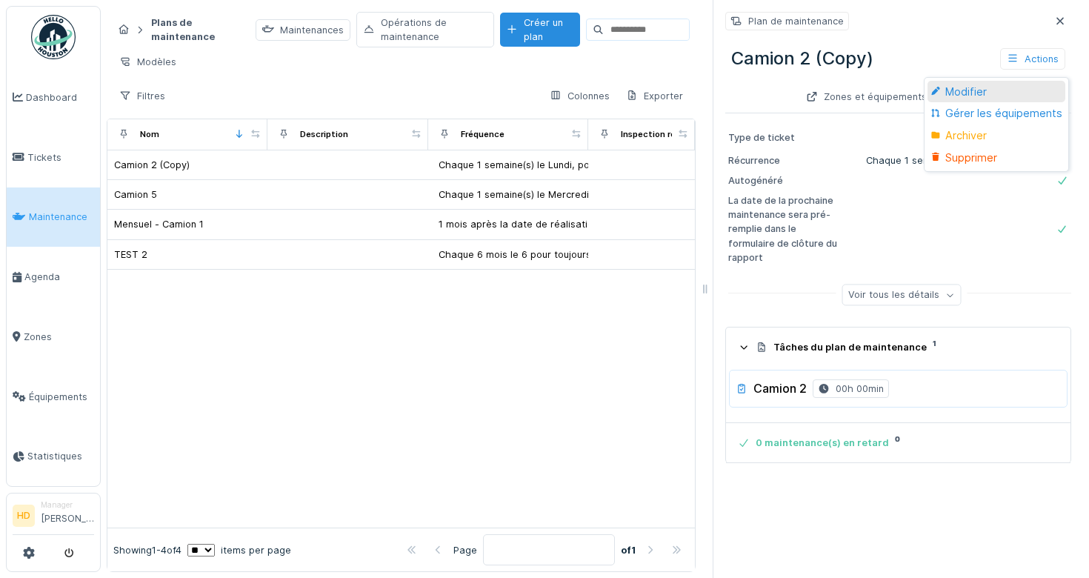
click at [994, 95] on div "Modifier" at bounding box center [996, 92] width 137 height 22
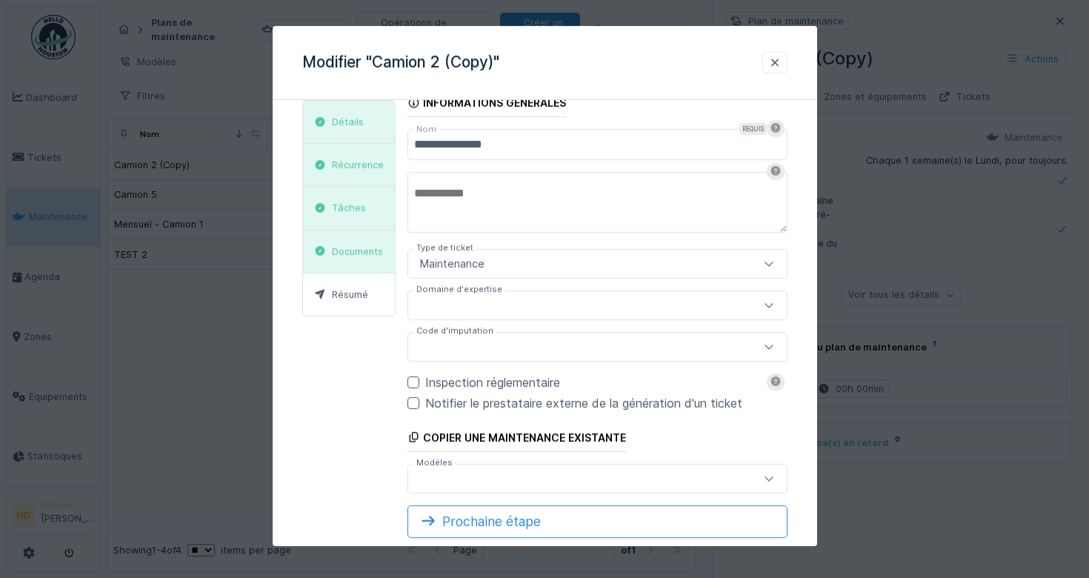
scroll to position [81, 0]
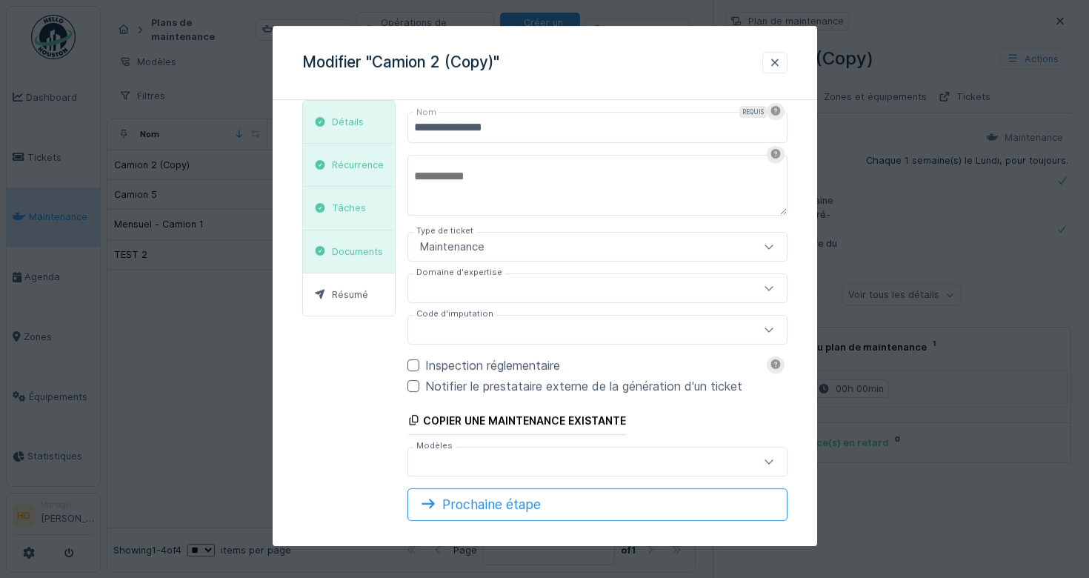
click at [531, 253] on div "Maintenance" at bounding box center [573, 247] width 319 height 16
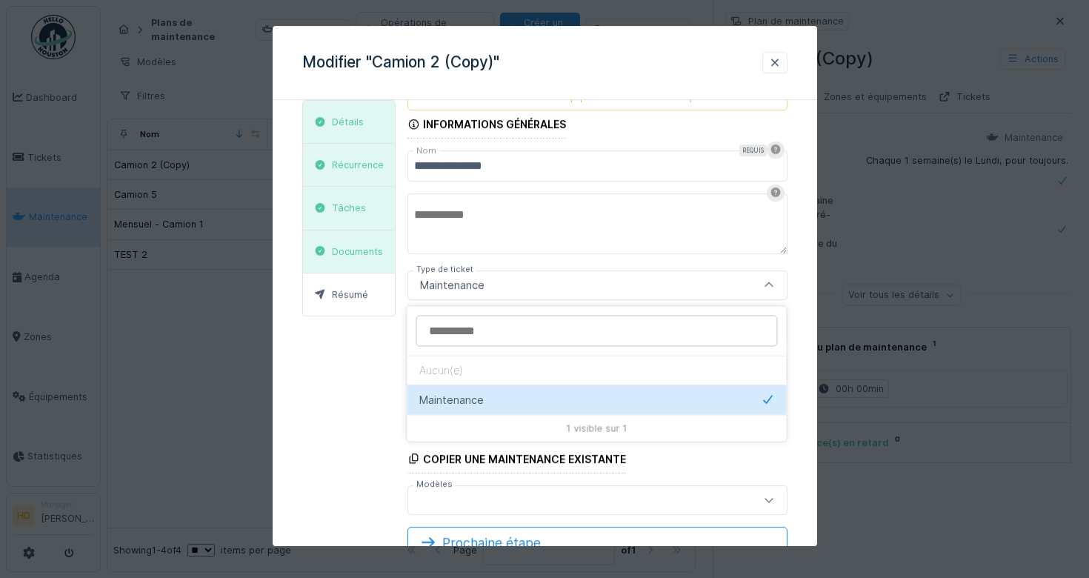
scroll to position [41, 0]
click at [585, 265] on div "**********" at bounding box center [597, 294] width 380 height 446
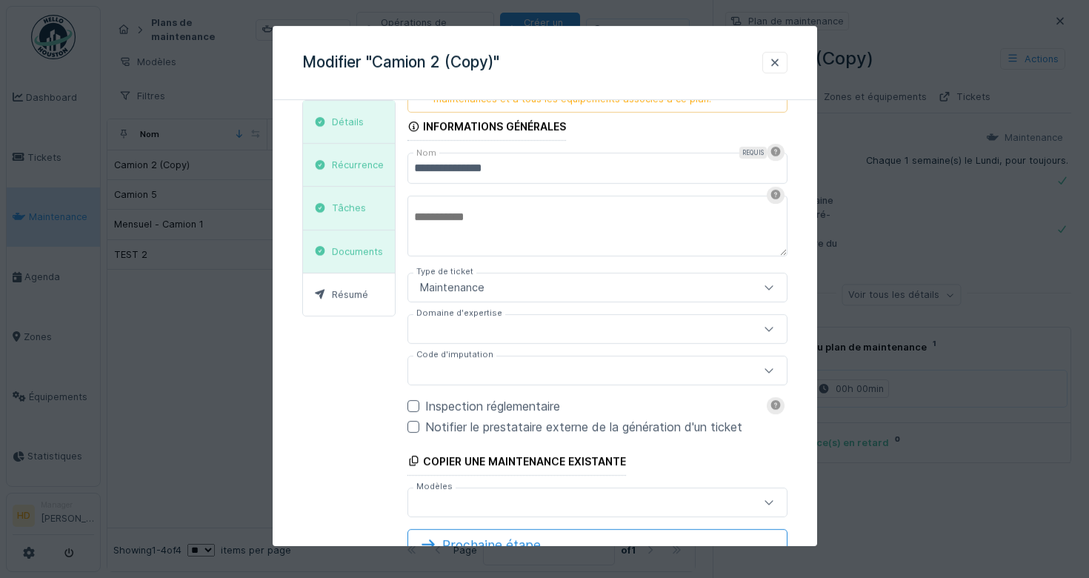
click at [561, 315] on div at bounding box center [597, 329] width 380 height 30
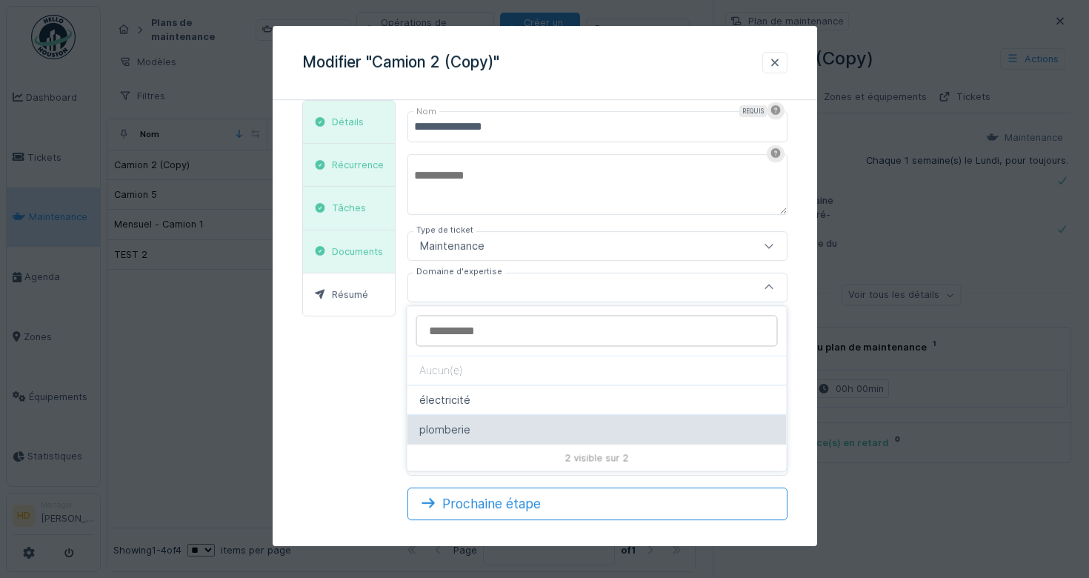
click at [514, 422] on div "plomberie" at bounding box center [597, 430] width 356 height 16
type input "****"
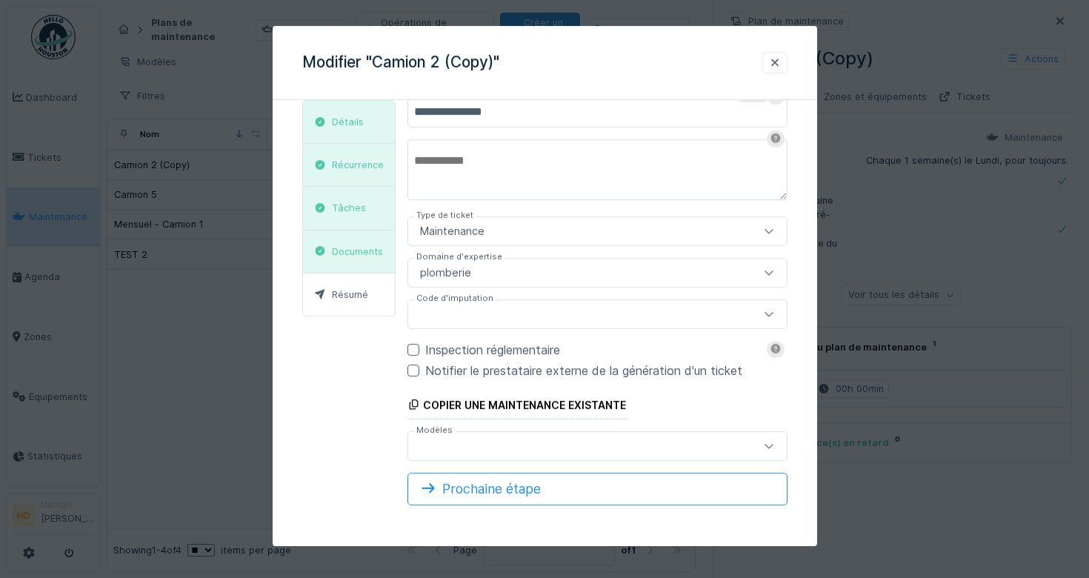
scroll to position [0, 0]
click at [440, 354] on div "Inspection réglementaire" at bounding box center [606, 350] width 362 height 18
click at [513, 442] on div at bounding box center [573, 446] width 319 height 16
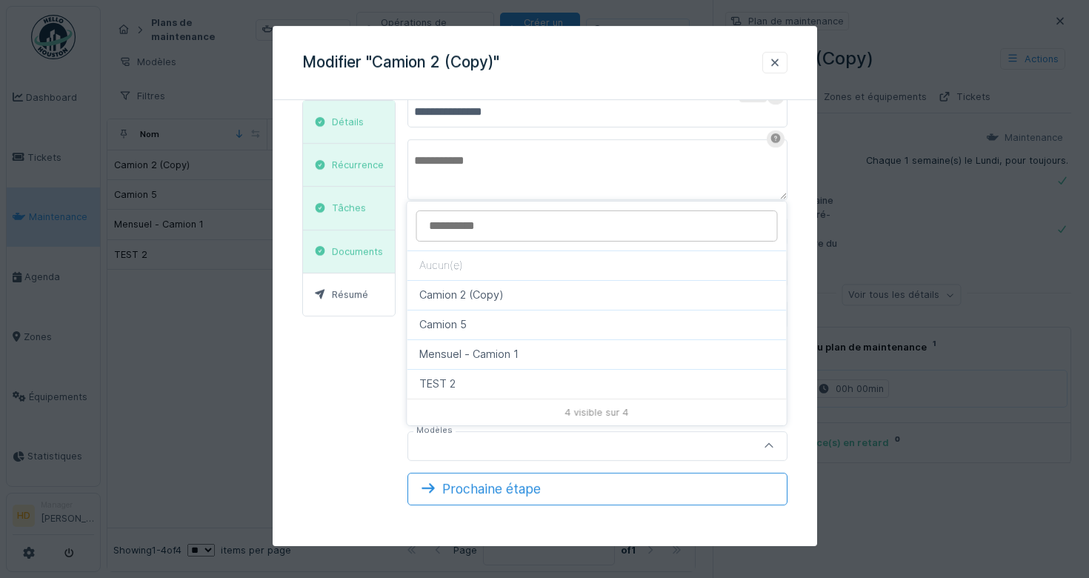
click at [369, 427] on div "**********" at bounding box center [544, 266] width 485 height 502
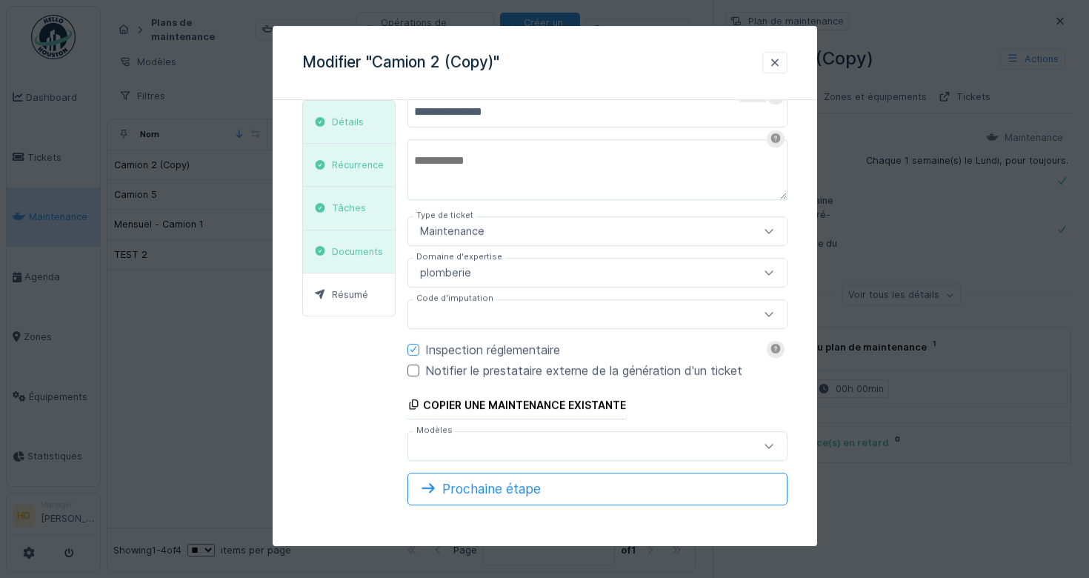
click at [468, 441] on div at bounding box center [573, 446] width 319 height 16
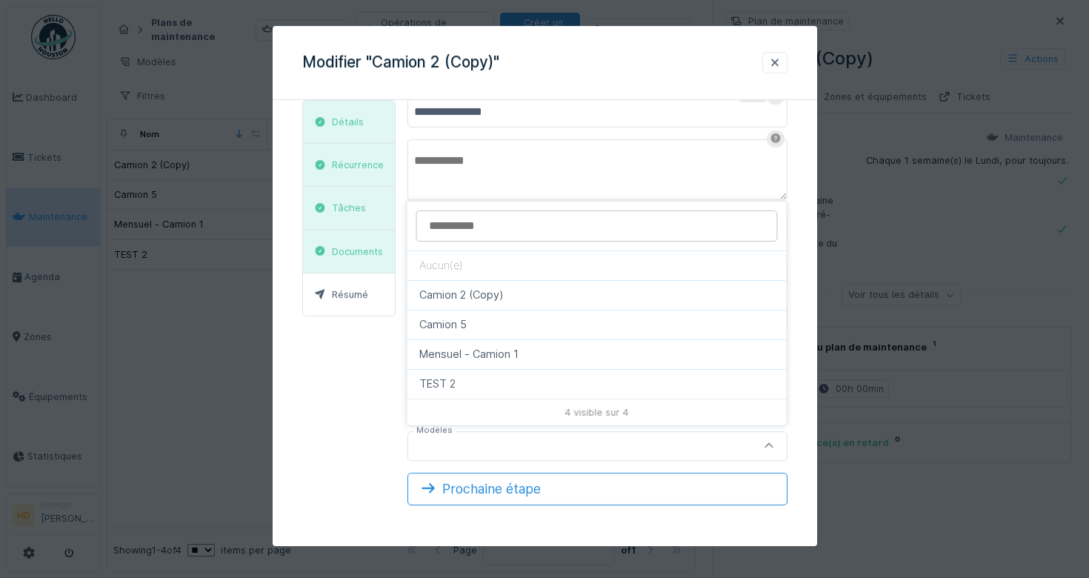
click at [241, 407] on div at bounding box center [544, 289] width 1089 height 578
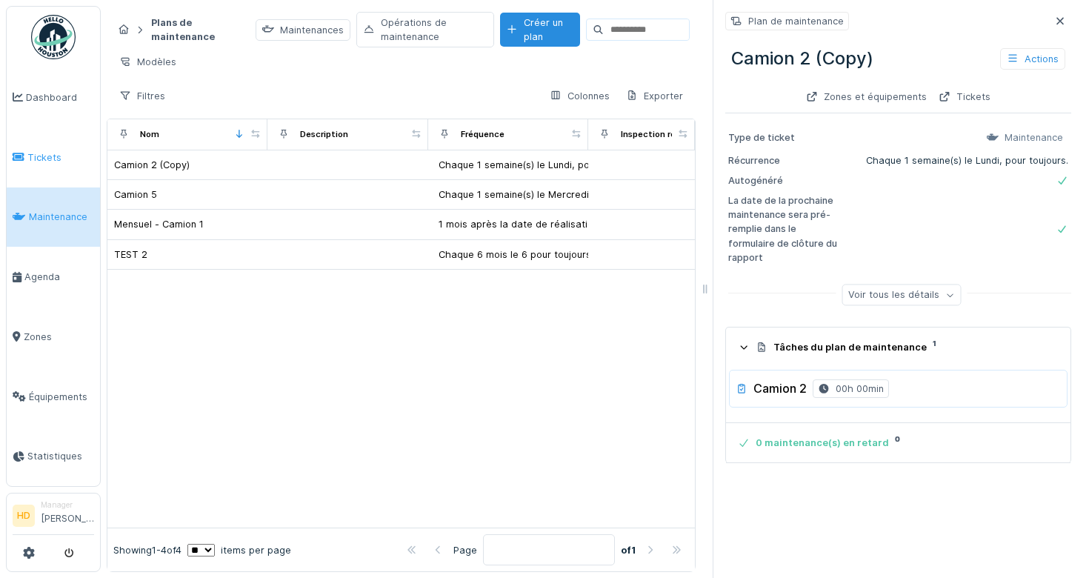
click at [71, 128] on link "Tickets" at bounding box center [53, 157] width 93 height 60
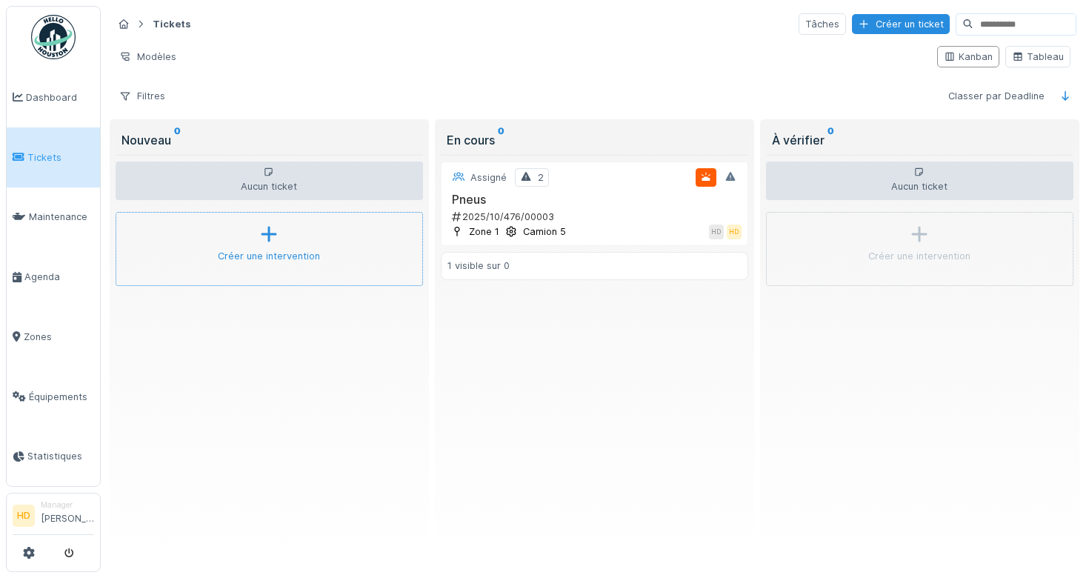
click at [305, 222] on div "Créer une intervention" at bounding box center [269, 249] width 307 height 74
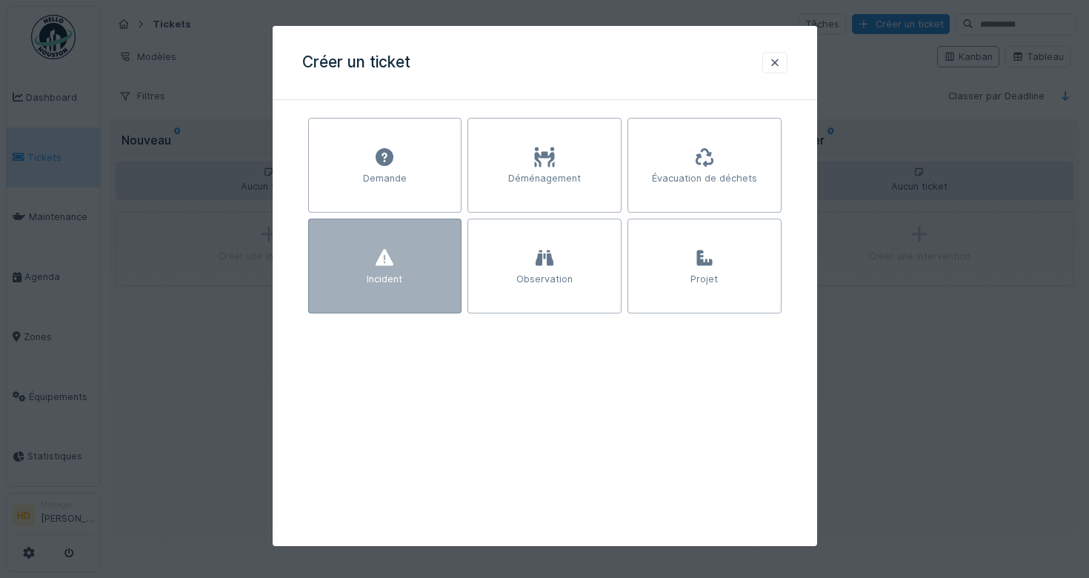
click at [427, 284] on div "Incident" at bounding box center [385, 266] width 154 height 95
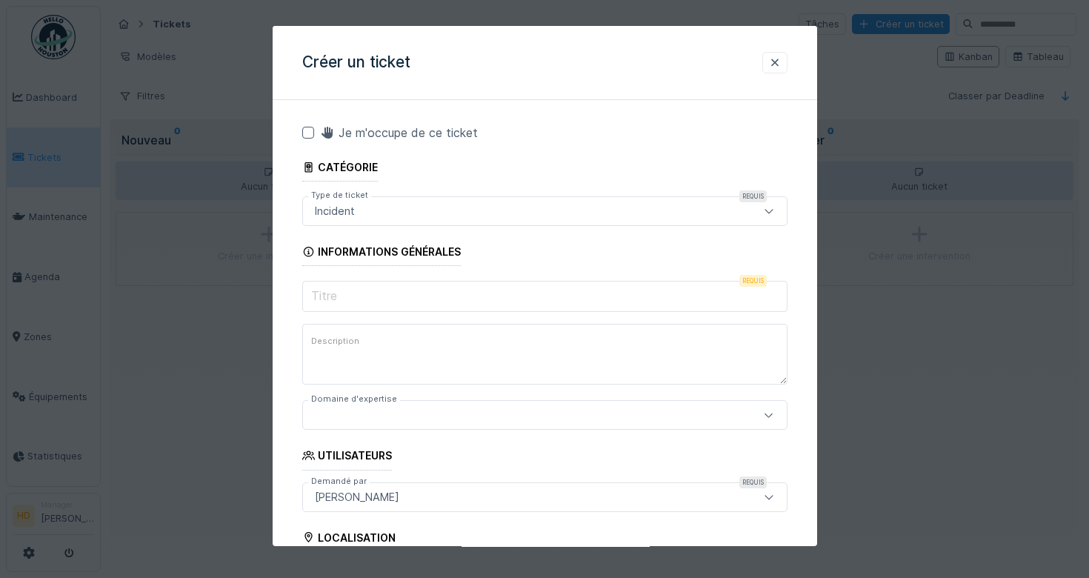
click at [401, 295] on input "Titre" at bounding box center [544, 296] width 485 height 31
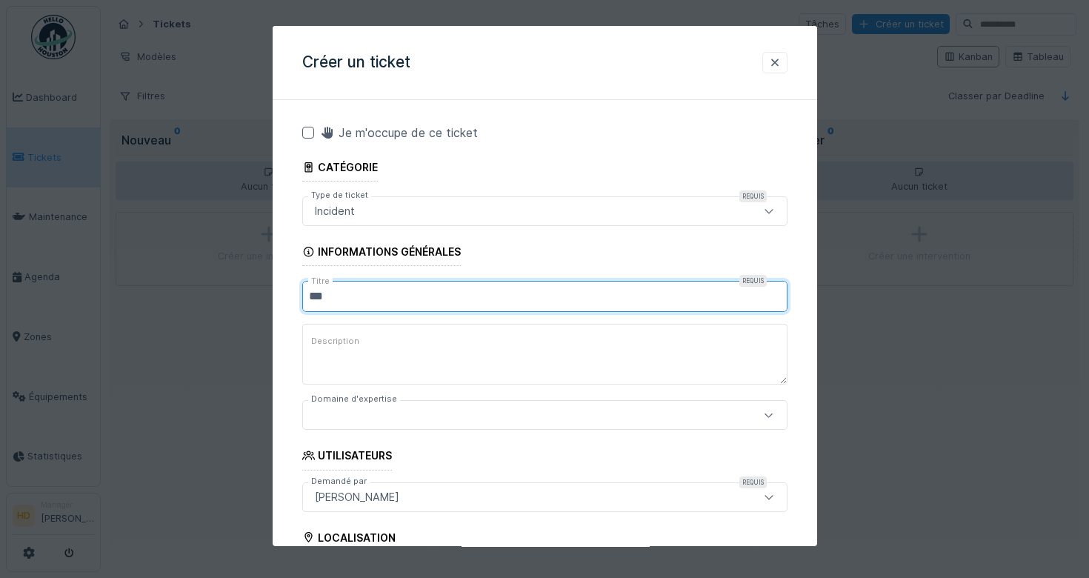
scroll to position [162, 0]
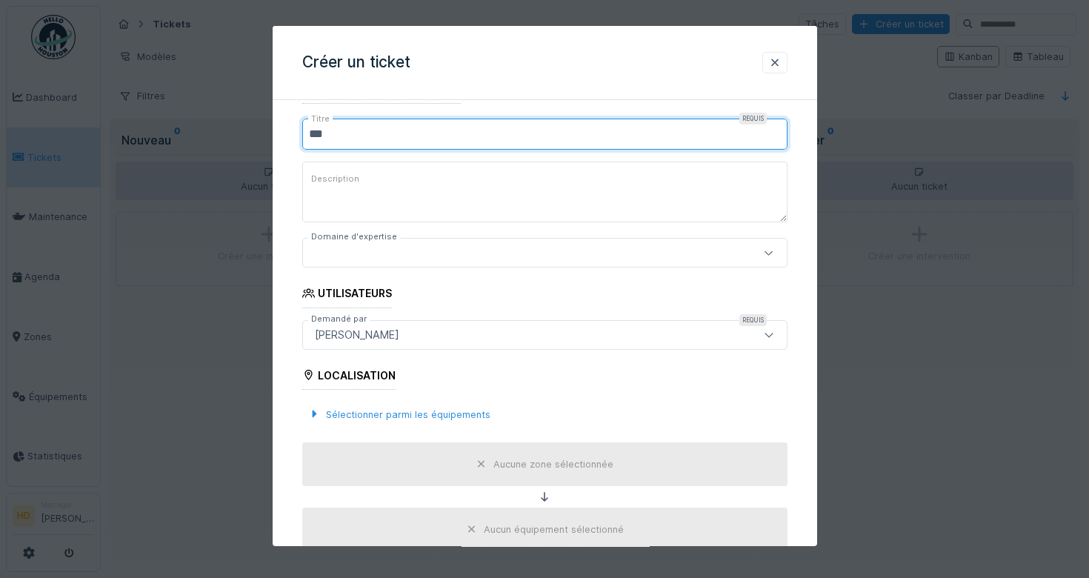
click at [356, 142] on input "***" at bounding box center [544, 134] width 485 height 31
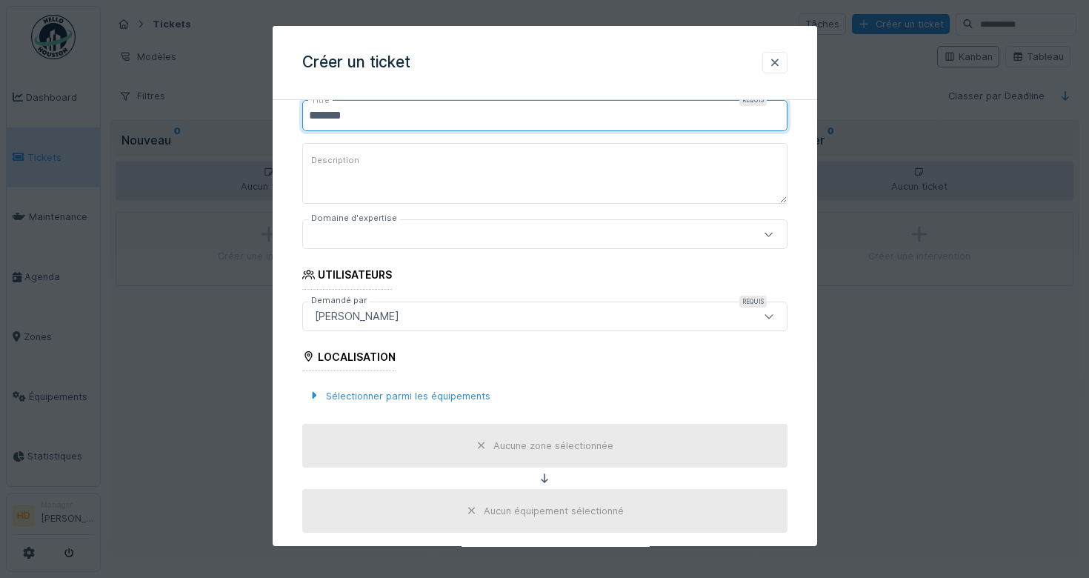
type input "*******"
click at [473, 239] on div at bounding box center [515, 235] width 413 height 16
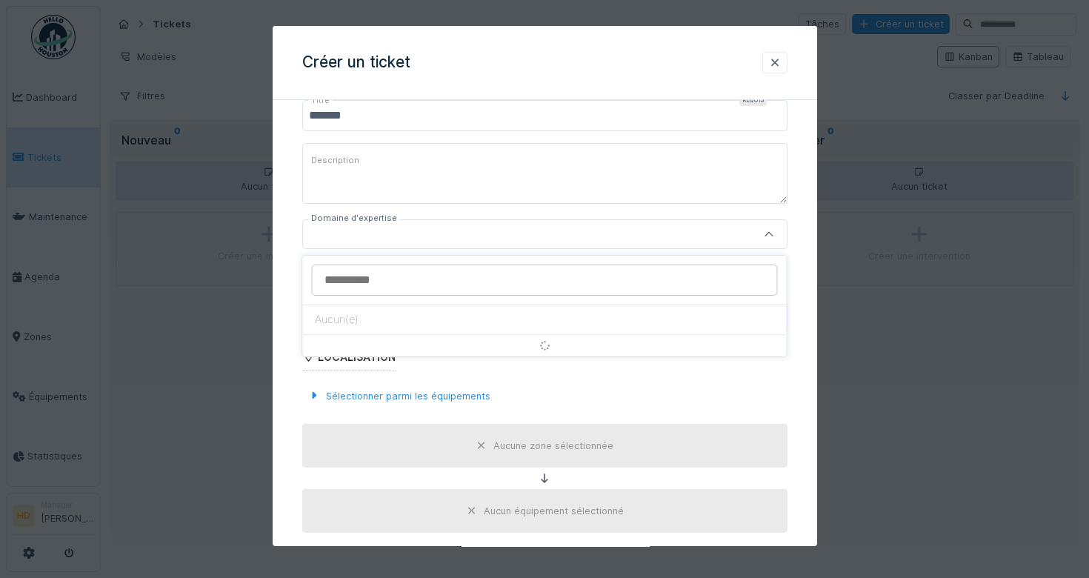
scroll to position [129, 0]
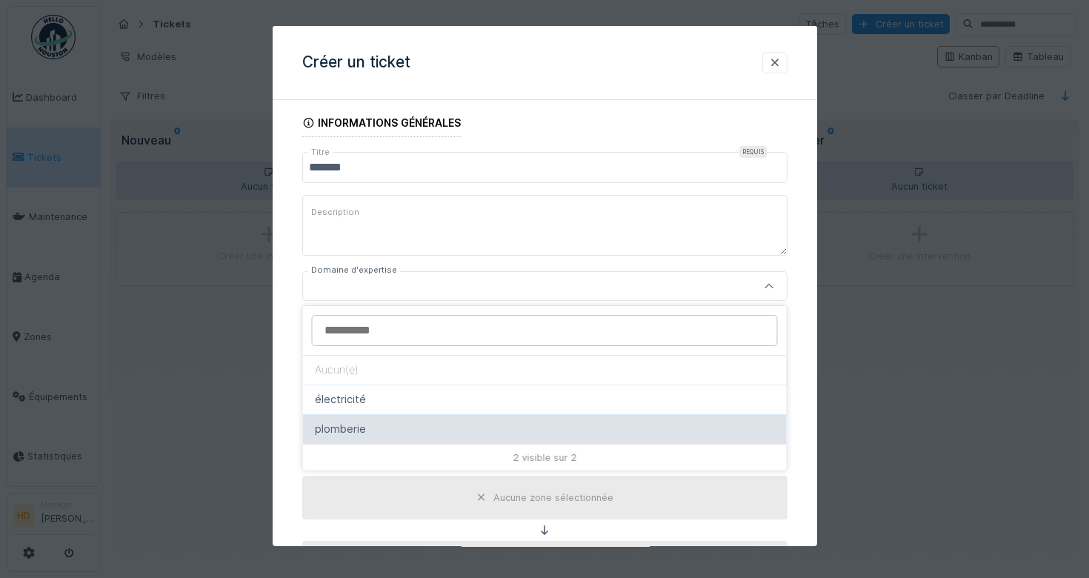
click at [356, 417] on div "plomberie" at bounding box center [545, 429] width 484 height 30
type input "****"
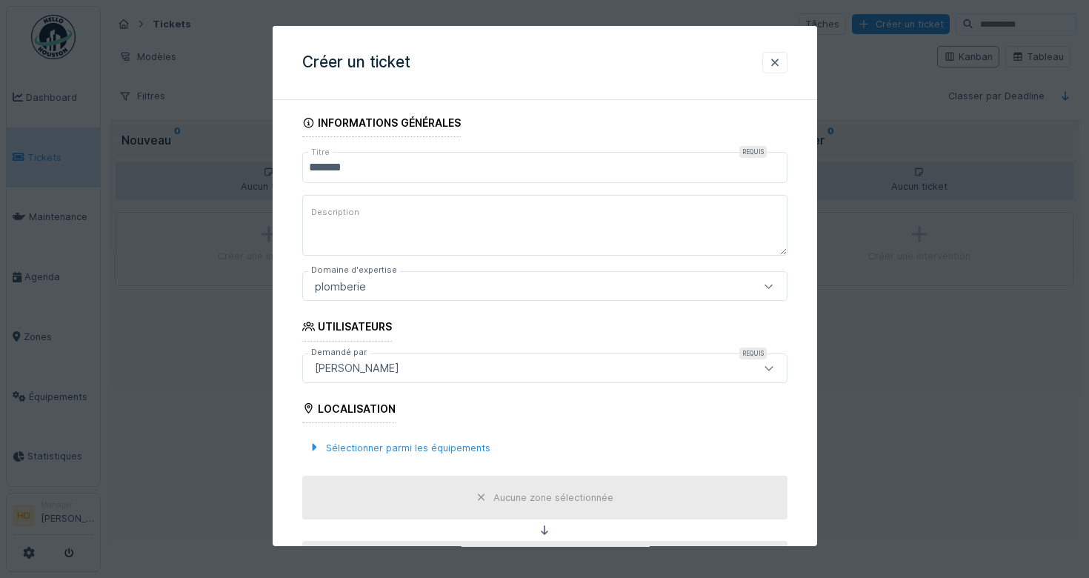
scroll to position [413, 0]
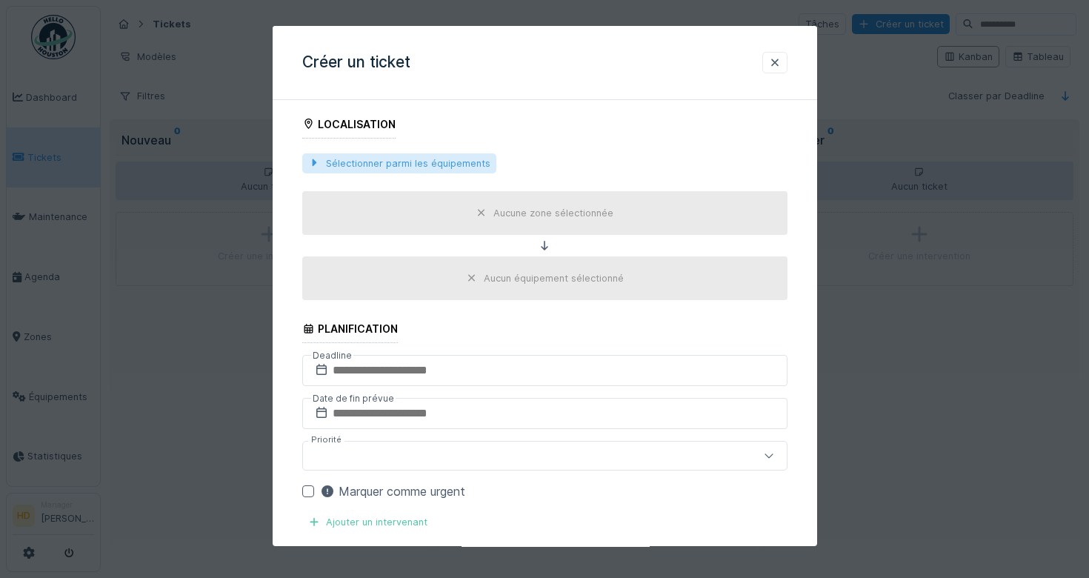
click at [315, 170] on div "Sélectionner parmi les équipements" at bounding box center [399, 163] width 194 height 20
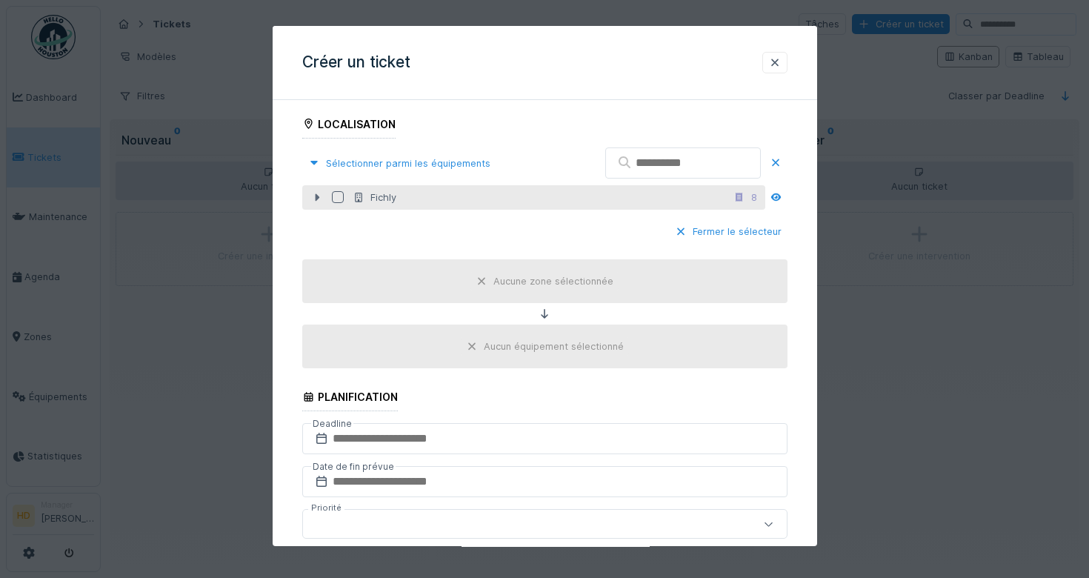
click at [319, 200] on icon at bounding box center [317, 198] width 12 height 10
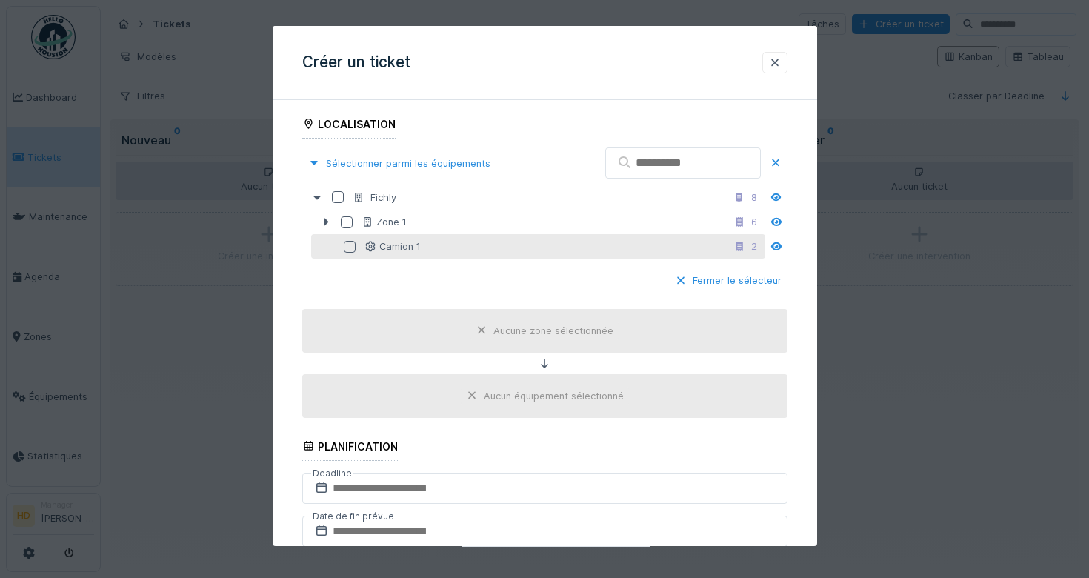
click at [352, 250] on div at bounding box center [350, 247] width 12 height 12
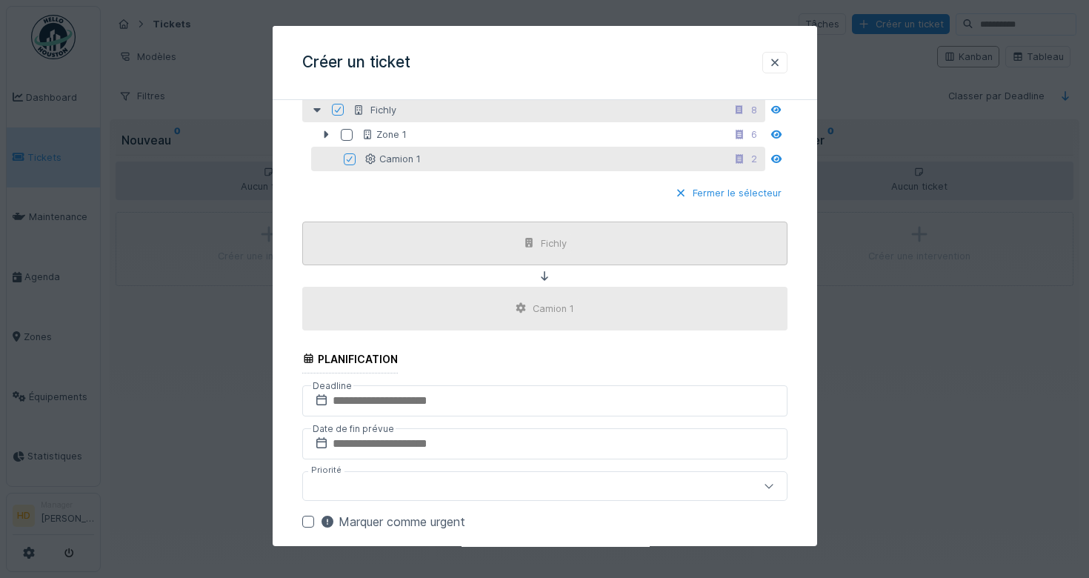
scroll to position [595, 0]
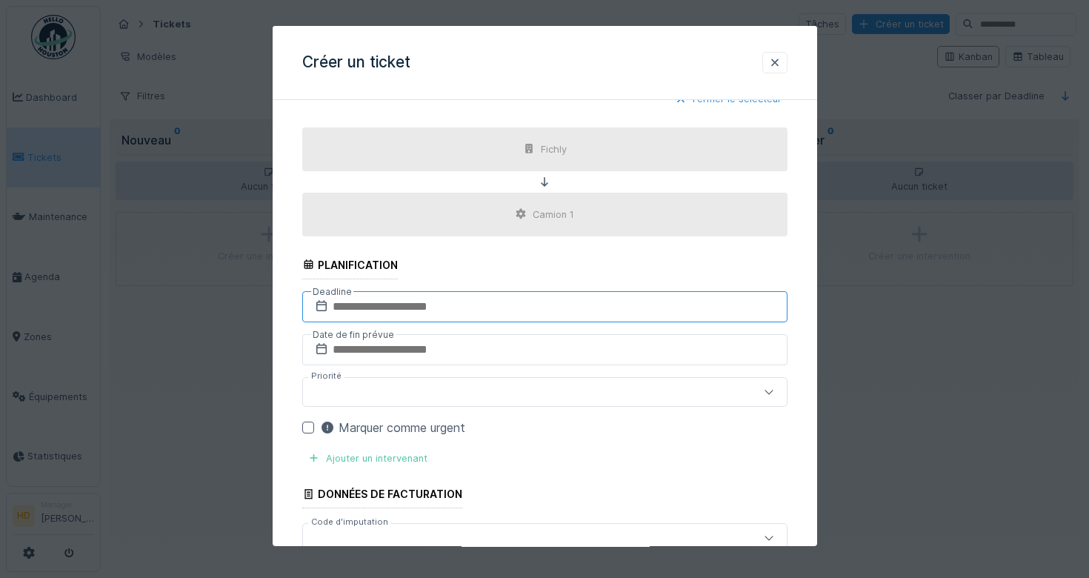
click at [447, 298] on input "text" at bounding box center [544, 306] width 485 height 31
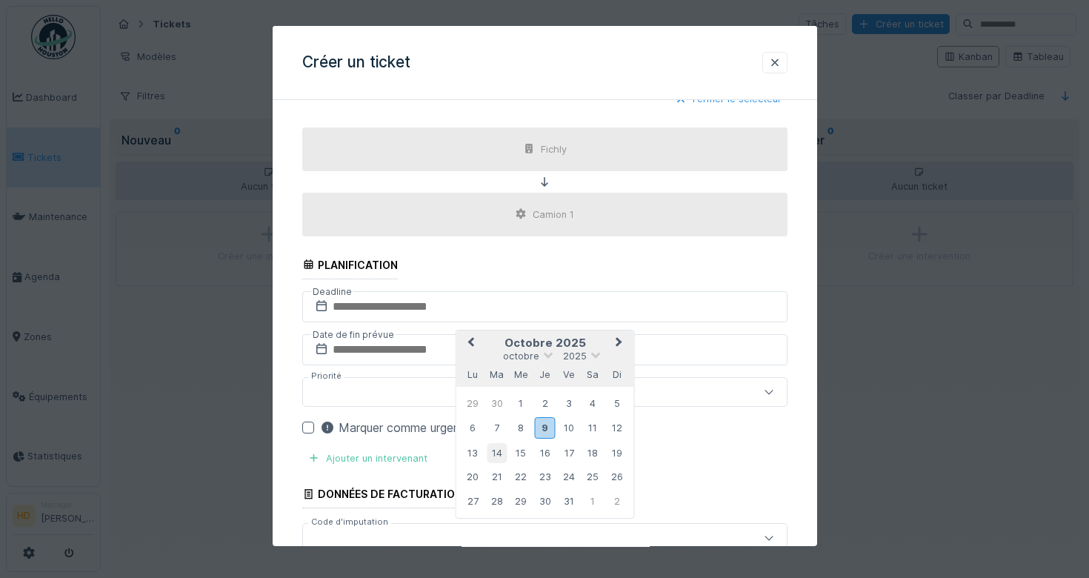
click at [503, 459] on div "14" at bounding box center [497, 453] width 20 height 20
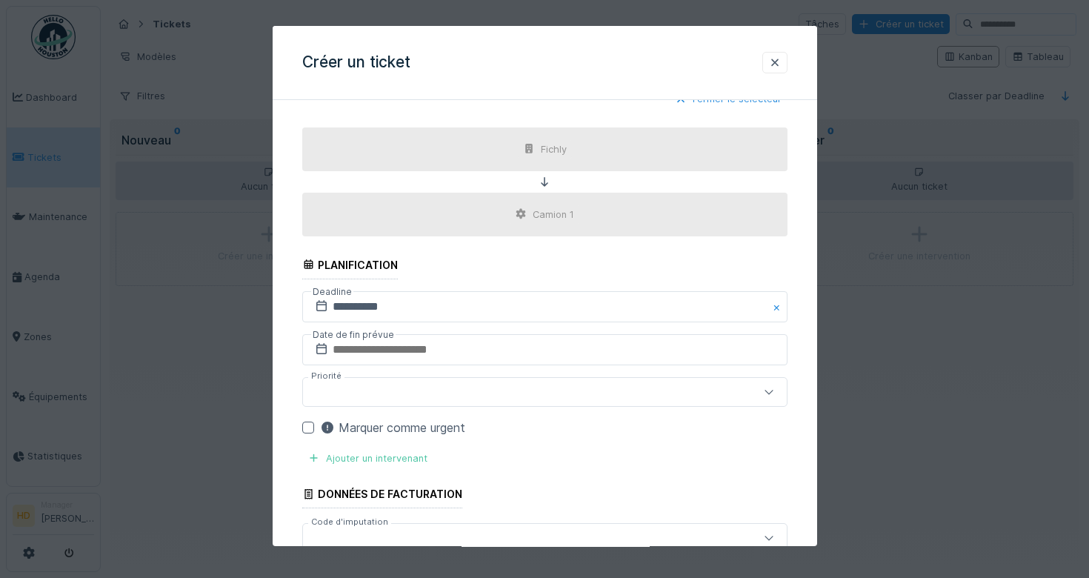
scroll to position [768, 0]
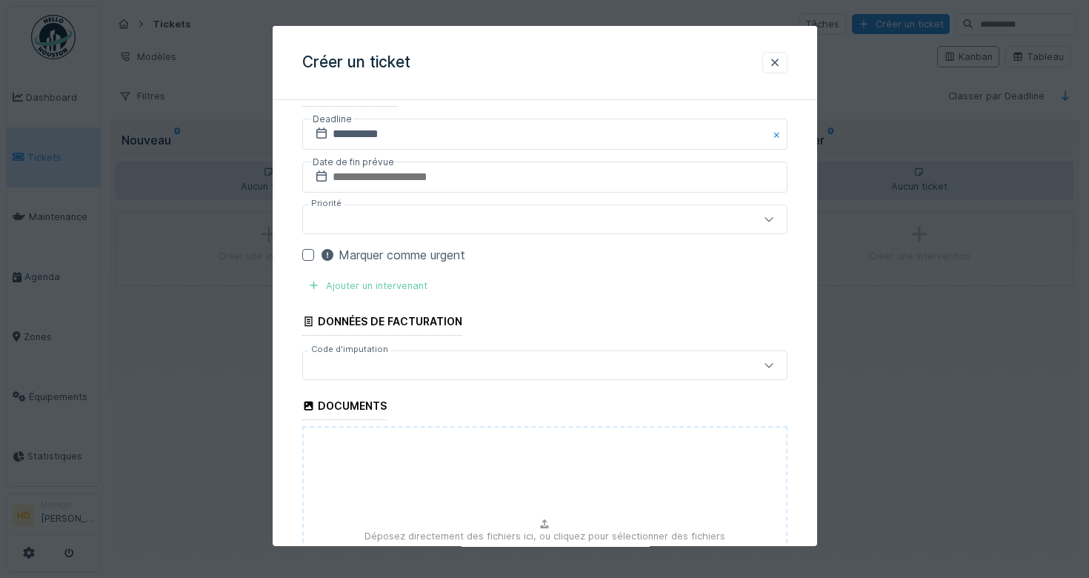
click at [305, 284] on div "Ajouter un intervenant" at bounding box center [367, 286] width 131 height 20
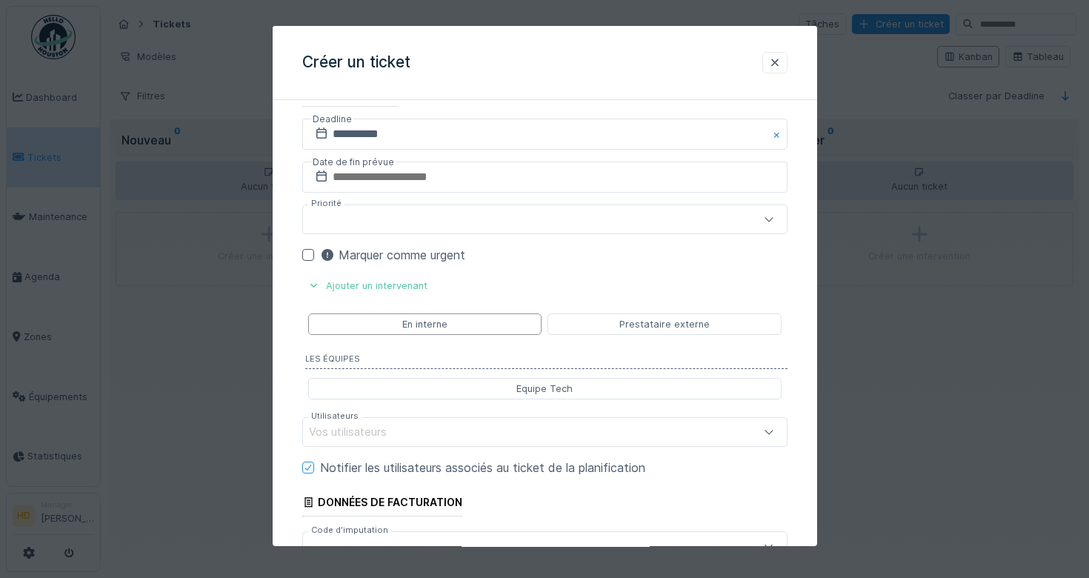
click at [411, 225] on div at bounding box center [515, 219] width 413 height 16
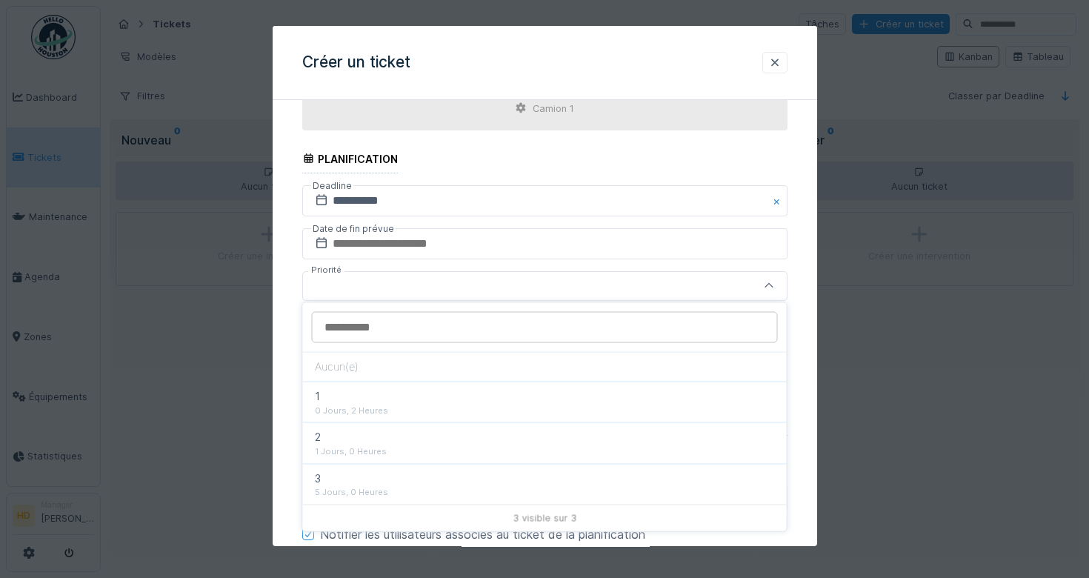
scroll to position [701, 0]
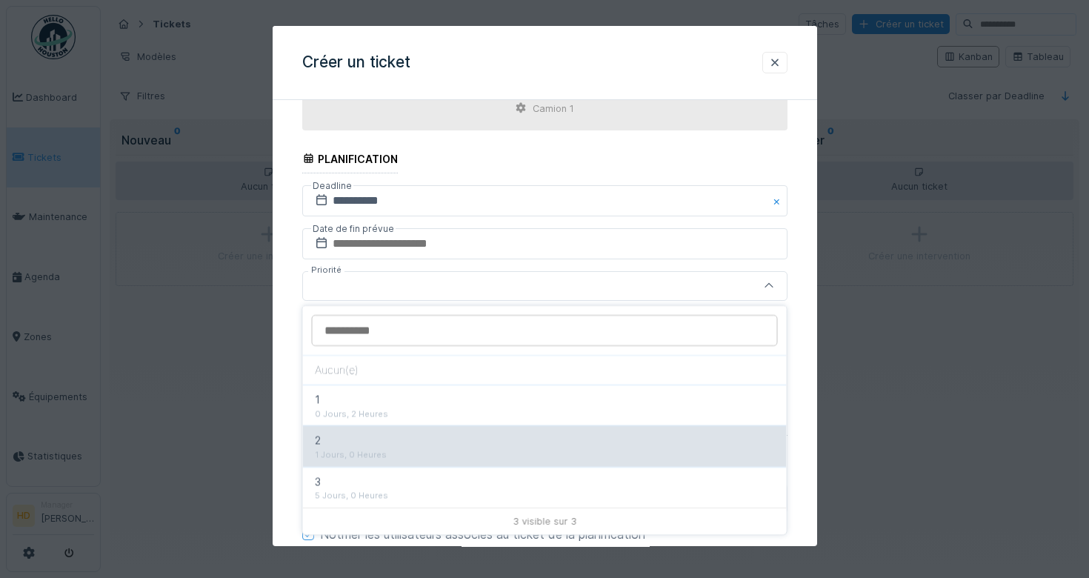
click at [377, 450] on div "1 Jours, 0 Heures" at bounding box center [545, 454] width 460 height 13
type input "***"
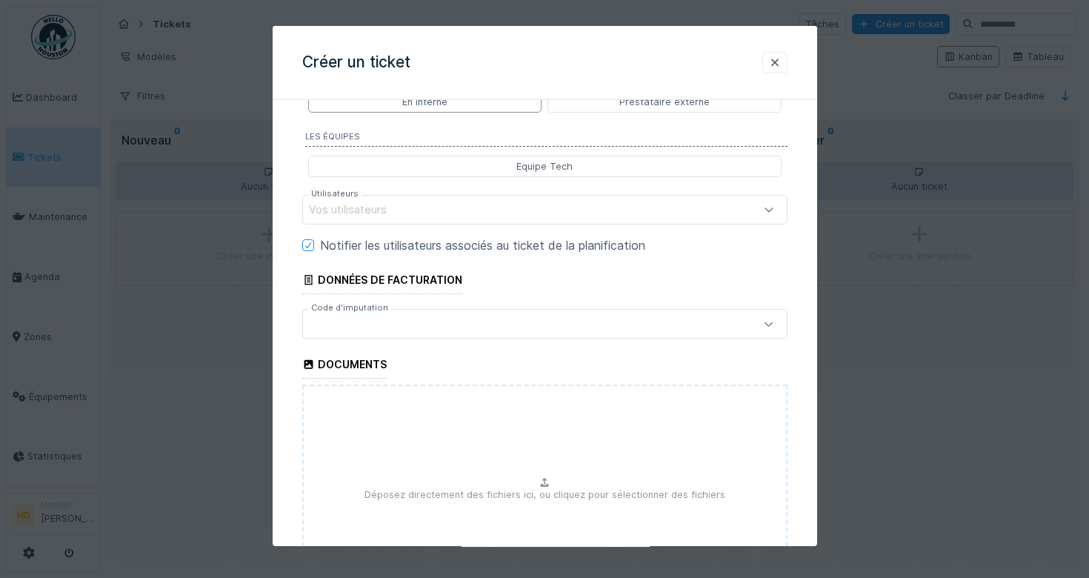
scroll to position [918, 0]
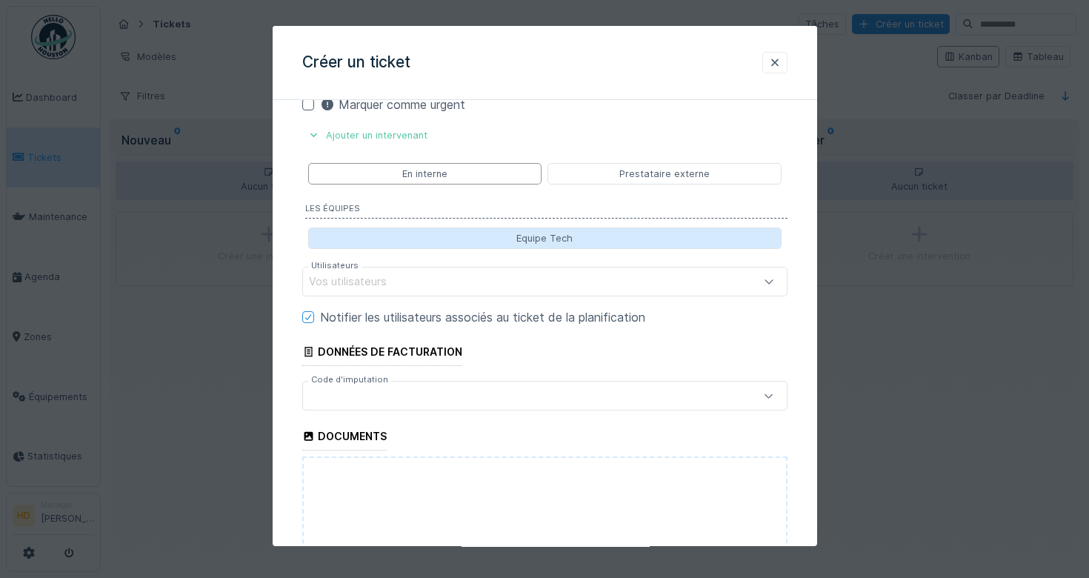
click at [516, 242] on div "Equipe Tech" at bounding box center [544, 238] width 56 height 14
type input "*****"
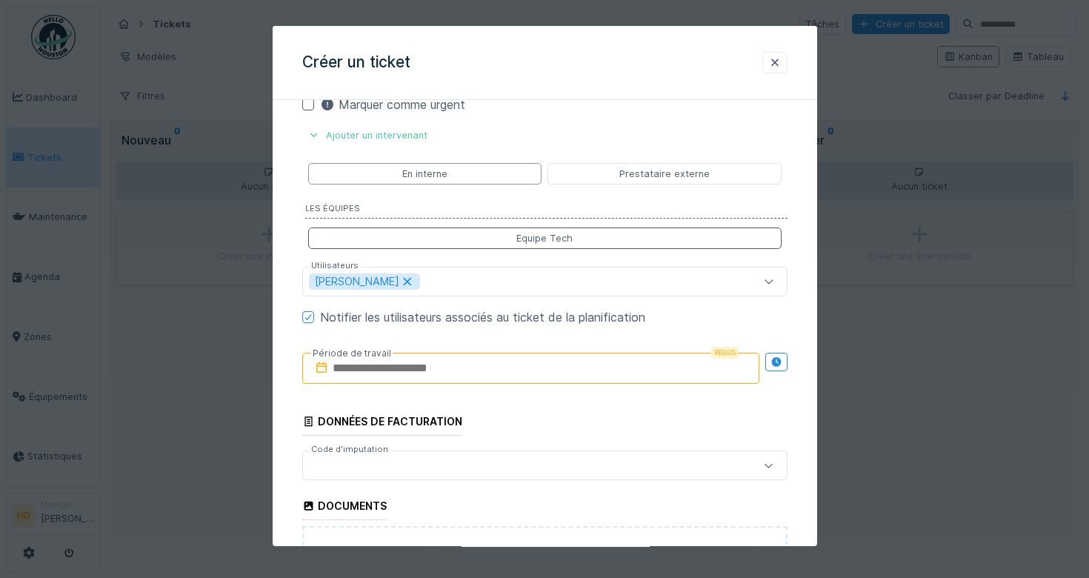
scroll to position [997, 0]
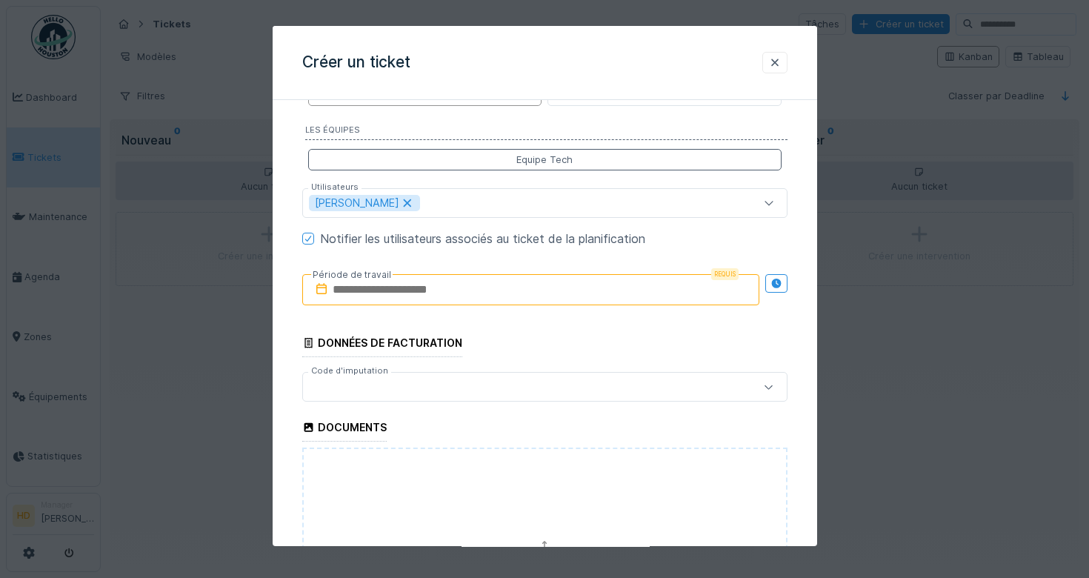
click at [362, 300] on input "text" at bounding box center [530, 289] width 457 height 31
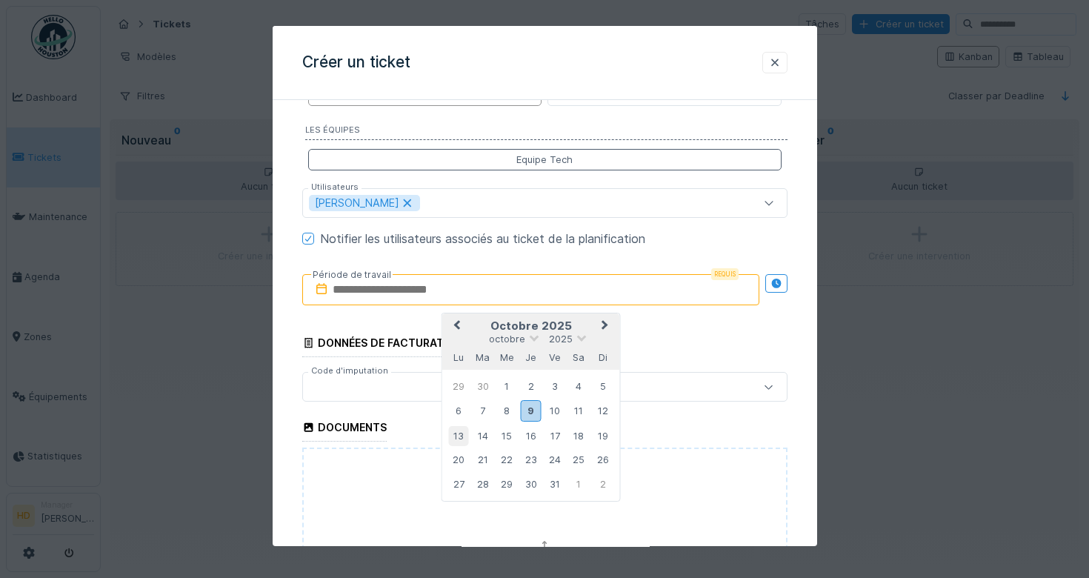
click at [466, 437] on div "13" at bounding box center [458, 436] width 20 height 20
click at [511, 445] on div "15" at bounding box center [506, 436] width 20 height 20
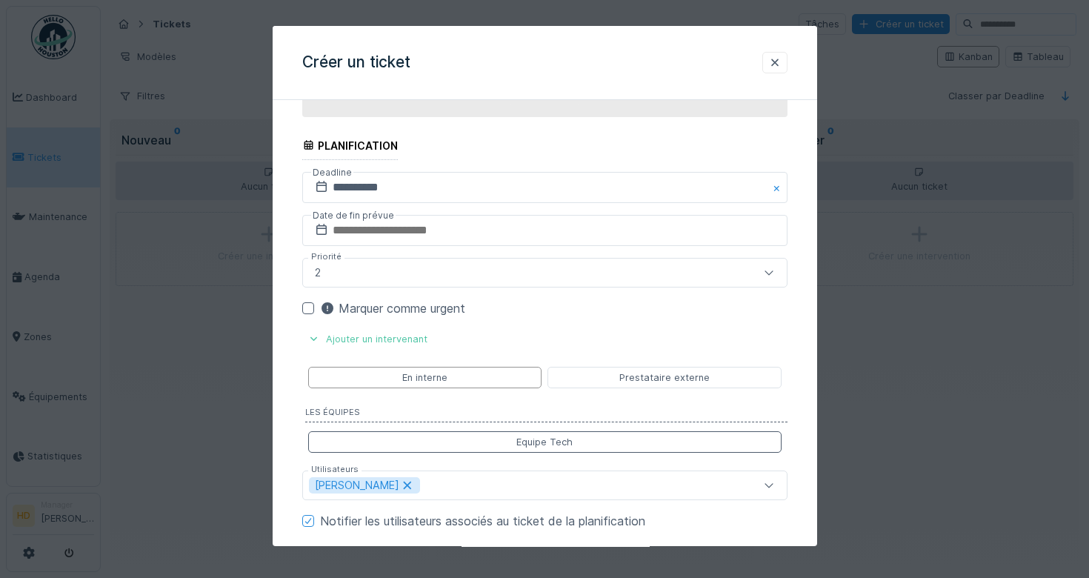
scroll to position [1082, 0]
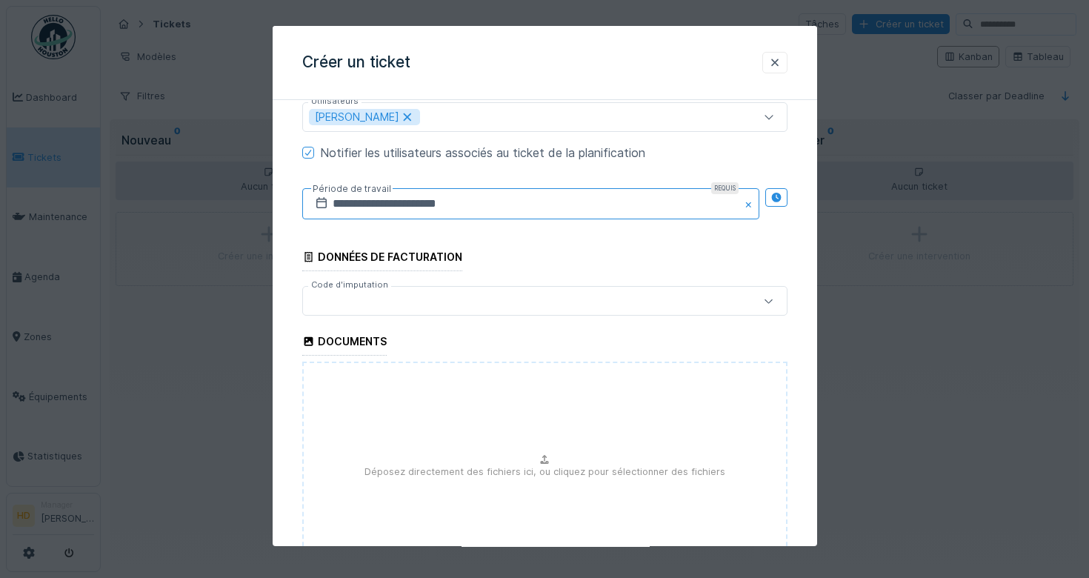
click at [516, 214] on input "**********" at bounding box center [530, 203] width 457 height 31
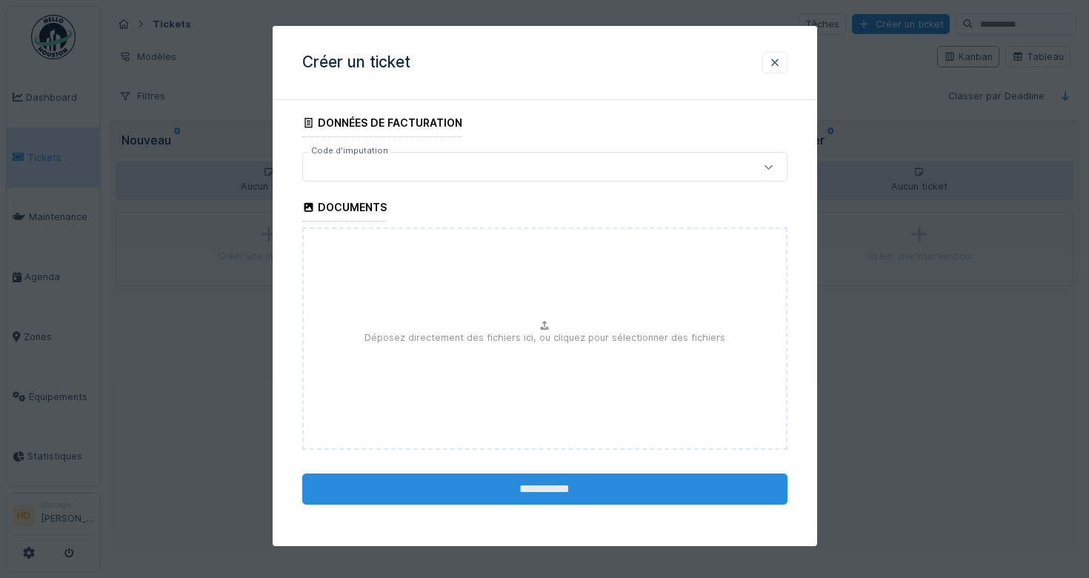
click at [633, 487] on input "**********" at bounding box center [544, 489] width 485 height 31
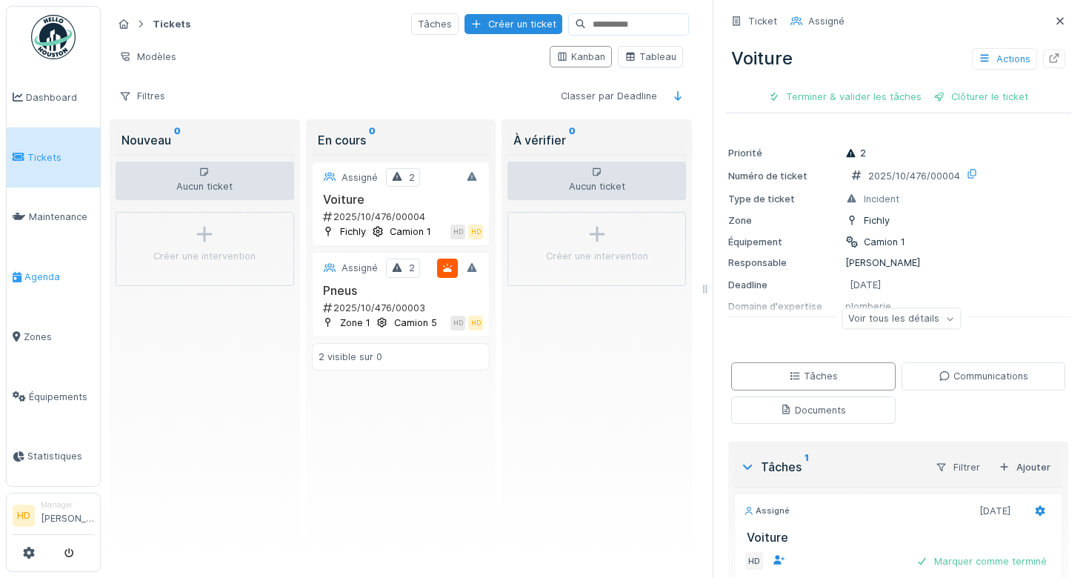
click at [48, 259] on link "Agenda" at bounding box center [53, 277] width 93 height 60
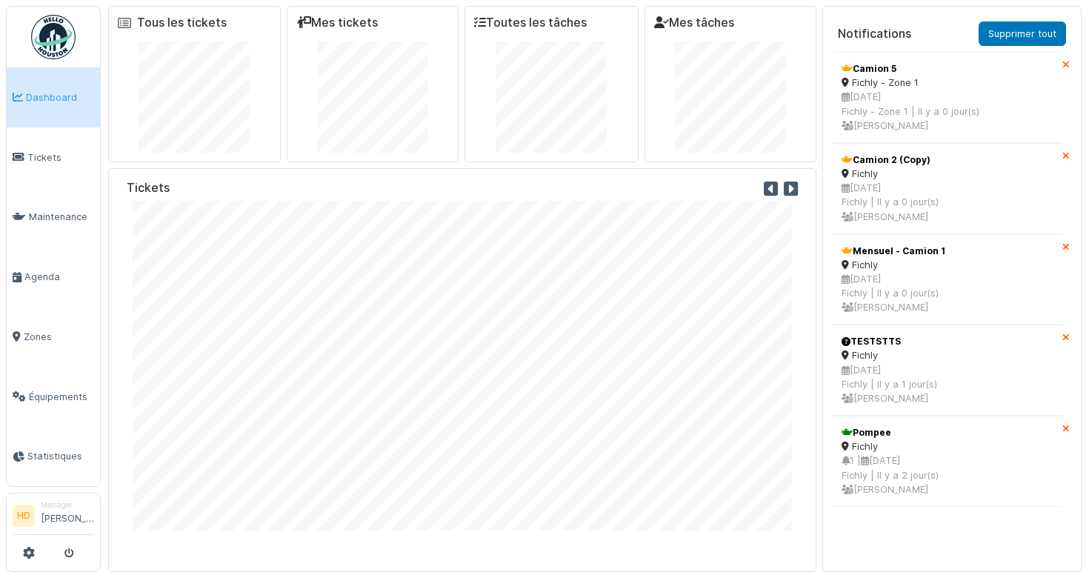
click at [1066, 61] on icon at bounding box center [1065, 66] width 7 height 10
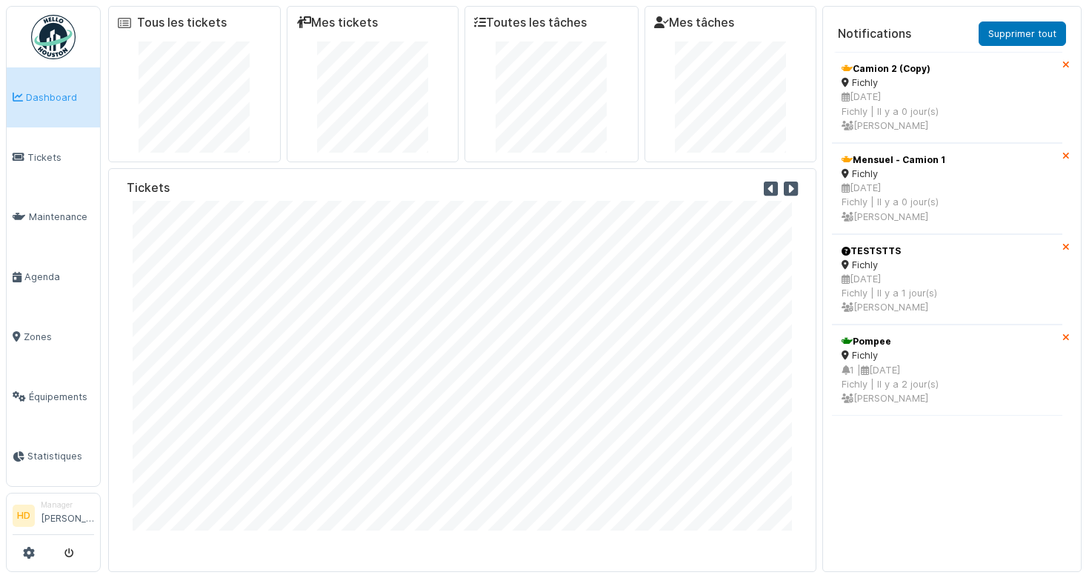
click at [1066, 65] on icon at bounding box center [1065, 66] width 7 height 10
click at [1067, 61] on icon at bounding box center [1065, 66] width 7 height 10
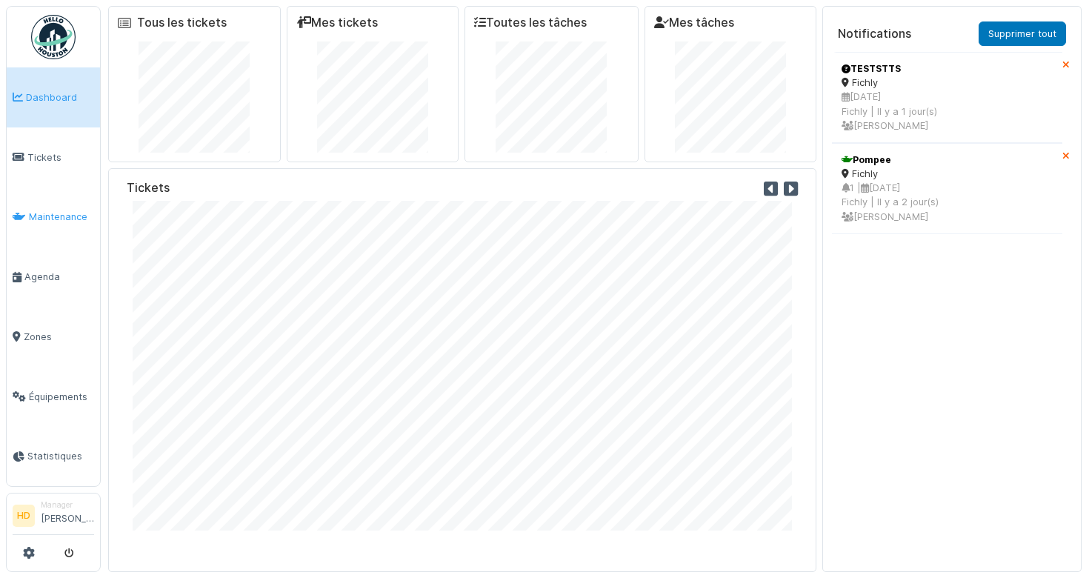
click at [45, 224] on link "Maintenance" at bounding box center [53, 217] width 93 height 60
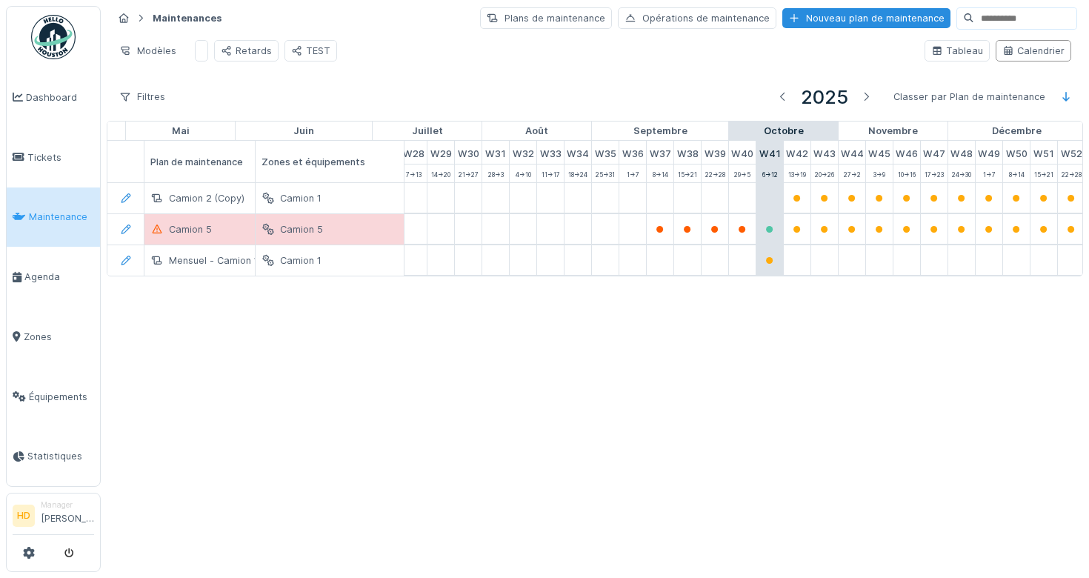
scroll to position [0, 785]
click at [38, 302] on link "Agenda" at bounding box center [53, 277] width 93 height 60
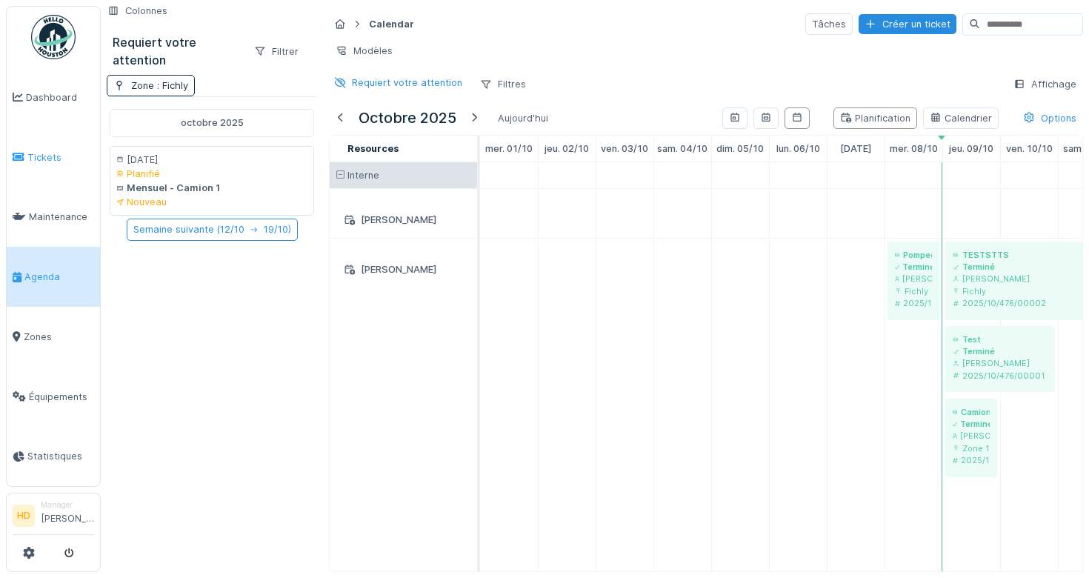
click at [81, 161] on span "Tickets" at bounding box center [60, 157] width 67 height 14
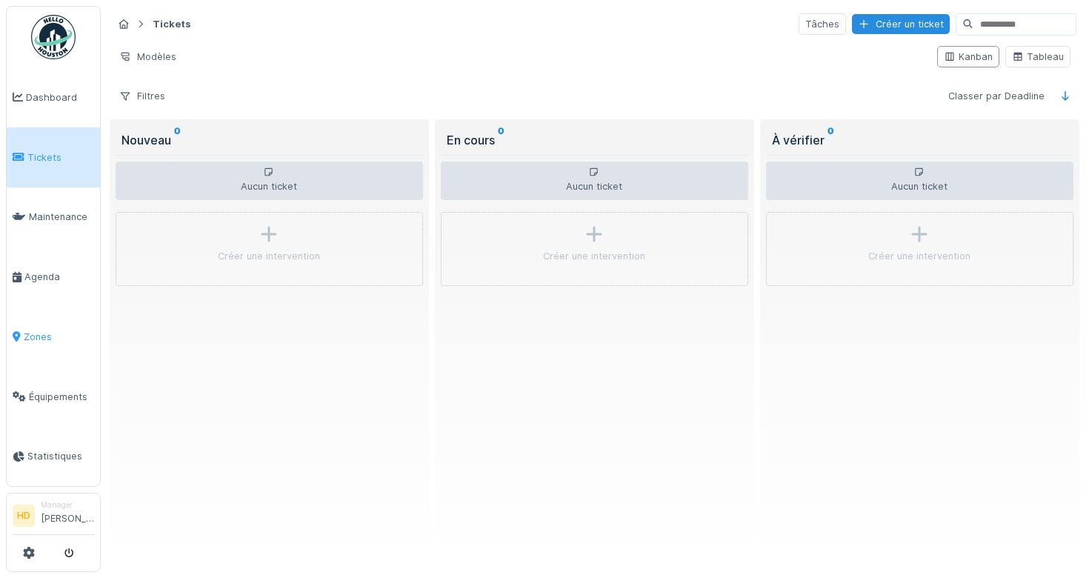
click at [28, 345] on link "Zones" at bounding box center [53, 337] width 93 height 60
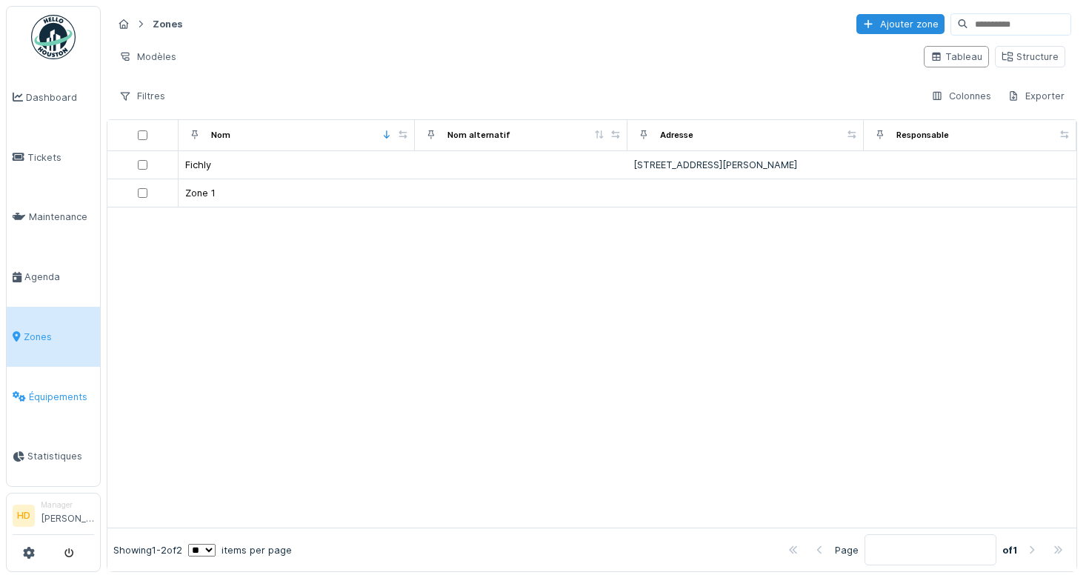
click at [26, 390] on li "Équipements" at bounding box center [53, 397] width 81 height 14
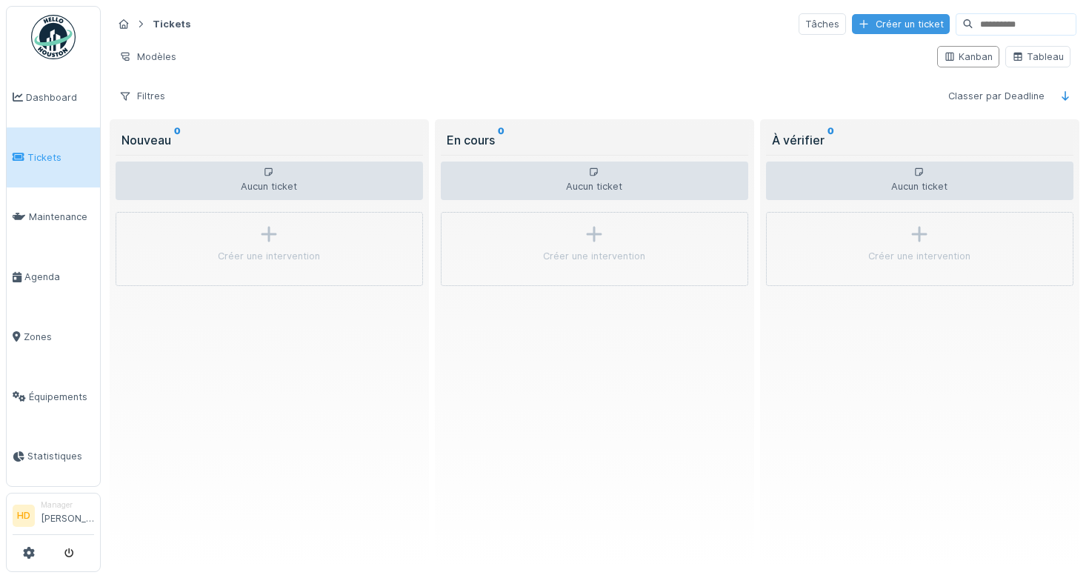
click at [902, 24] on div "Créer un ticket" at bounding box center [901, 24] width 98 height 20
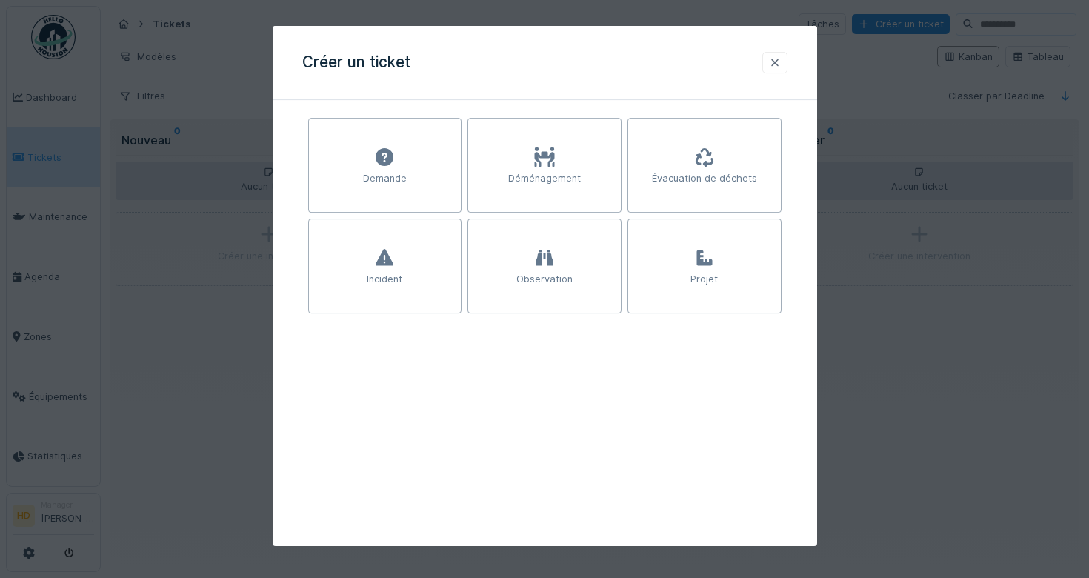
click at [780, 52] on div at bounding box center [774, 62] width 25 height 21
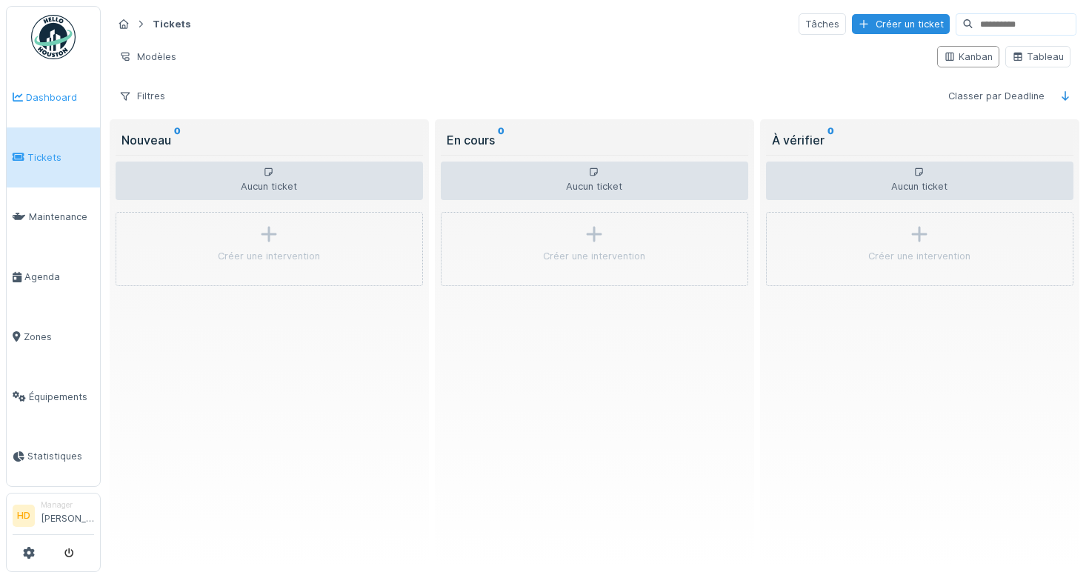
click at [50, 109] on link "Dashboard" at bounding box center [53, 97] width 93 height 60
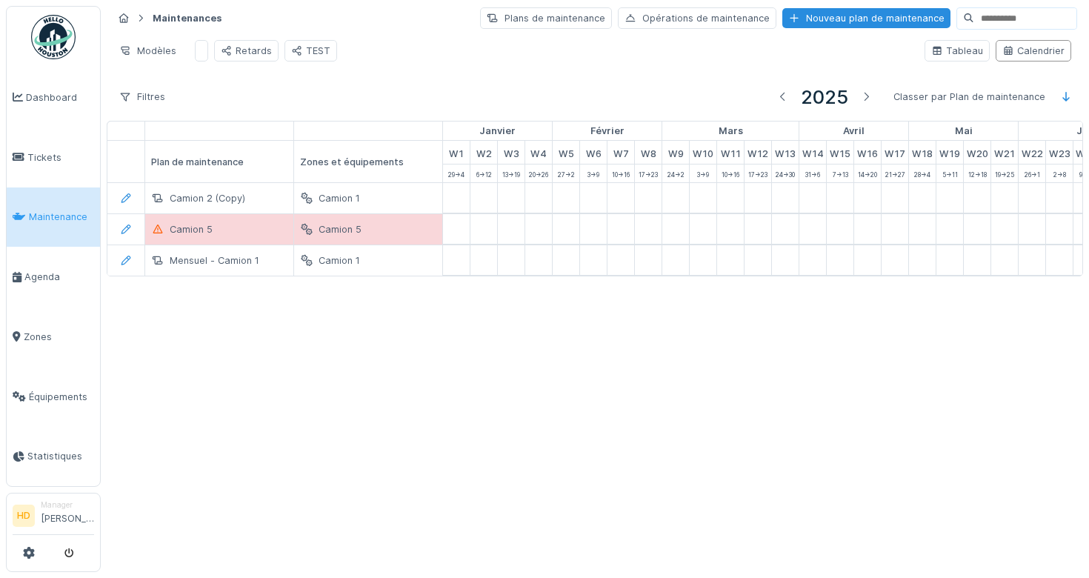
scroll to position [0, 68]
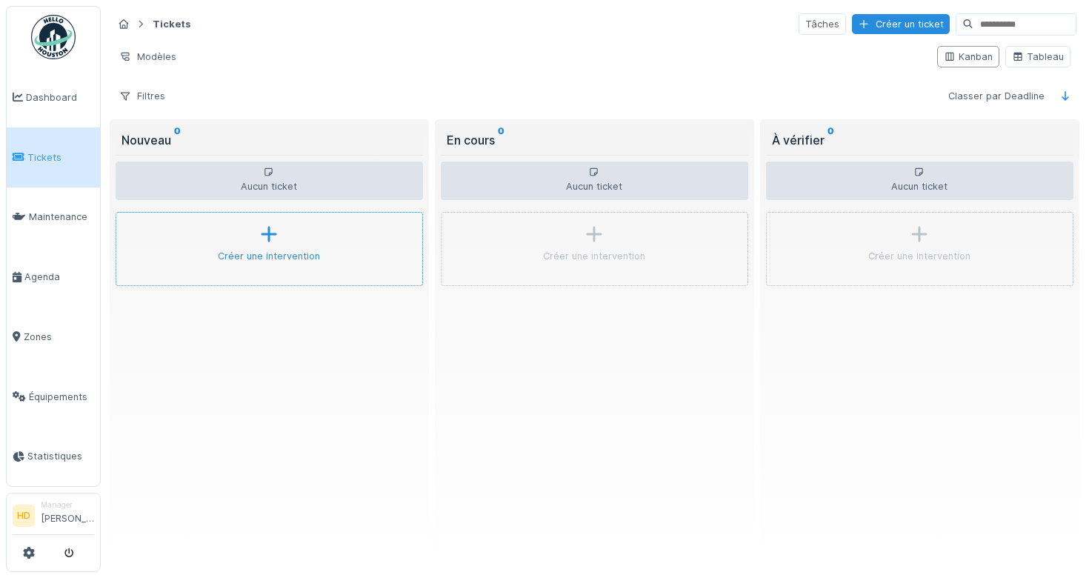
click at [262, 244] on div "Créer une intervention" at bounding box center [269, 249] width 307 height 74
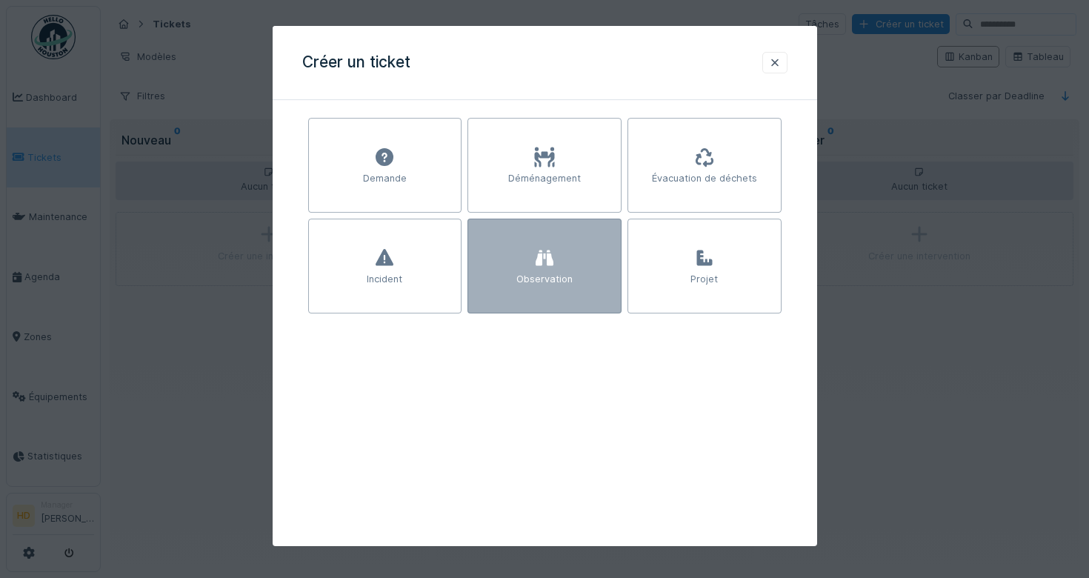
click at [490, 241] on div "Observation" at bounding box center [545, 266] width 154 height 95
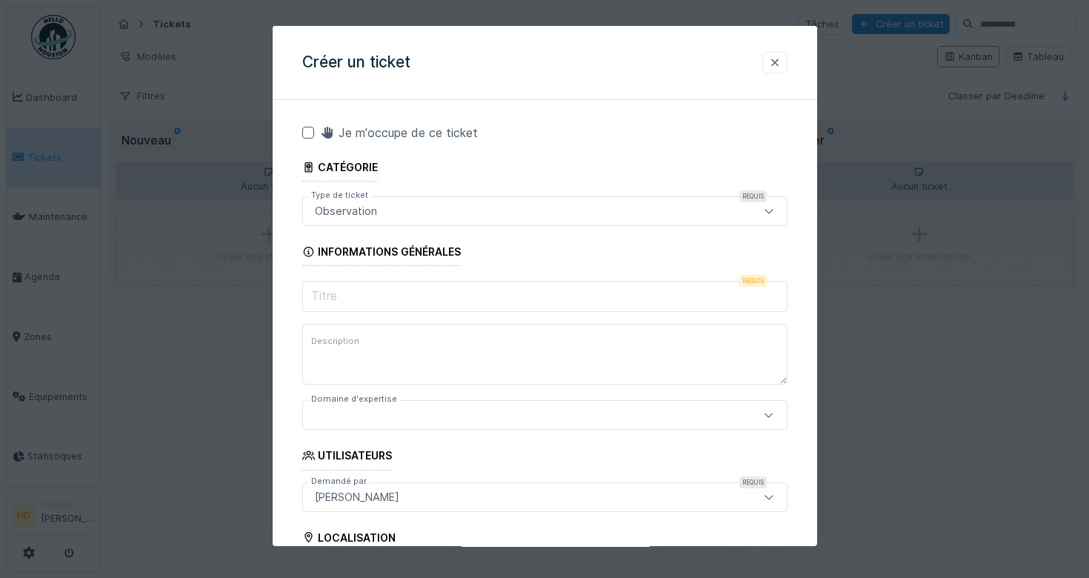
click at [779, 59] on div at bounding box center [775, 63] width 12 height 14
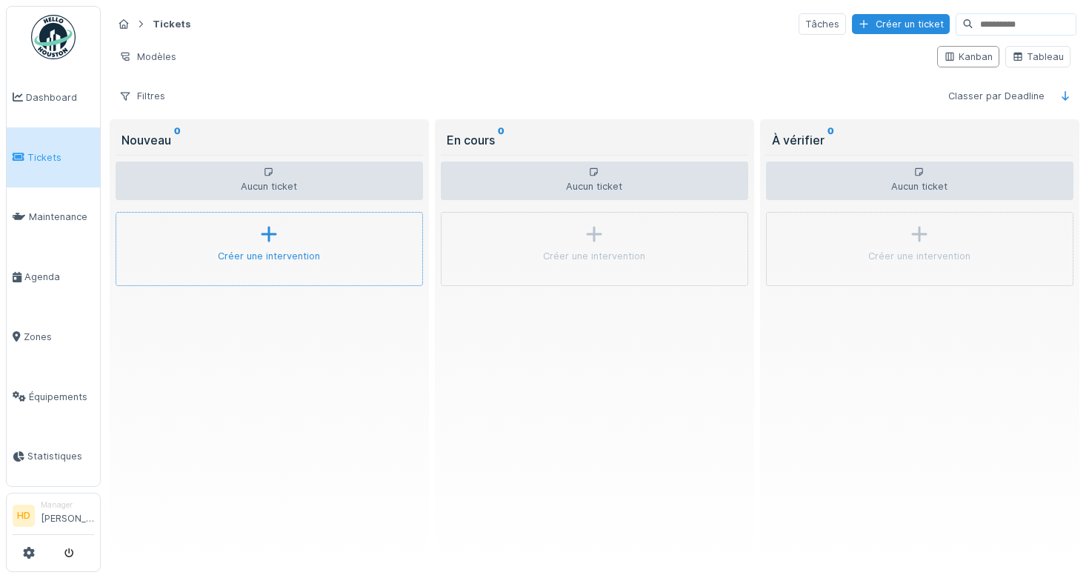
click at [289, 222] on div "Créer une intervention" at bounding box center [269, 249] width 307 height 74
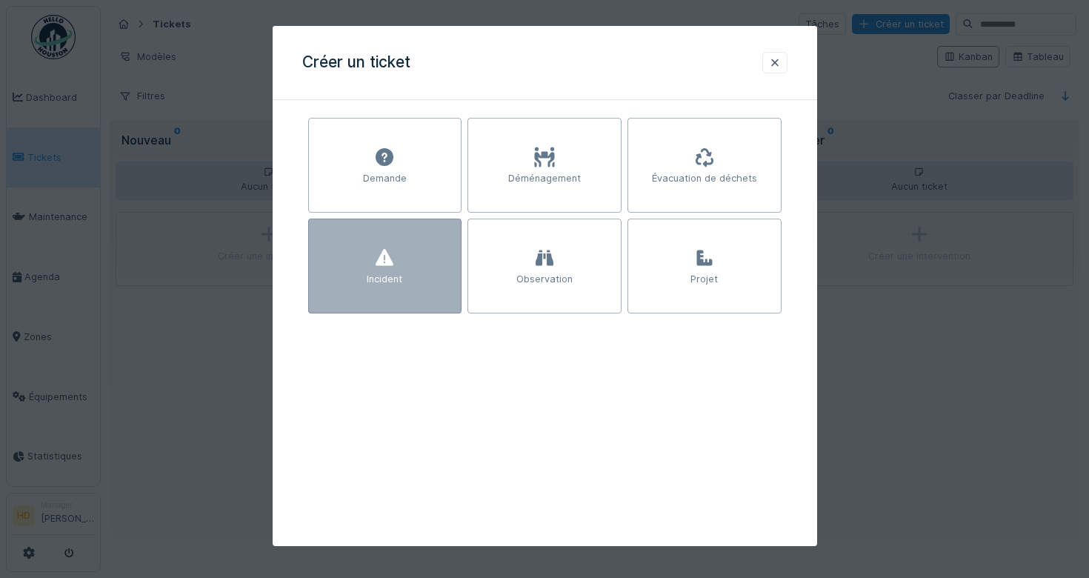
click at [425, 267] on div "Incident" at bounding box center [385, 266] width 154 height 95
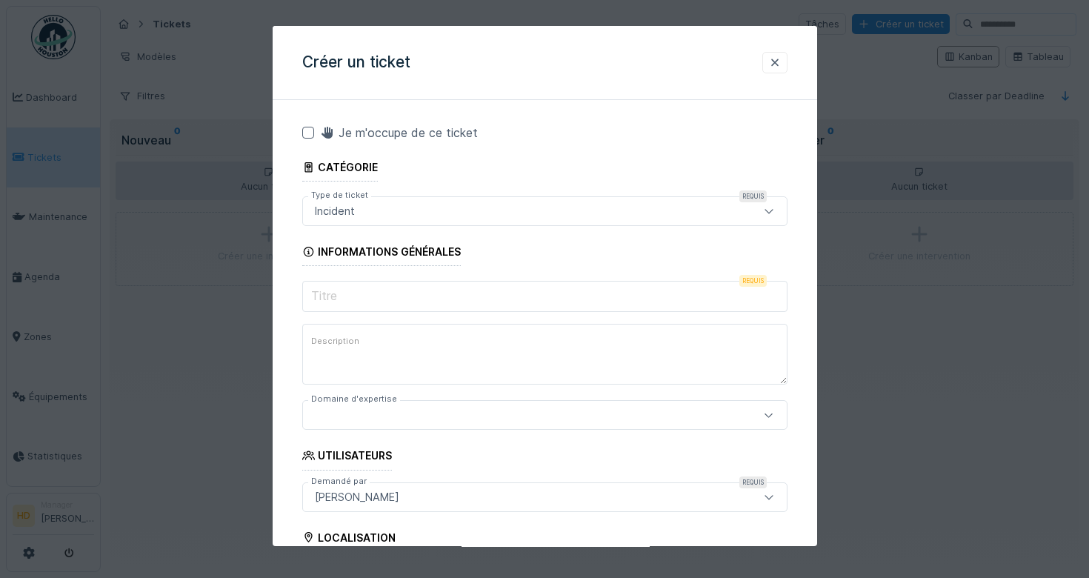
click at [416, 305] on input "Titre" at bounding box center [544, 296] width 485 height 31
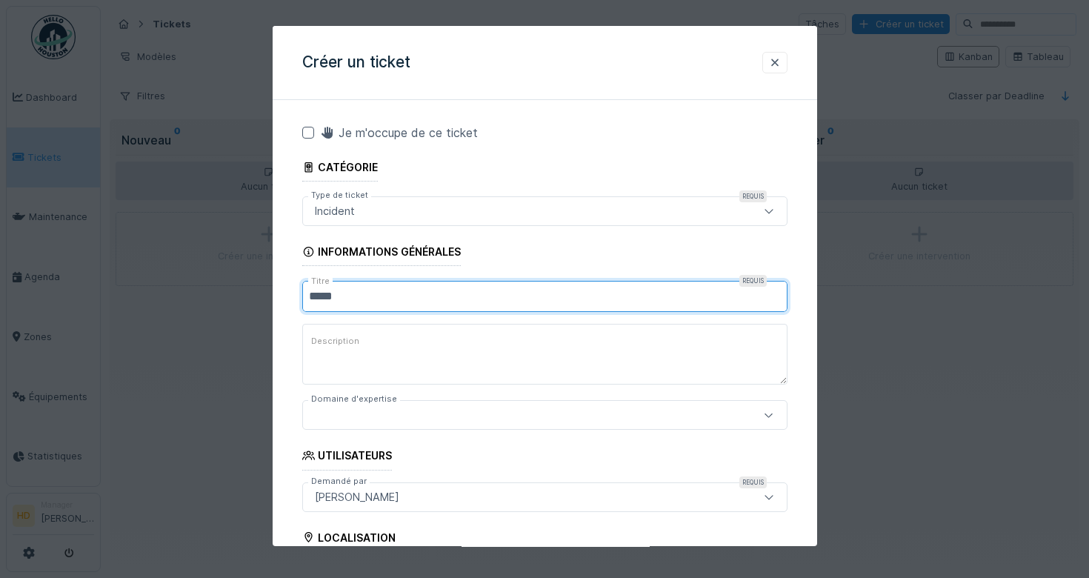
type input "*****"
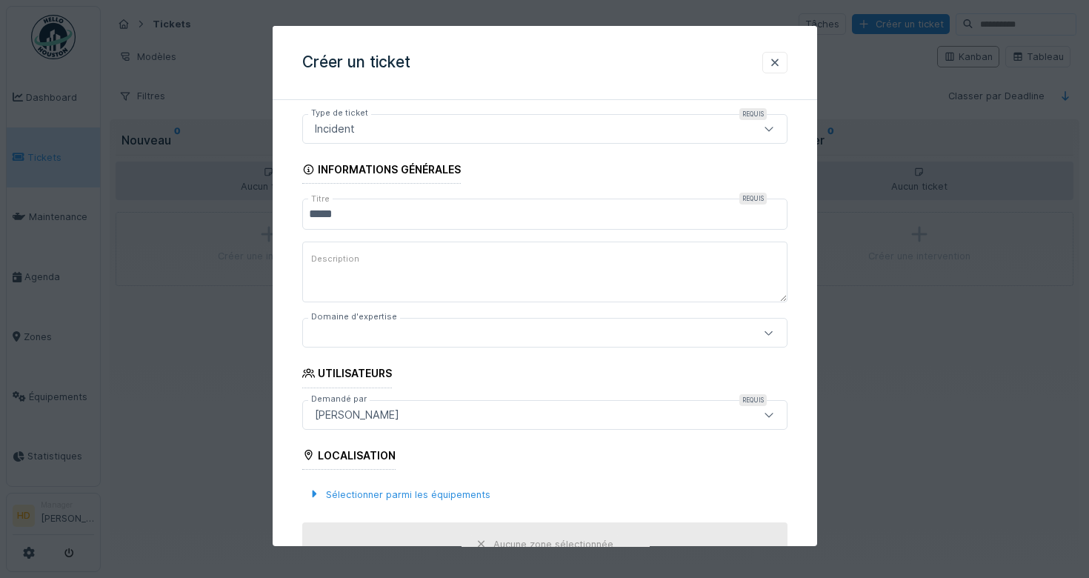
scroll to position [187, 0]
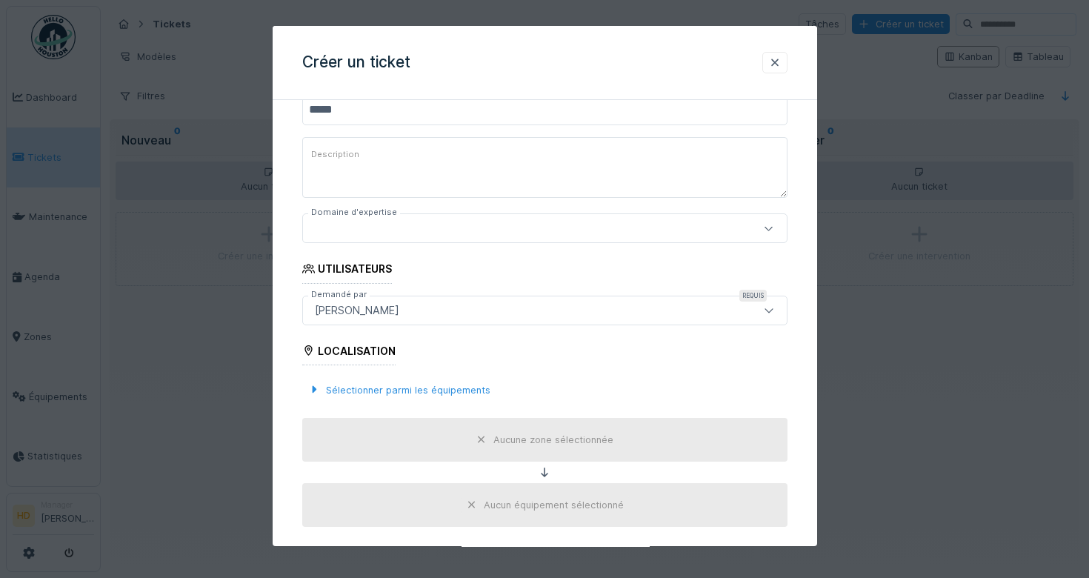
click at [614, 235] on div at bounding box center [515, 229] width 413 height 16
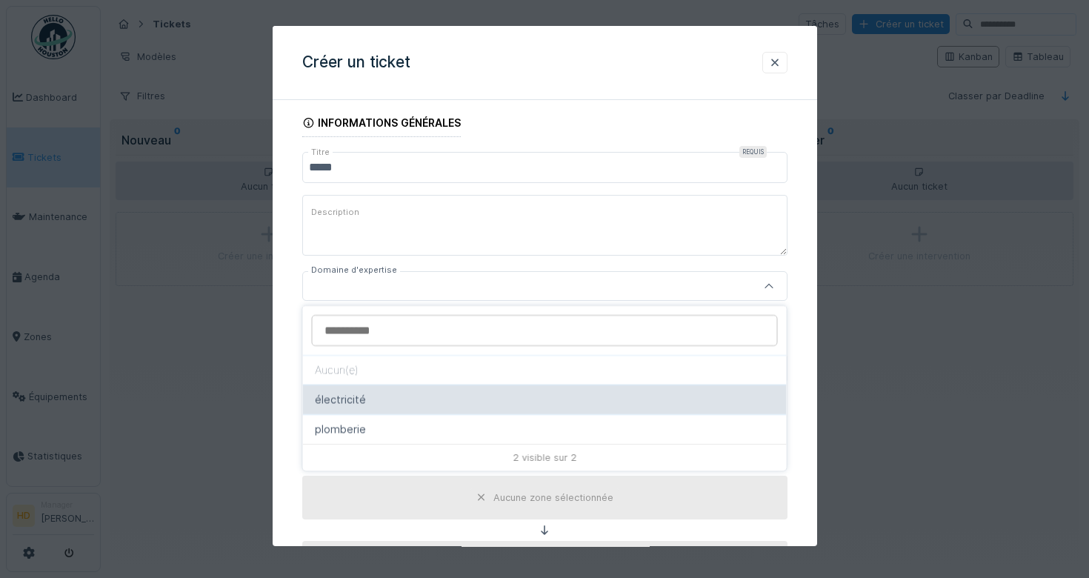
click at [513, 405] on div "électricité" at bounding box center [545, 399] width 460 height 16
type input "****"
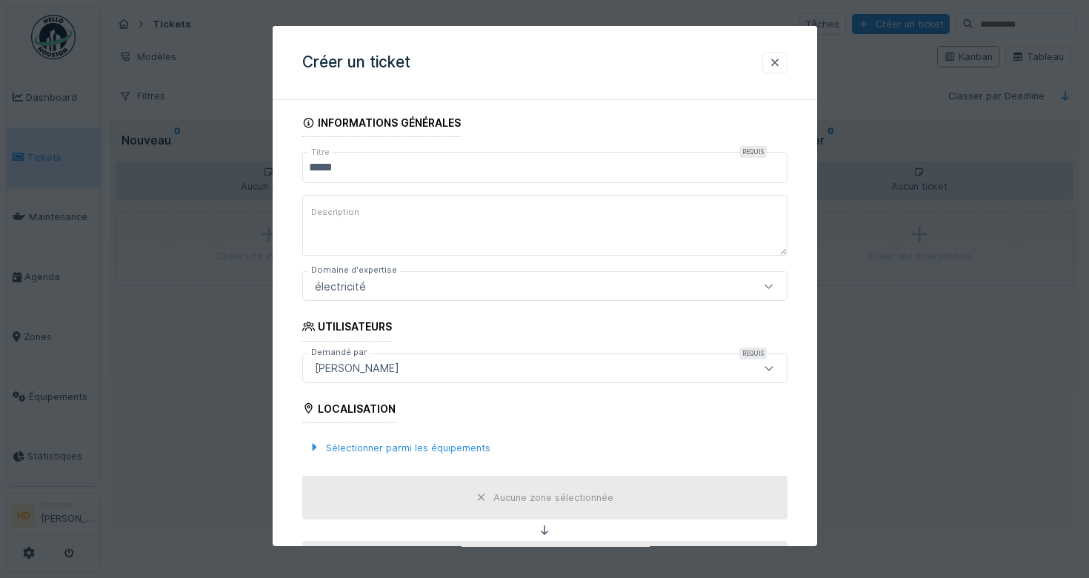
scroll to position [334, 0]
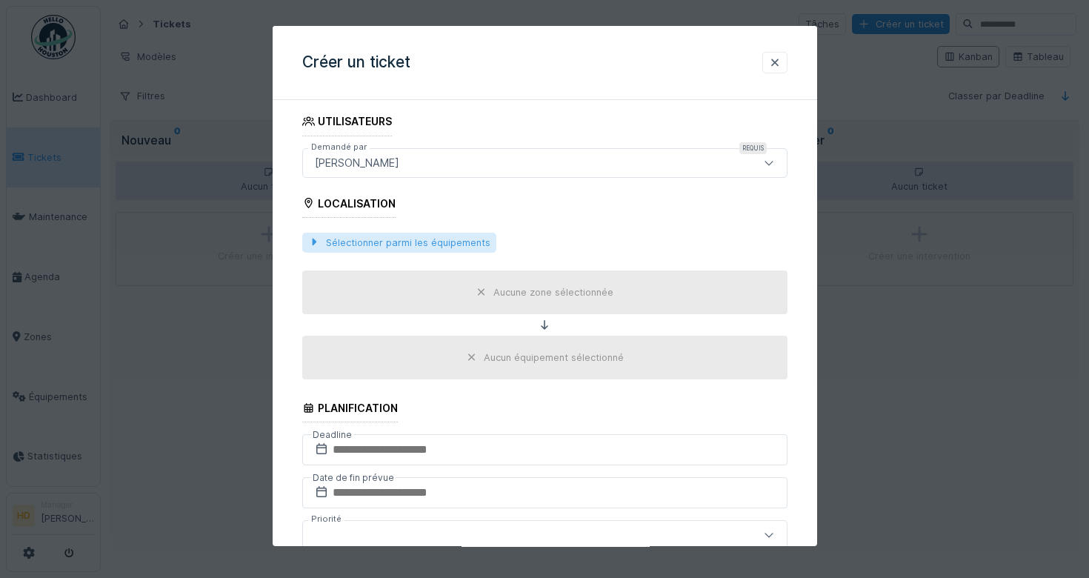
click at [308, 236] on div at bounding box center [314, 243] width 12 height 14
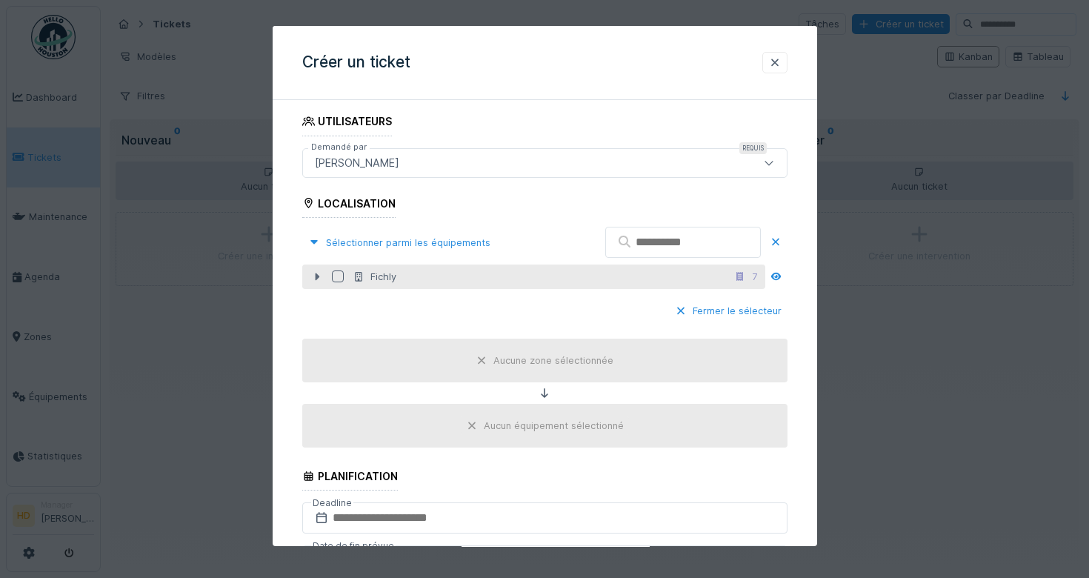
click at [316, 272] on icon at bounding box center [317, 277] width 12 height 10
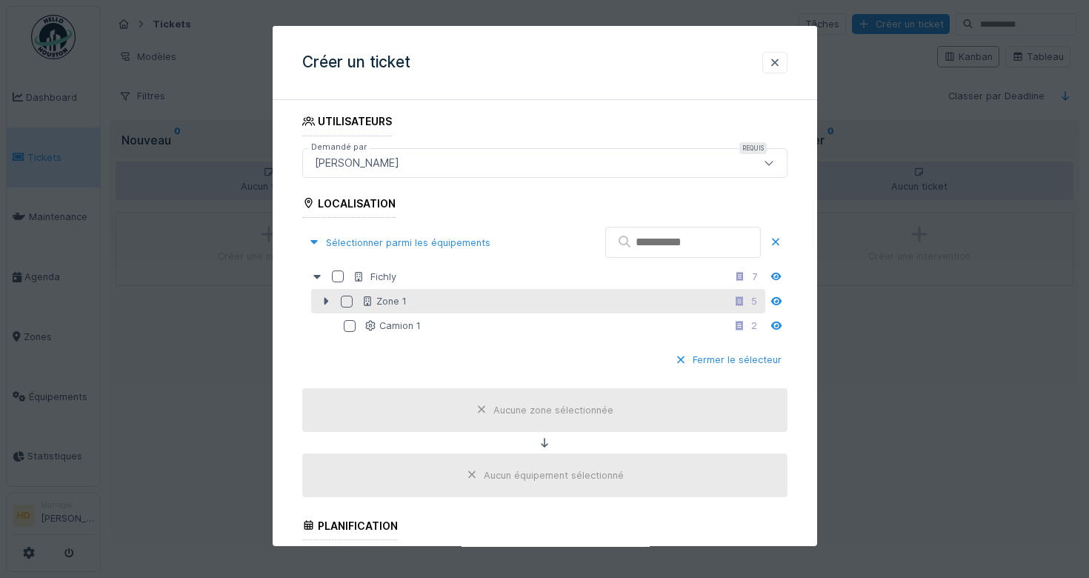
click at [343, 299] on div at bounding box center [347, 302] width 12 height 12
click at [321, 302] on icon at bounding box center [326, 301] width 12 height 10
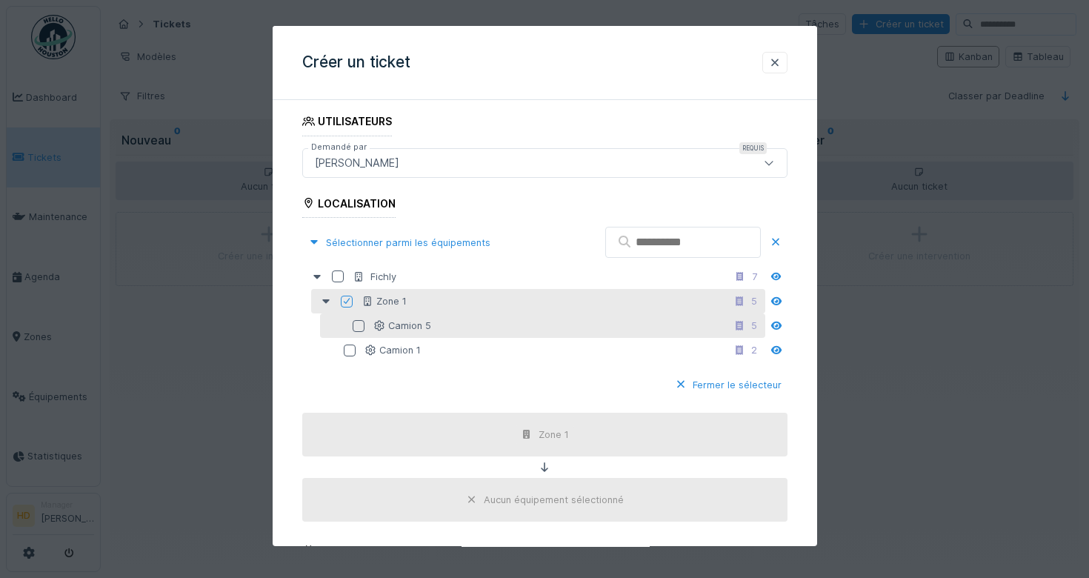
click at [359, 325] on div at bounding box center [359, 326] width 12 height 12
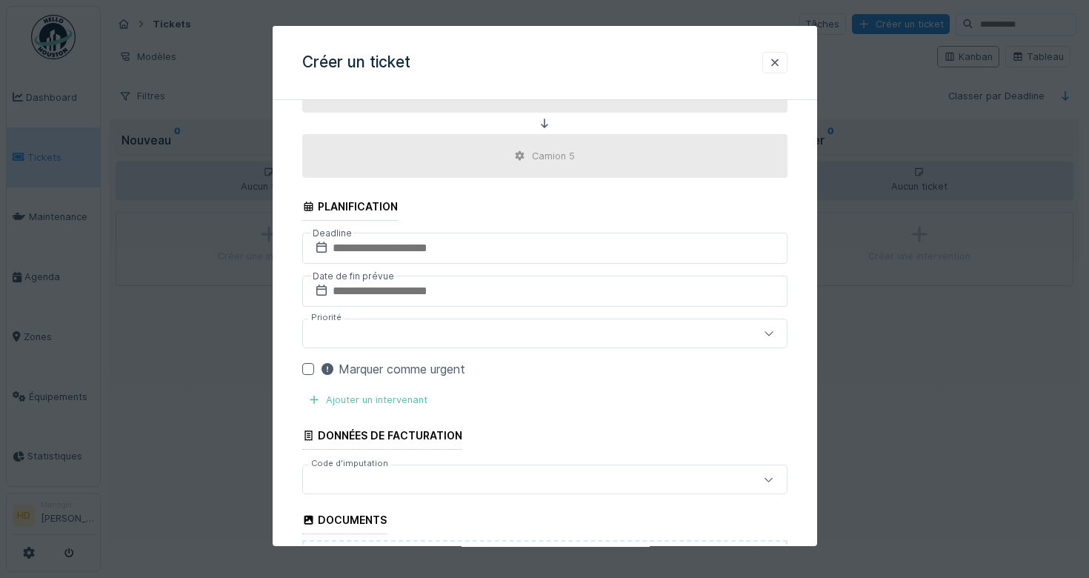
scroll to position [717, 0]
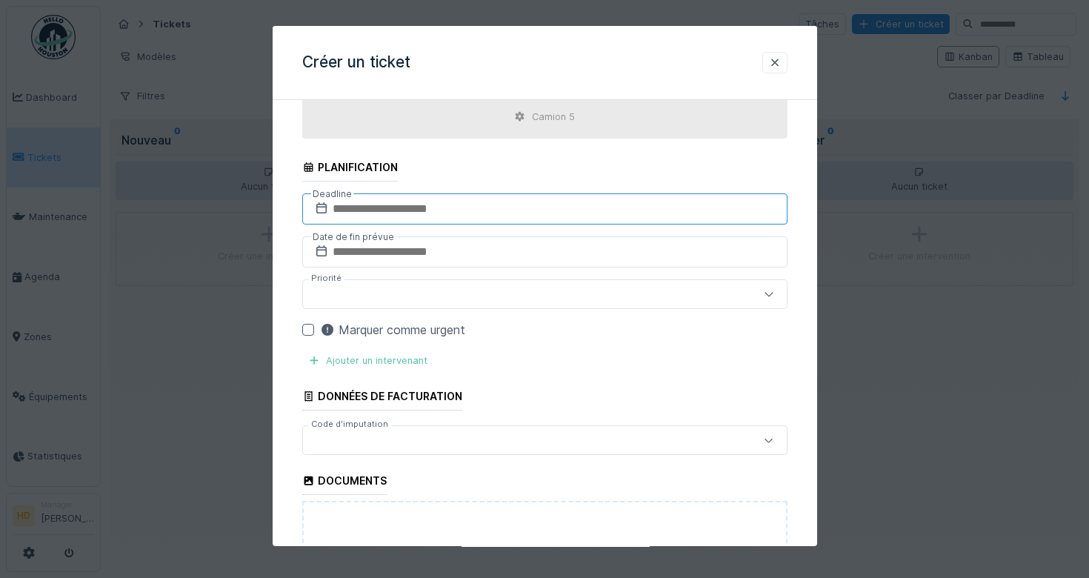
click at [430, 208] on input "text" at bounding box center [544, 208] width 485 height 31
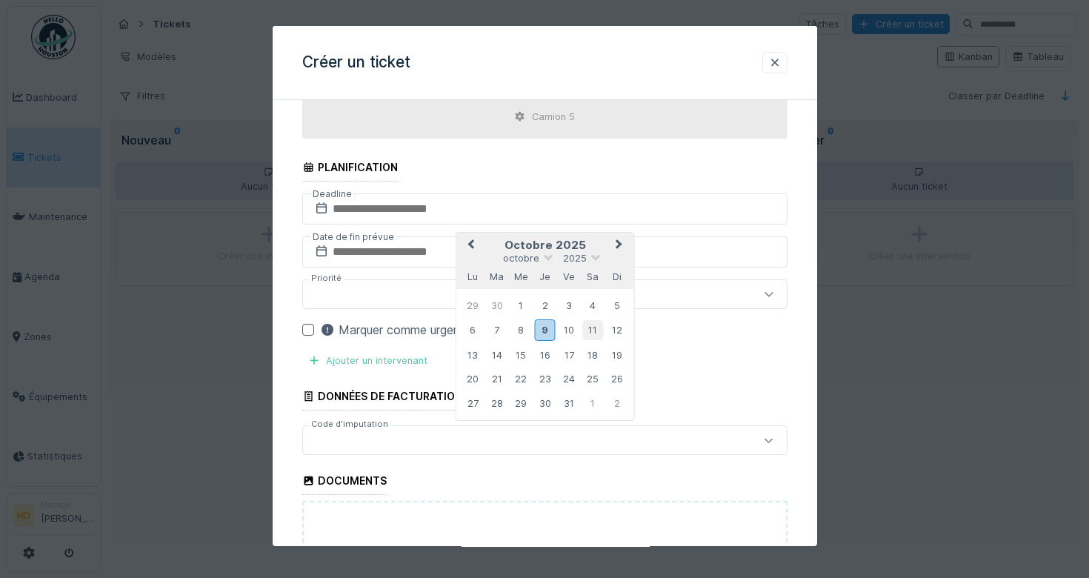
click at [589, 334] on div "11" at bounding box center [592, 330] width 20 height 20
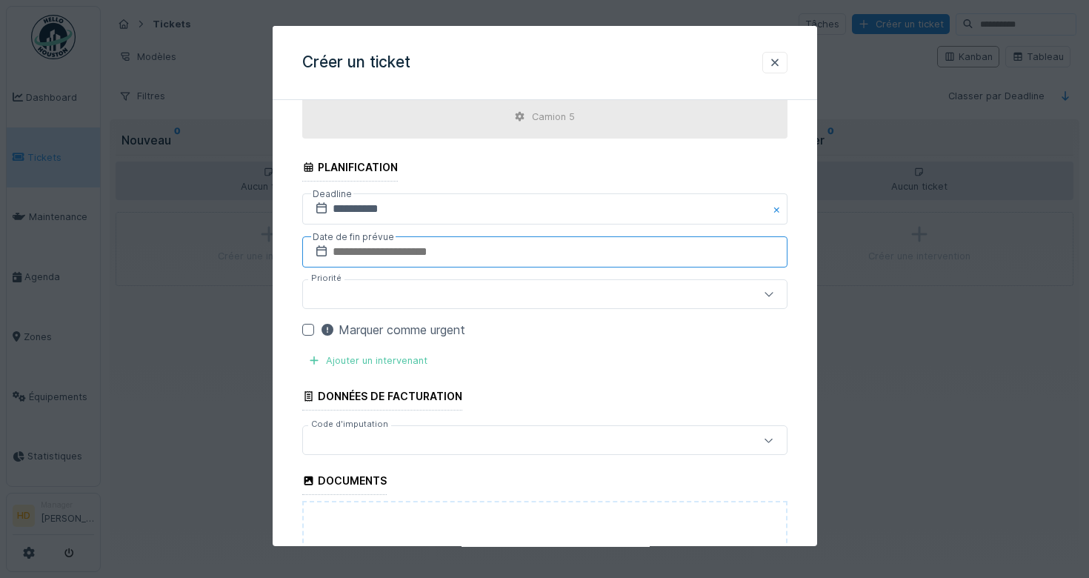
click at [433, 257] on input "text" at bounding box center [544, 251] width 485 height 31
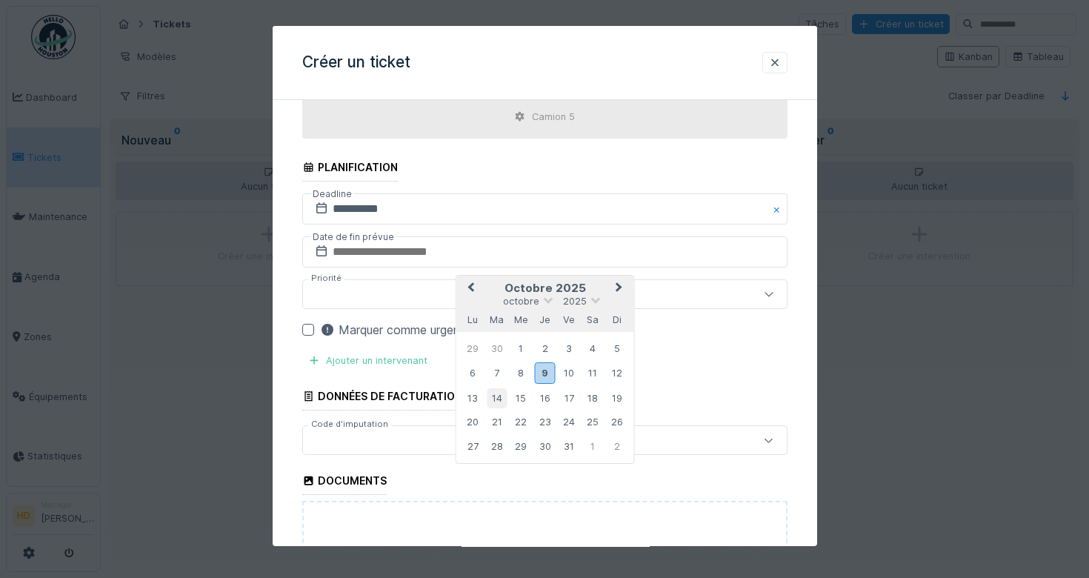
click at [493, 405] on div "14" at bounding box center [497, 398] width 20 height 20
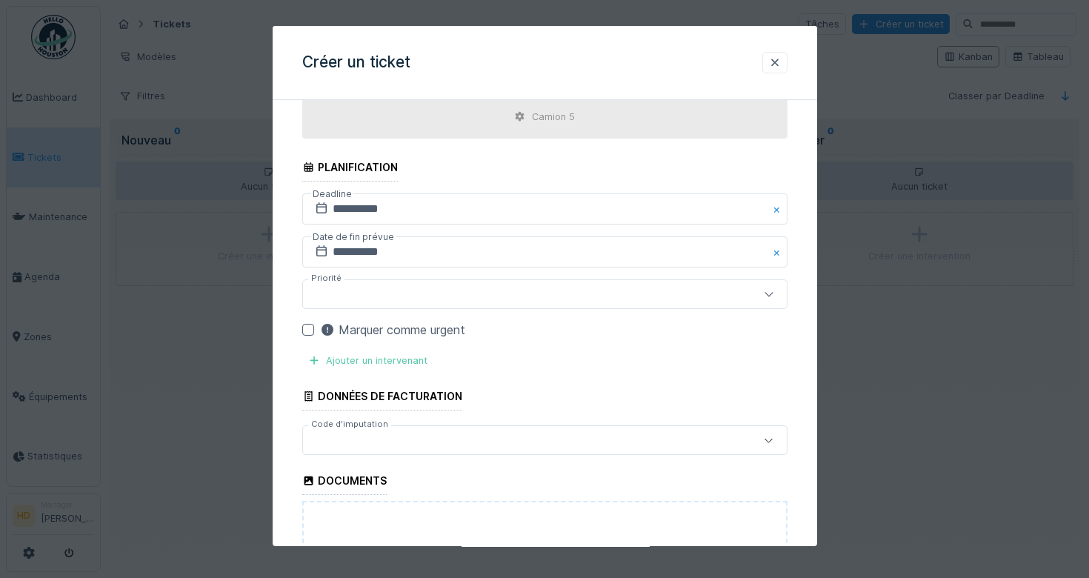
click at [307, 338] on div "Marquer comme urgent" at bounding box center [544, 330] width 485 height 18
click at [306, 330] on div at bounding box center [308, 330] width 12 height 12
click at [359, 361] on div "Ajouter un intervenant" at bounding box center [367, 360] width 131 height 20
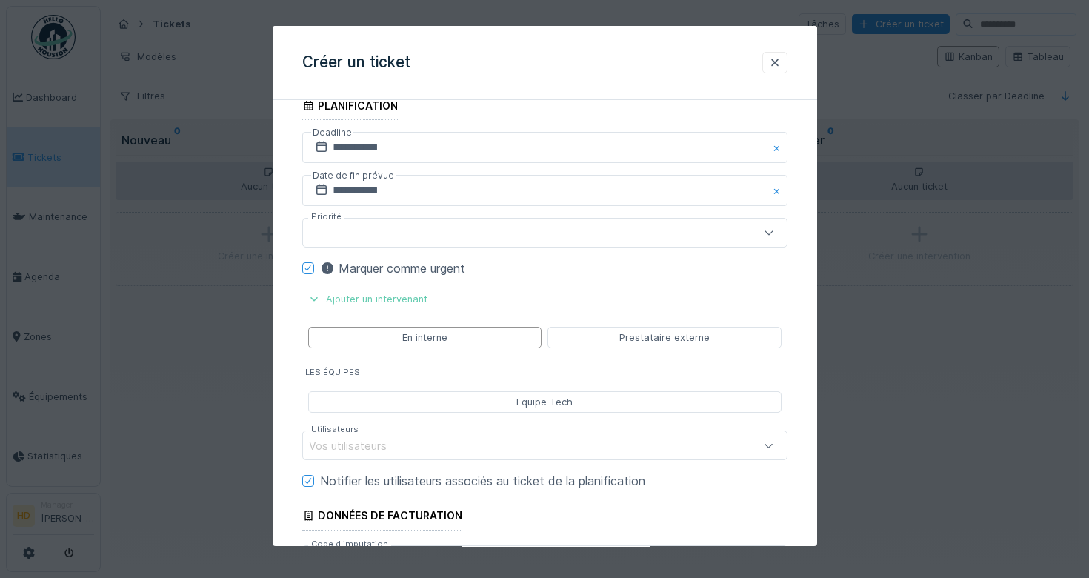
scroll to position [896, 0]
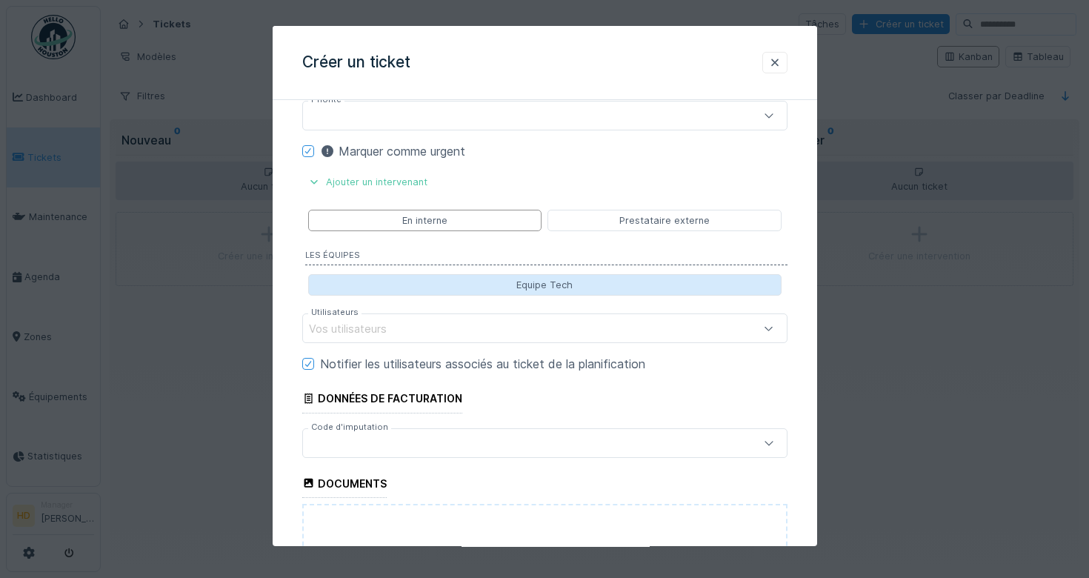
click at [489, 287] on div "Equipe Tech" at bounding box center [544, 284] width 473 height 21
type input "*****"
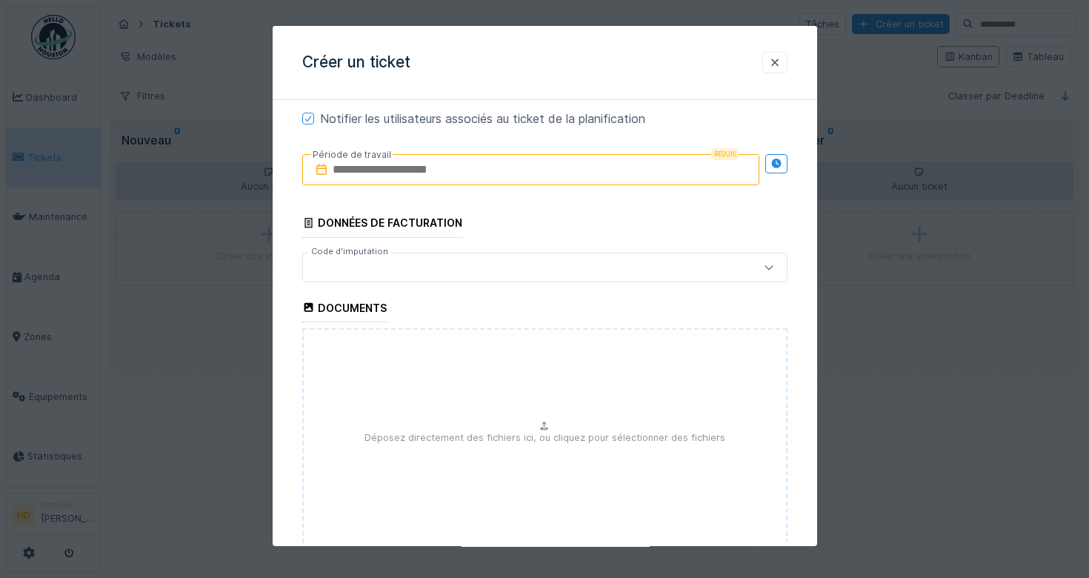
scroll to position [1241, 0]
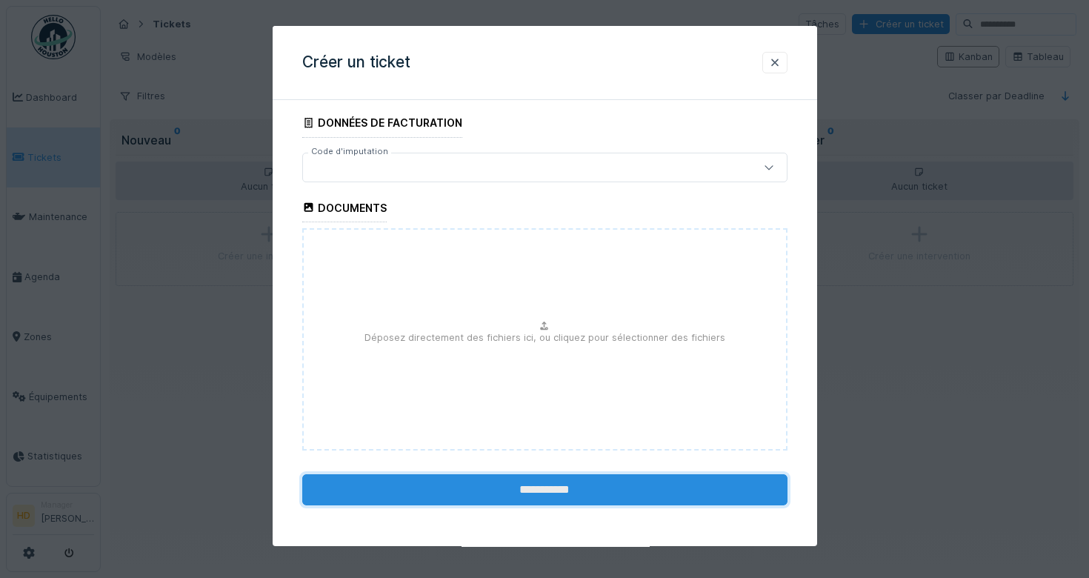
click at [485, 480] on input "**********" at bounding box center [544, 489] width 485 height 31
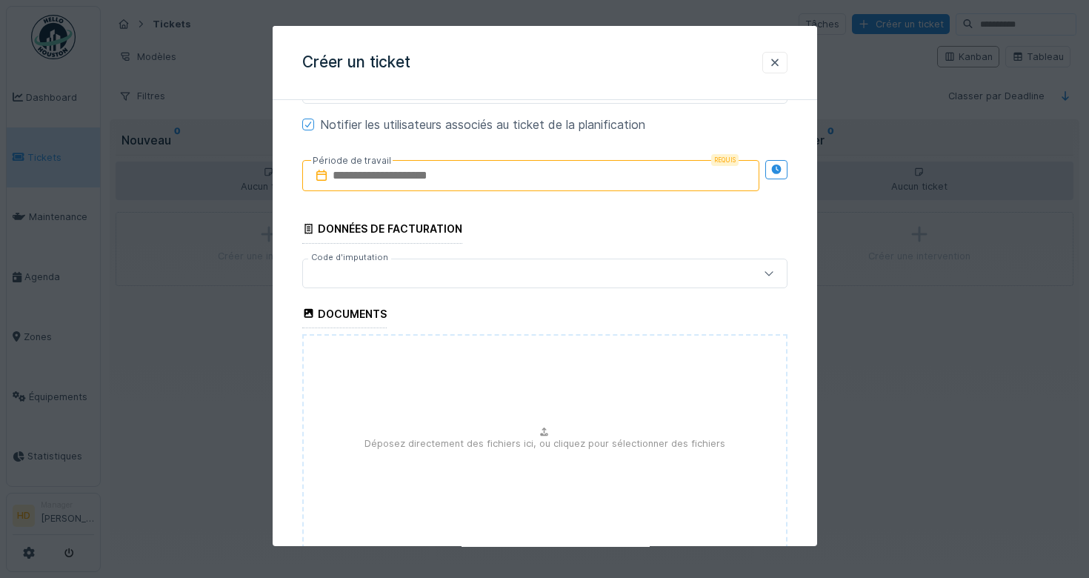
scroll to position [1003, 0]
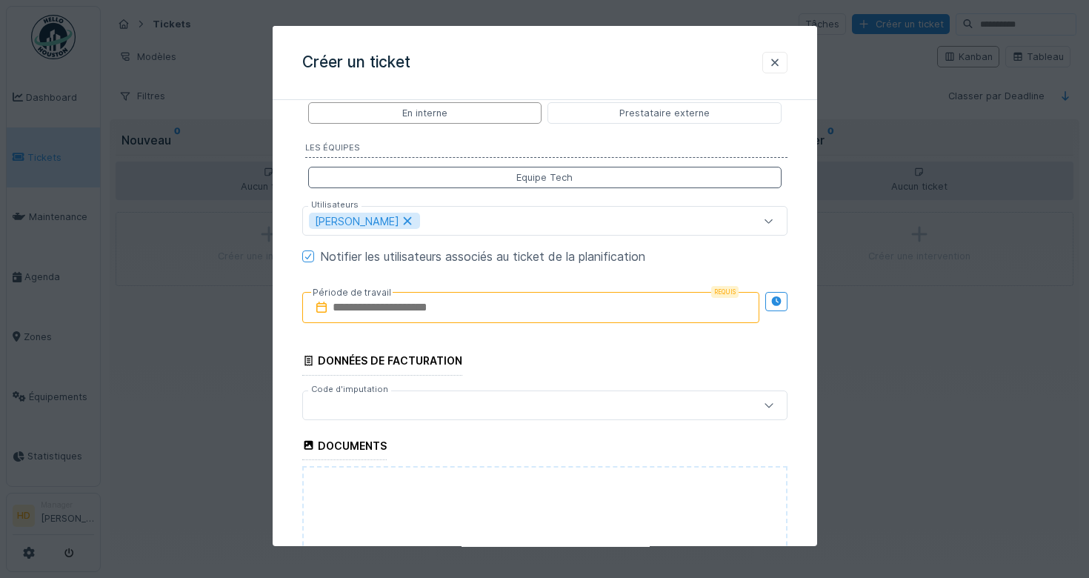
click at [503, 310] on input "text" at bounding box center [530, 307] width 457 height 31
click at [772, 313] on div at bounding box center [776, 307] width 22 height 55
click at [692, 302] on input "text" at bounding box center [530, 307] width 457 height 31
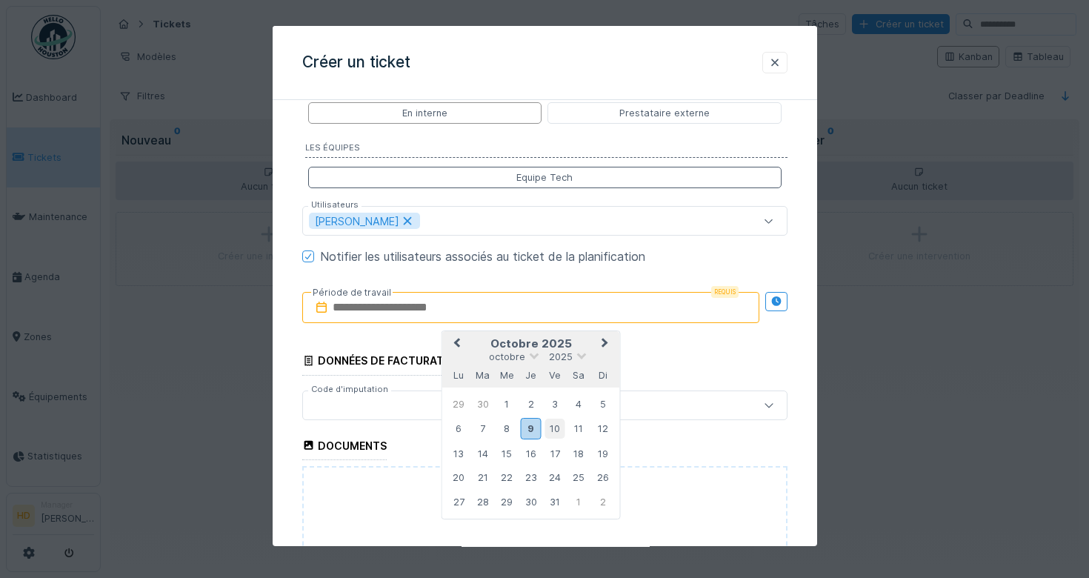
click at [556, 430] on div "10" at bounding box center [555, 429] width 20 height 20
click at [525, 423] on div "9" at bounding box center [530, 429] width 20 height 21
click at [558, 423] on div "10" at bounding box center [555, 429] width 20 height 20
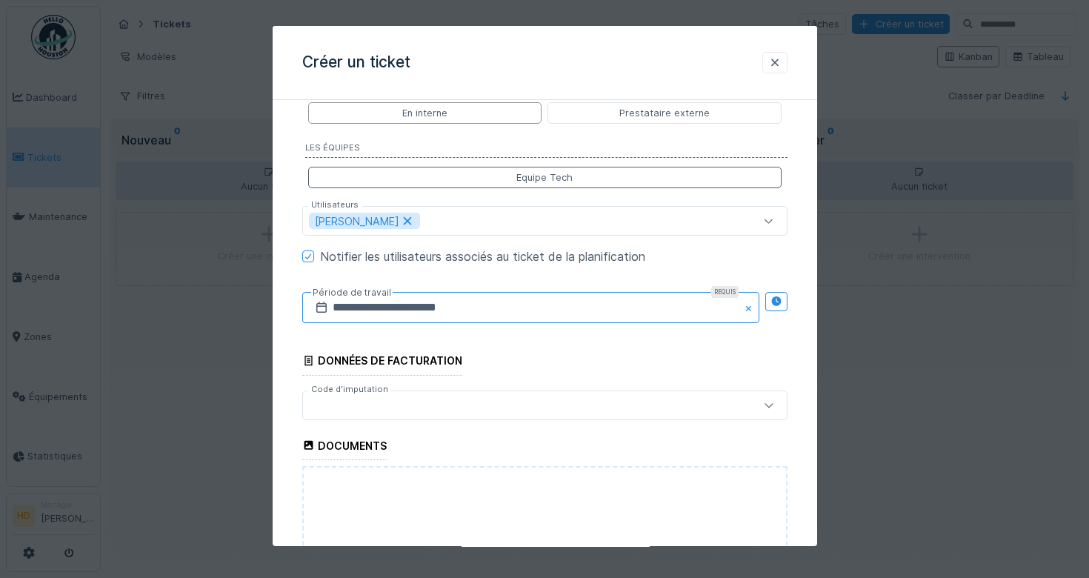
click at [437, 302] on input "**********" at bounding box center [530, 307] width 457 height 31
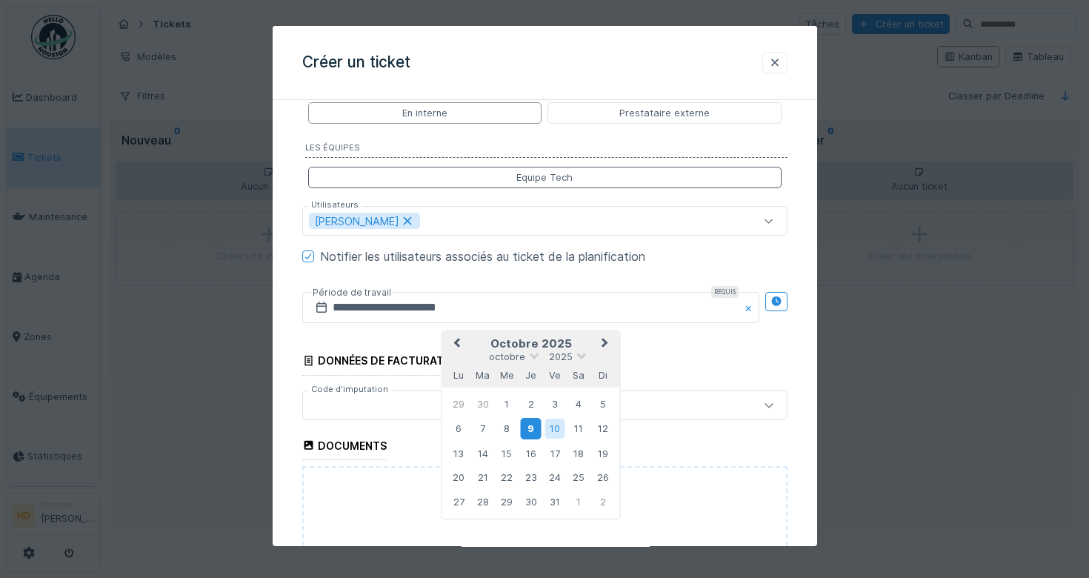
click at [535, 428] on div "9" at bounding box center [530, 429] width 20 height 21
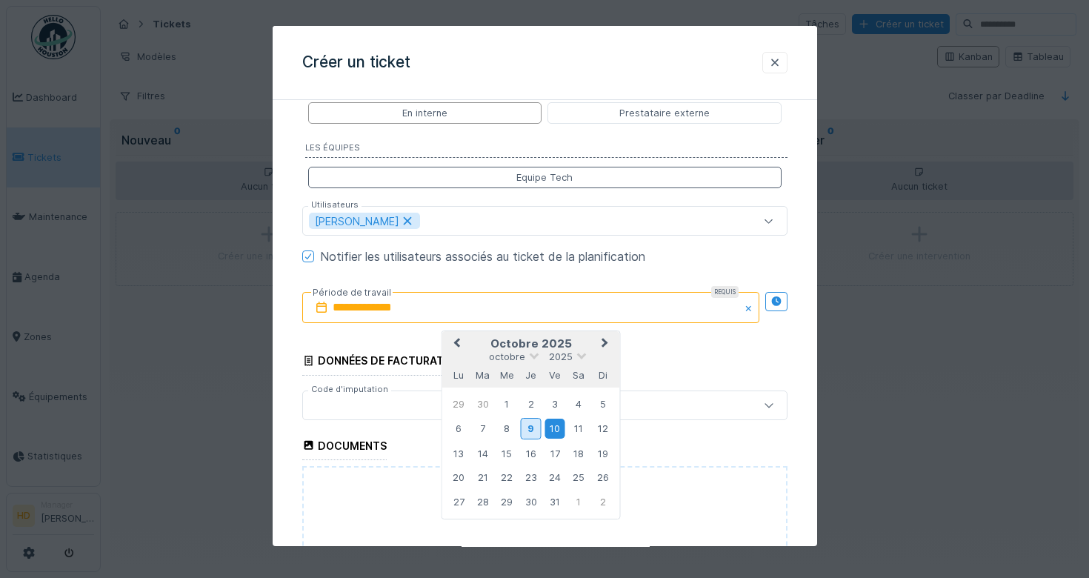
click at [553, 425] on div "10" at bounding box center [555, 429] width 20 height 20
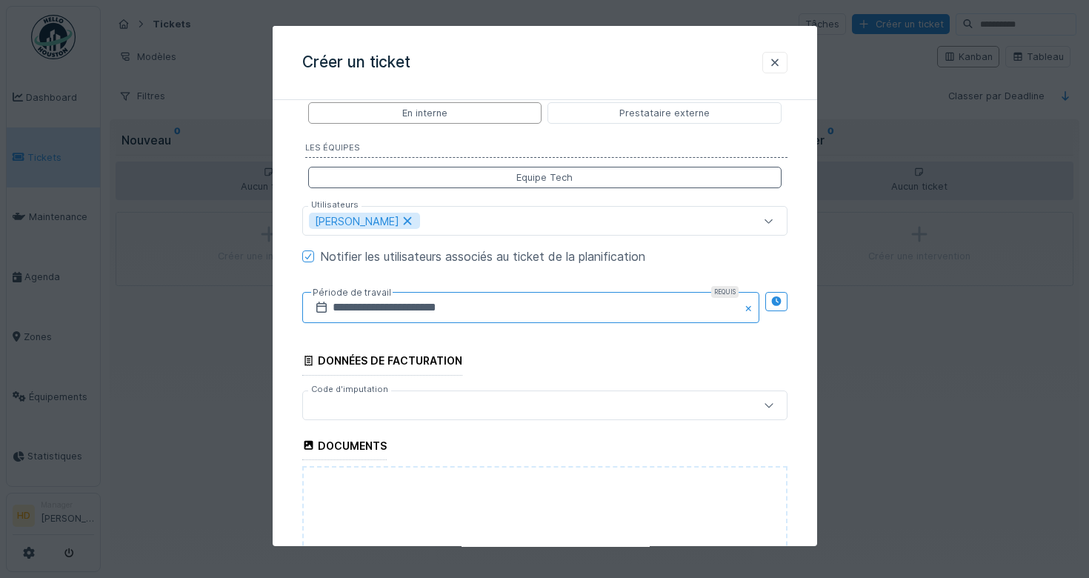
click at [514, 305] on input "**********" at bounding box center [530, 307] width 457 height 31
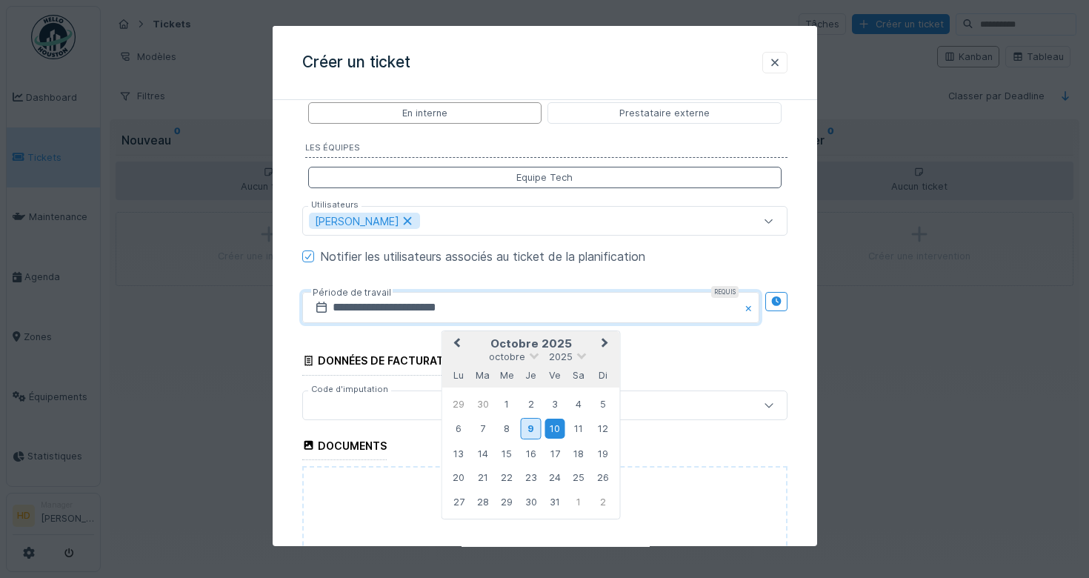
click at [558, 435] on div "10" at bounding box center [555, 429] width 20 height 20
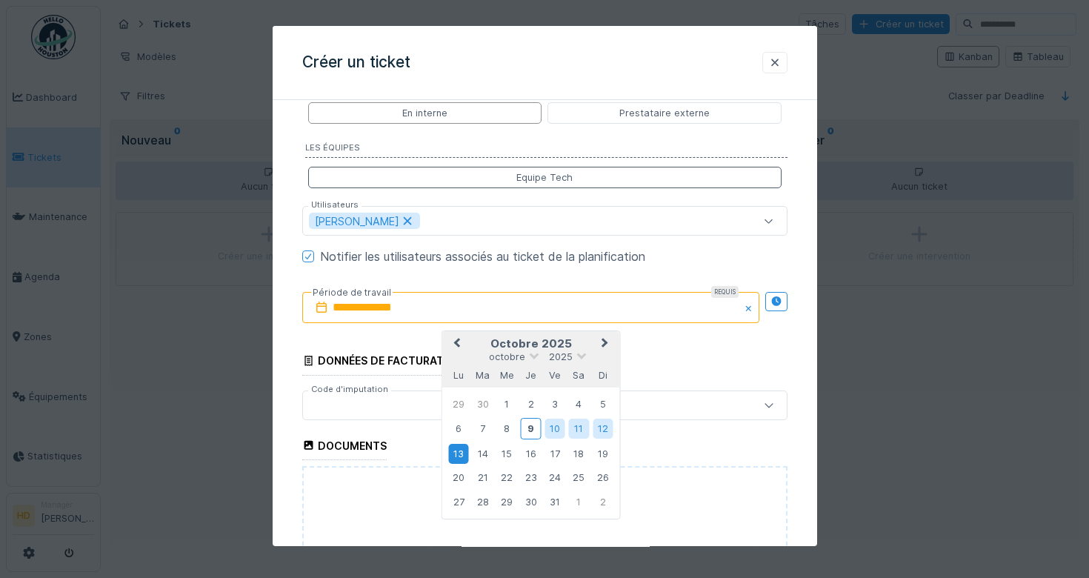
click at [459, 446] on div "13" at bounding box center [458, 454] width 20 height 20
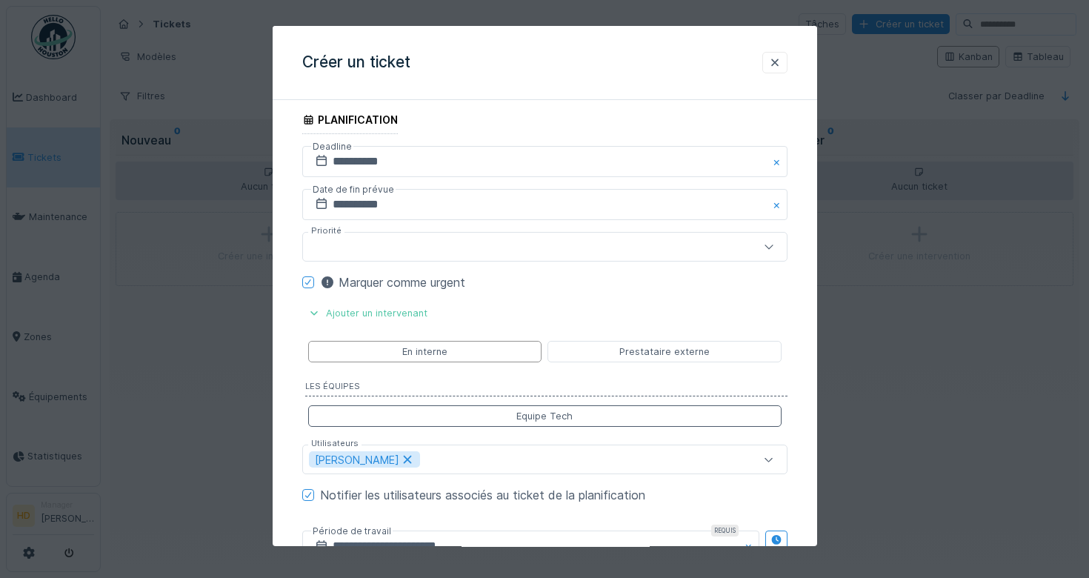
scroll to position [720, 0]
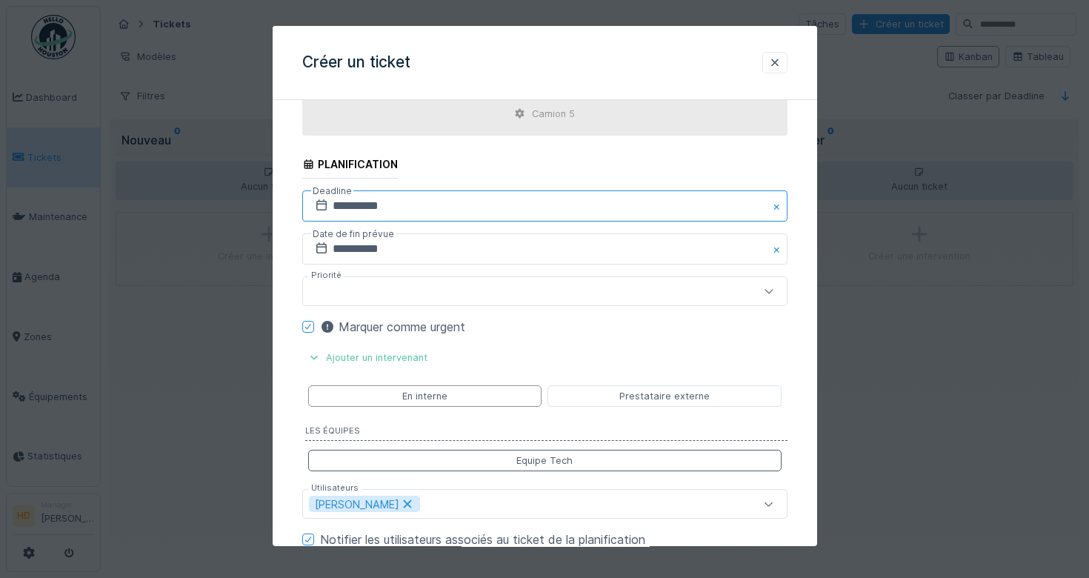
click at [466, 196] on input "**********" at bounding box center [544, 205] width 485 height 31
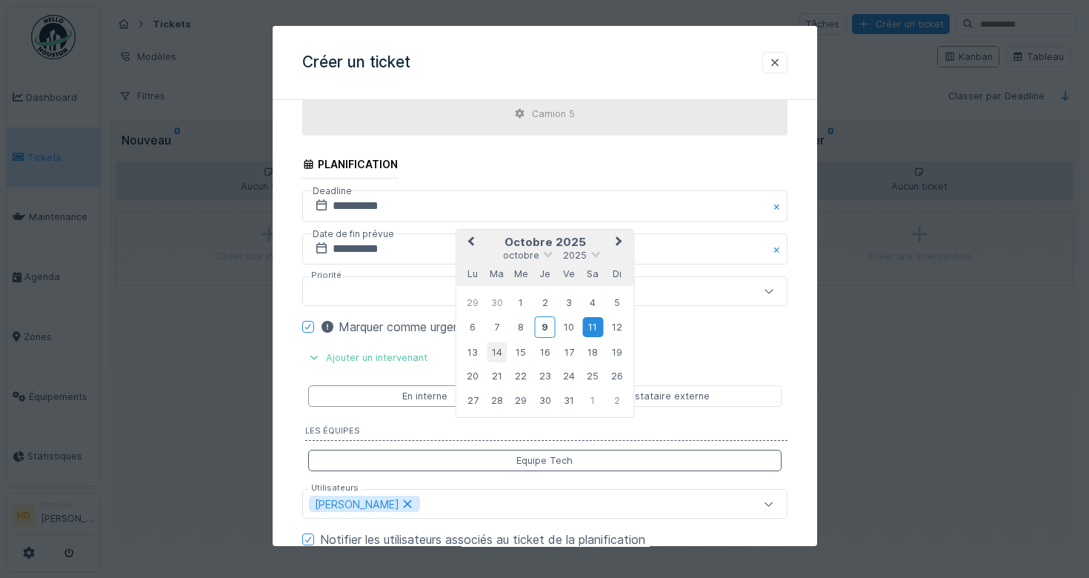
click at [501, 354] on div "14" at bounding box center [497, 352] width 20 height 20
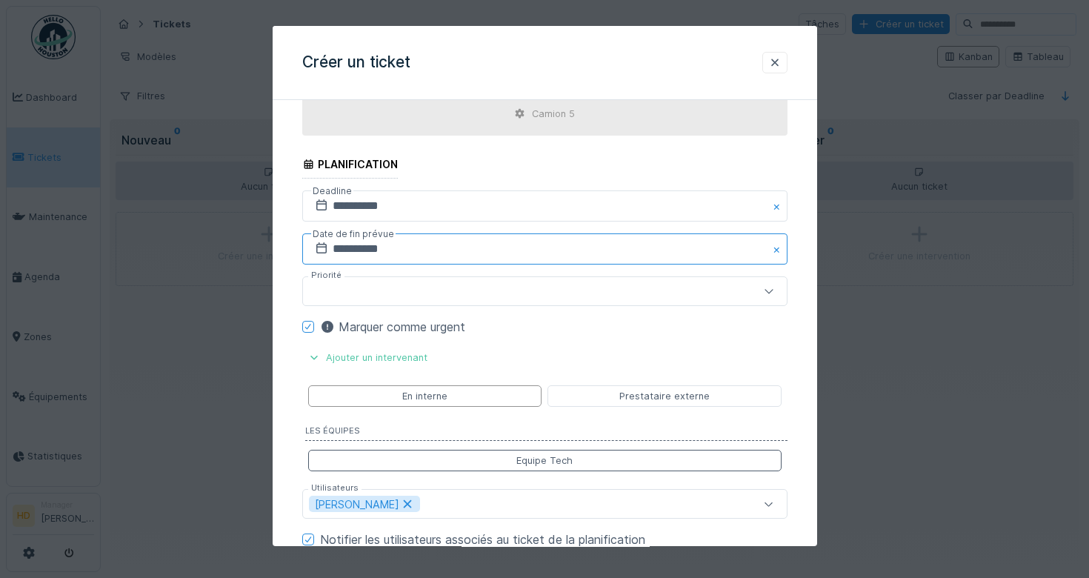
click at [447, 243] on input "**********" at bounding box center [544, 248] width 485 height 31
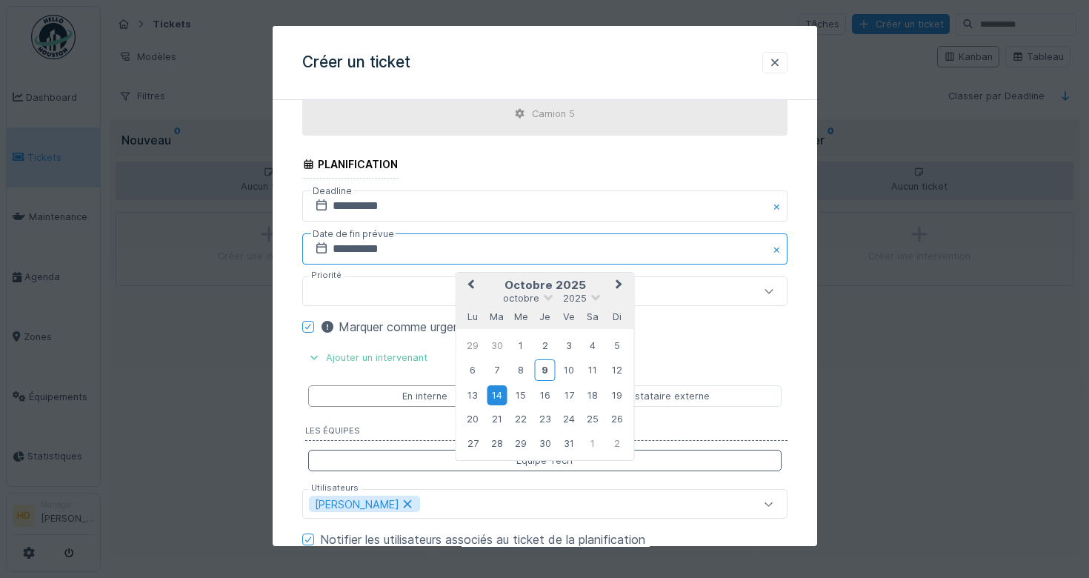
click at [344, 259] on input "**********" at bounding box center [544, 248] width 485 height 31
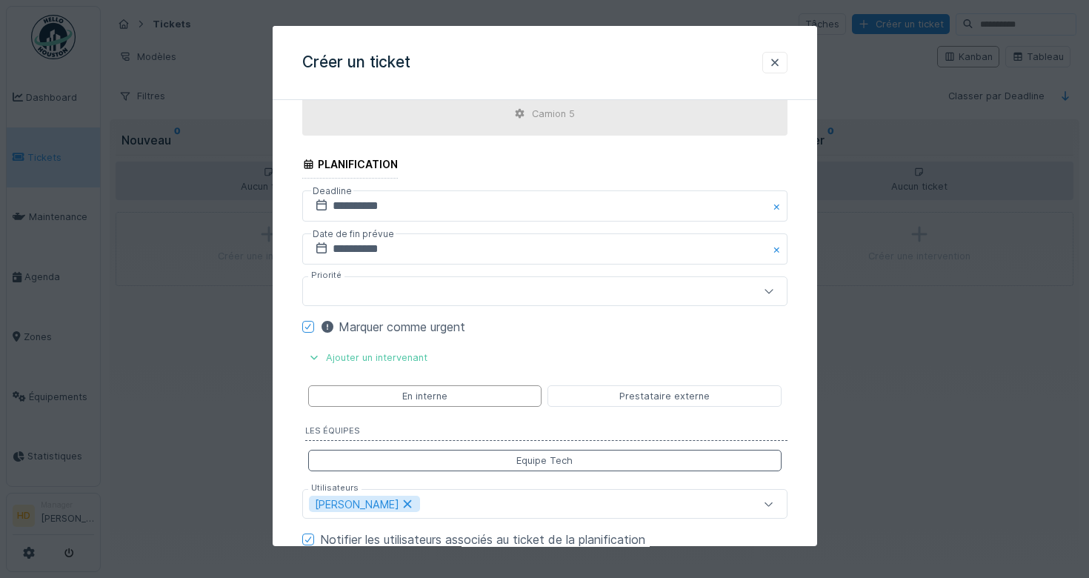
click at [774, 245] on button "Close" at bounding box center [779, 248] width 16 height 31
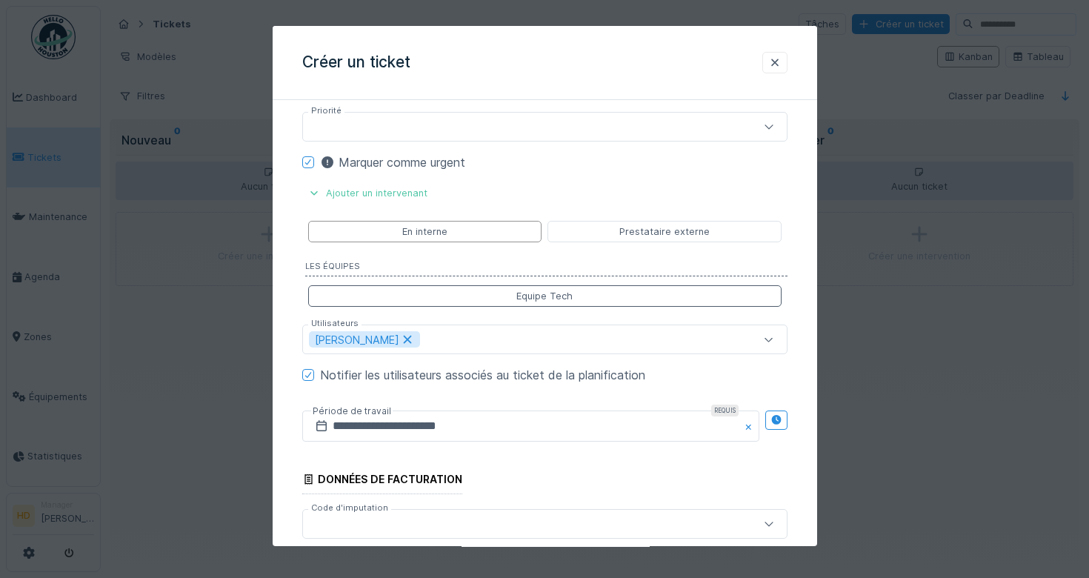
click at [538, 117] on div at bounding box center [544, 127] width 485 height 30
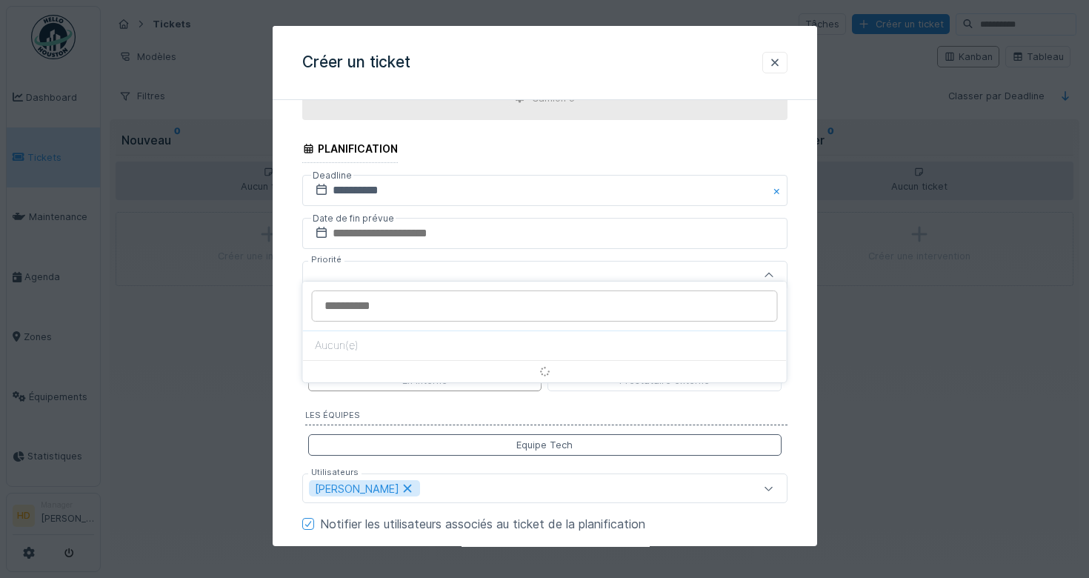
scroll to position [725, 0]
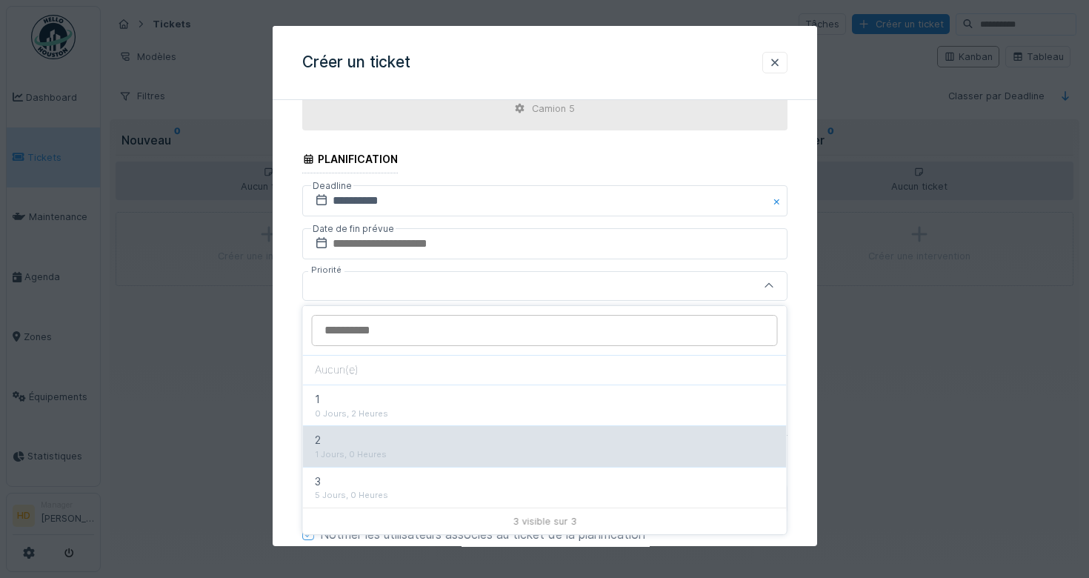
click at [452, 445] on div "2" at bounding box center [545, 440] width 460 height 16
type input "***"
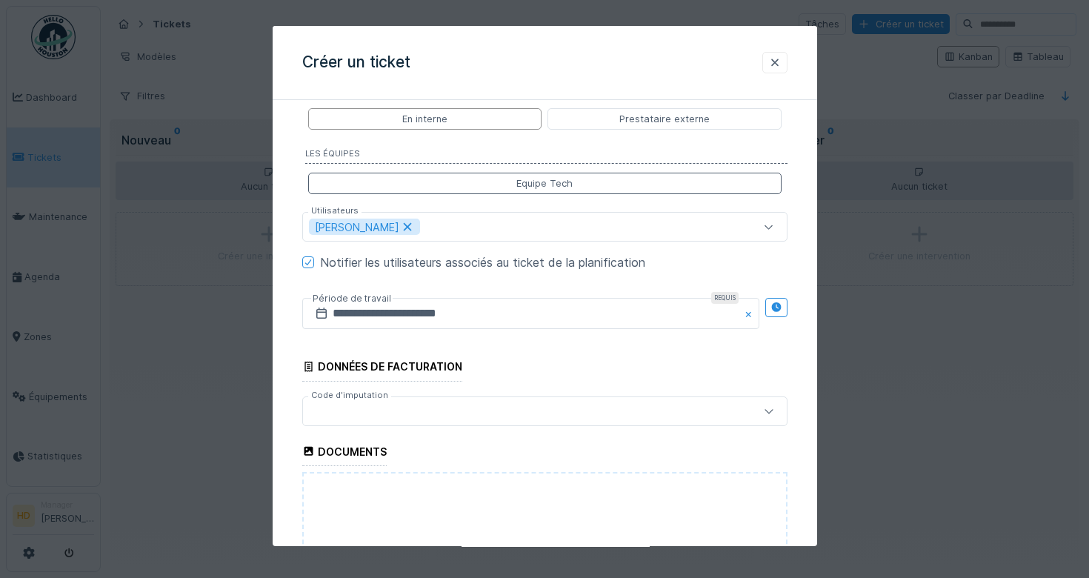
scroll to position [1103, 0]
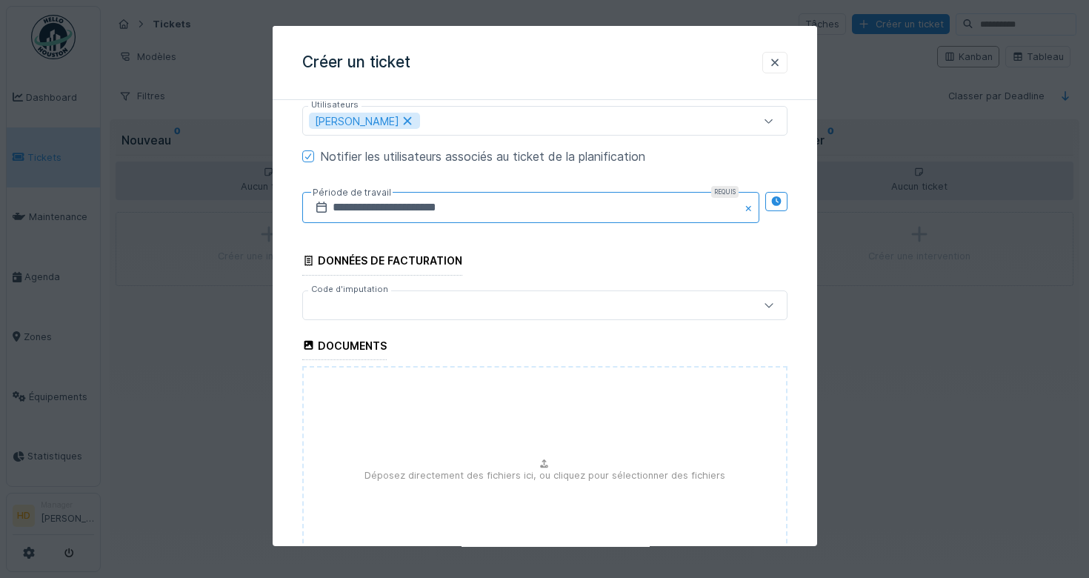
click at [504, 201] on input "**********" at bounding box center [530, 207] width 457 height 31
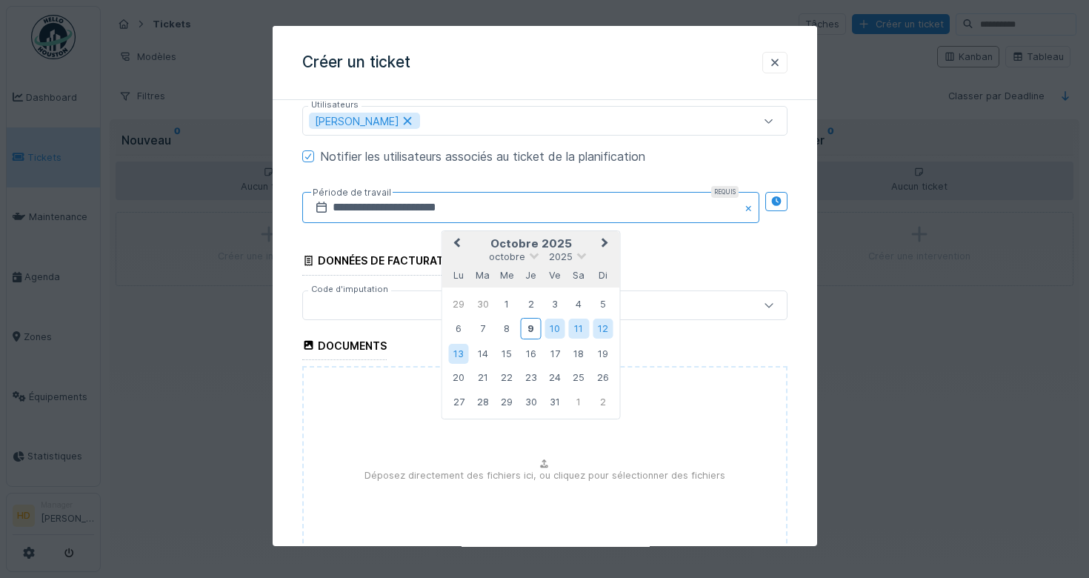
click at [504, 201] on input "**********" at bounding box center [530, 207] width 457 height 31
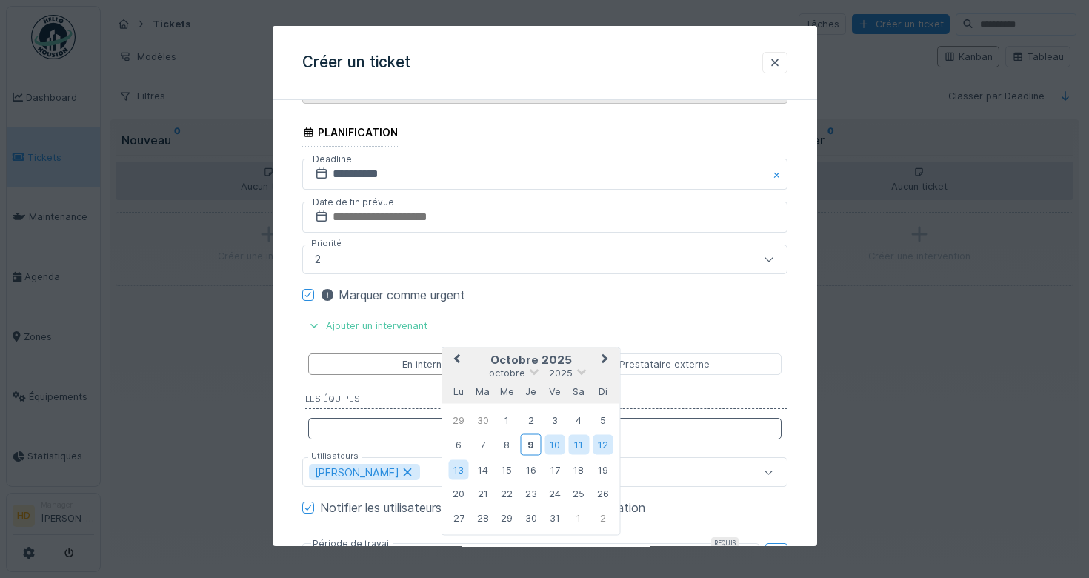
click at [515, 102] on div "Camion 5" at bounding box center [544, 82] width 485 height 44
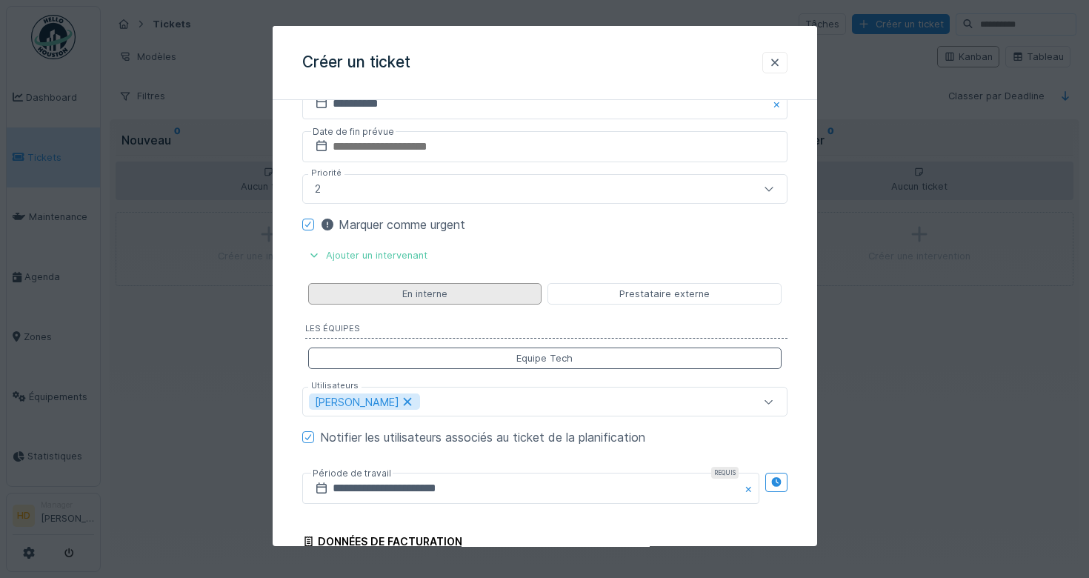
scroll to position [1012, 0]
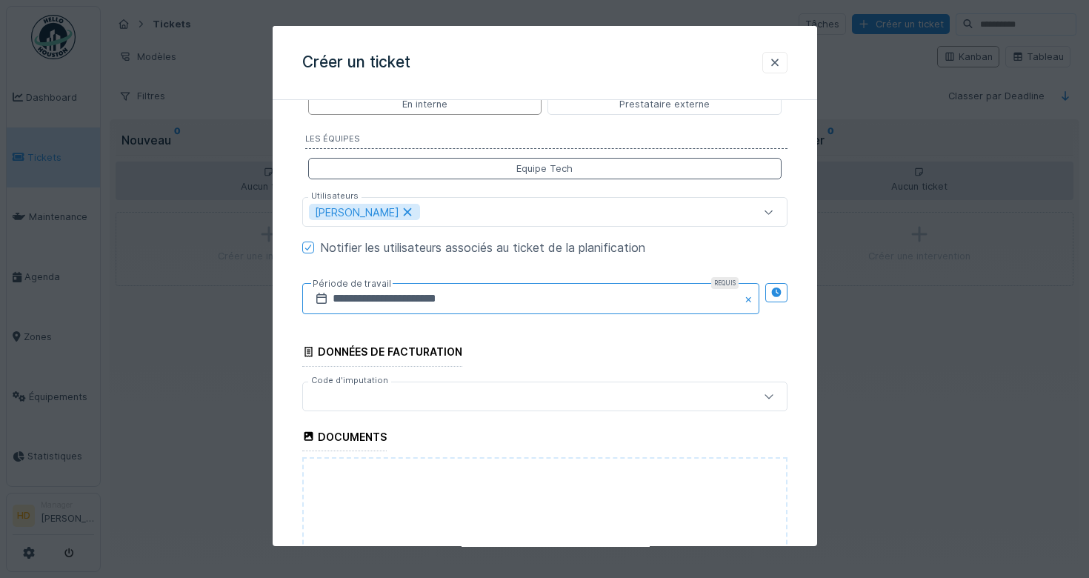
click at [502, 297] on input "**********" at bounding box center [530, 298] width 457 height 31
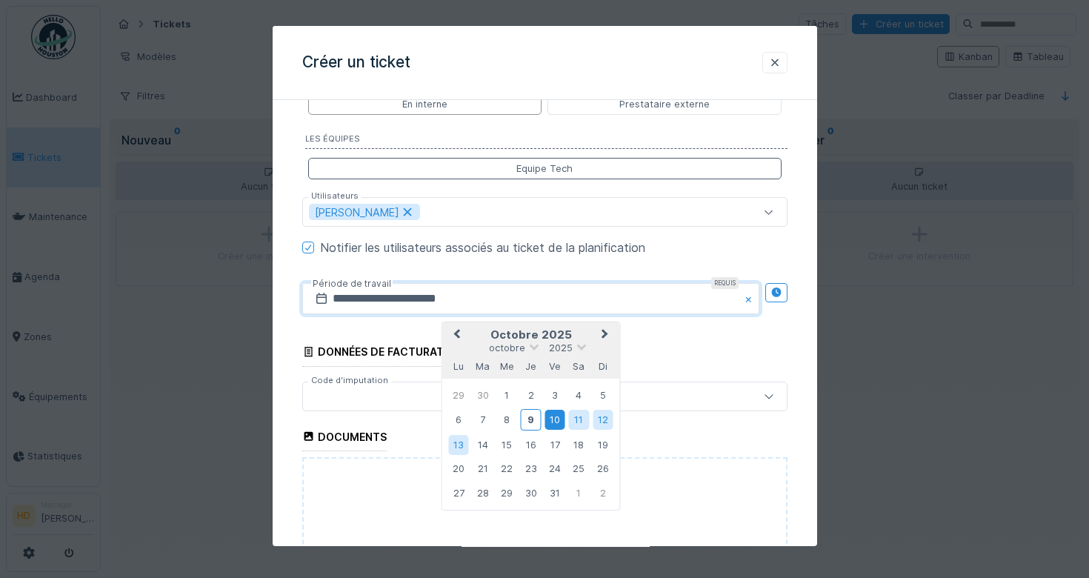
click at [552, 423] on div "10" at bounding box center [555, 420] width 20 height 20
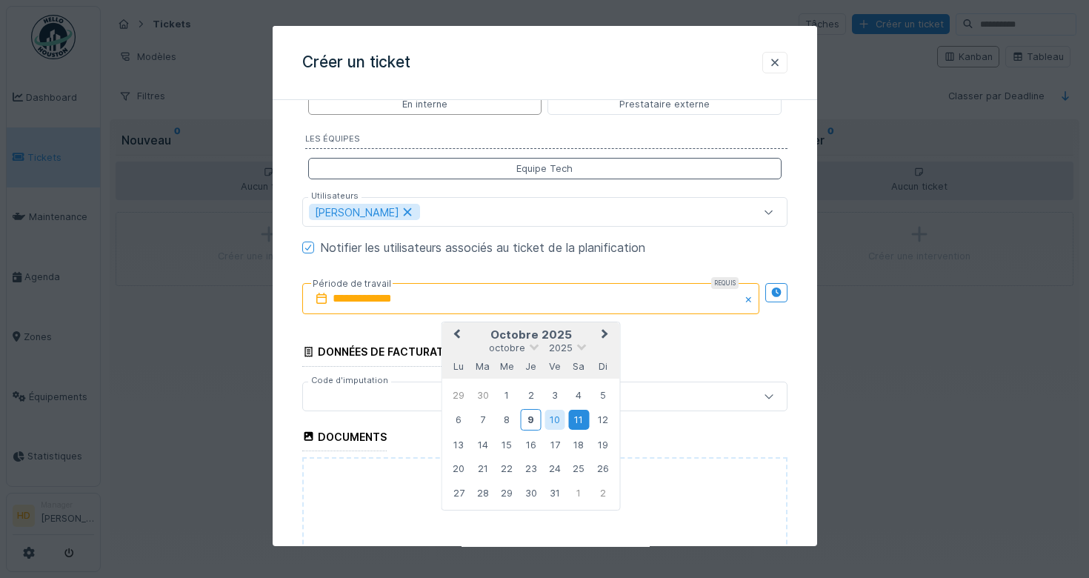
click at [577, 418] on div "11" at bounding box center [578, 420] width 20 height 20
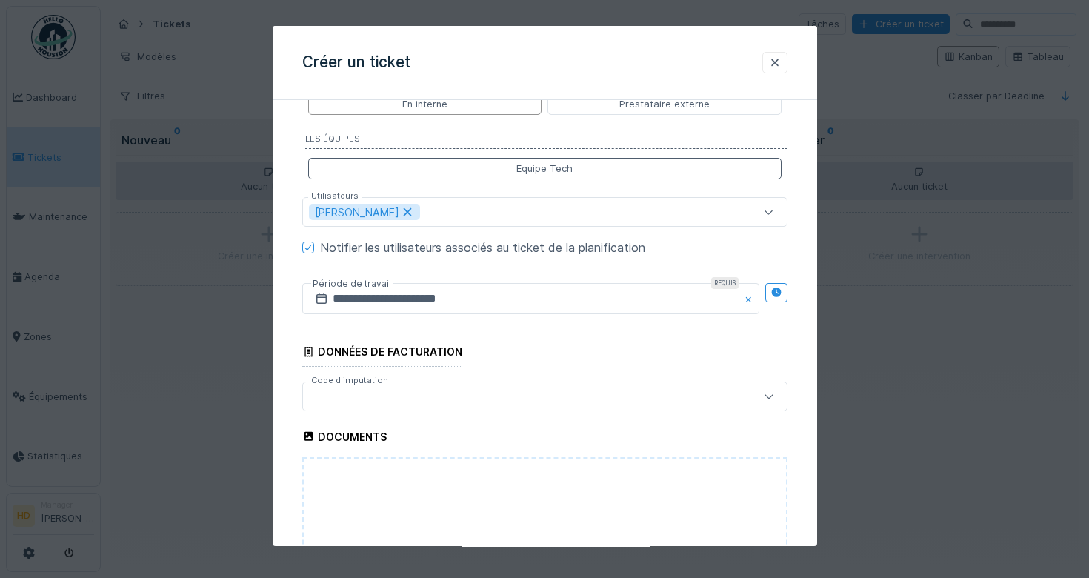
scroll to position [1241, 0]
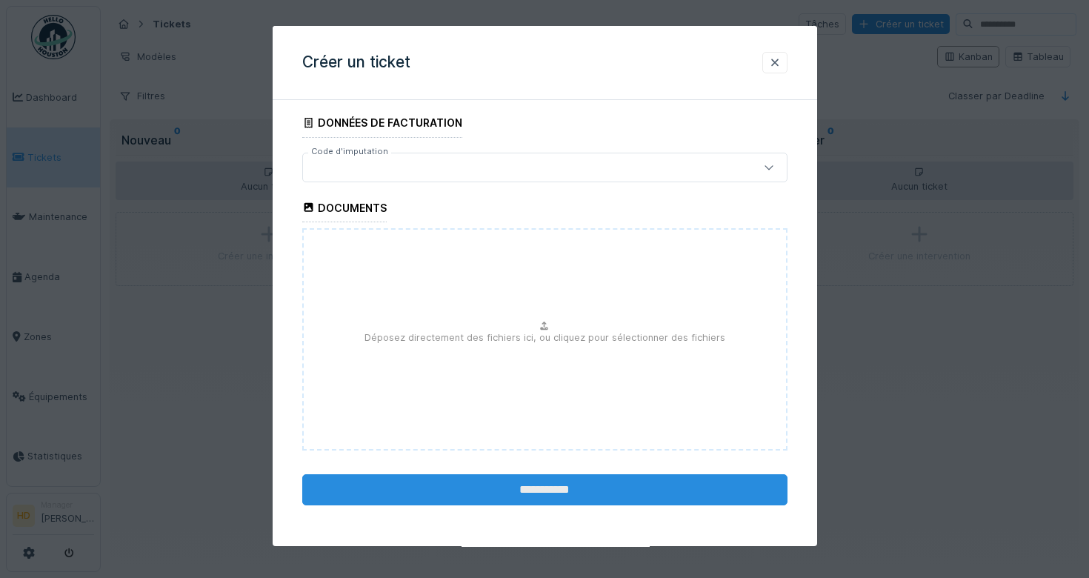
click at [705, 499] on input "**********" at bounding box center [544, 489] width 485 height 31
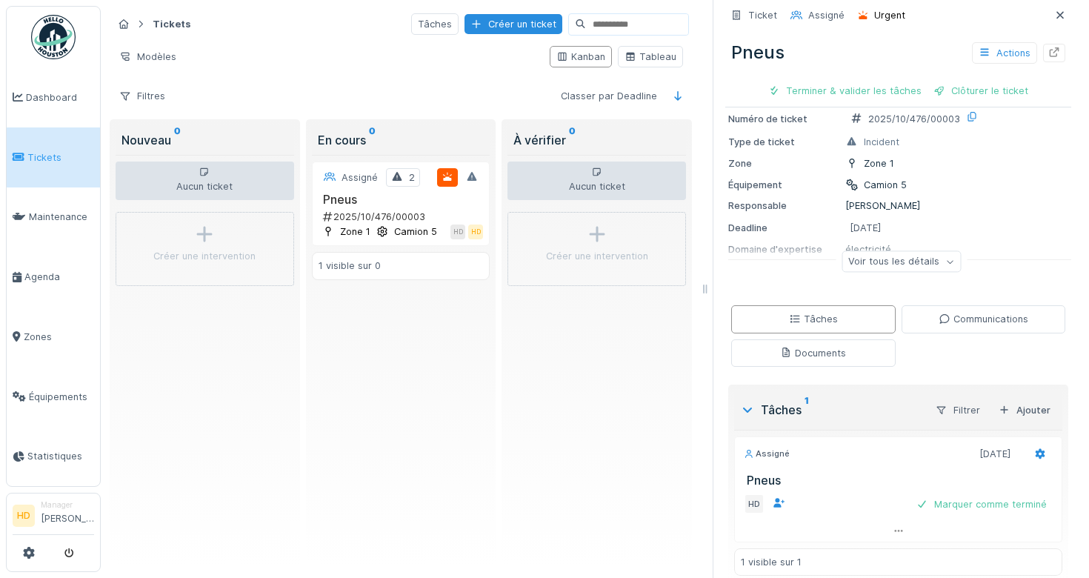
scroll to position [54, 0]
click at [916, 267] on div "Voir tous les détails" at bounding box center [901, 264] width 119 height 21
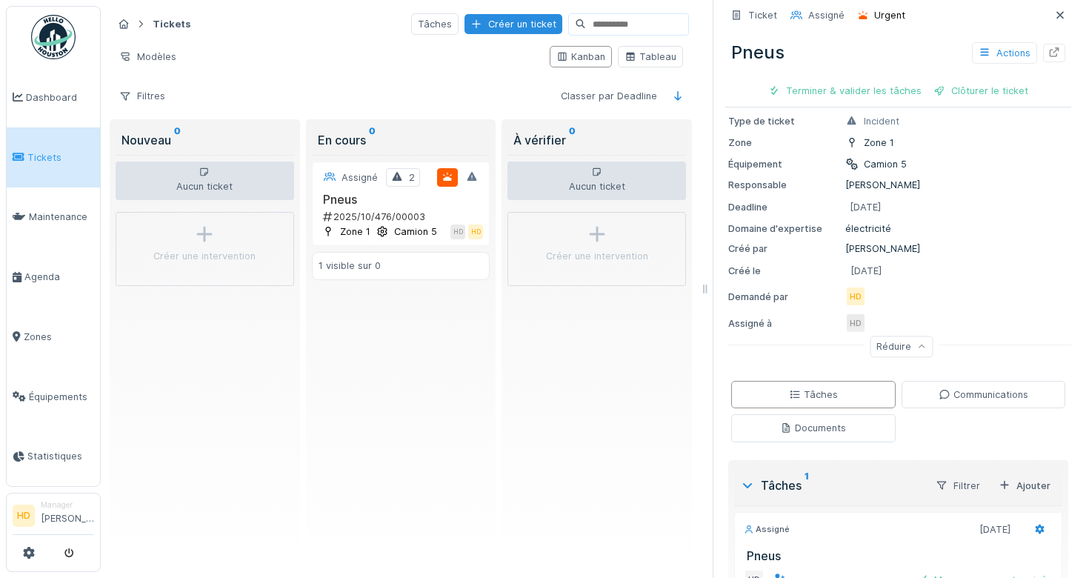
scroll to position [169, 0]
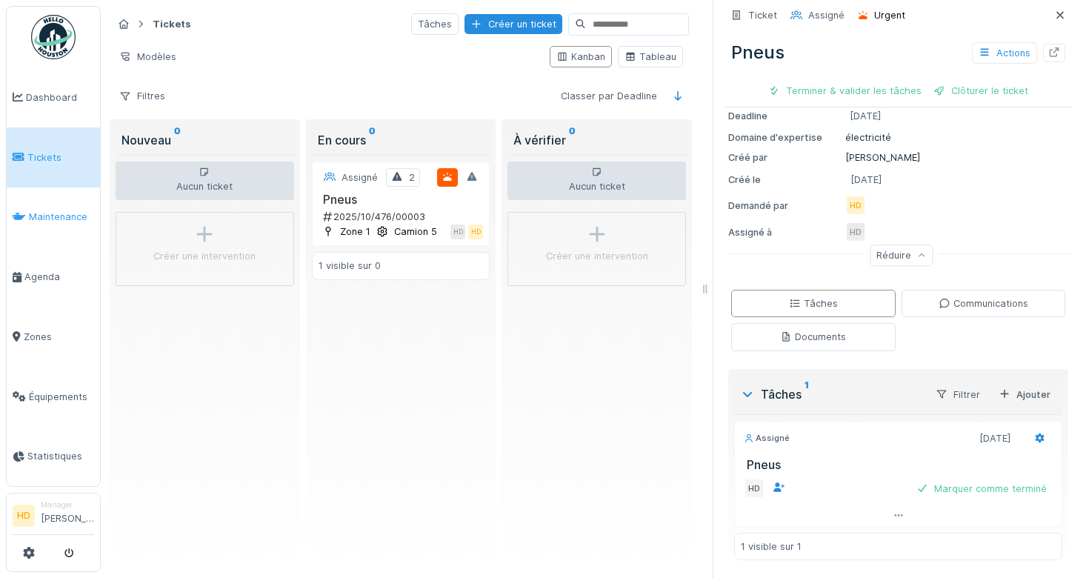
click at [61, 230] on link "Maintenance" at bounding box center [53, 217] width 93 height 60
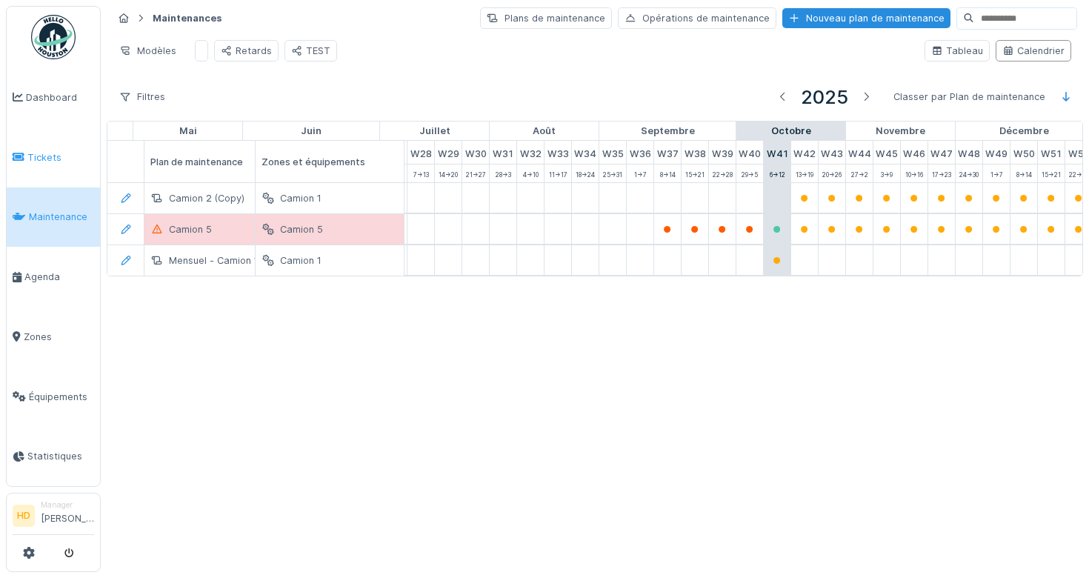
scroll to position [0, 785]
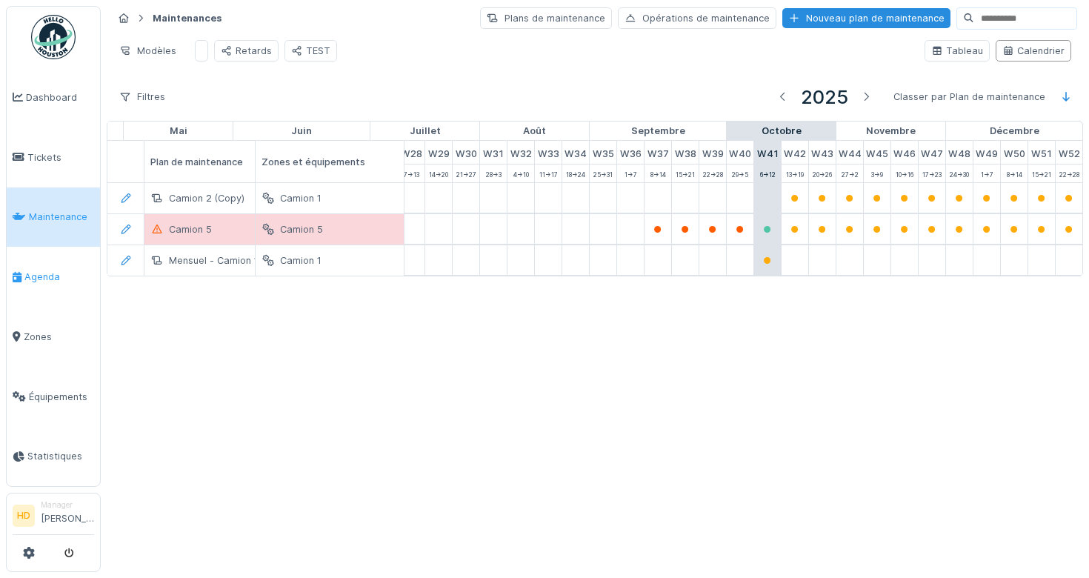
click at [50, 250] on link "Agenda" at bounding box center [53, 277] width 93 height 60
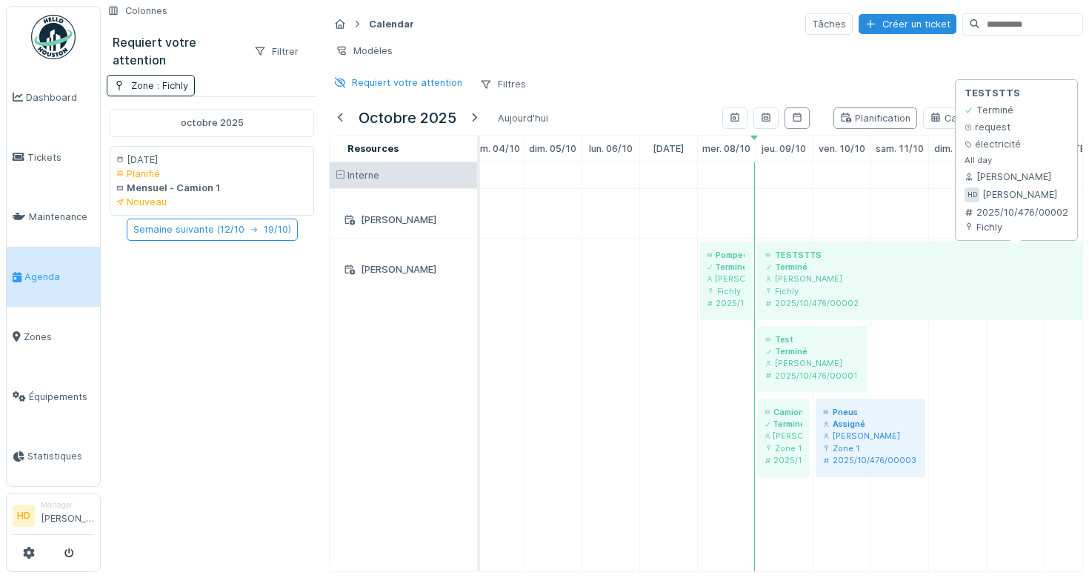
scroll to position [0, 201]
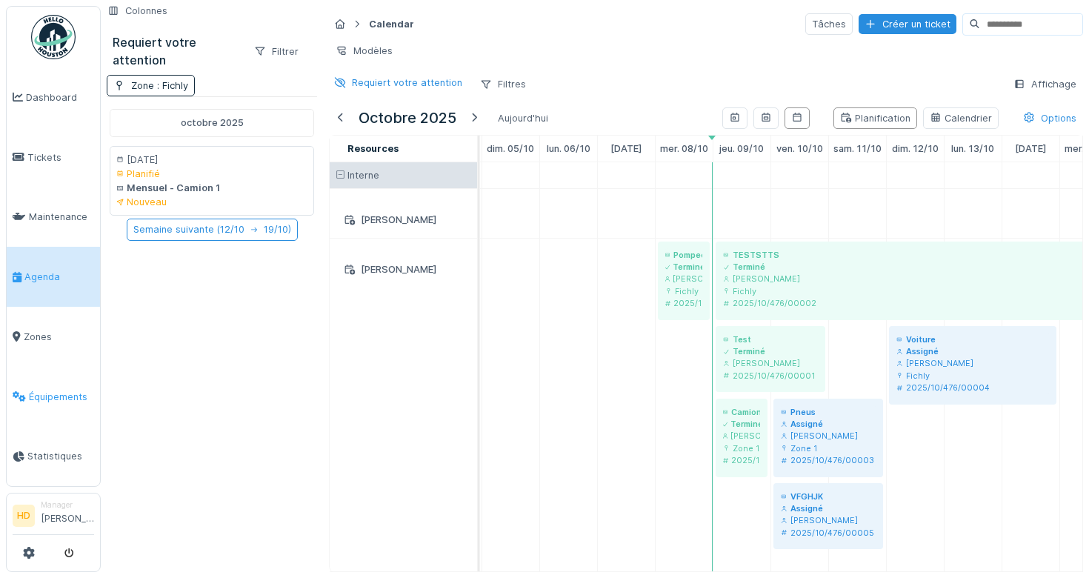
click at [71, 399] on span "Équipements" at bounding box center [61, 397] width 65 height 14
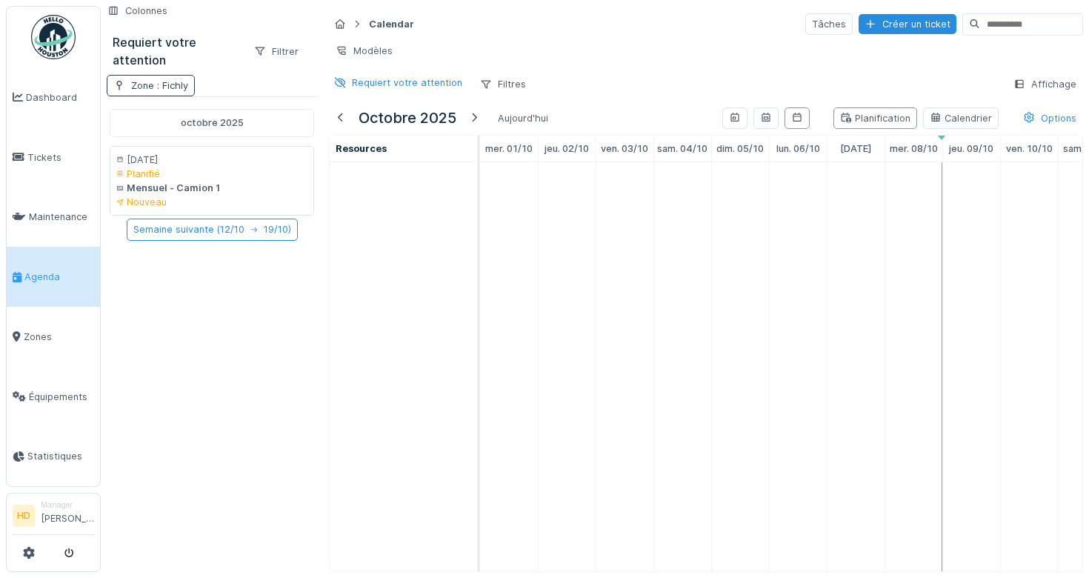
click at [153, 82] on div "Zone : Fichly" at bounding box center [159, 86] width 57 height 14
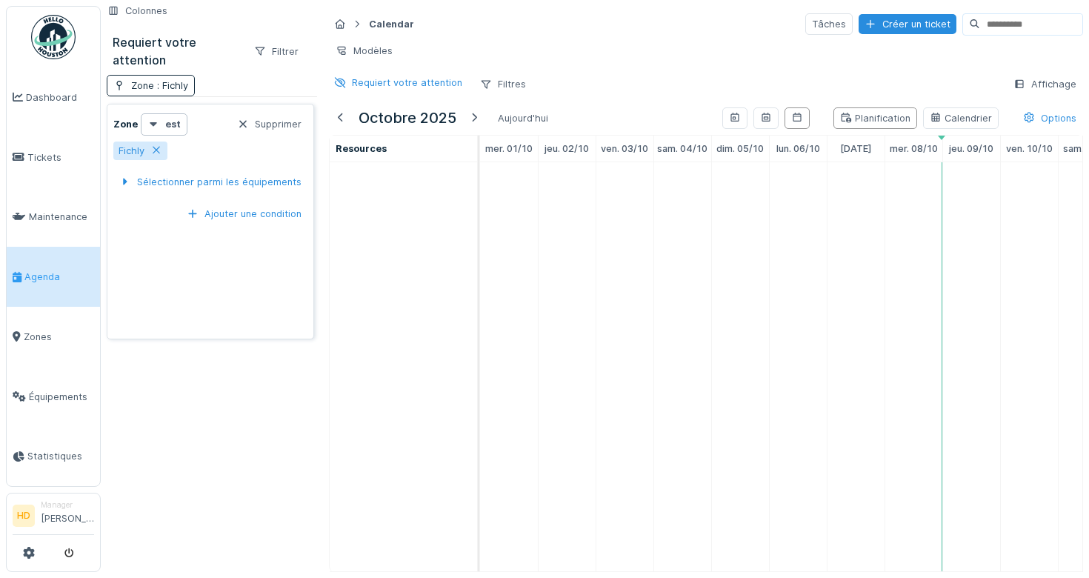
click at [273, 137] on div "Zone est Supprimer Fichly Sélectionner parmi les équipements" at bounding box center [210, 158] width 194 height 90
click at [273, 122] on div "Supprimer" at bounding box center [269, 124] width 76 height 20
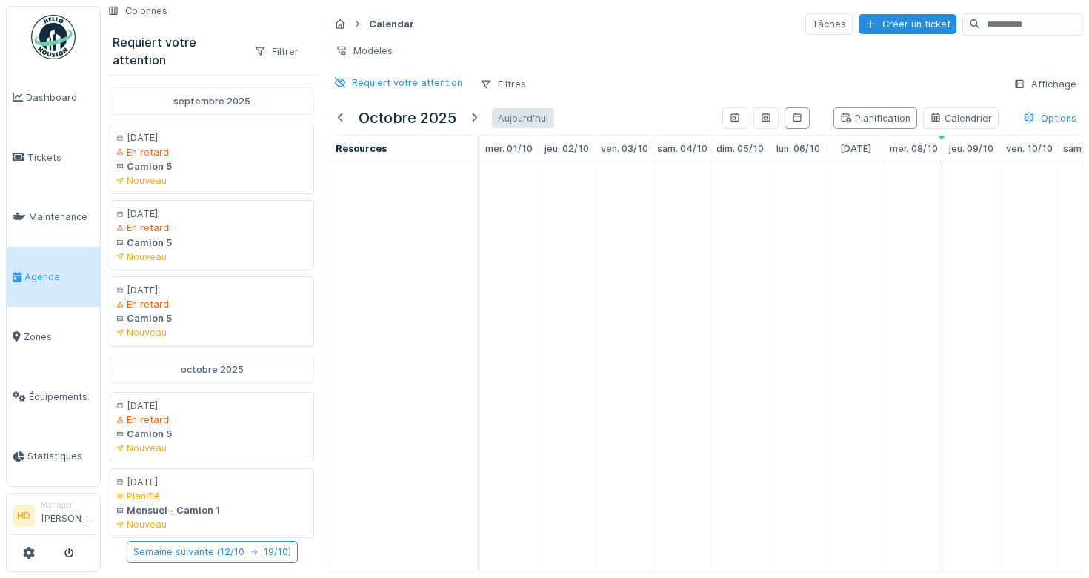
click at [505, 125] on div "Aujourd'hui" at bounding box center [523, 118] width 62 height 20
click at [510, 120] on div "Aujourd'hui" at bounding box center [523, 118] width 62 height 20
click at [62, 267] on link "Agenda" at bounding box center [53, 277] width 93 height 60
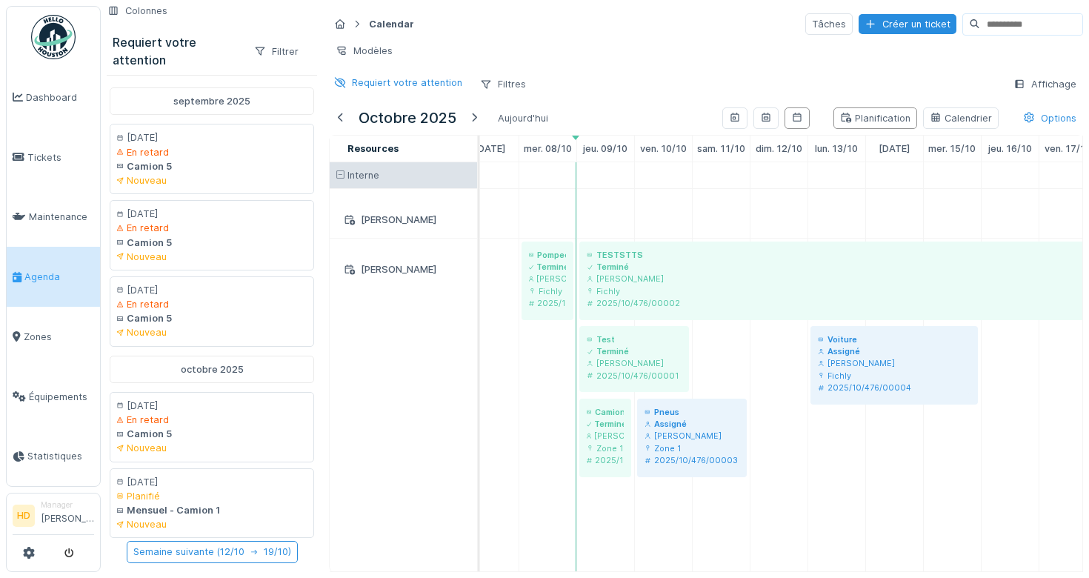
scroll to position [0, 460]
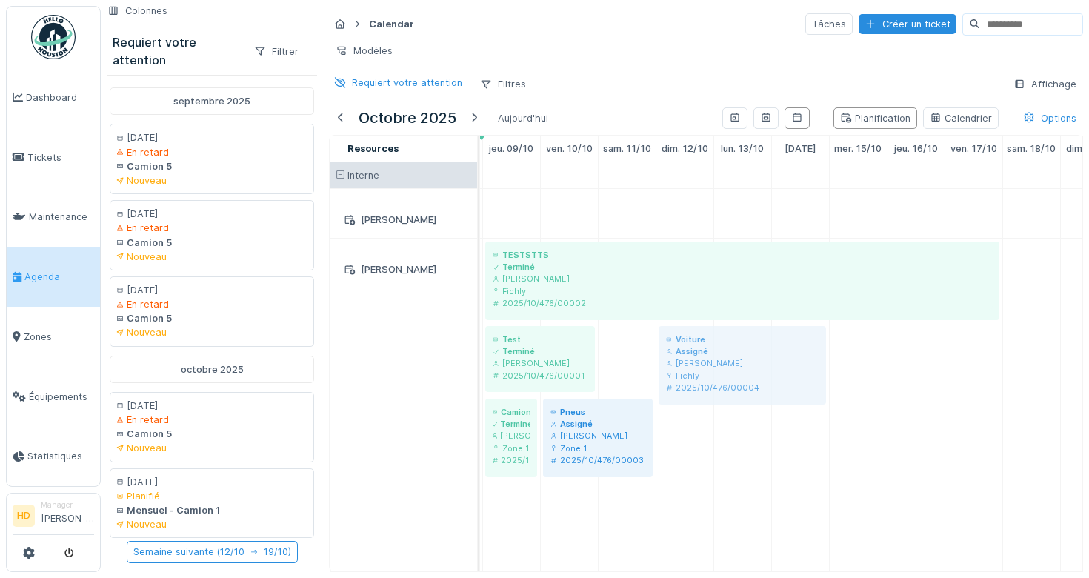
drag, startPoint x: 731, startPoint y: 355, endPoint x: 673, endPoint y: 457, distance: 117.1
click at [673, 457] on div "Pompee Terminé [PERSON_NAME] Fichly 2025/10/476/00001 TESTSTTS Terminé Hugo Duc…" at bounding box center [916, 366] width 1792 height 409
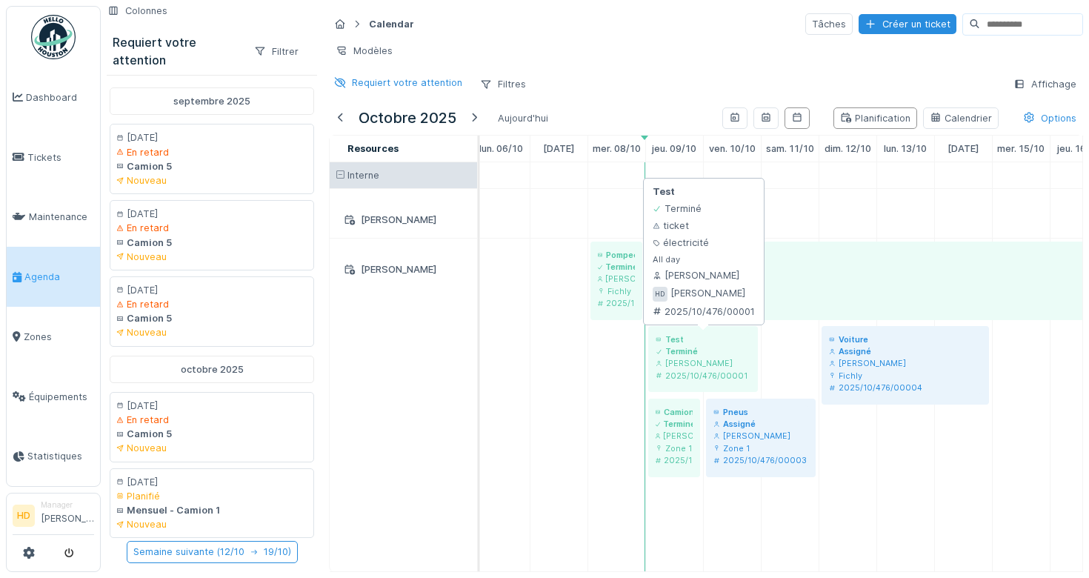
scroll to position [0, 293]
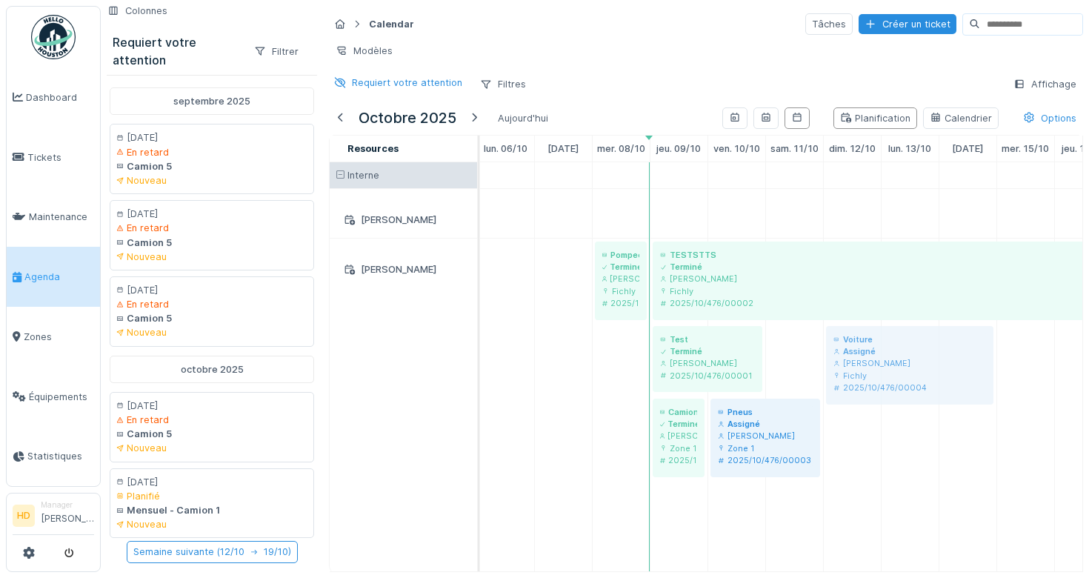
drag, startPoint x: 917, startPoint y: 369, endPoint x: 902, endPoint y: 525, distance: 157.0
click at [903, 524] on div "Pompee Terminé Hugo Duc Fichly 2025/10/476/00001 TESTSTTS Terminé Hugo Duc Fich…" at bounding box center [1083, 366] width 1792 height 409
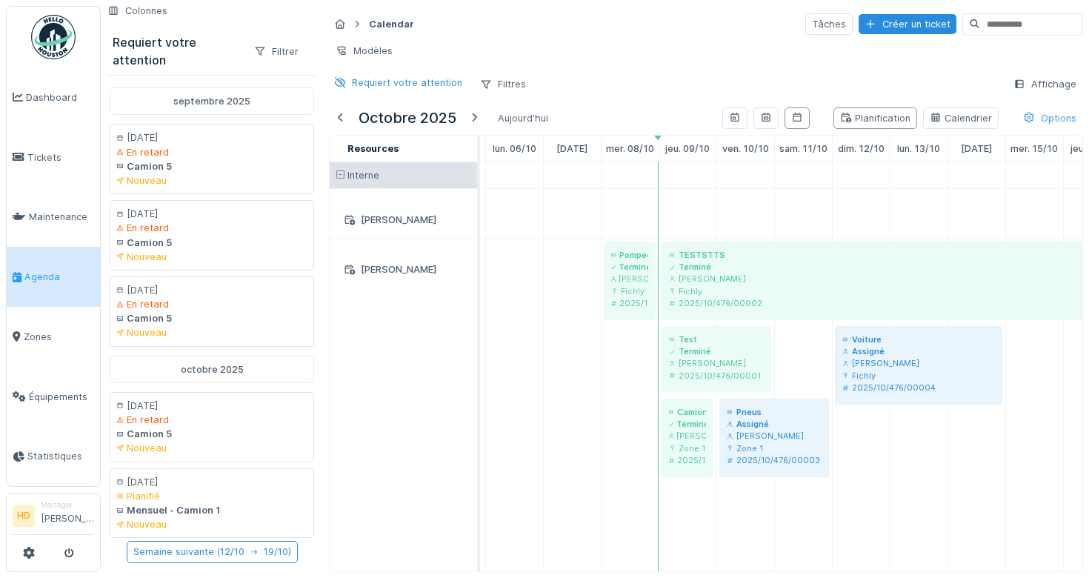
click at [1039, 110] on div "Options" at bounding box center [1050, 117] width 67 height 21
click at [1036, 111] on div "Options" at bounding box center [1050, 117] width 67 height 21
click at [1034, 113] on icon at bounding box center [1029, 118] width 12 height 10
click at [339, 178] on span at bounding box center [341, 175] width 10 height 10
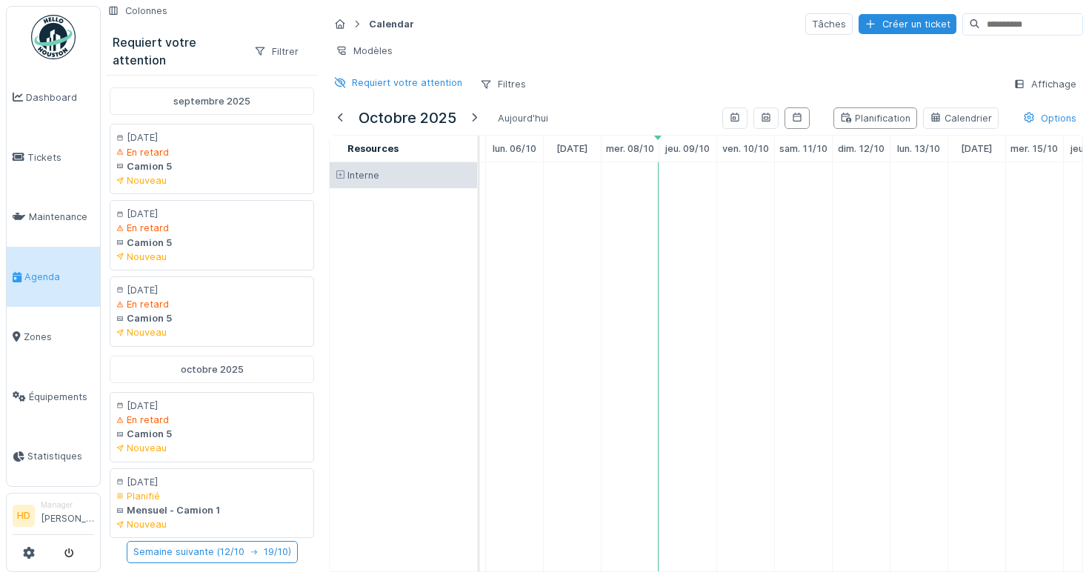
click at [339, 178] on span at bounding box center [341, 175] width 10 height 10
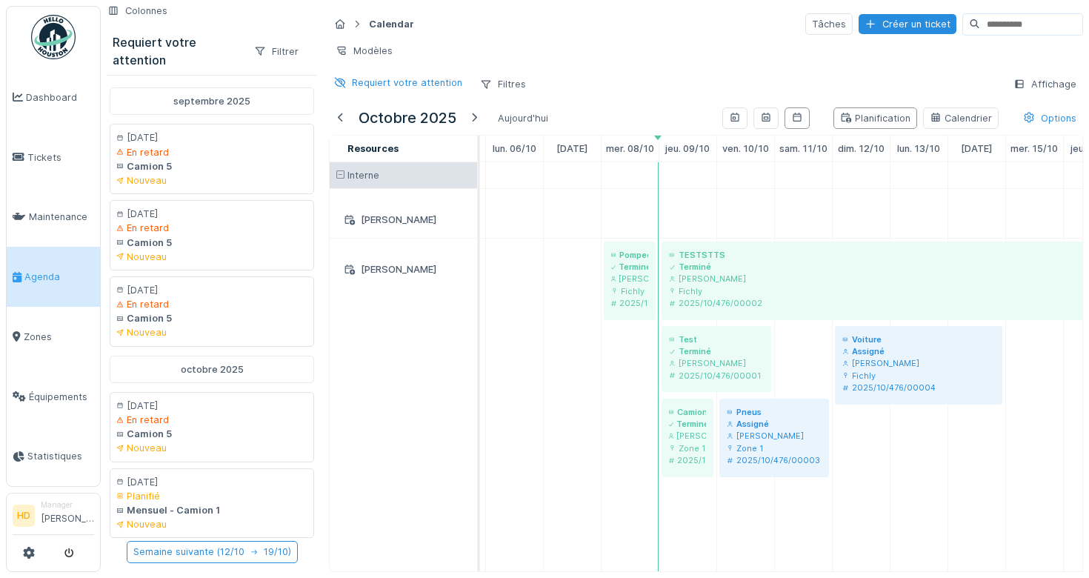
click at [383, 241] on div "[PERSON_NAME]" at bounding box center [403, 263] width 147 height 49
click at [383, 222] on div "[PERSON_NAME]" at bounding box center [404, 219] width 130 height 19
click at [60, 154] on span "Tickets" at bounding box center [60, 157] width 67 height 14
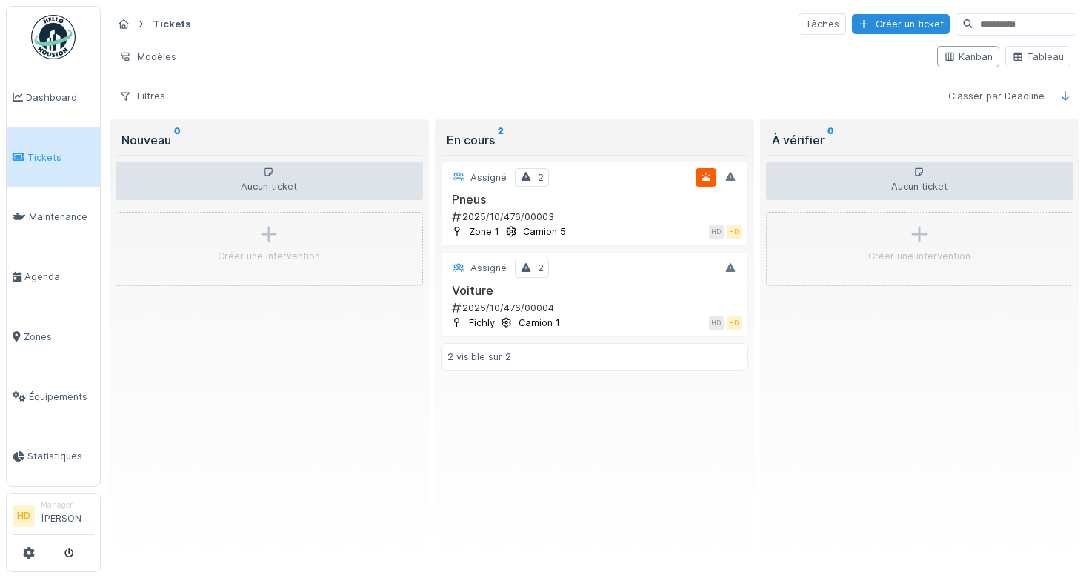
drag, startPoint x: 613, startPoint y: 199, endPoint x: 612, endPoint y: 209, distance: 10.5
click at [612, 209] on div "Pneus 2025/10/476/00003" at bounding box center [595, 208] width 294 height 31
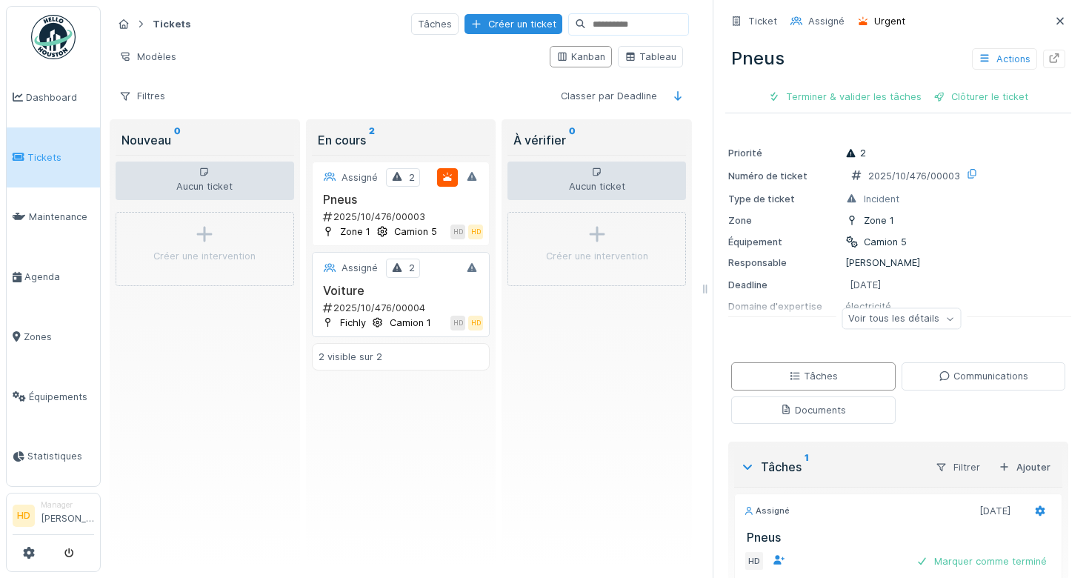
click at [391, 292] on h3 "Voiture" at bounding box center [401, 291] width 165 height 14
click at [1019, 67] on div "Actions" at bounding box center [1004, 58] width 65 height 21
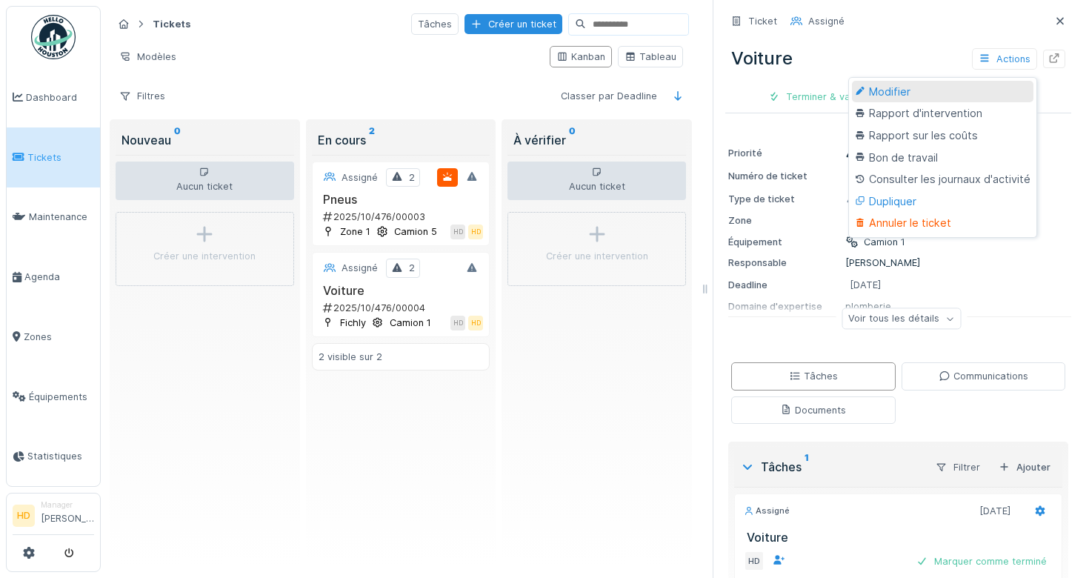
click at [1012, 87] on div "Modifier" at bounding box center [943, 92] width 182 height 22
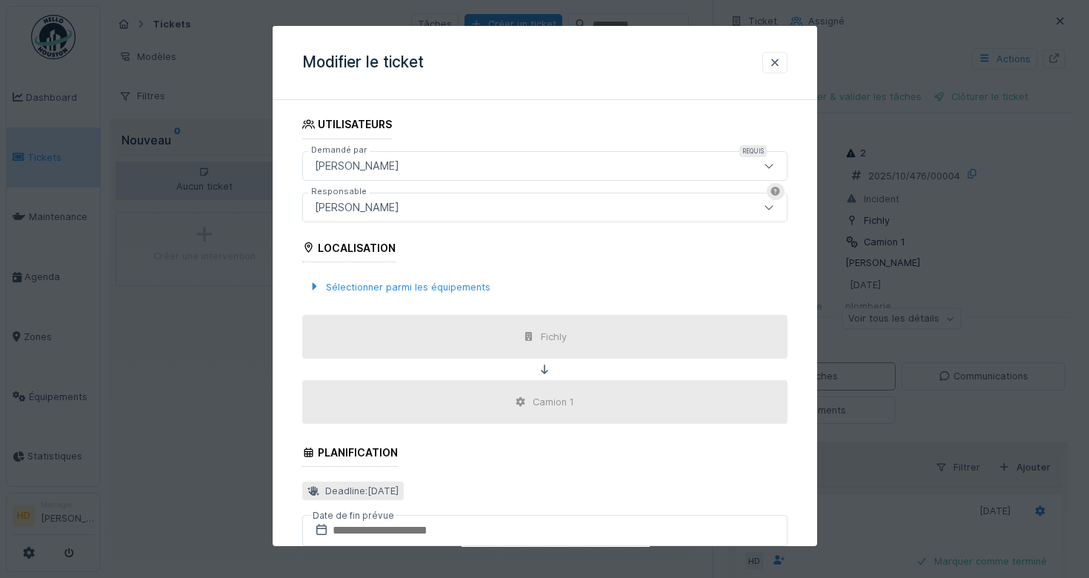
scroll to position [571, 0]
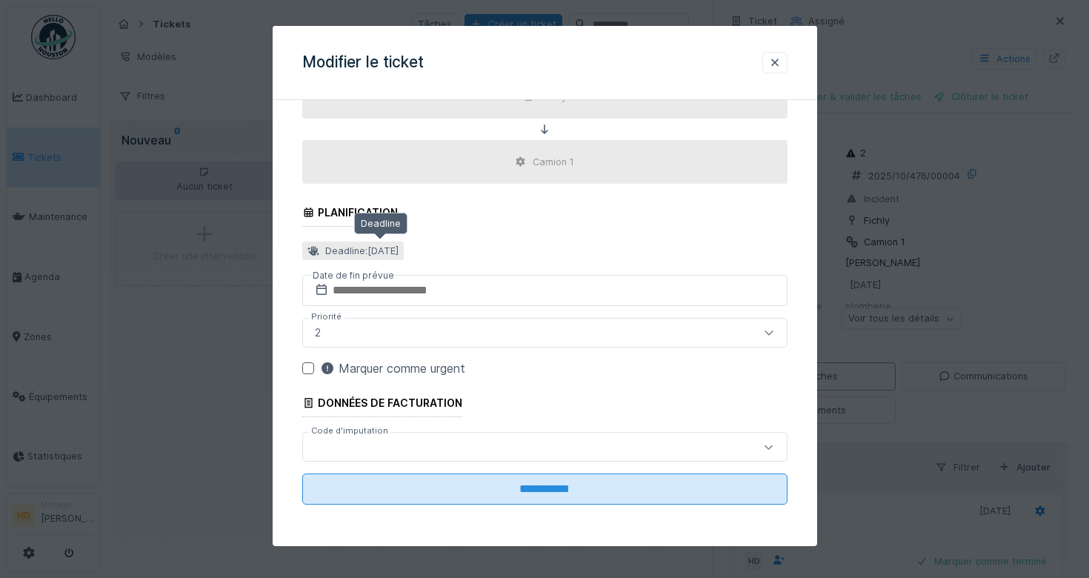
click at [370, 249] on div "Deadline : [DATE]" at bounding box center [361, 251] width 73 height 14
click at [376, 292] on input "text" at bounding box center [544, 290] width 485 height 31
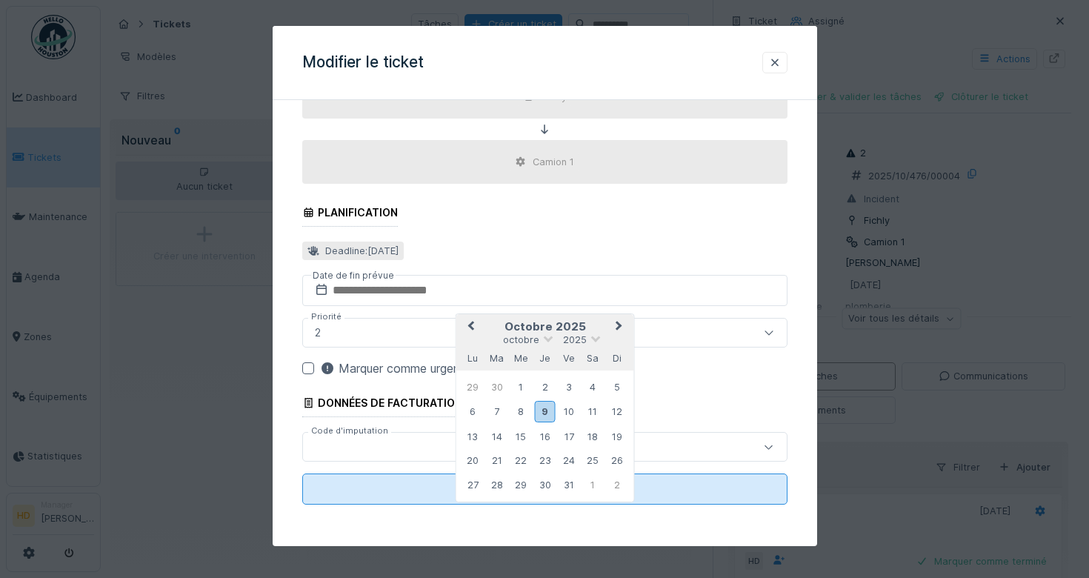
click at [387, 356] on fieldset "**********" at bounding box center [544, 29] width 485 height 976
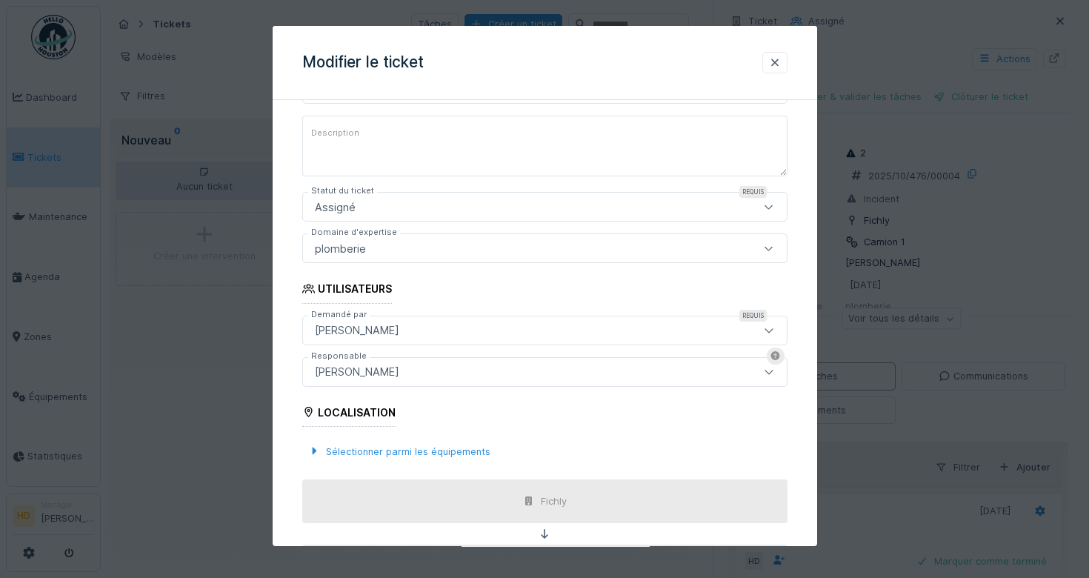
scroll to position [0, 0]
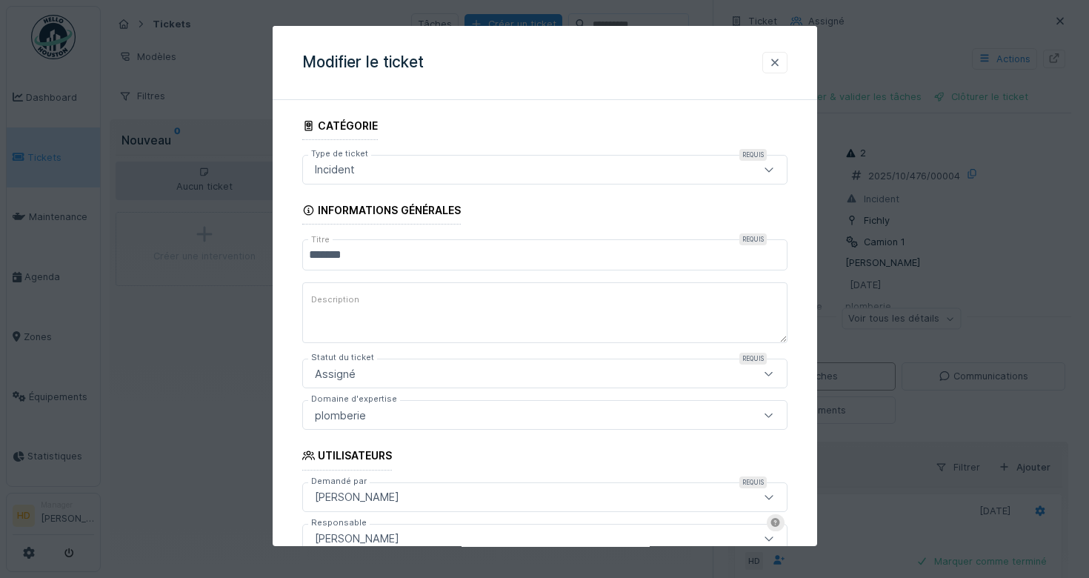
click at [781, 59] on div at bounding box center [774, 62] width 25 height 21
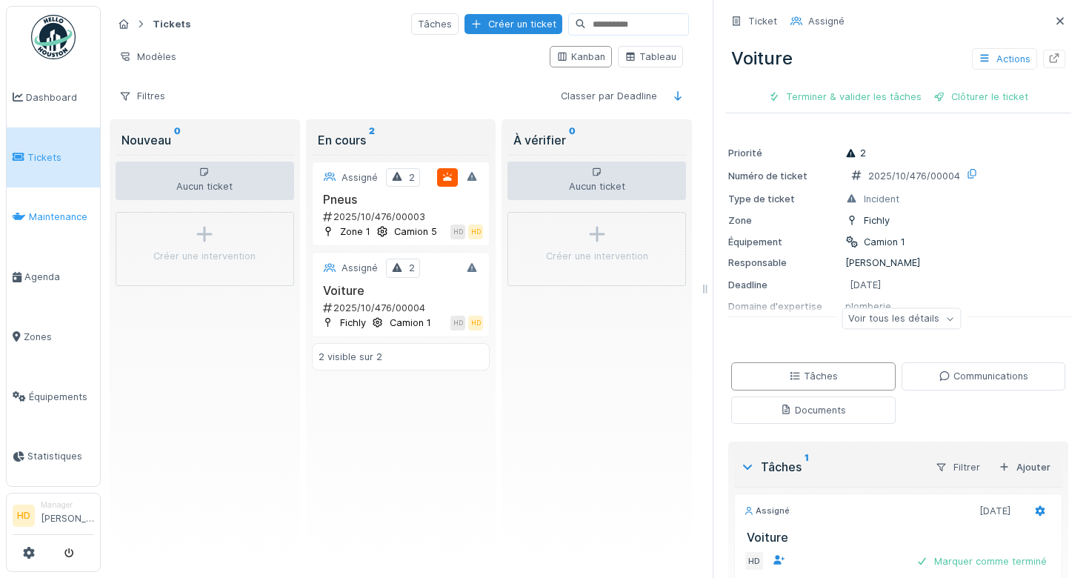
click at [85, 239] on link "Maintenance" at bounding box center [53, 217] width 93 height 60
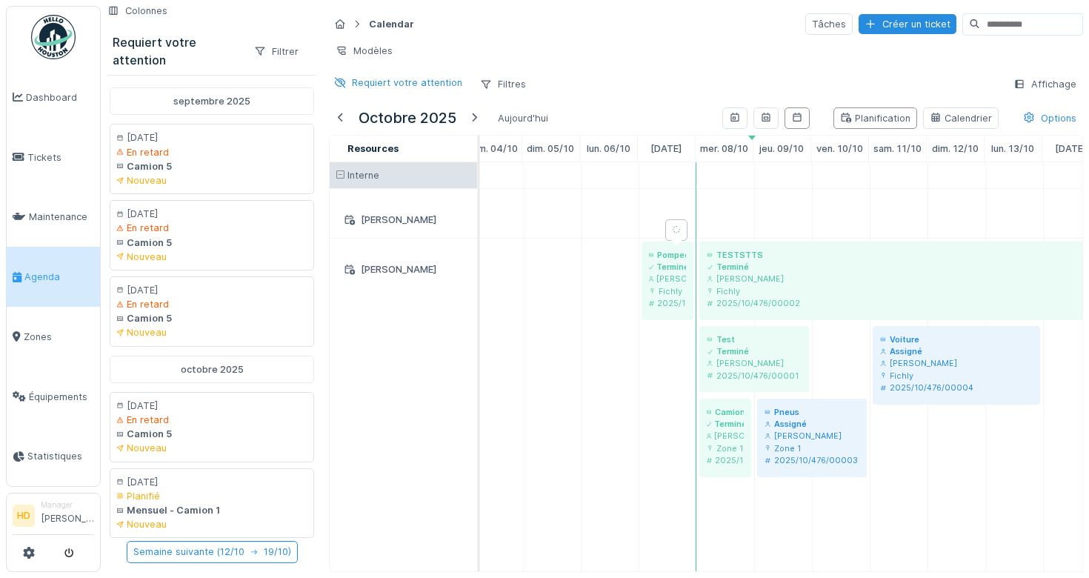
scroll to position [0, 272]
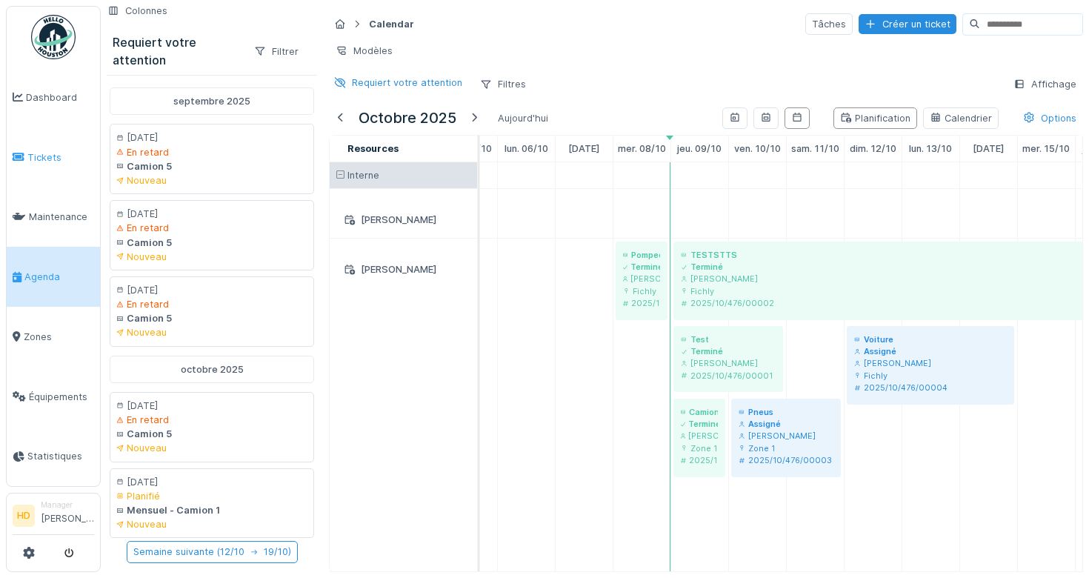
click at [62, 170] on link "Tickets" at bounding box center [53, 157] width 93 height 60
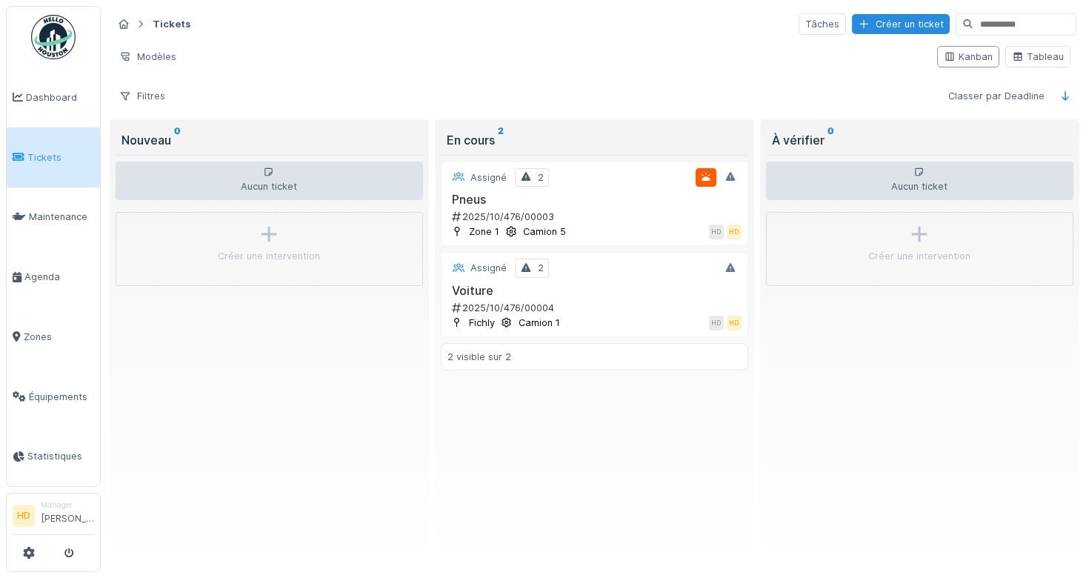
click at [388, 254] on div "Créer une intervention" at bounding box center [269, 249] width 307 height 74
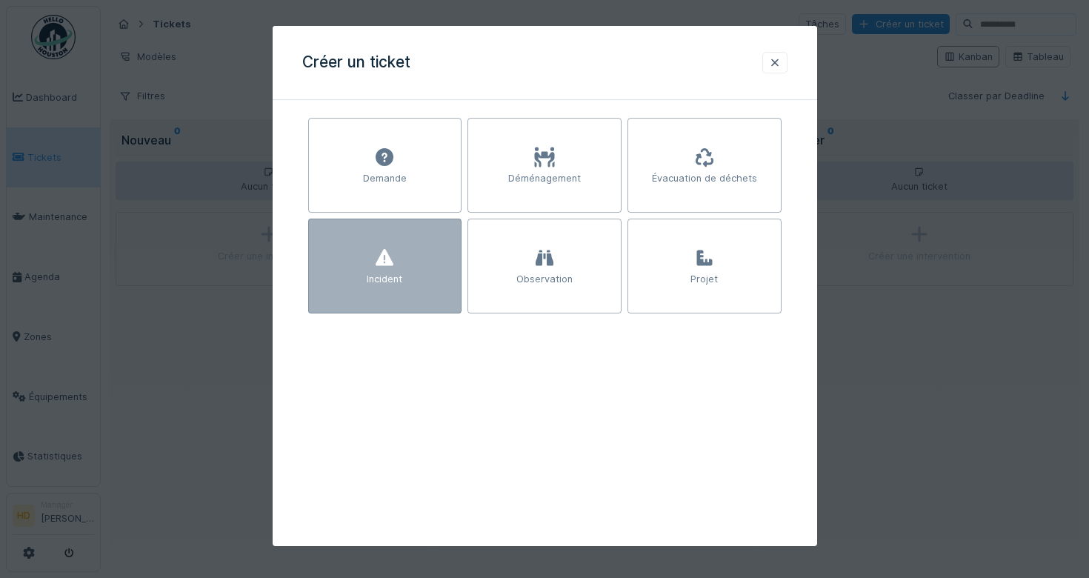
click at [415, 277] on div "Incident" at bounding box center [385, 266] width 154 height 95
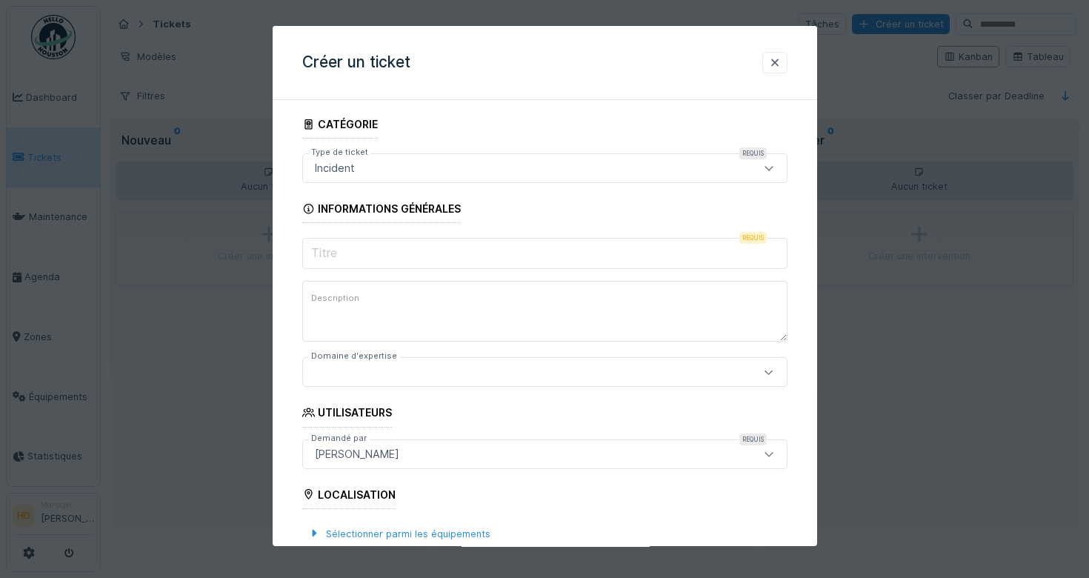
scroll to position [80, 0]
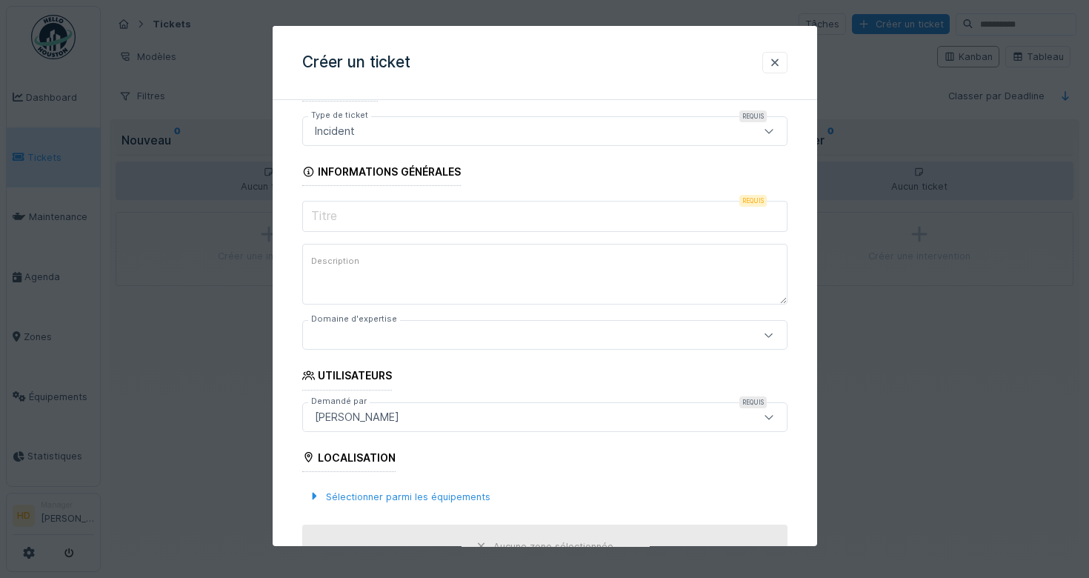
click at [464, 135] on div "Incident" at bounding box center [515, 131] width 413 height 16
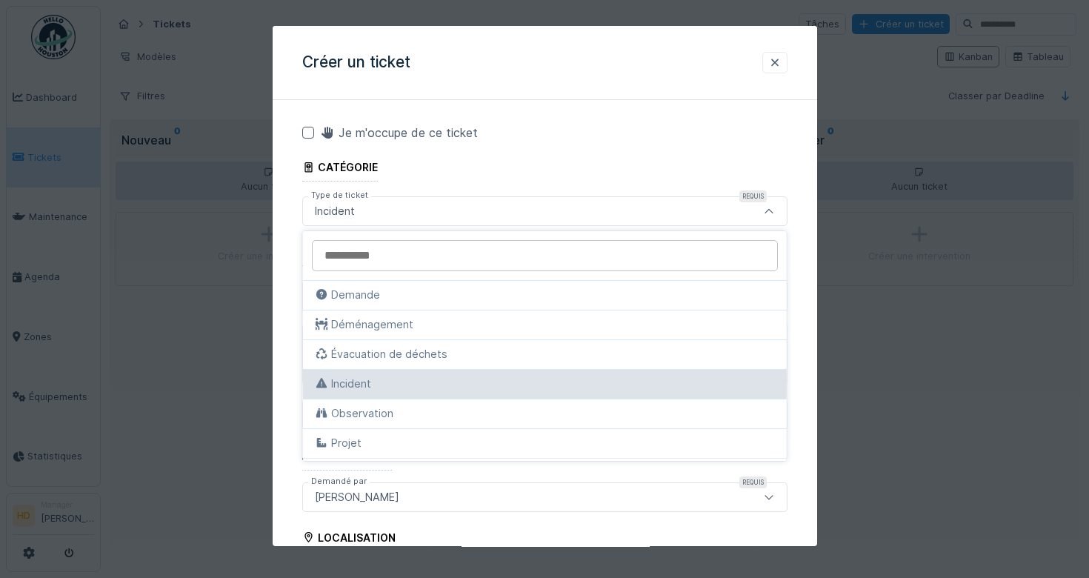
click at [439, 392] on div "Incident" at bounding box center [545, 384] width 484 height 30
click at [453, 376] on div "Incident" at bounding box center [545, 384] width 460 height 16
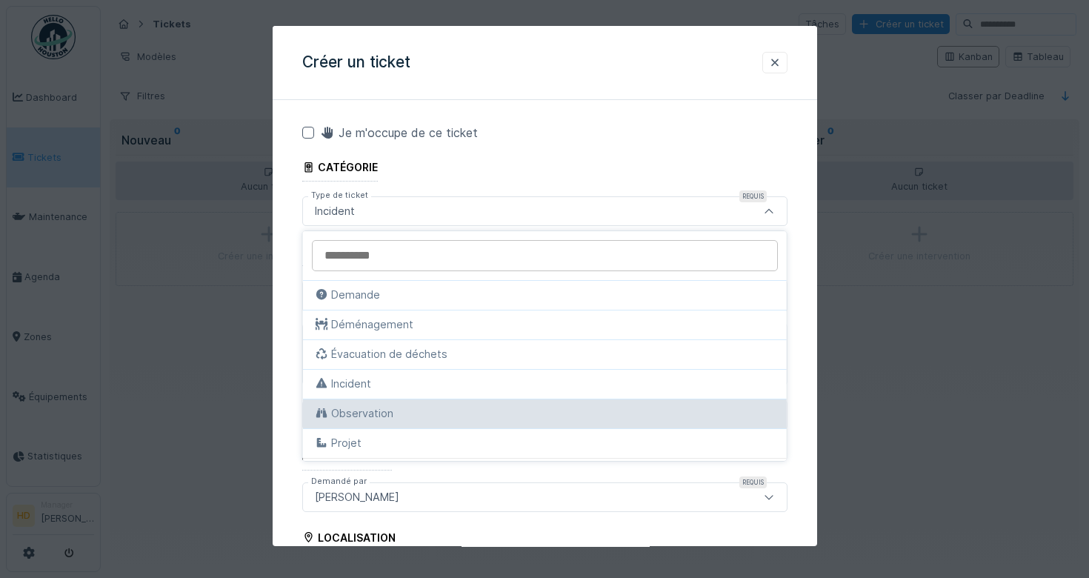
click at [383, 414] on div "Observation" at bounding box center [545, 413] width 460 height 16
type input "****"
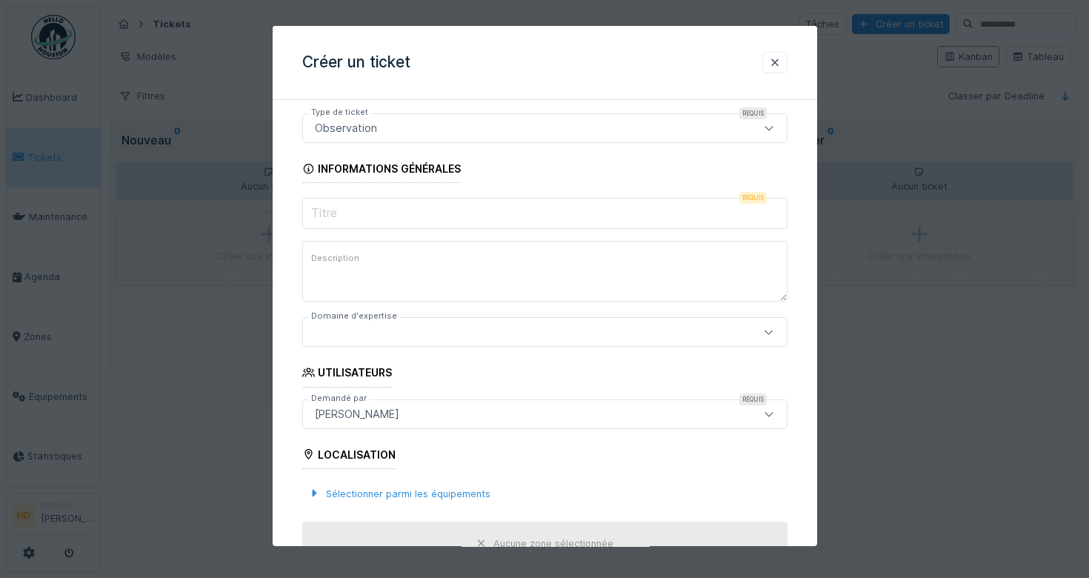
scroll to position [168, 0]
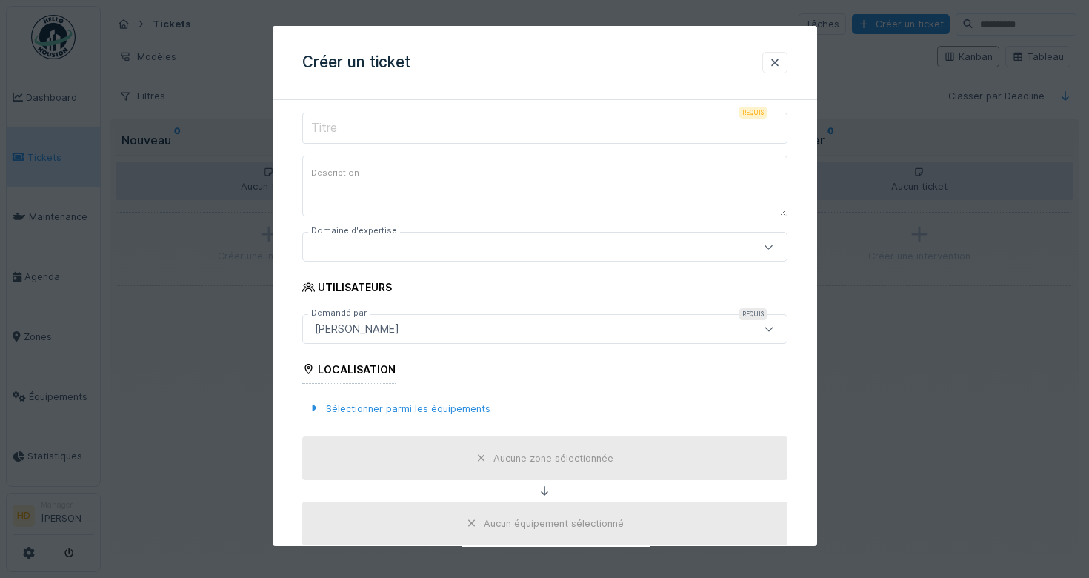
click at [422, 256] on div at bounding box center [544, 248] width 485 height 30
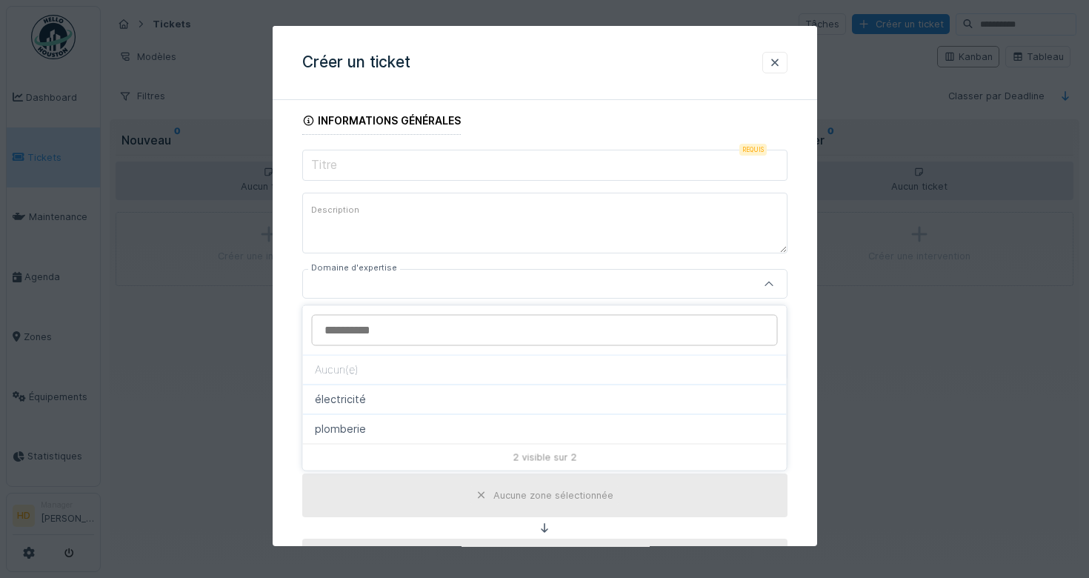
scroll to position [129, 0]
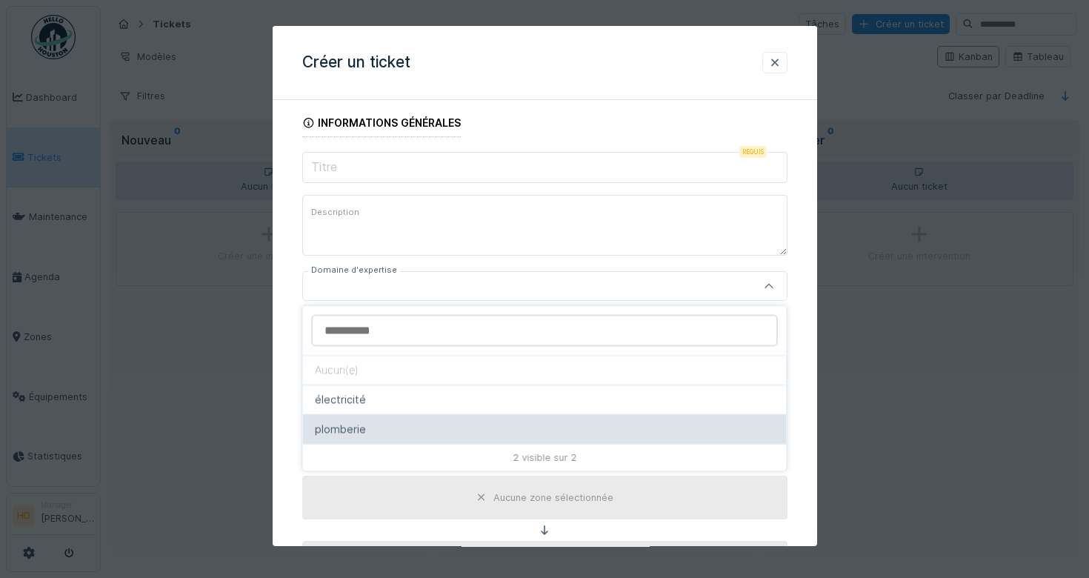
click at [386, 432] on div "plomberie" at bounding box center [545, 429] width 460 height 16
type input "****"
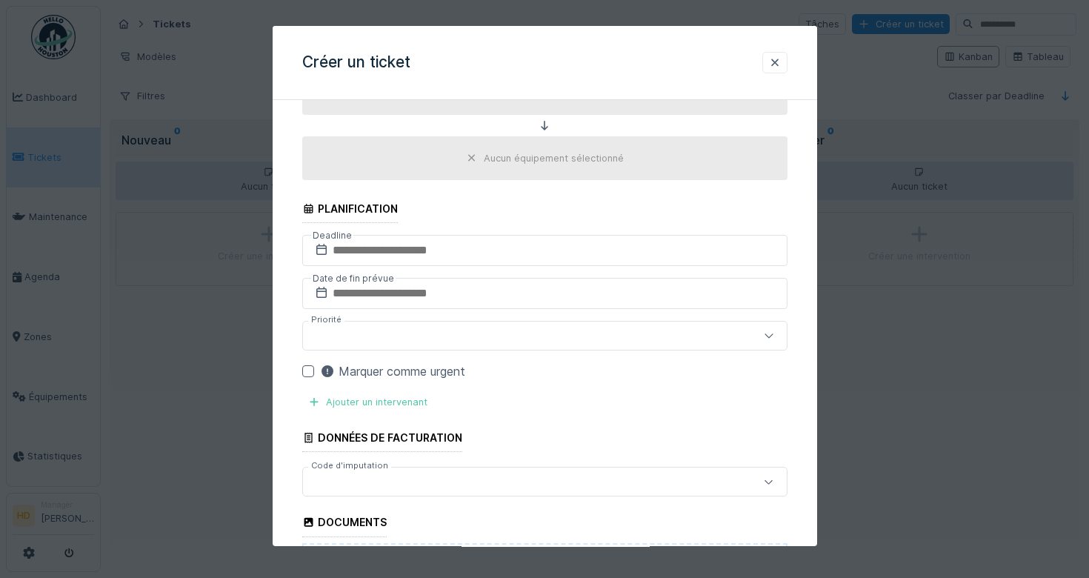
scroll to position [545, 0]
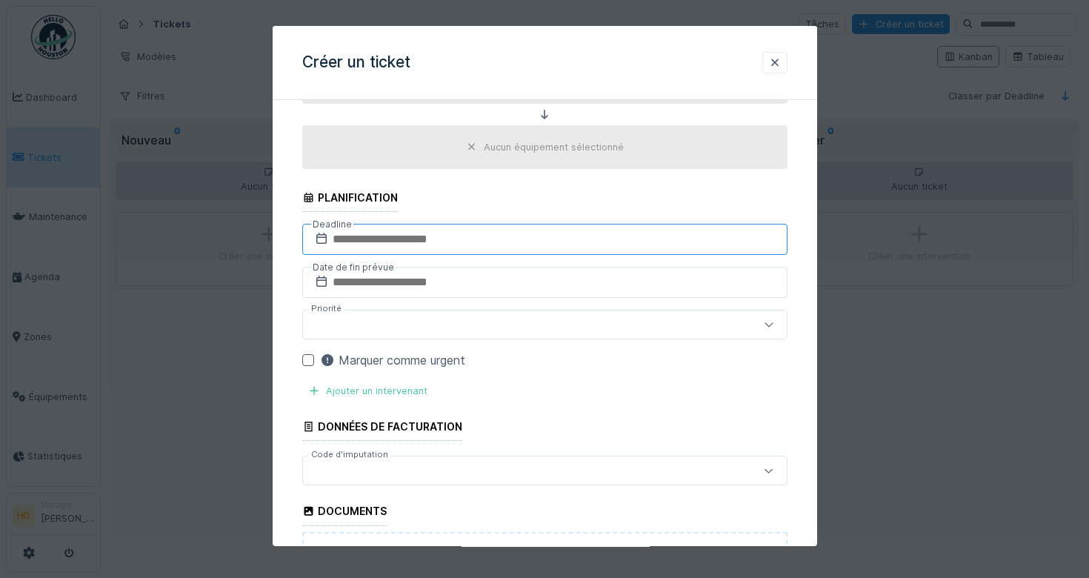
click at [425, 244] on input "text" at bounding box center [544, 239] width 485 height 31
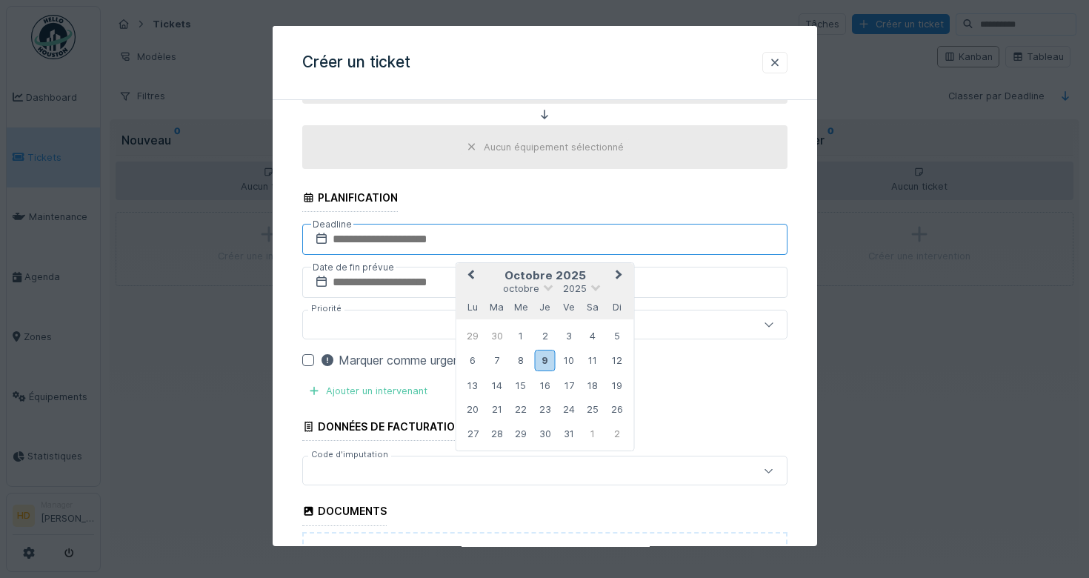
click at [511, 227] on input "text" at bounding box center [544, 239] width 485 height 31
click at [519, 203] on fieldset "**********" at bounding box center [544, 194] width 485 height 1254
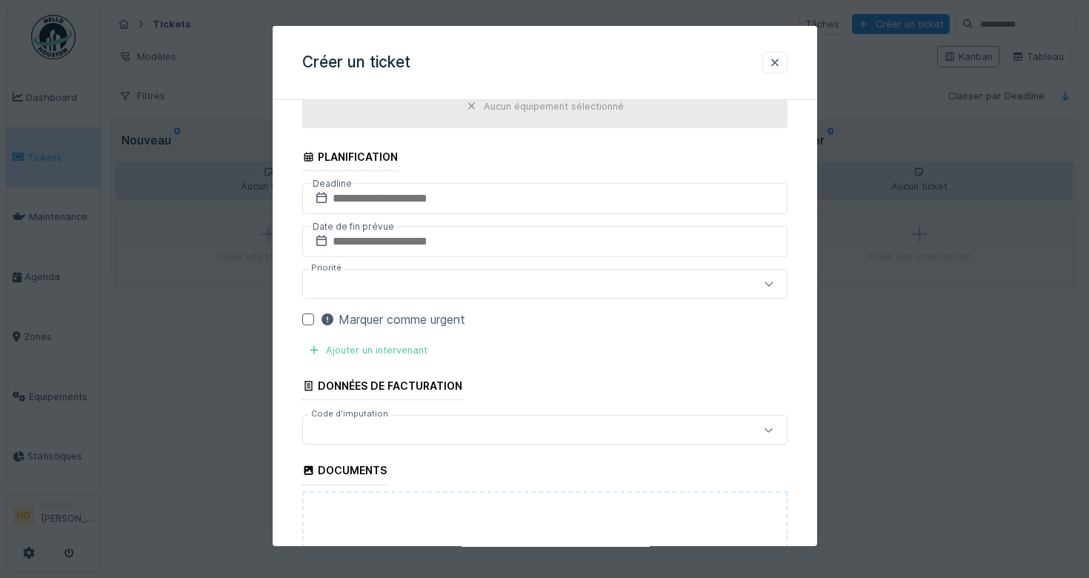
scroll to position [579, 0]
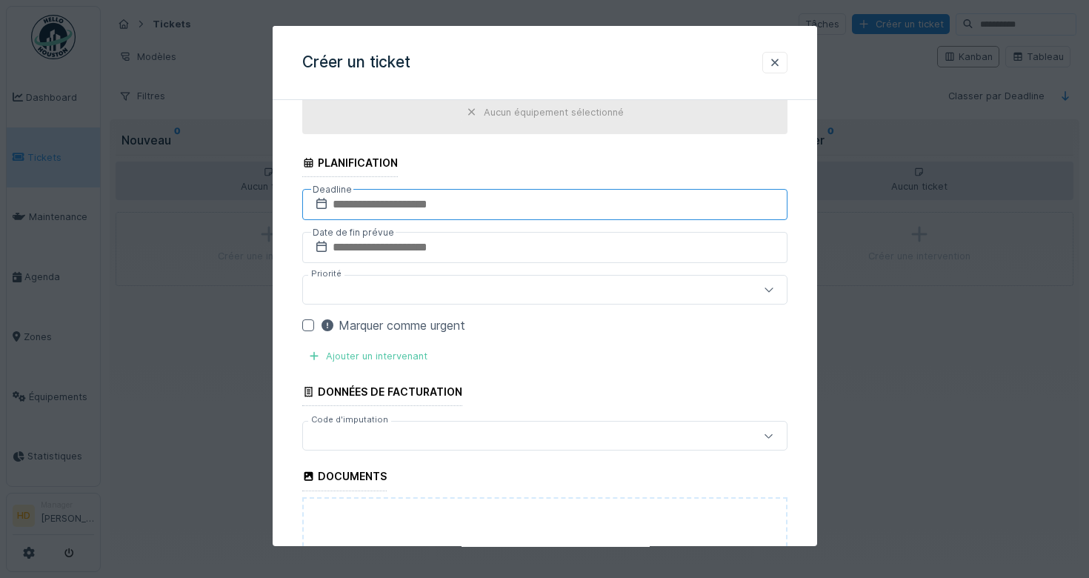
click at [479, 195] on input "text" at bounding box center [544, 204] width 485 height 31
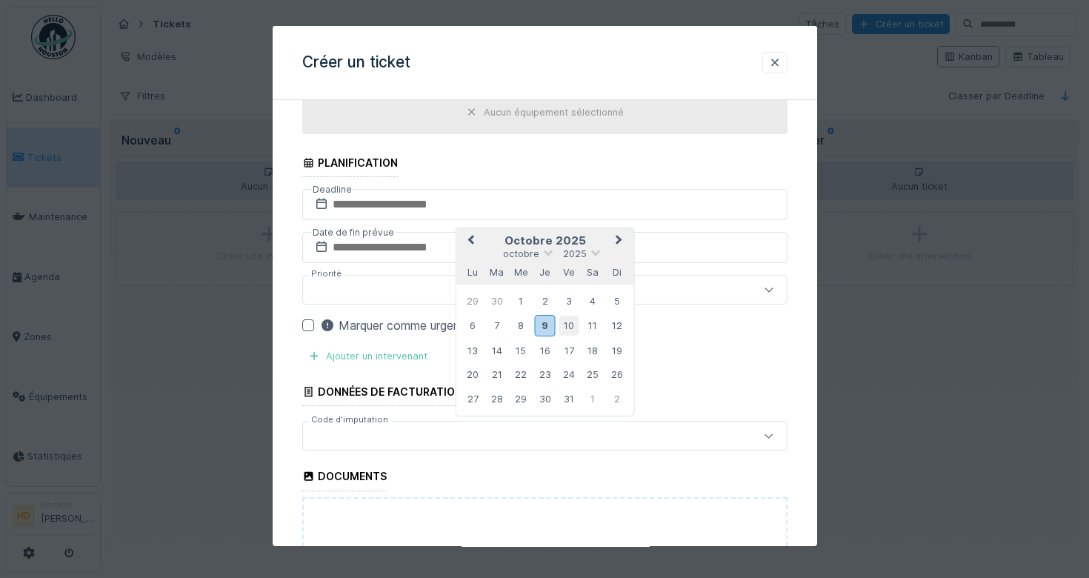
click at [567, 333] on div "10" at bounding box center [569, 326] width 20 height 20
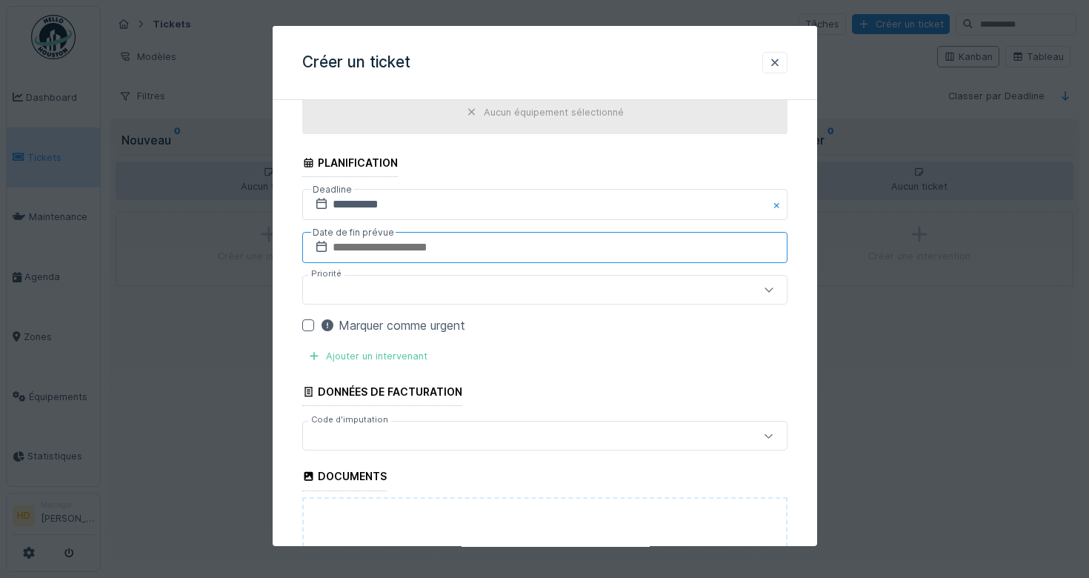
click at [503, 258] on input "text" at bounding box center [544, 247] width 485 height 31
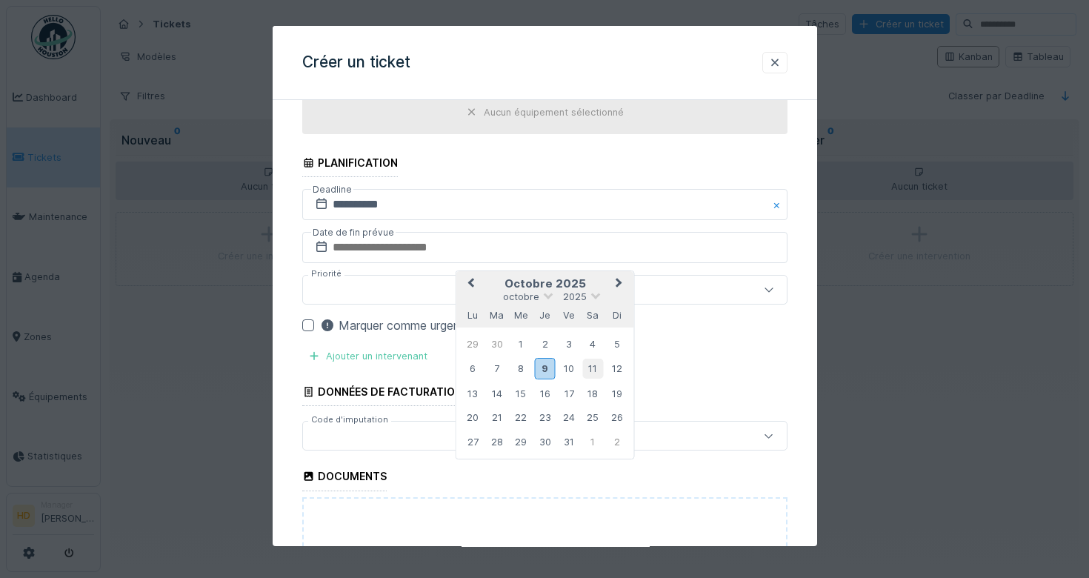
click at [593, 368] on div "11" at bounding box center [592, 369] width 20 height 20
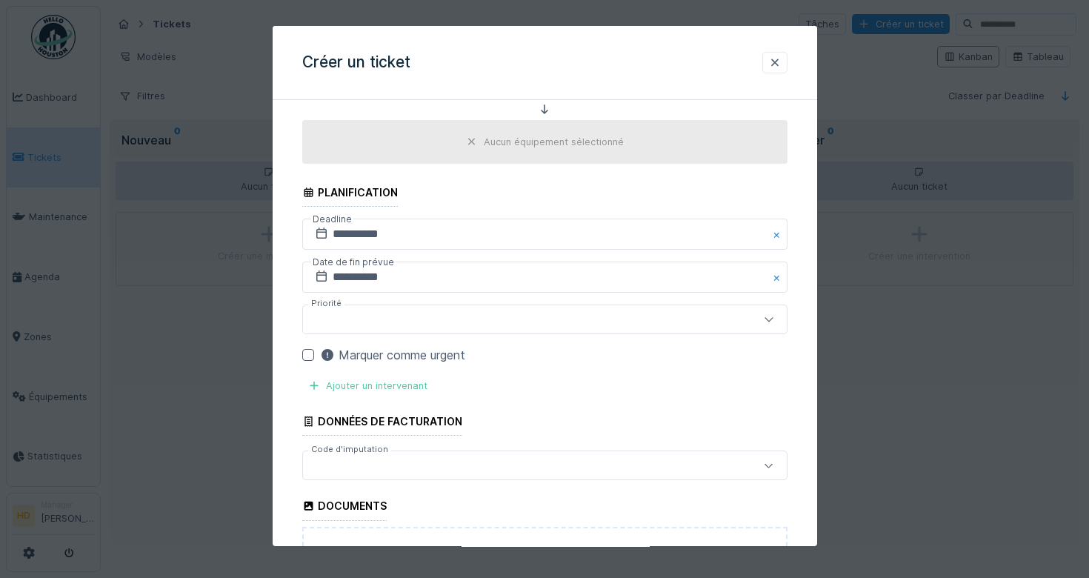
click at [506, 316] on div at bounding box center [515, 319] width 413 height 16
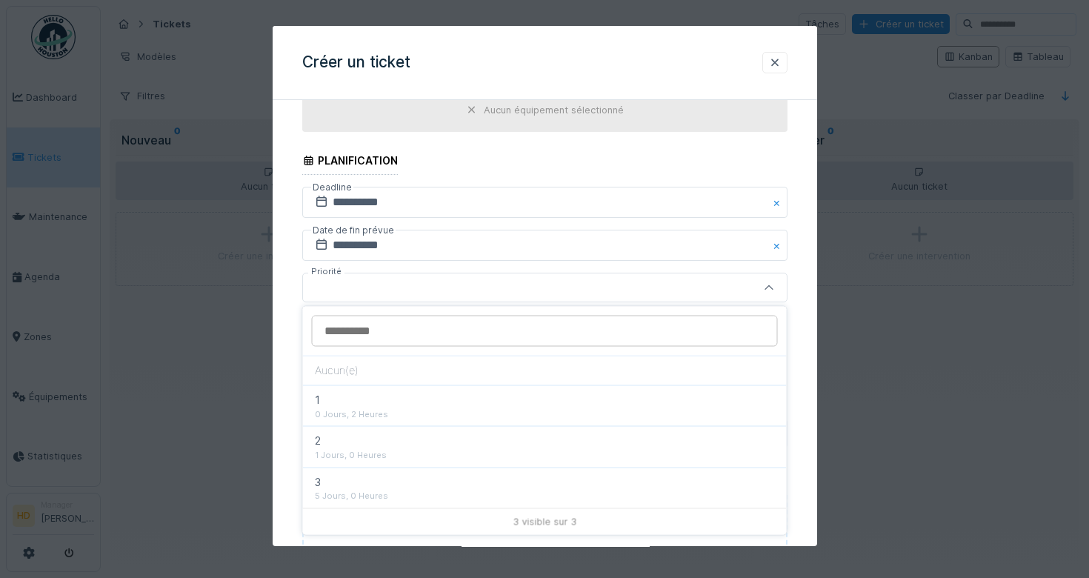
scroll to position [583, 0]
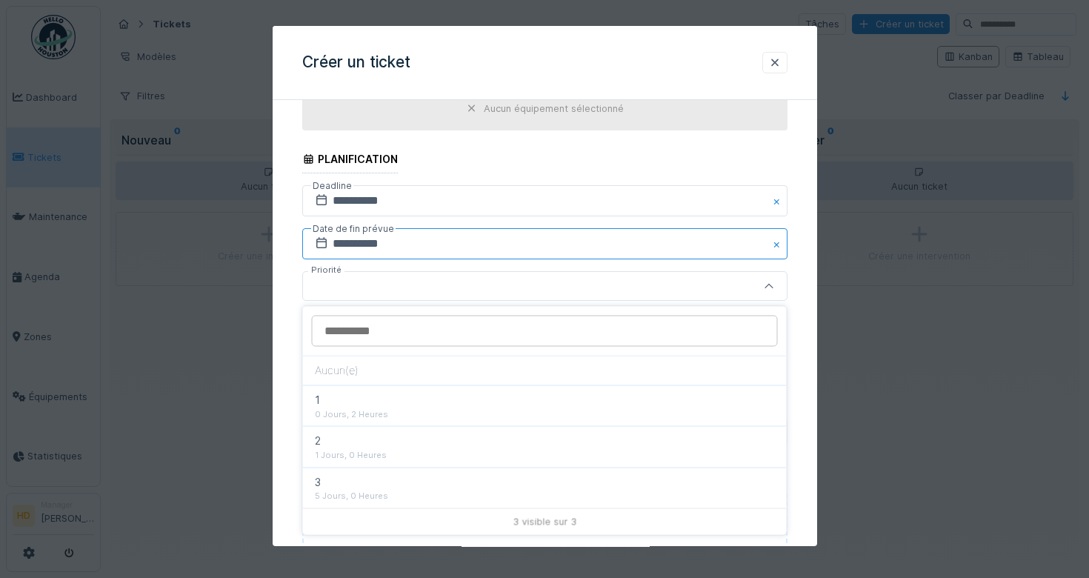
click at [578, 253] on input "**********" at bounding box center [544, 243] width 485 height 31
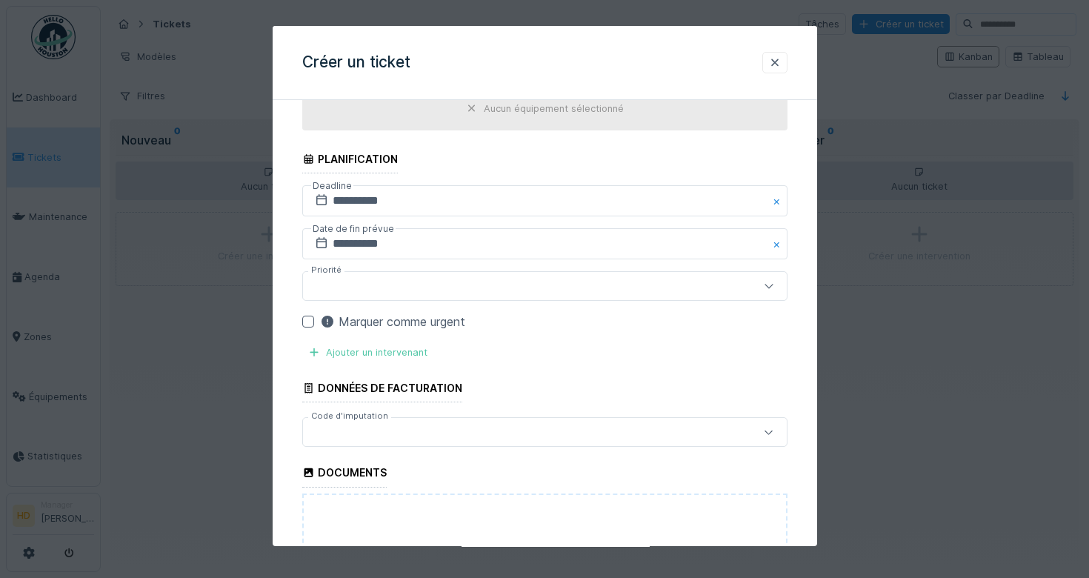
click at [854, 305] on div at bounding box center [544, 289] width 1089 height 578
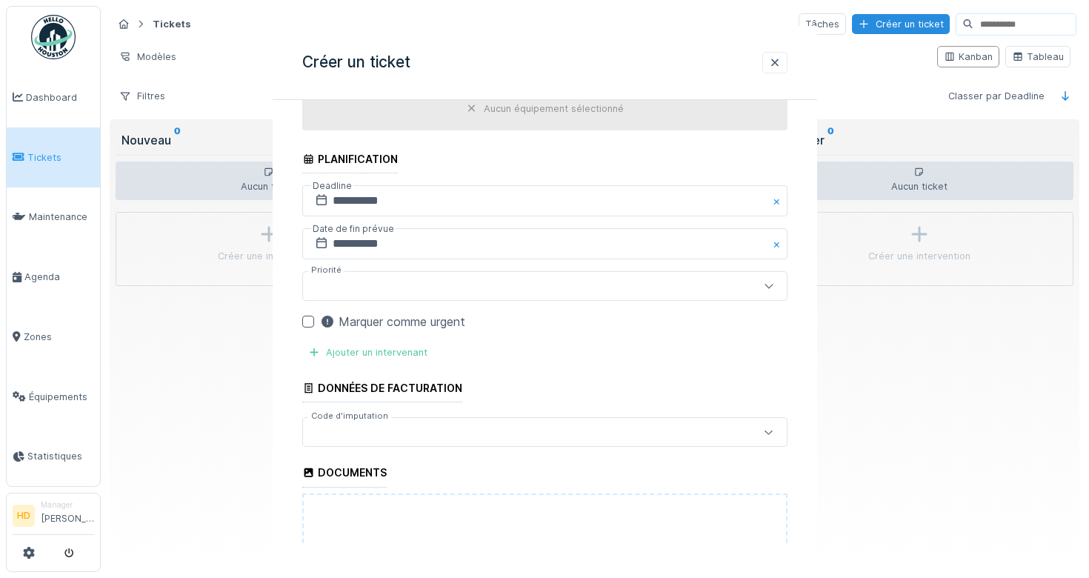
scroll to position [0, 0]
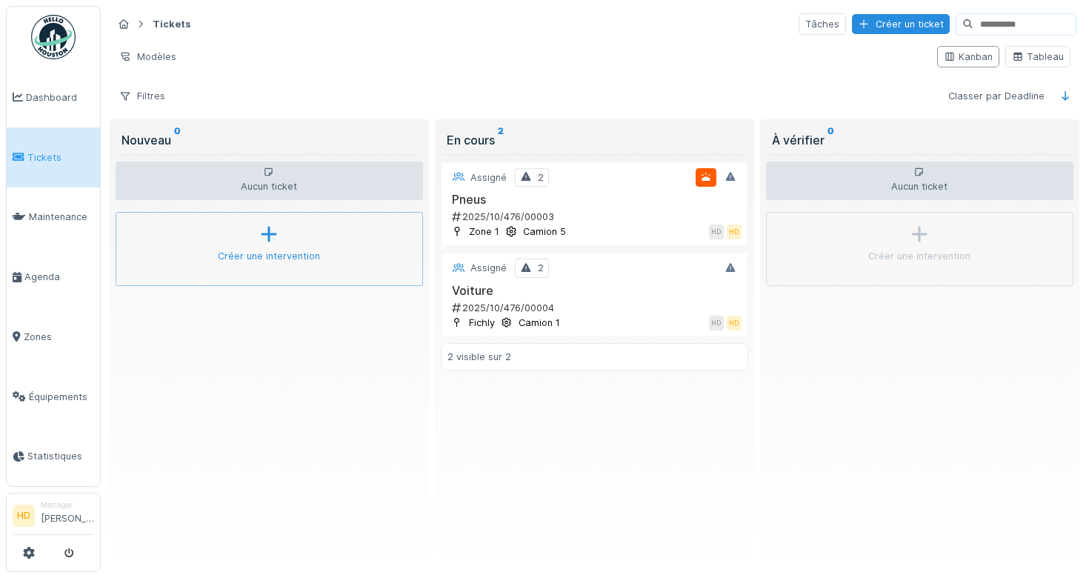
click at [359, 216] on div "Créer une intervention" at bounding box center [269, 249] width 307 height 74
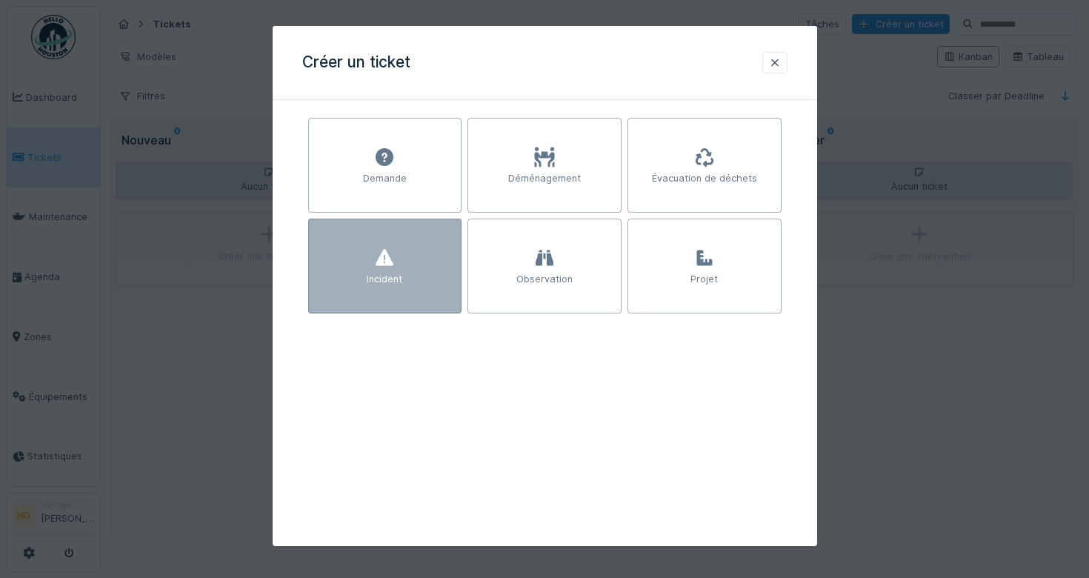
click at [387, 273] on div "Incident" at bounding box center [385, 280] width 36 height 14
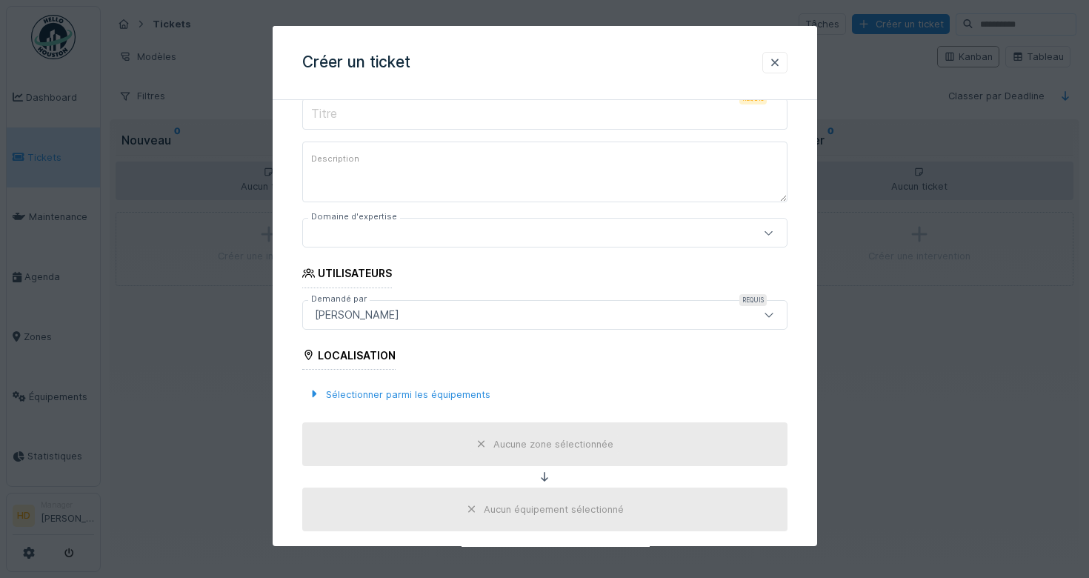
scroll to position [96, 0]
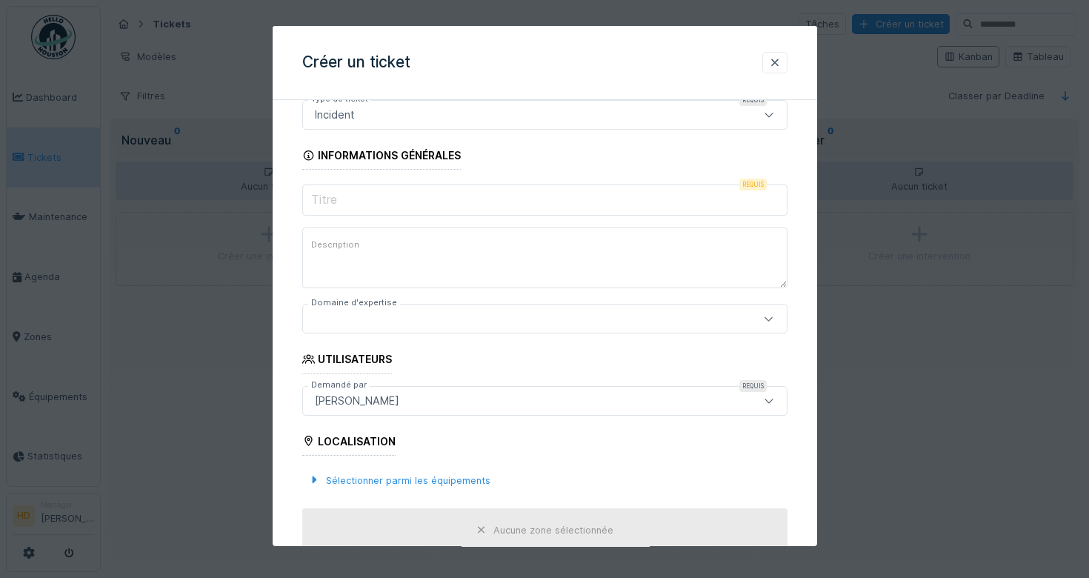
click at [433, 212] on input "Titre" at bounding box center [544, 199] width 485 height 31
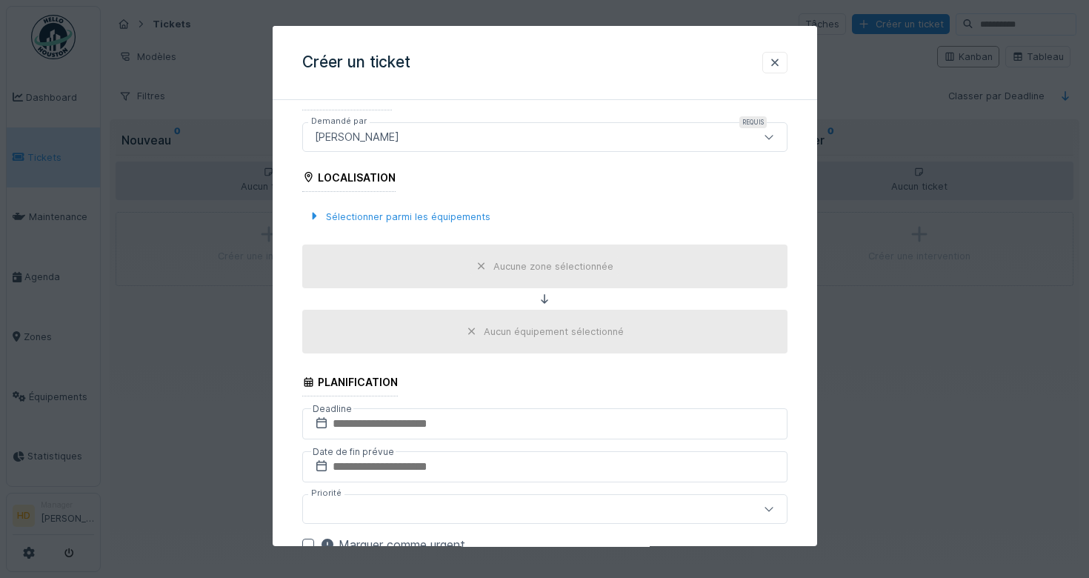
scroll to position [470, 0]
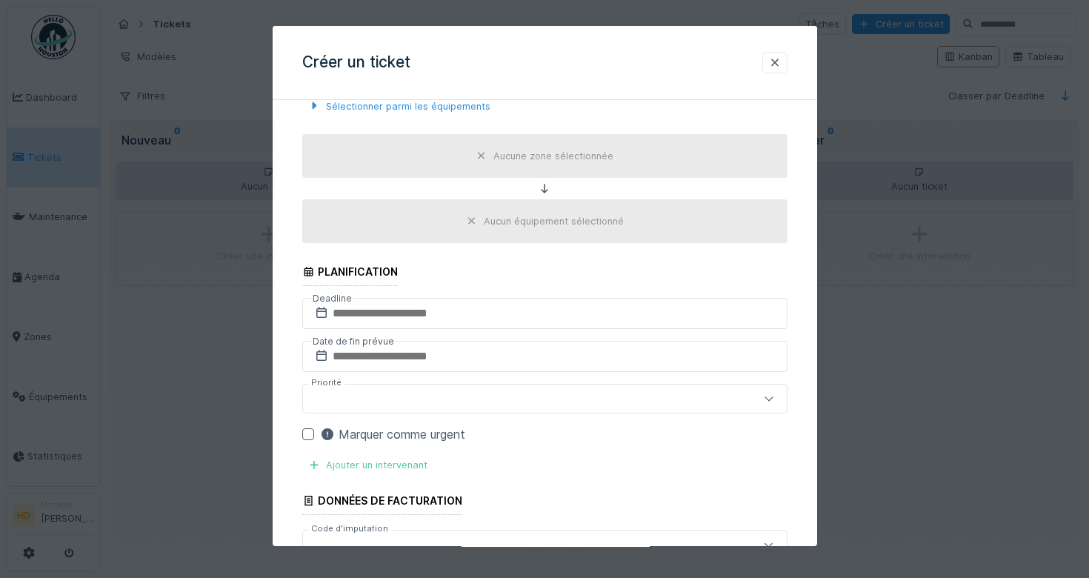
type input "******"
click at [472, 326] on input "text" at bounding box center [544, 313] width 485 height 31
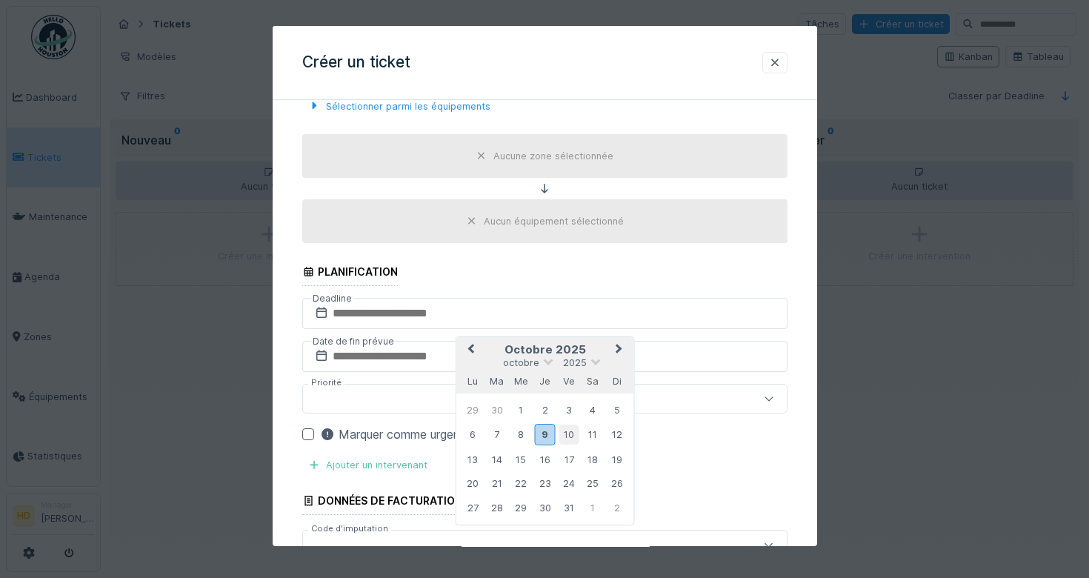
click at [562, 439] on div "10" at bounding box center [569, 435] width 20 height 20
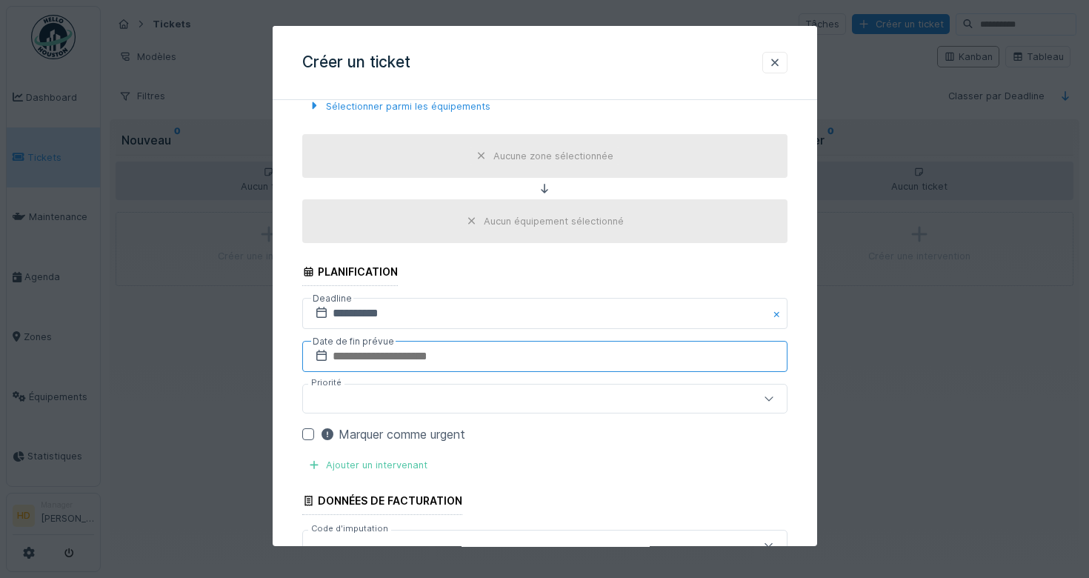
click at [569, 370] on input "text" at bounding box center [544, 356] width 485 height 31
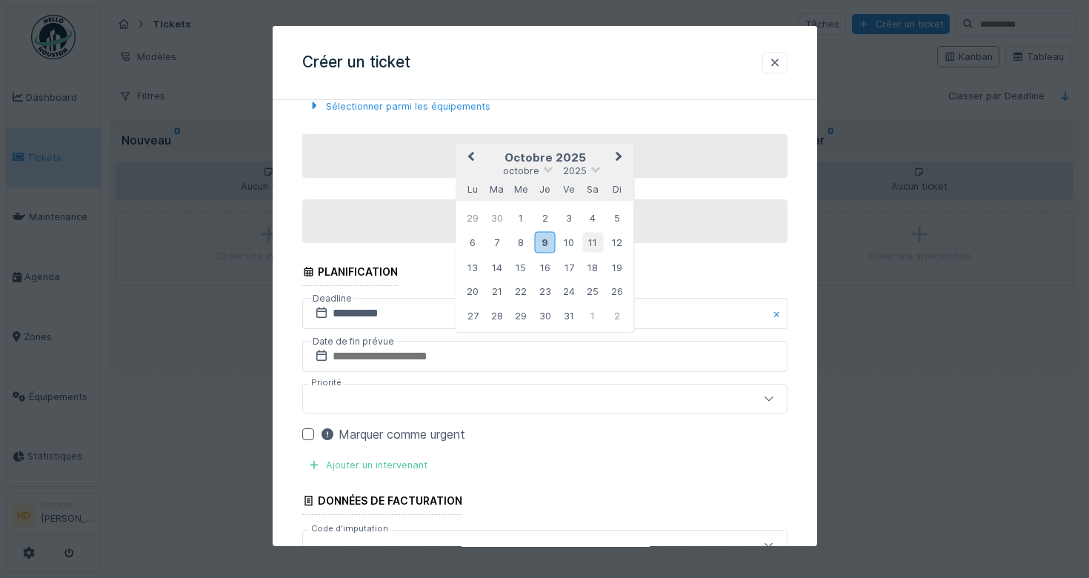
click at [585, 239] on div "11" at bounding box center [592, 243] width 20 height 20
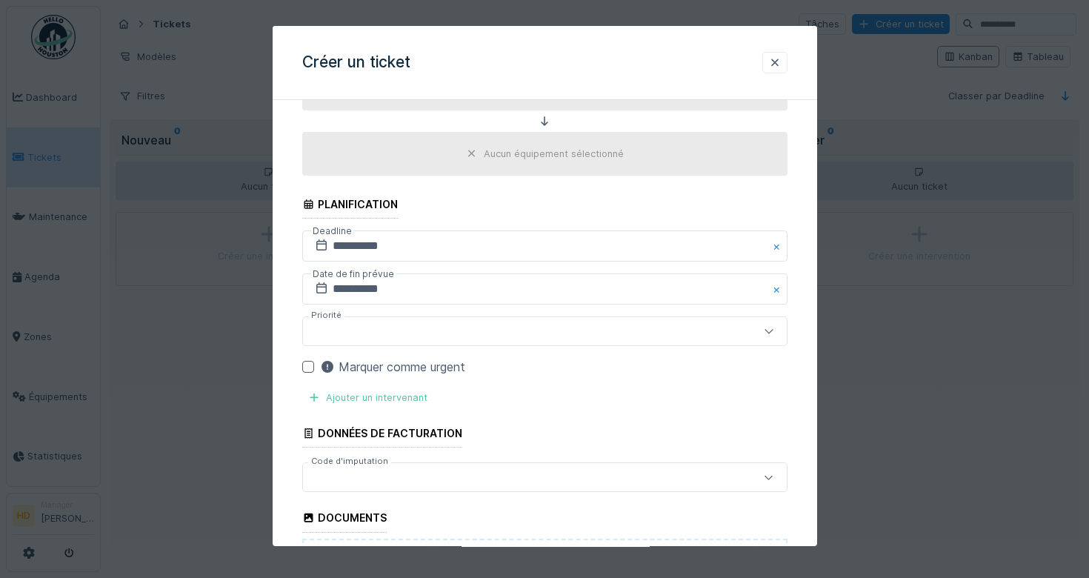
scroll to position [595, 0]
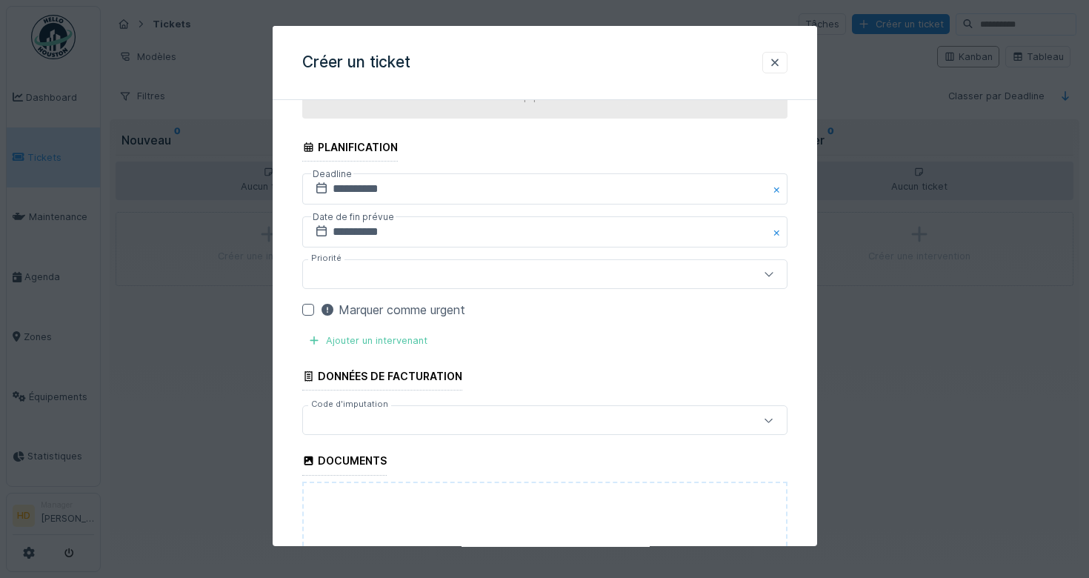
click at [514, 290] on fieldset "**********" at bounding box center [544, 144] width 485 height 1254
click at [516, 282] on div at bounding box center [544, 274] width 485 height 30
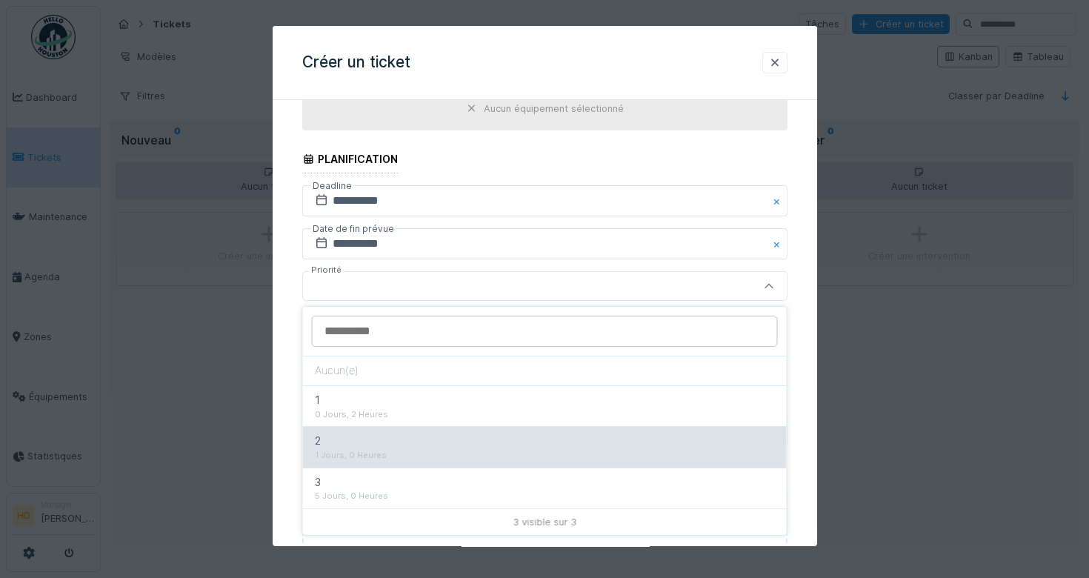
click at [510, 431] on div "2 1 Jours, 0 Heures" at bounding box center [545, 446] width 484 height 41
type input "***"
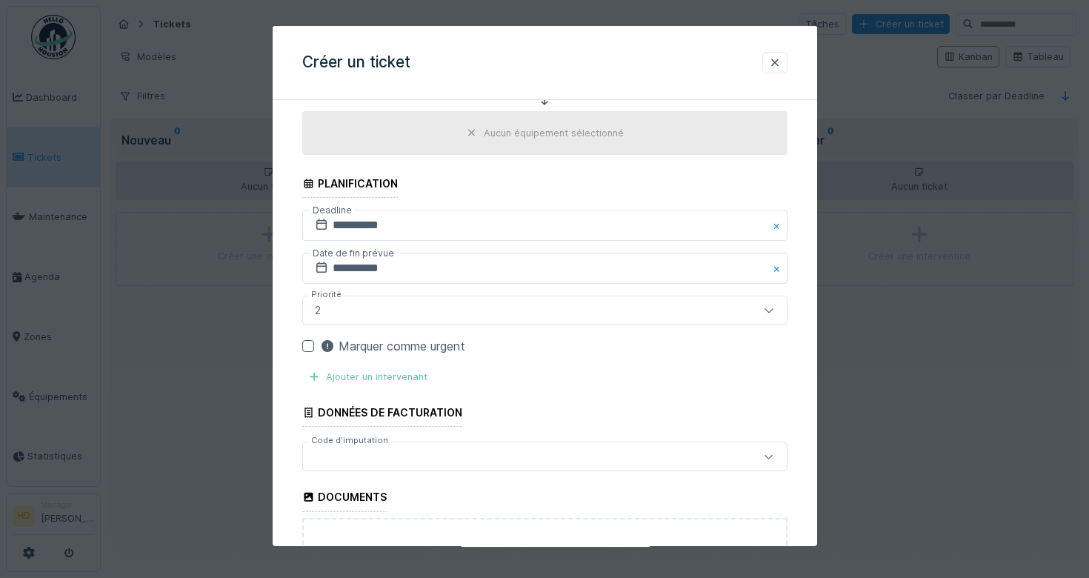
scroll to position [580, 0]
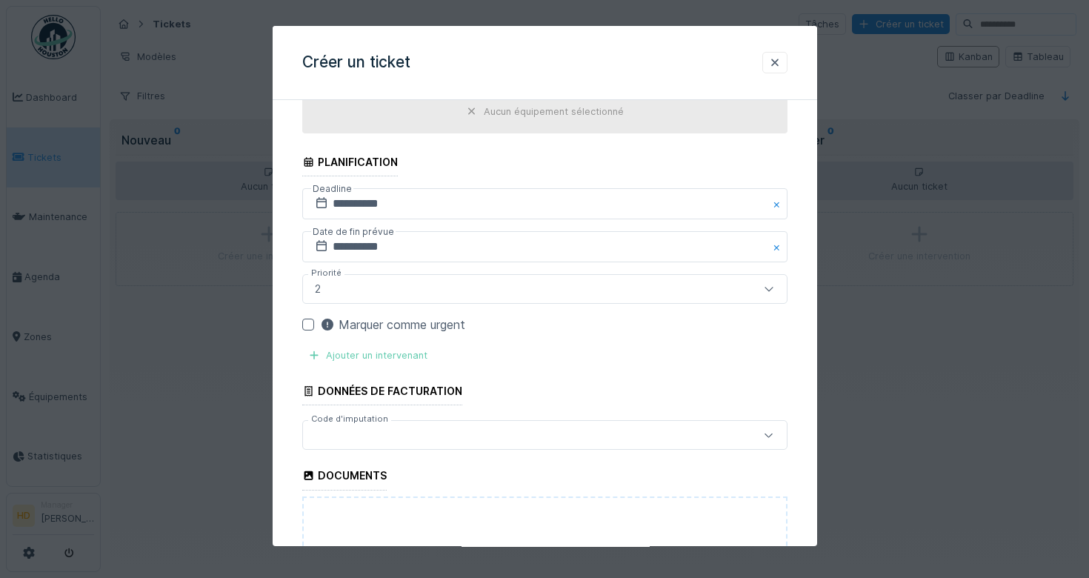
click at [319, 359] on div at bounding box center [314, 355] width 12 height 14
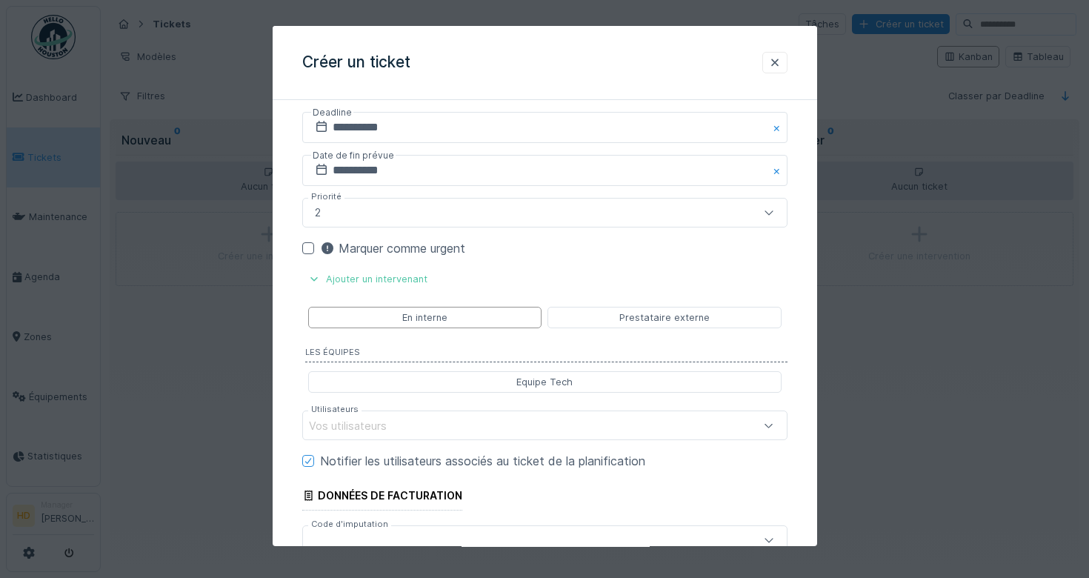
scroll to position [727, 0]
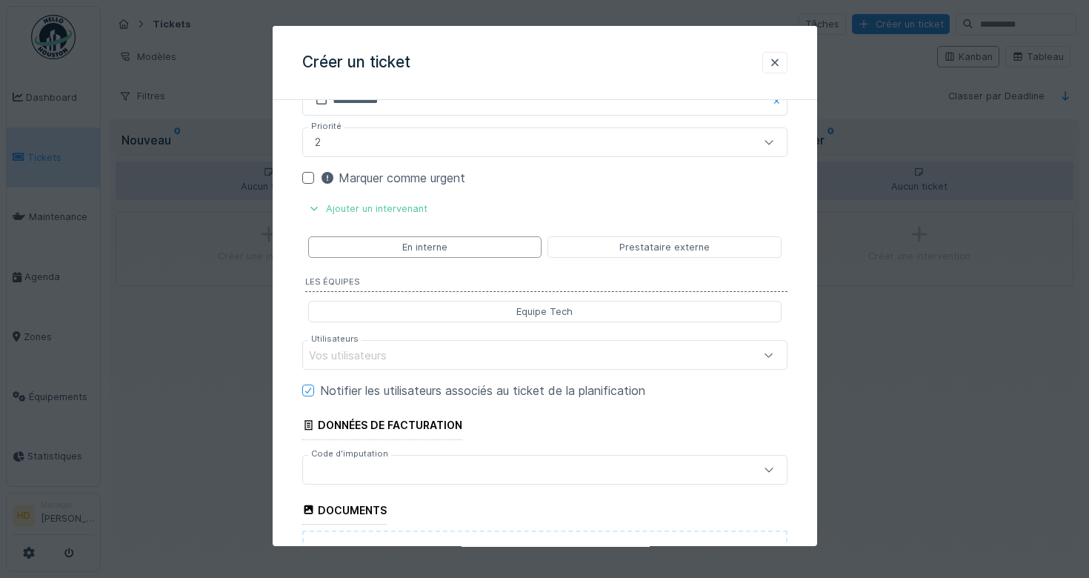
click at [769, 360] on div at bounding box center [769, 355] width 12 height 14
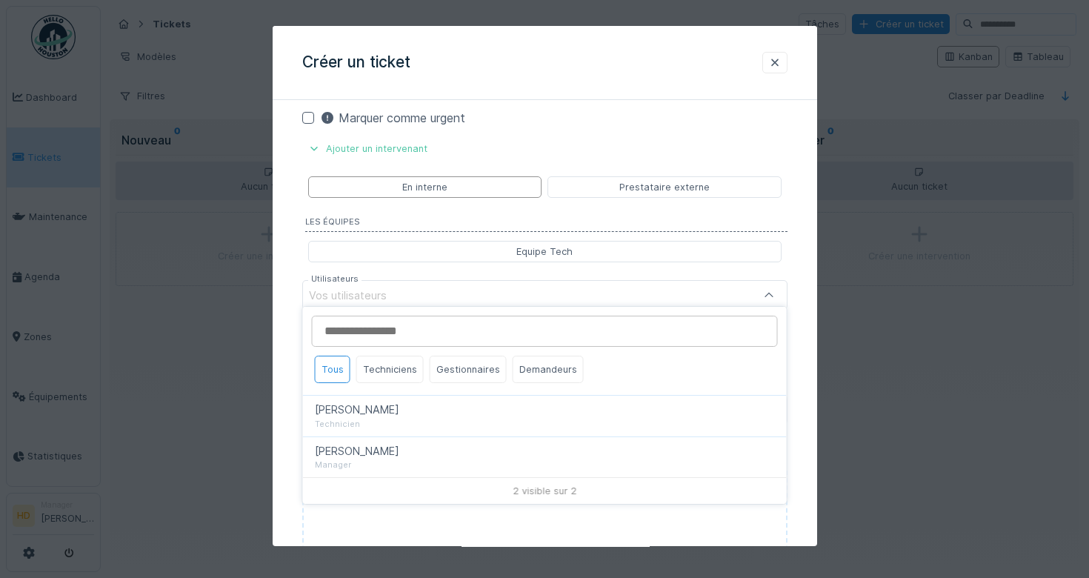
scroll to position [796, 0]
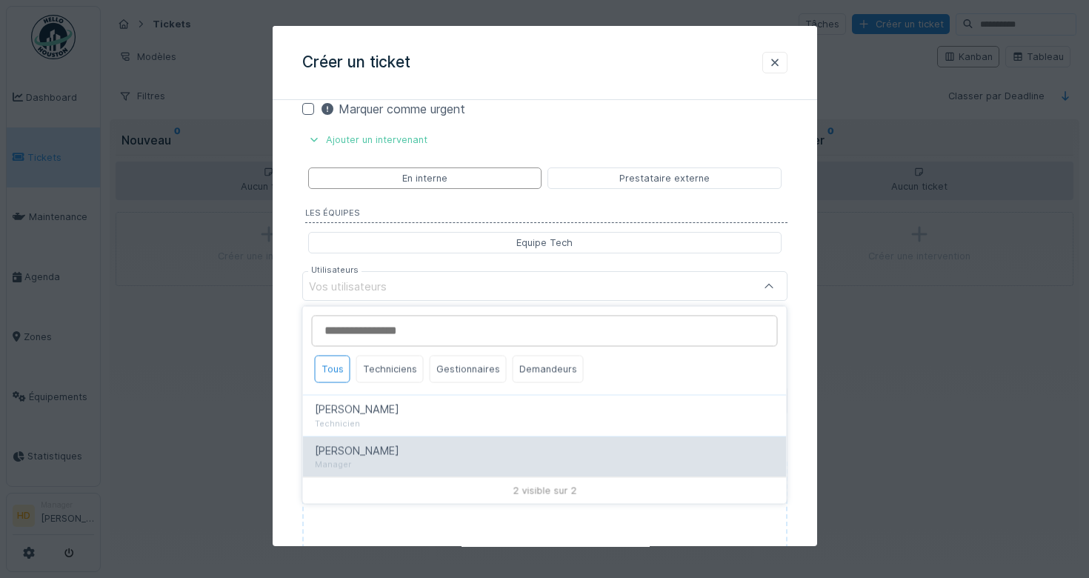
click at [505, 448] on div "[PERSON_NAME]" at bounding box center [545, 450] width 460 height 16
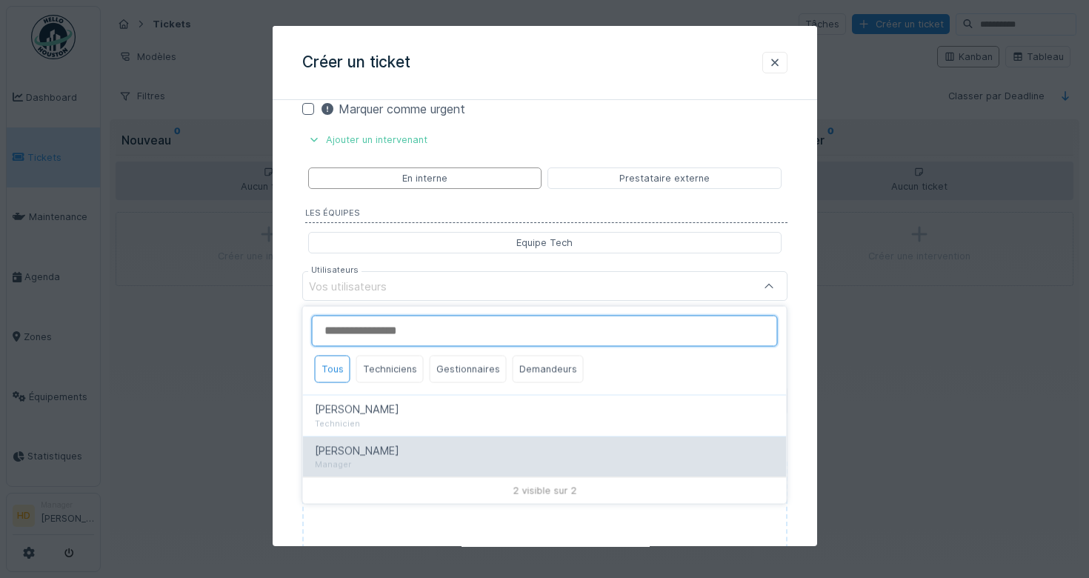
type input "*****"
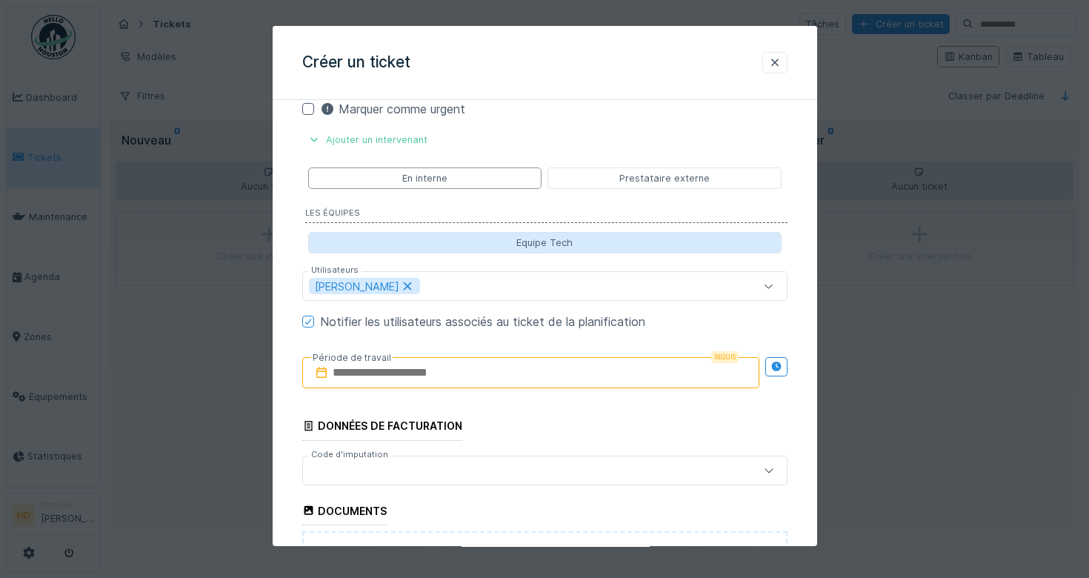
click at [657, 235] on div "Equipe Tech" at bounding box center [544, 242] width 473 height 21
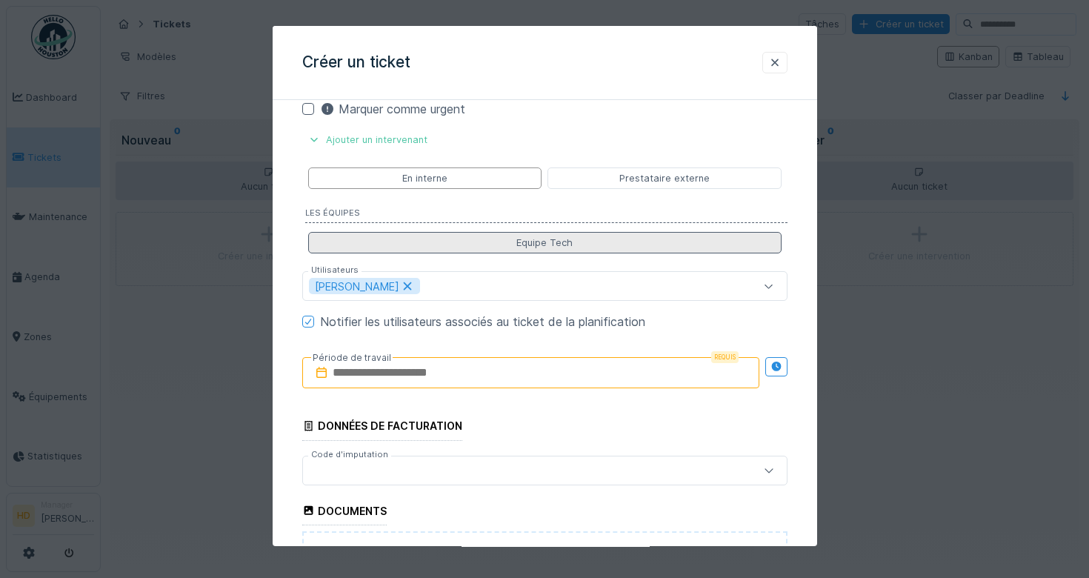
click at [678, 250] on div "Equipe Tech" at bounding box center [544, 242] width 473 height 21
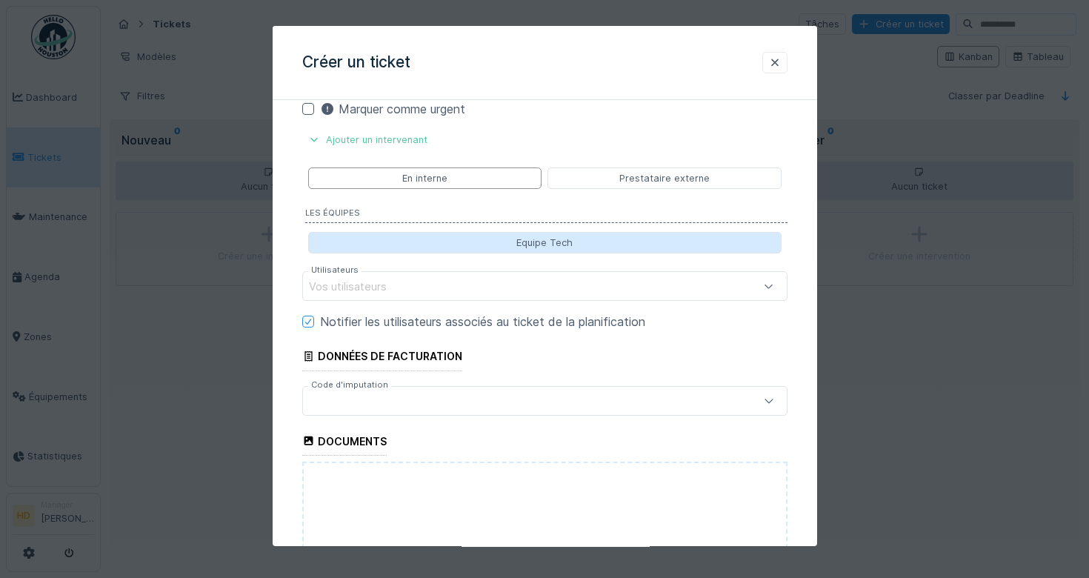
click at [674, 247] on div "Equipe Tech" at bounding box center [544, 242] width 473 height 21
type input "*****"
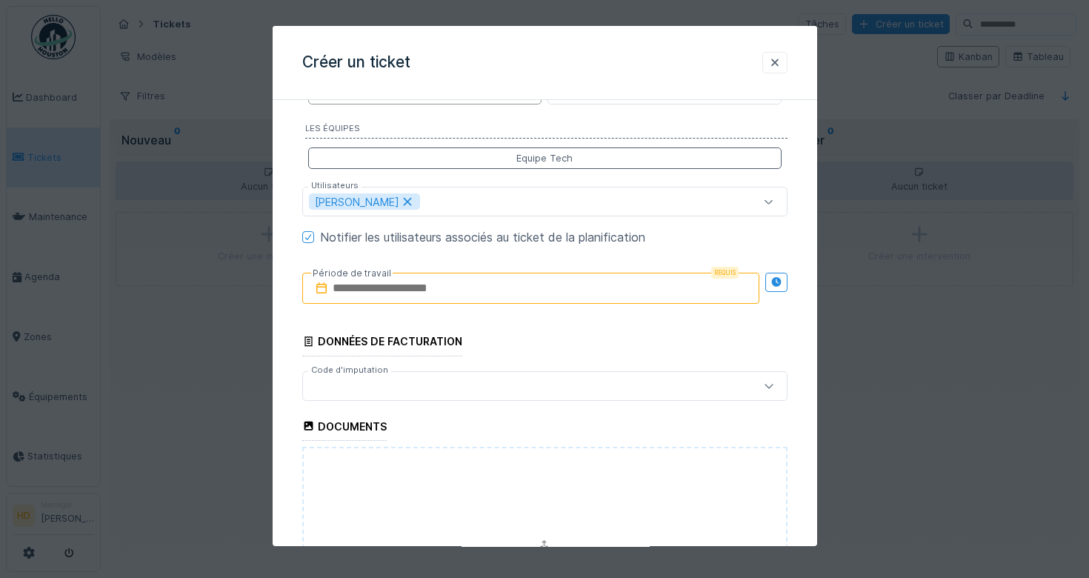
scroll to position [898, 0]
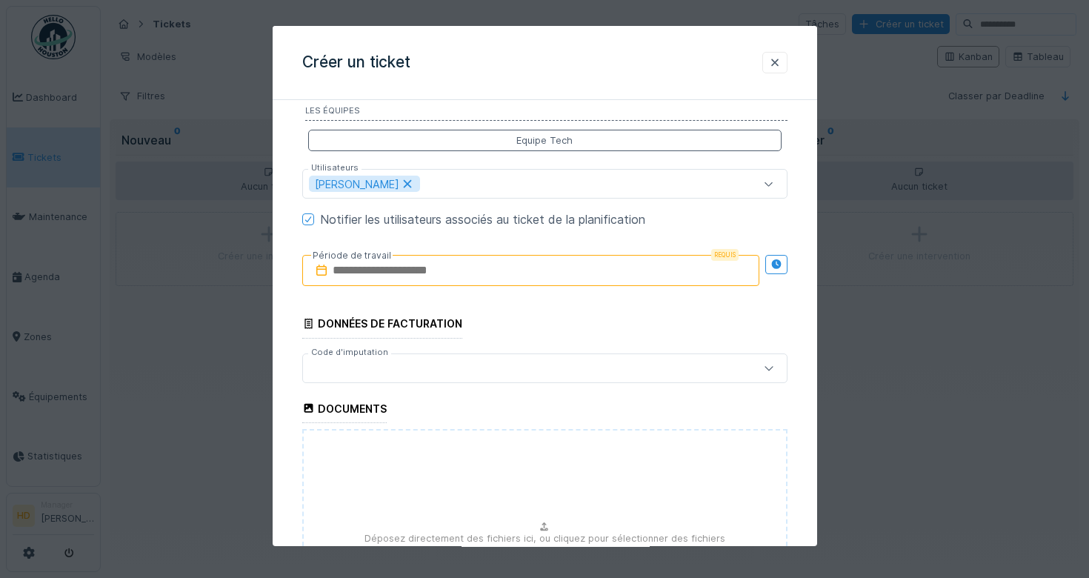
click at [490, 287] on div "Requis Période de travail" at bounding box center [544, 271] width 485 height 55
click at [490, 277] on input "text" at bounding box center [530, 271] width 457 height 31
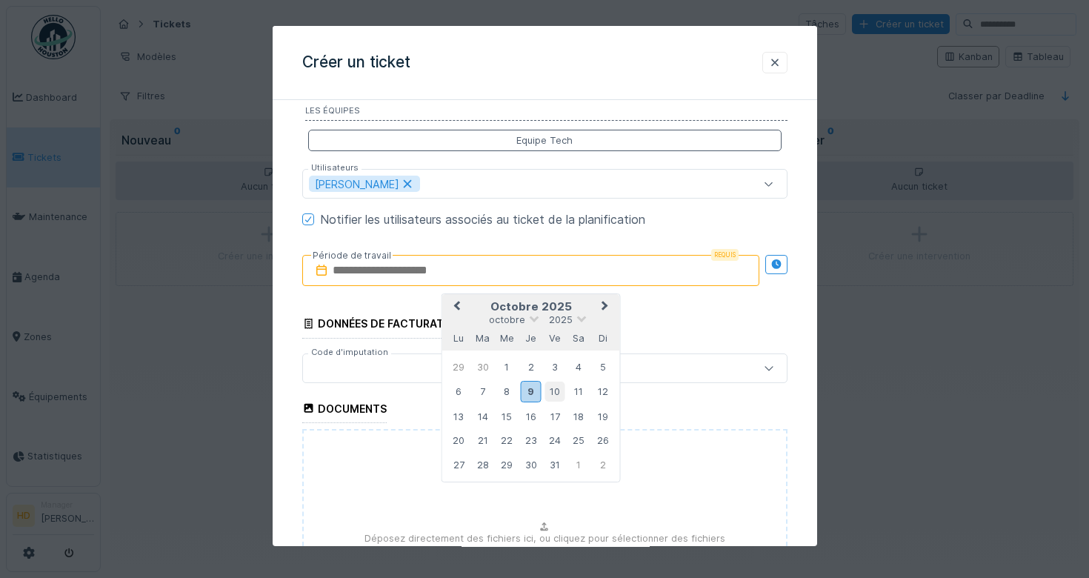
click at [562, 392] on div "10" at bounding box center [555, 392] width 20 height 20
click at [582, 392] on div "11" at bounding box center [578, 392] width 20 height 20
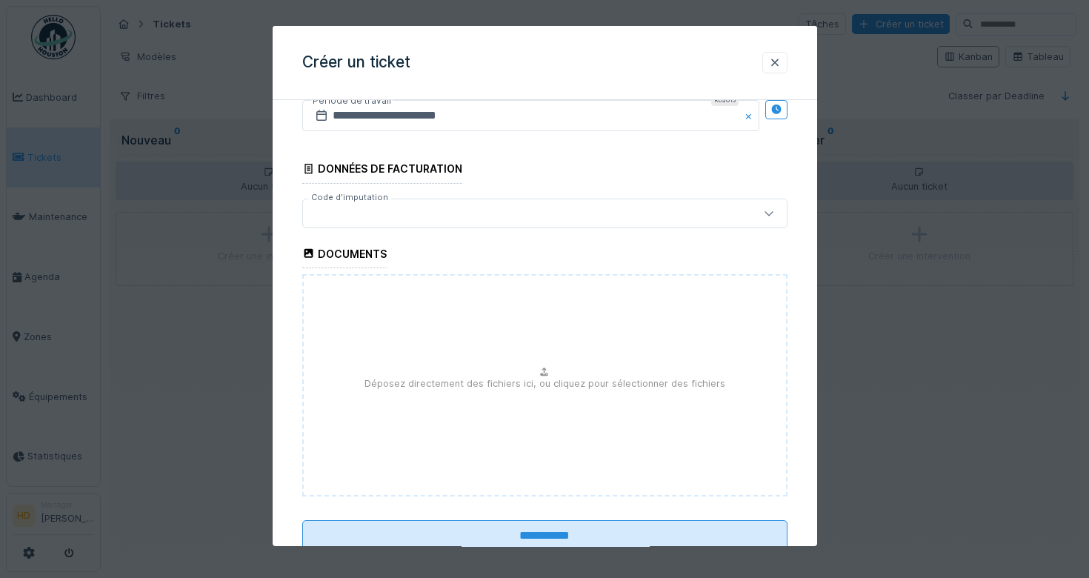
scroll to position [1099, 0]
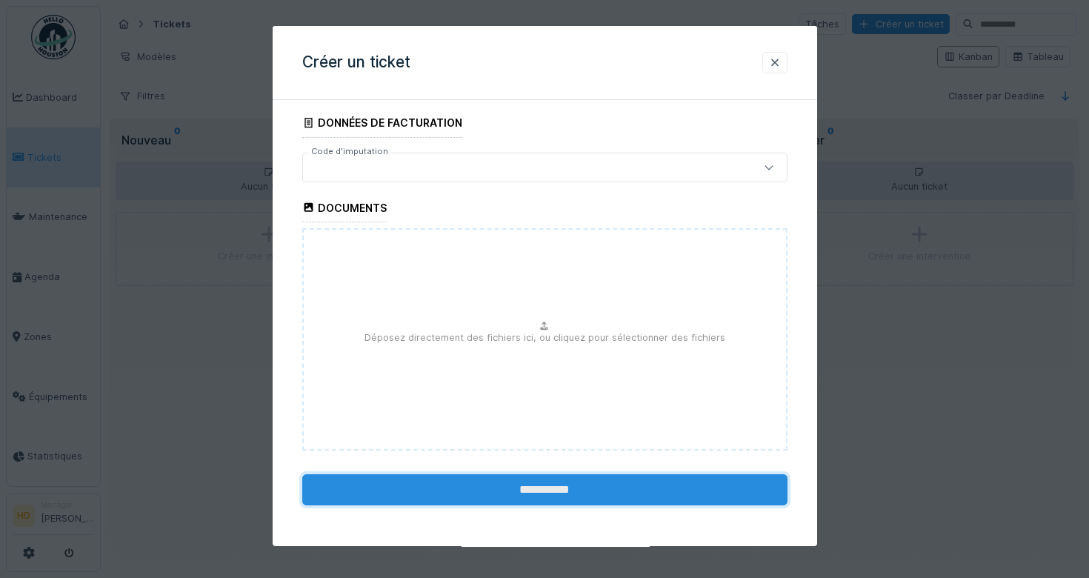
click at [593, 491] on input "**********" at bounding box center [544, 489] width 485 height 31
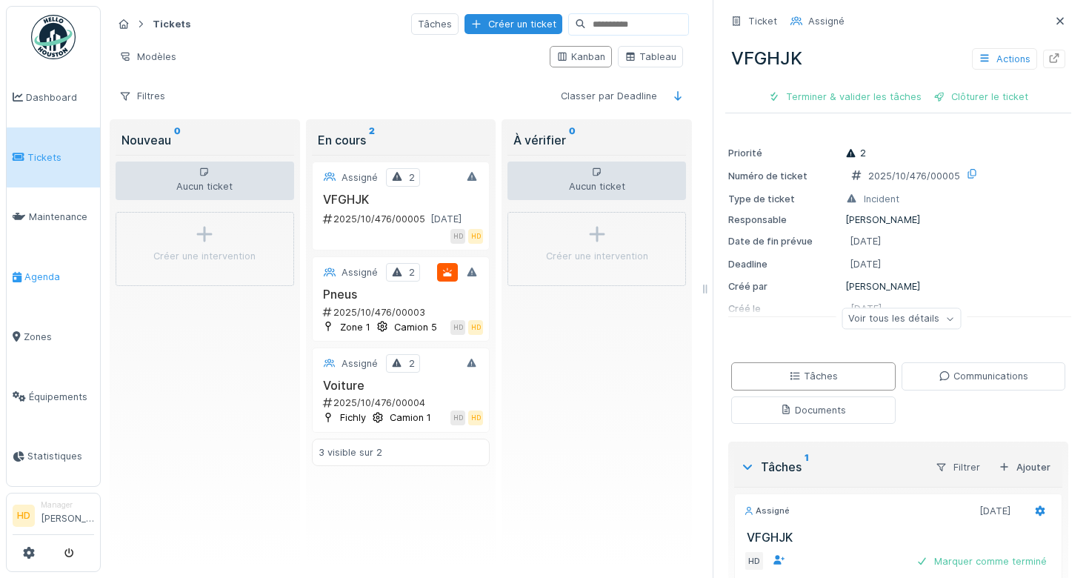
click at [64, 286] on link "Agenda" at bounding box center [53, 277] width 93 height 60
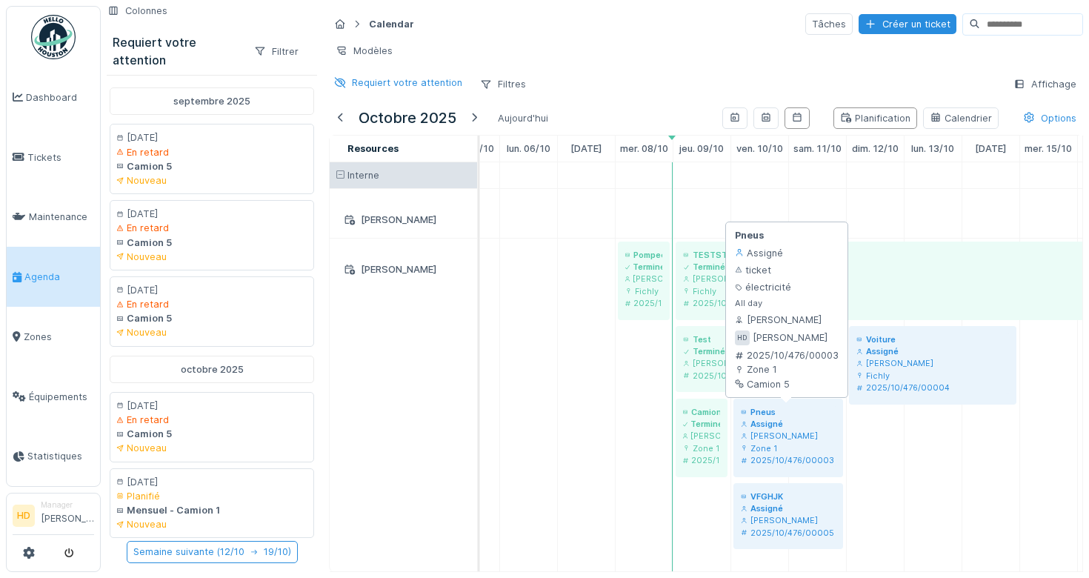
scroll to position [0, 273]
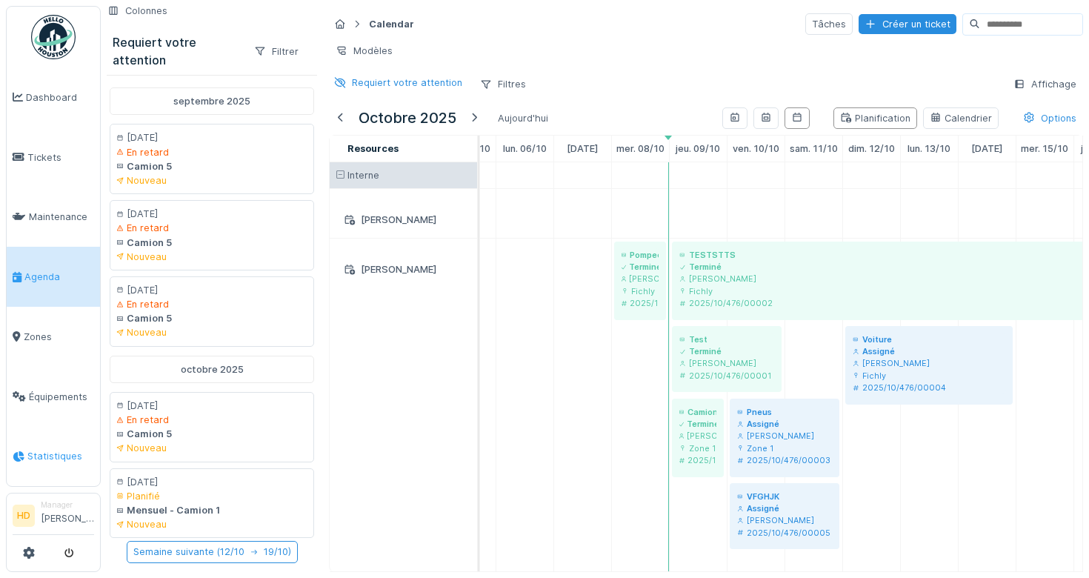
click at [50, 447] on link "Statistiques" at bounding box center [53, 457] width 93 height 60
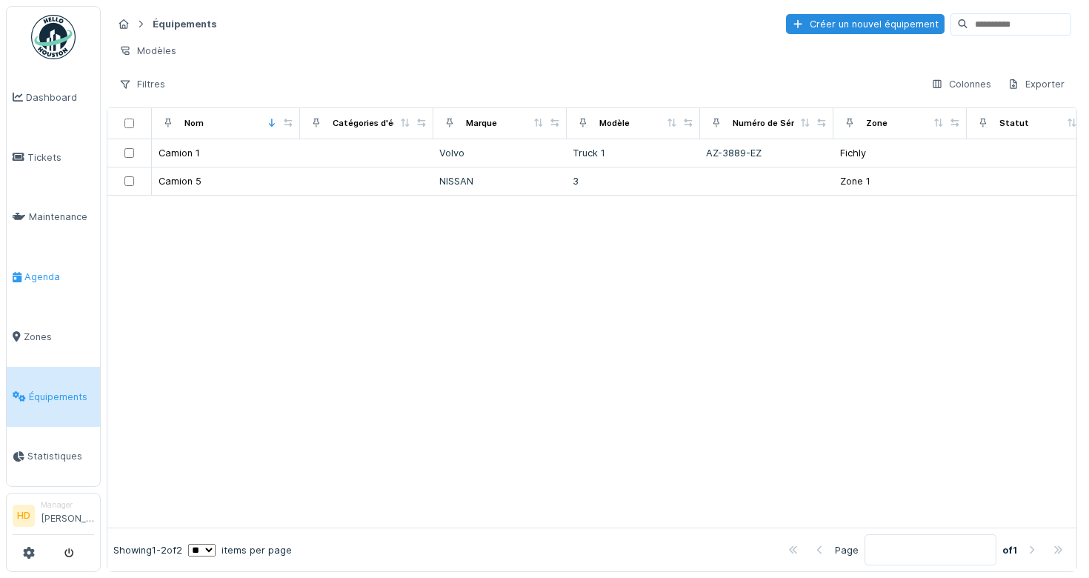
click at [61, 266] on link "Agenda" at bounding box center [53, 277] width 93 height 60
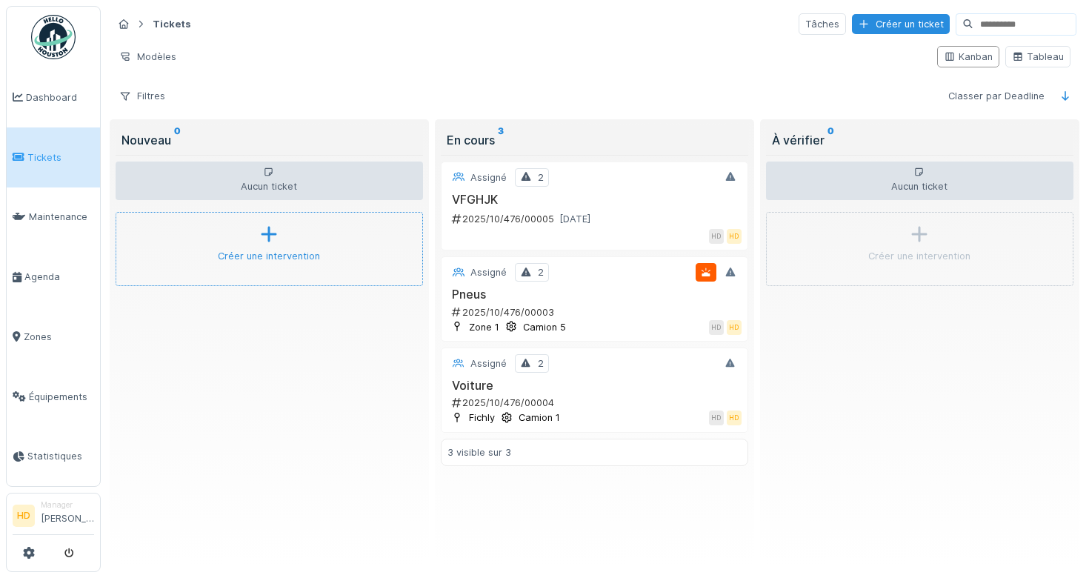
click at [303, 279] on div "Créer une intervention" at bounding box center [269, 249] width 307 height 74
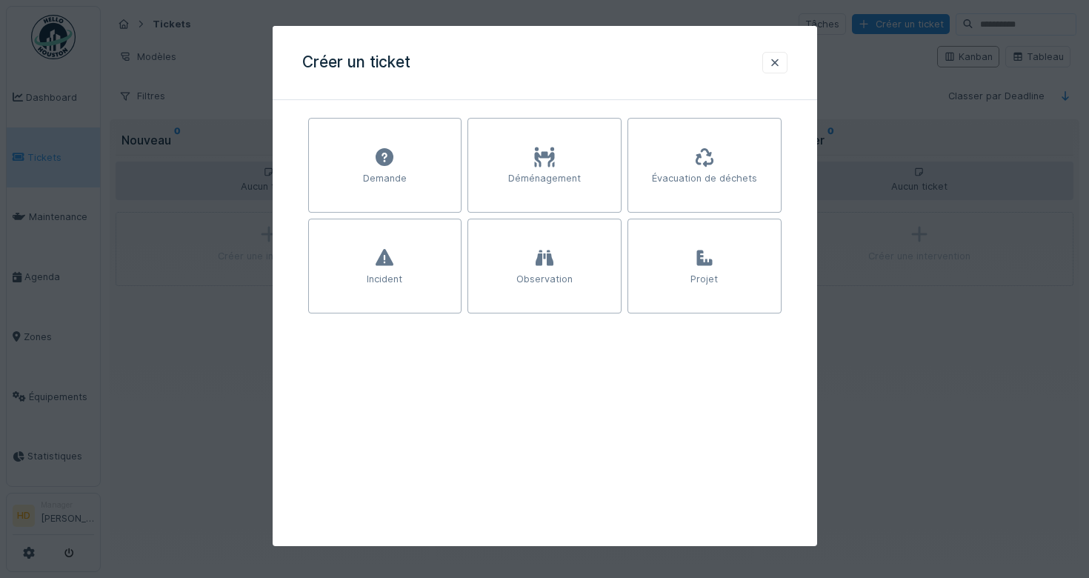
click at [793, 57] on div "Créer un ticket" at bounding box center [545, 63] width 545 height 74
click at [783, 57] on div at bounding box center [774, 62] width 25 height 21
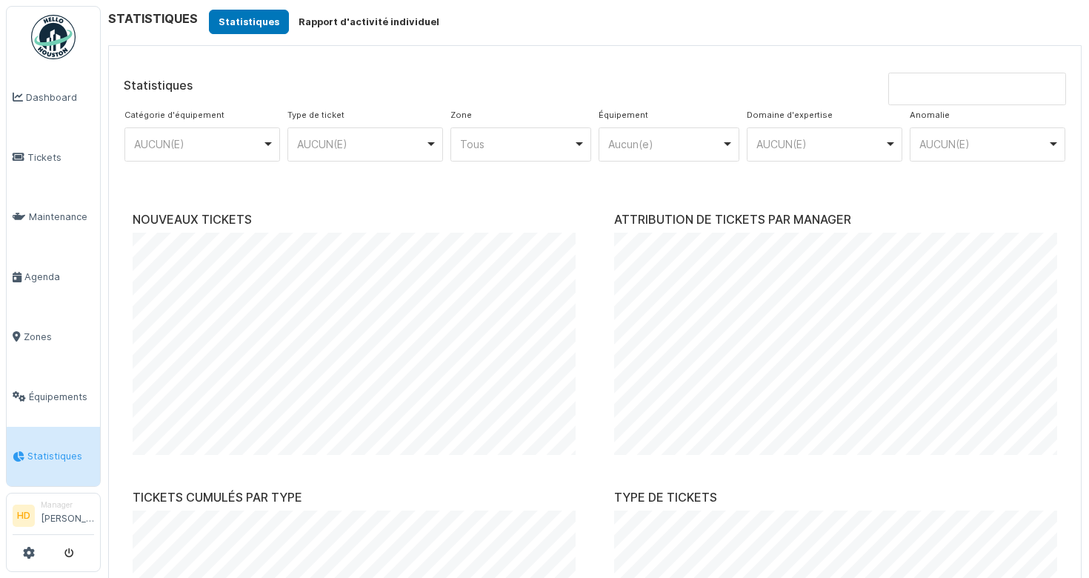
click at [264, 152] on div "AUCUN(E) Remove item" at bounding box center [202, 143] width 143 height 21
select select "****"
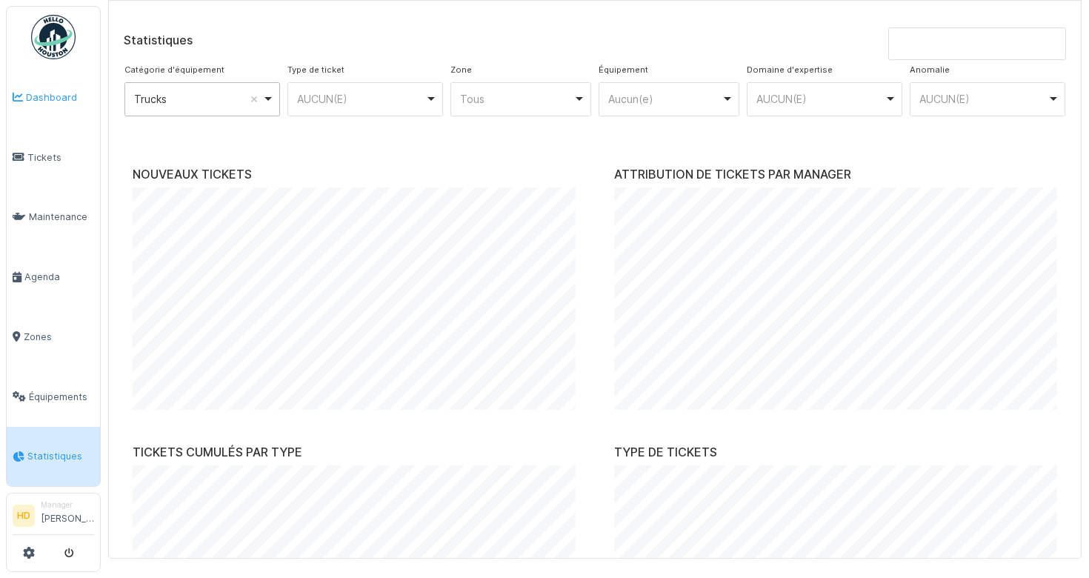
click at [64, 106] on link "Dashboard" at bounding box center [53, 97] width 93 height 60
